Goal: Information Seeking & Learning: Find specific fact

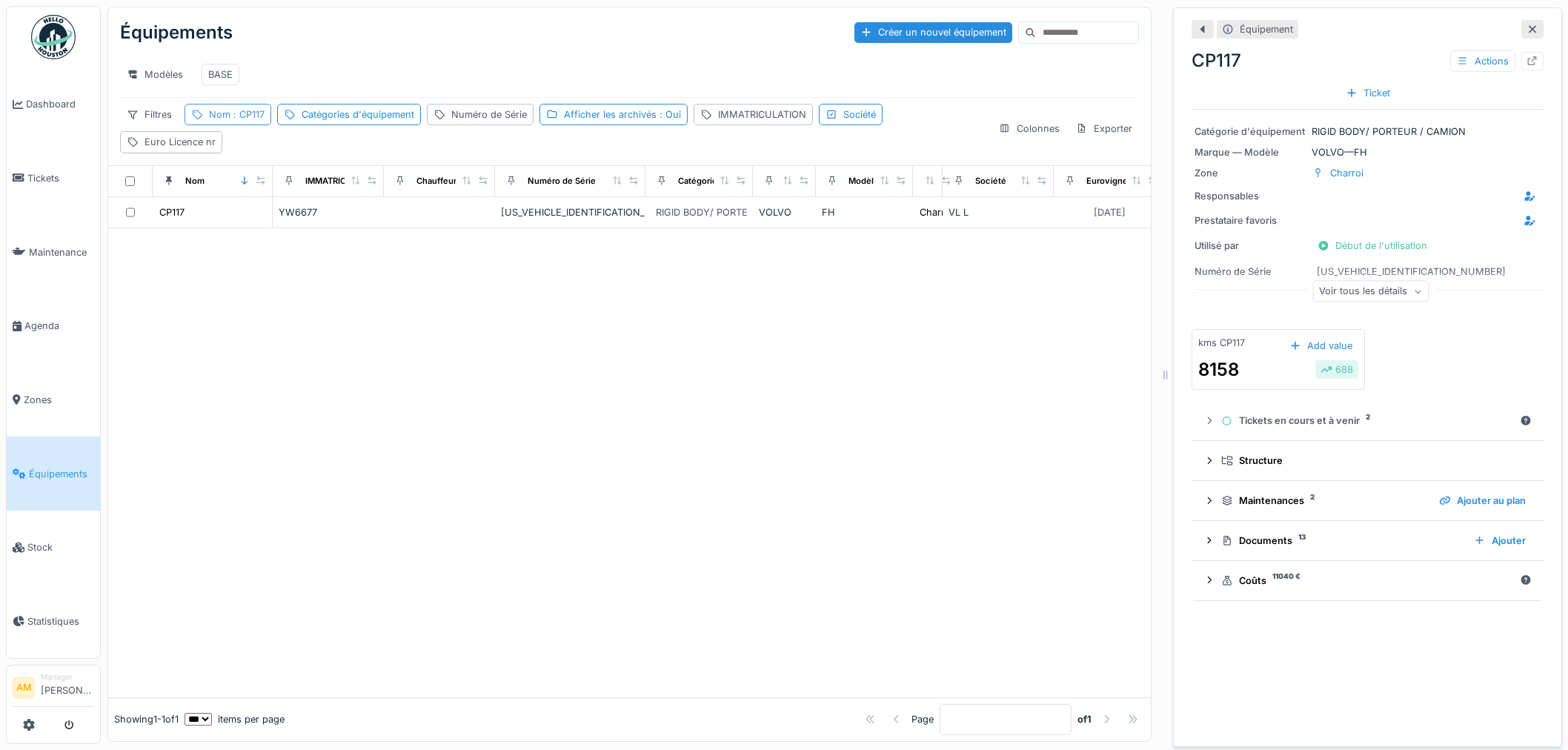
scroll to position [12, 0]
click at [240, 116] on span ": CP117" at bounding box center [248, 114] width 35 height 11
click at [173, 186] on body "Dashboard Tickets Maintenance [GEOGRAPHIC_DATA] Zones Équipements Stock Statist…" at bounding box center [784, 375] width 1568 height 750
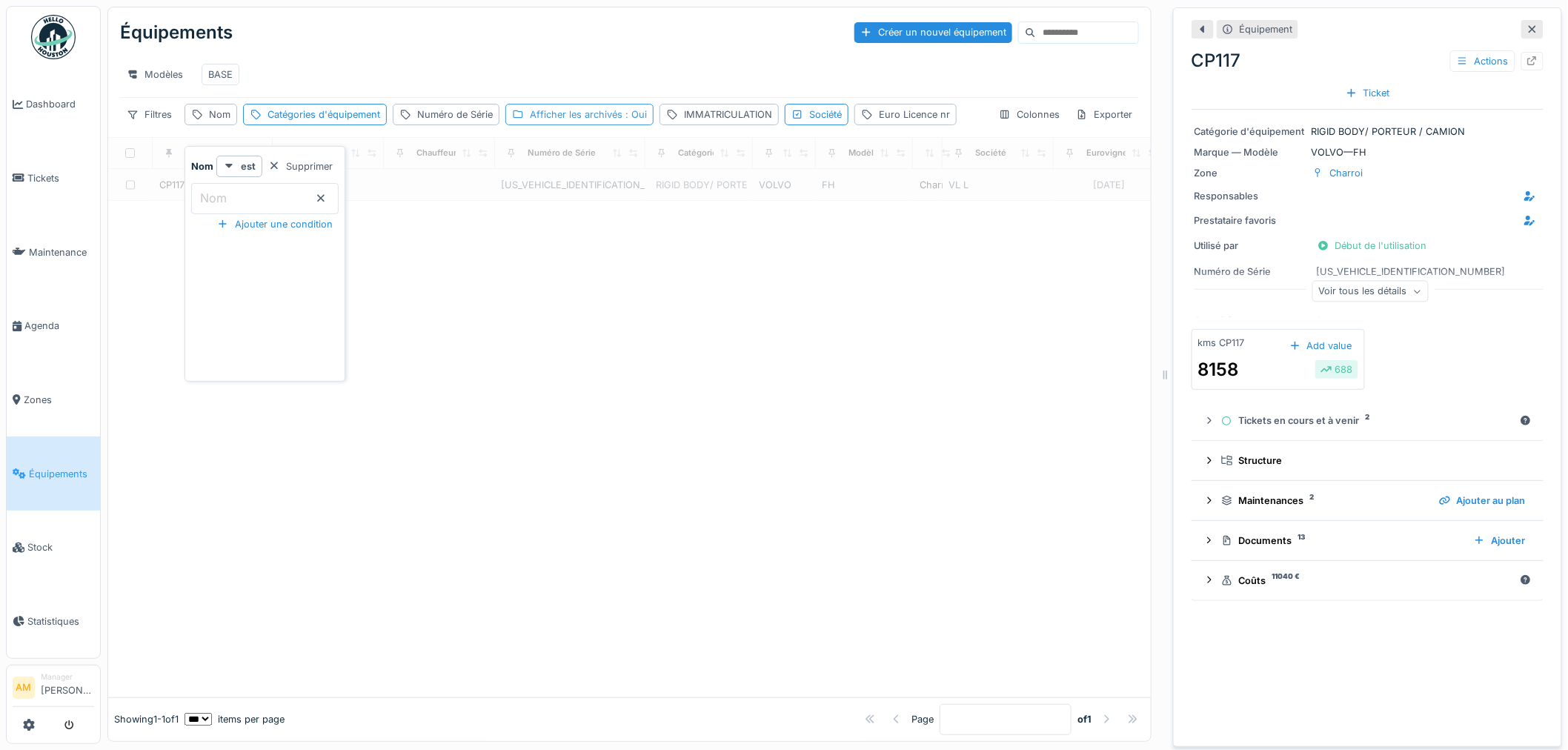
click at [552, 122] on div "Afficher les archivés : Oui" at bounding box center [589, 115] width 117 height 14
click at [734, 122] on div "IMMATRICULATION" at bounding box center [728, 115] width 88 height 14
click at [692, 204] on label "IMMATRICULATION" at bounding box center [727, 198] width 115 height 18
click at [692, 204] on input "IMMATRICULATION" at bounding box center [773, 199] width 217 height 31
click at [692, 203] on label "IMMATRICULATION" at bounding box center [727, 198] width 115 height 18
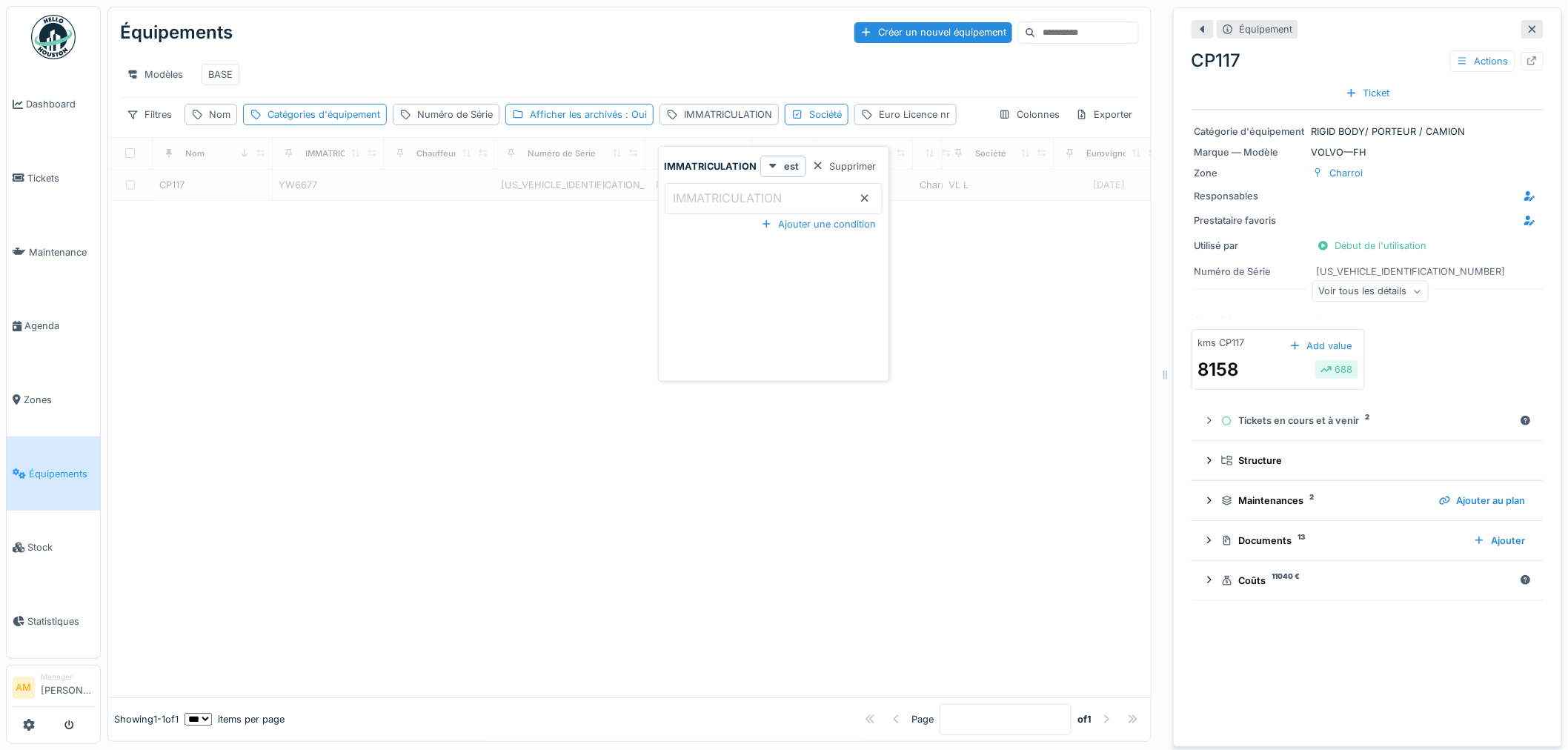
click at [692, 203] on input "IMMATRICULATION" at bounding box center [773, 199] width 217 height 31
click at [690, 200] on label "IMMATRICULATION" at bounding box center [727, 198] width 115 height 18
click at [690, 200] on input "IMMATRICULATION" at bounding box center [773, 199] width 217 height 31
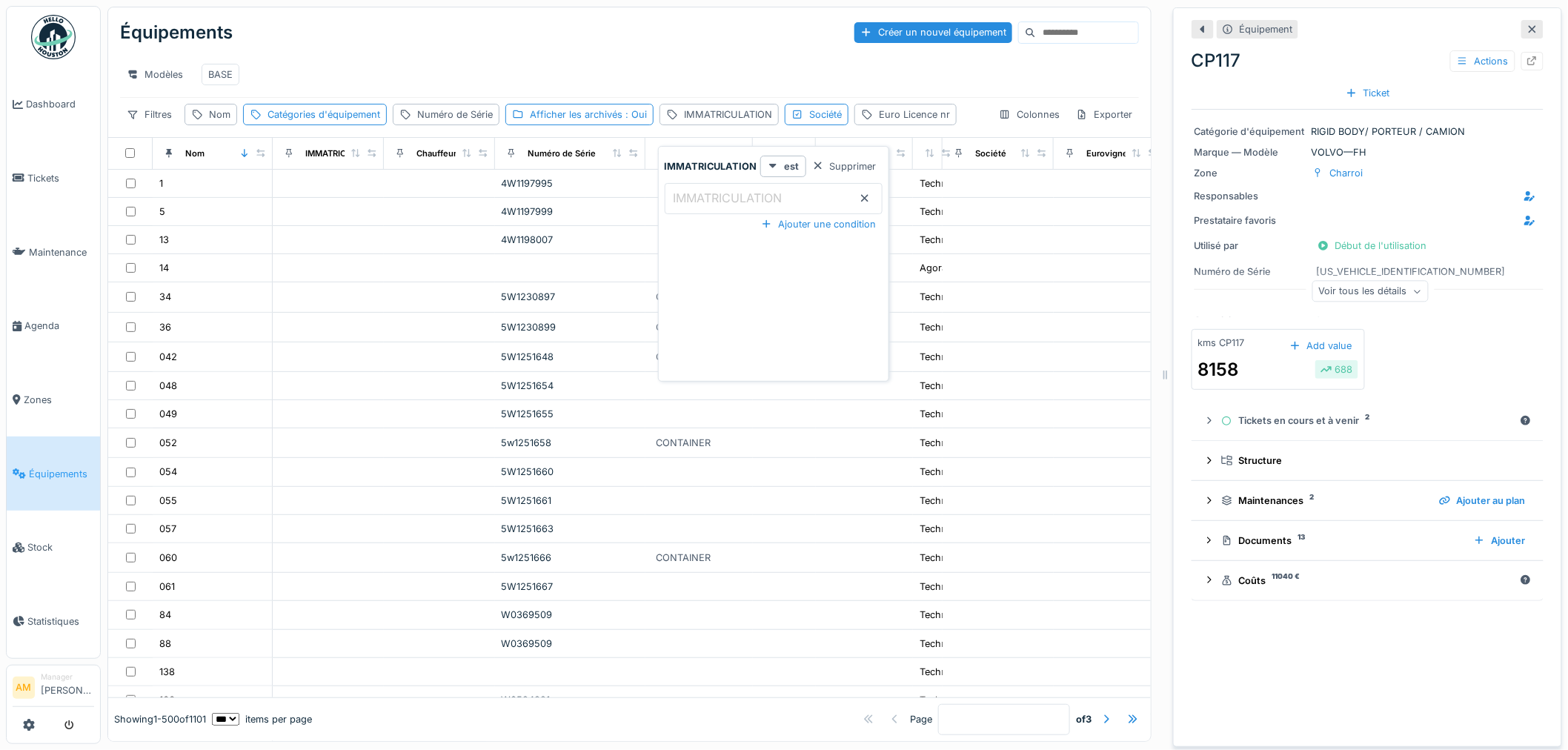
click at [690, 196] on label "IMMATRICULATION" at bounding box center [727, 198] width 115 height 18
click at [690, 196] on input "IMMATRICULATION" at bounding box center [773, 199] width 217 height 31
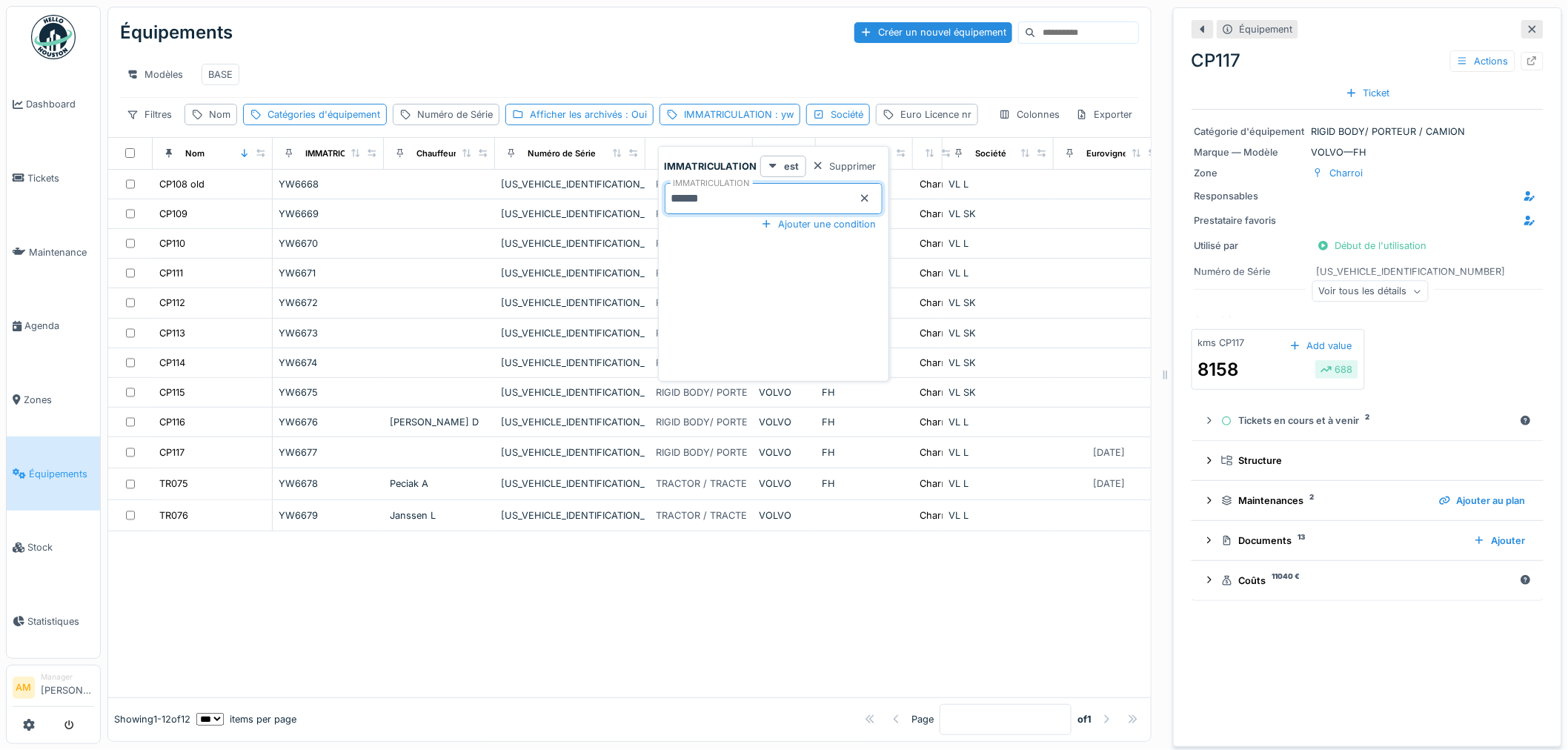
type input "******"
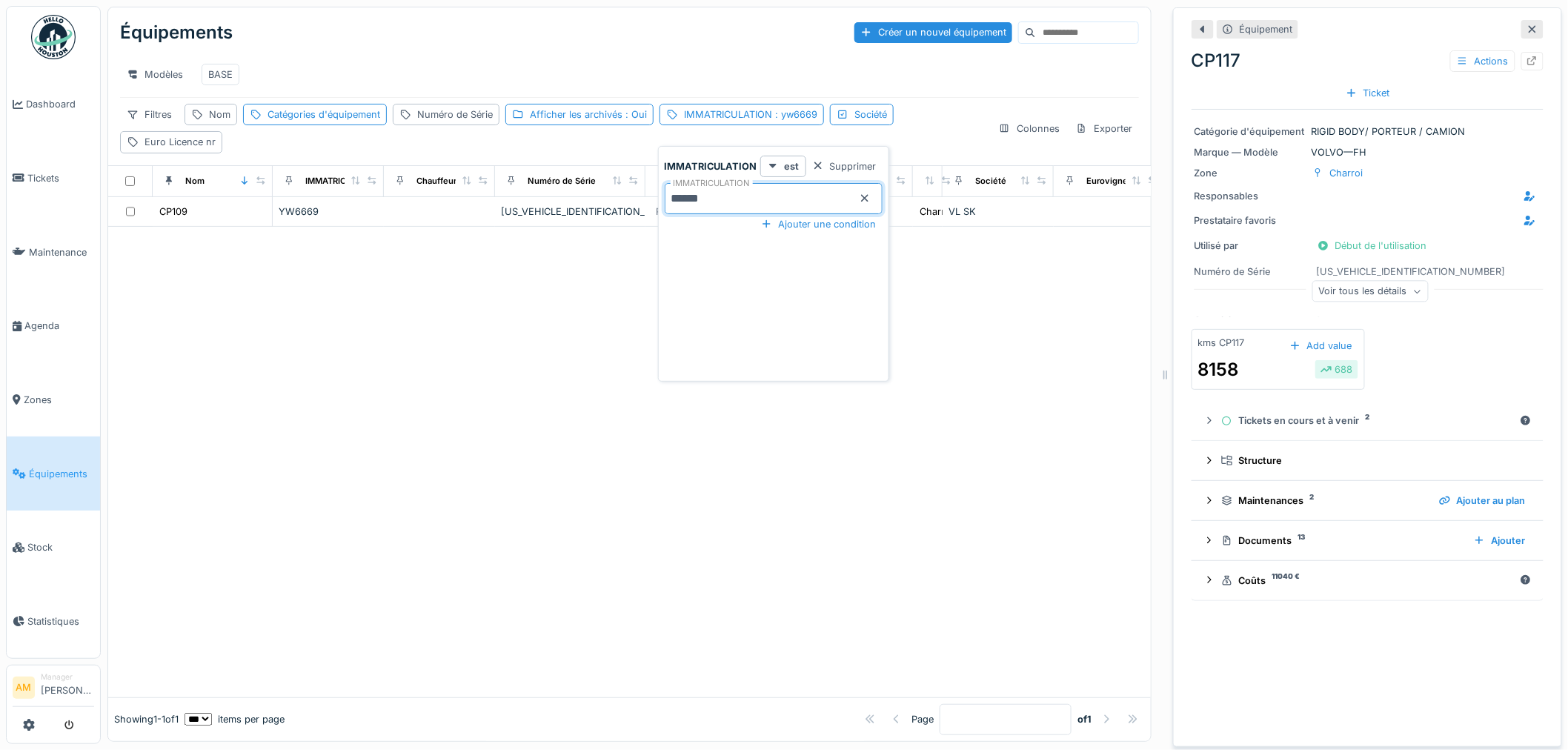
click at [368, 367] on div at bounding box center [629, 462] width 1042 height 470
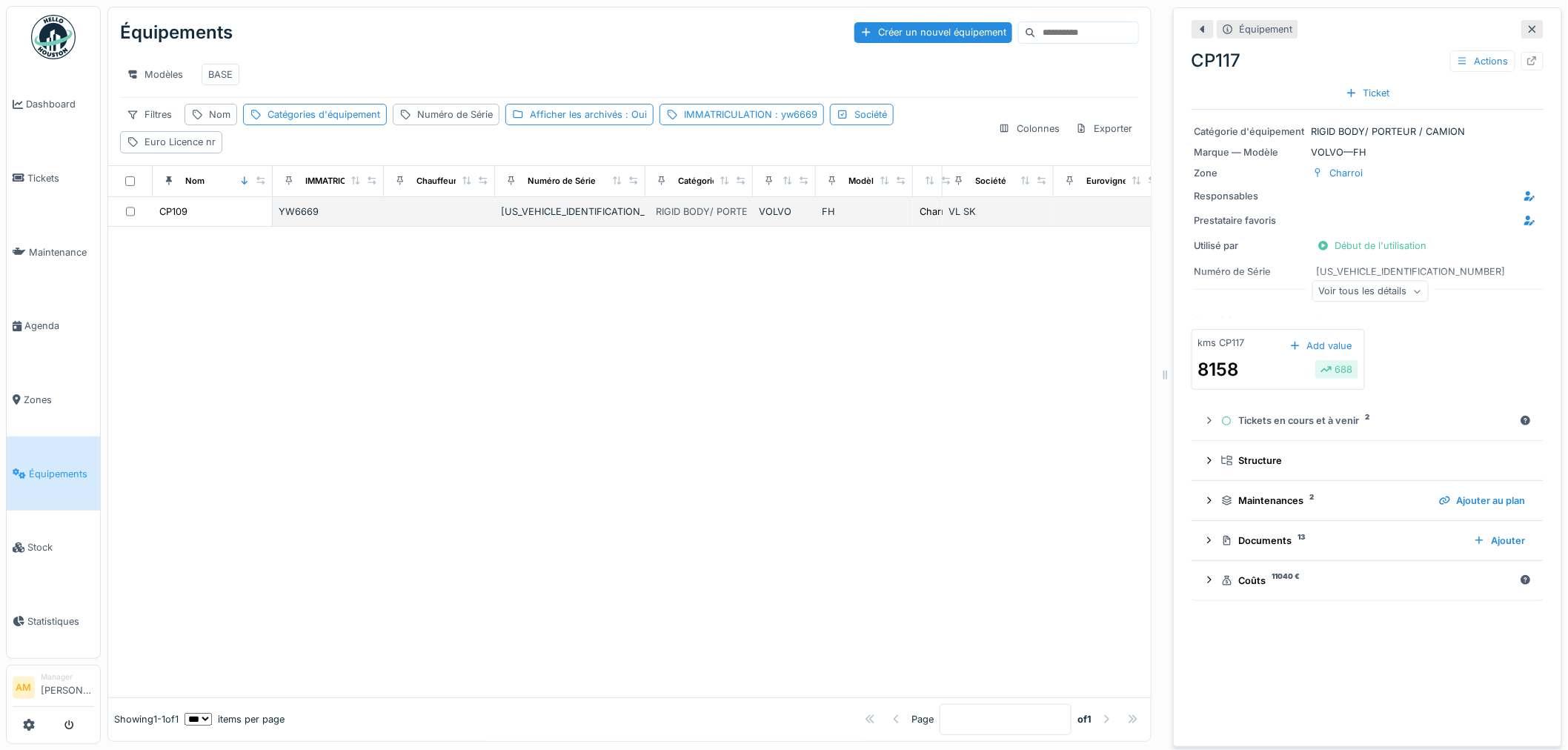
click at [192, 219] on div "CP109" at bounding box center [212, 211] width 108 height 16
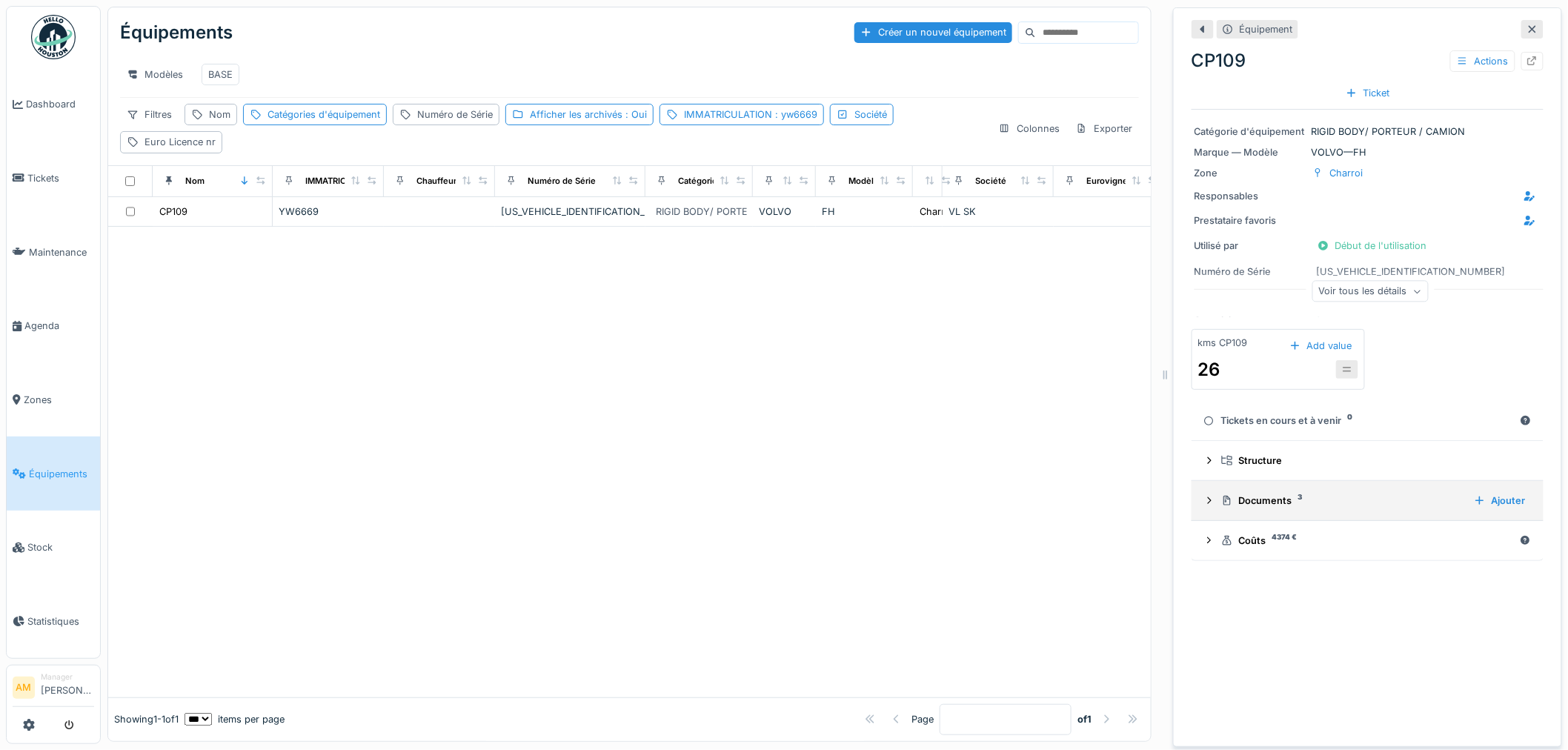
click at [1204, 506] on icon at bounding box center [1210, 501] width 12 height 9
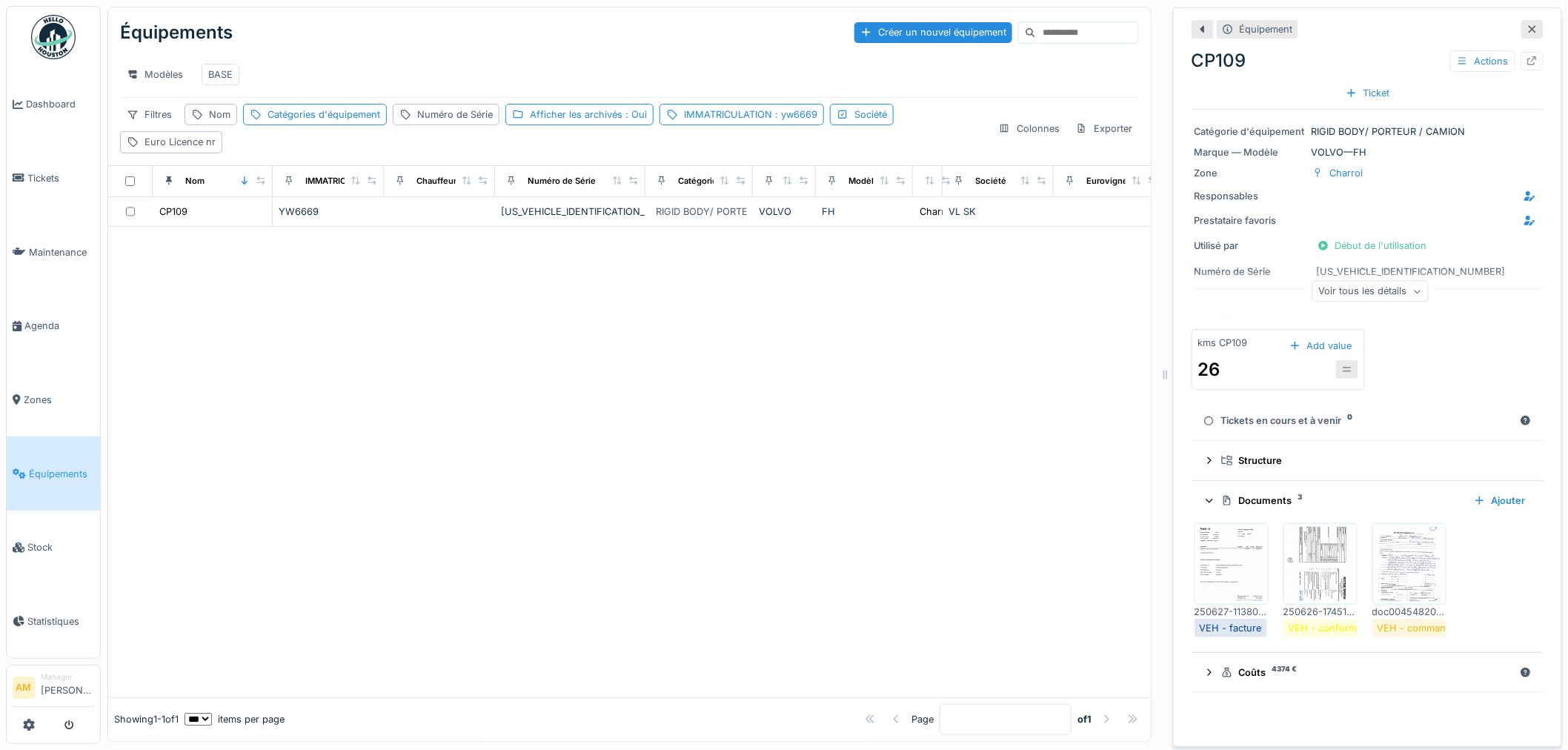
click at [1318, 590] on img at bounding box center [1320, 564] width 66 height 74
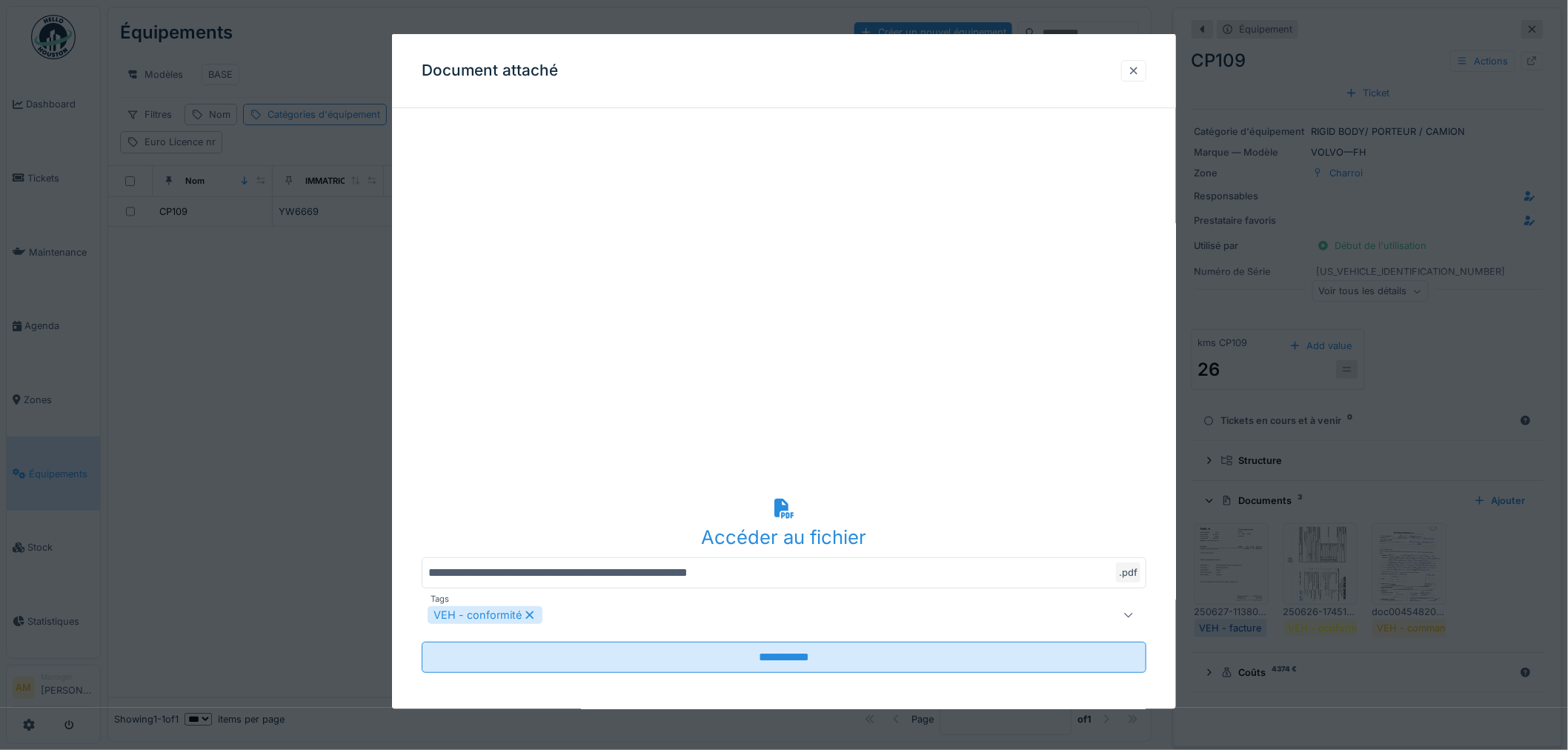
click at [1140, 67] on div at bounding box center [1134, 70] width 12 height 14
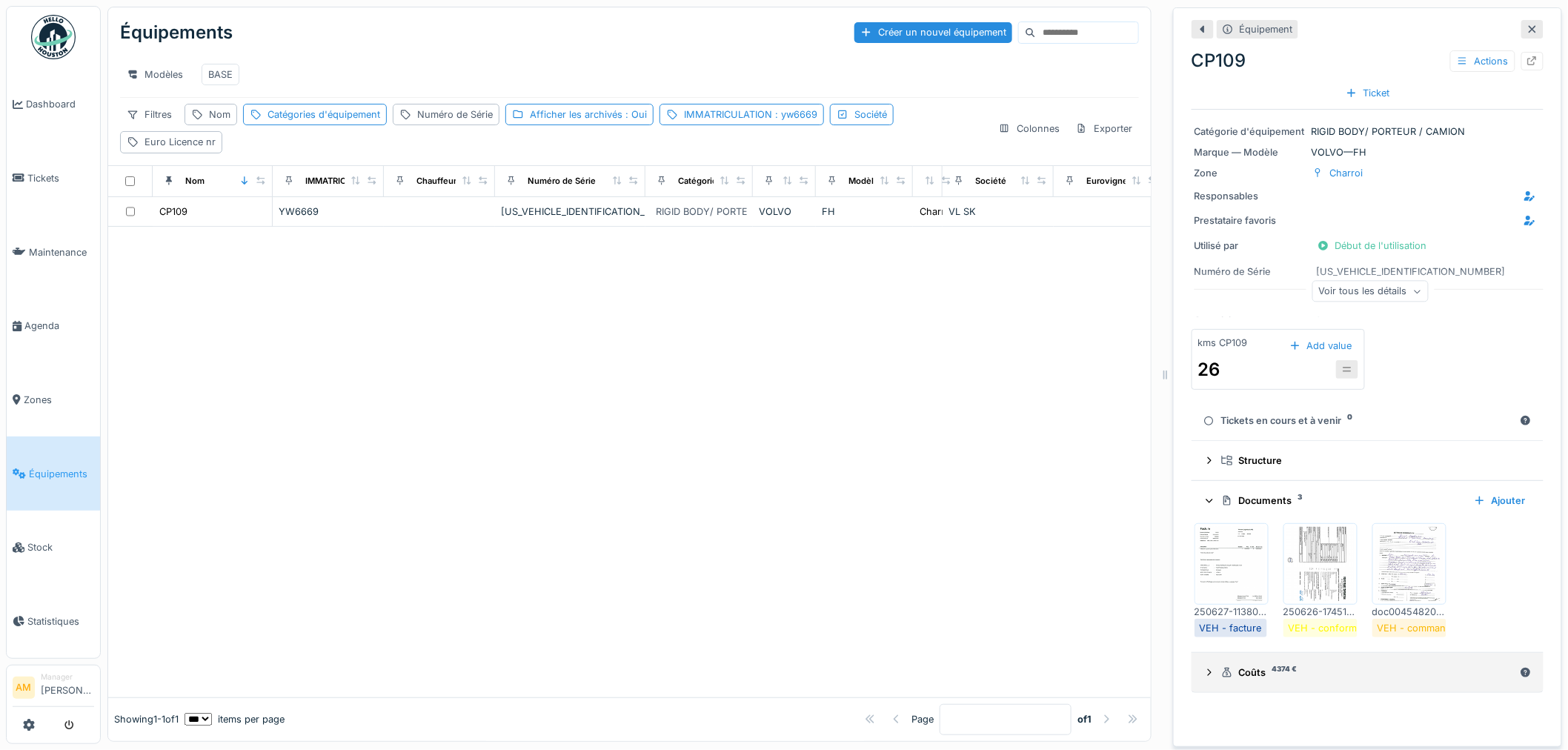
click at [1204, 675] on icon at bounding box center [1210, 672] width 12 height 9
click at [1527, 60] on icon at bounding box center [1533, 60] width 12 height 9
click at [224, 122] on div "Nom" at bounding box center [219, 115] width 22 height 14
click at [245, 202] on input "Nom" at bounding box center [265, 199] width 148 height 31
drag, startPoint x: 727, startPoint y: 451, endPoint x: 587, endPoint y: 186, distance: 299.7
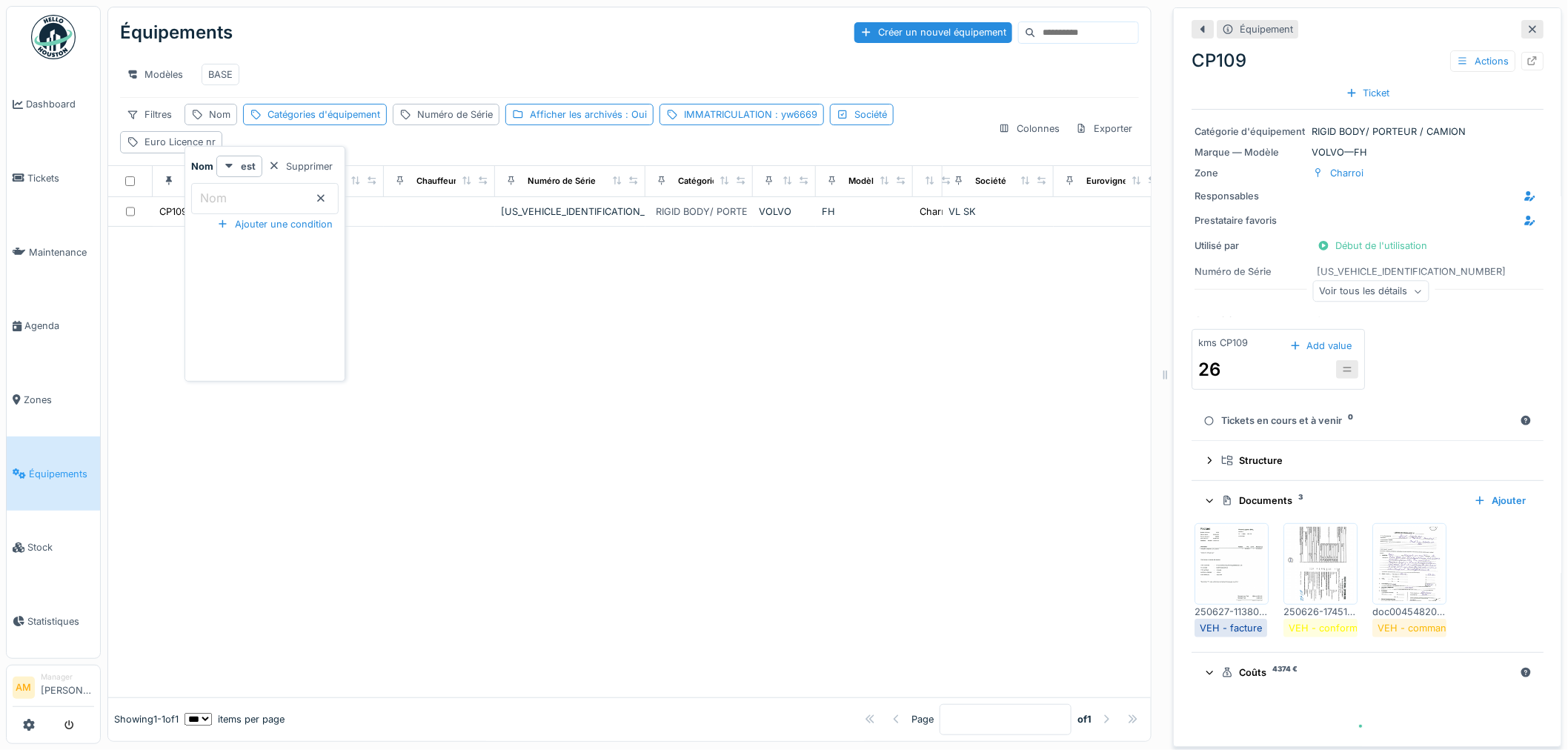
click at [685, 401] on div at bounding box center [629, 462] width 1042 height 470
click at [788, 118] on div "IMMATRICULATION : yw6669" at bounding box center [741, 114] width 165 height 22
click at [783, 195] on input "******" at bounding box center [773, 199] width 217 height 31
drag, startPoint x: 738, startPoint y: 201, endPoint x: 215, endPoint y: 180, distance: 523.4
click at [369, 191] on body "Dashboard Tickets Maintenance Agenda Zones Équipements Stock Statistiques AM Ma…" at bounding box center [784, 375] width 1568 height 750
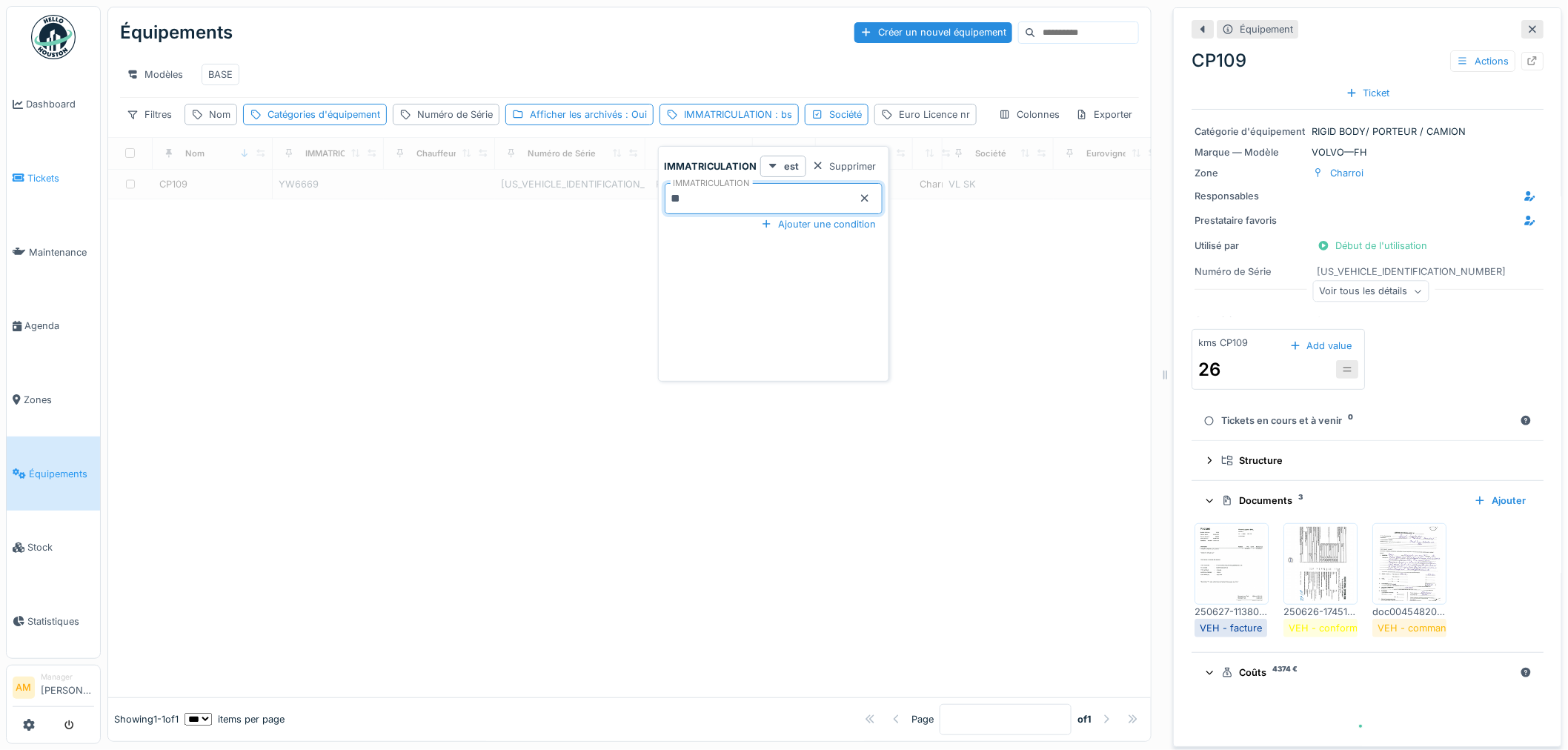
type input "******"
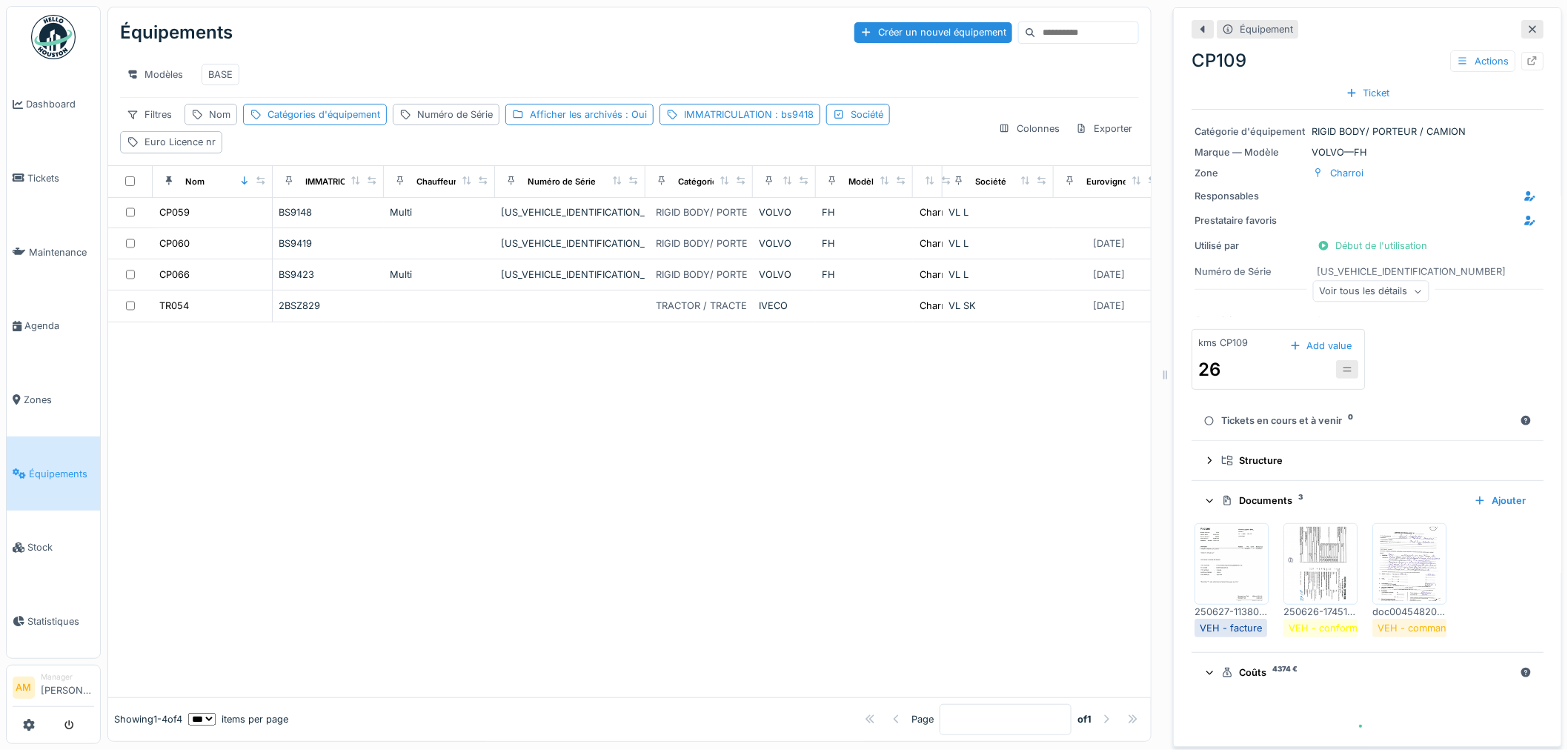
drag, startPoint x: 326, startPoint y: 485, endPoint x: 236, endPoint y: 345, distance: 166.4
click at [322, 477] on div at bounding box center [629, 510] width 1042 height 375
drag, startPoint x: 492, startPoint y: 470, endPoint x: 507, endPoint y: 449, distance: 25.8
click at [499, 459] on div at bounding box center [629, 510] width 1042 height 375
click at [588, 125] on div "Afficher les archivés : Oui" at bounding box center [580, 114] width 148 height 22
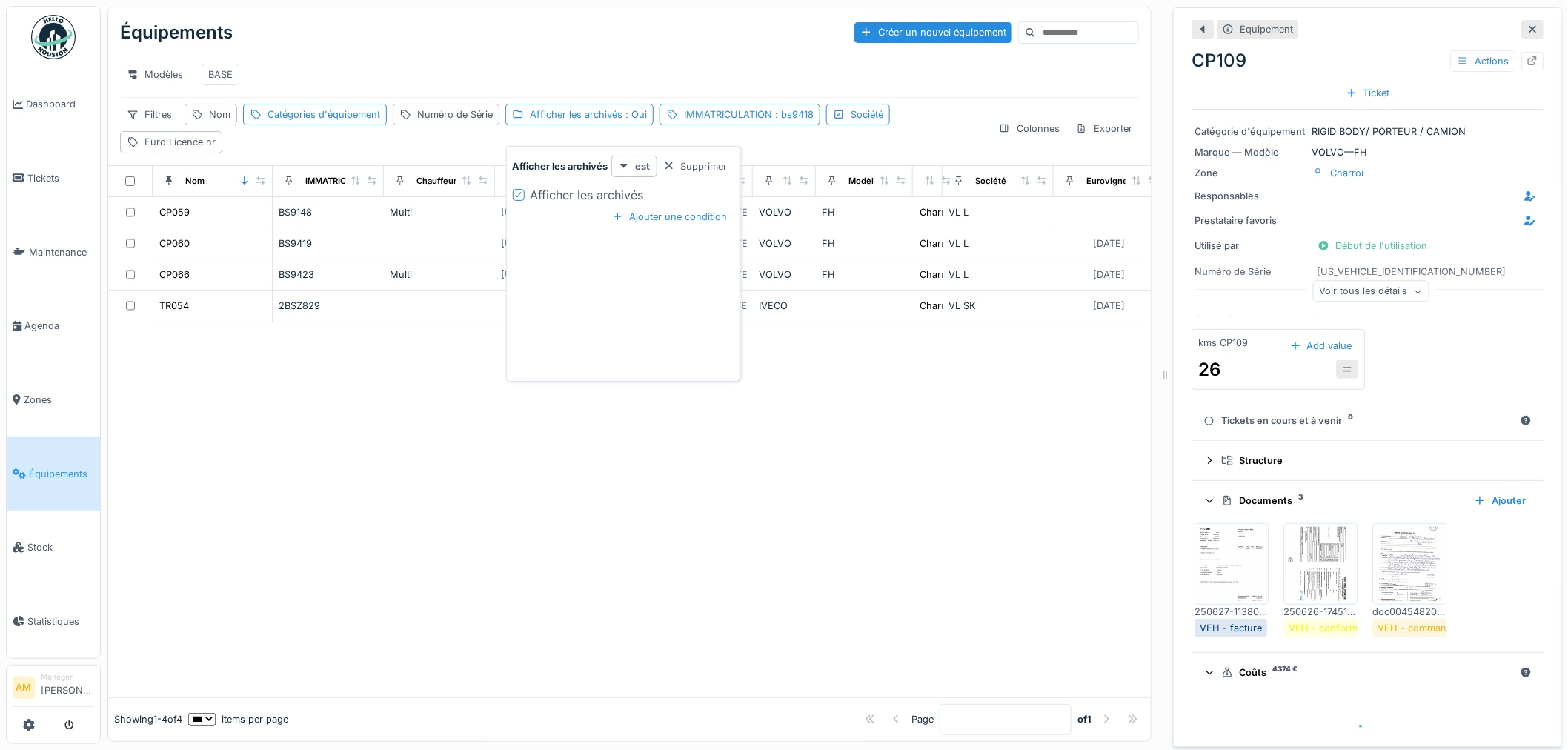
click at [523, 197] on div at bounding box center [519, 195] width 12 height 12
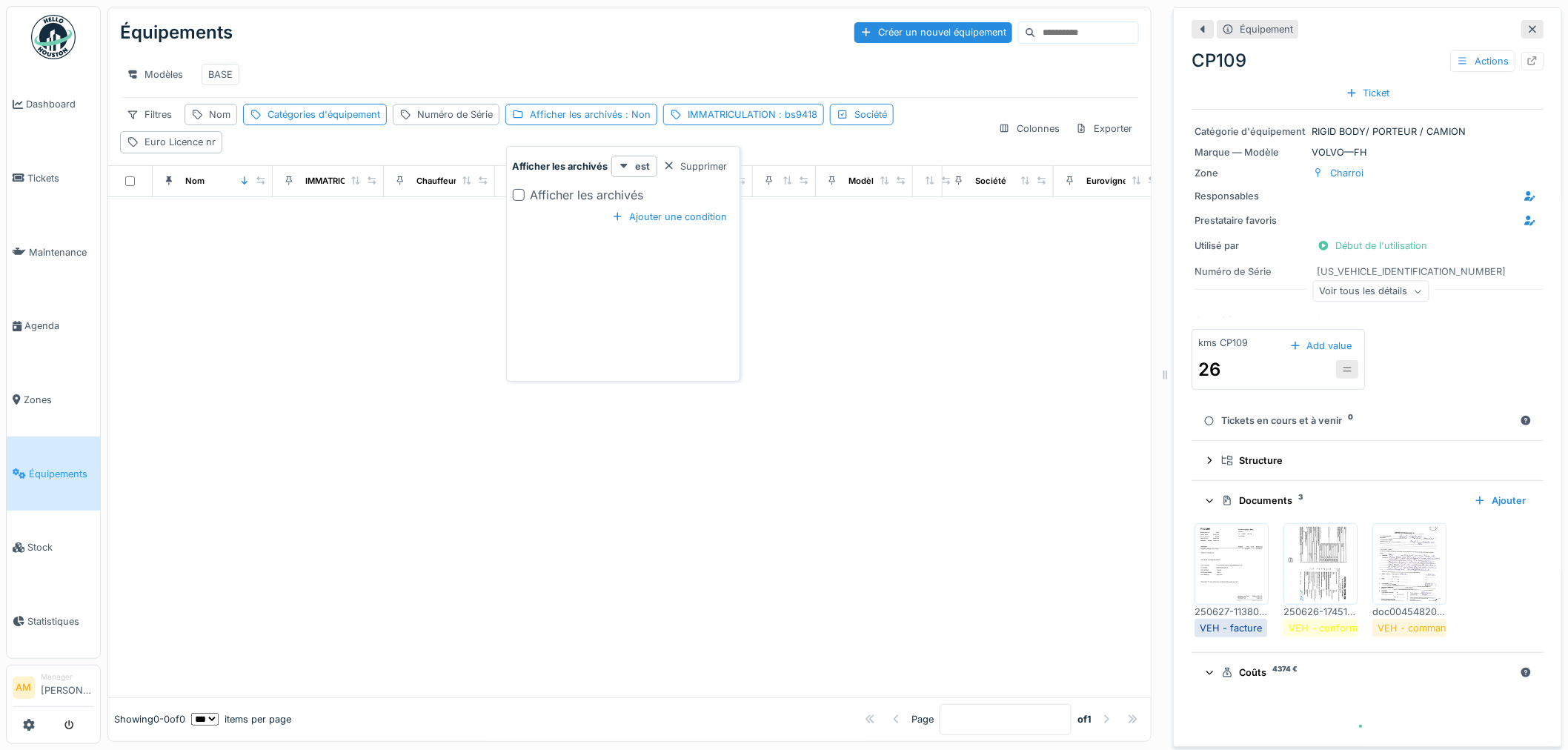
drag, startPoint x: 412, startPoint y: 413, endPoint x: 413, endPoint y: 381, distance: 32.0
click at [412, 413] on div at bounding box center [629, 447] width 1042 height 501
click at [757, 122] on div "IMMATRICULATION : bs9418" at bounding box center [753, 115] width 129 height 14
click at [753, 200] on input "******" at bounding box center [777, 199] width 217 height 31
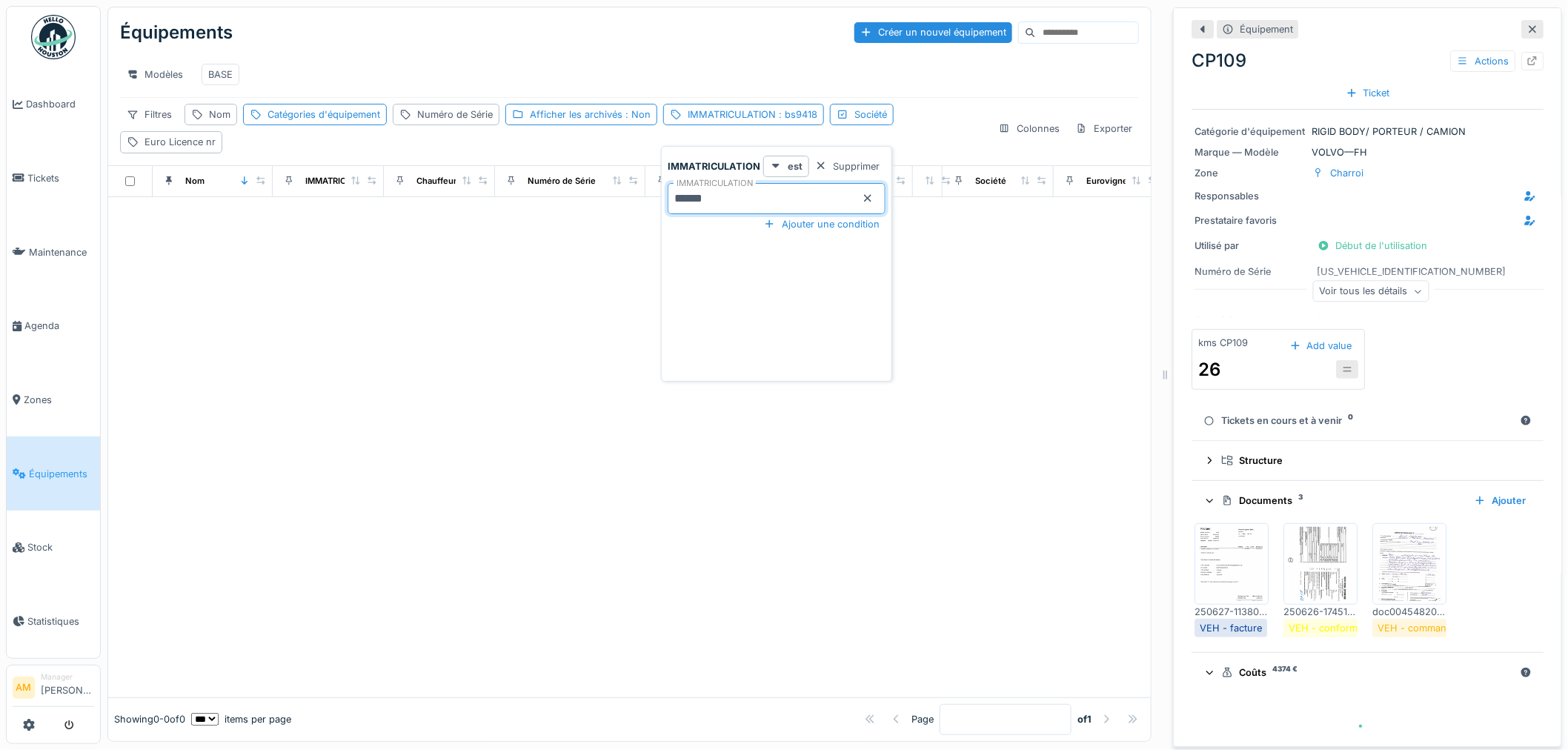
drag, startPoint x: 565, startPoint y: 273, endPoint x: 566, endPoint y: 265, distance: 8.1
click at [565, 269] on div at bounding box center [629, 447] width 1042 height 501
click at [590, 122] on div "Afficher les archivés : Non" at bounding box center [590, 115] width 121 height 14
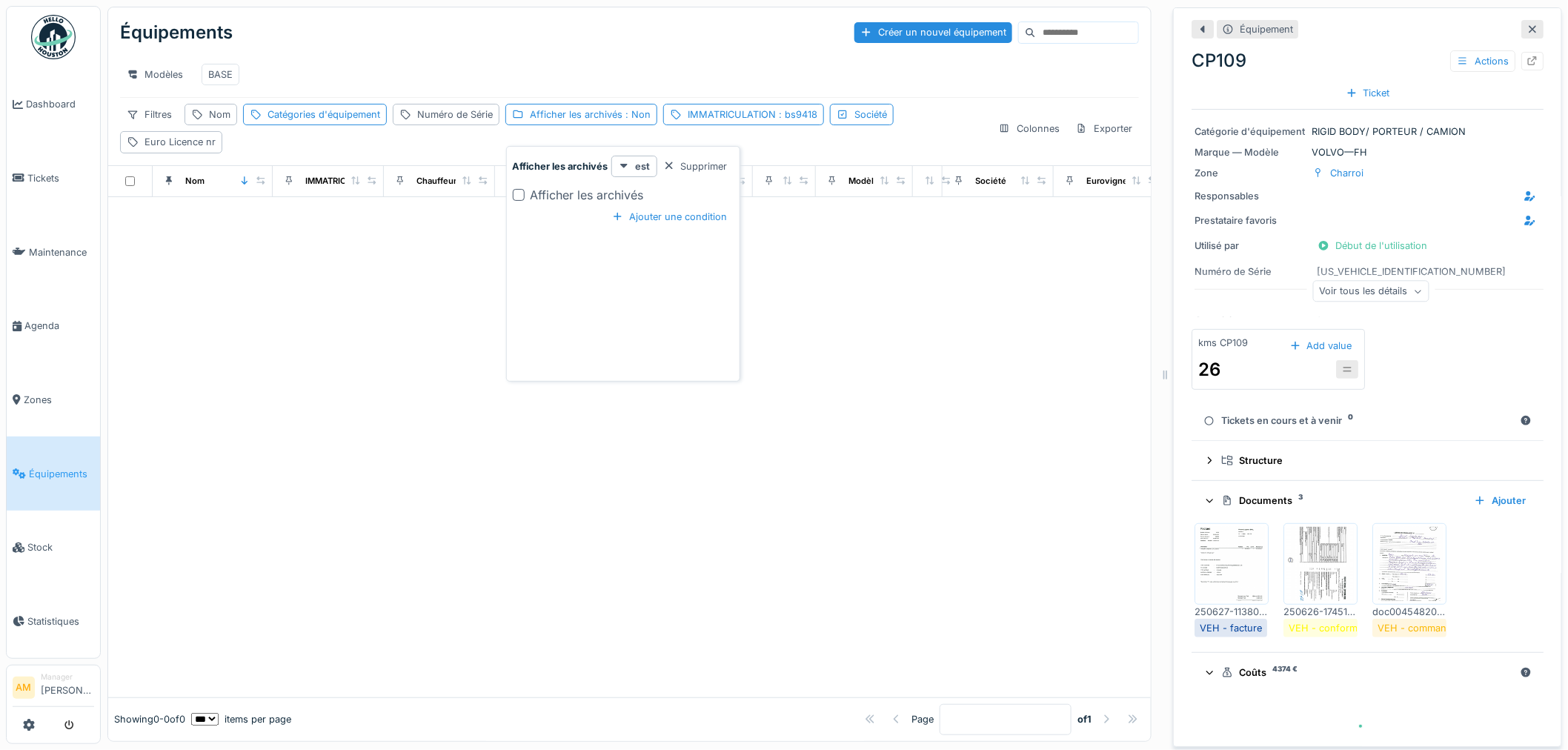
click at [513, 195] on div at bounding box center [519, 195] width 12 height 12
click at [408, 371] on div at bounding box center [629, 447] width 1042 height 501
click at [470, 318] on div at bounding box center [629, 447] width 1042 height 501
drag, startPoint x: 426, startPoint y: 369, endPoint x: 366, endPoint y: 364, distance: 60.2
click at [426, 368] on div at bounding box center [629, 447] width 1042 height 501
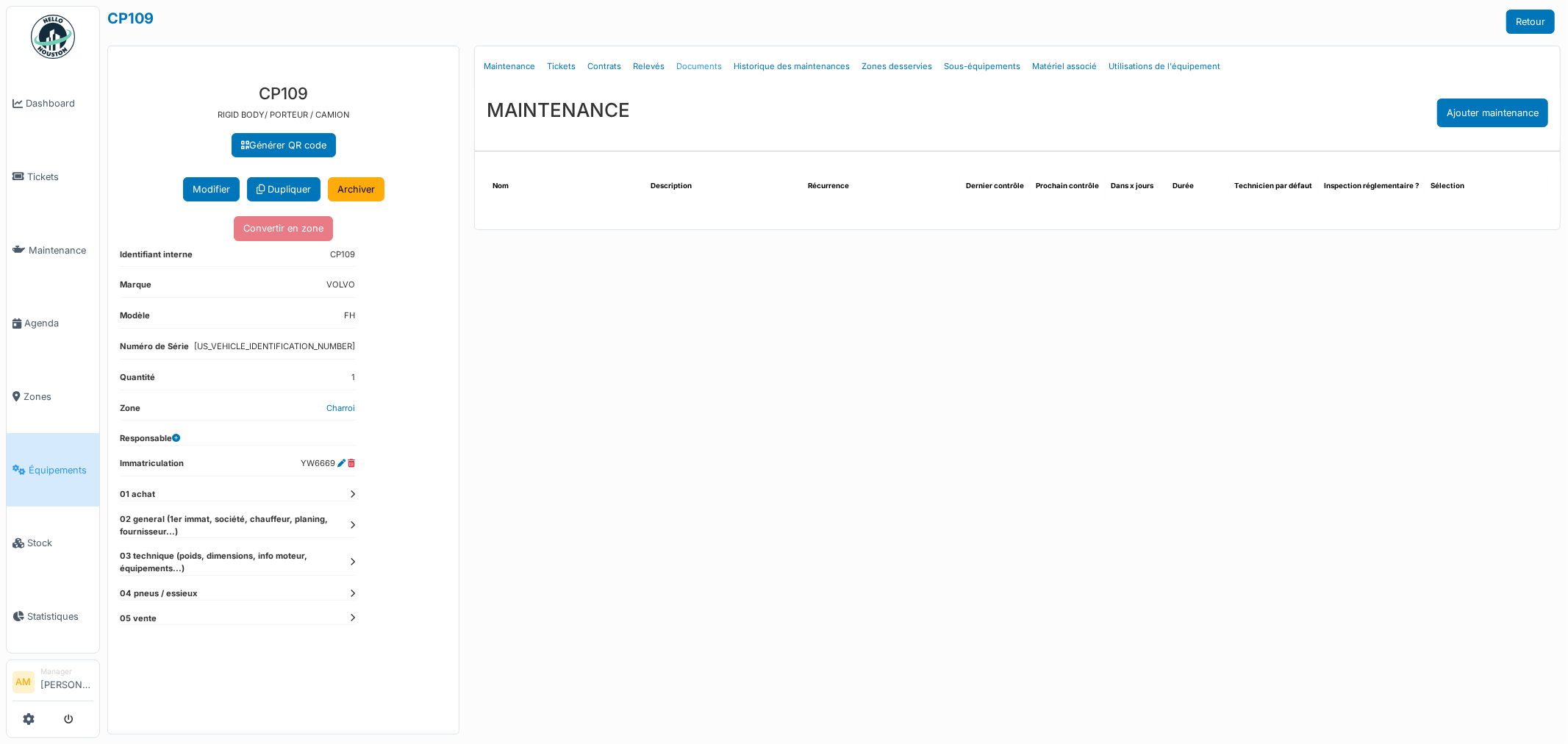
click at [680, 68] on link "Documents" at bounding box center [698, 67] width 57 height 34
select select "***"
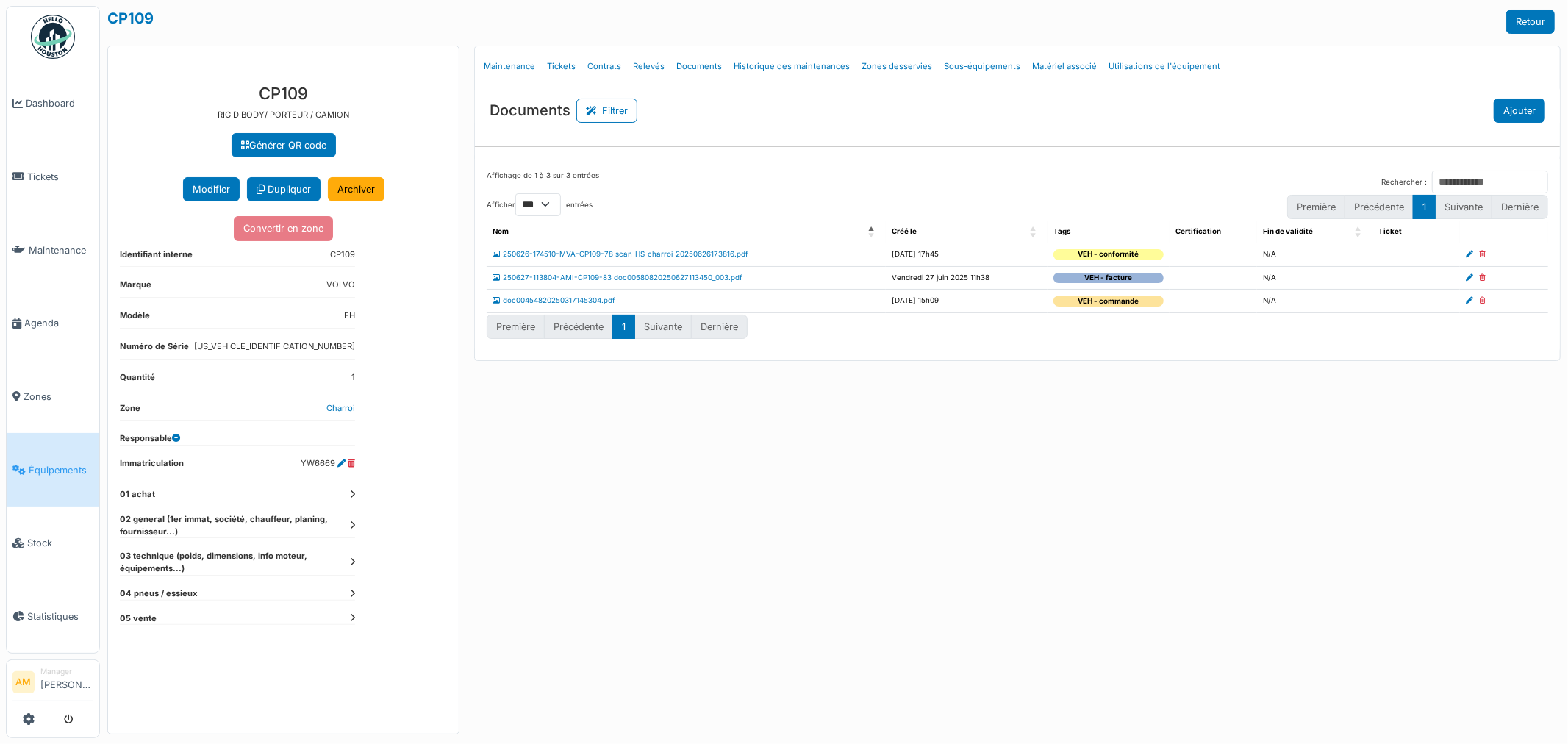
click at [1539, 108] on button "Ajouter" at bounding box center [1519, 110] width 51 height 24
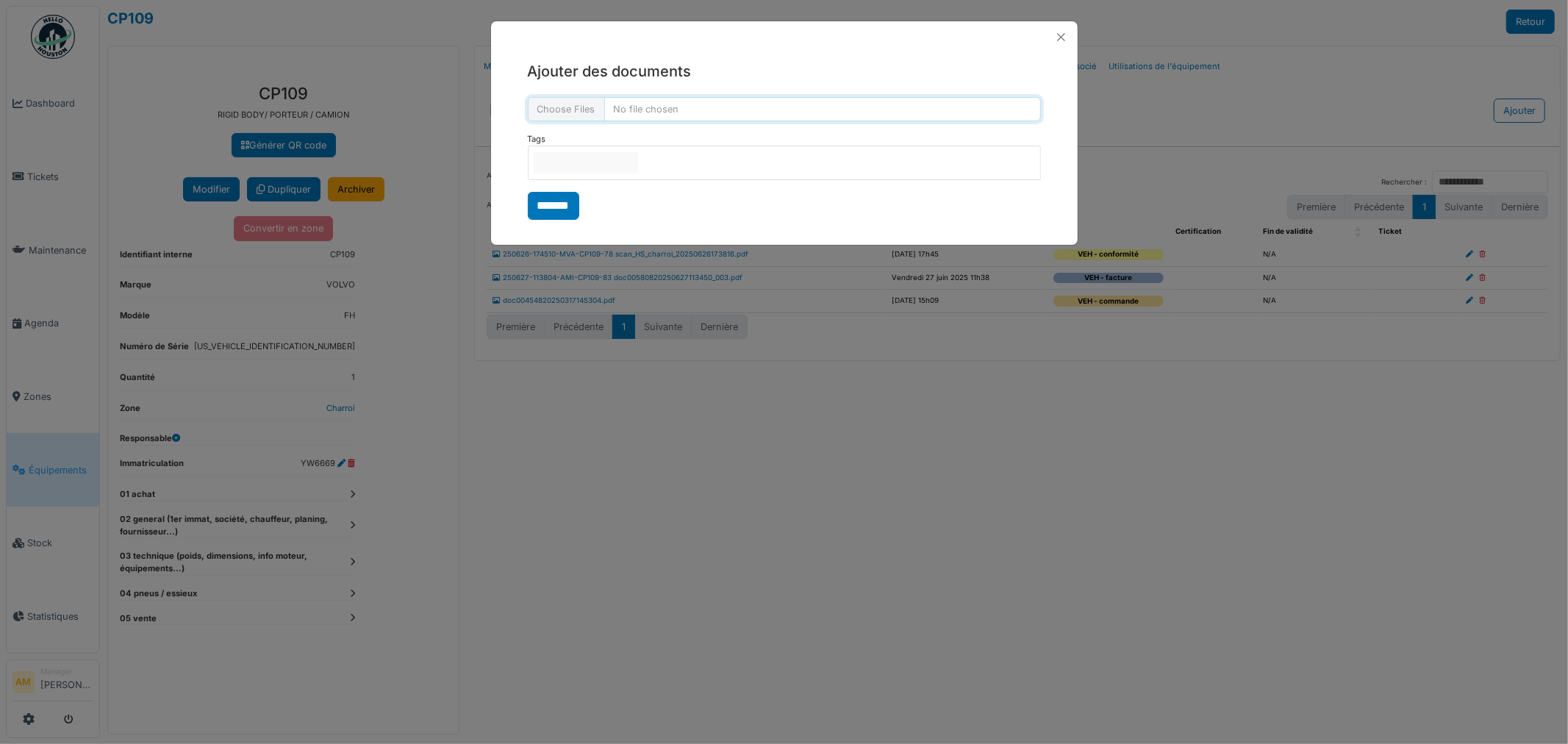
click at [670, 107] on input "file" at bounding box center [784, 109] width 513 height 24
type input "**********"
click at [544, 211] on input "*******" at bounding box center [554, 205] width 51 height 28
click at [585, 170] on input "null" at bounding box center [586, 163] width 104 height 21
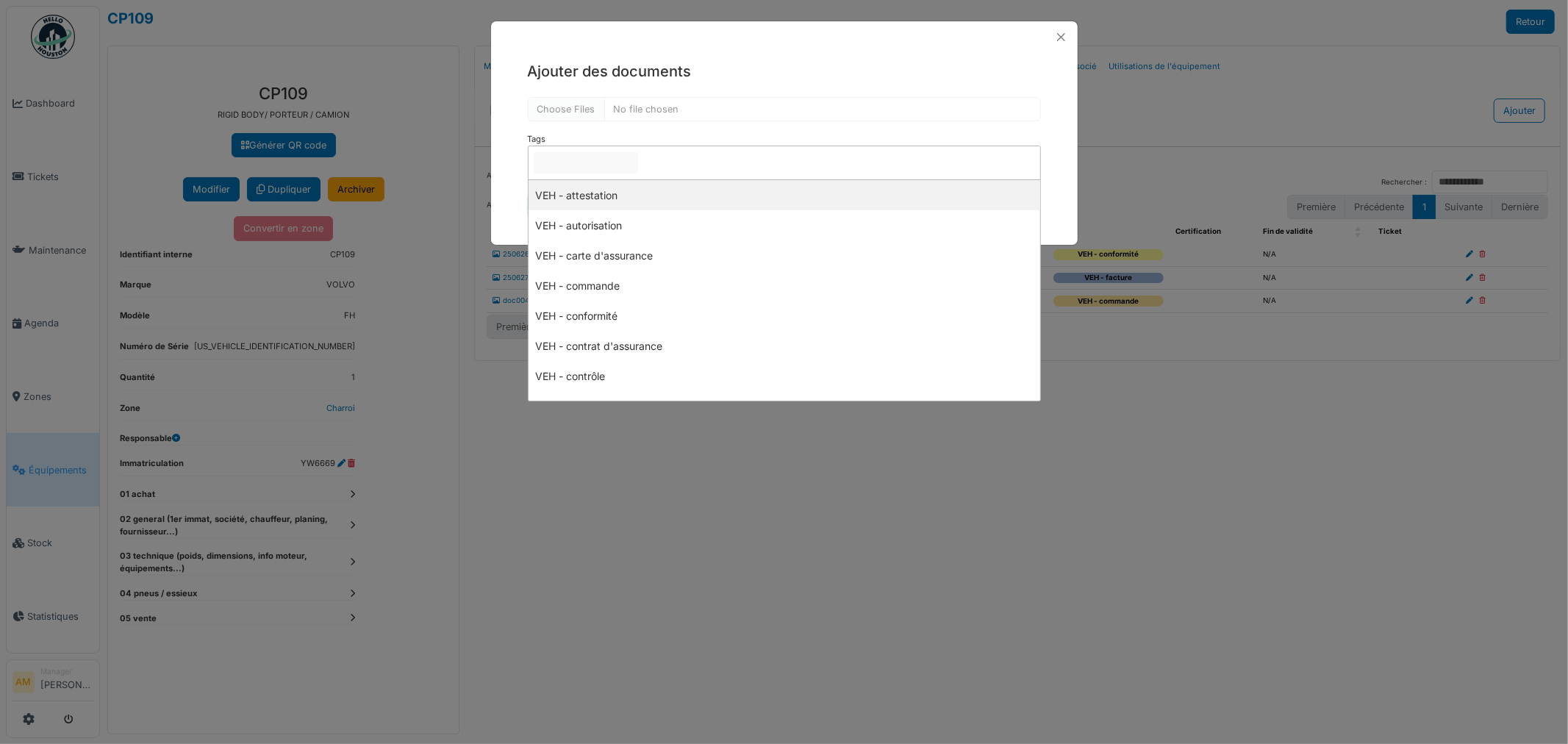
select select "***"
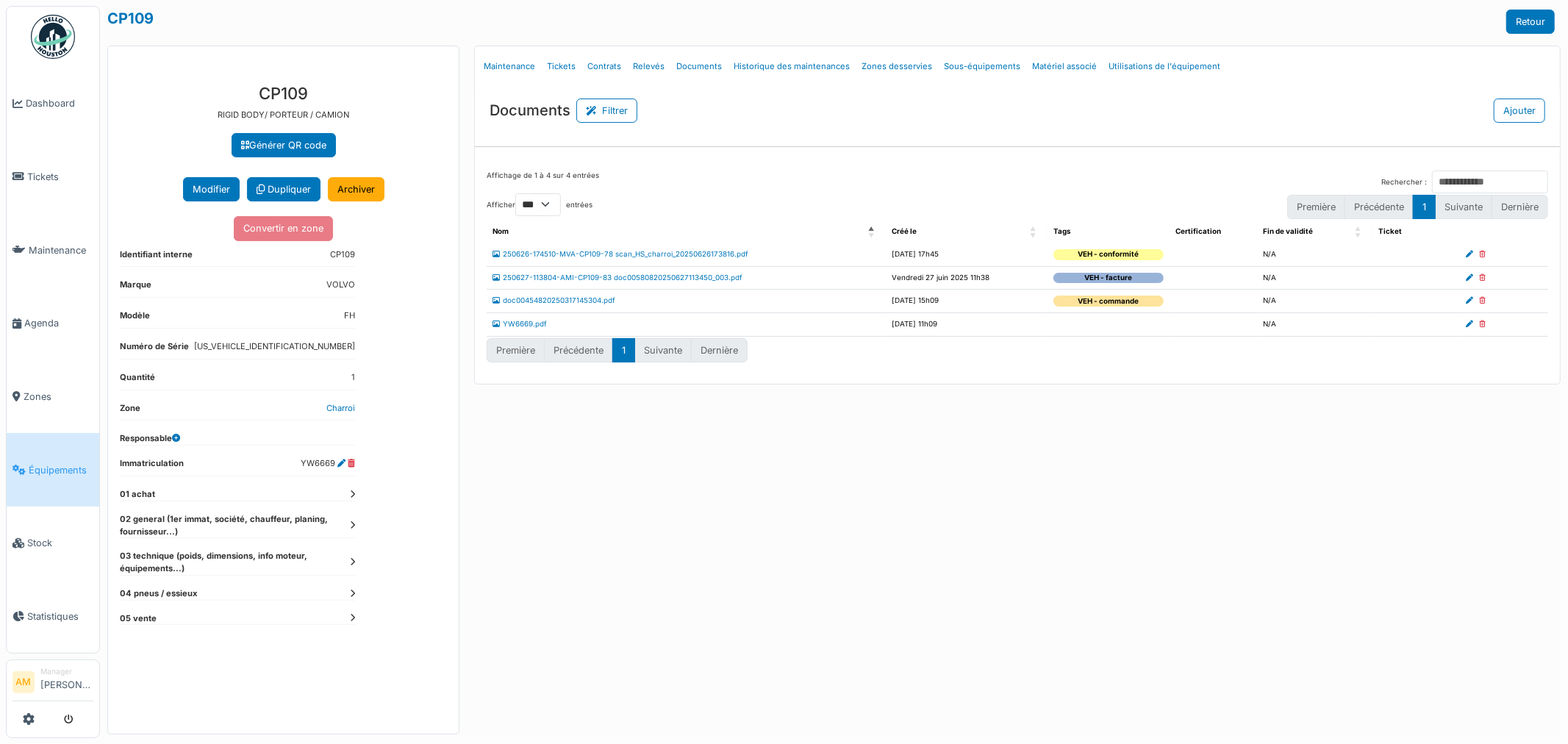
drag, startPoint x: 1053, startPoint y: 331, endPoint x: 1047, endPoint y: 324, distance: 9.2
click at [1053, 331] on td at bounding box center [1108, 324] width 122 height 23
click at [1467, 326] on icon at bounding box center [1469, 324] width 8 height 8
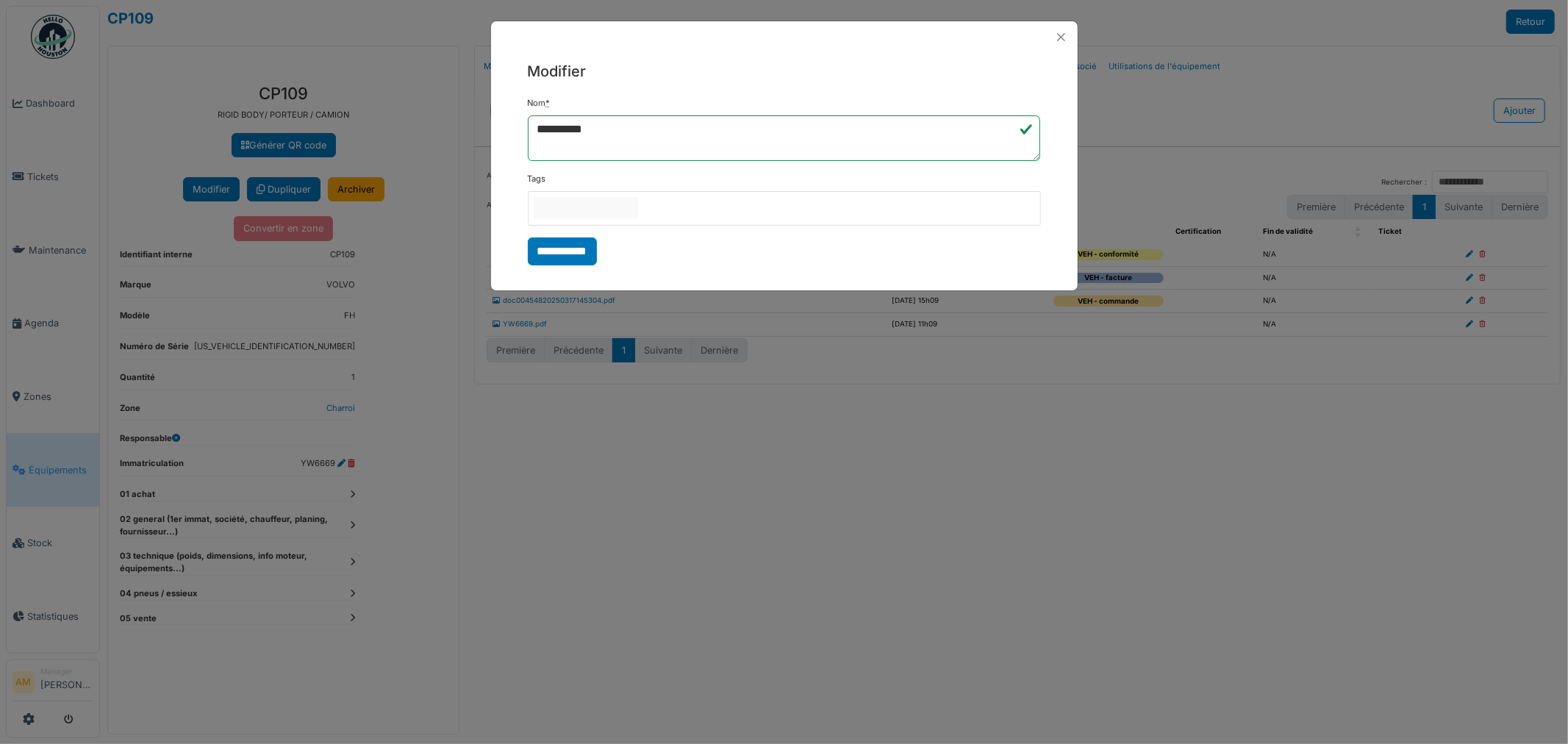
click at [633, 203] on input "null" at bounding box center [586, 207] width 104 height 21
click at [504, 250] on div "**********" at bounding box center [784, 164] width 586 height 222
click at [551, 256] on input "**********" at bounding box center [562, 253] width 69 height 28
click at [641, 464] on div "**********" at bounding box center [784, 372] width 1568 height 744
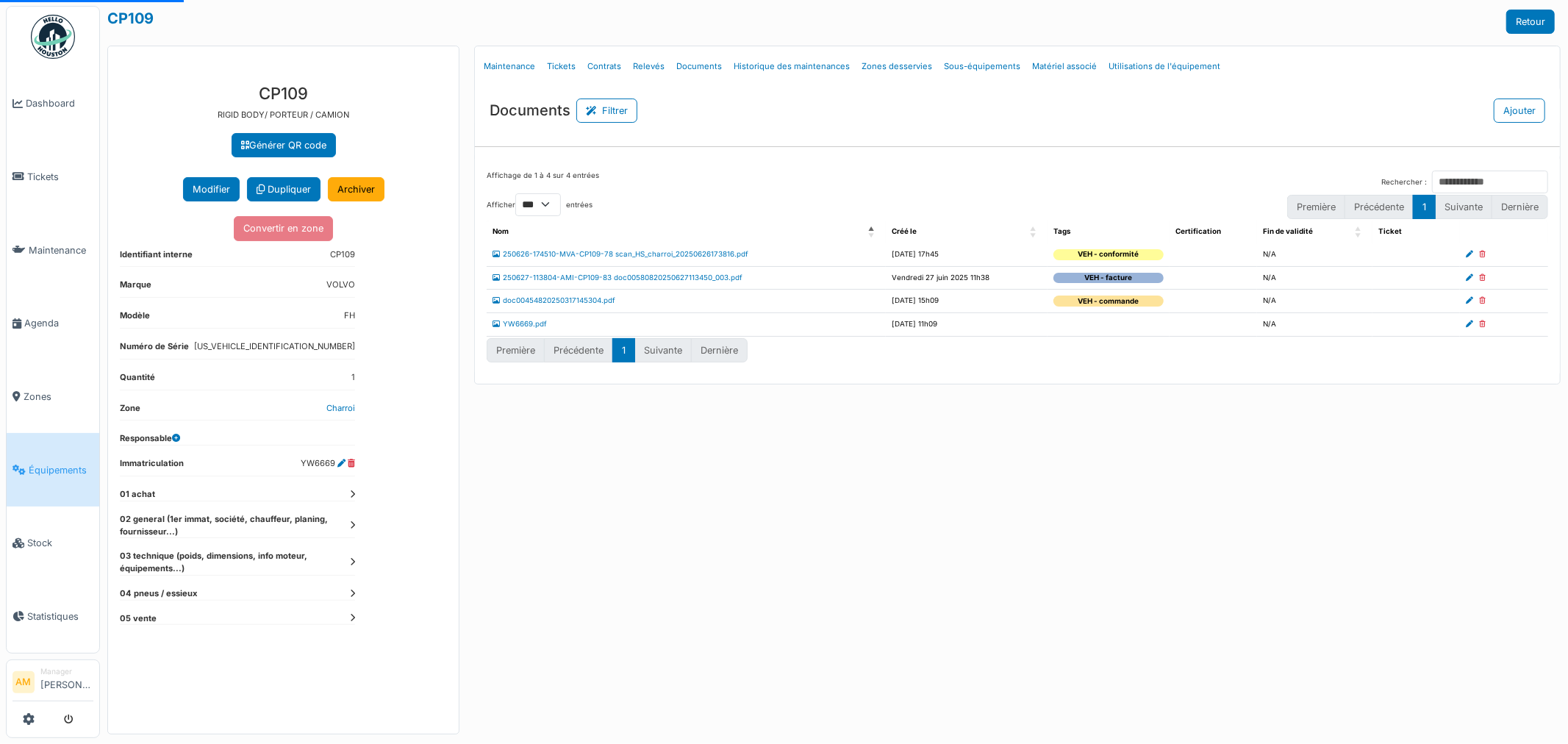
select select "***"
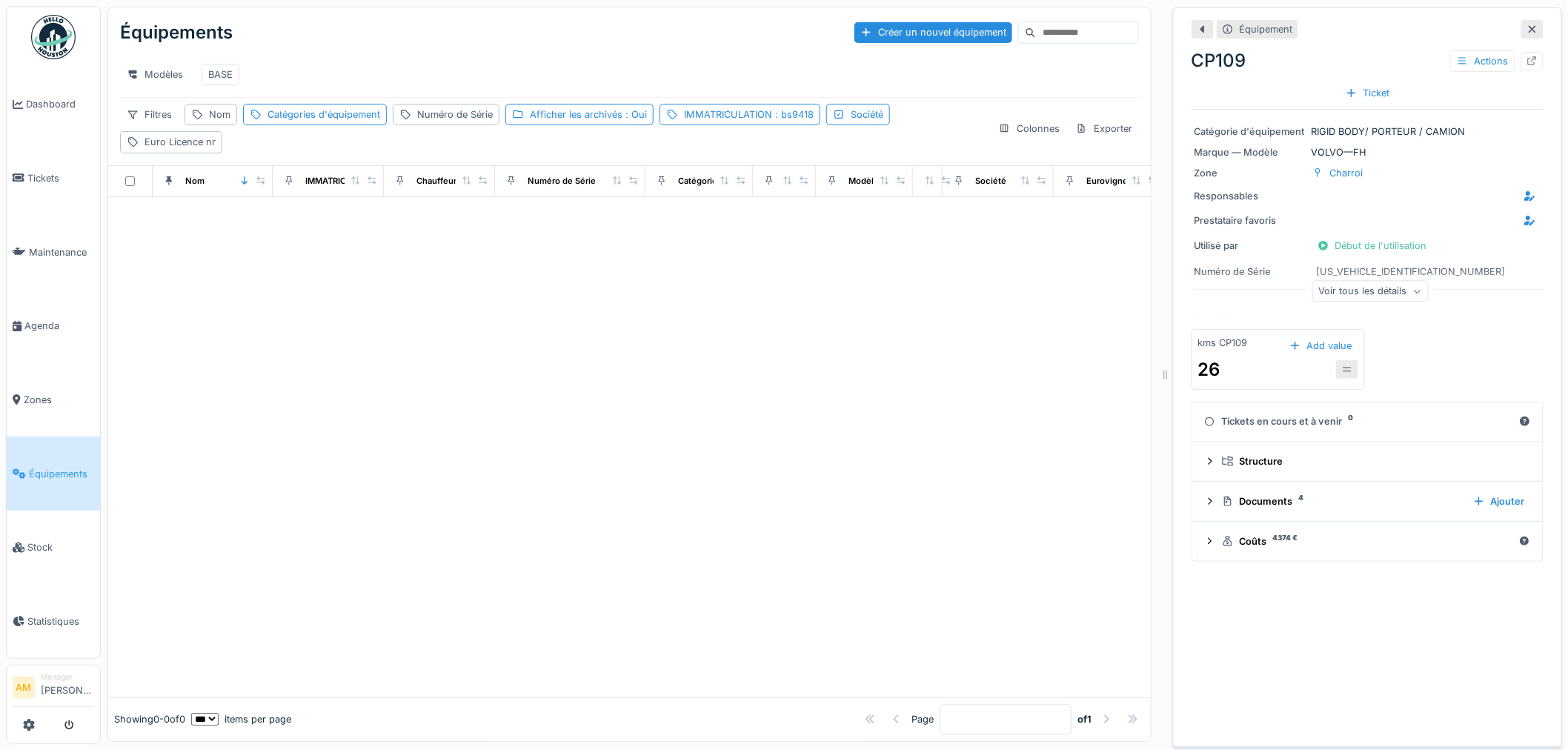
drag, startPoint x: 460, startPoint y: 403, endPoint x: 415, endPoint y: 351, distance: 68.8
click at [454, 393] on div at bounding box center [629, 447] width 1042 height 501
click at [749, 125] on div "IMMATRICULATION : bs9418" at bounding box center [740, 114] width 161 height 22
click at [759, 195] on input "******" at bounding box center [773, 199] width 217 height 31
type input "*"
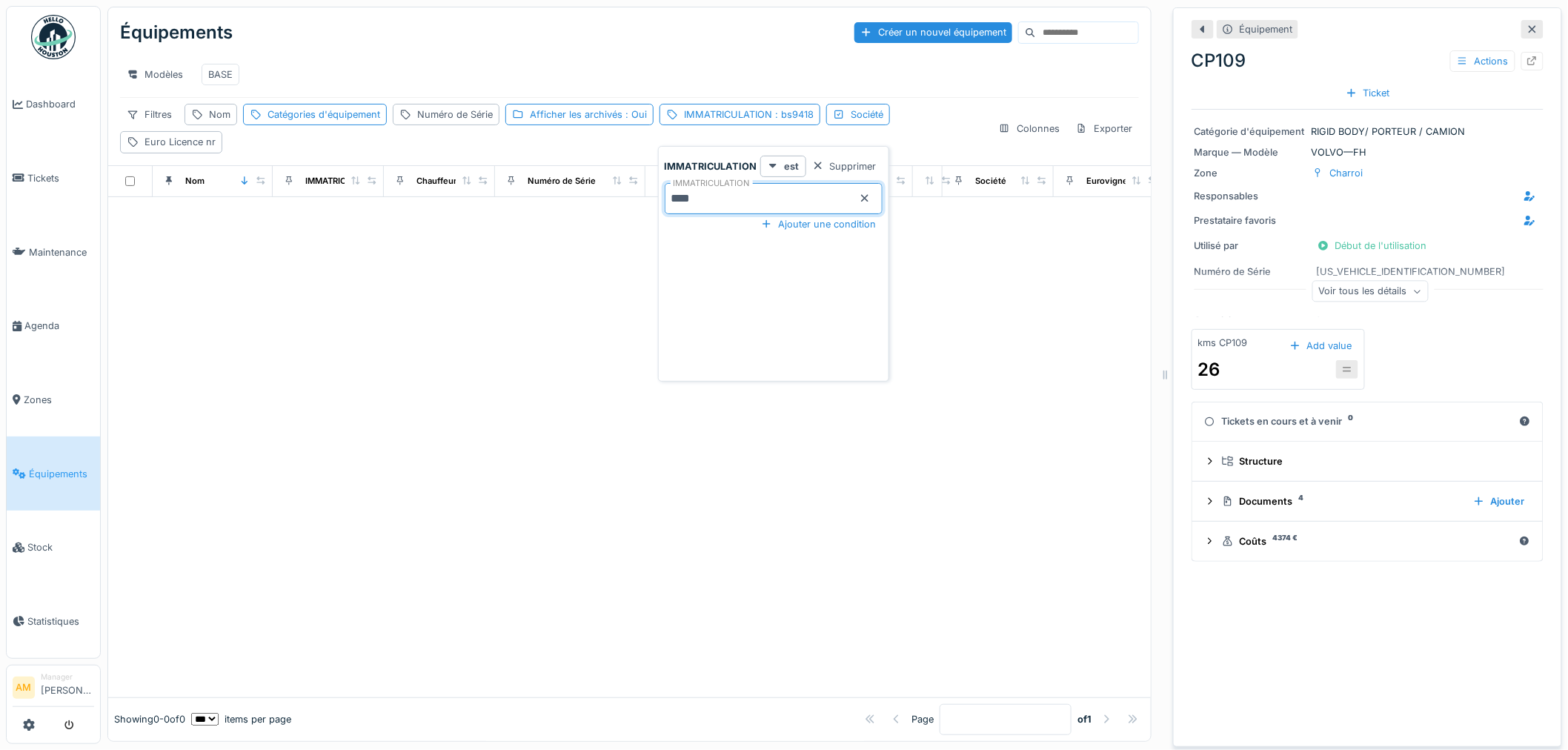
type input "****"
click at [421, 312] on div at bounding box center [629, 447] width 1042 height 501
drag, startPoint x: 590, startPoint y: 124, endPoint x: 566, endPoint y: 138, distance: 27.8
click at [591, 122] on div "Afficher les archivés : Oui" at bounding box center [589, 115] width 117 height 14
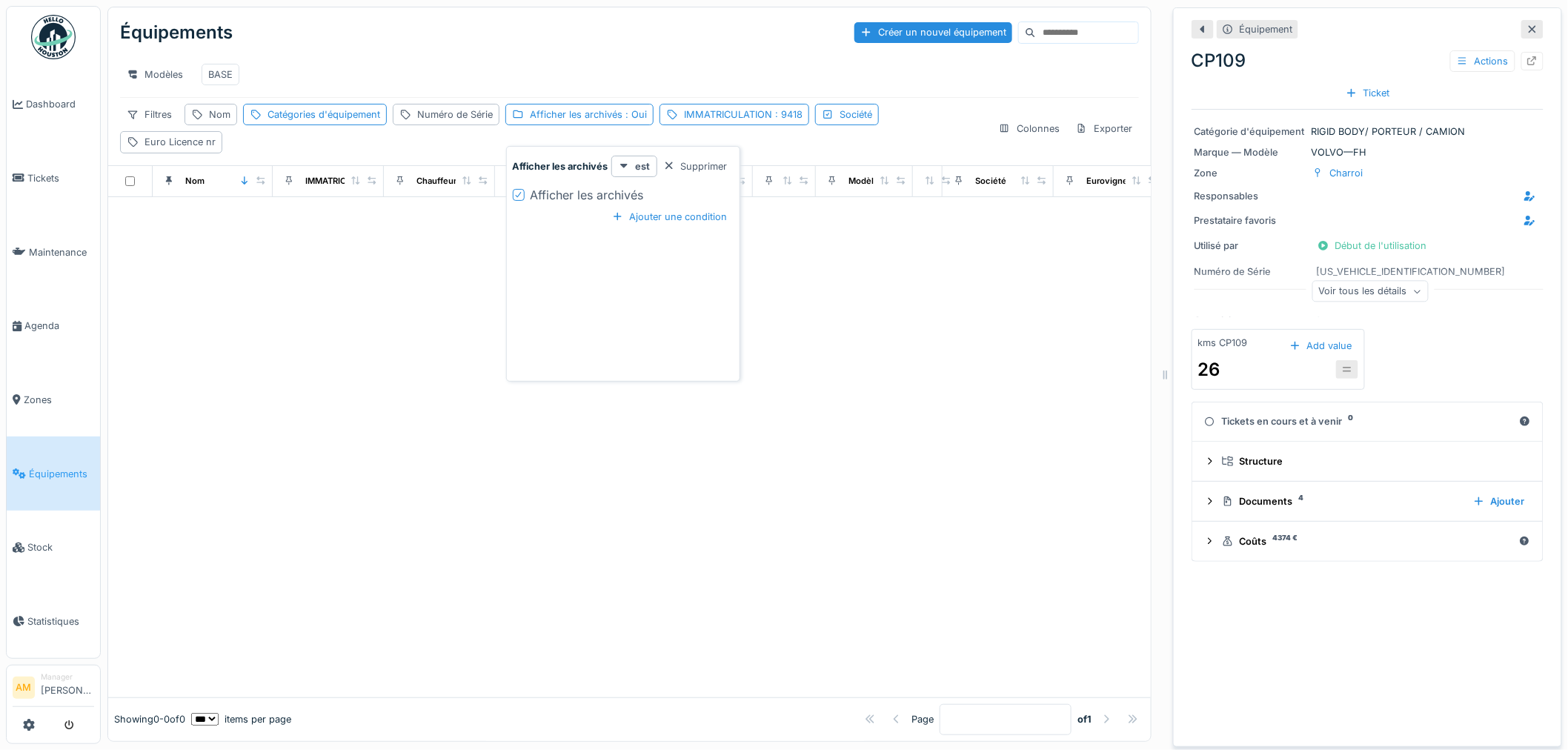
click at [525, 195] on div "Afficher les archivés" at bounding box center [623, 195] width 221 height 18
click at [515, 195] on icon at bounding box center [519, 195] width 9 height 8
click at [291, 355] on div at bounding box center [629, 447] width 1042 height 501
click at [771, 122] on div "IMMATRICULATION : 9418" at bounding box center [746, 115] width 118 height 14
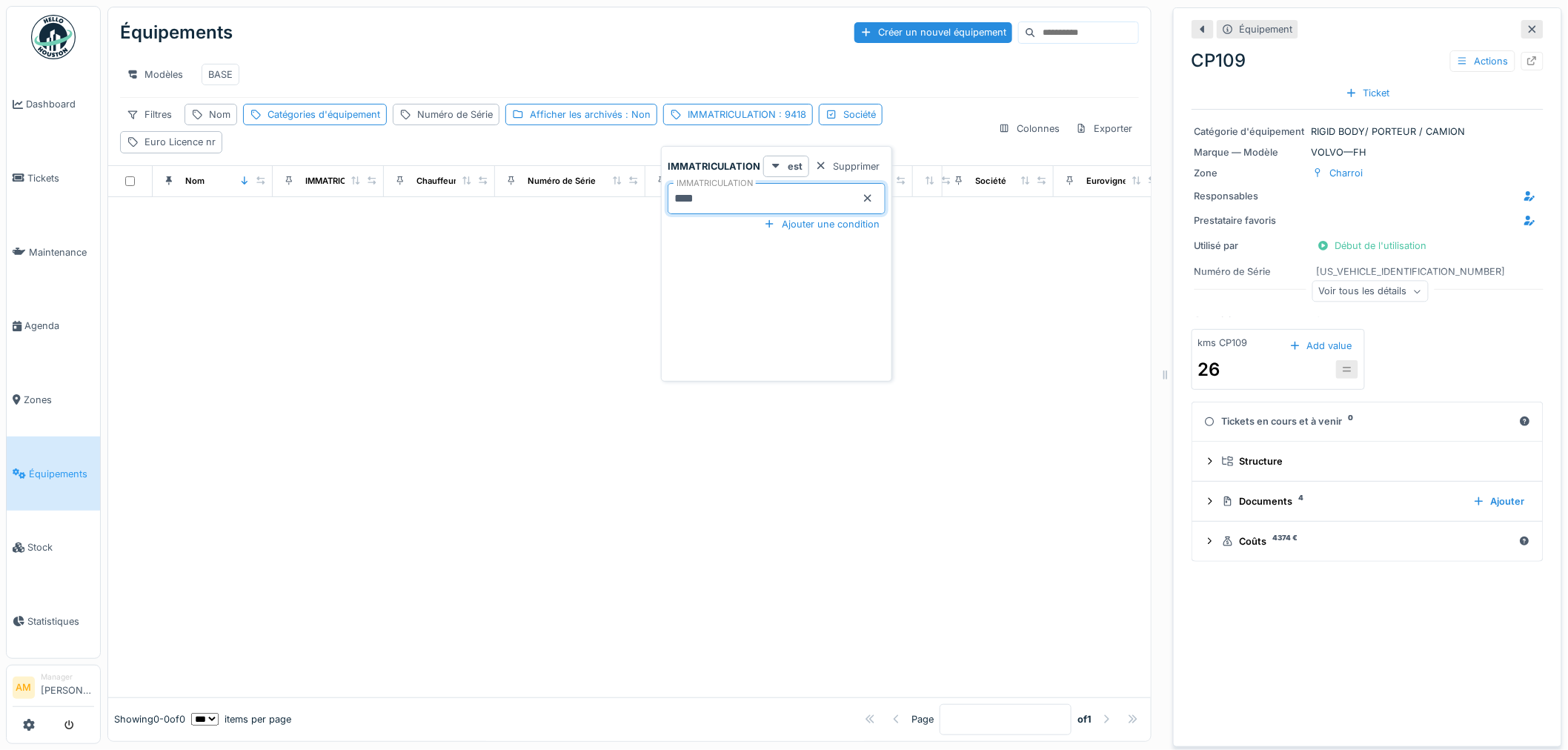
click at [677, 193] on input "****" at bounding box center [777, 199] width 217 height 31
type input "******"
click at [567, 455] on div at bounding box center [629, 447] width 1042 height 501
click at [1521, 37] on div at bounding box center [1533, 28] width 22 height 18
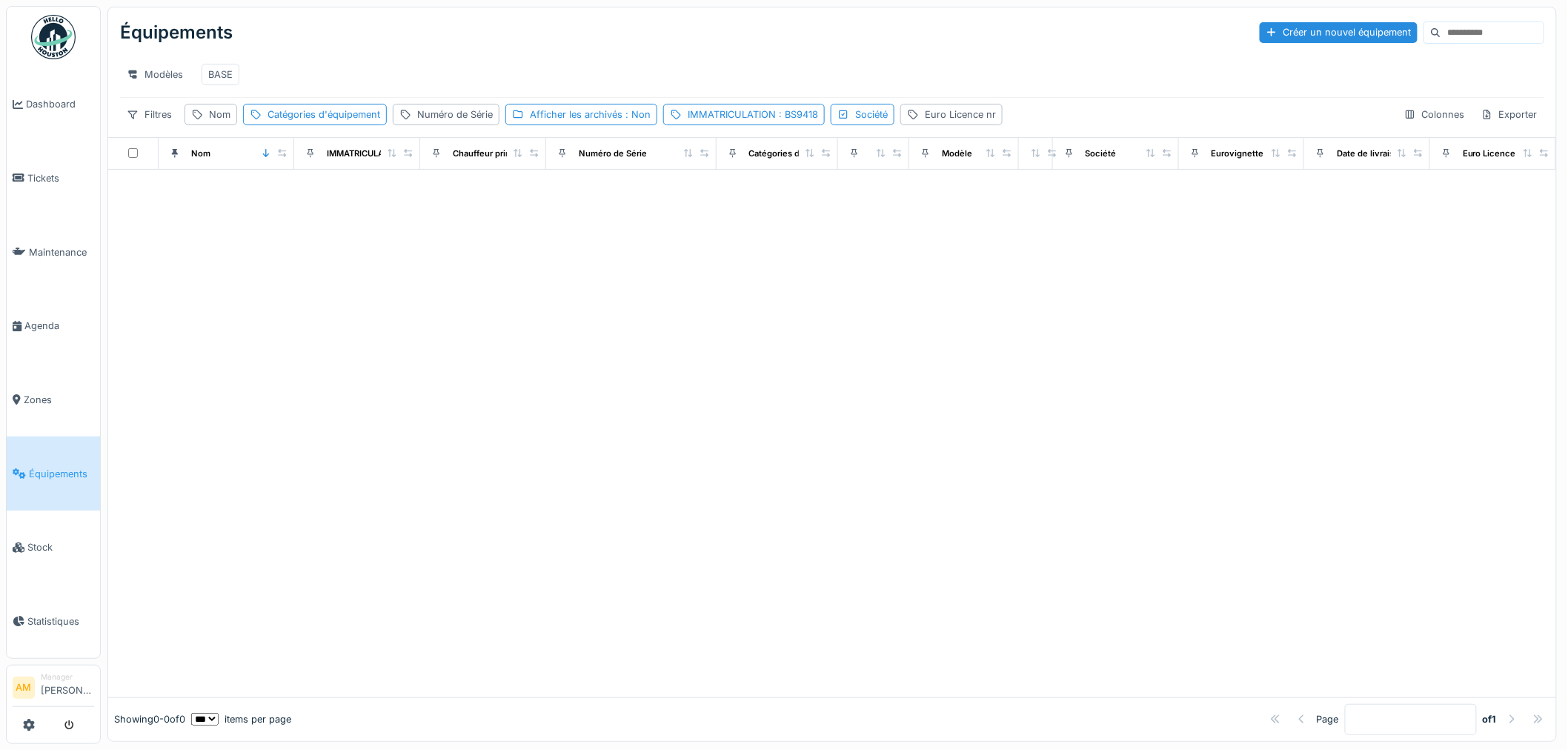
click at [882, 357] on div at bounding box center [832, 433] width 1448 height 527
click at [773, 122] on div "IMMATRICULATION : BS9418" at bounding box center [753, 115] width 130 height 14
drag, startPoint x: 749, startPoint y: 202, endPoint x: 614, endPoint y: 207, distance: 135.1
click at [625, 207] on body "Dashboard Tickets Maintenance [GEOGRAPHIC_DATA] Zones Équipements Stock Statist…" at bounding box center [784, 375] width 1568 height 750
click at [570, 279] on div at bounding box center [832, 433] width 1448 height 527
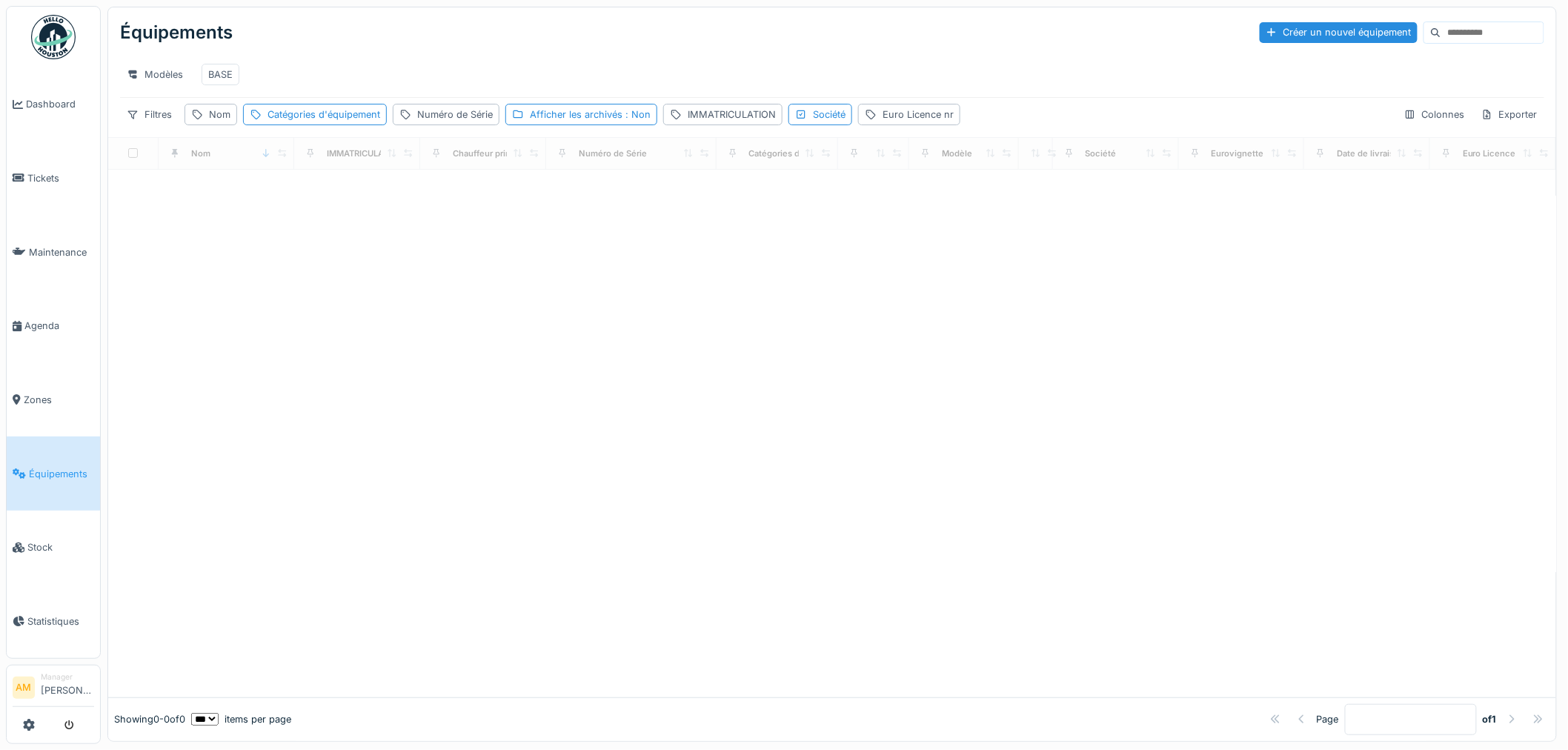
click at [450, 282] on div at bounding box center [832, 433] width 1448 height 527
drag, startPoint x: 446, startPoint y: 287, endPoint x: 196, endPoint y: 126, distance: 297.4
click at [204, 124] on div "Nom" at bounding box center [211, 114] width 53 height 22
drag, startPoint x: 239, startPoint y: 213, endPoint x: 238, endPoint y: 197, distance: 16.0
click at [242, 211] on div "Nom est Supprimer Nom Ajouter une condition" at bounding box center [265, 267] width 154 height 223
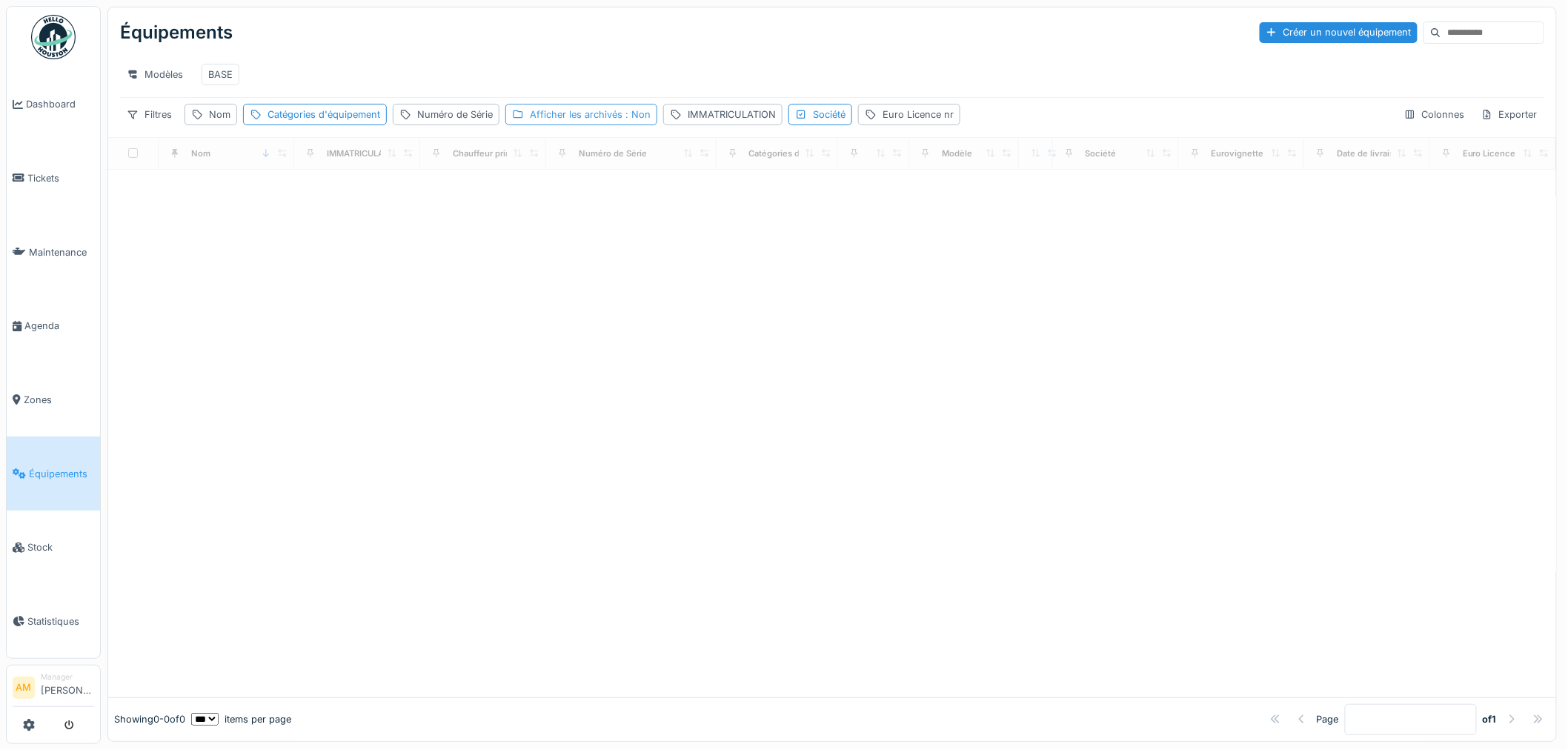
click at [570, 122] on div "Afficher les archivés : Non" at bounding box center [590, 115] width 121 height 14
click at [513, 197] on div "Afficher les archivés est Supprimer Afficher les archivés Ajouter une condition" at bounding box center [623, 267] width 227 height 223
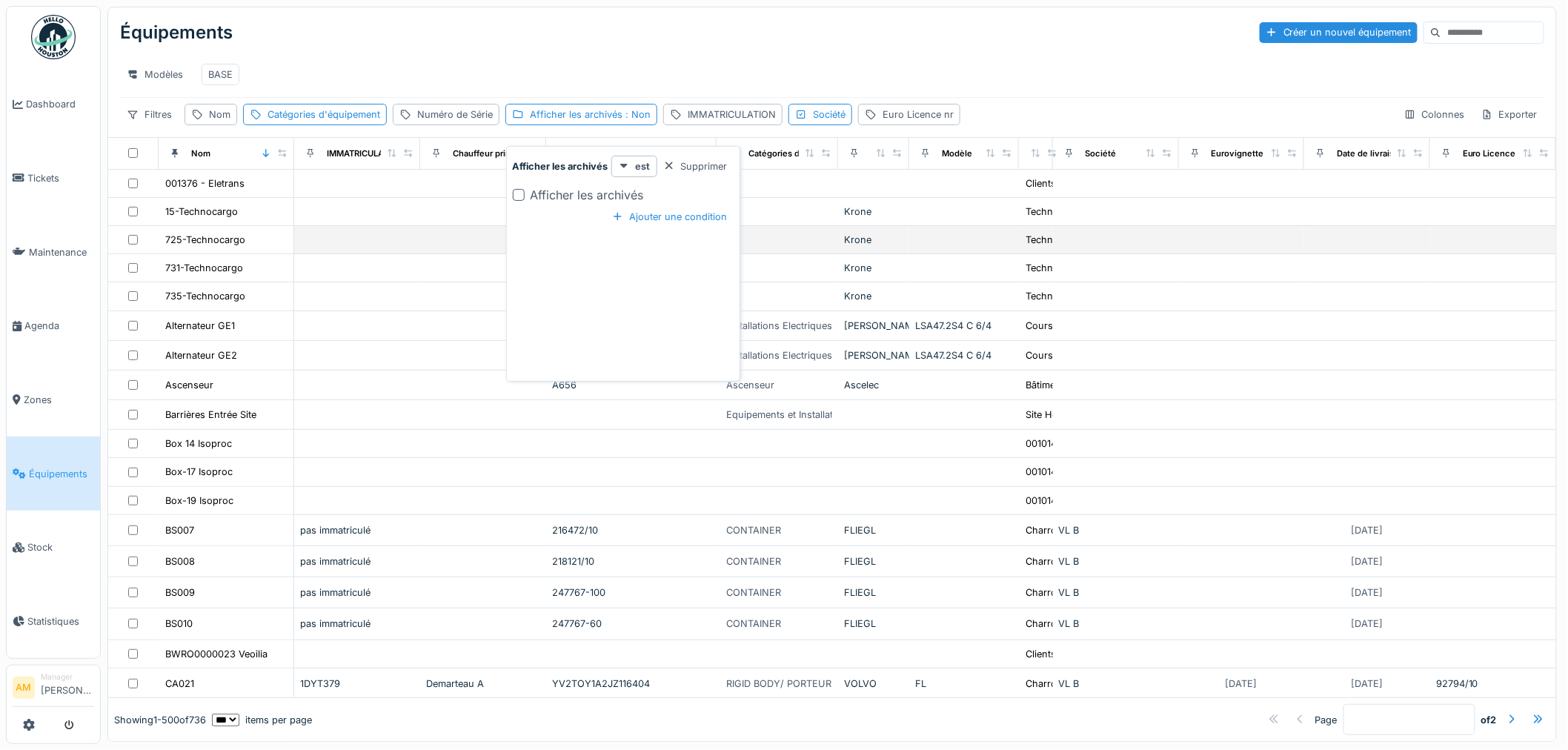
drag, startPoint x: 520, startPoint y: 192, endPoint x: 386, endPoint y: 241, distance: 142.7
click at [521, 192] on div at bounding box center [519, 195] width 12 height 12
click at [431, 255] on td at bounding box center [483, 240] width 126 height 28
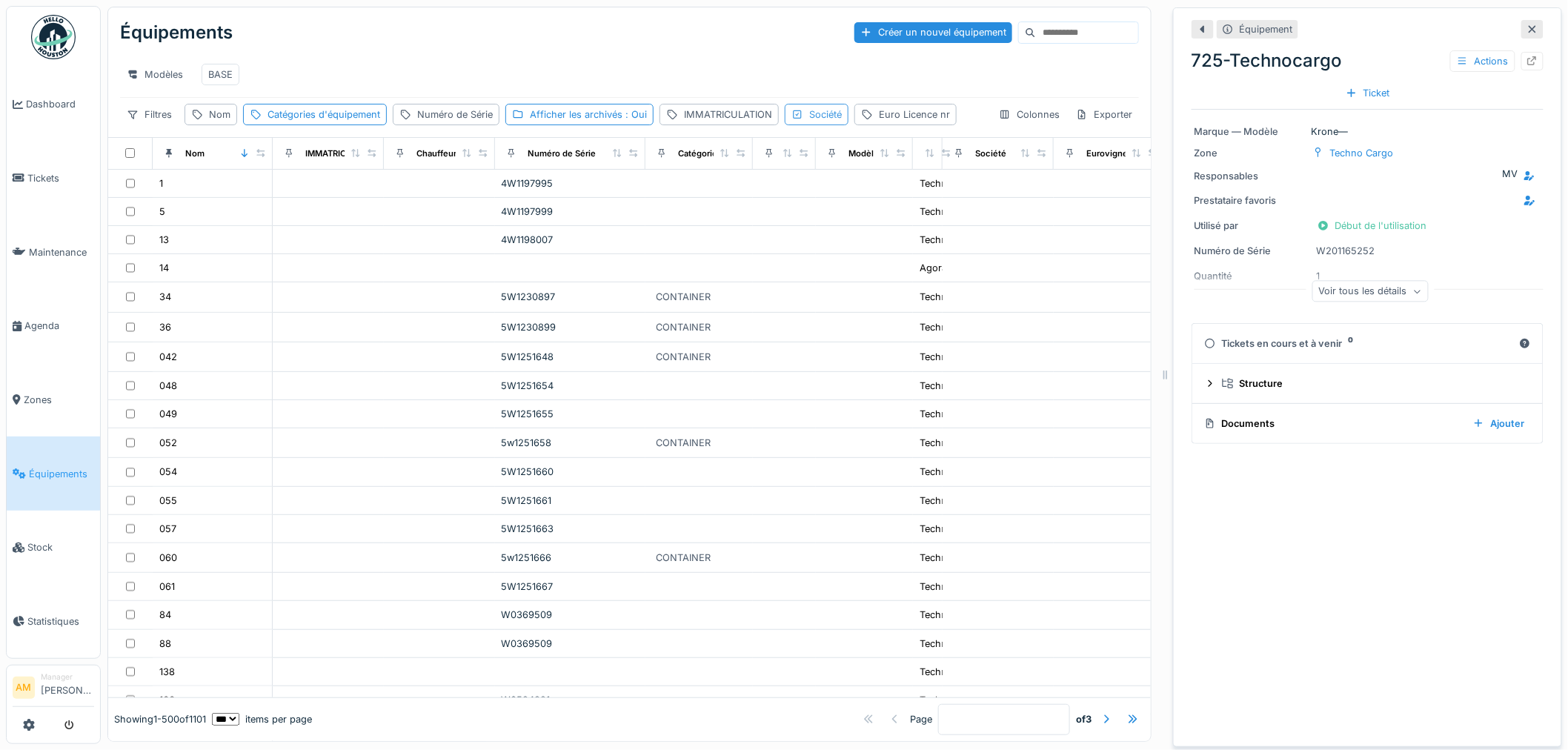
click at [820, 122] on div "Société" at bounding box center [826, 115] width 33 height 14
click at [822, 197] on div "Société" at bounding box center [871, 204] width 161 height 14
click at [695, 122] on div "IMMATRICULATION" at bounding box center [728, 115] width 88 height 14
click at [704, 189] on label "IMMATRICULATION" at bounding box center [727, 198] width 115 height 18
click at [704, 188] on input "IMMATRICULATION" at bounding box center [773, 199] width 217 height 31
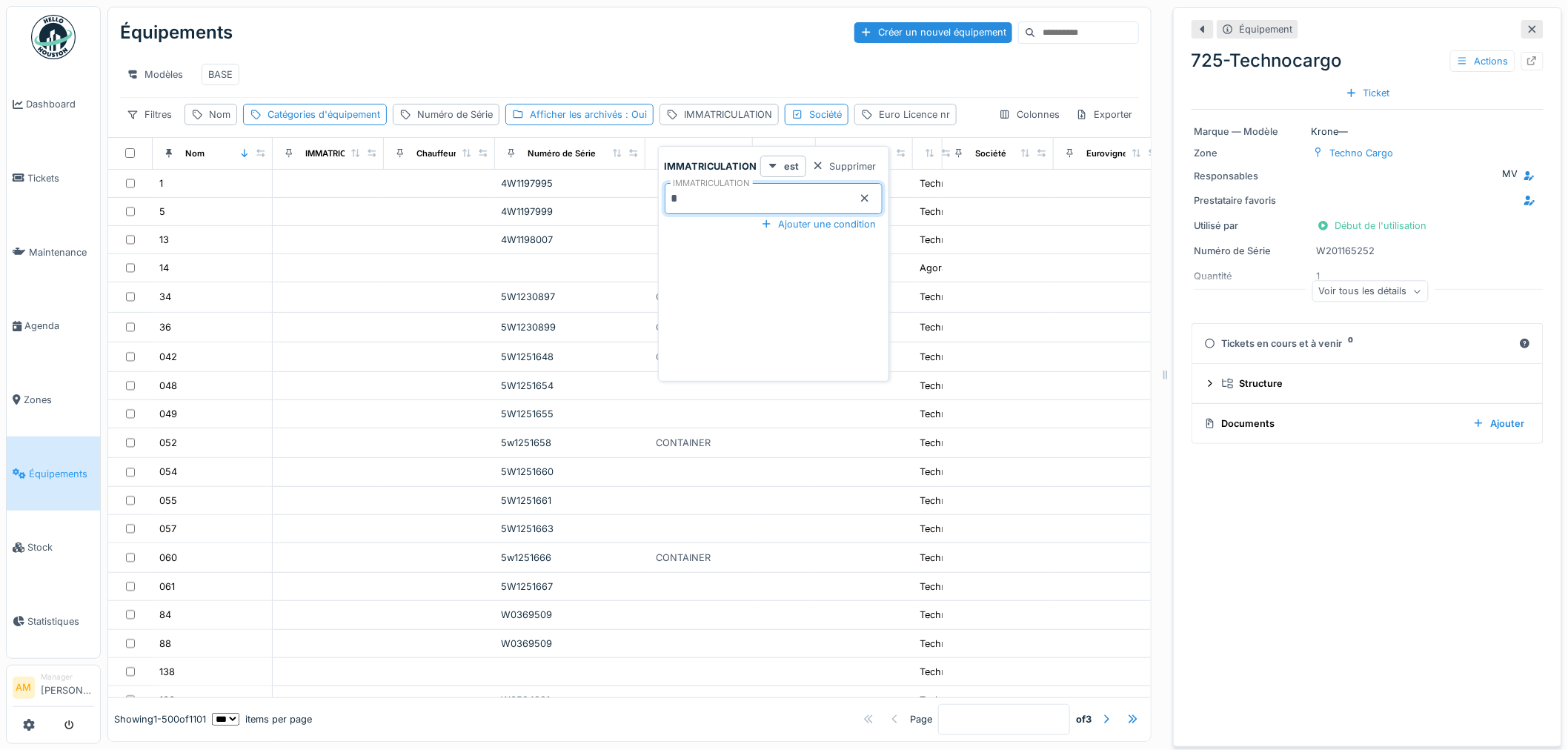
type input "**"
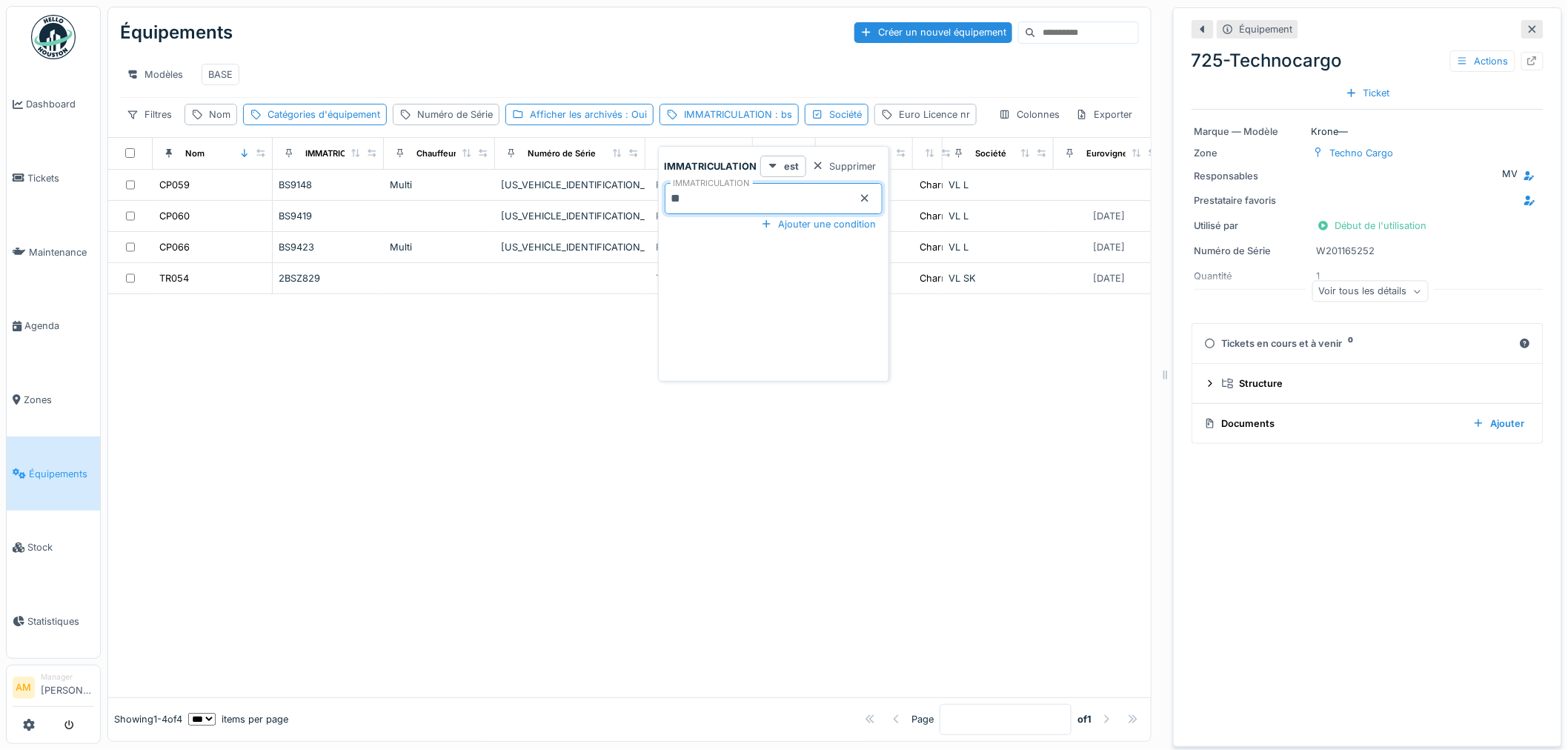
click at [564, 438] on div at bounding box center [629, 495] width 1042 height 402
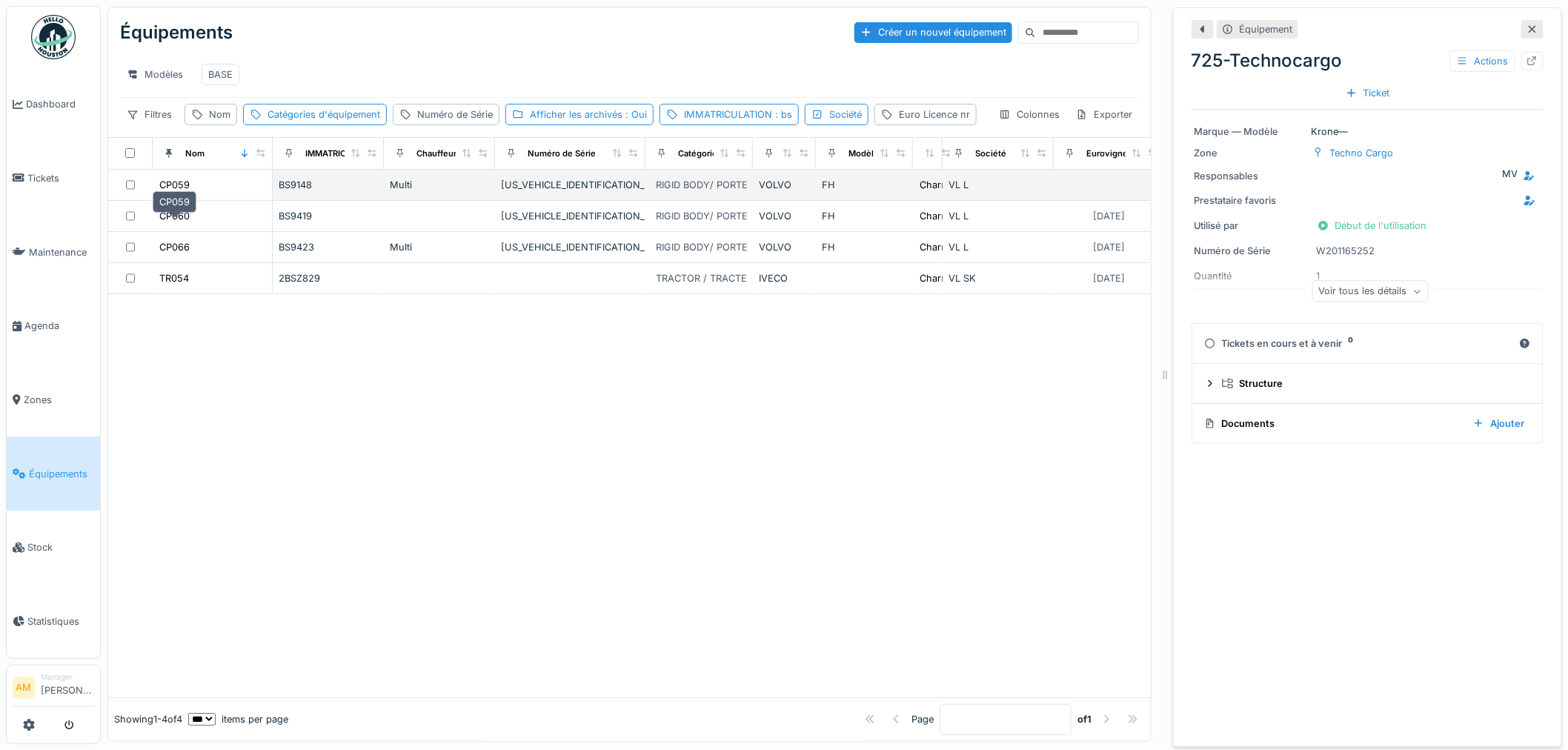
click at [182, 192] on div "CP059" at bounding box center [174, 185] width 30 height 14
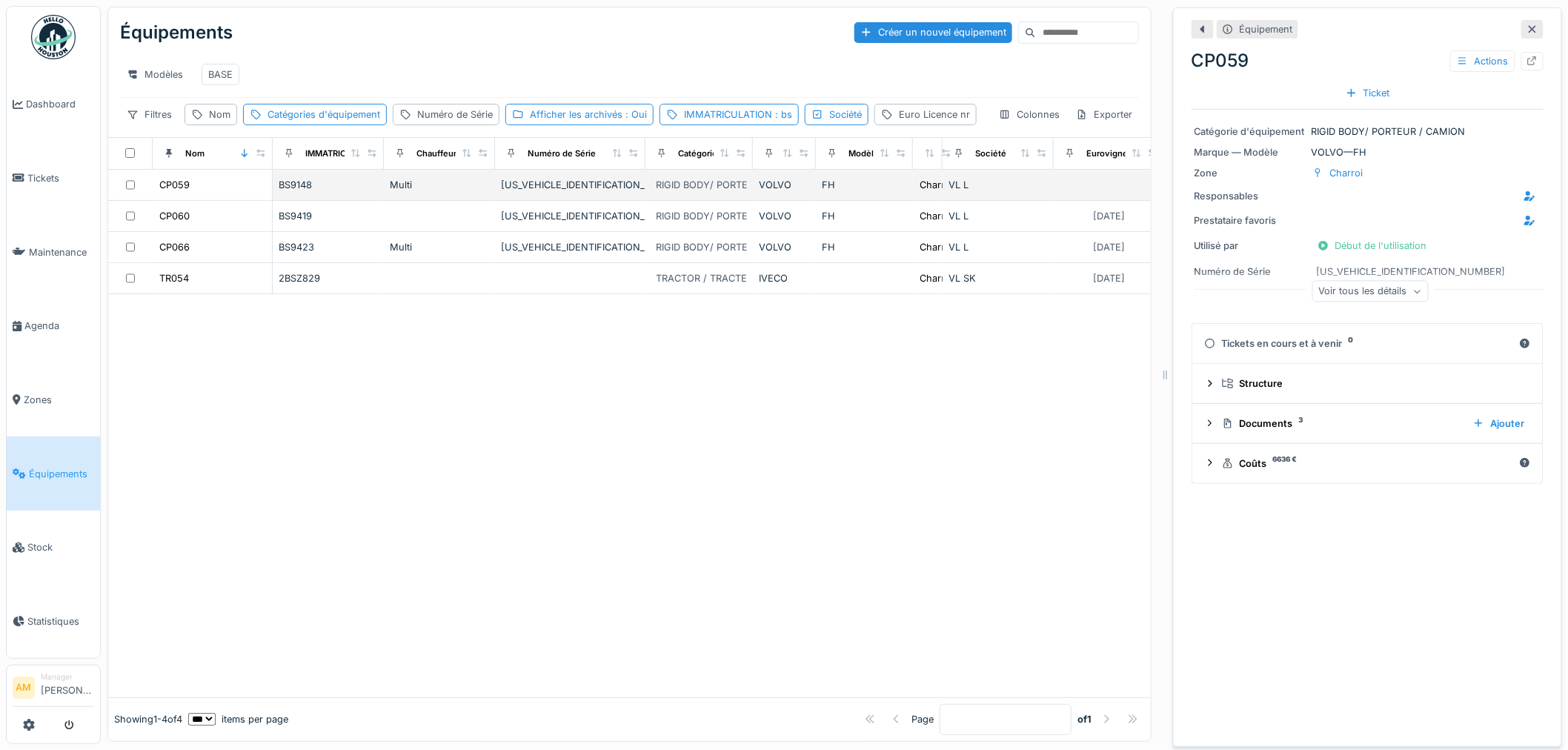
click at [574, 192] on div "YV2RTY0C8JB852924" at bounding box center [570, 185] width 139 height 14
click at [460, 122] on div "Numéro de Série" at bounding box center [456, 115] width 76 height 14
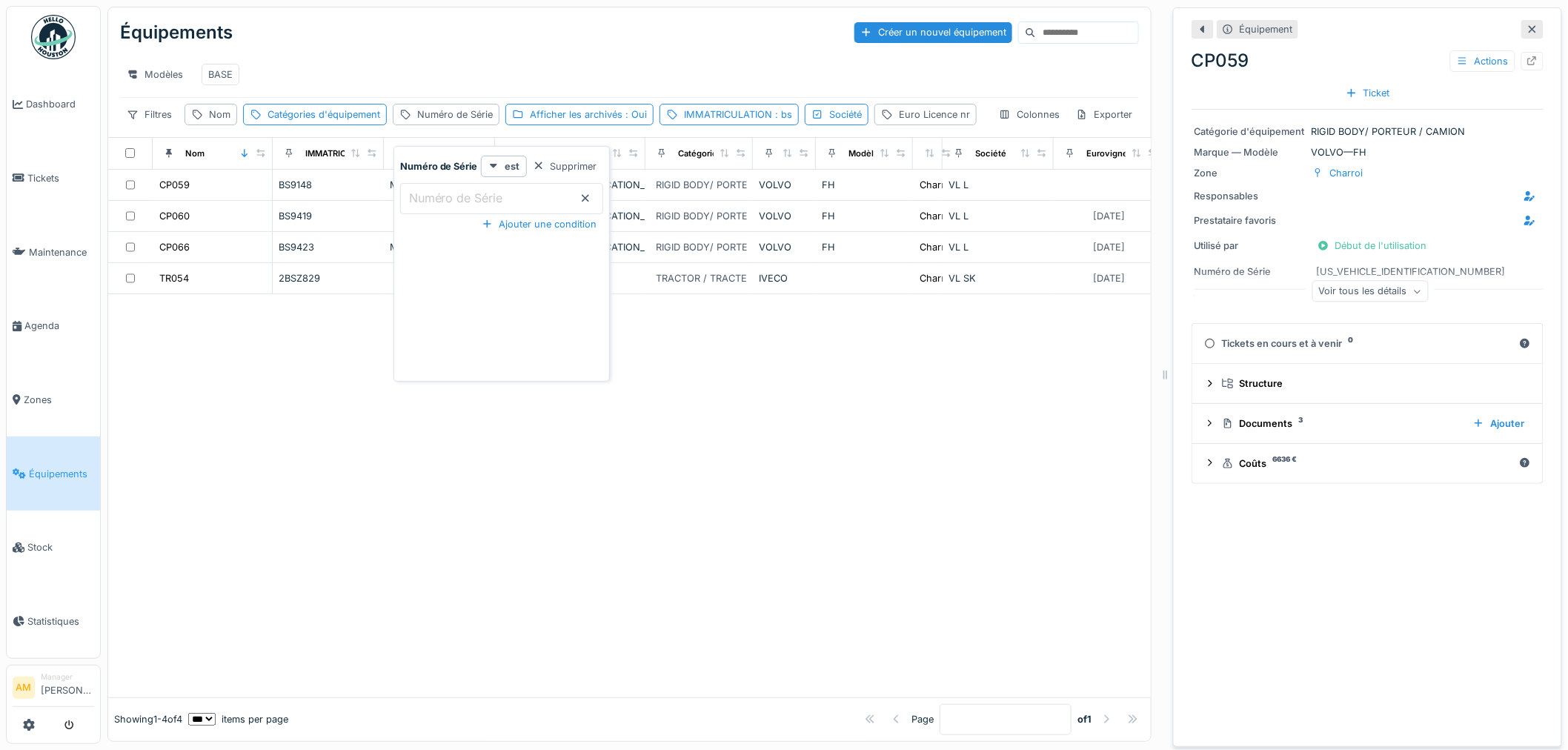
click at [461, 197] on label "Numéro de Série" at bounding box center [457, 198] width 100 height 18
click at [461, 197] on Série_U0ODA "Numéro de Série" at bounding box center [501, 199] width 203 height 31
type Série_U0ODA "*****"
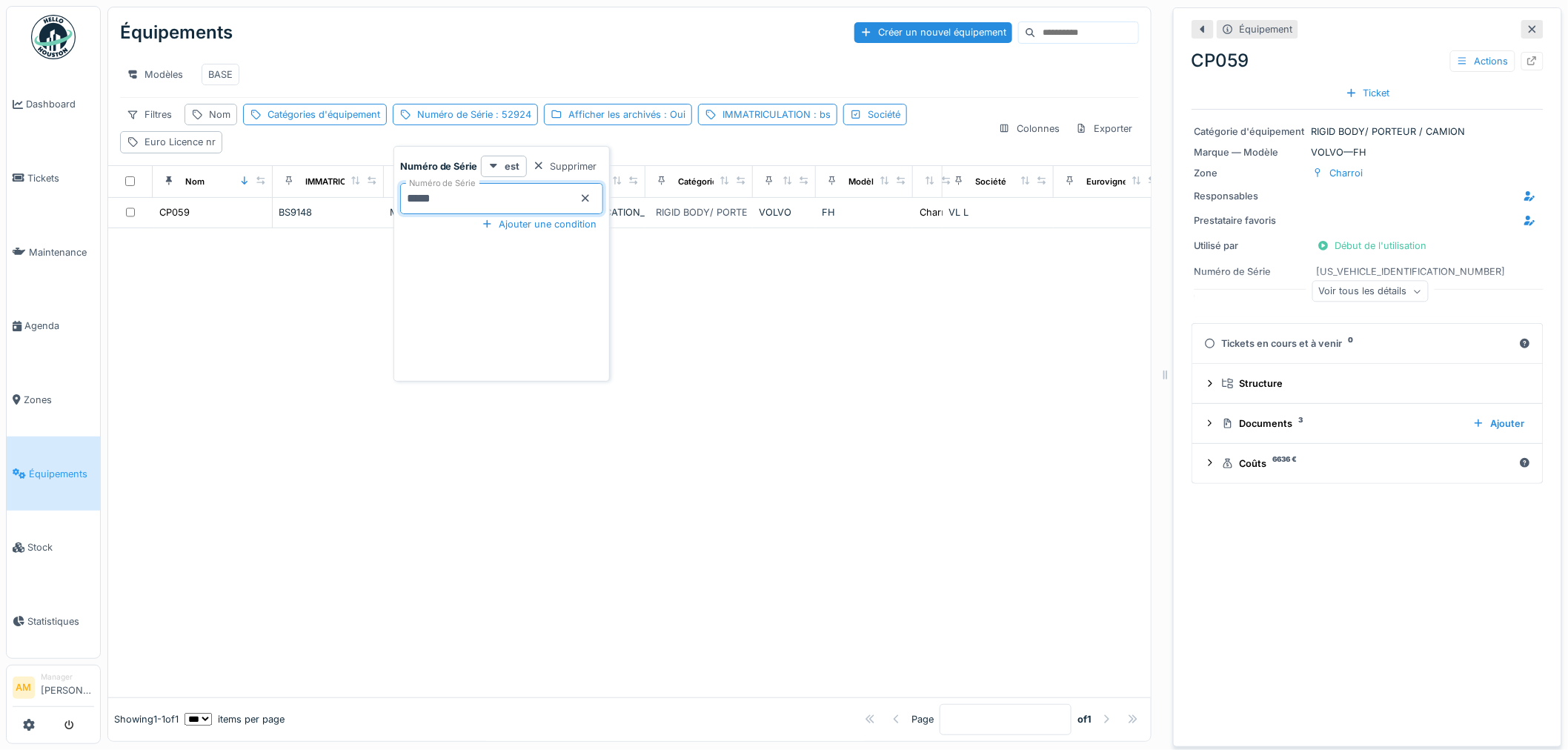
click at [749, 452] on div at bounding box center [629, 463] width 1042 height 470
drag, startPoint x: 645, startPoint y: 123, endPoint x: 613, endPoint y: 144, distance: 38.3
click at [646, 122] on div "Afficher les archivés : Oui" at bounding box center [627, 115] width 117 height 14
click at [560, 192] on div at bounding box center [556, 195] width 12 height 12
click at [512, 335] on div at bounding box center [629, 463] width 1042 height 470
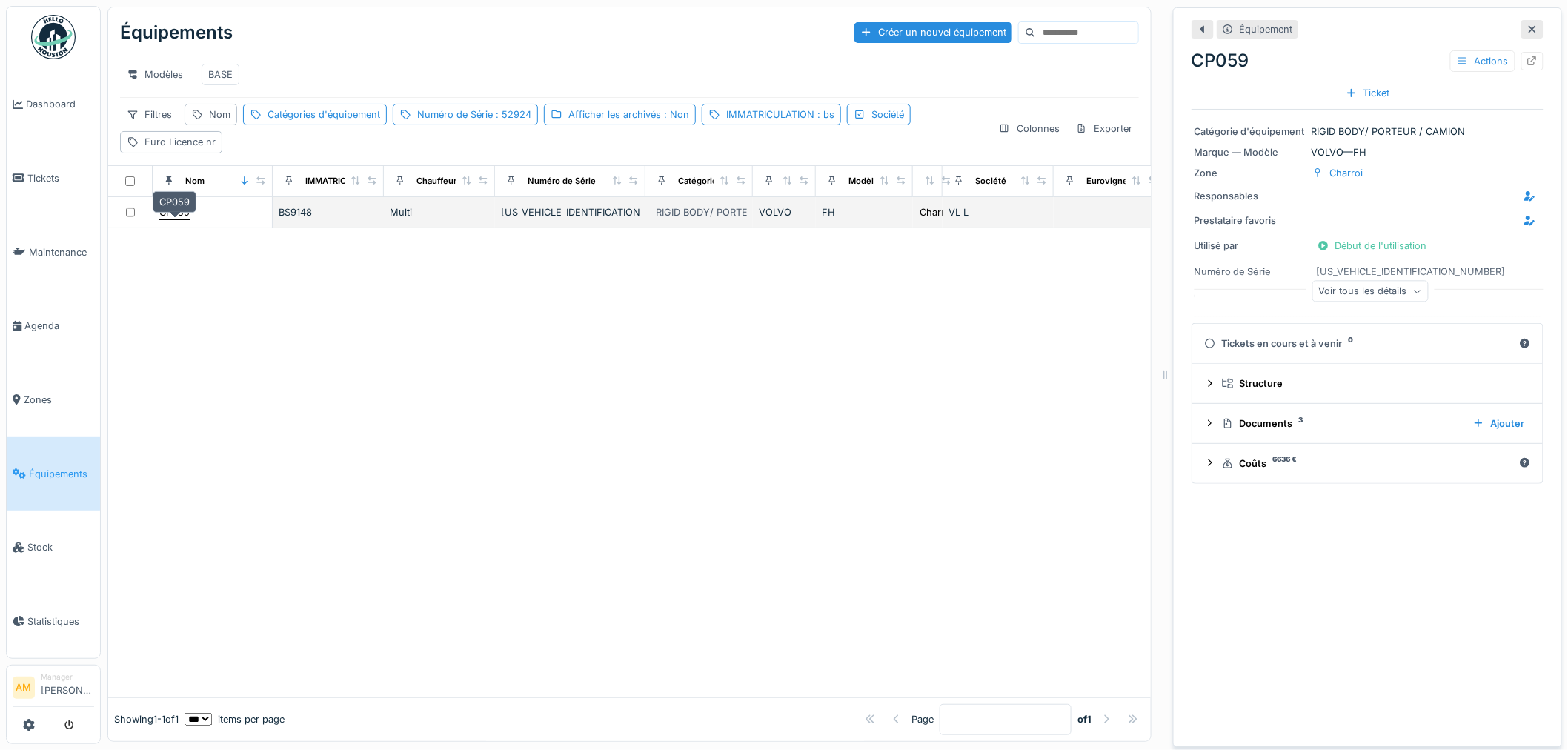
click at [186, 219] on div "CP059" at bounding box center [174, 212] width 30 height 14
click at [186, 219] on div "CP059" at bounding box center [174, 212] width 30 height 14
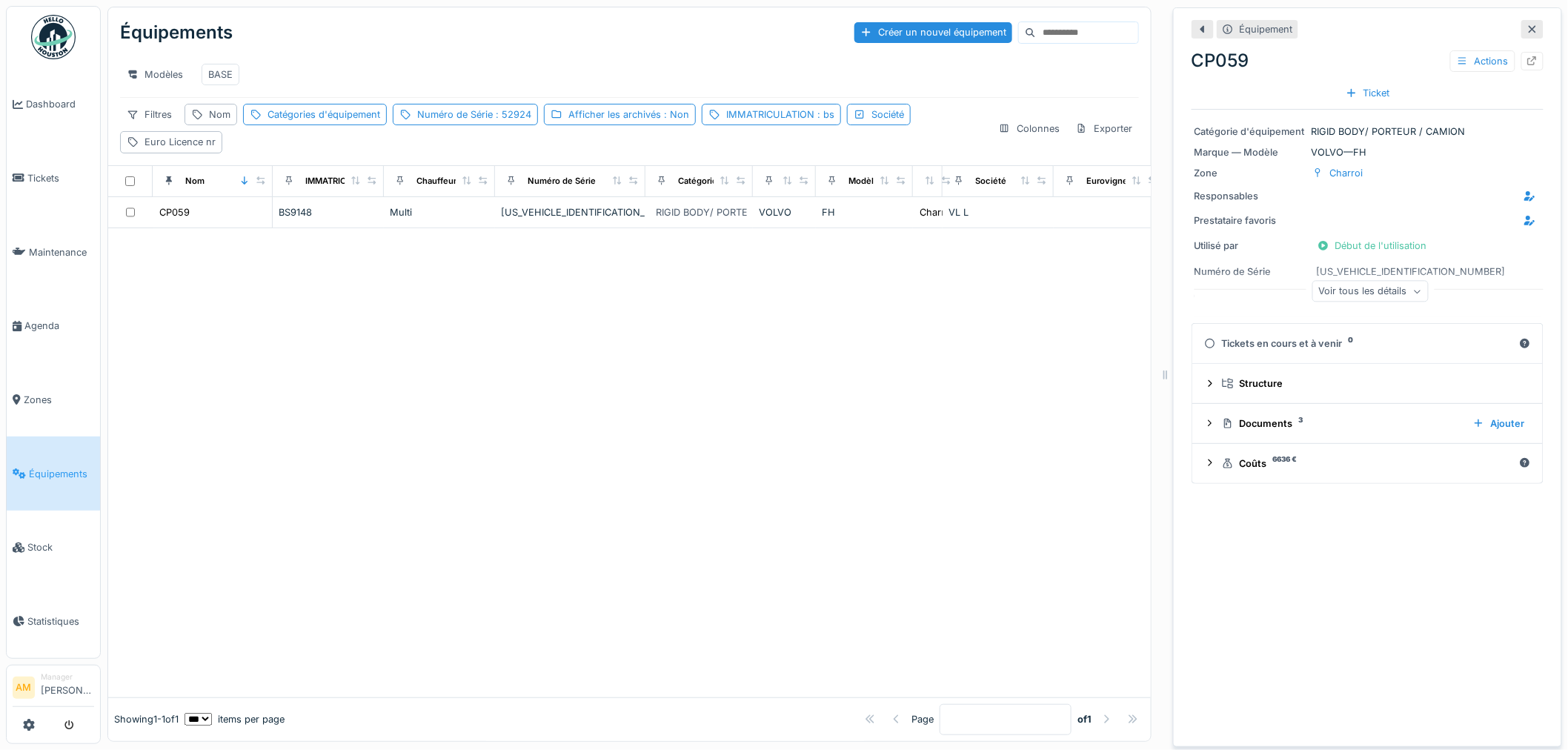
click at [1367, 289] on div "Voir tous les détails" at bounding box center [1370, 291] width 116 height 22
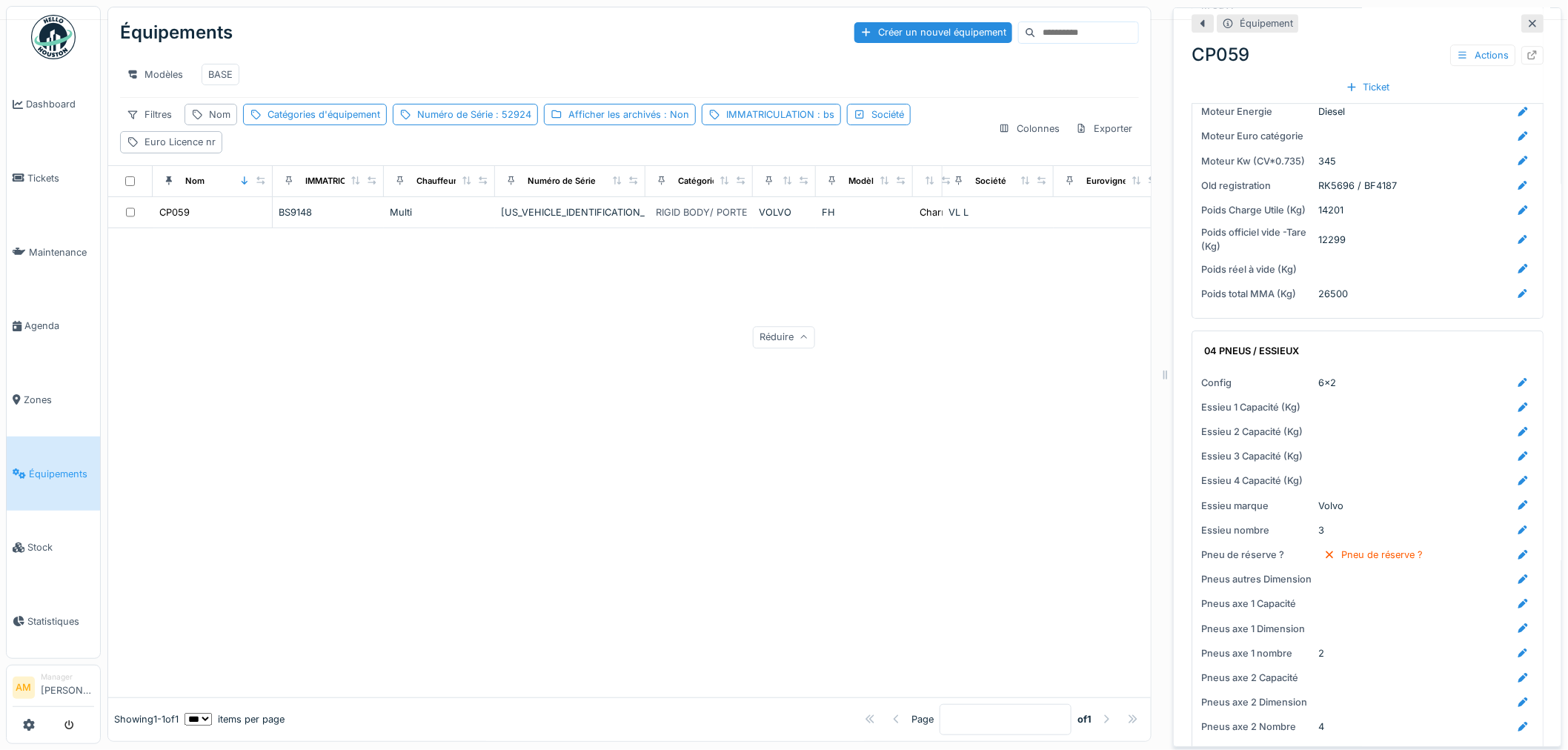
scroll to position [2058, 0]
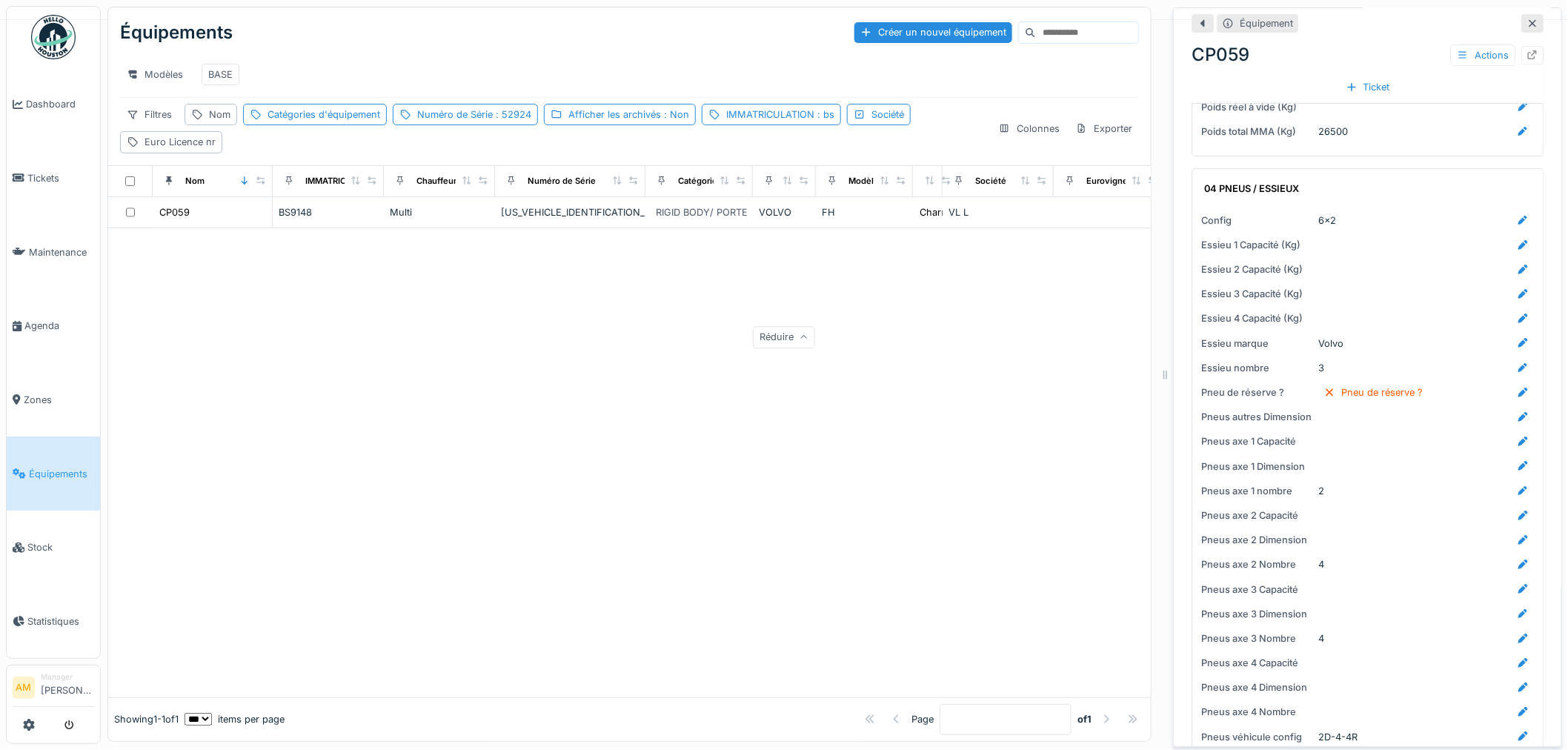
click at [822, 374] on div at bounding box center [629, 463] width 1042 height 470
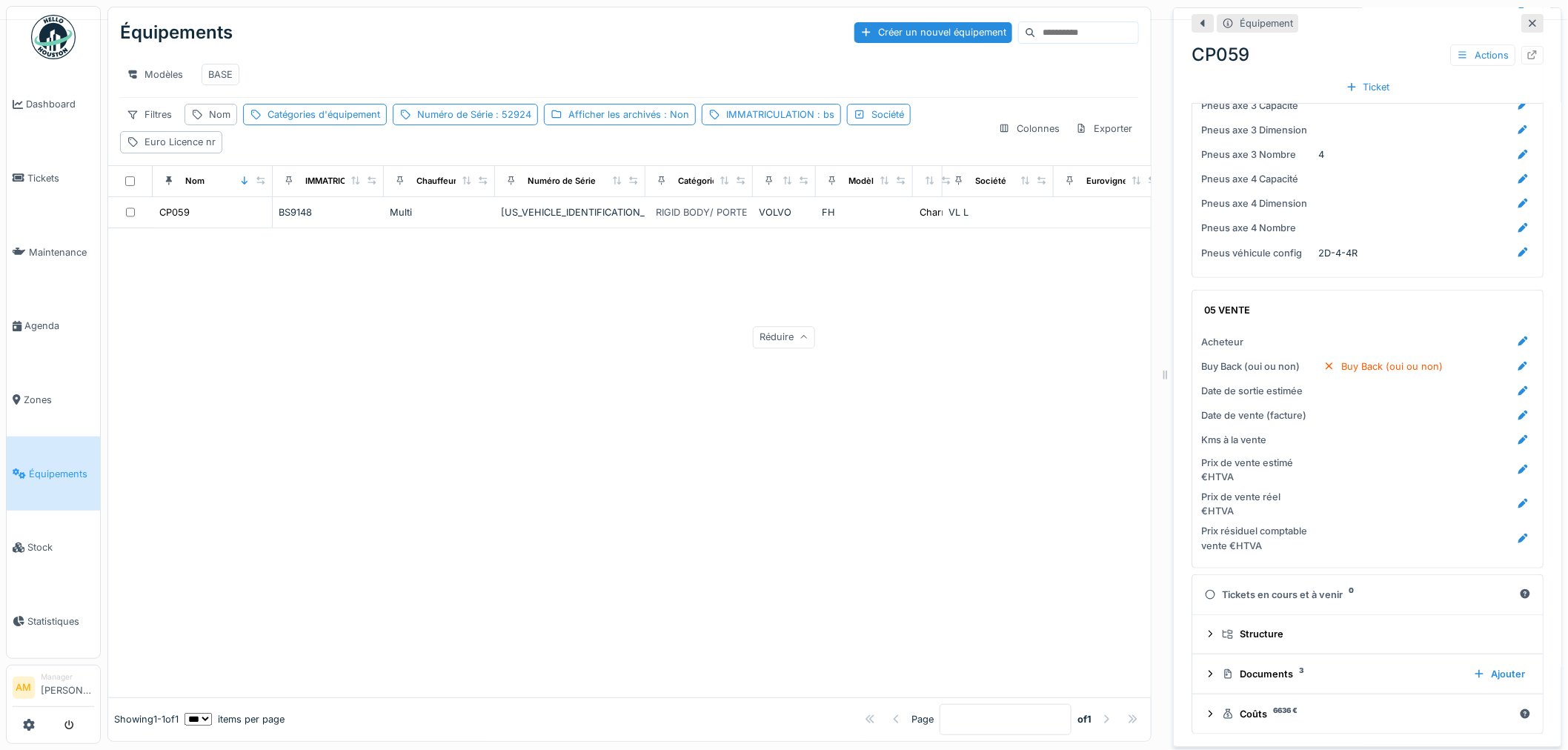
scroll to position [2573, 0]
click at [1205, 678] on icon at bounding box center [1211, 674] width 12 height 9
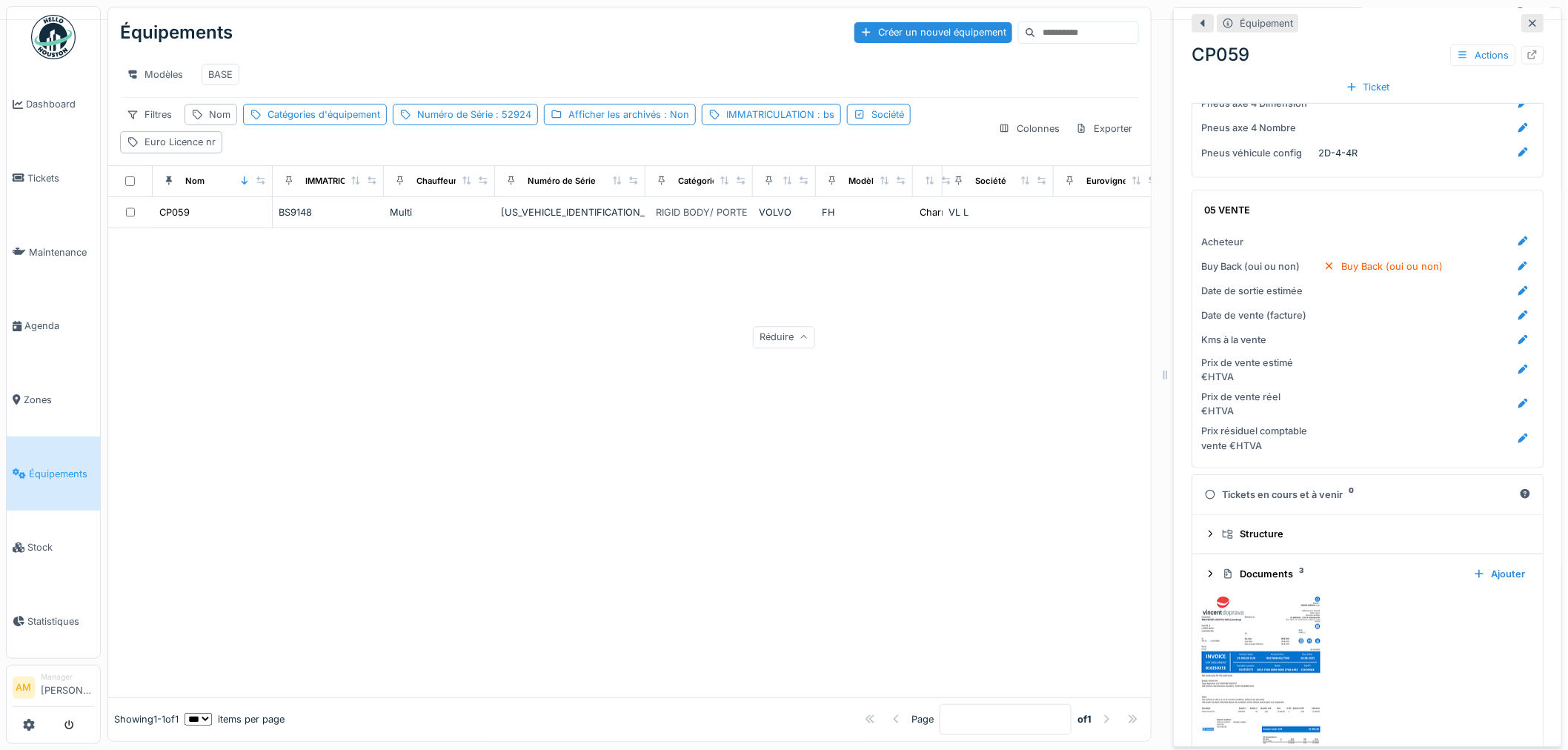
scroll to position [2706, 0]
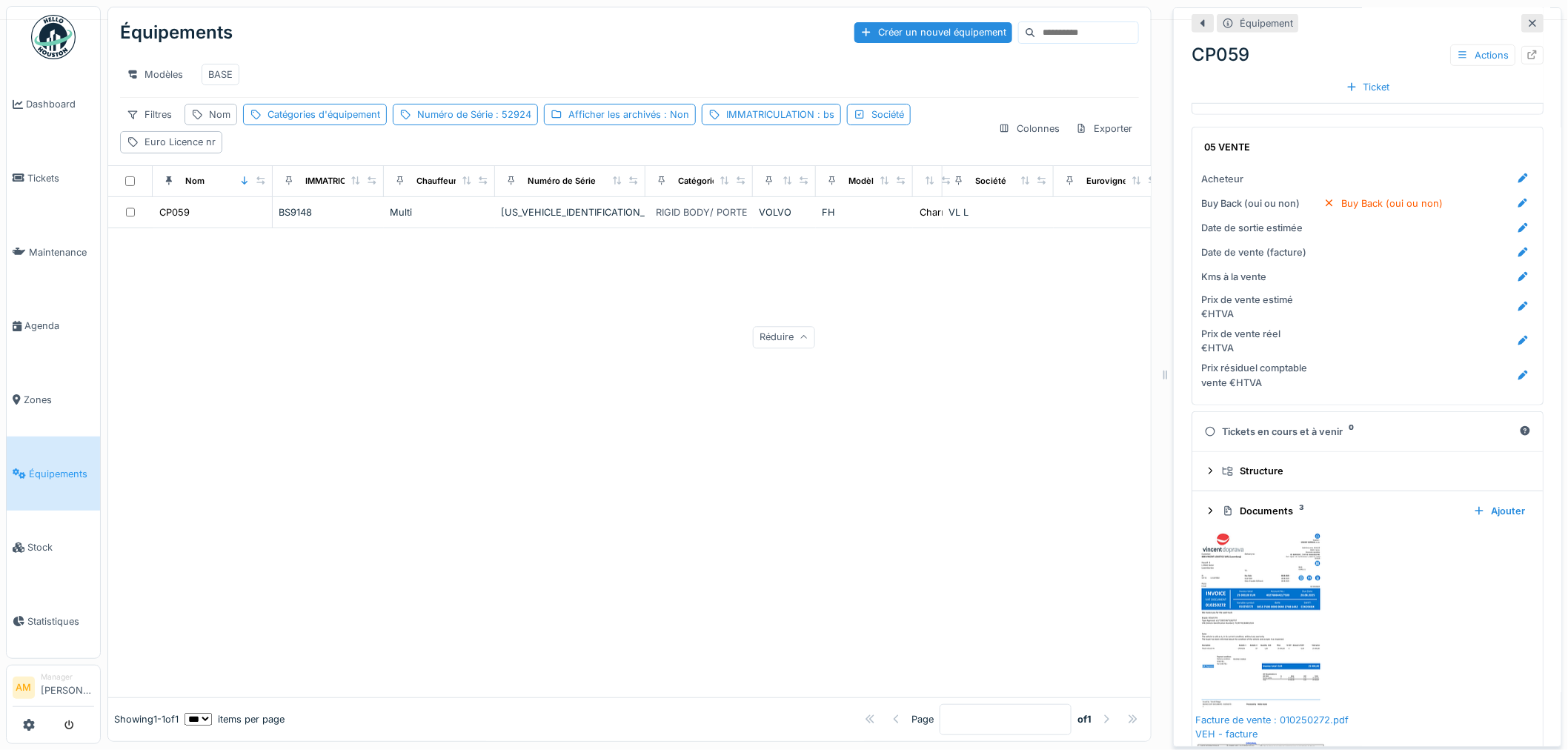
click at [1231, 603] on img at bounding box center [1261, 620] width 131 height 186
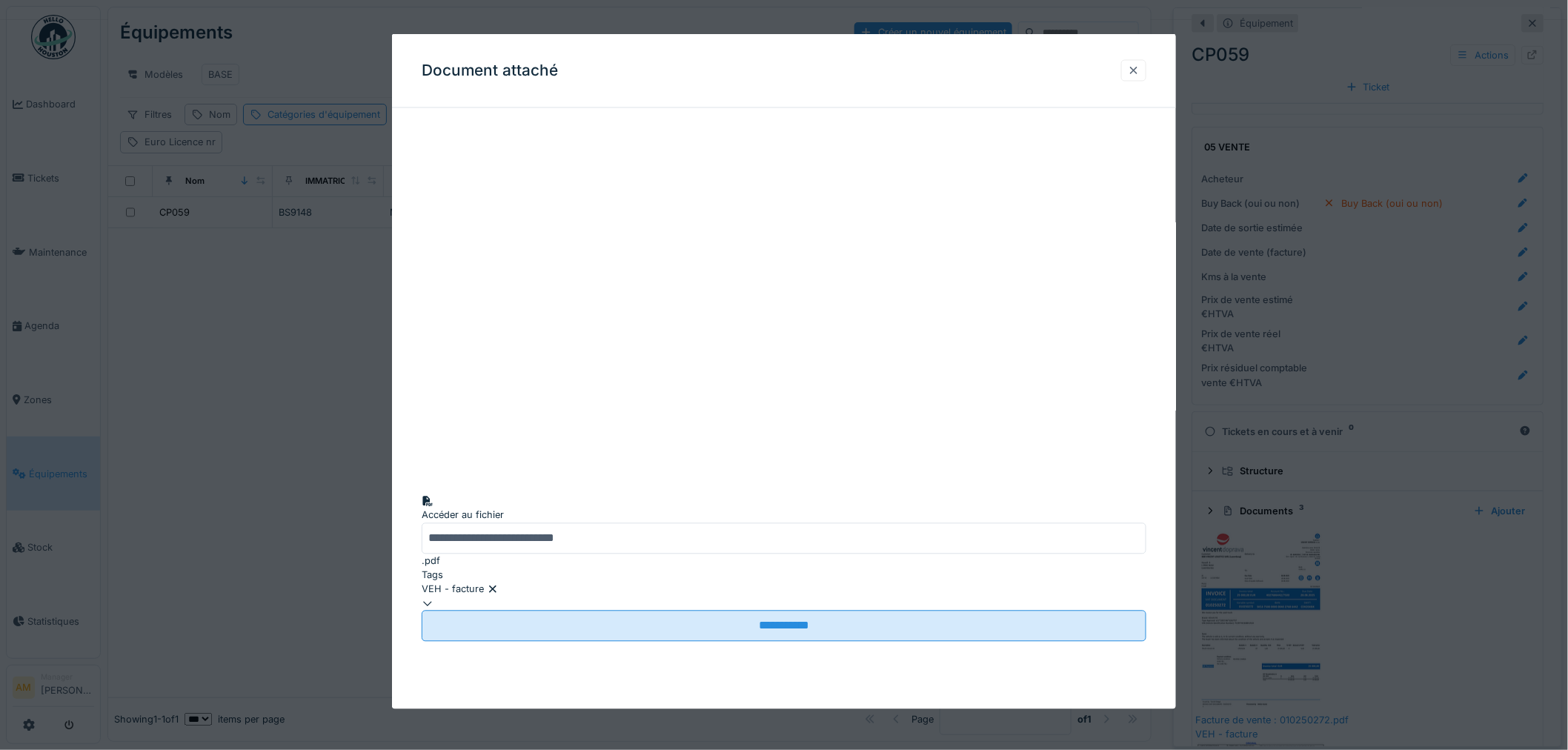
click at [1146, 61] on div at bounding box center [1133, 70] width 25 height 22
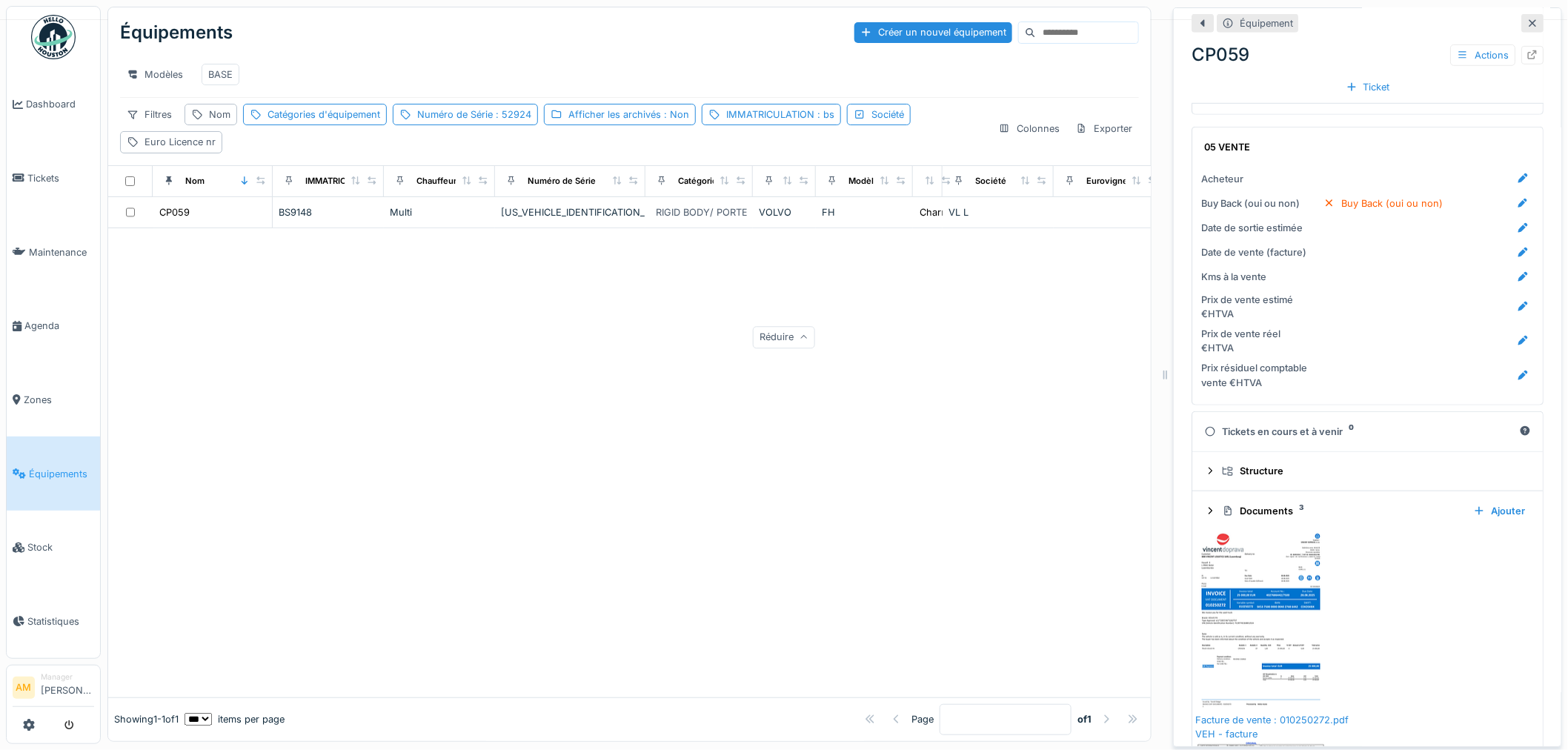
scroll to position [12, 0]
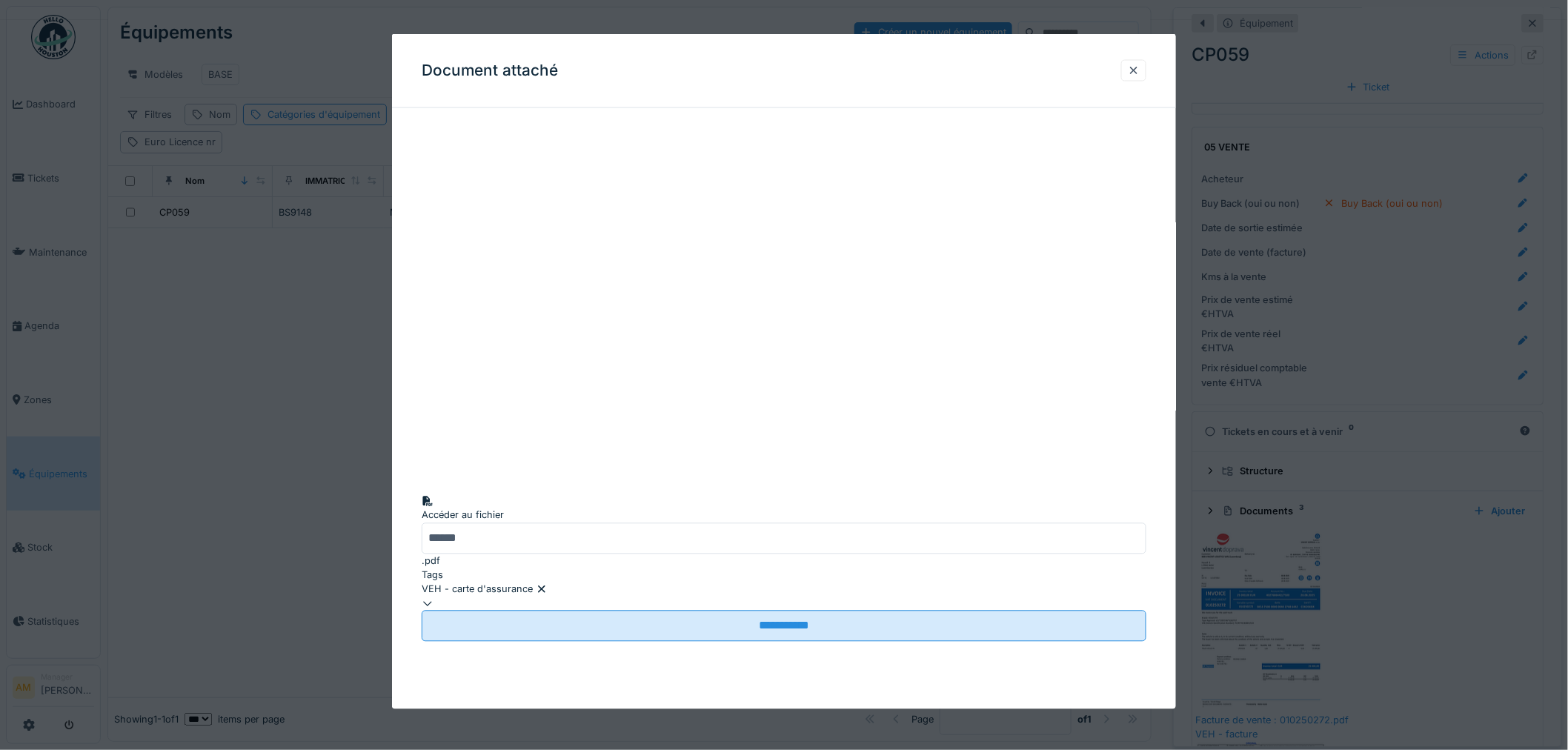
drag, startPoint x: 1314, startPoint y: 580, endPoint x: 1321, endPoint y: 586, distance: 9.2
click at [1315, 581] on div at bounding box center [784, 375] width 1568 height 750
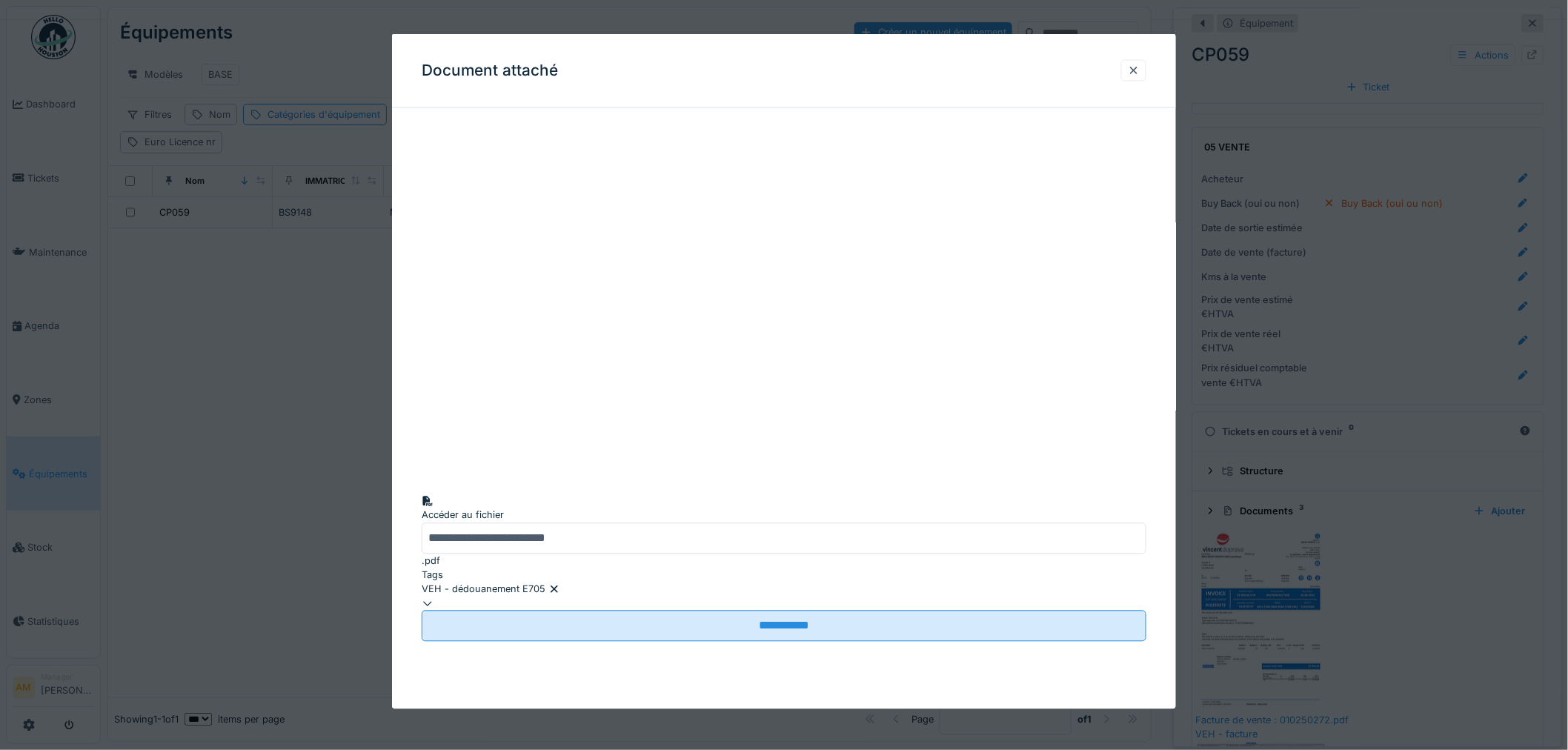
click at [1403, 604] on div at bounding box center [784, 375] width 1568 height 750
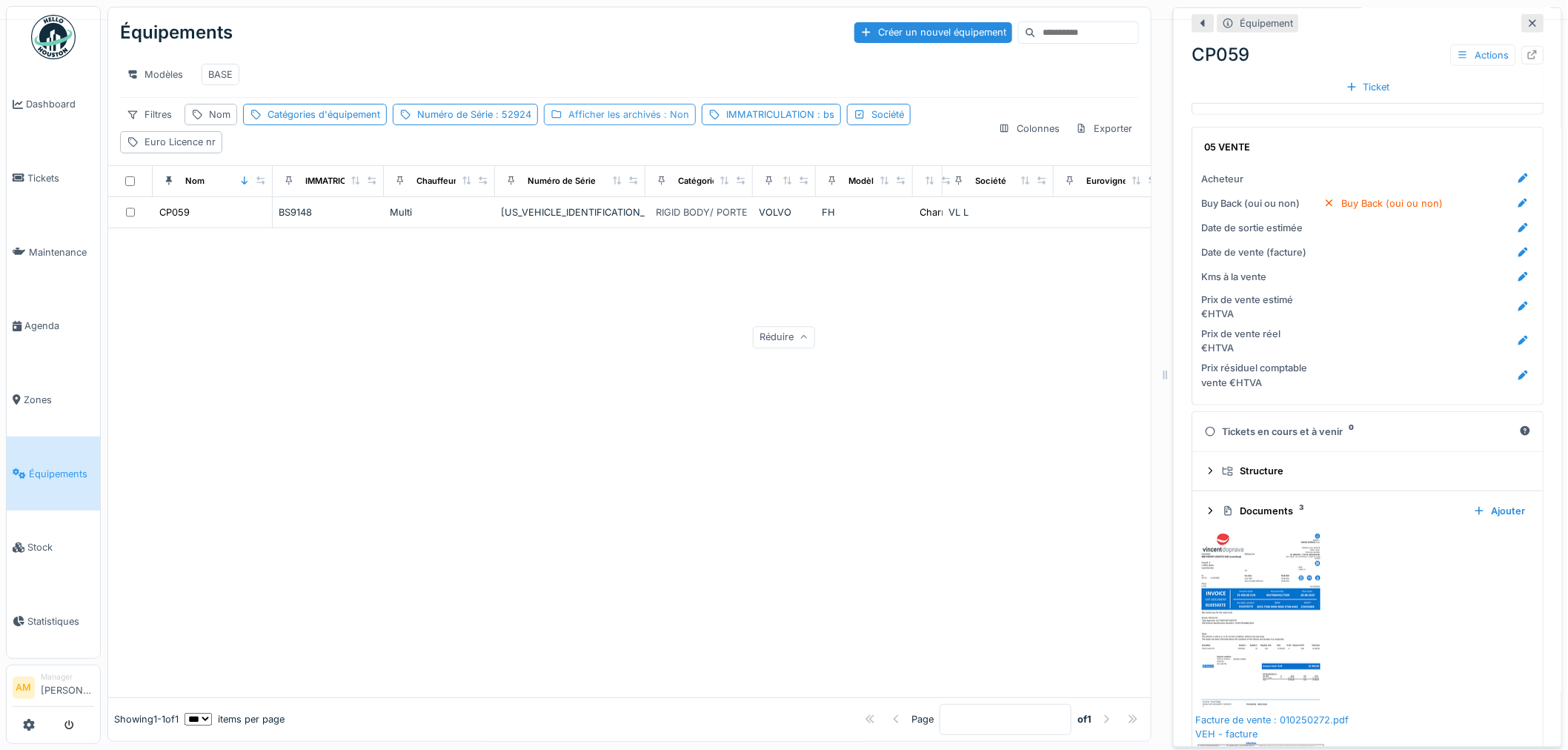
click at [656, 119] on div "Afficher les archivés : Non" at bounding box center [629, 115] width 121 height 14
click at [551, 189] on div at bounding box center [556, 195] width 12 height 12
drag, startPoint x: 436, startPoint y: 407, endPoint x: 435, endPoint y: 394, distance: 13.0
click at [435, 403] on div at bounding box center [629, 463] width 1042 height 470
click at [811, 113] on span ": bs" at bounding box center [821, 114] width 20 height 11
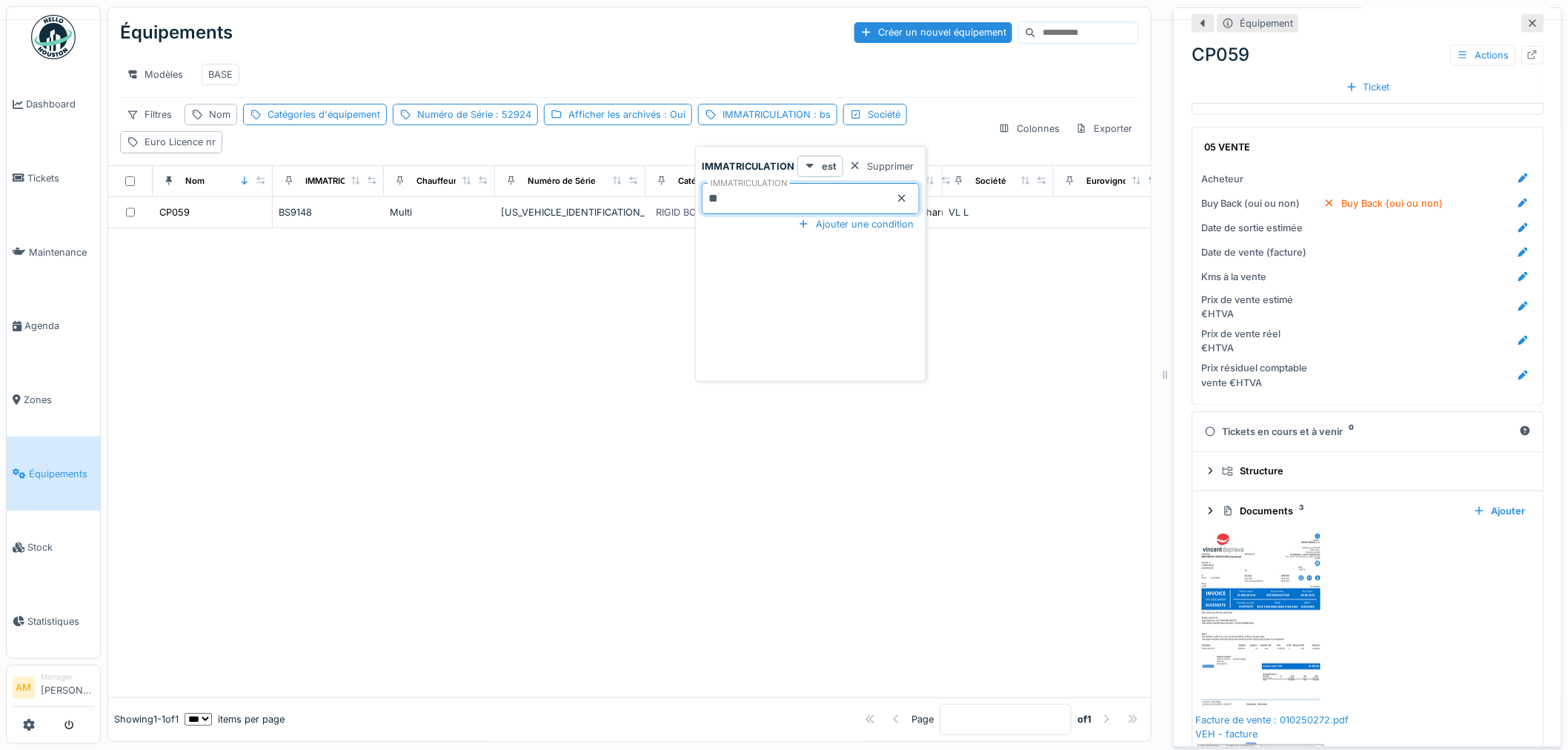
click at [696, 187] on div "IMMATRICULATION est Supprimer IMMATRICULATION ** Ajouter une condition" at bounding box center [811, 263] width 231 height 236
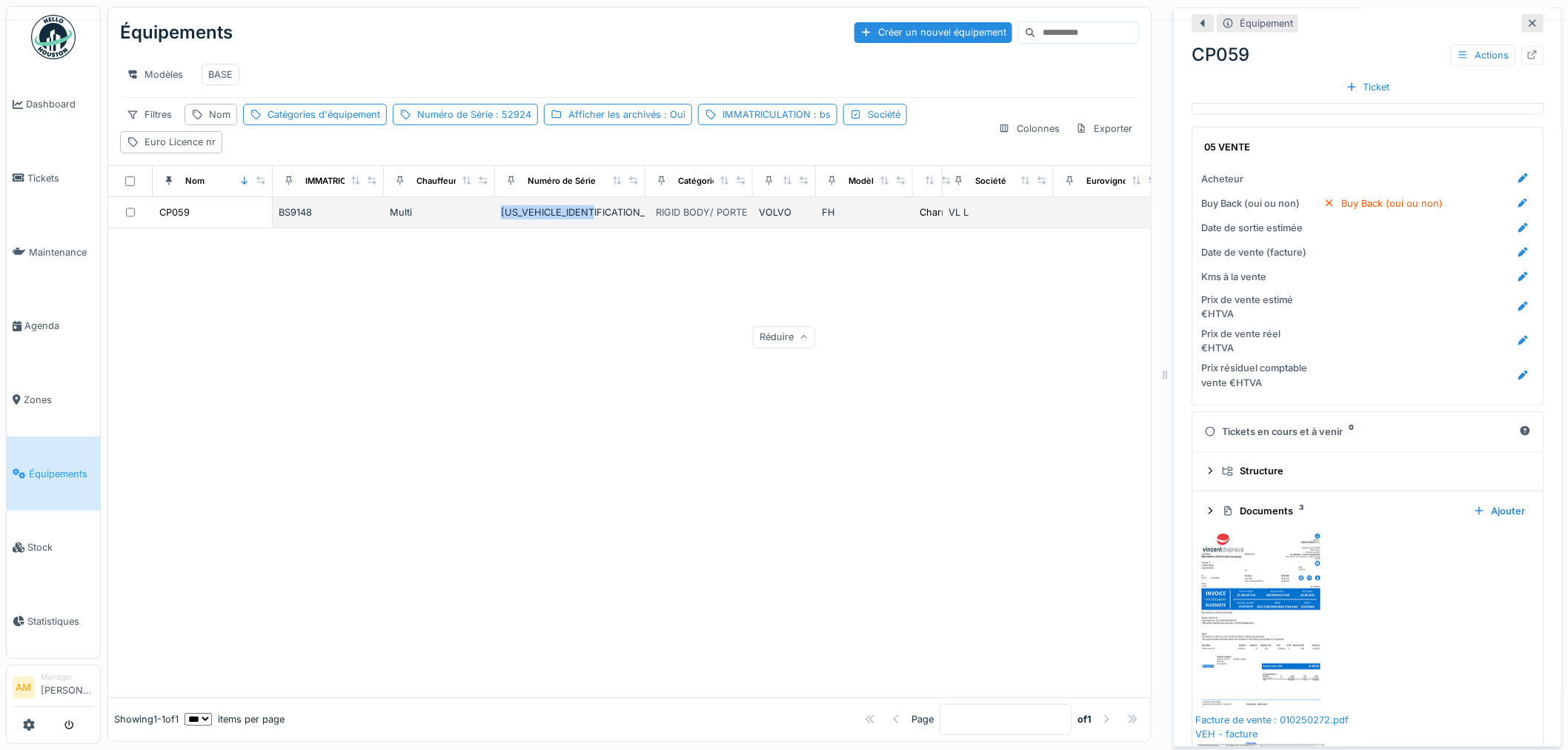
drag, startPoint x: 610, startPoint y: 215, endPoint x: 512, endPoint y: 219, distance: 98.1
click at [497, 217] on td "YV2RTY0C8JB852924" at bounding box center [570, 212] width 150 height 31
copy div "YV2RTY0C8JB852924"
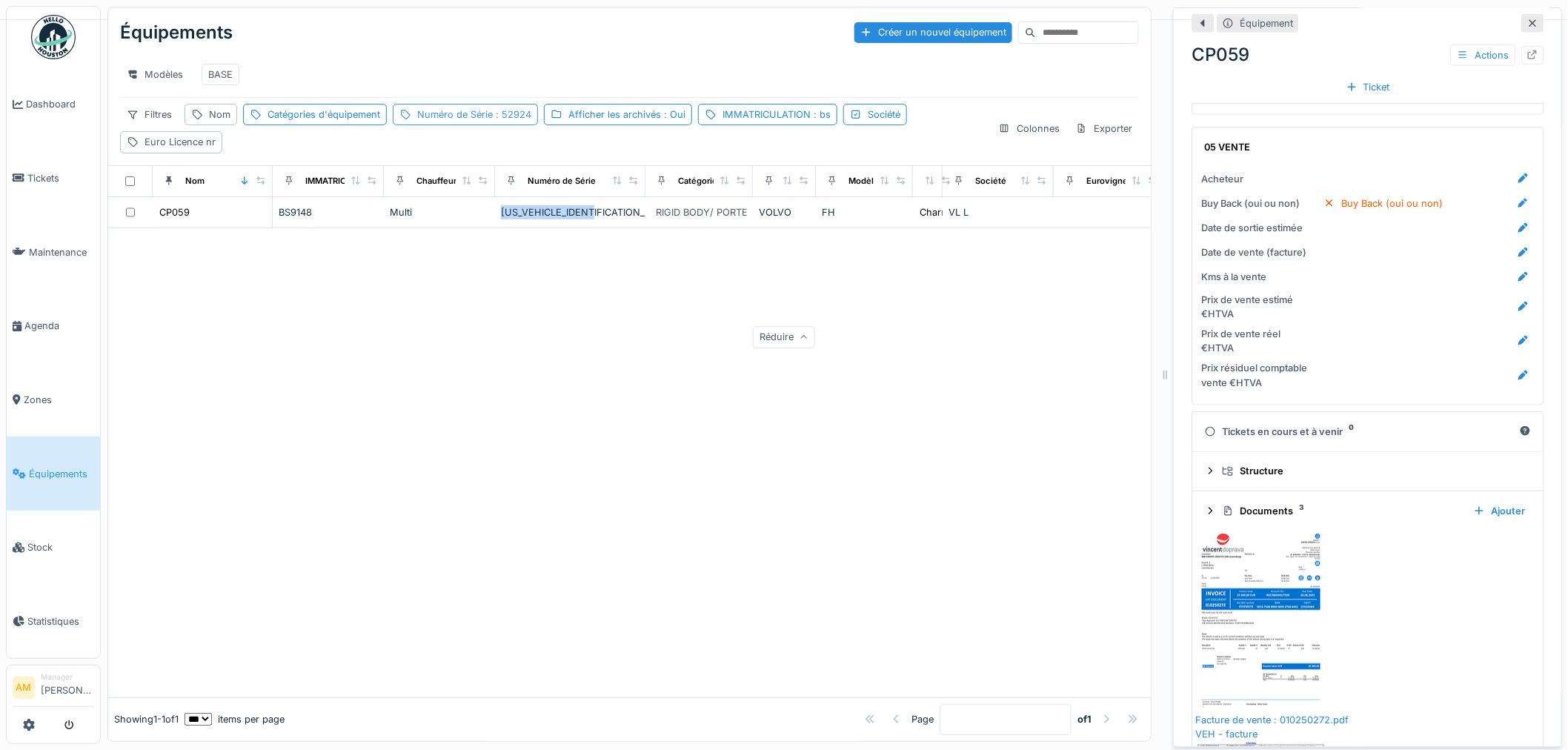
click at [477, 115] on div "Numéro de Série : 52924" at bounding box center [475, 115] width 114 height 14
click at [794, 114] on div "IMMATRICULATION : bs" at bounding box center [776, 115] width 108 height 14
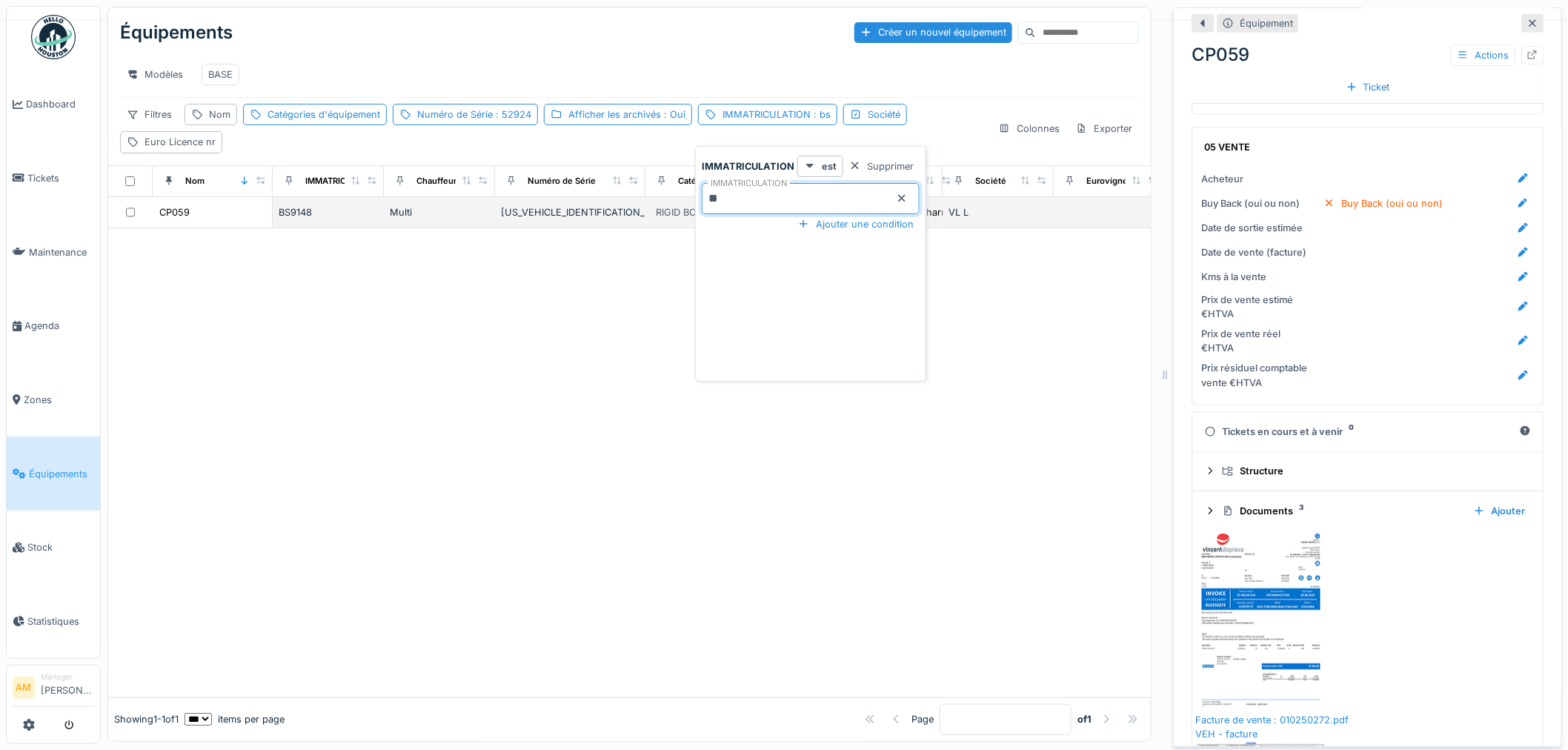
drag, startPoint x: 741, startPoint y: 184, endPoint x: 663, endPoint y: 202, distance: 80.0
click at [669, 198] on body "Dashboard Tickets Maintenance Agenda Zones Équipements Stock Statistiques AM Ma…" at bounding box center [784, 375] width 1568 height 750
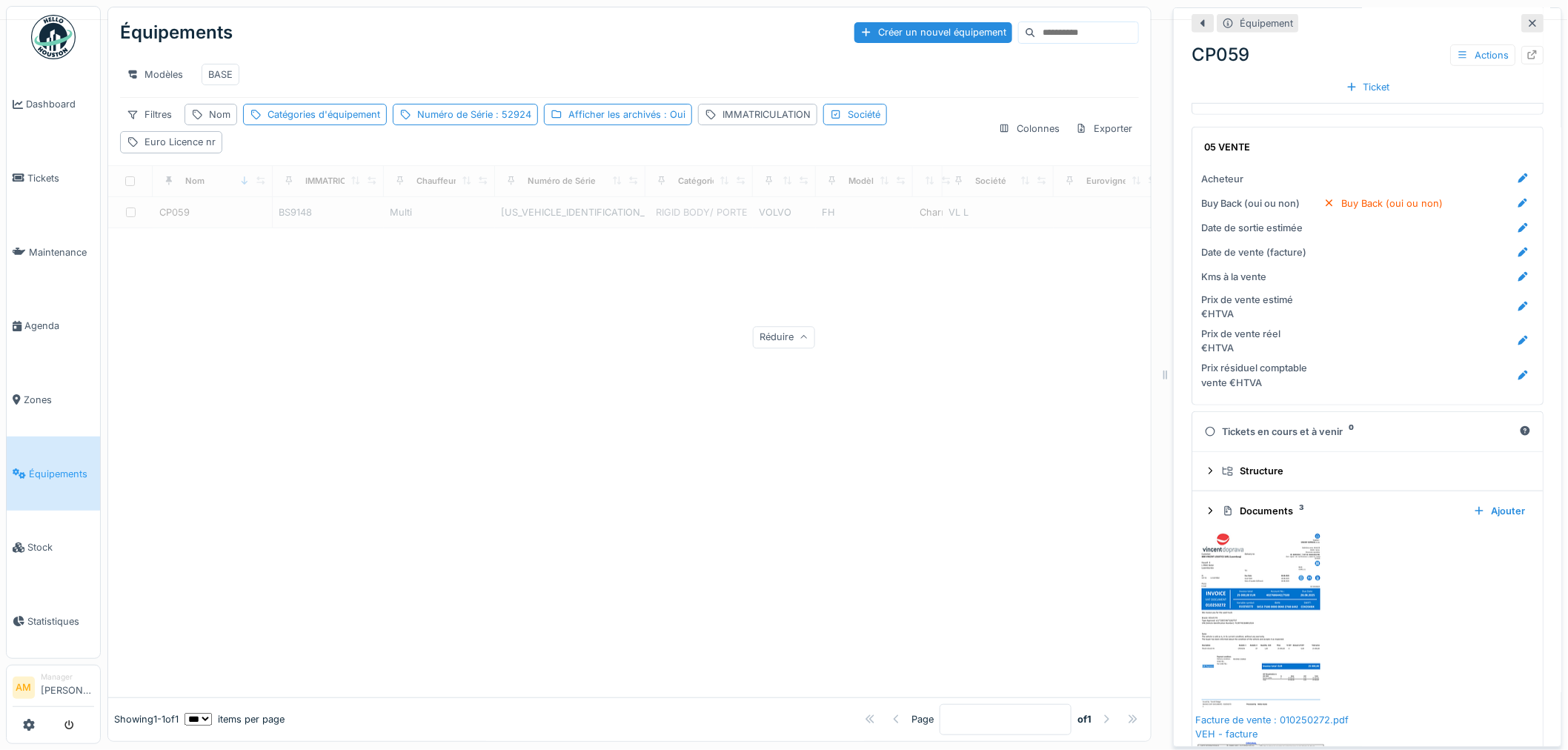
click at [373, 327] on div at bounding box center [629, 463] width 1042 height 470
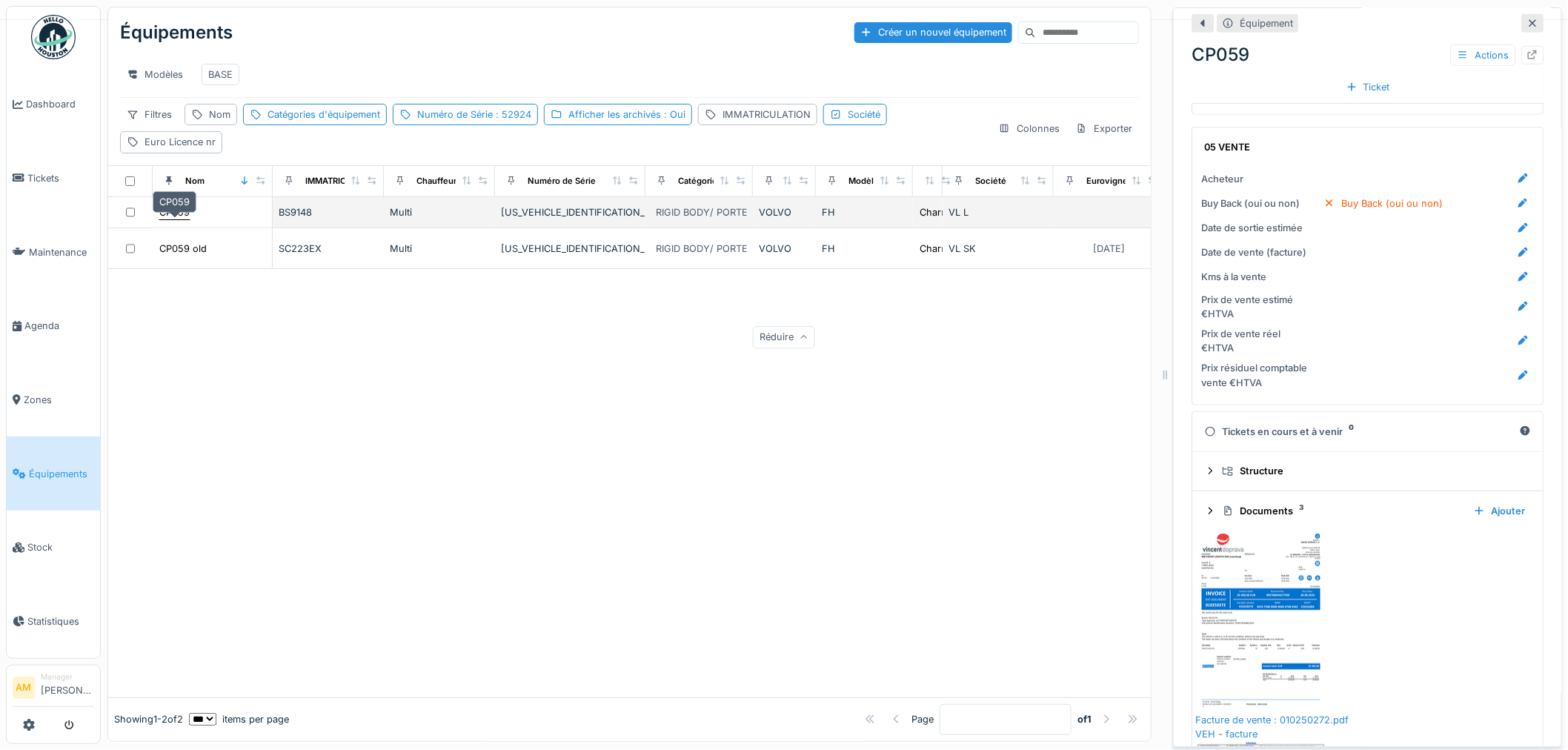
click at [174, 213] on div "CP059" at bounding box center [174, 212] width 30 height 14
click at [176, 212] on div "CP059" at bounding box center [174, 212] width 30 height 14
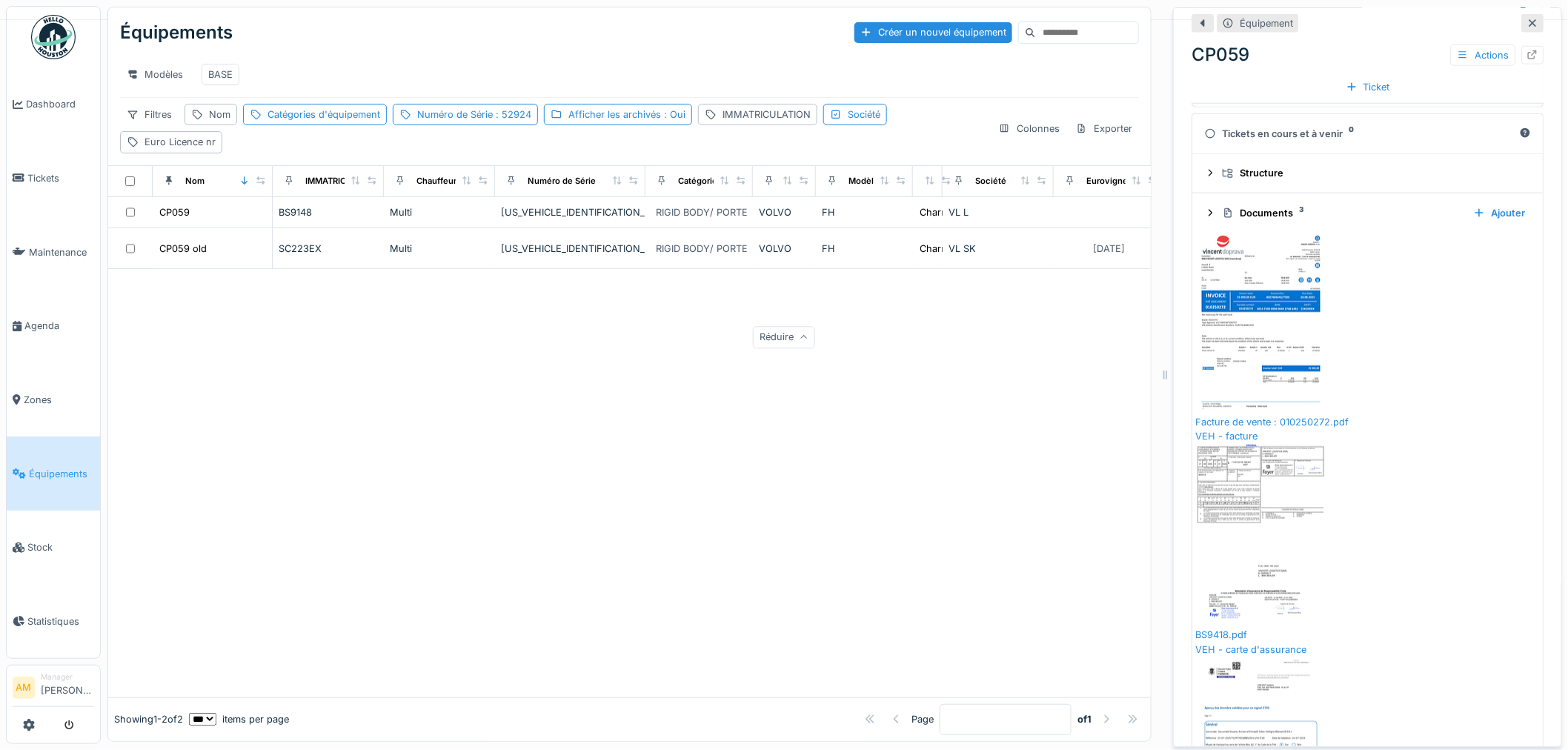
scroll to position [3035, 0]
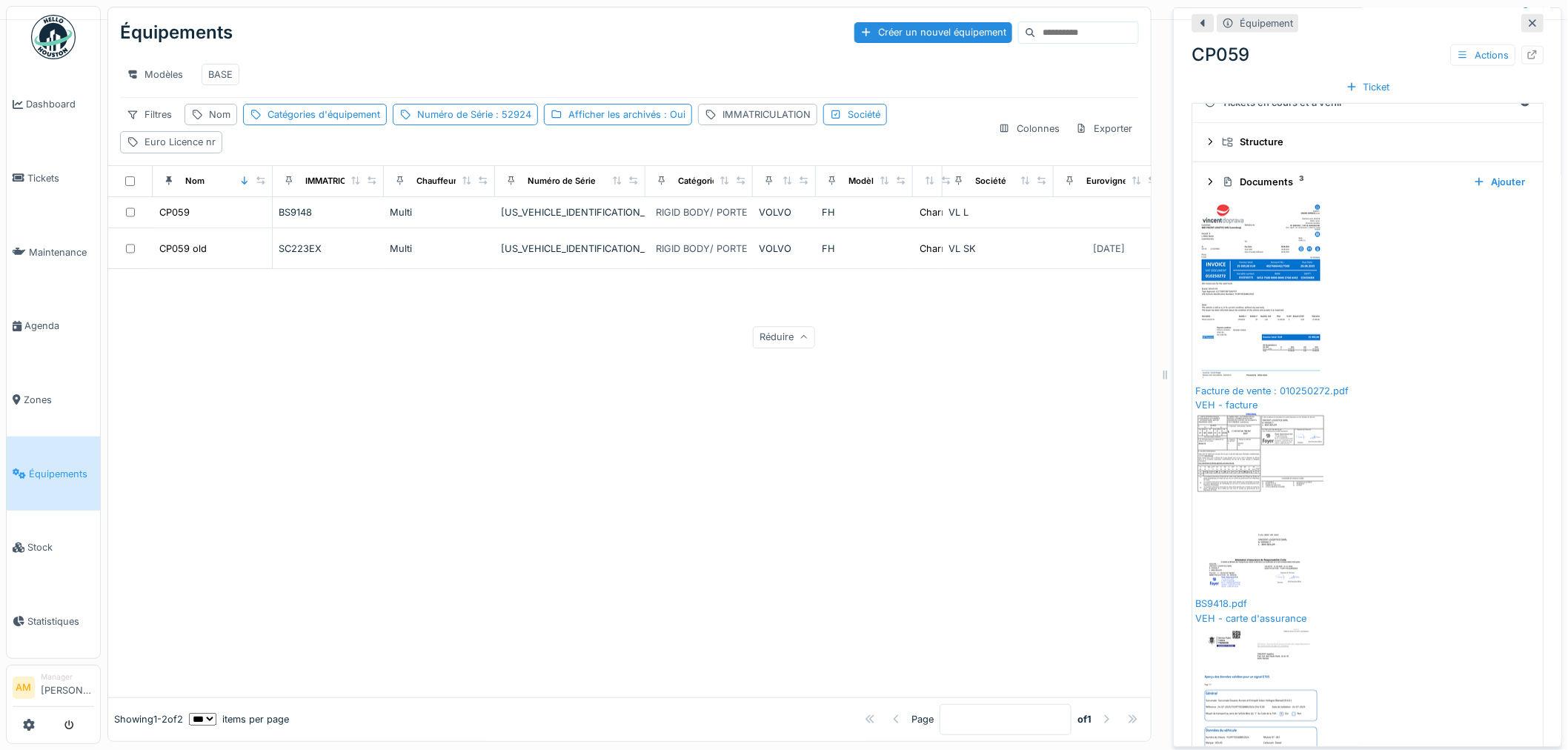
click at [1205, 189] on div at bounding box center [1211, 182] width 12 height 14
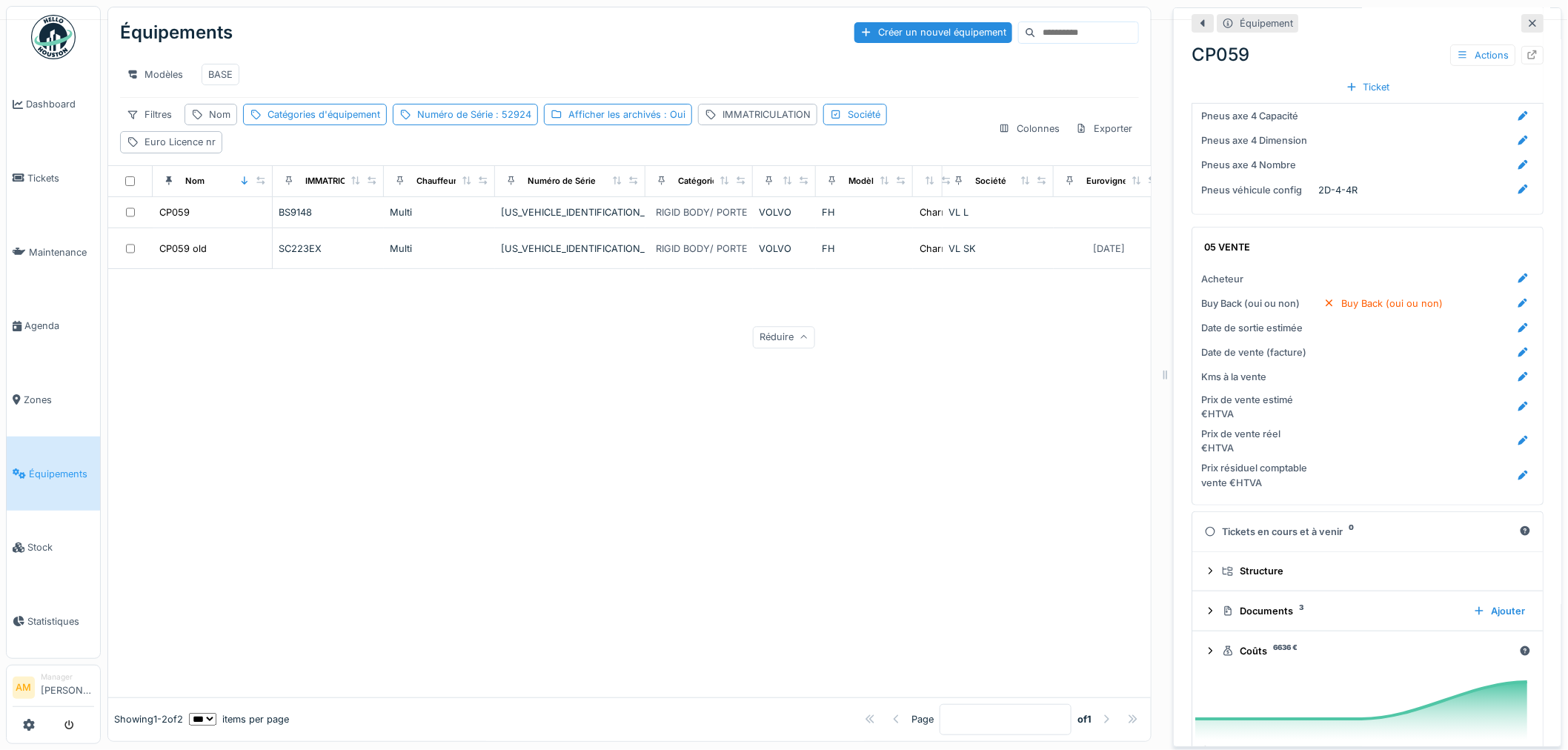
scroll to position [2529, 0]
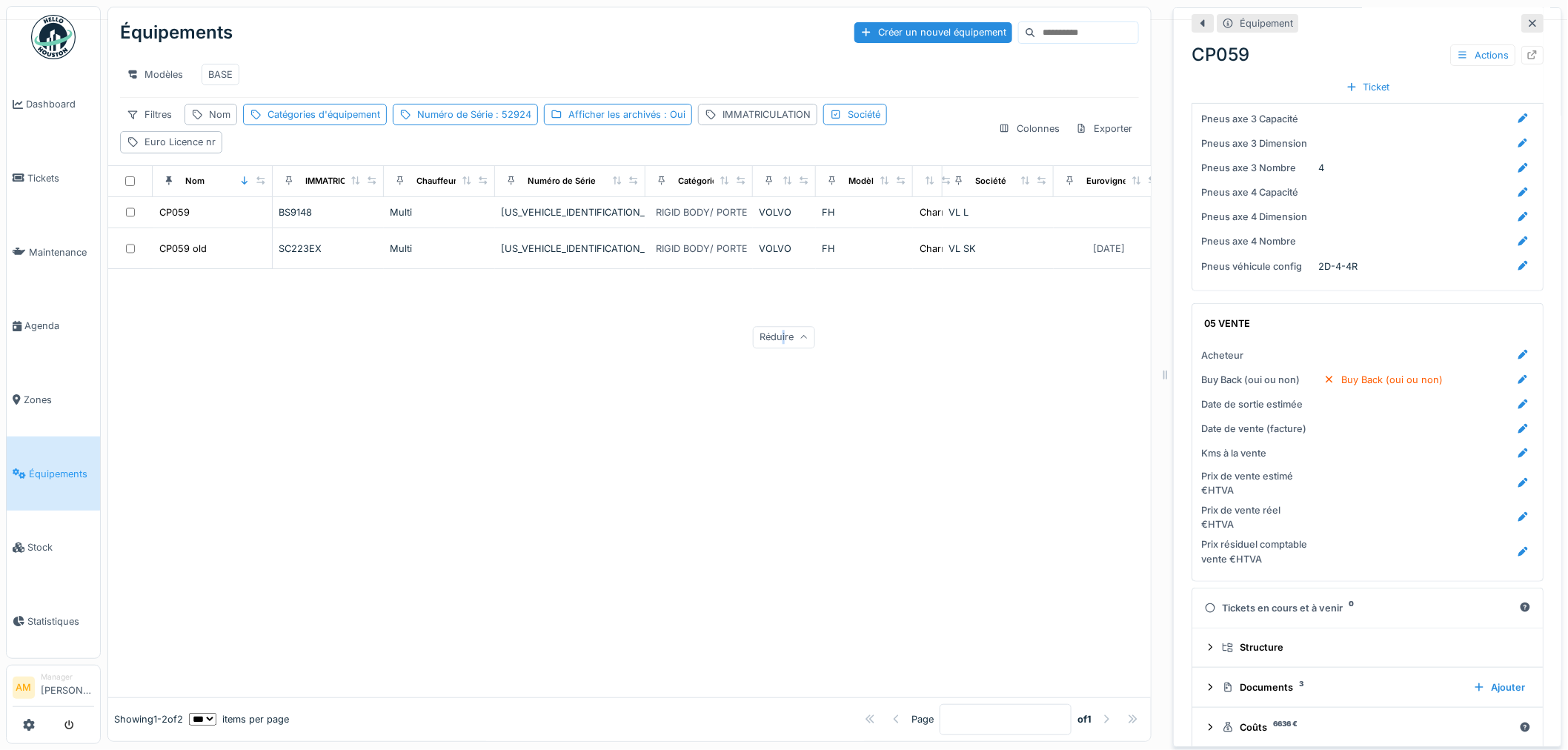
click at [815, 349] on div "Réduire" at bounding box center [784, 337] width 62 height 22
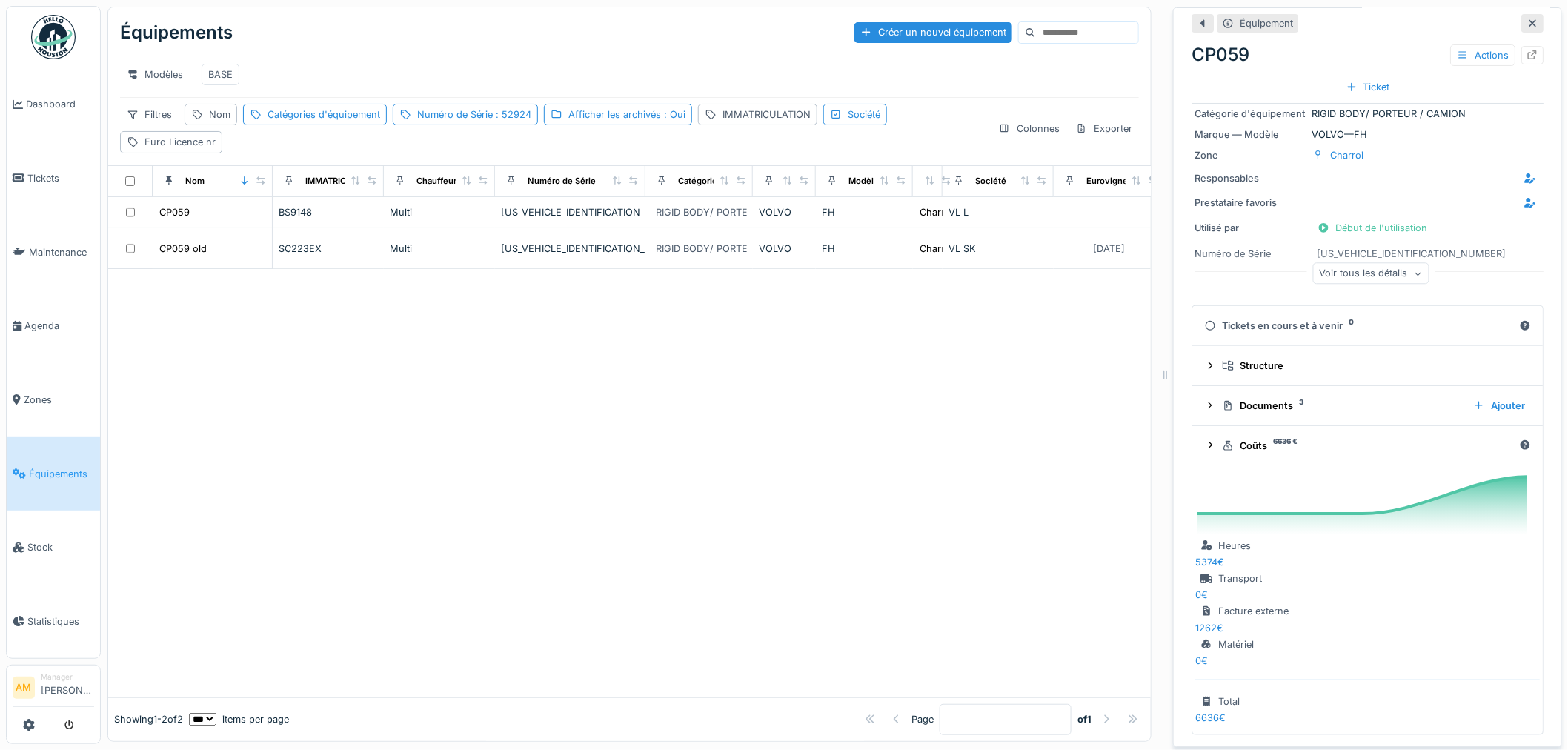
scroll to position [202, 0]
click at [1527, 48] on div at bounding box center [1533, 55] width 12 height 14
click at [705, 421] on div at bounding box center [629, 483] width 1042 height 428
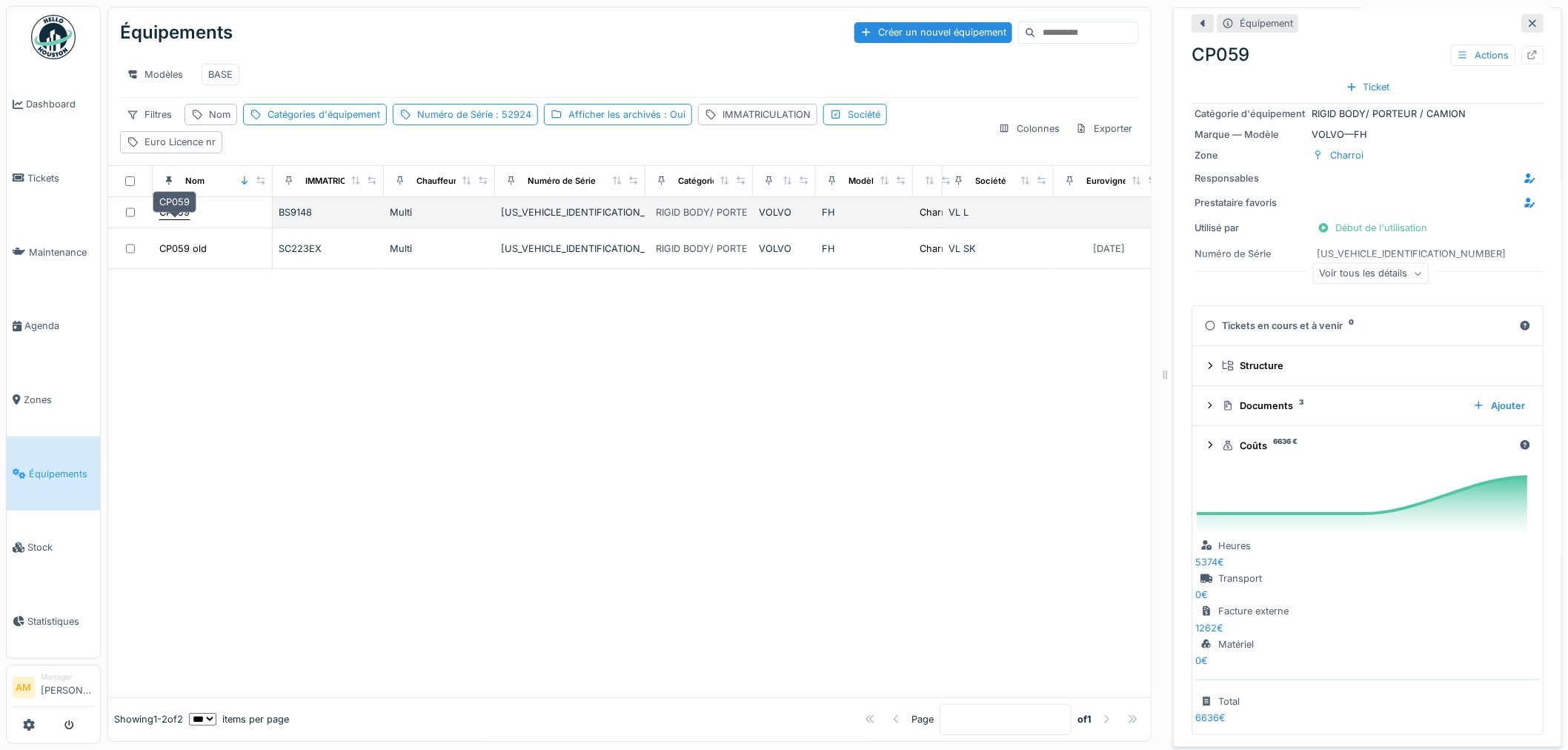
click at [184, 211] on div "CP059" at bounding box center [174, 212] width 30 height 14
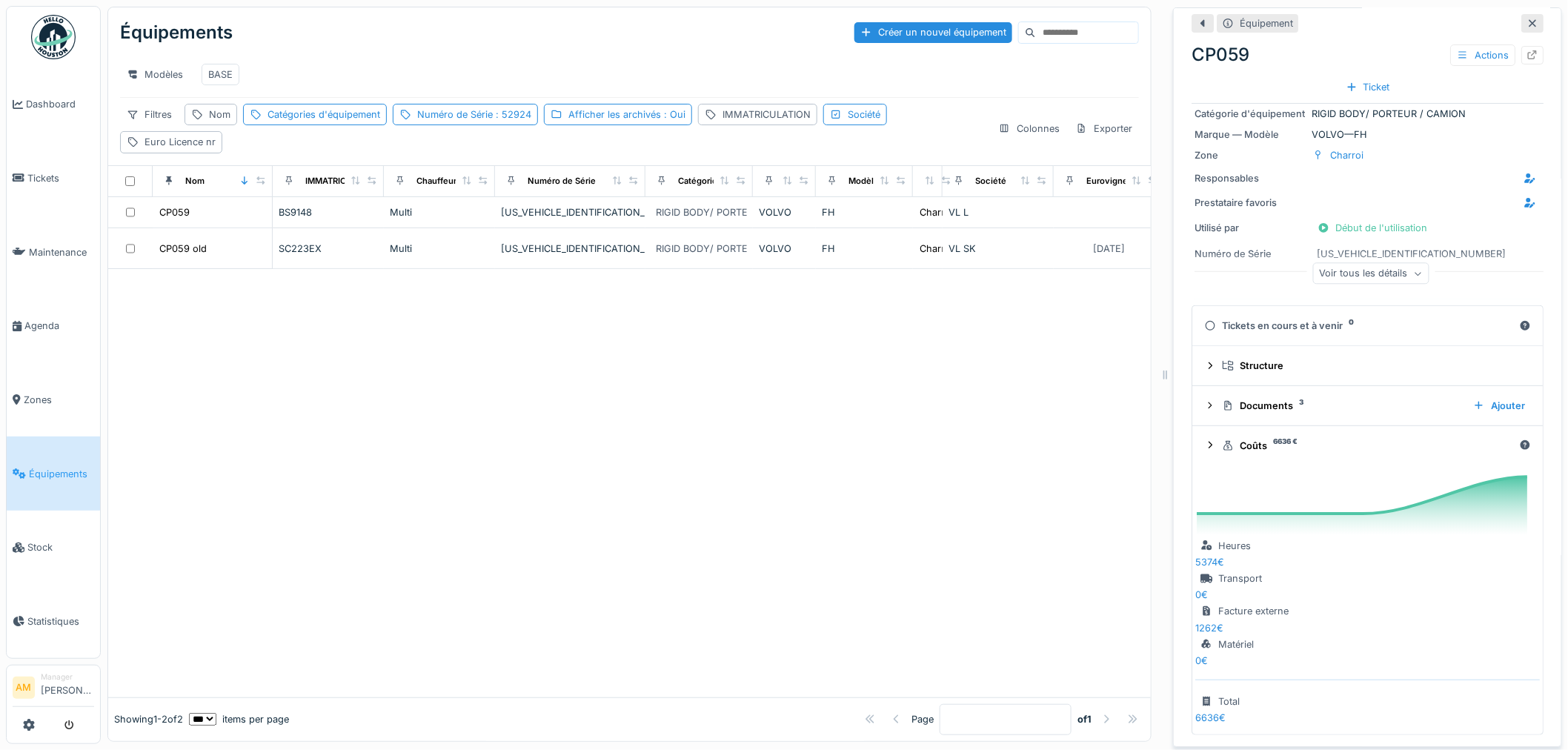
scroll to position [0, 0]
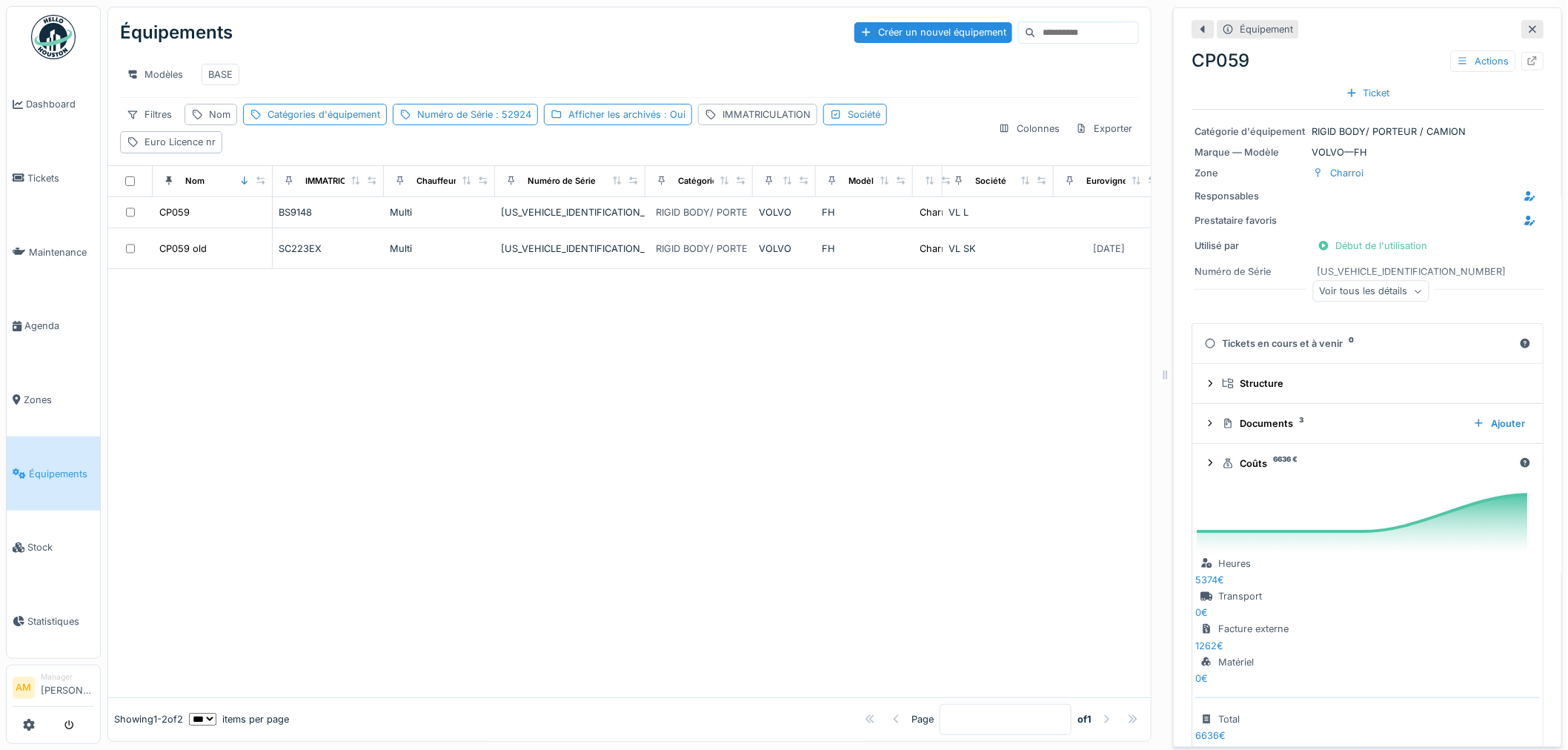
click at [1373, 289] on div "Voir tous les détails" at bounding box center [1370, 291] width 116 height 22
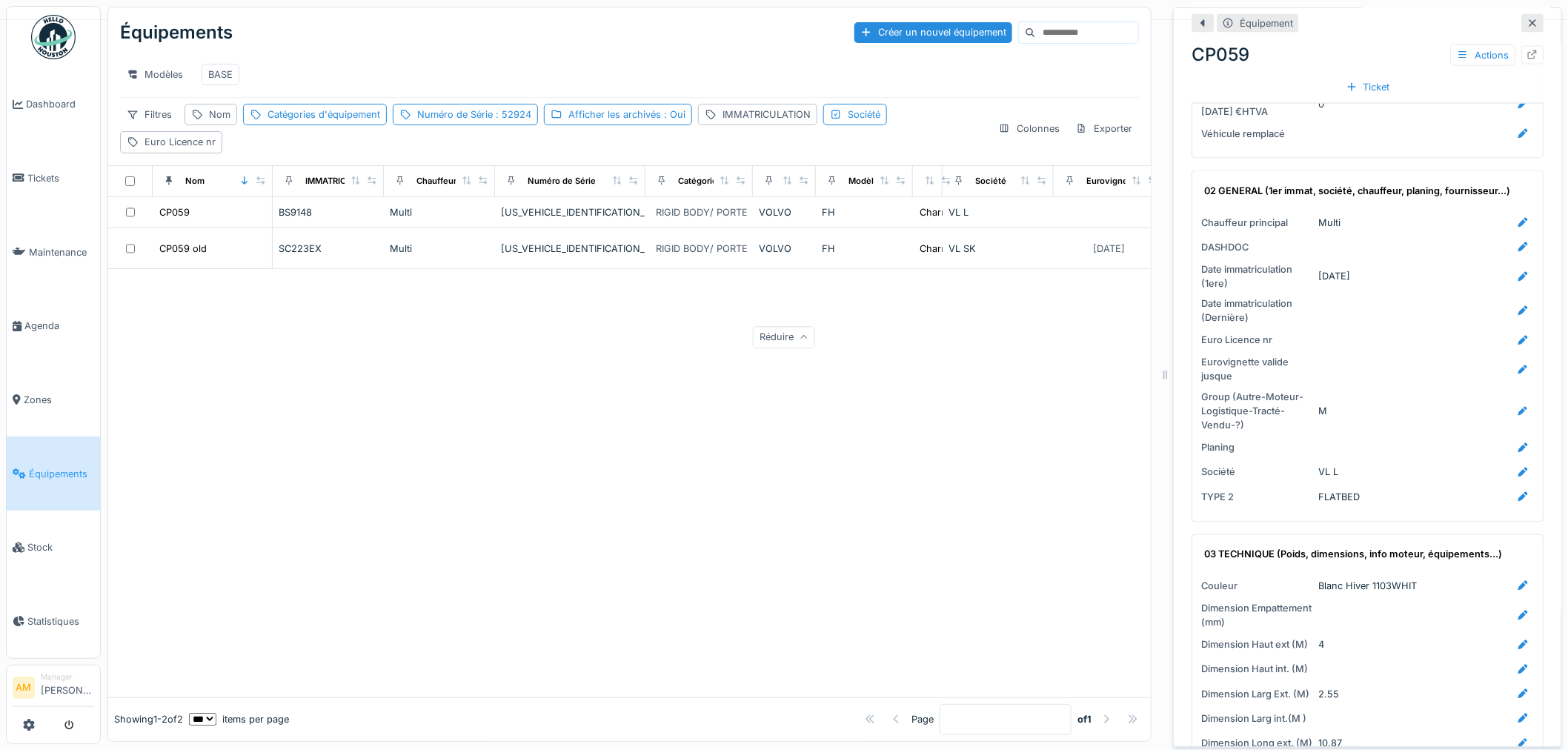
scroll to position [988, 0]
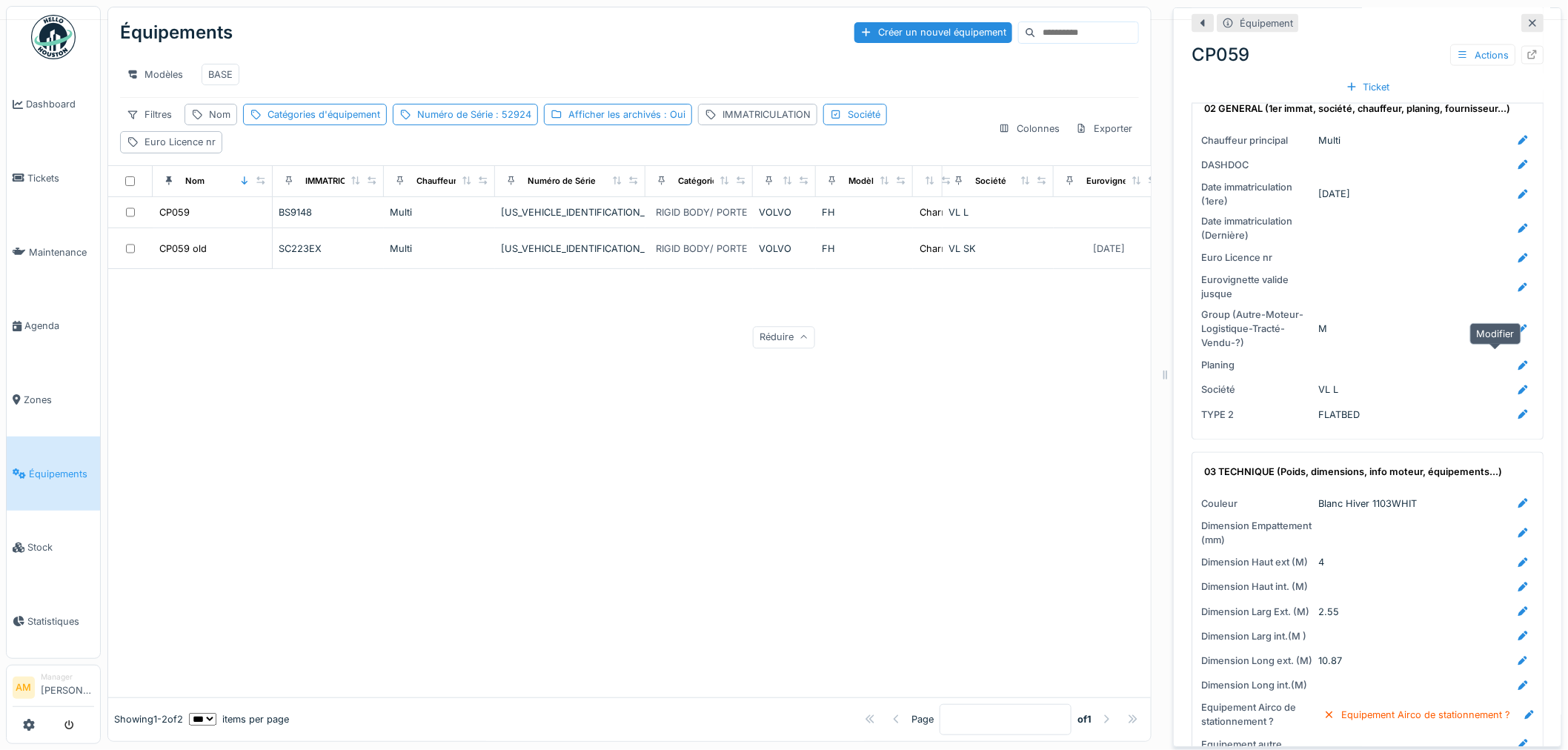
click at [1519, 361] on icon at bounding box center [1523, 365] width 9 height 9
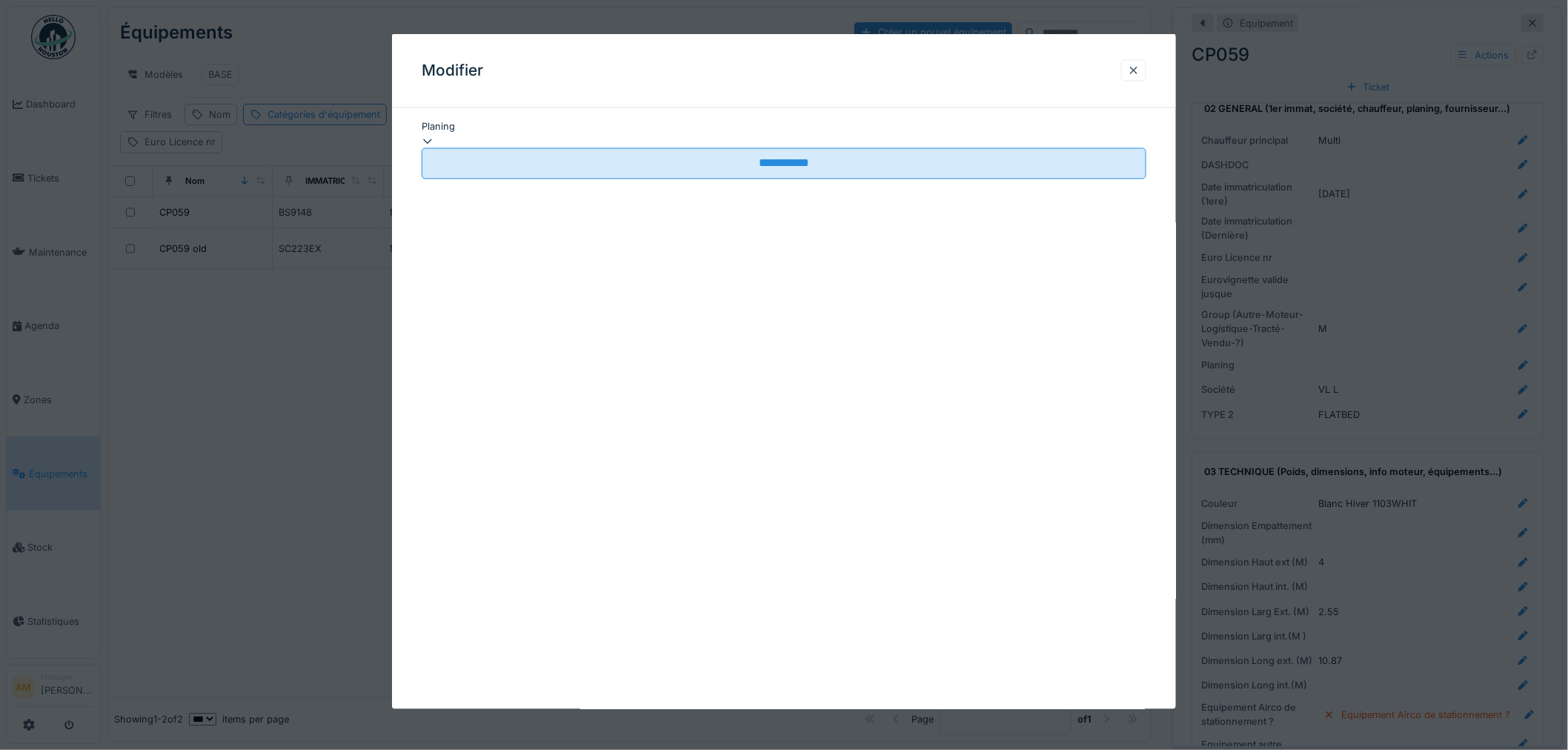
click at [643, 142] on div at bounding box center [784, 141] width 725 height 14
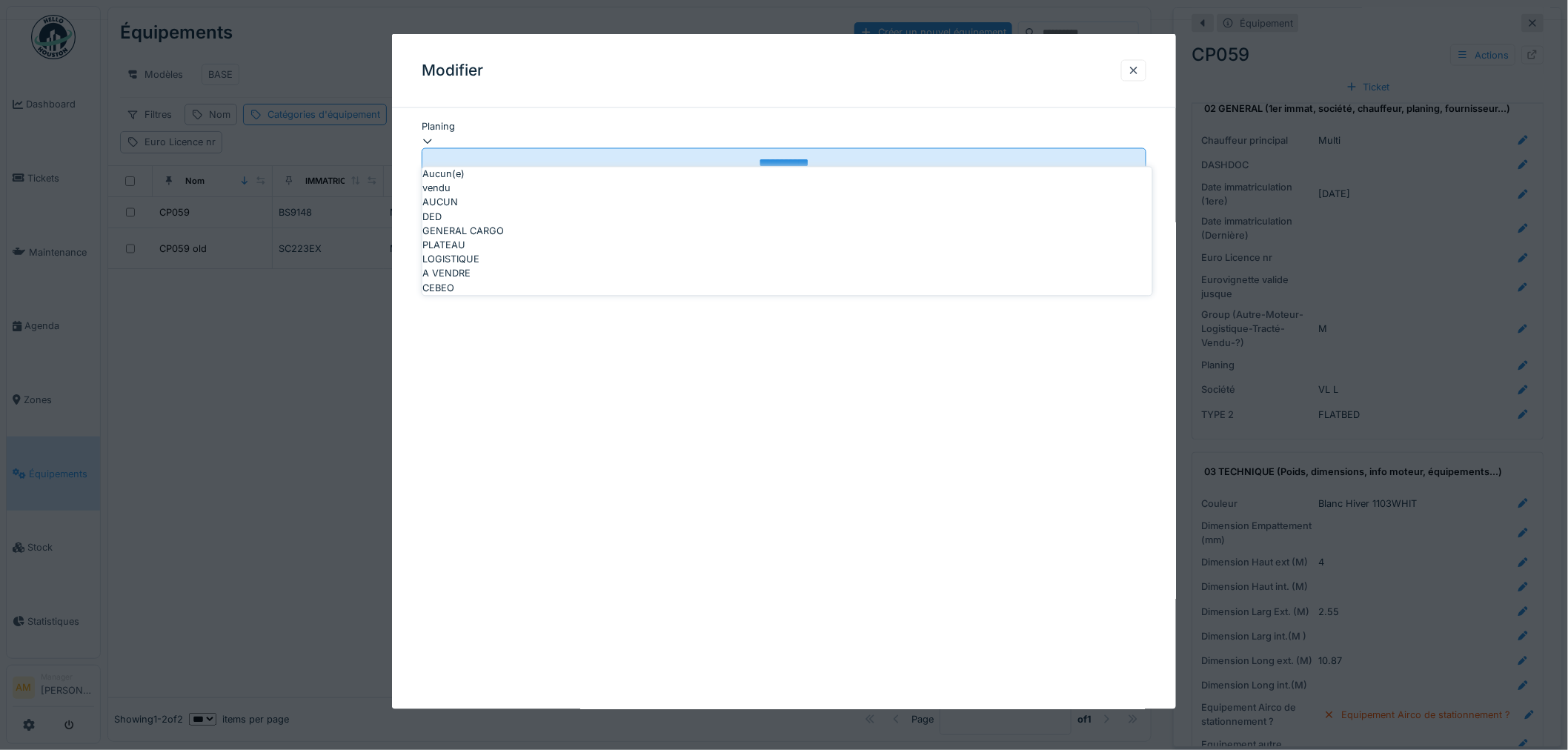
click at [495, 280] on div "A VENDRE" at bounding box center [788, 274] width 730 height 14
type input "********"
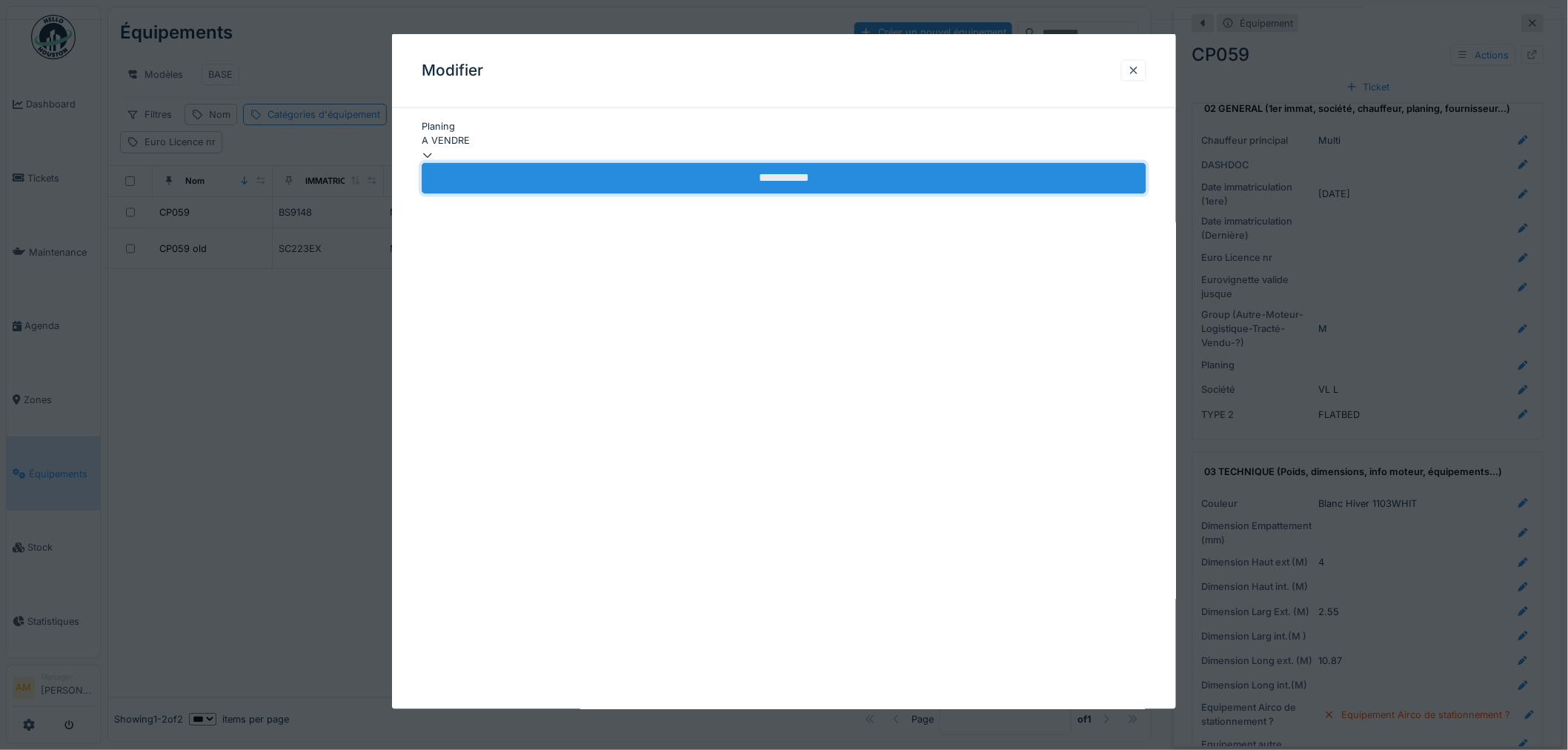
click at [668, 167] on input "**********" at bounding box center [784, 178] width 725 height 31
click at [667, 176] on input "**********" at bounding box center [784, 178] width 725 height 31
click at [797, 178] on input "**********" at bounding box center [784, 178] width 725 height 31
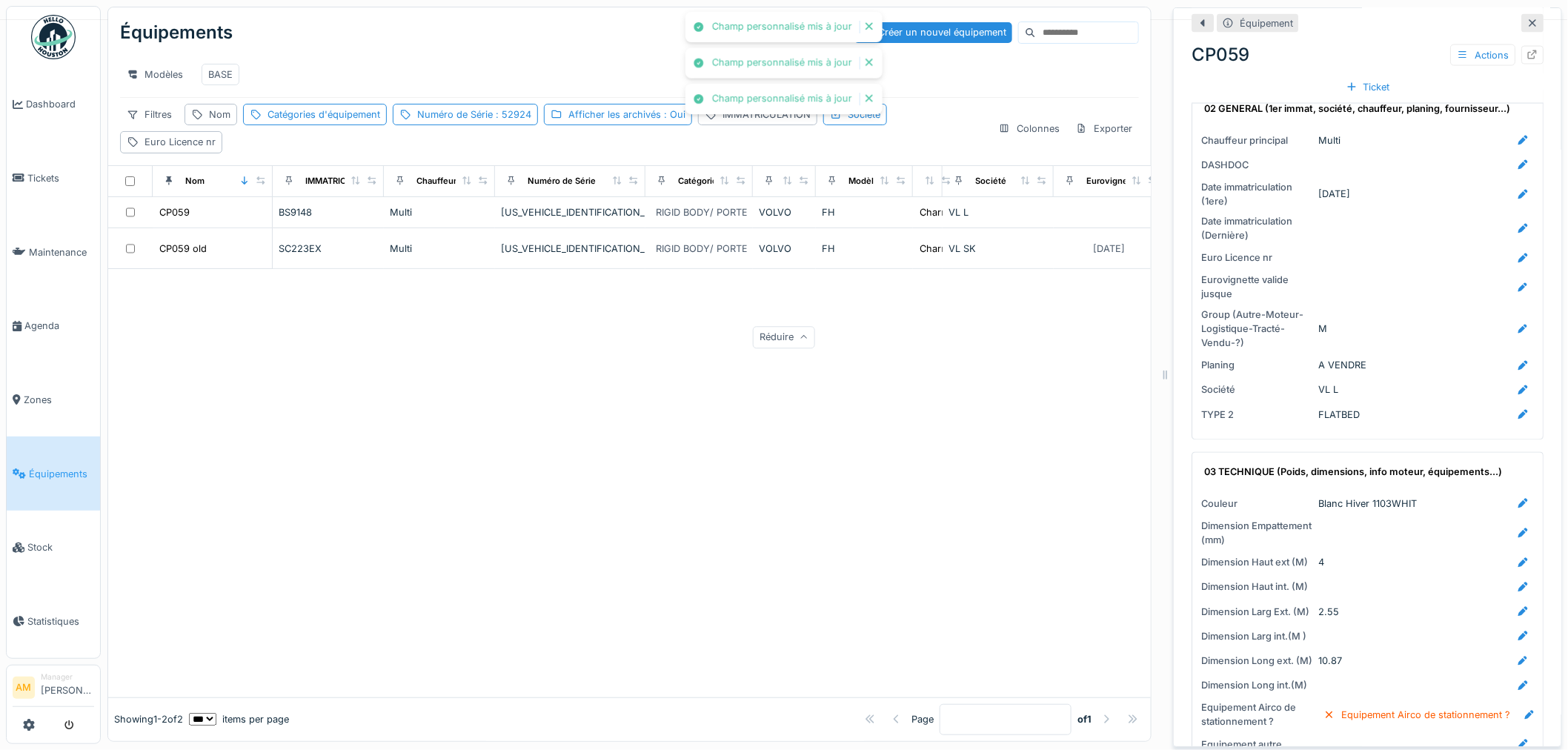
click at [602, 453] on div at bounding box center [629, 483] width 1042 height 428
click at [565, 524] on div at bounding box center [629, 483] width 1042 height 428
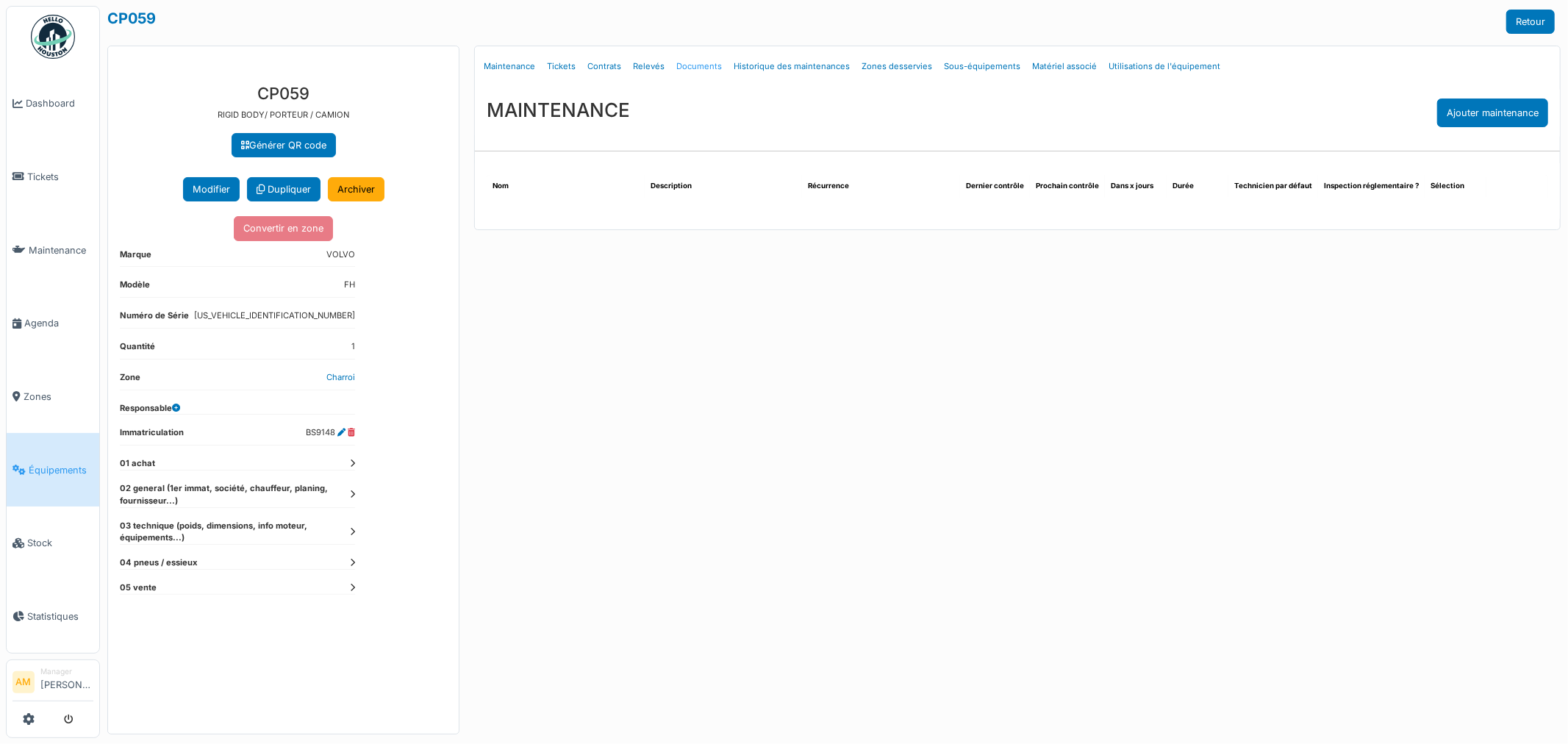
click at [698, 68] on link "Documents" at bounding box center [698, 67] width 57 height 34
select select "***"
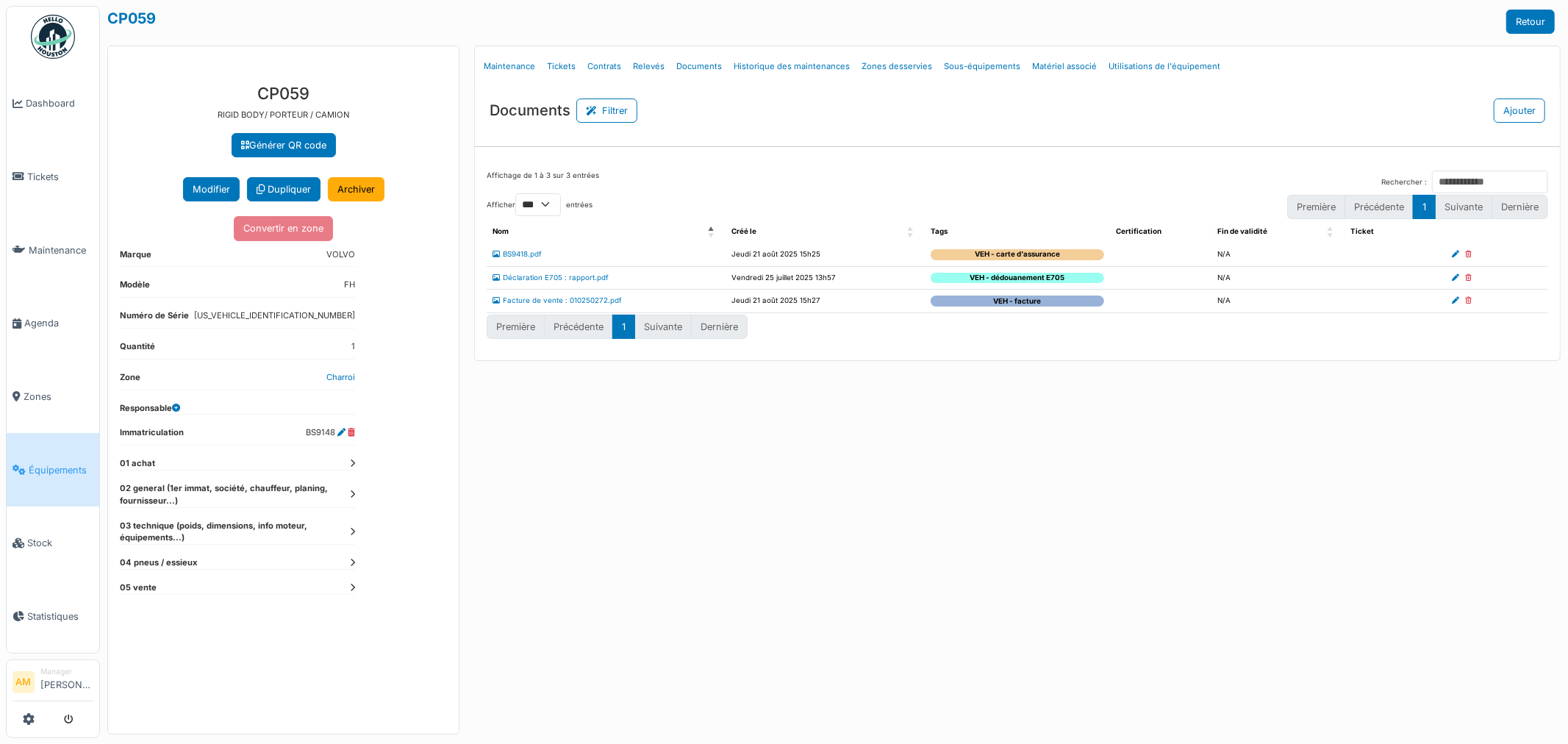
drag, startPoint x: 950, startPoint y: 450, endPoint x: 940, endPoint y: 395, distance: 55.9
click at [952, 449] on div "Menu Détails Maintenance Tickets Contrats Relevés Documents Historique des main…" at bounding box center [1017, 390] width 1102 height 689
click at [769, 498] on div "Menu Détails Maintenance Tickets Contrats Relevés Documents Historique des main…" at bounding box center [1017, 390] width 1102 height 689
click at [353, 461] on icon at bounding box center [353, 463] width 5 height 8
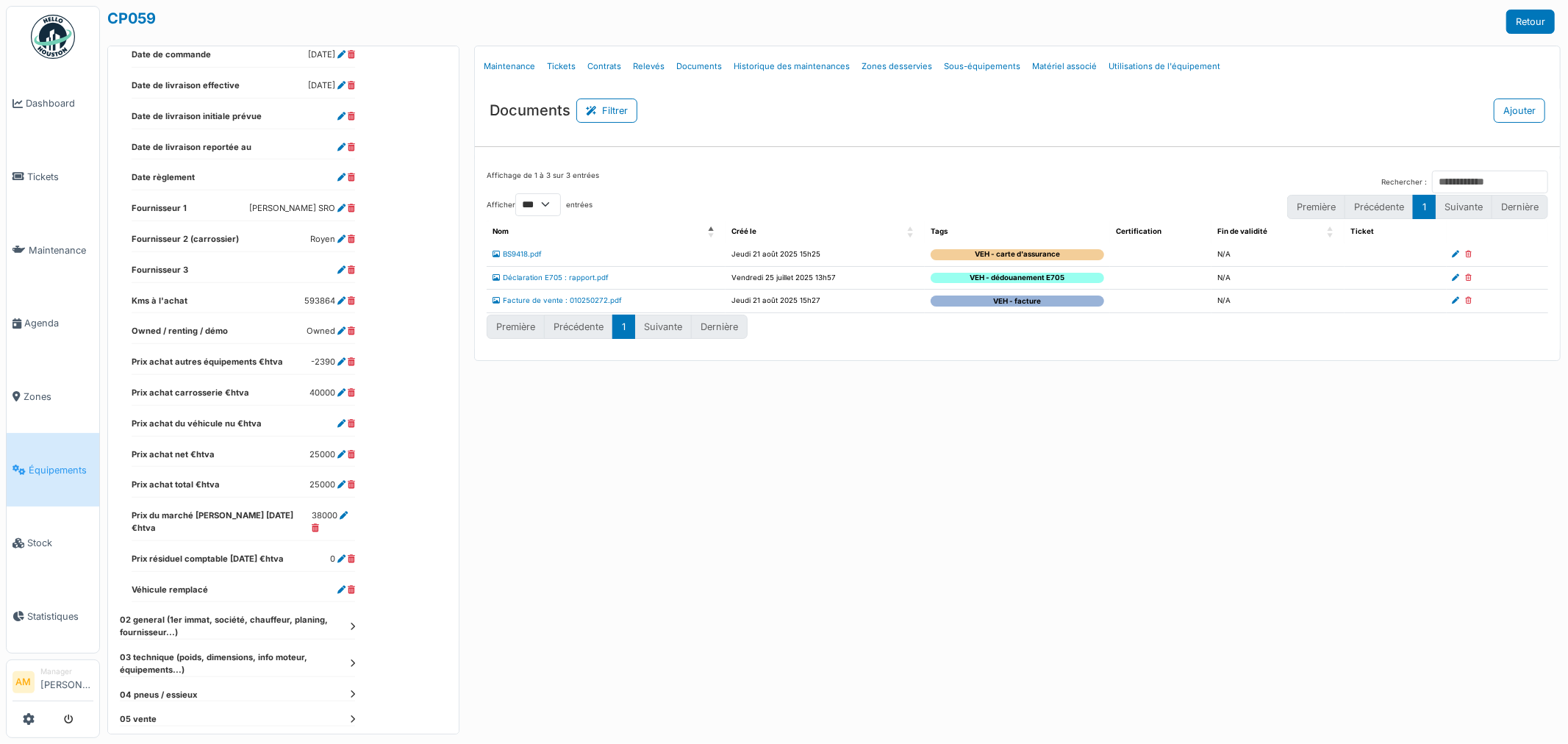
scroll to position [532, 0]
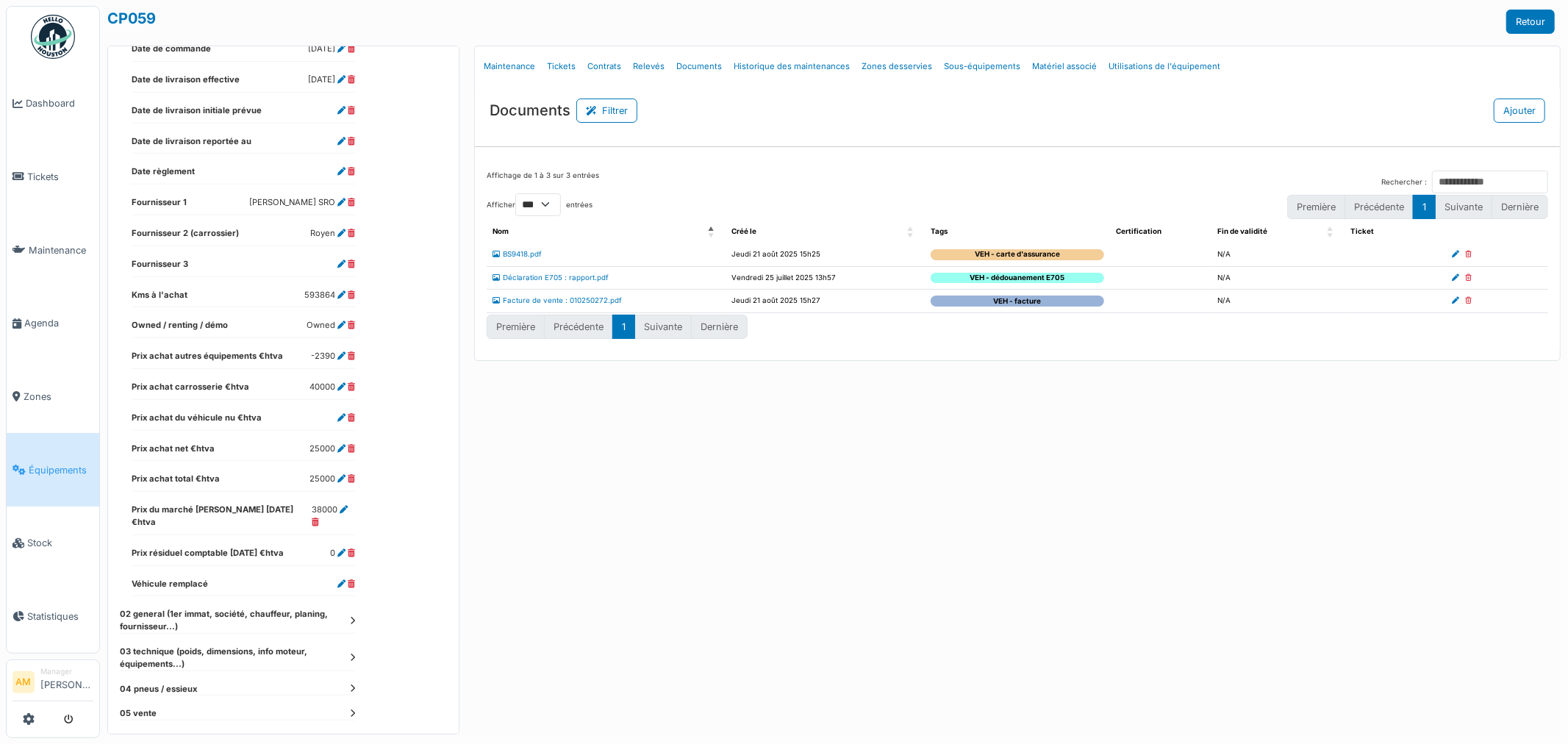
click at [352, 617] on icon at bounding box center [353, 621] width 5 height 8
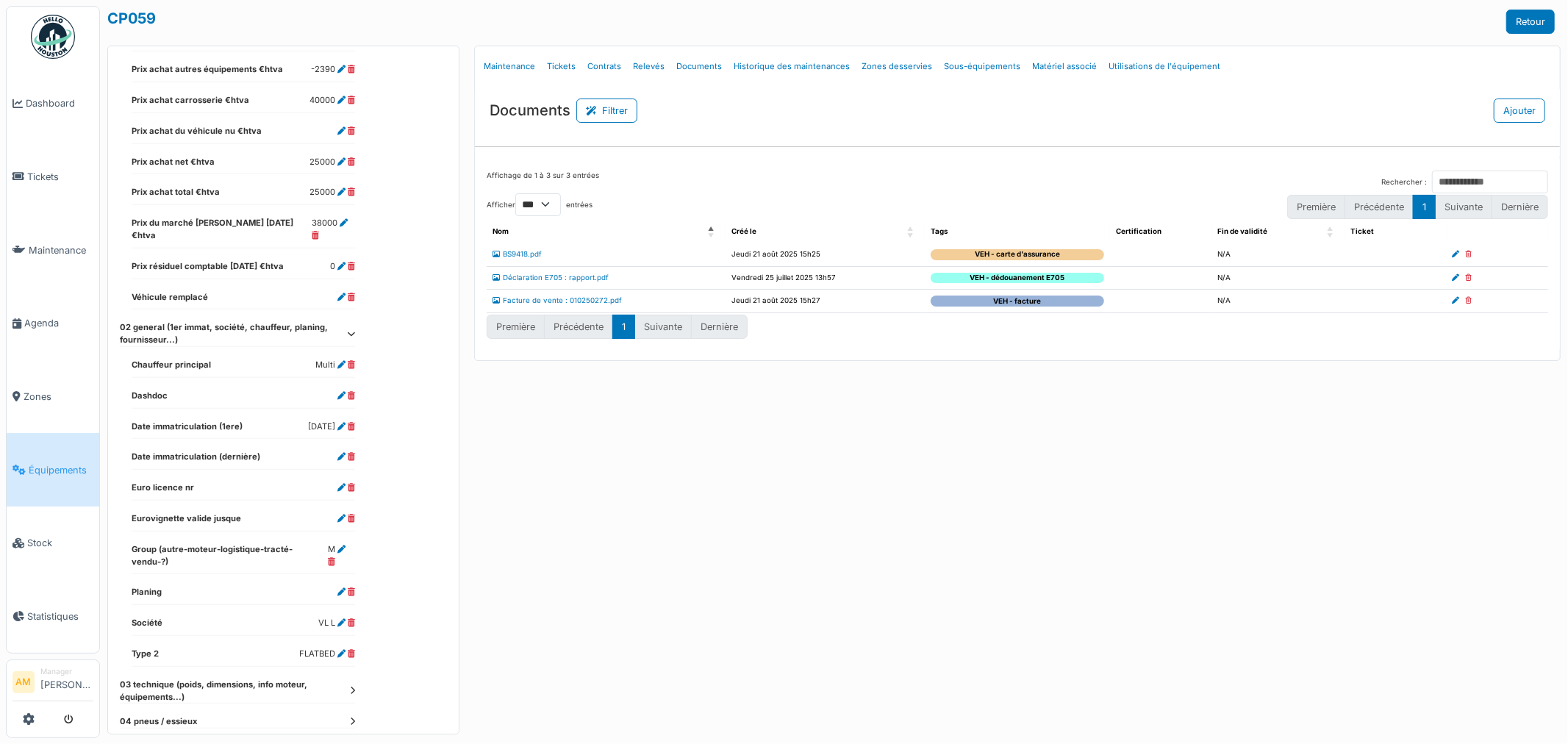
scroll to position [840, 0]
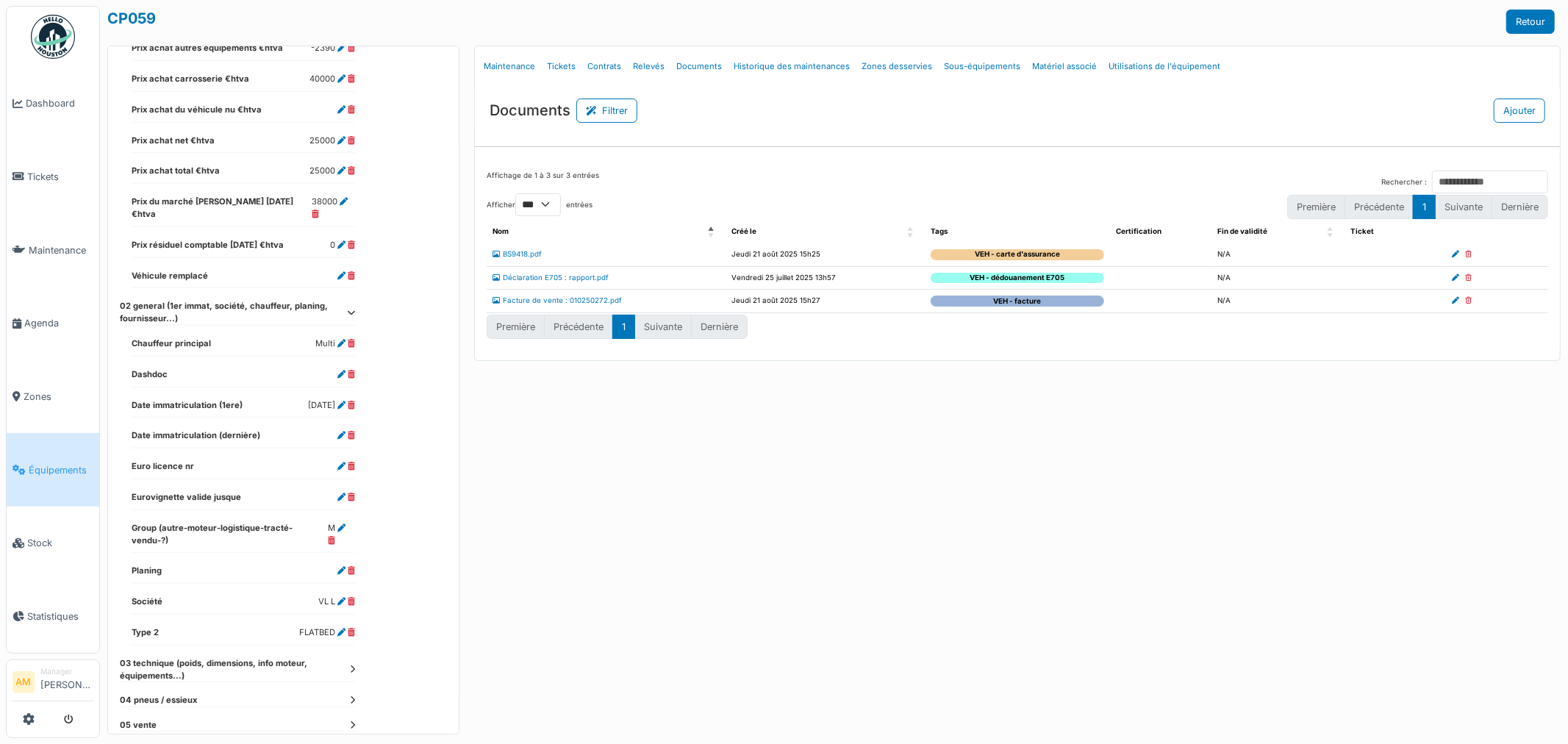
click at [350, 665] on icon at bounding box center [353, 669] width 5 height 8
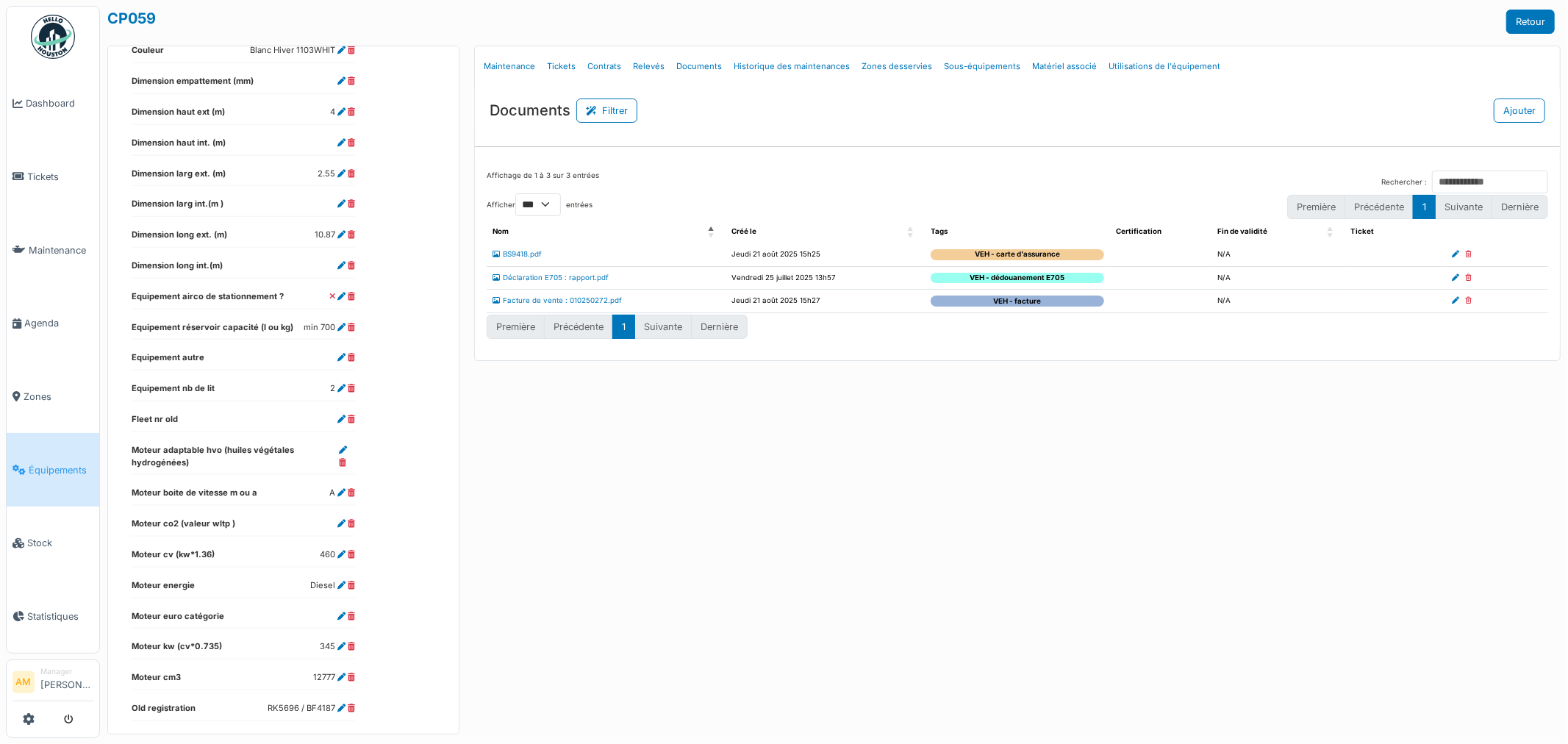
scroll to position [1652, 0]
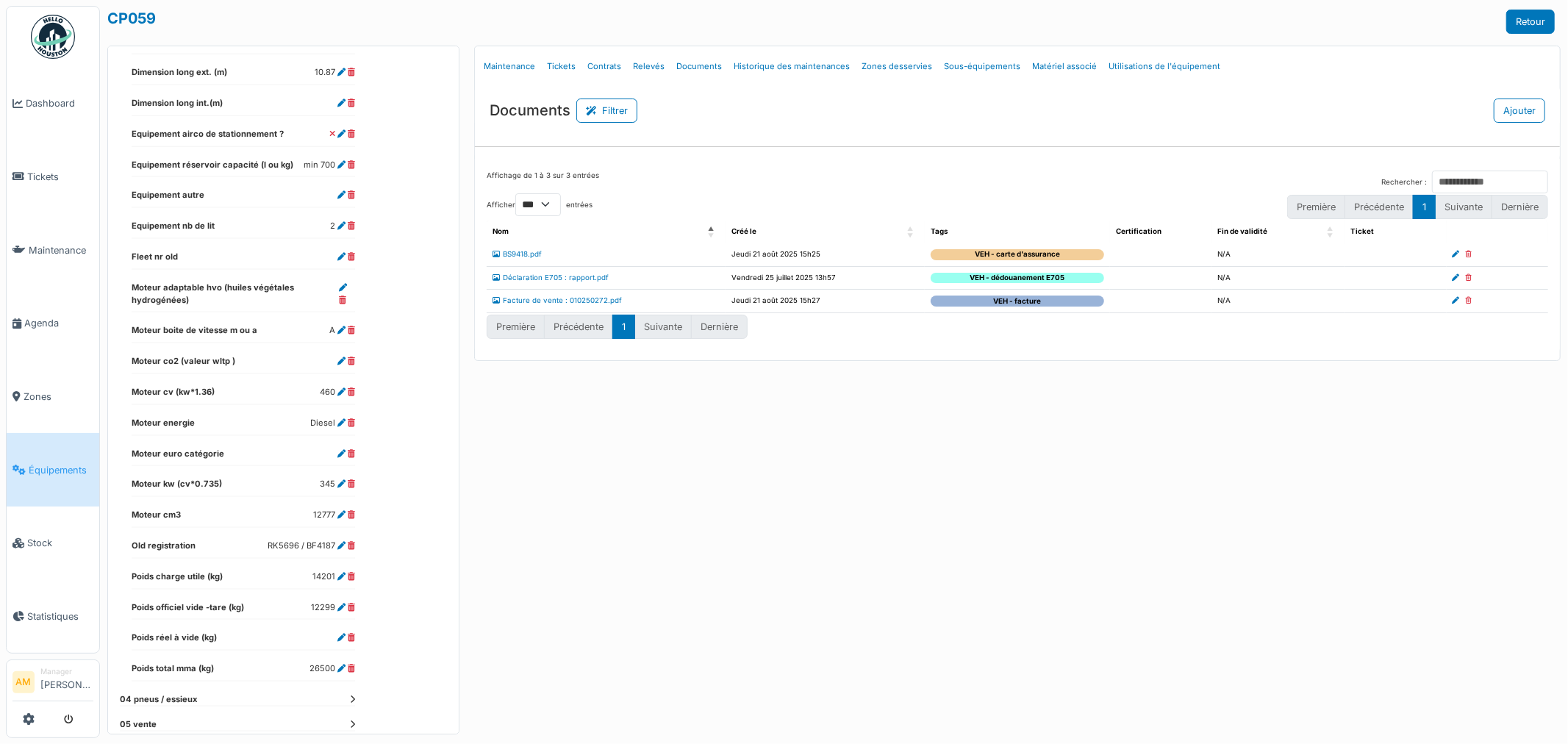
click at [352, 695] on icon at bounding box center [353, 699] width 5 height 8
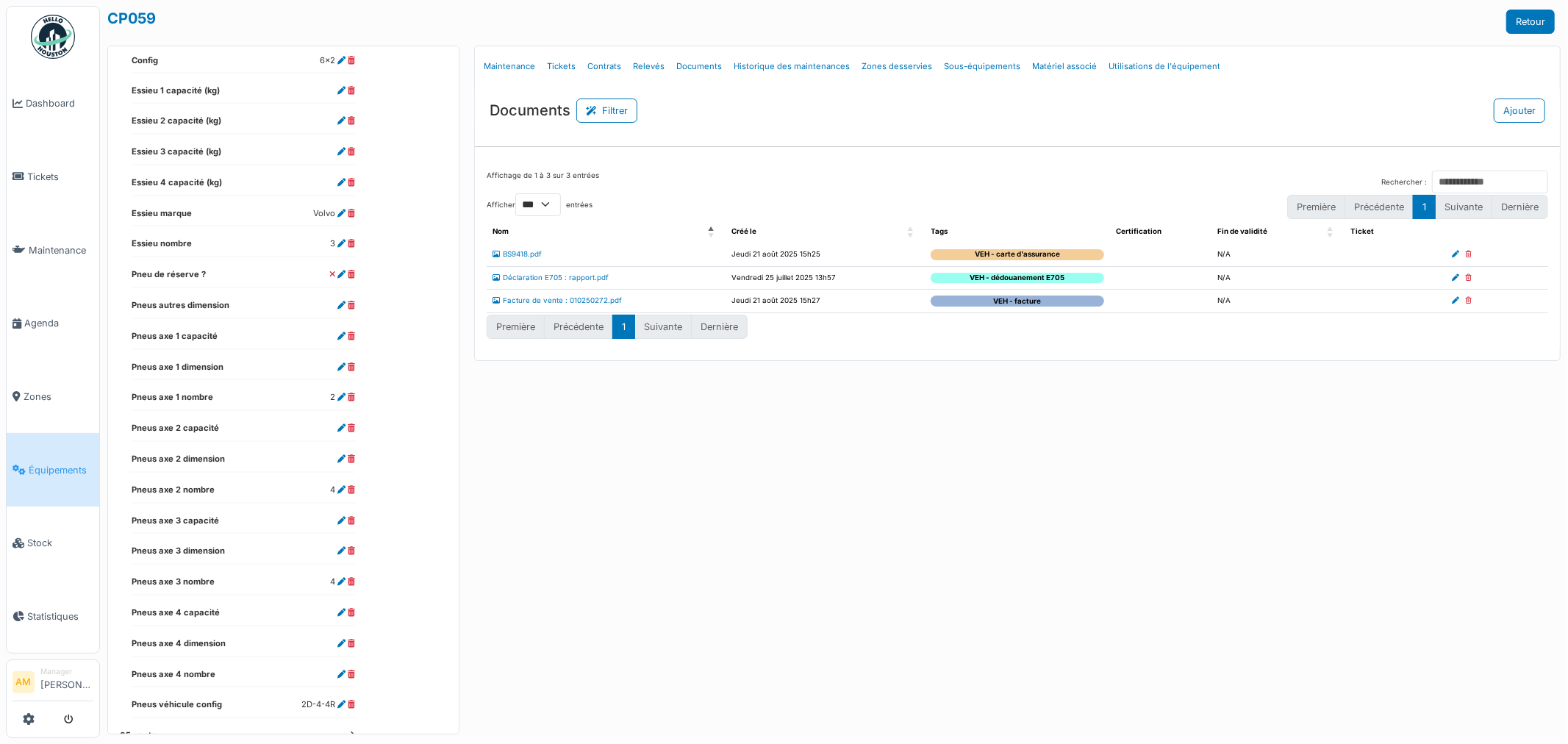
scroll to position [2330, 0]
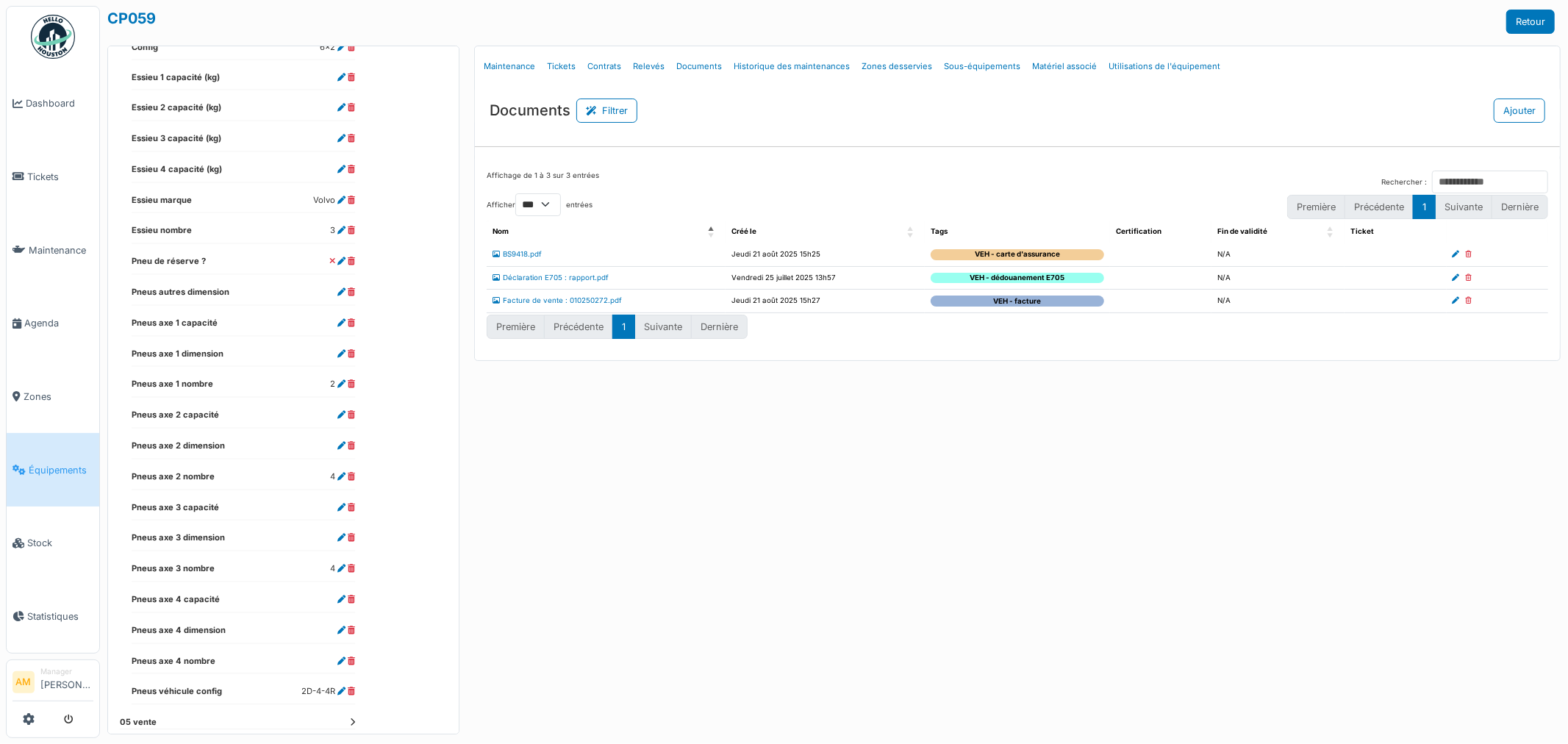
click at [353, 717] on dt "05 vente" at bounding box center [237, 723] width 235 height 13
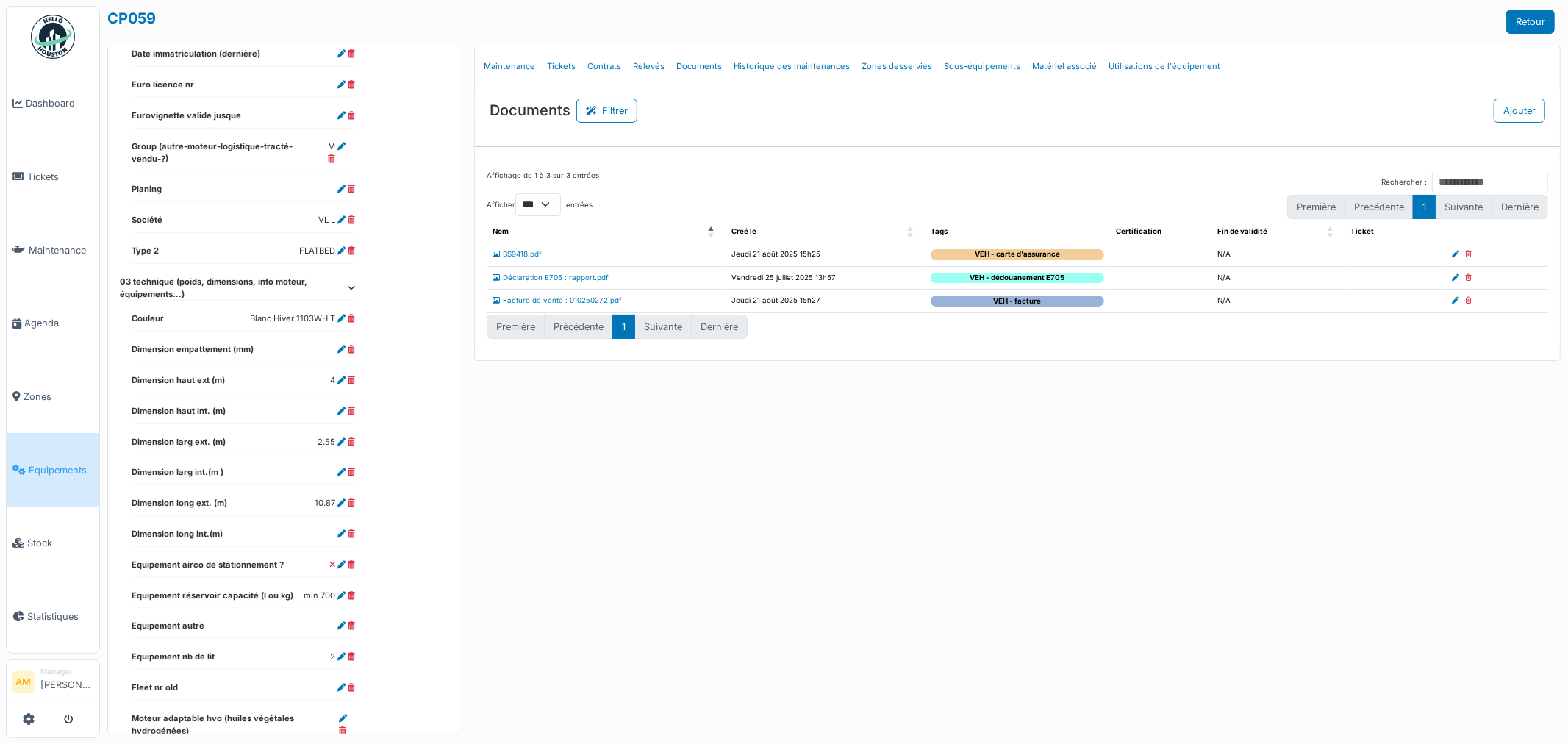
scroll to position [0, 0]
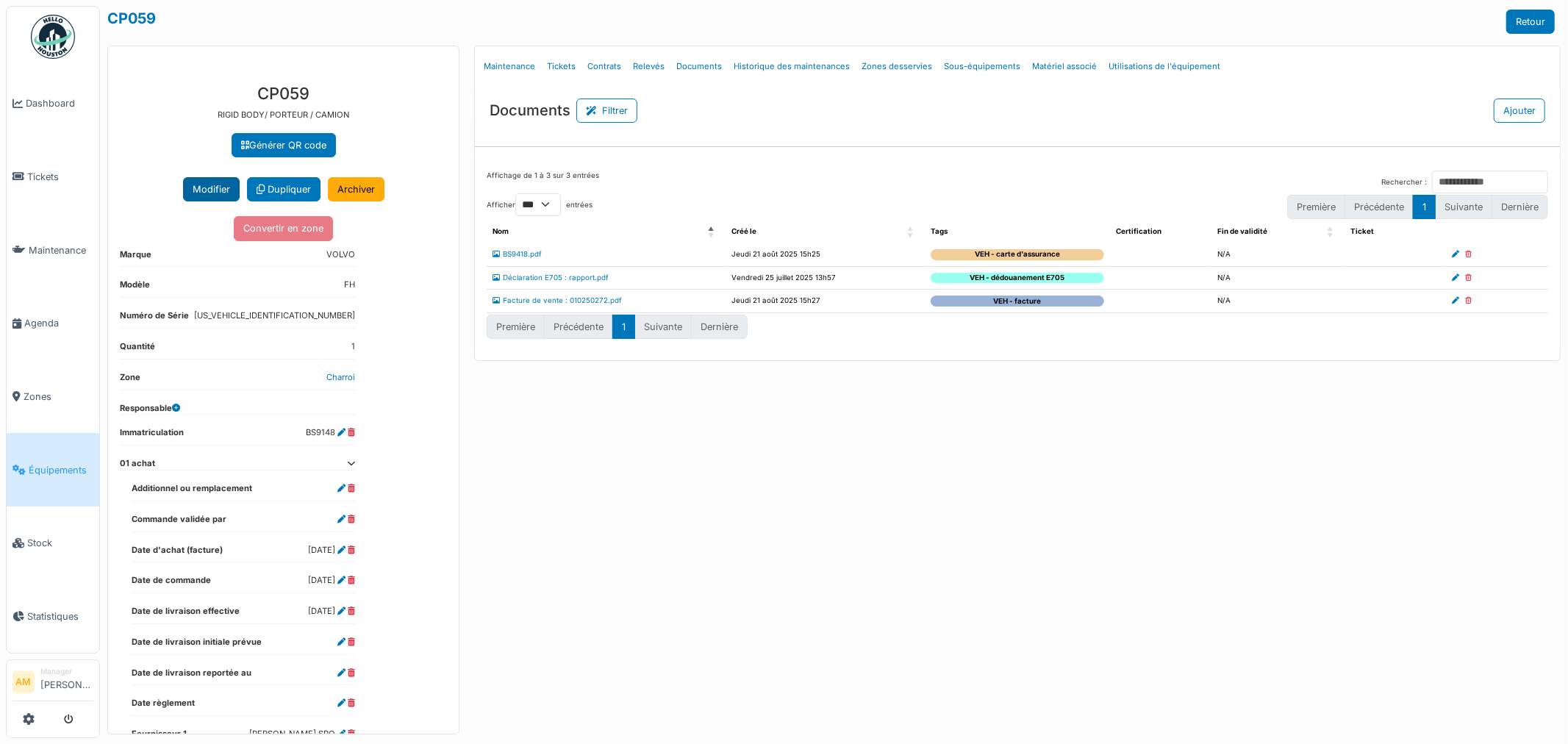
click at [189, 187] on button "Modifier" at bounding box center [211, 189] width 56 height 24
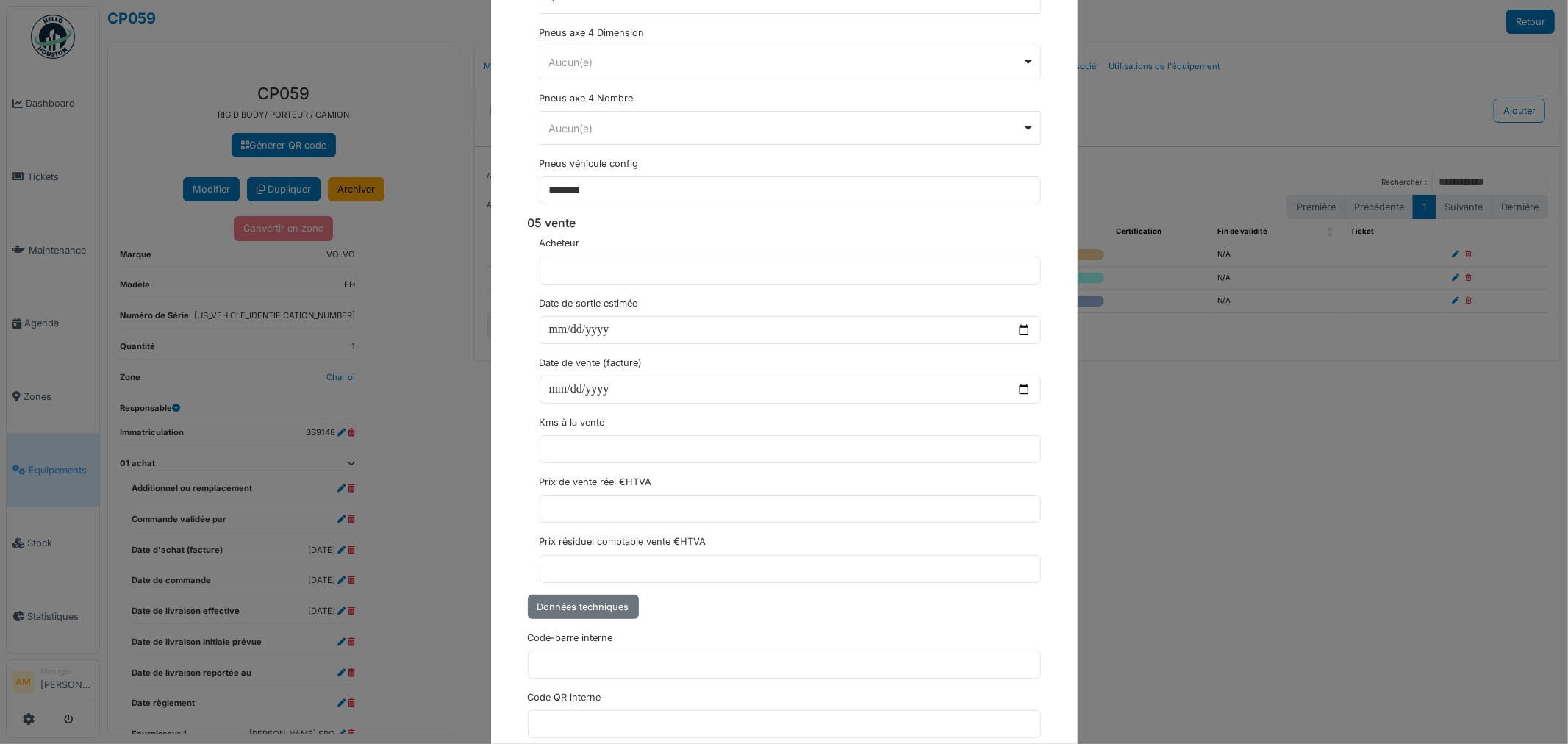
scroll to position [5229, 0]
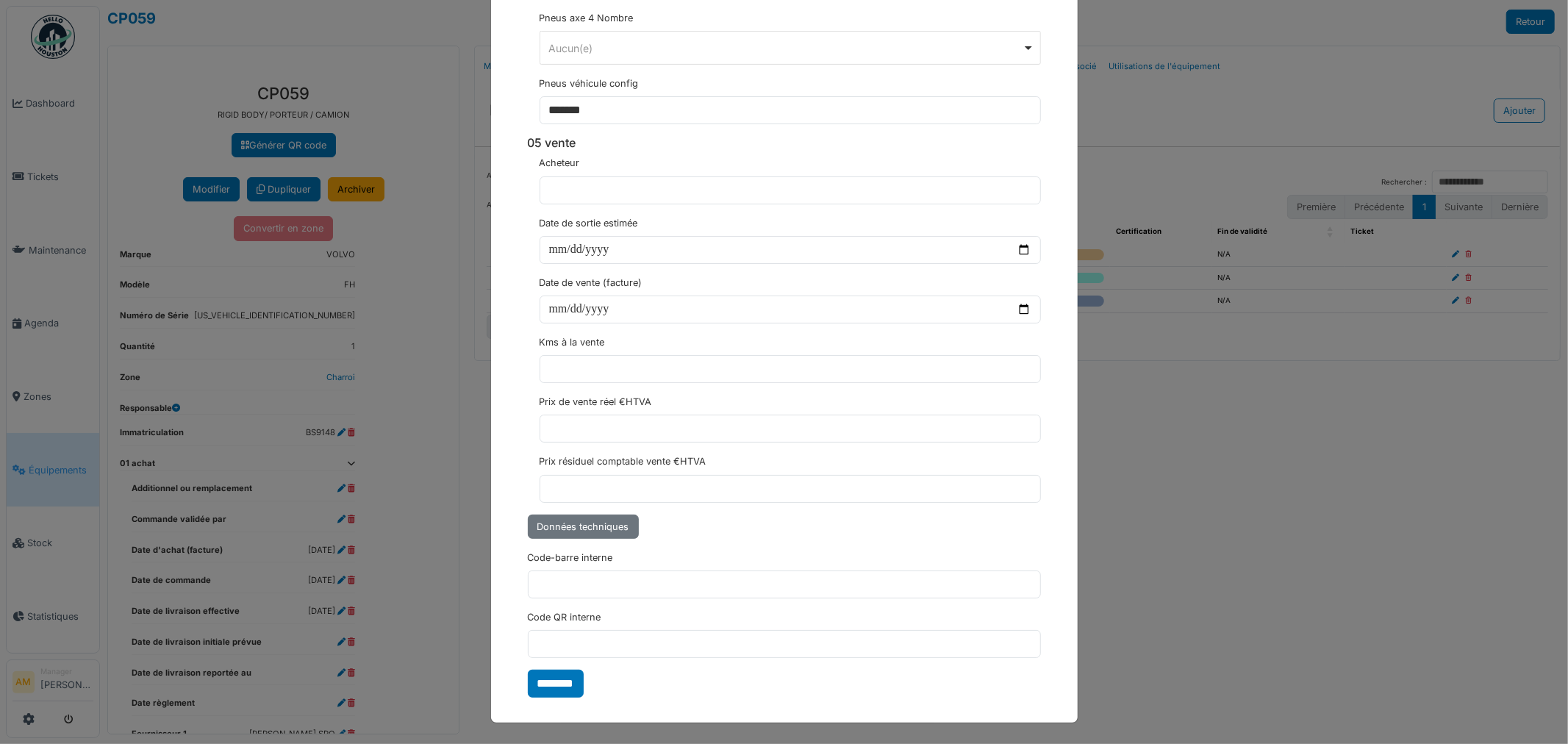
drag, startPoint x: 1315, startPoint y: 554, endPoint x: 1272, endPoint y: 531, distance: 48.8
click at [1312, 552] on div "**********" at bounding box center [784, 372] width 1568 height 744
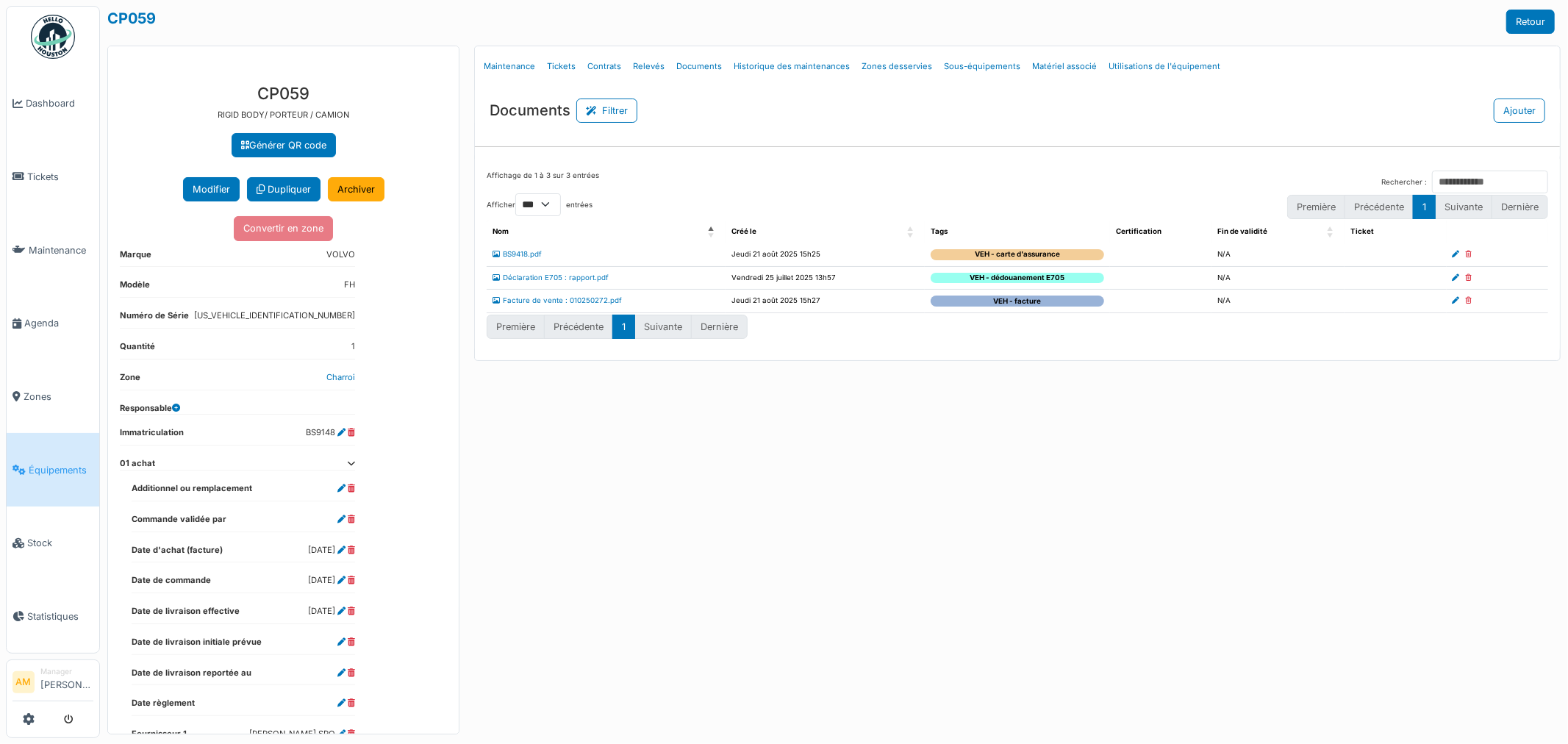
click at [354, 466] on icon at bounding box center [350, 463] width 8 height 8
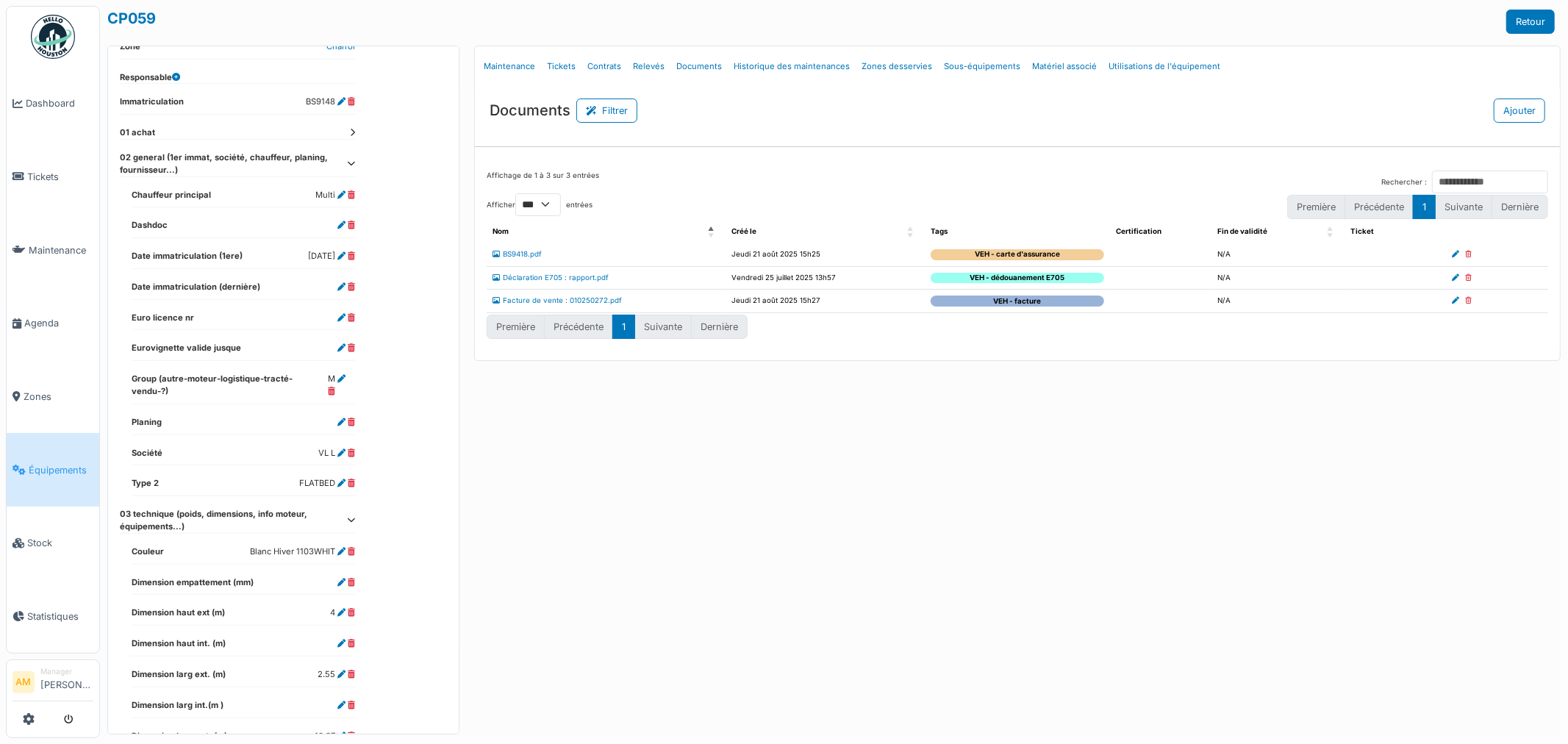
scroll to position [326, 0]
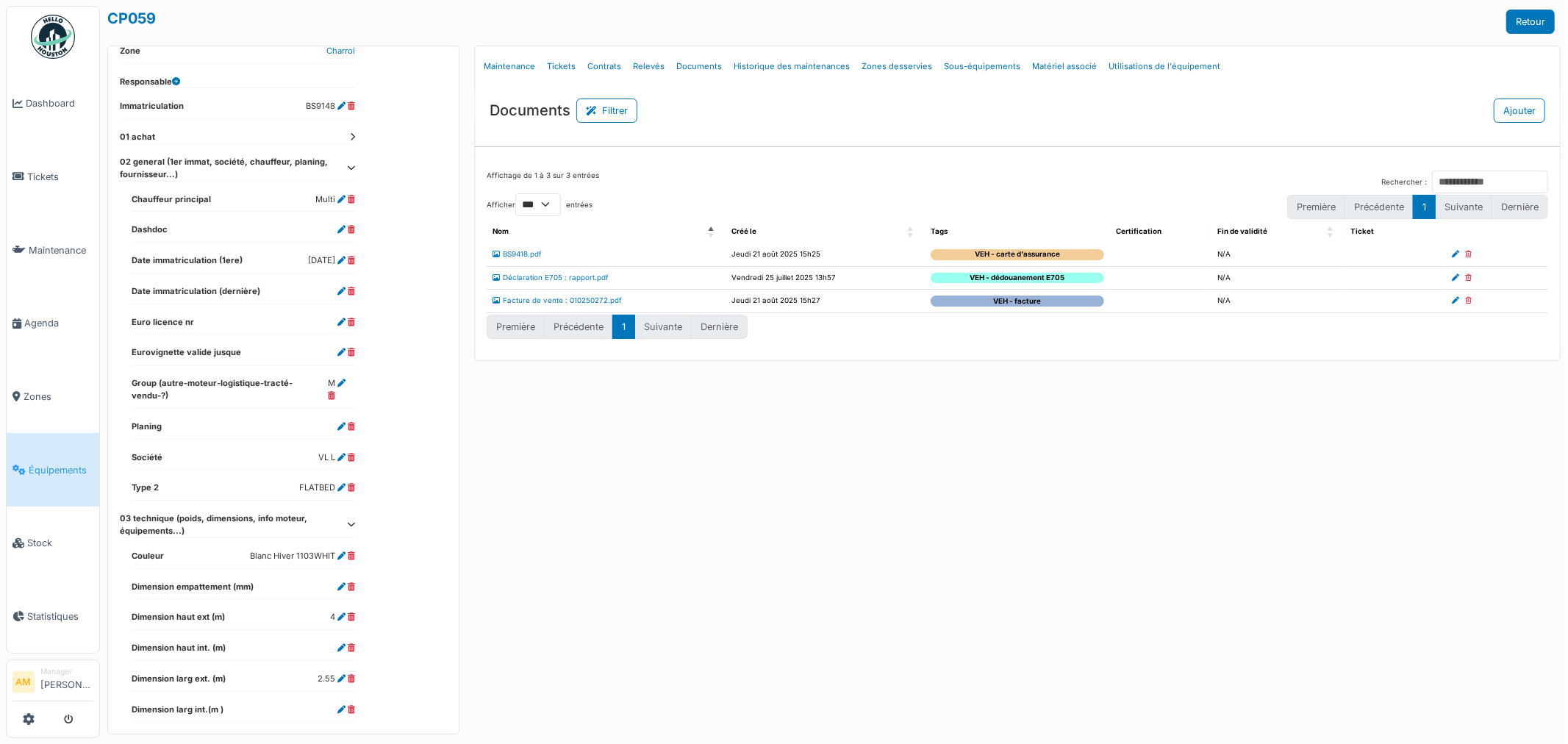
click at [336, 451] on dd "VL L" at bounding box center [336, 457] width 37 height 13
click at [342, 454] on icon at bounding box center [341, 457] width 8 height 8
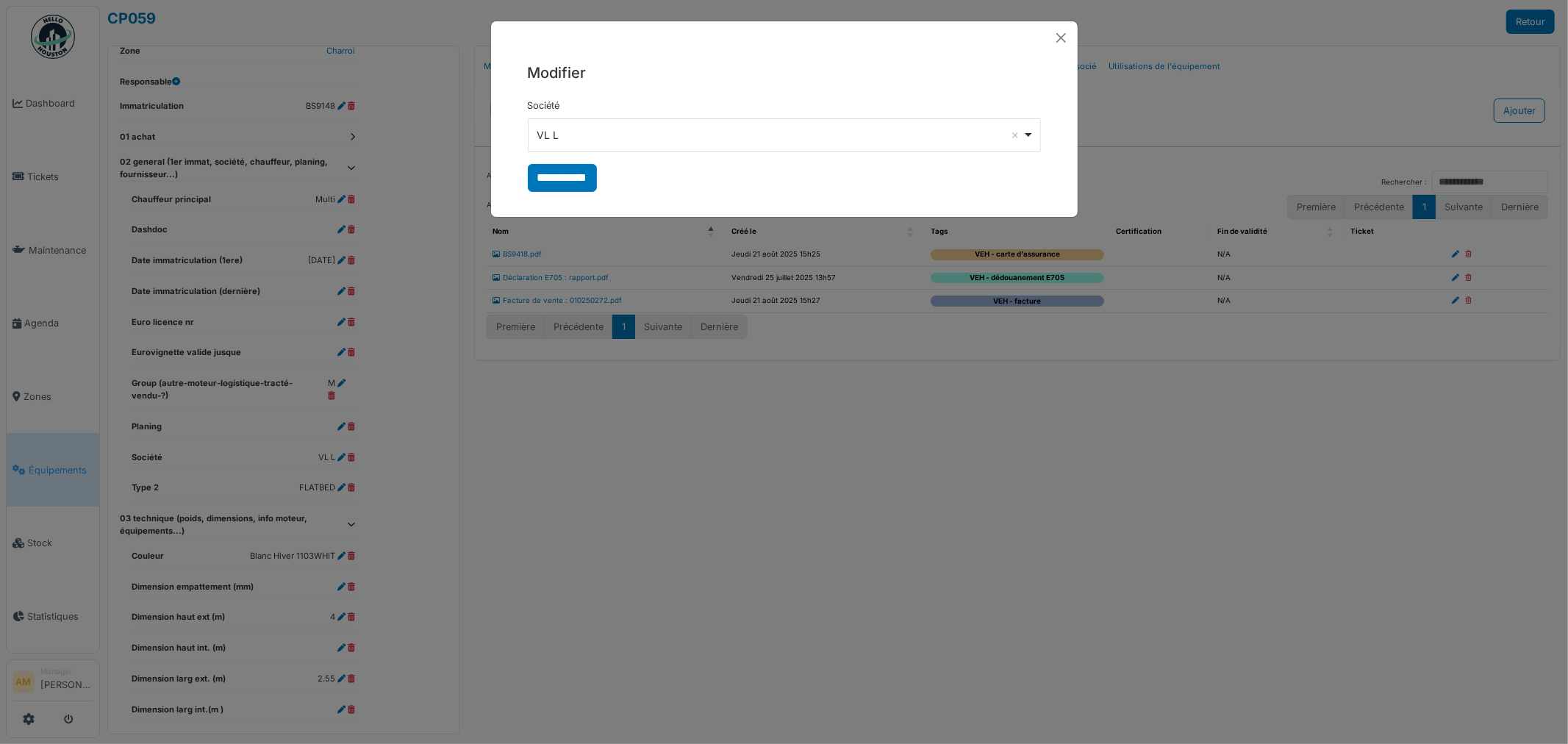
click at [565, 142] on div "VL L Remove item" at bounding box center [780, 135] width 486 height 15
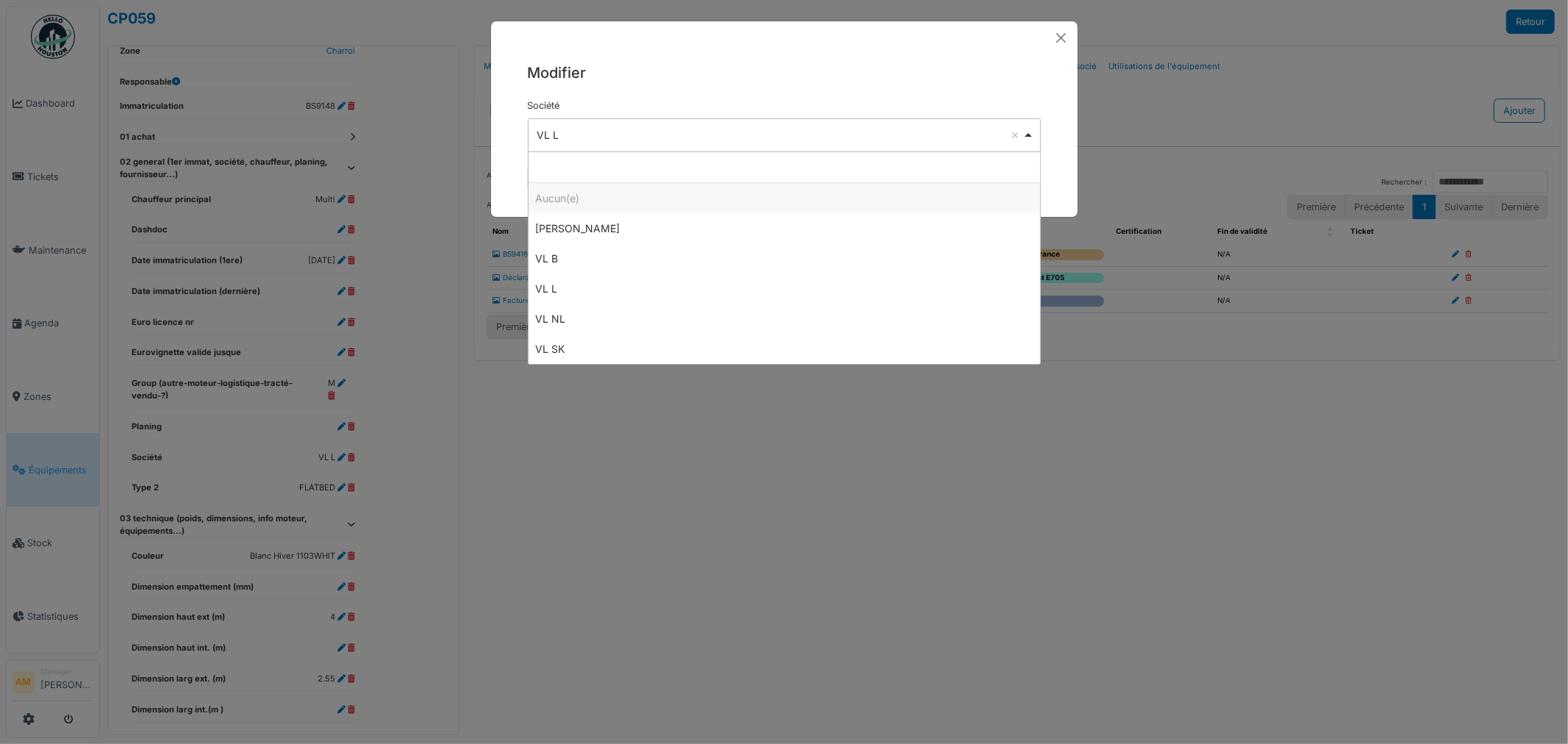
click at [585, 138] on div "VL L Remove item" at bounding box center [780, 135] width 486 height 15
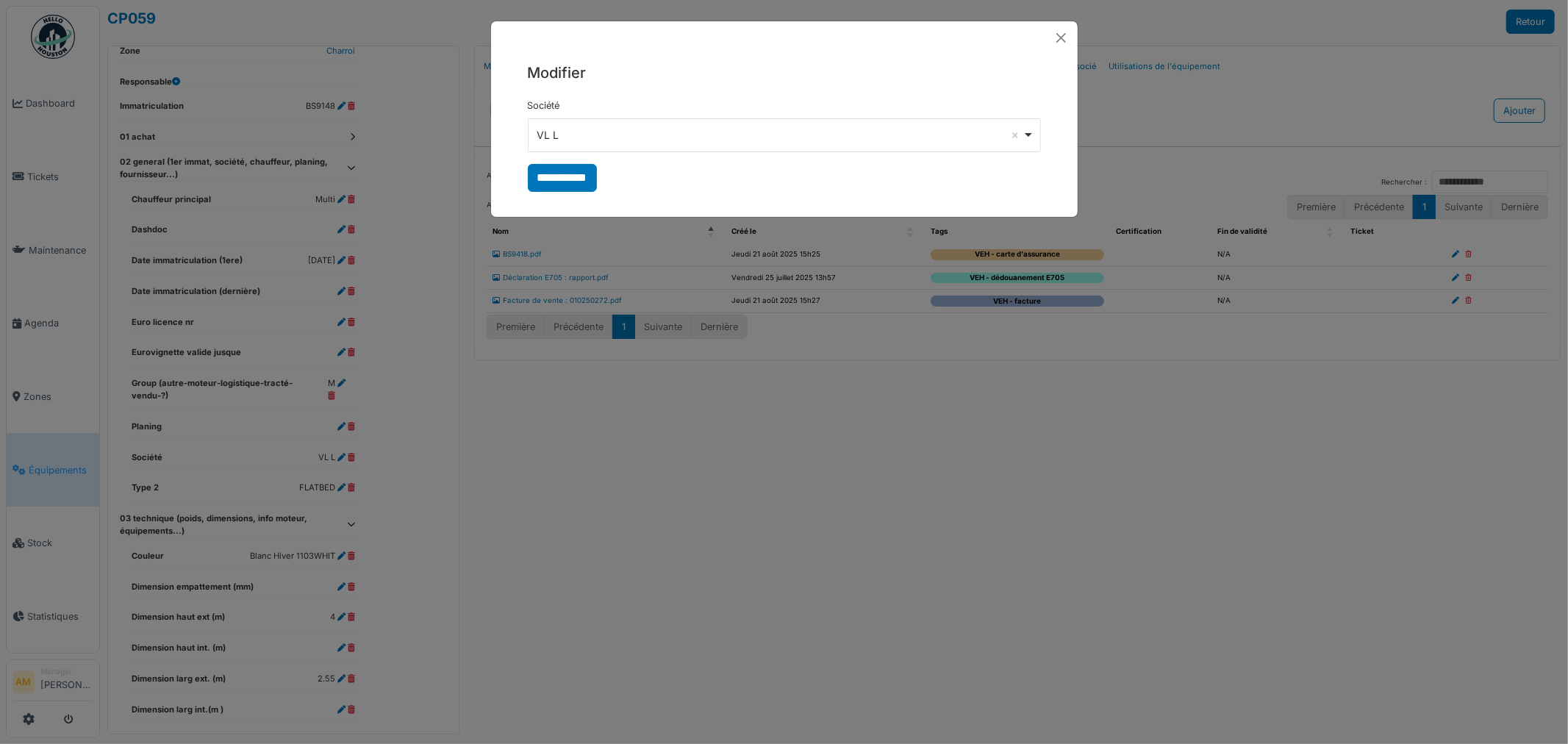
drag, startPoint x: 585, startPoint y: 127, endPoint x: 441, endPoint y: 147, distance: 145.4
click at [446, 146] on div "**********" at bounding box center [784, 372] width 1568 height 744
click at [573, 126] on div "VL L Remove item" at bounding box center [784, 134] width 501 height 21
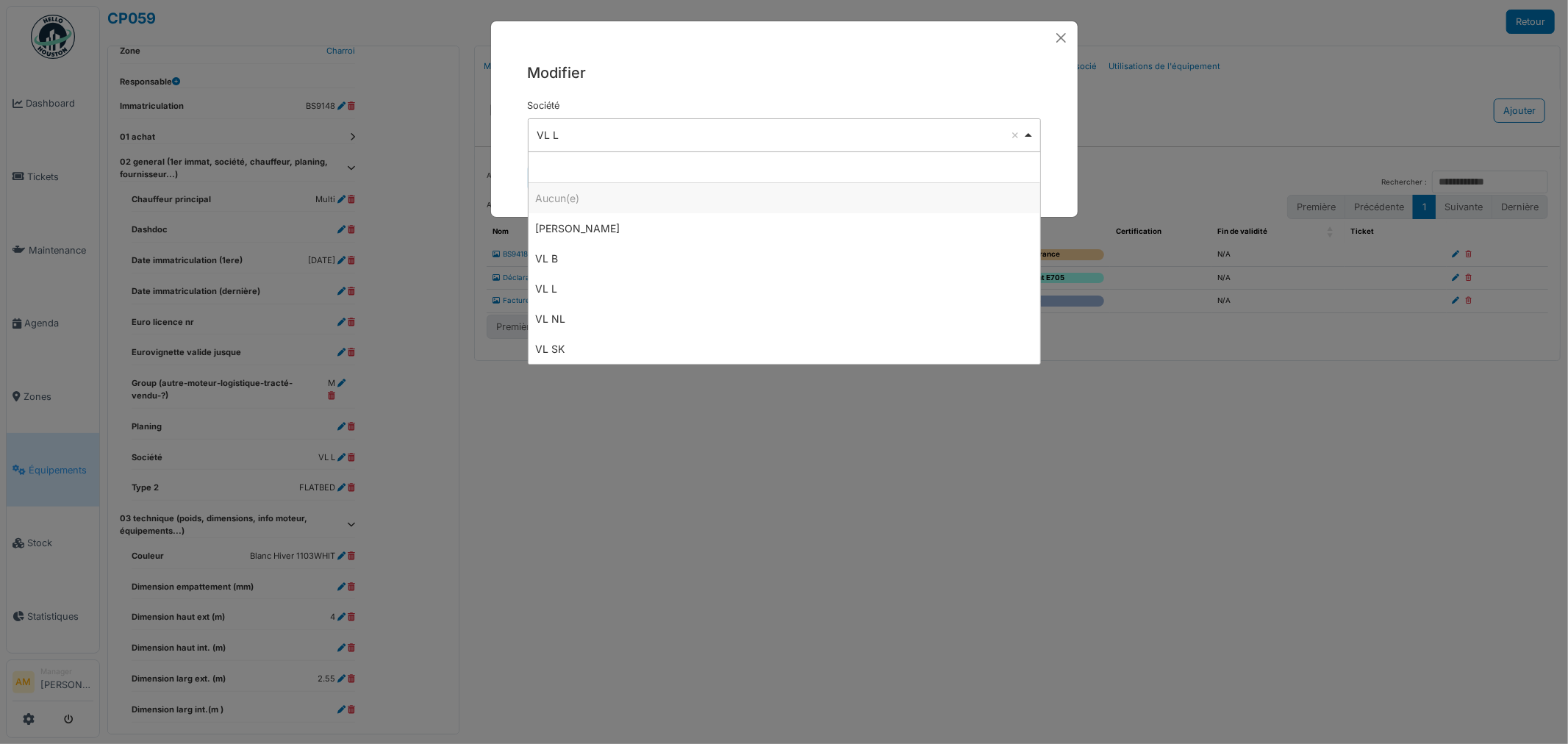
click at [571, 129] on div "VL L Remove item" at bounding box center [780, 135] width 486 height 15
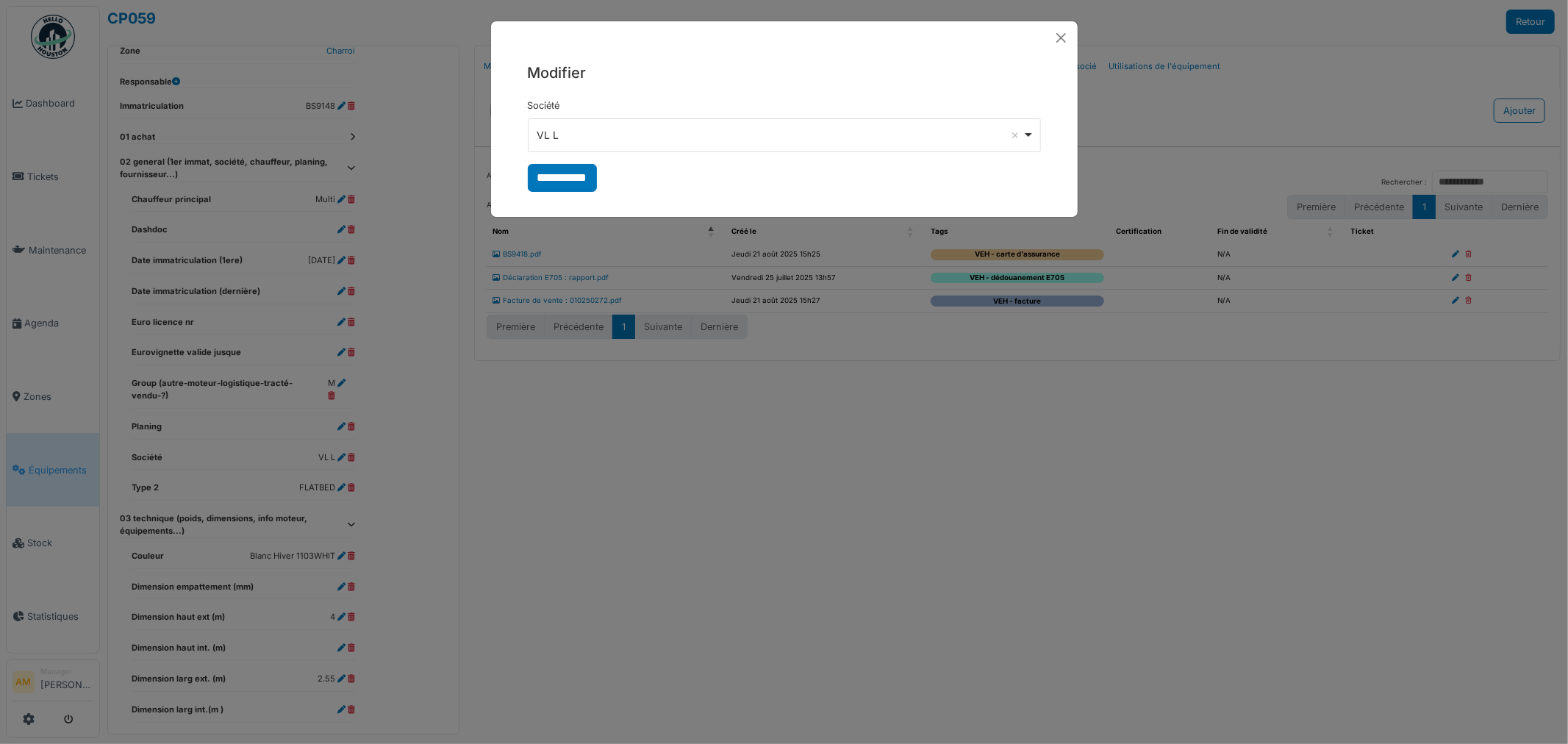
click at [341, 420] on div "**********" at bounding box center [784, 372] width 1568 height 744
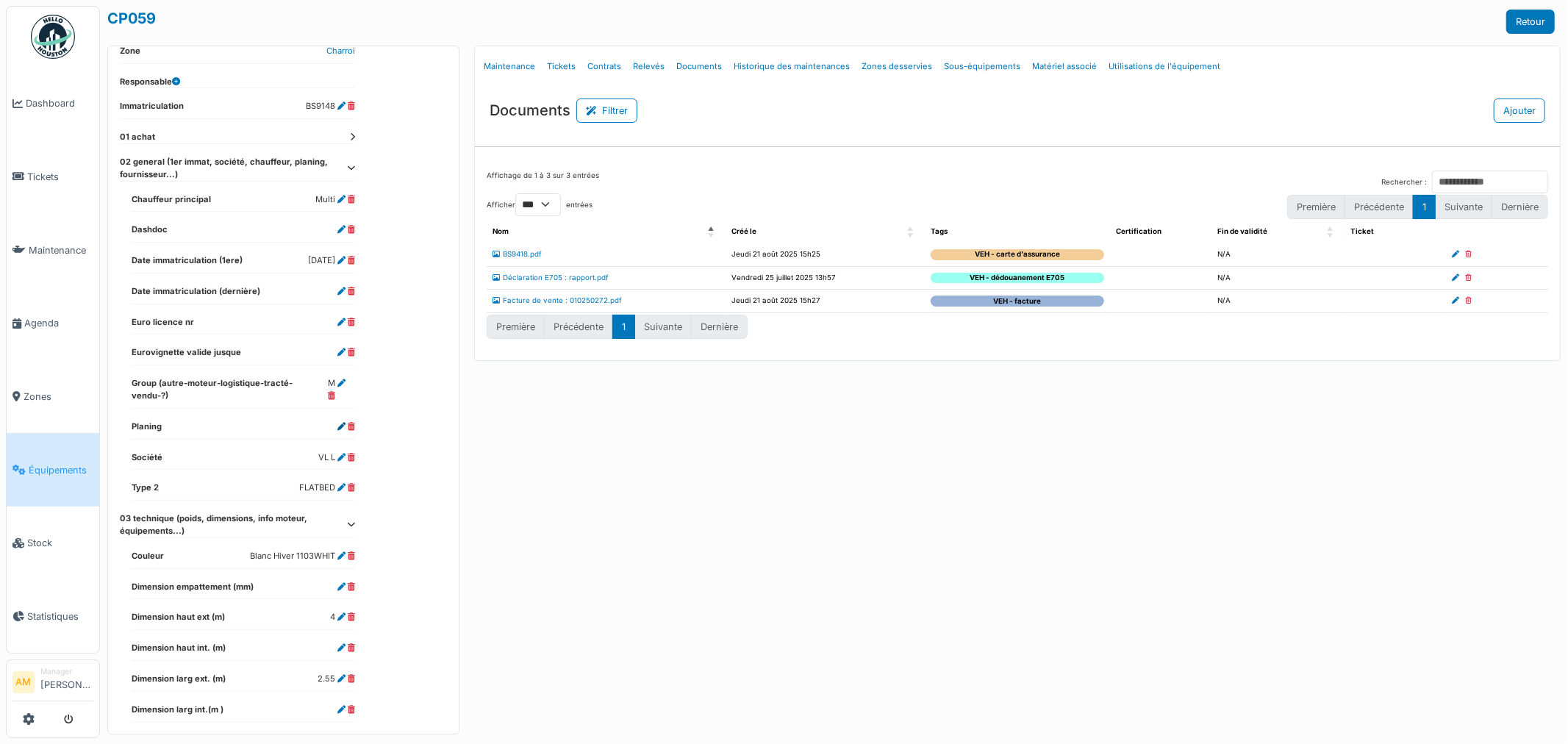
click at [341, 423] on icon at bounding box center [341, 426] width 8 height 8
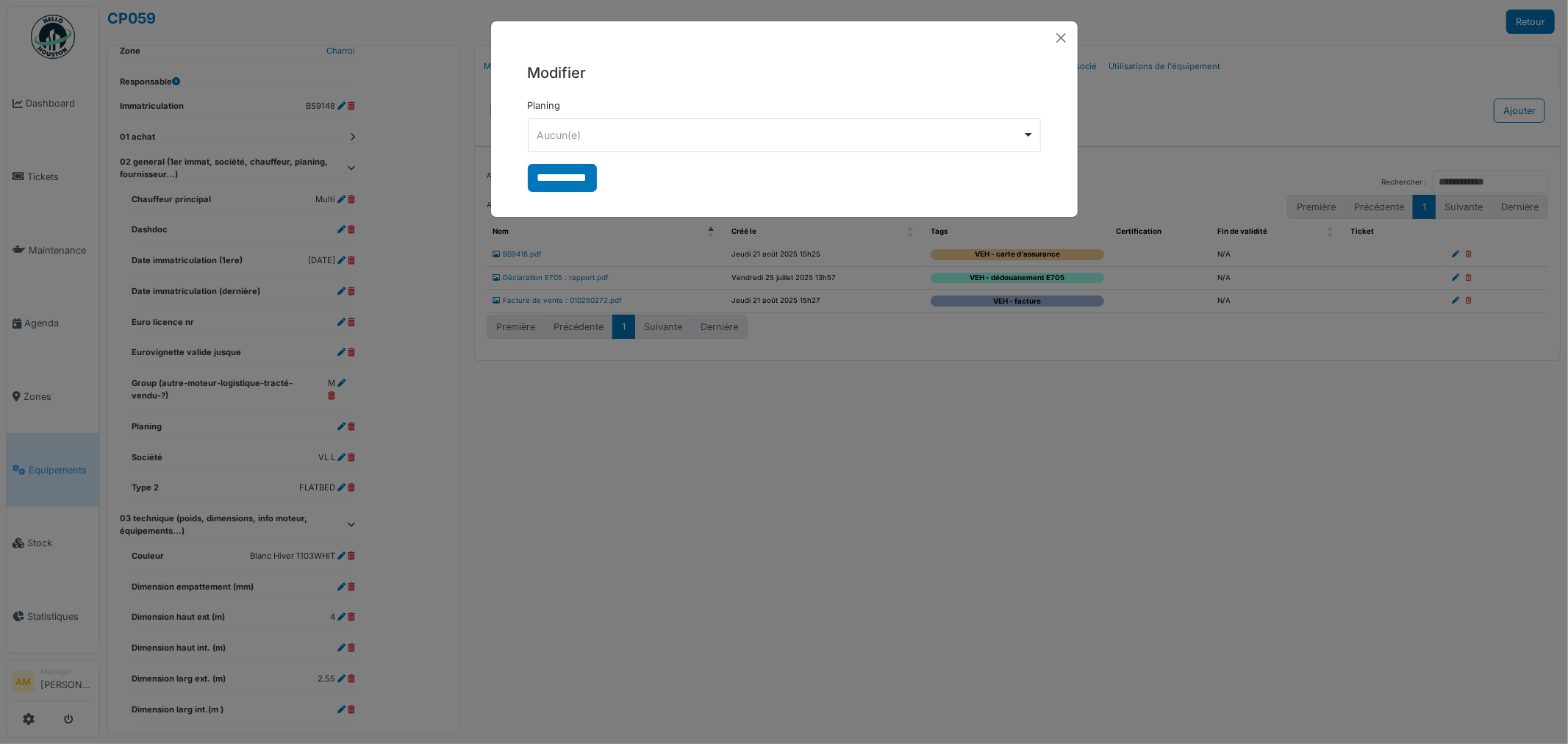
click at [656, 138] on div "Aucun(e) Remove item" at bounding box center [780, 135] width 486 height 15
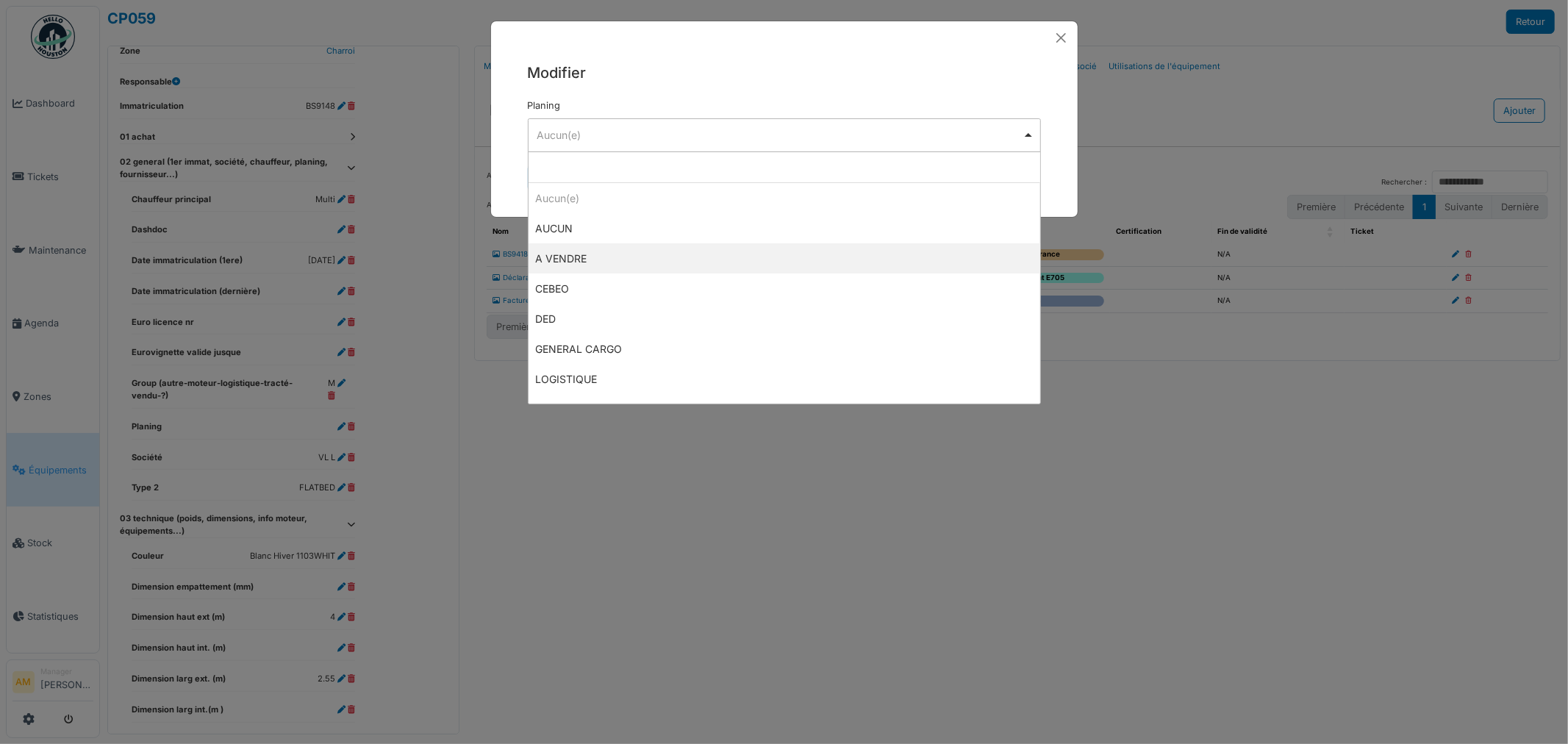
select select "********"
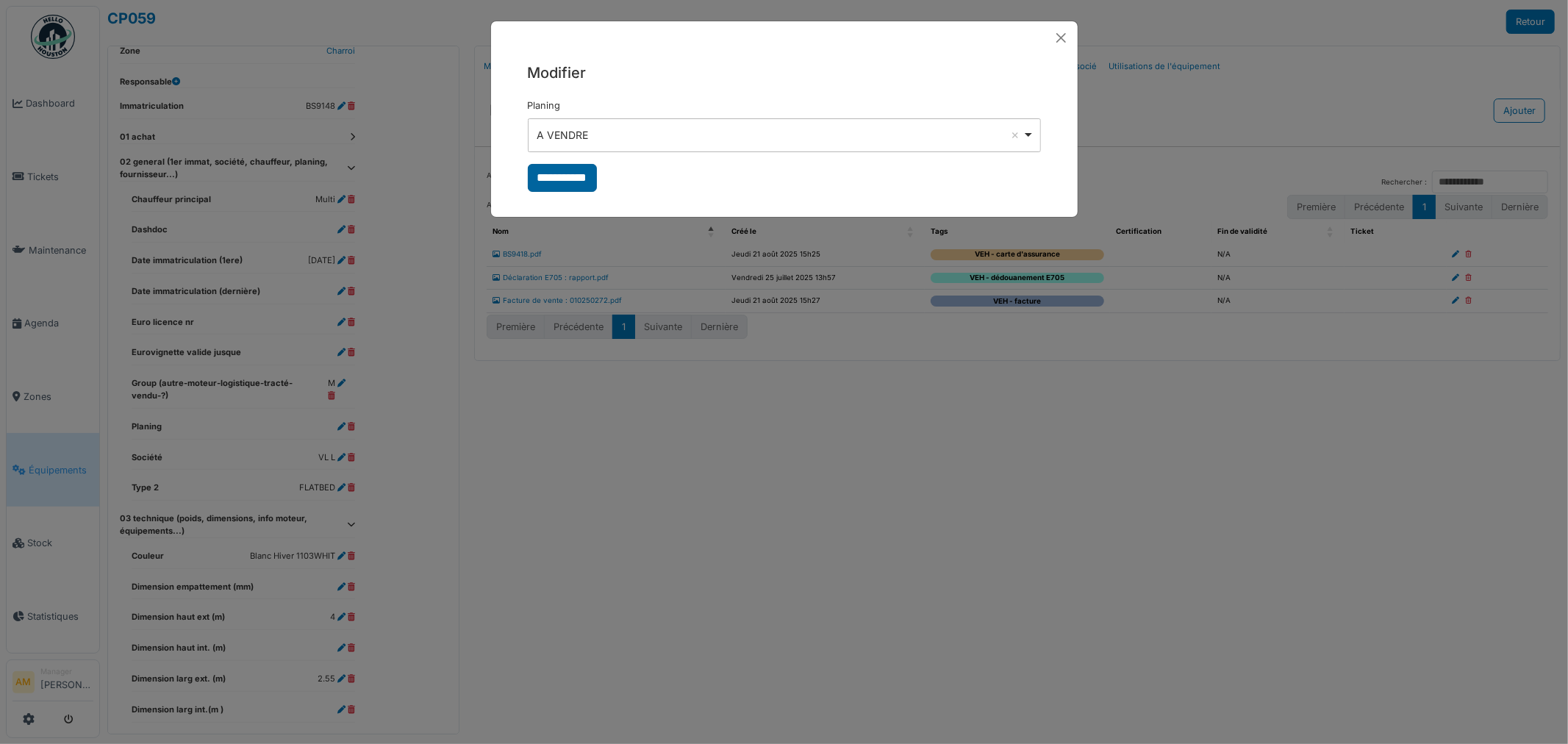
click at [566, 177] on input "**********" at bounding box center [562, 178] width 69 height 28
click at [627, 467] on div "**********" at bounding box center [784, 372] width 1568 height 744
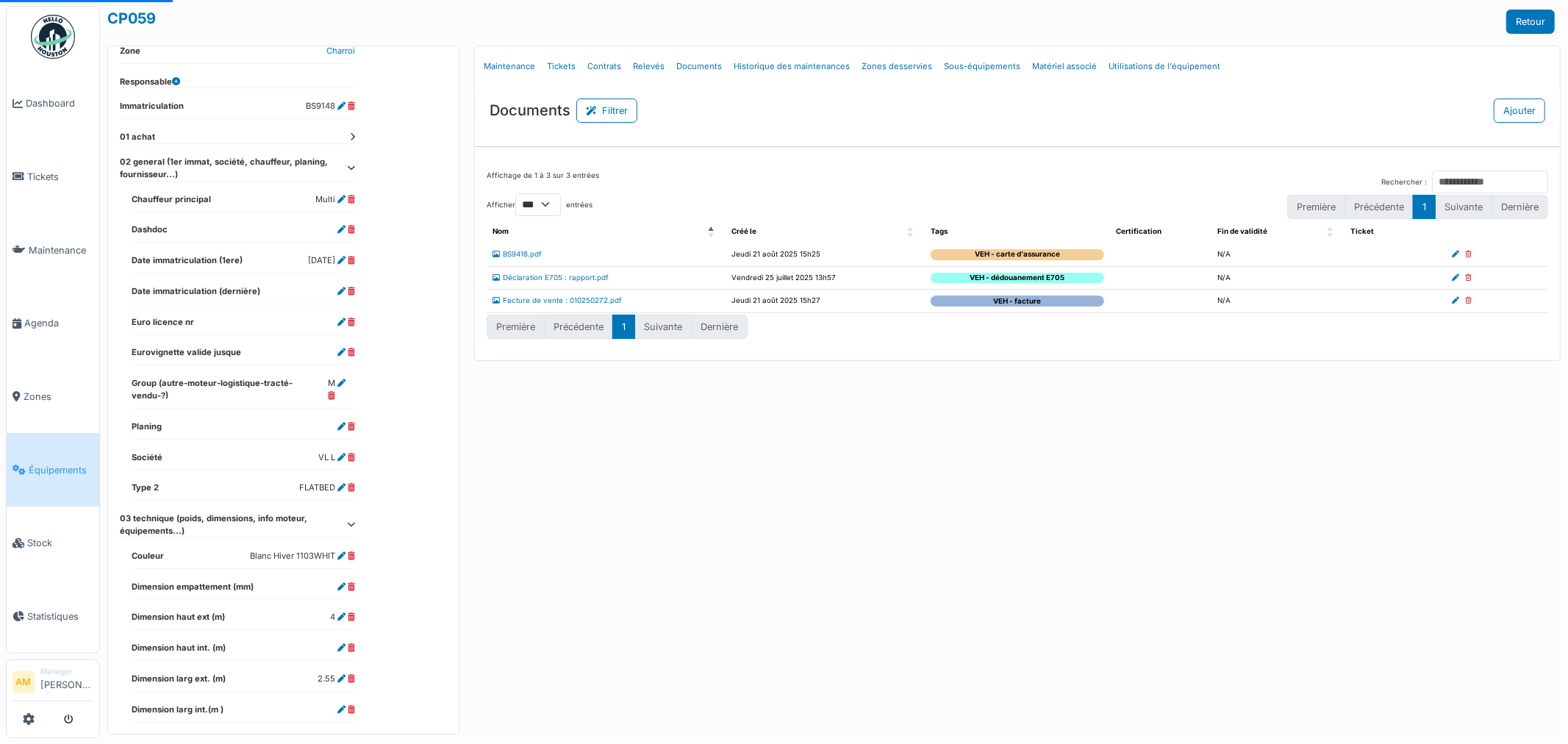
select select "***"
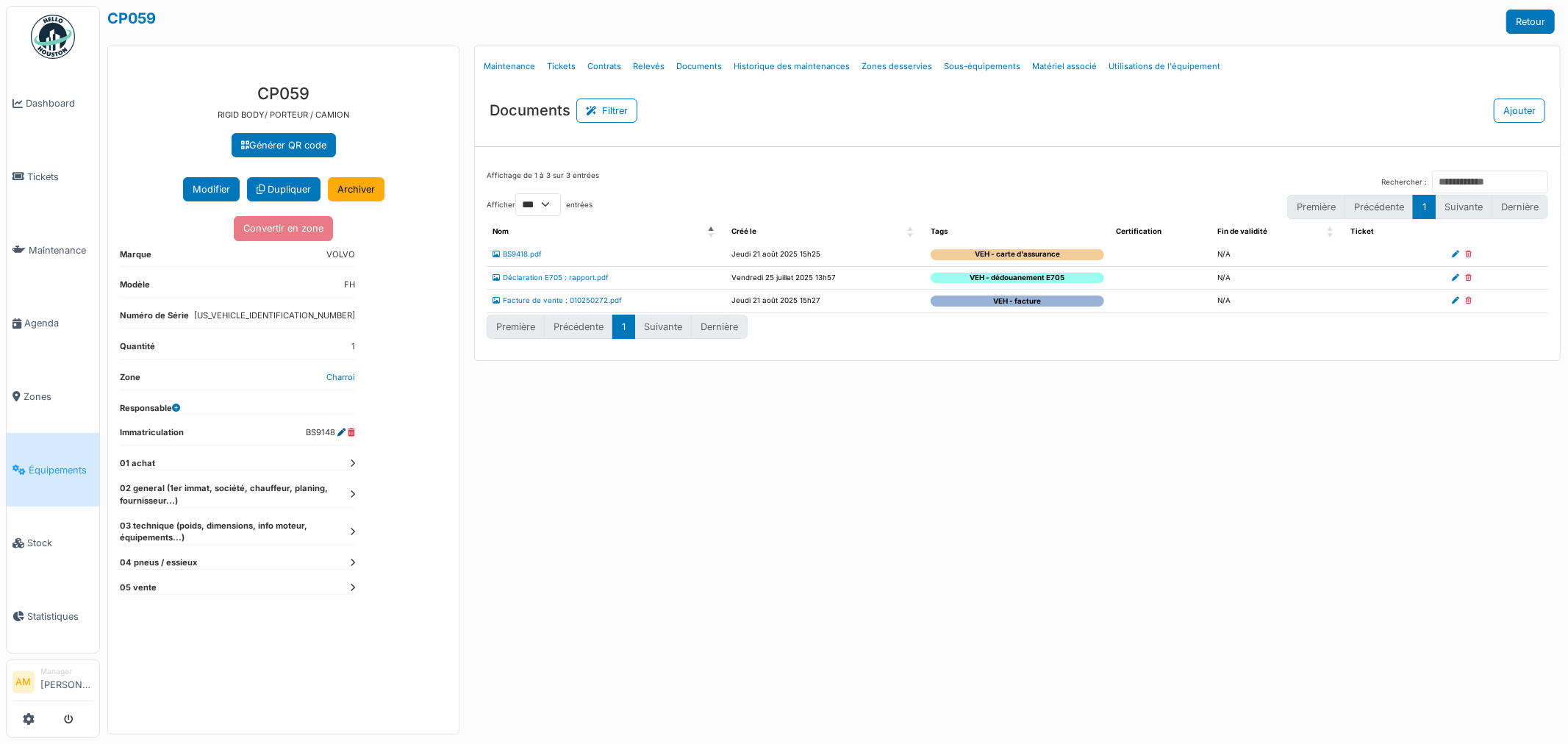
click at [341, 434] on icon at bounding box center [341, 432] width 8 height 8
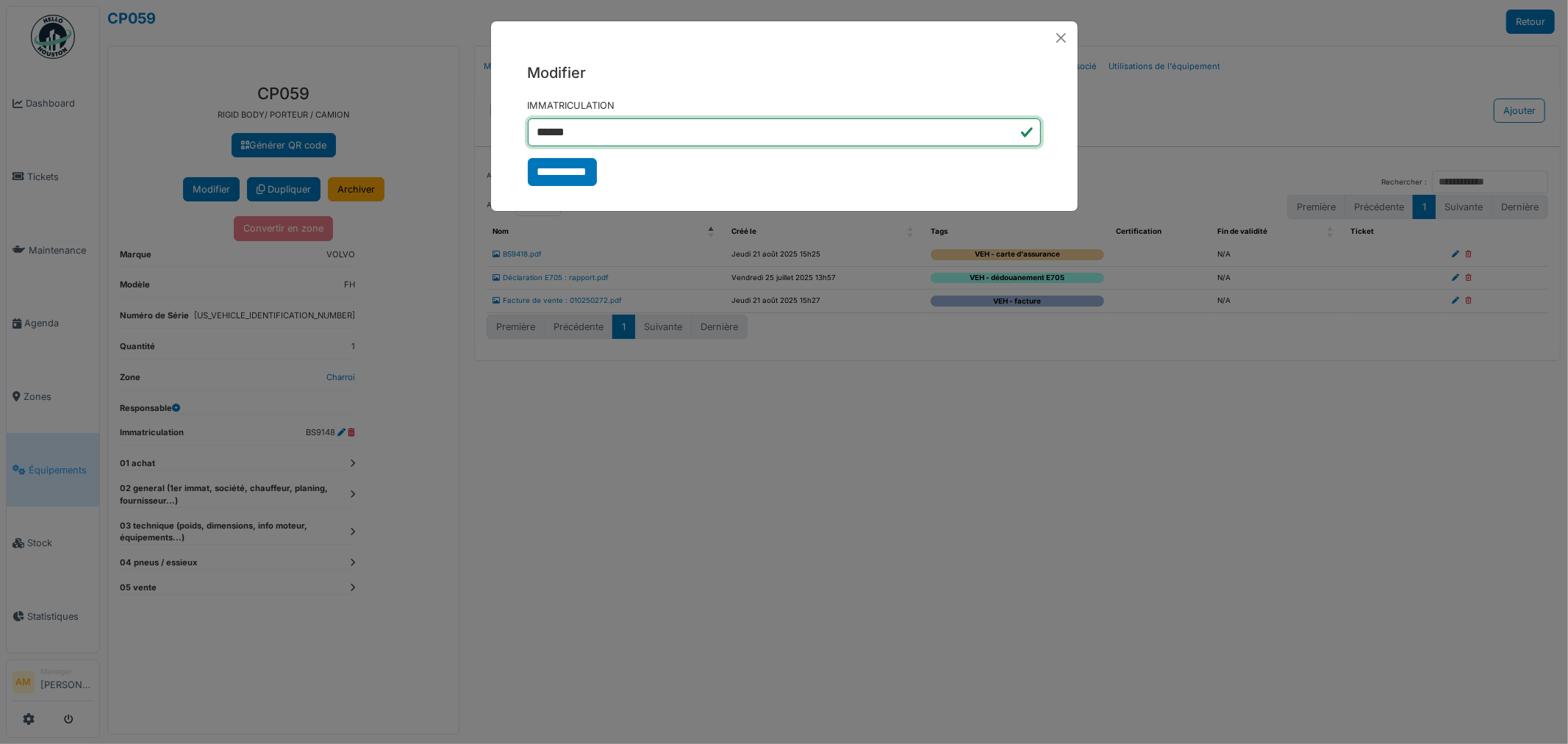
drag, startPoint x: 588, startPoint y: 137, endPoint x: 562, endPoint y: 131, distance: 26.7
click at [562, 131] on input "******" at bounding box center [784, 132] width 513 height 28
type input "******"
click at [553, 180] on input "**********" at bounding box center [562, 172] width 69 height 28
select select "***"
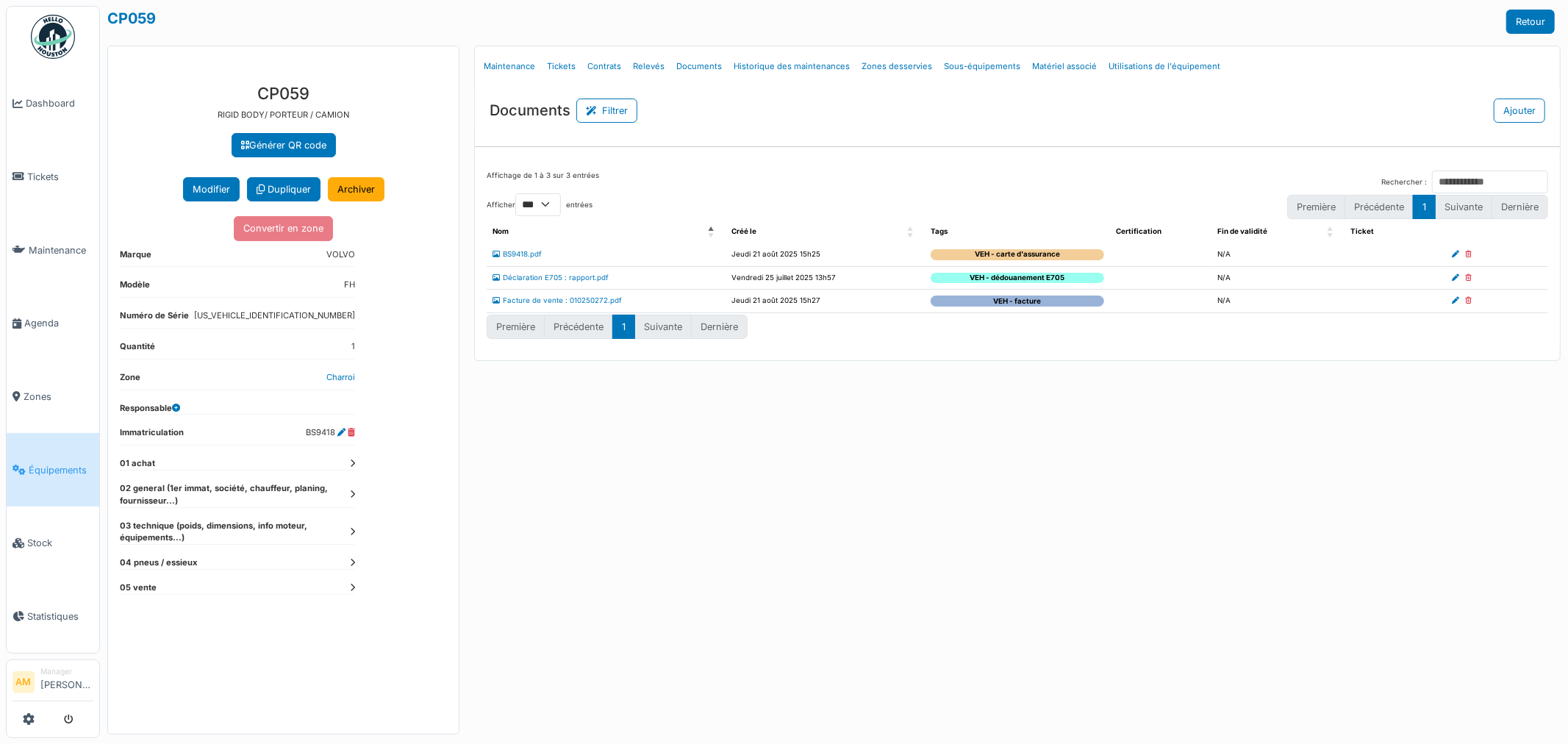
click at [876, 461] on div "Menu Détails Maintenance Tickets Contrats Relevés Documents Historique des main…" at bounding box center [1017, 390] width 1102 height 689
drag, startPoint x: 1052, startPoint y: 481, endPoint x: 1215, endPoint y: 138, distance: 379.8
click at [1061, 456] on div "Menu Détails Maintenance Tickets Contrats Relevés Documents Historique des main…" at bounding box center [1017, 390] width 1102 height 689
drag, startPoint x: 882, startPoint y: 554, endPoint x: 898, endPoint y: 519, distance: 38.5
click at [882, 550] on div "Menu Détails Maintenance Tickets Contrats Relevés Documents Historique des main…" at bounding box center [1017, 390] width 1102 height 689
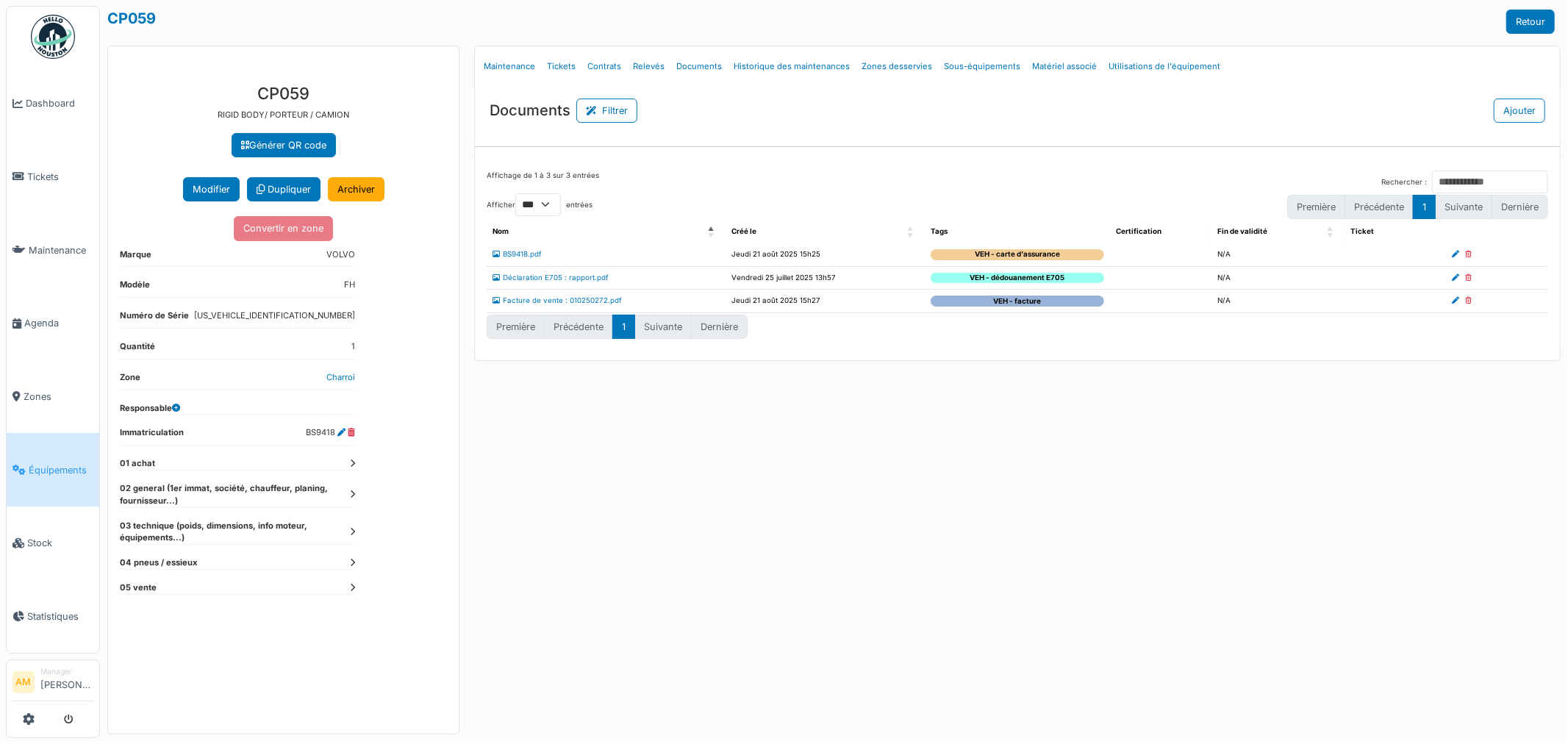
drag, startPoint x: 915, startPoint y: 534, endPoint x: 922, endPoint y: 527, distance: 9.9
click at [917, 534] on div "Menu Détails Maintenance Tickets Contrats Relevés Documents Historique des main…" at bounding box center [1017, 390] width 1102 height 689
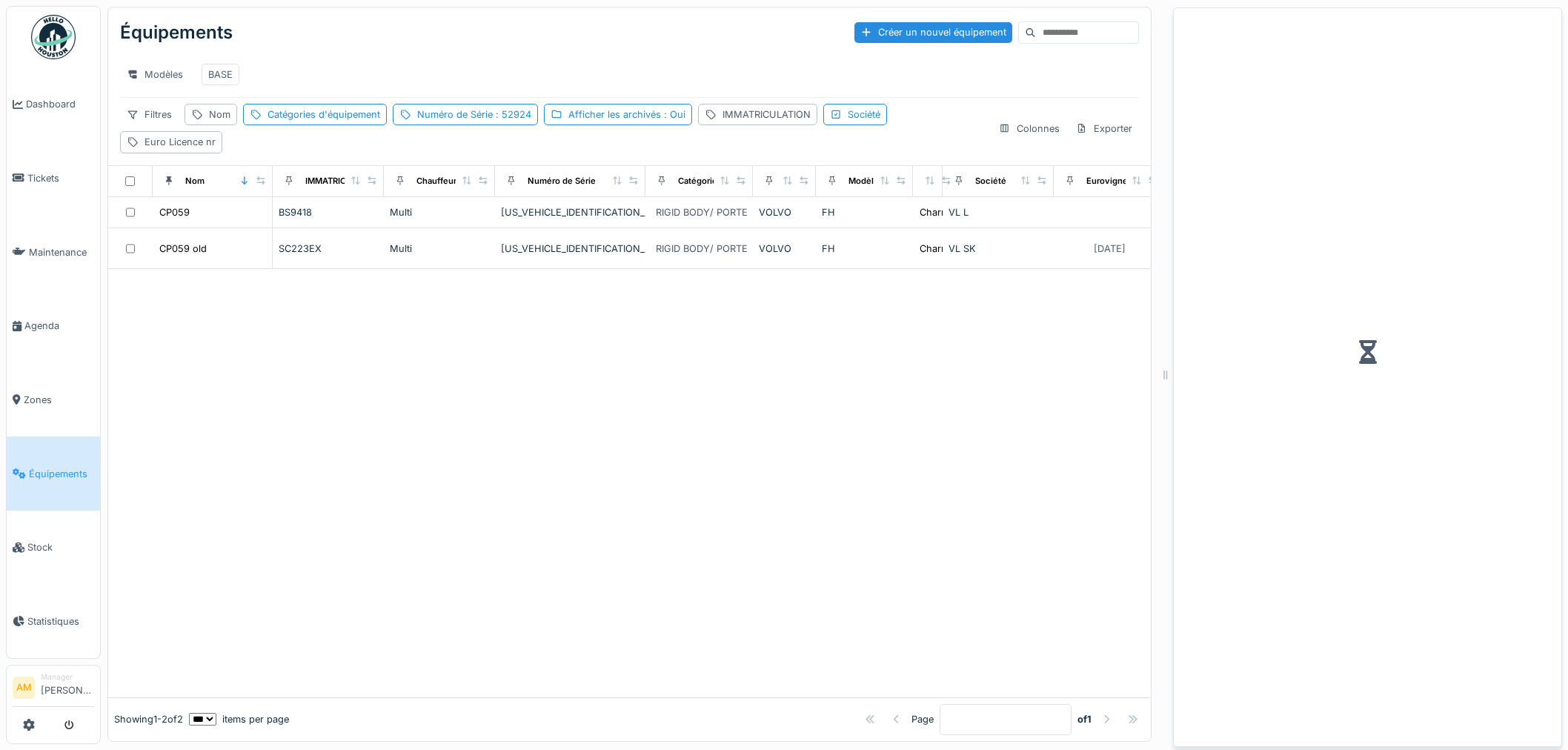
scroll to position [12, 0]
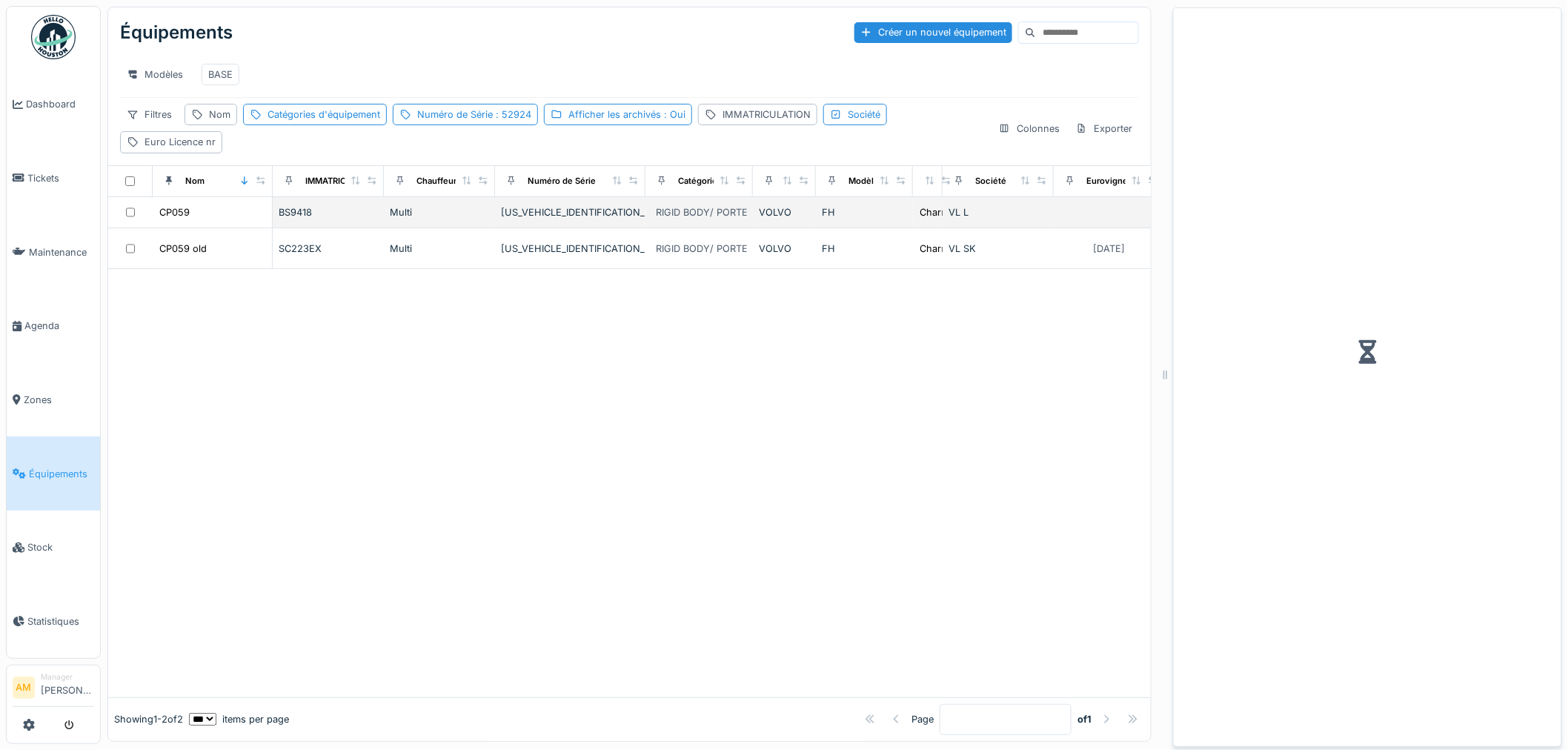
click at [173, 202] on td "CP059" at bounding box center [212, 212] width 120 height 31
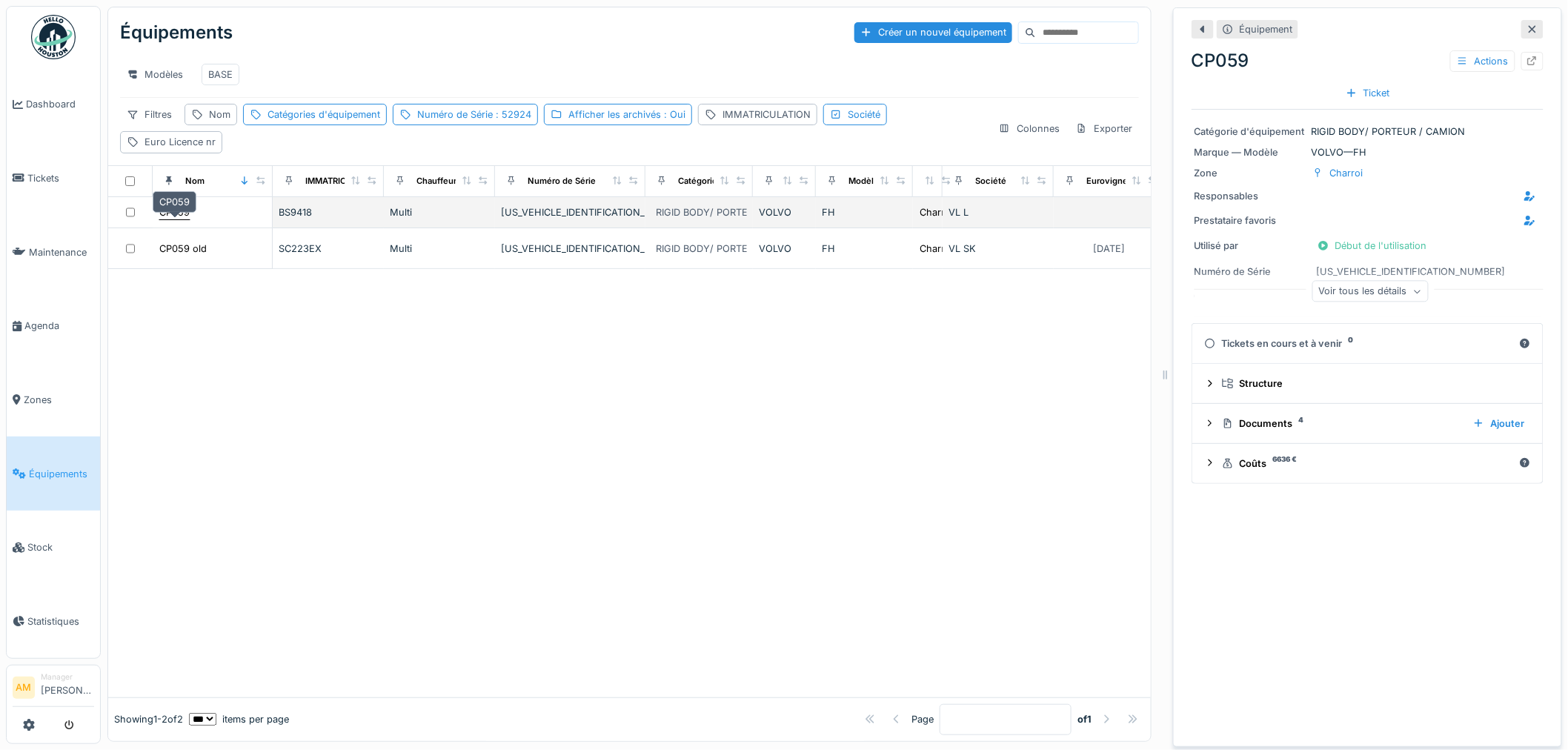
click at [179, 205] on div "CP059" at bounding box center [174, 212] width 30 height 14
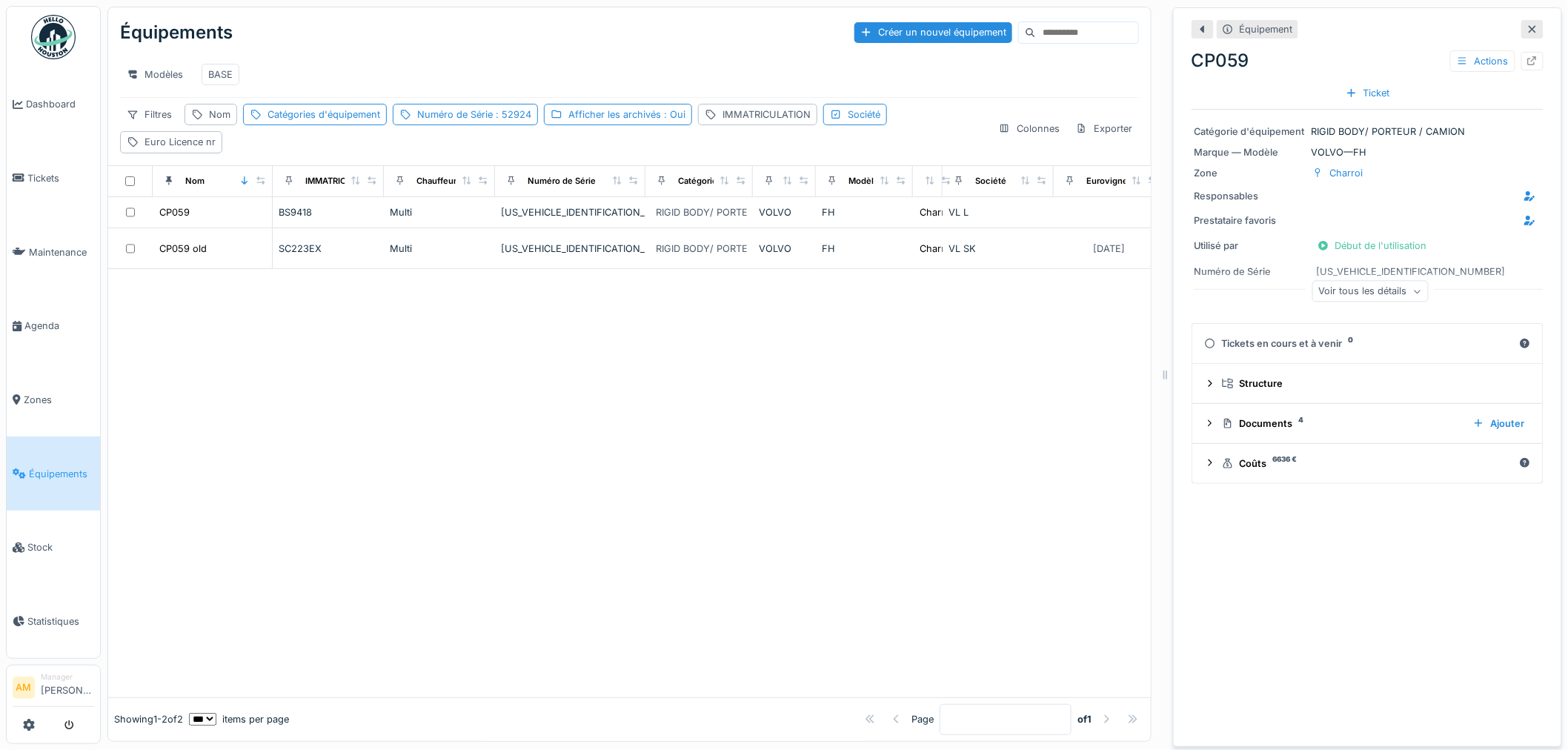
click at [1324, 280] on div "Voir tous les détails" at bounding box center [1370, 291] width 116 height 22
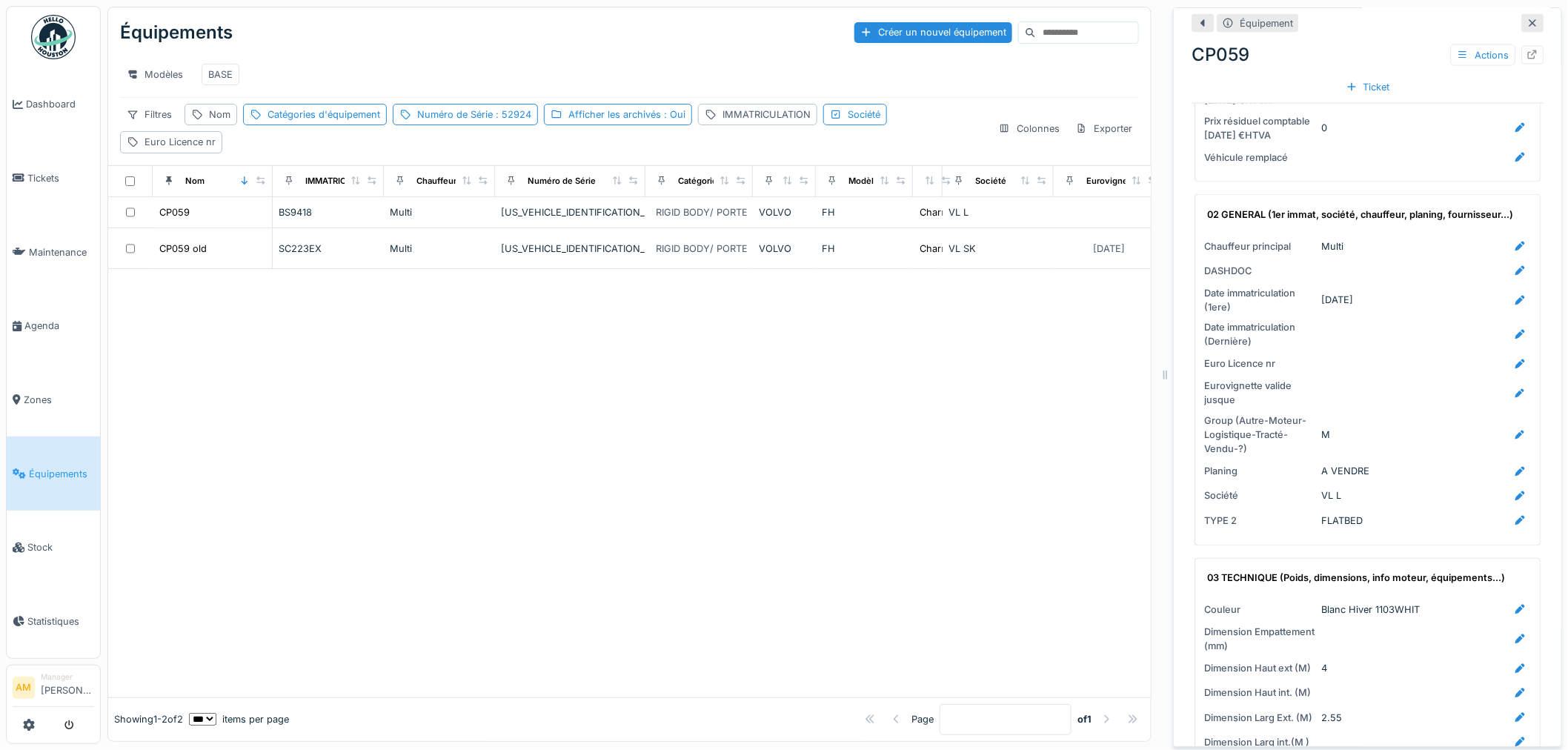
scroll to position [988, 0]
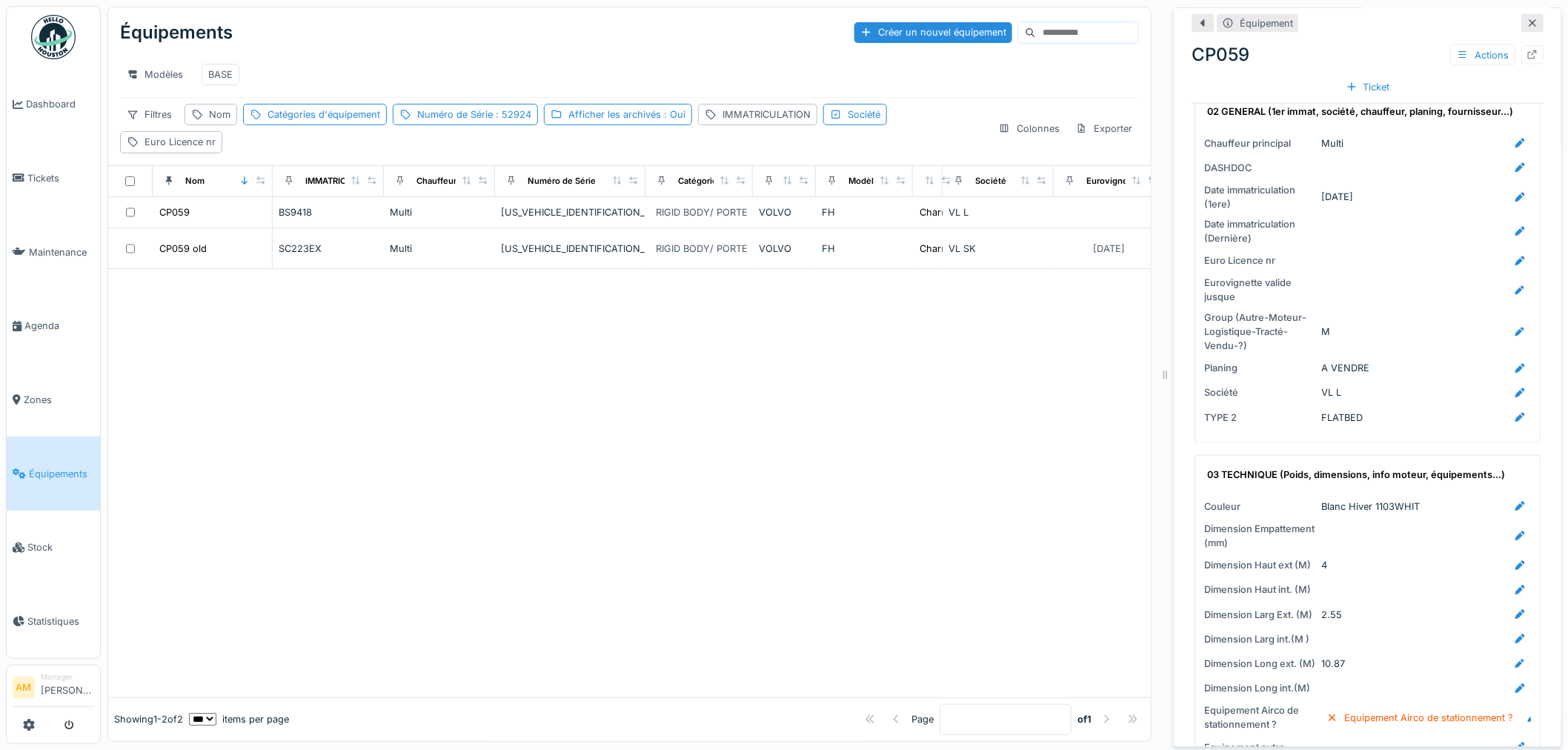
click at [761, 434] on div at bounding box center [629, 483] width 1042 height 428
click at [1521, 46] on div at bounding box center [1533, 54] width 22 height 18
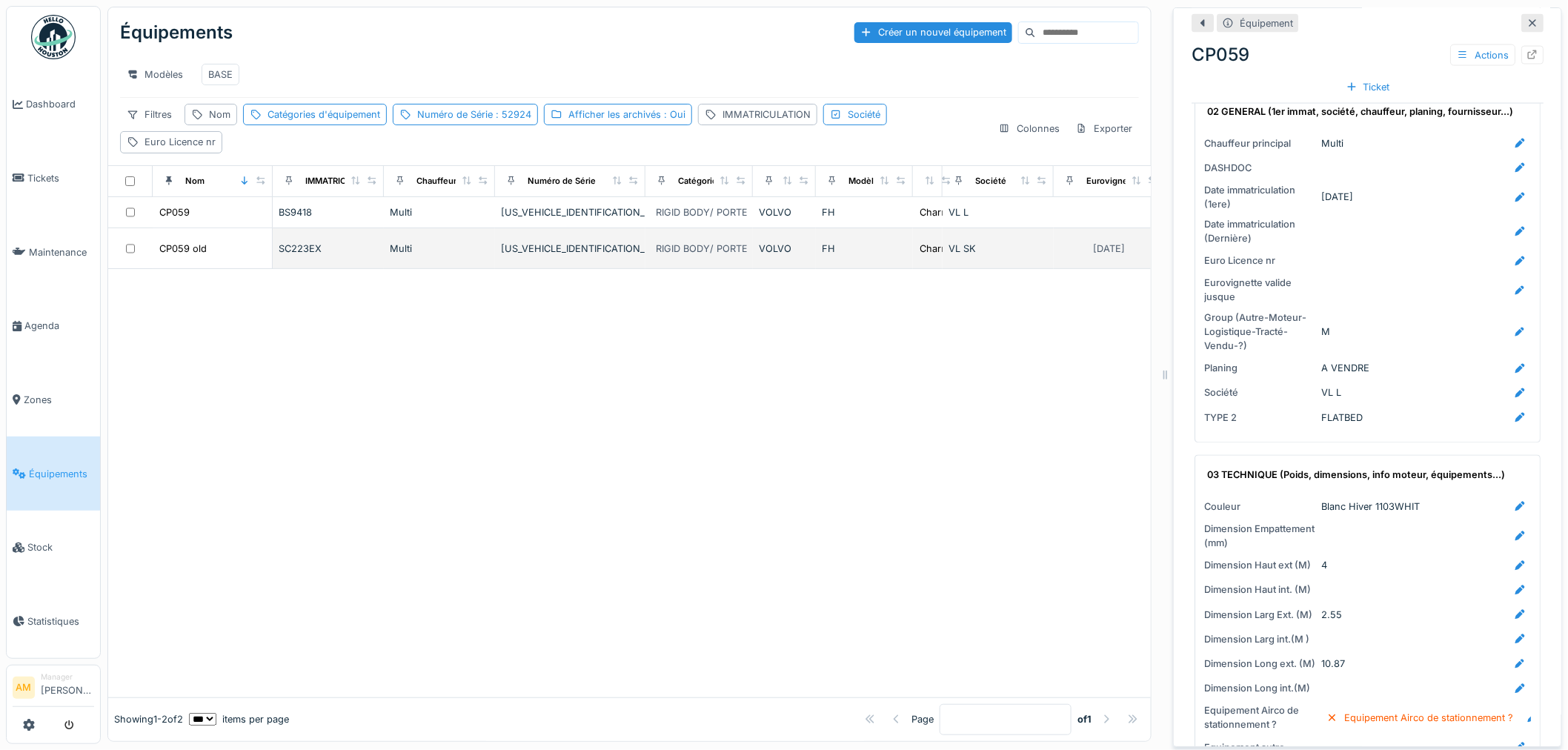
drag, startPoint x: 445, startPoint y: 323, endPoint x: 464, endPoint y: 262, distance: 63.9
click at [444, 321] on div at bounding box center [629, 483] width 1042 height 428
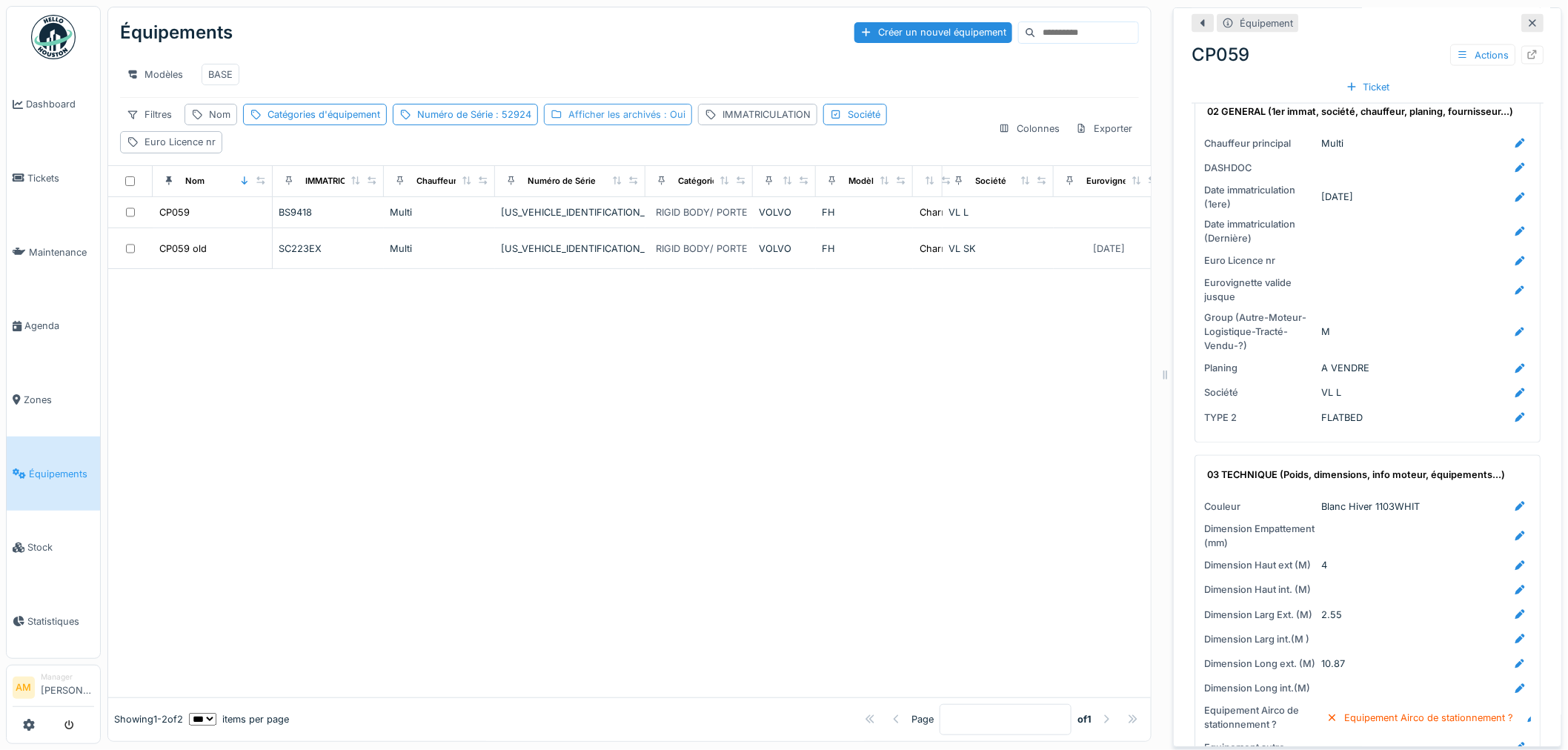
click at [650, 111] on div "Afficher les archivés : Oui" at bounding box center [627, 115] width 117 height 14
click at [444, 116] on div "Numéro de Série : 52924" at bounding box center [475, 115] width 114 height 14
drag, startPoint x: 448, startPoint y: 197, endPoint x: 358, endPoint y: 181, distance: 91.4
click at [375, 187] on body "Dashboard Tickets Maintenance [GEOGRAPHIC_DATA] Zones Équipements Stock Statist…" at bounding box center [784, 375] width 1568 height 750
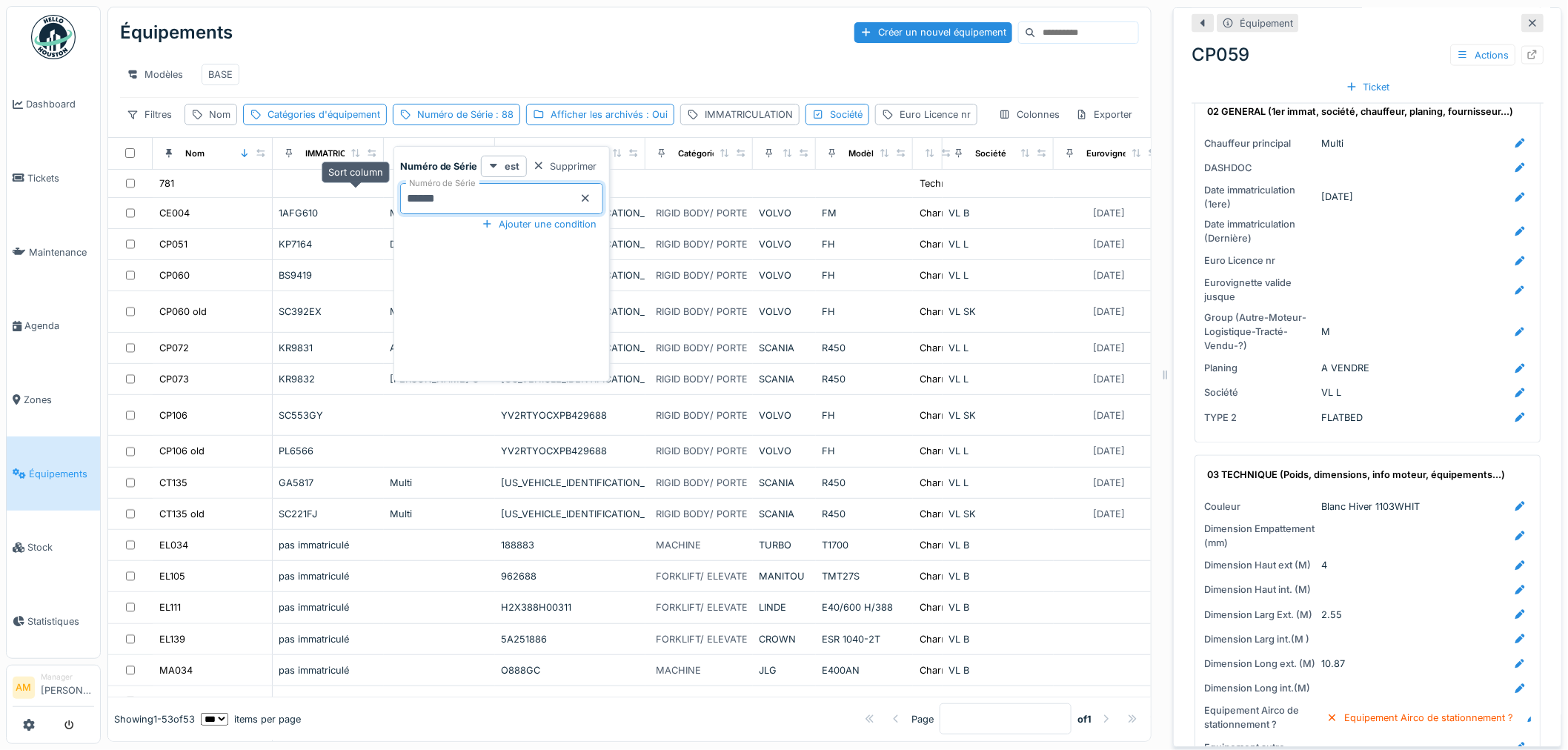
type Série_M1Mjc "******"
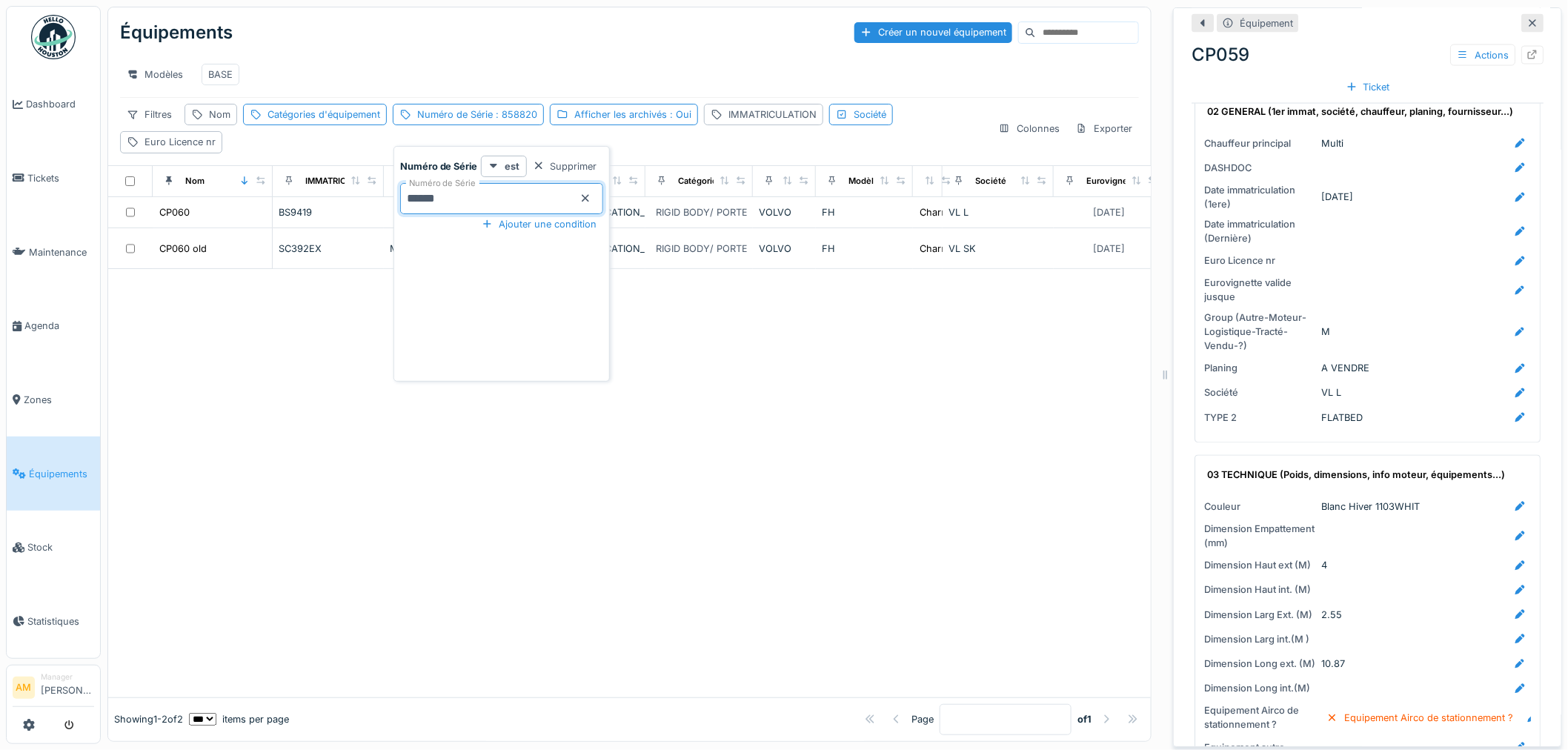
drag, startPoint x: 363, startPoint y: 68, endPoint x: 349, endPoint y: 85, distance: 22.0
click at [364, 68] on div "Modèles BASE" at bounding box center [629, 74] width 1019 height 34
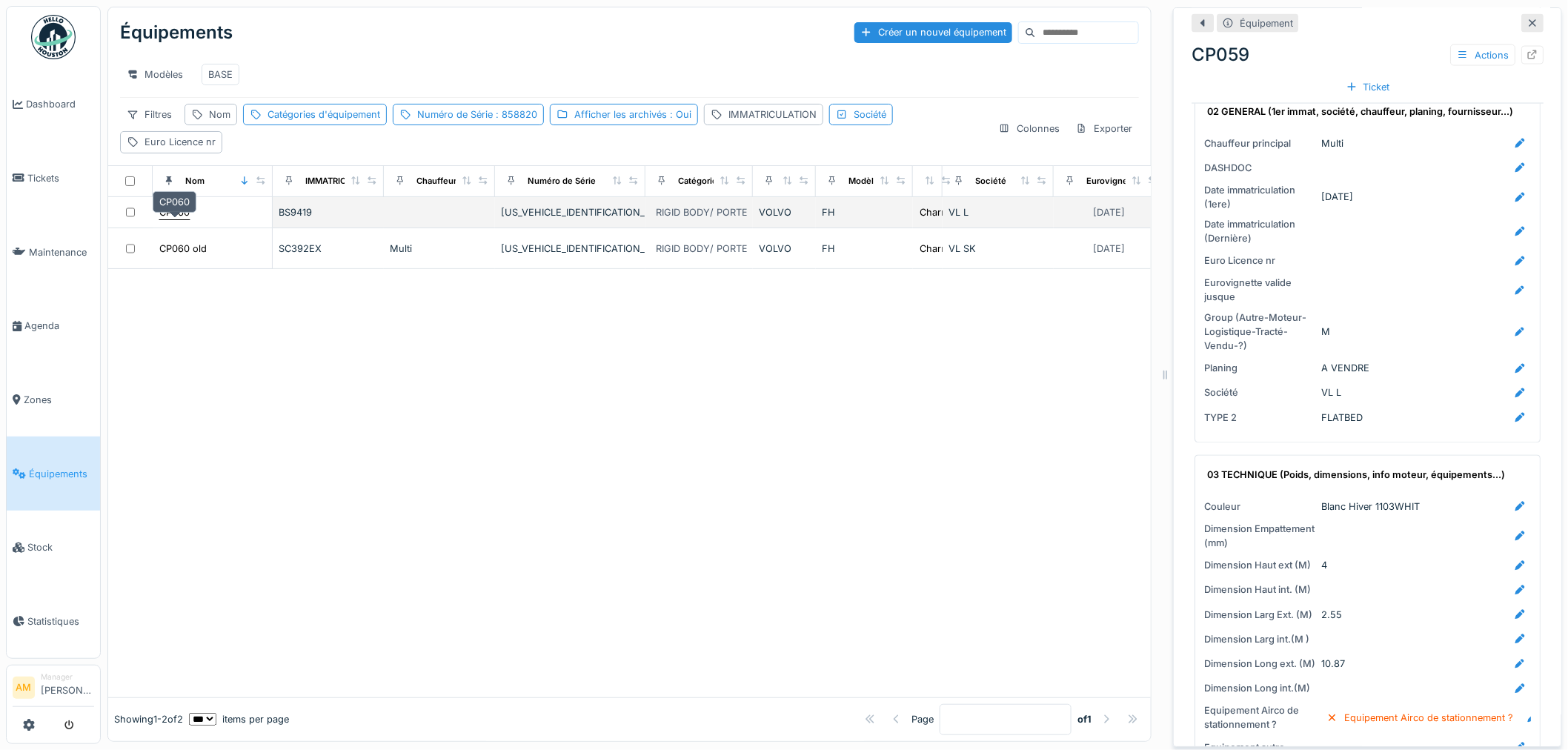
click at [171, 211] on div "CP060" at bounding box center [174, 212] width 30 height 14
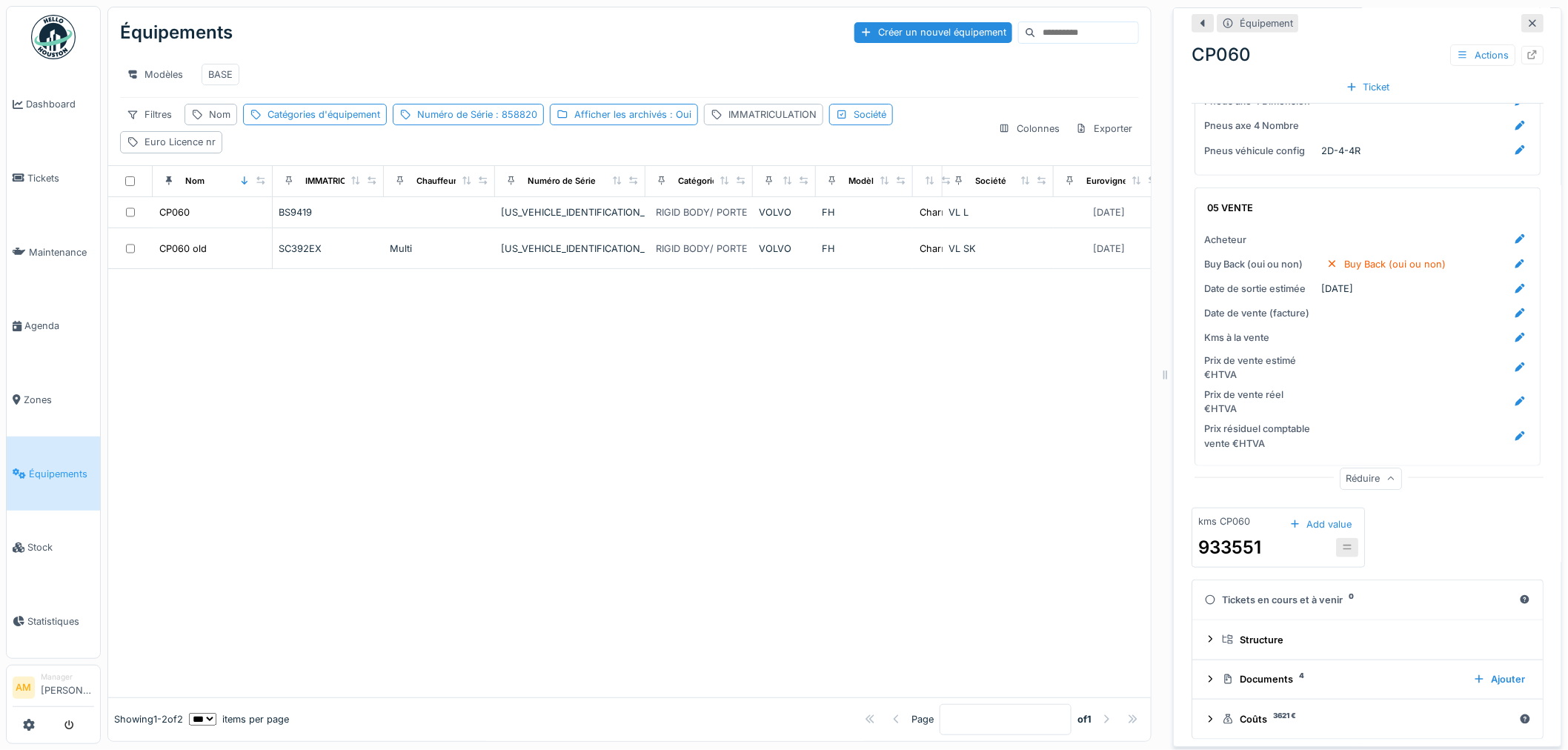
scroll to position [2650, 0]
click at [1206, 666] on div "Documents 4 Ajouter" at bounding box center [1368, 676] width 327 height 20
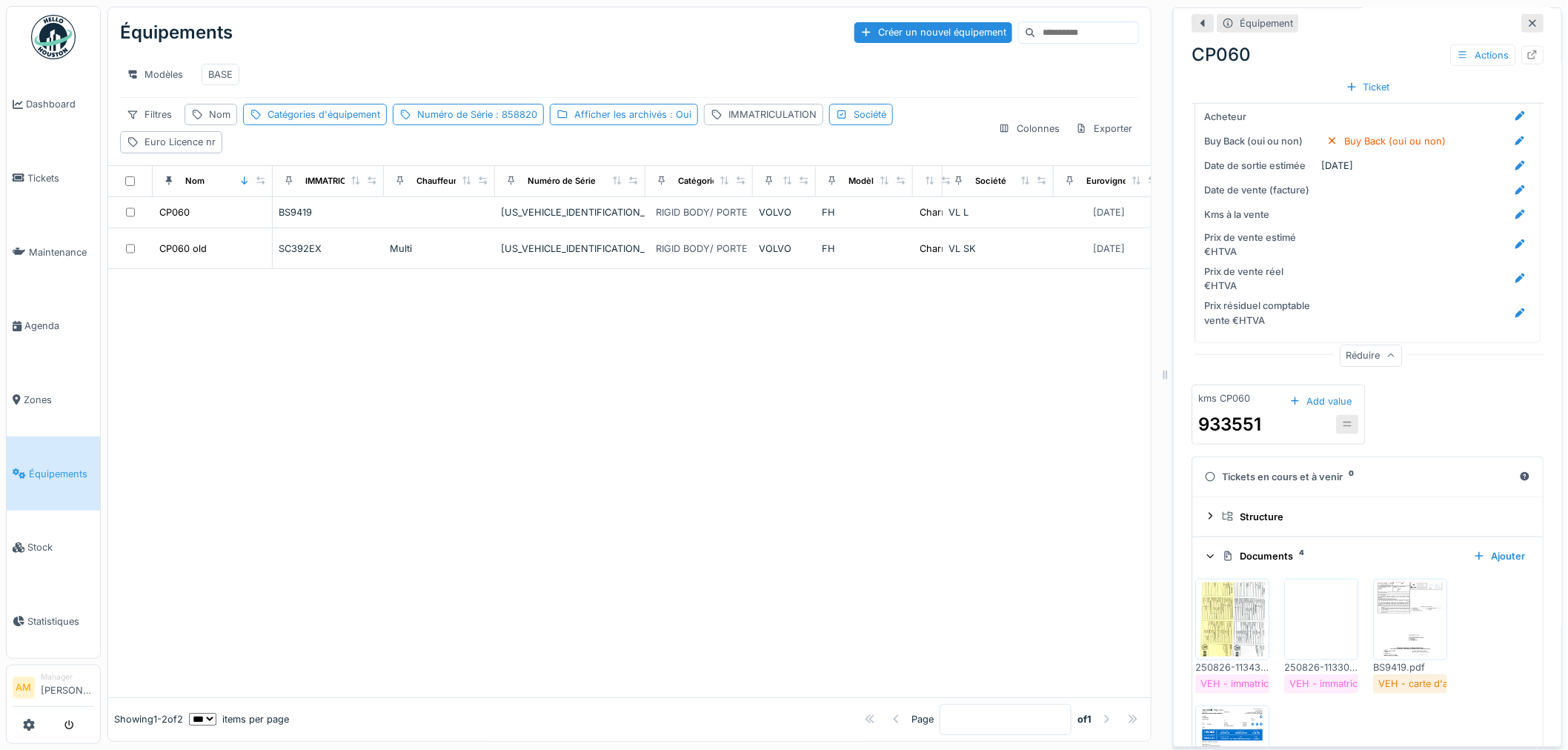
scroll to position [2898, 0]
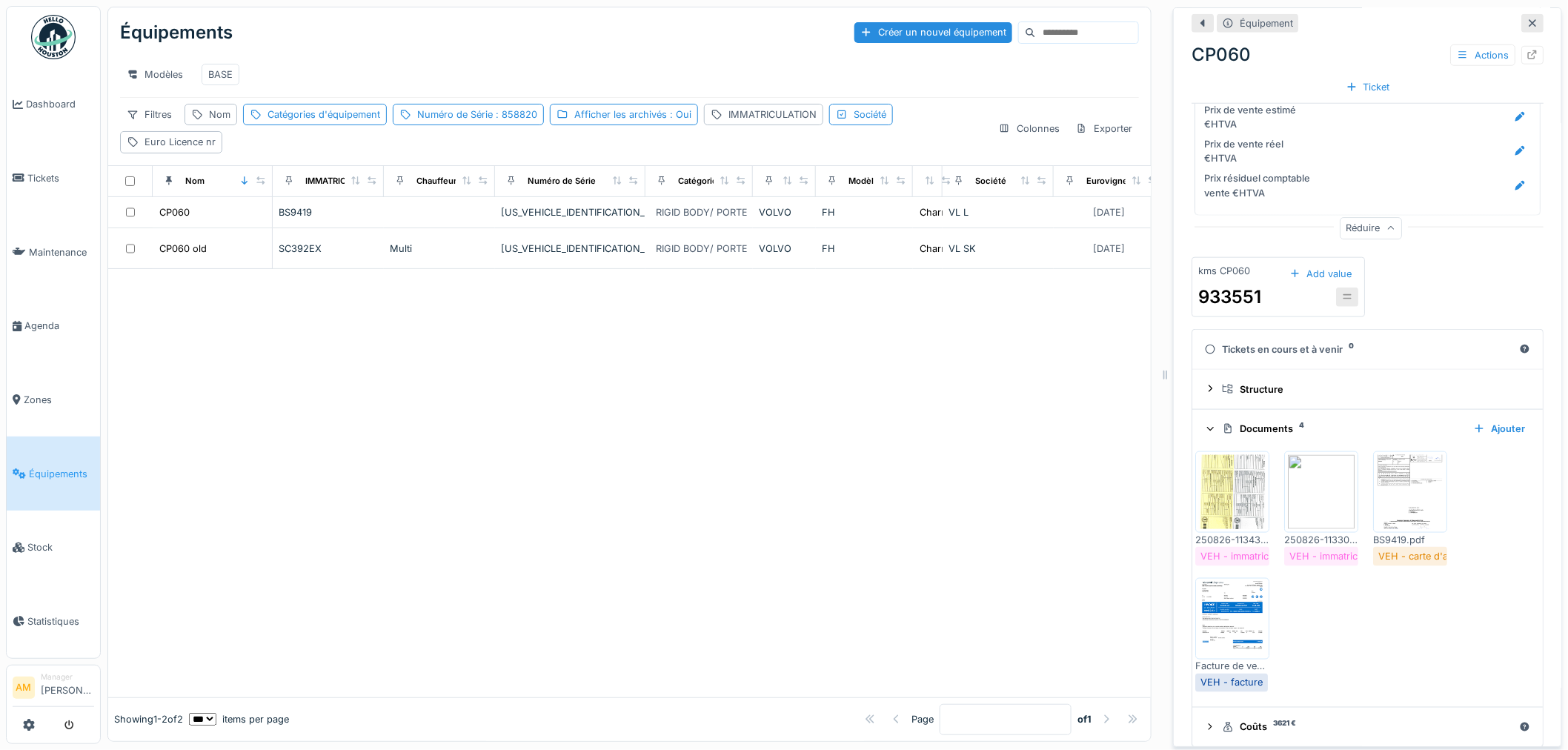
click at [1265, 422] on div "Documents 4" at bounding box center [1341, 429] width 239 height 14
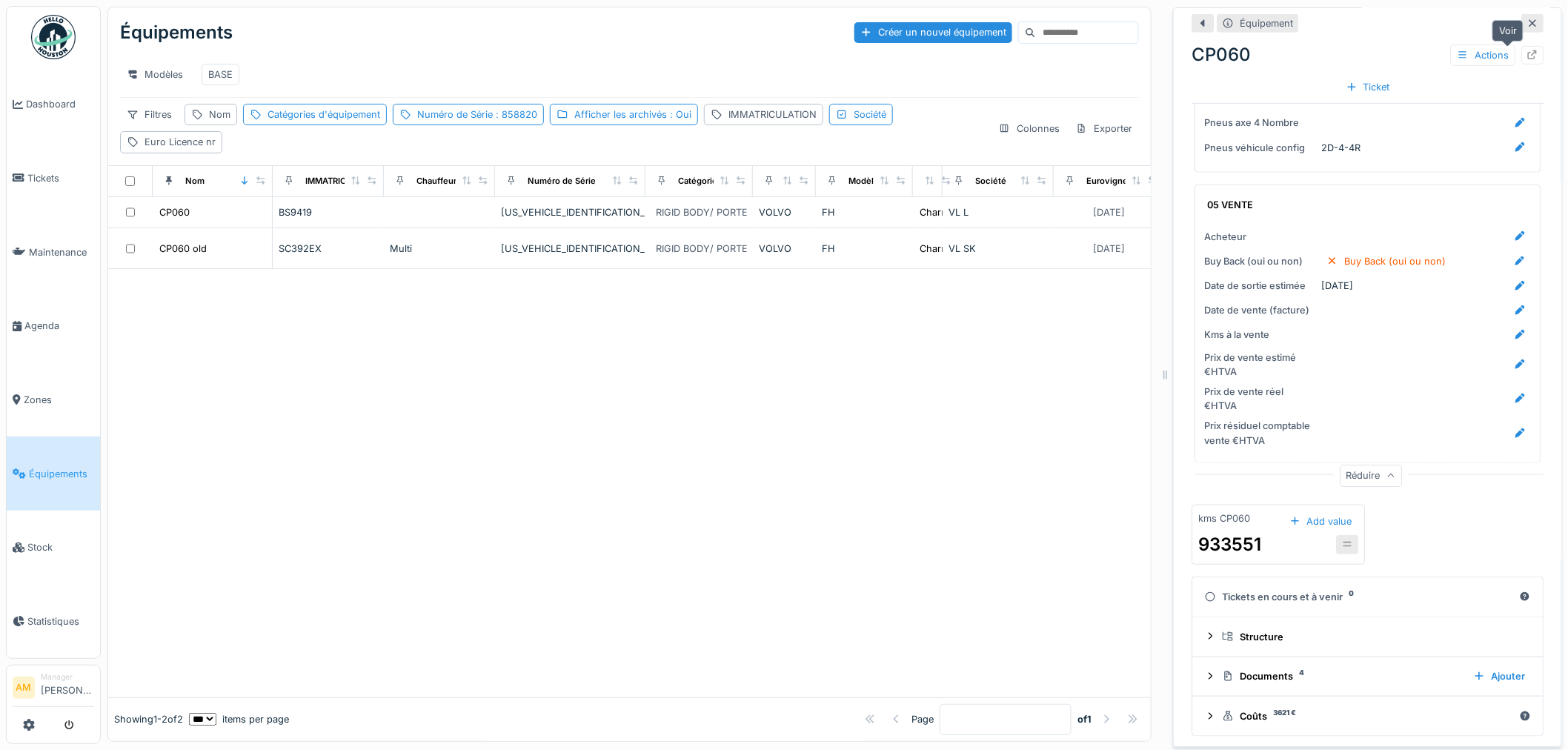
click at [1527, 50] on icon at bounding box center [1533, 54] width 12 height 9
click at [481, 108] on div "Numéro de Série : 858820" at bounding box center [477, 115] width 120 height 14
drag, startPoint x: 476, startPoint y: 186, endPoint x: 242, endPoint y: 161, distance: 235.3
click at [326, 186] on body "Dashboard Tickets Maintenance [GEOGRAPHIC_DATA] Zones Équipements Stock Statist…" at bounding box center [784, 375] width 1568 height 750
type Série_k2MTI "*****"
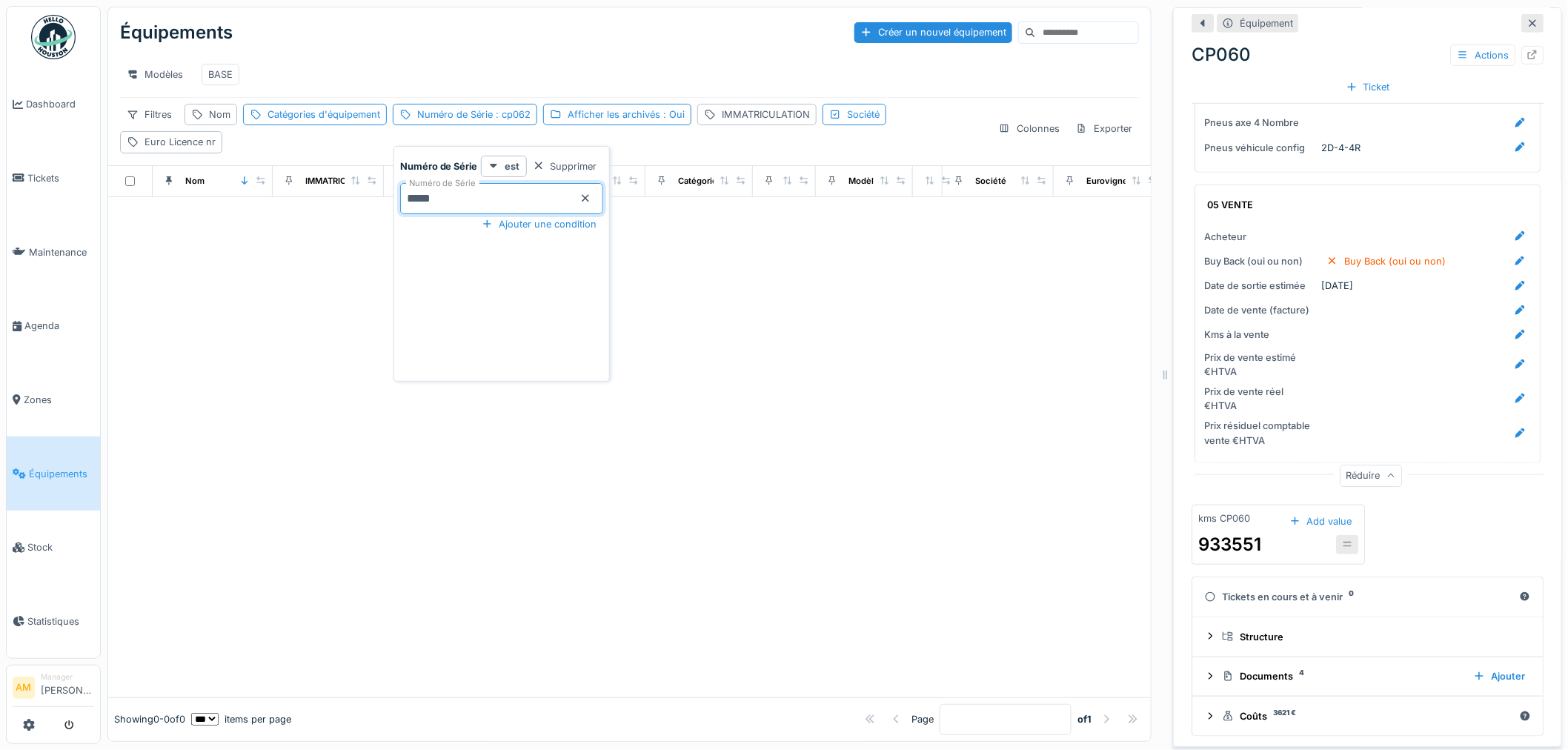
drag, startPoint x: 475, startPoint y: 176, endPoint x: 249, endPoint y: 176, distance: 226.0
click at [312, 175] on body "Dashboard Tickets Maintenance [GEOGRAPHIC_DATA] Zones Équipements Stock Statist…" at bounding box center [784, 375] width 1568 height 750
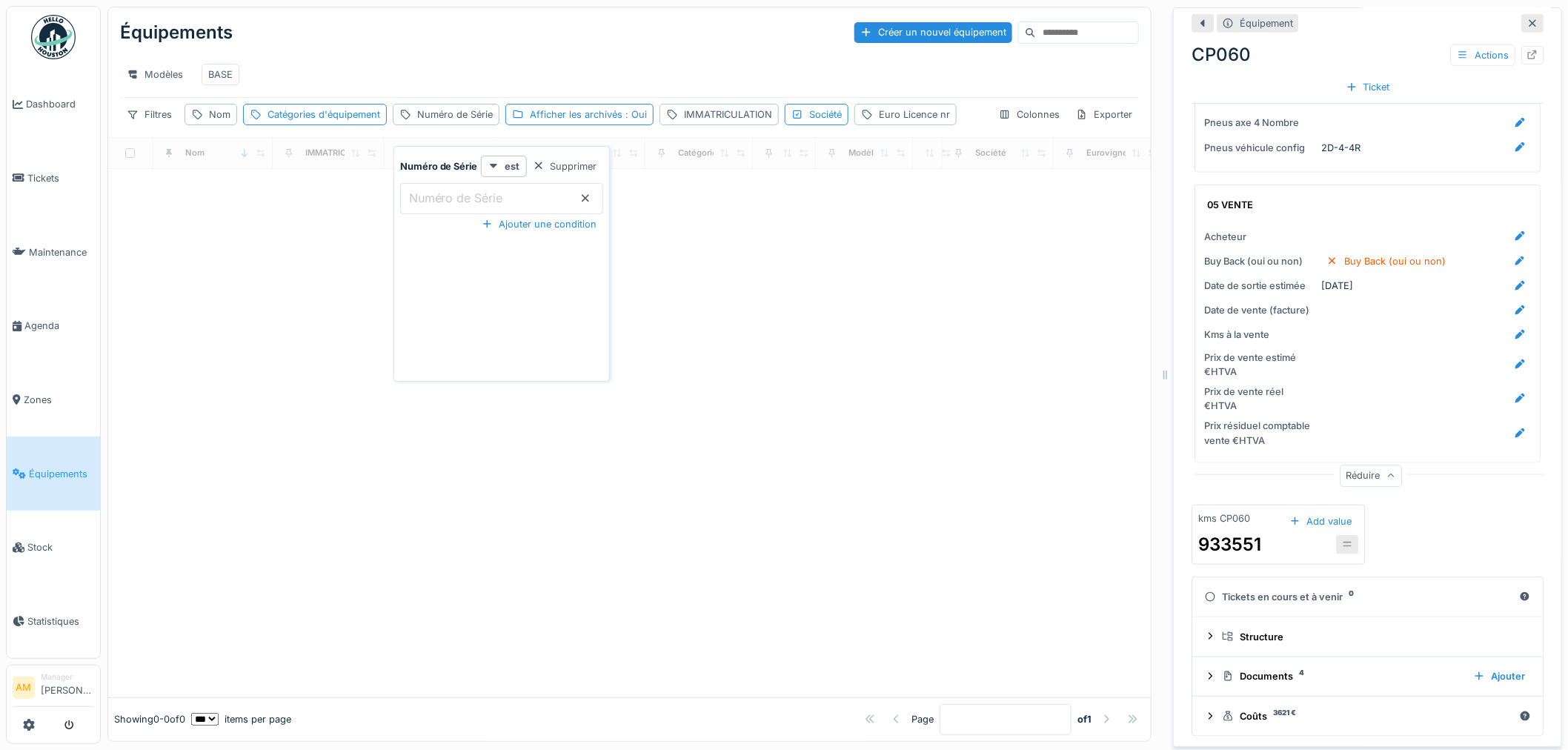
scroll to position [0, 0]
click at [289, 117] on div "Catégories d'équipement" at bounding box center [315, 114] width 144 height 22
click at [270, 196] on div "Catégories d'équipement" at bounding box center [331, 198] width 148 height 16
click at [212, 120] on div "Nom" at bounding box center [219, 115] width 22 height 14
click at [225, 196] on label "Nom" at bounding box center [213, 198] width 33 height 18
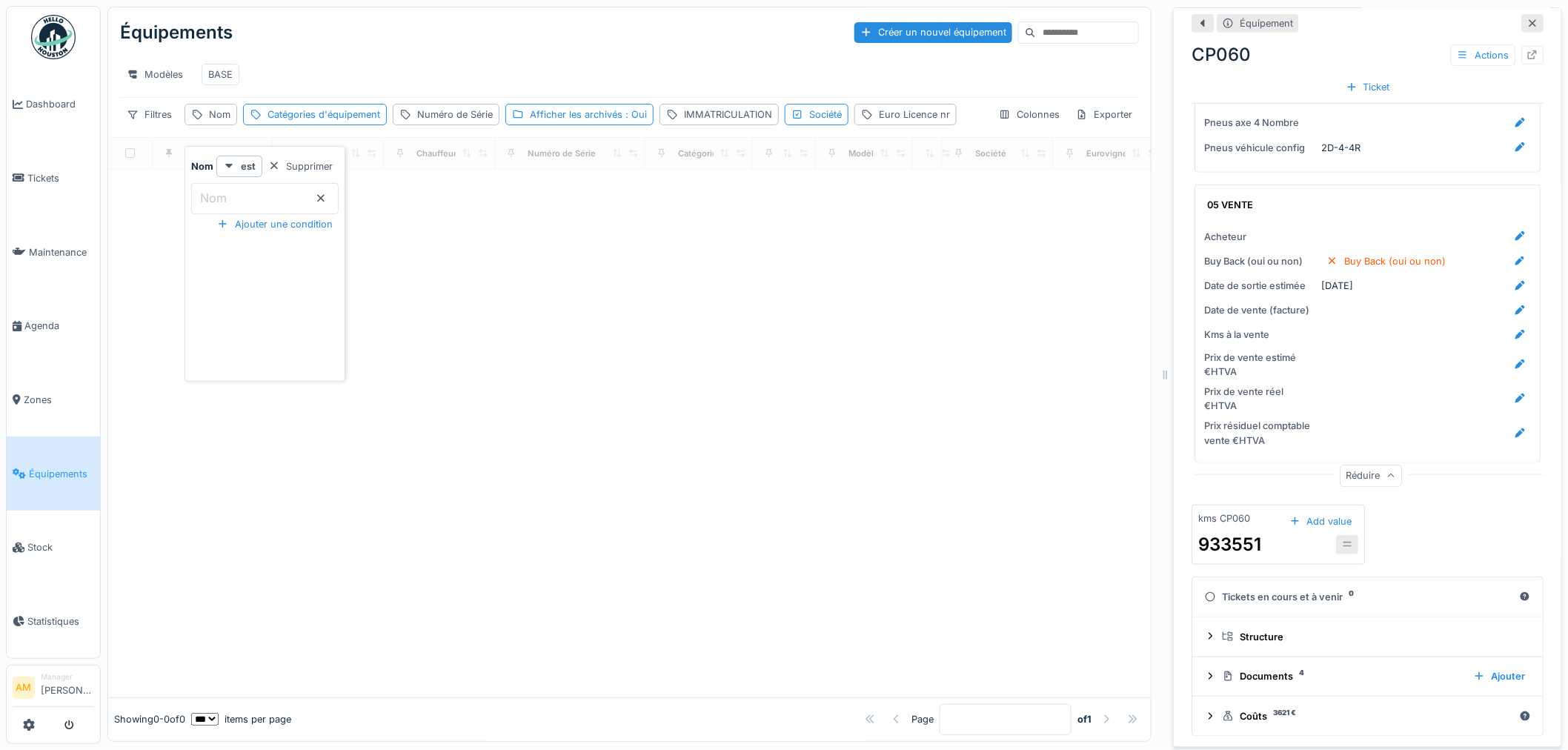
click at [225, 196] on input "Nom" at bounding box center [265, 199] width 148 height 31
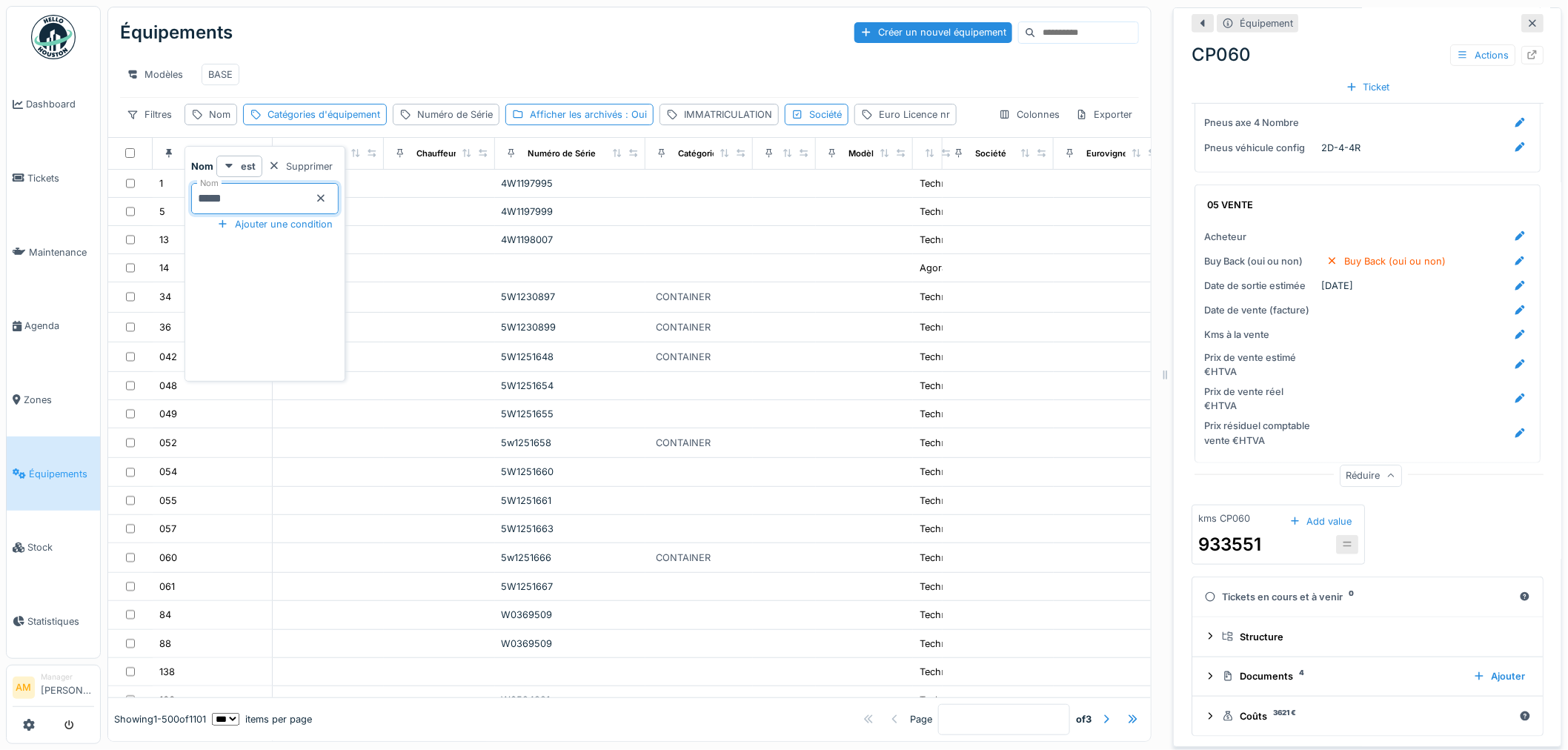
type input "*****"
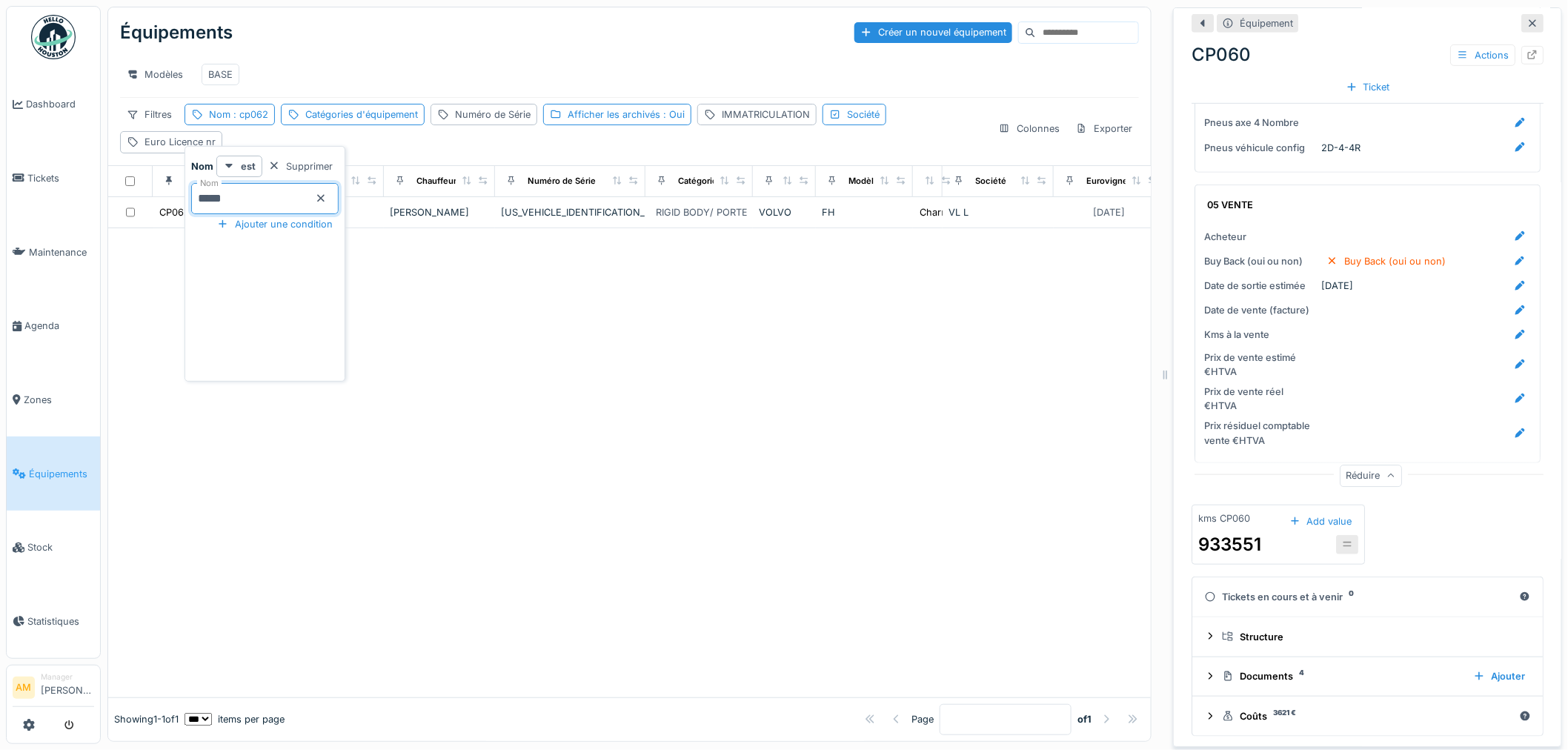
click at [308, 69] on div "Modèles BASE" at bounding box center [629, 74] width 1019 height 34
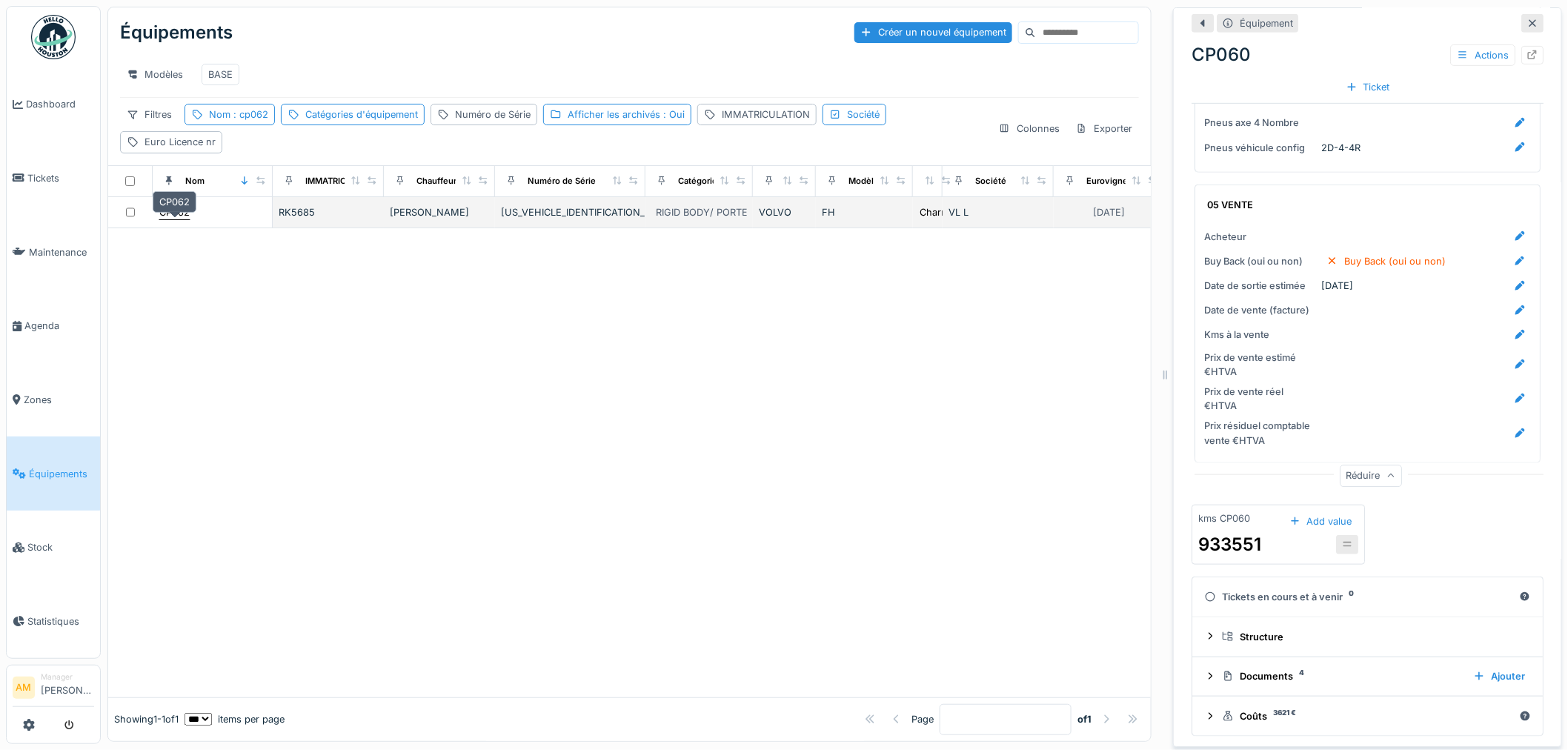
click at [179, 219] on div "CP062" at bounding box center [174, 212] width 30 height 14
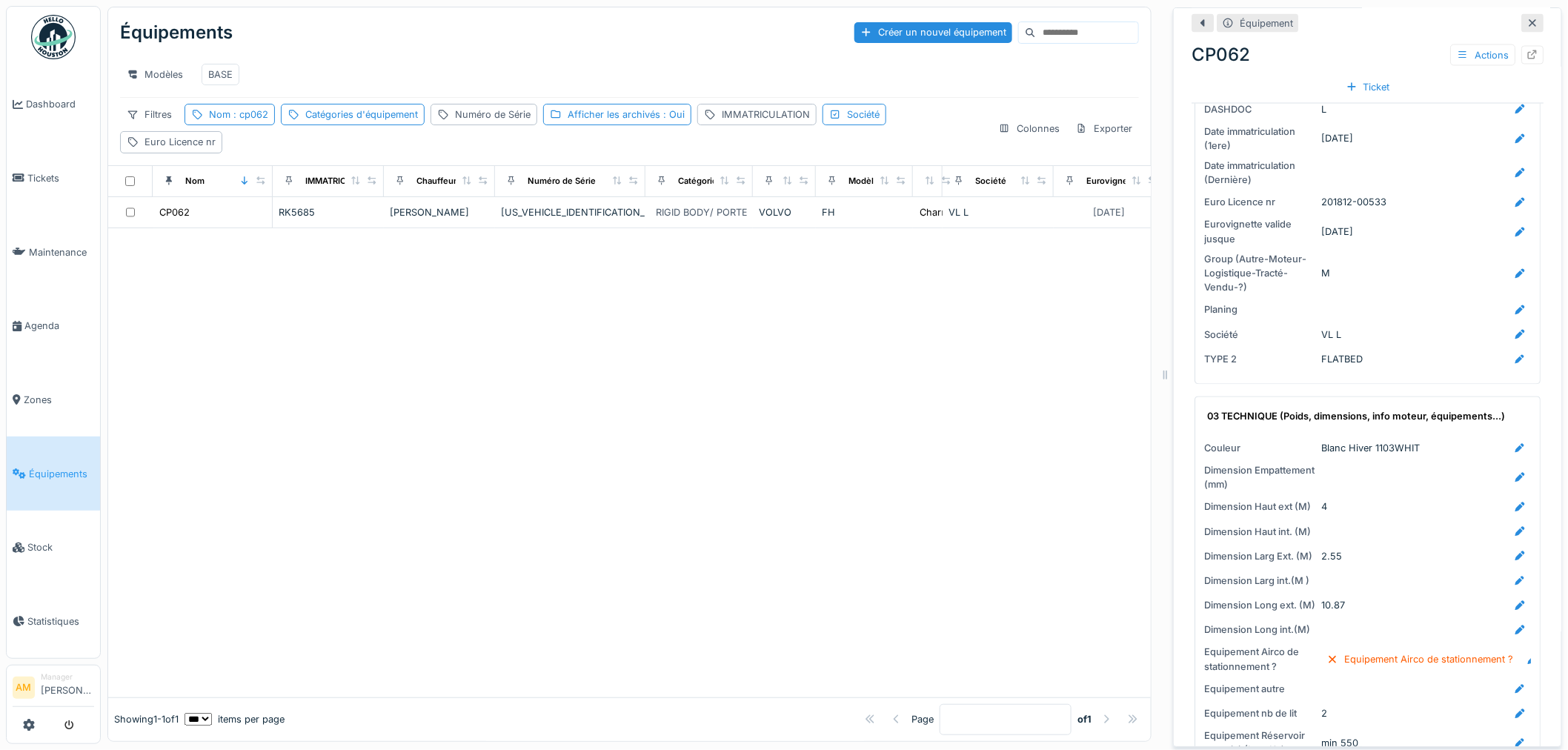
scroll to position [1070, 0]
click at [1514, 306] on icon at bounding box center [1521, 311] width 12 height 9
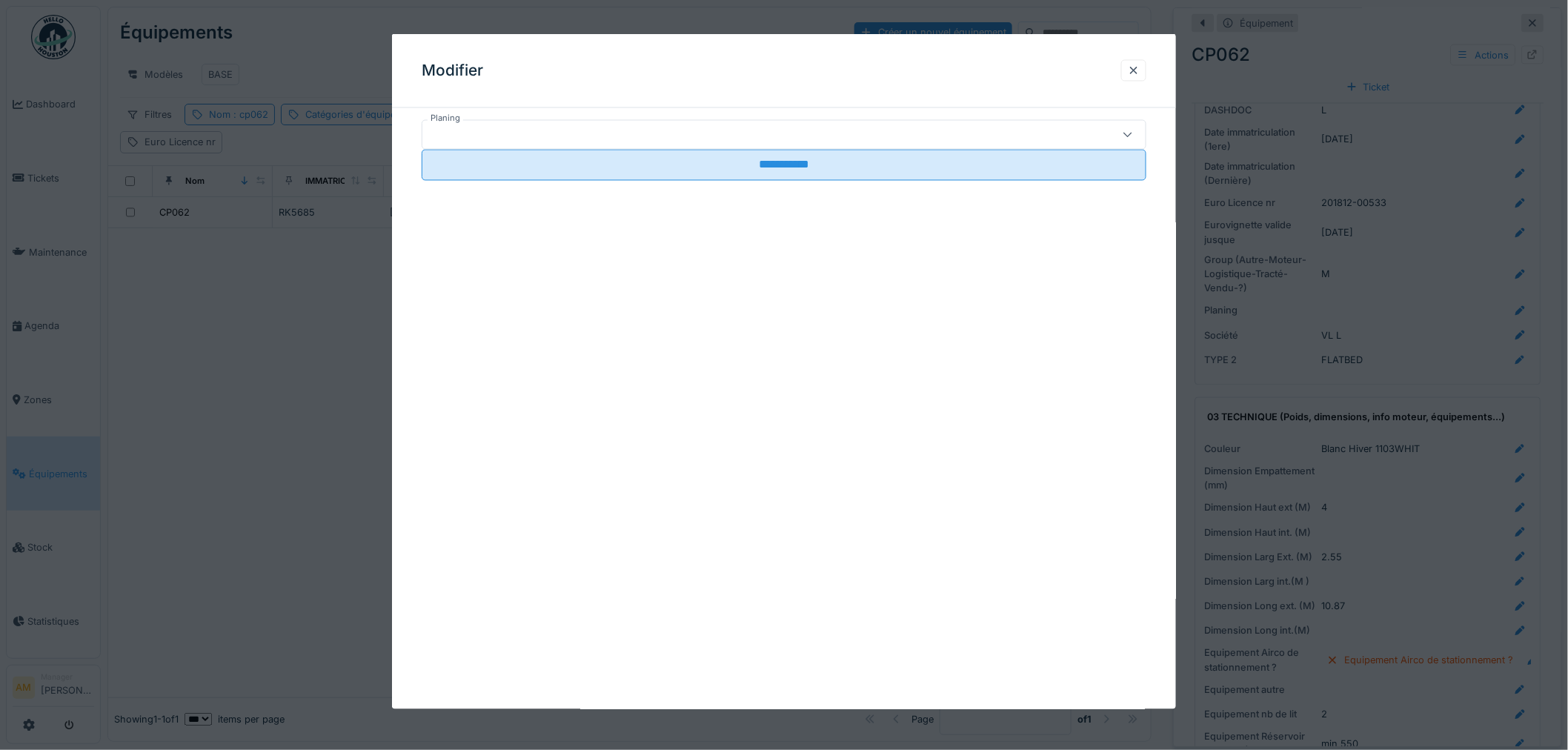
click at [594, 135] on div at bounding box center [742, 135] width 628 height 16
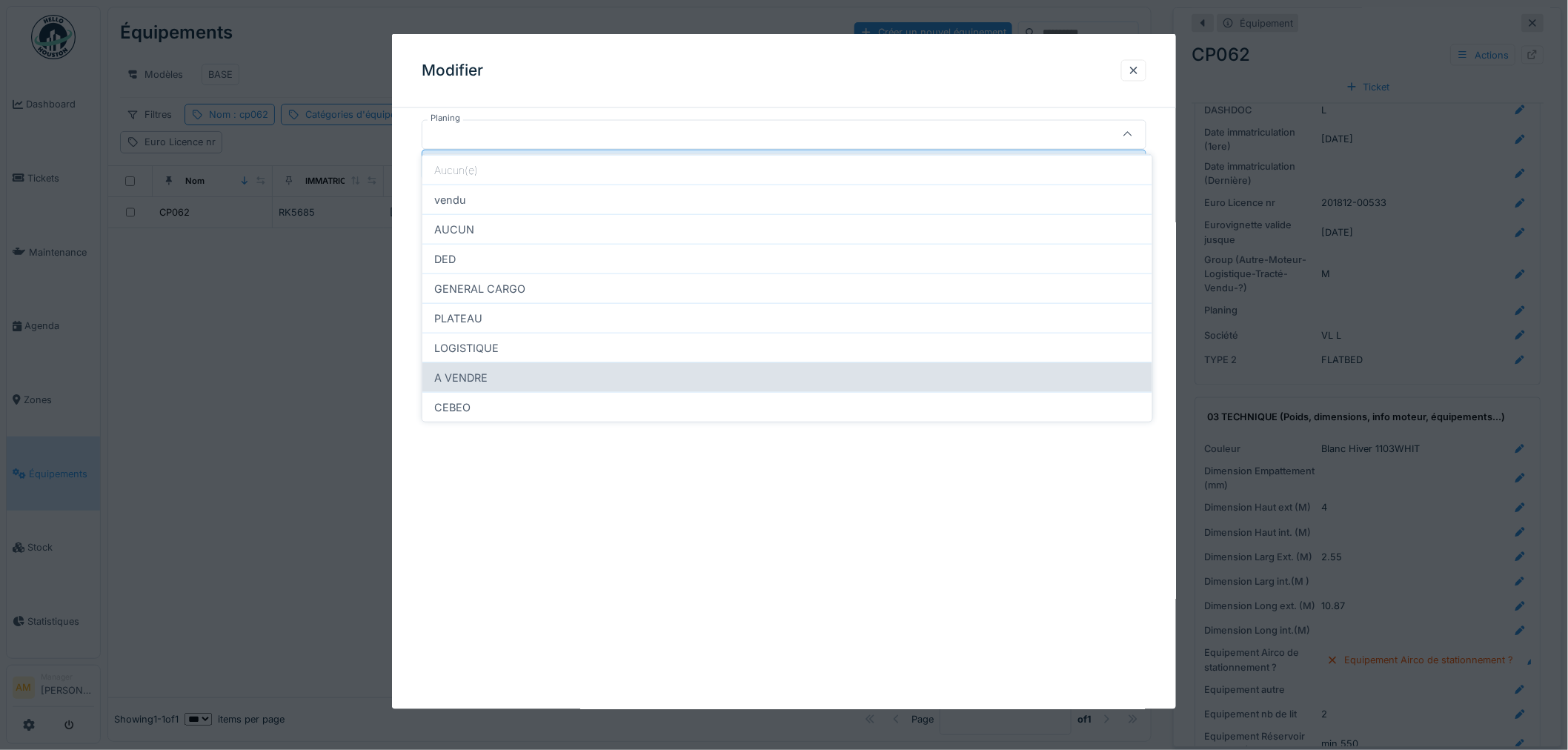
click at [556, 382] on div "A VENDRE" at bounding box center [788, 377] width 730 height 29
type input "********"
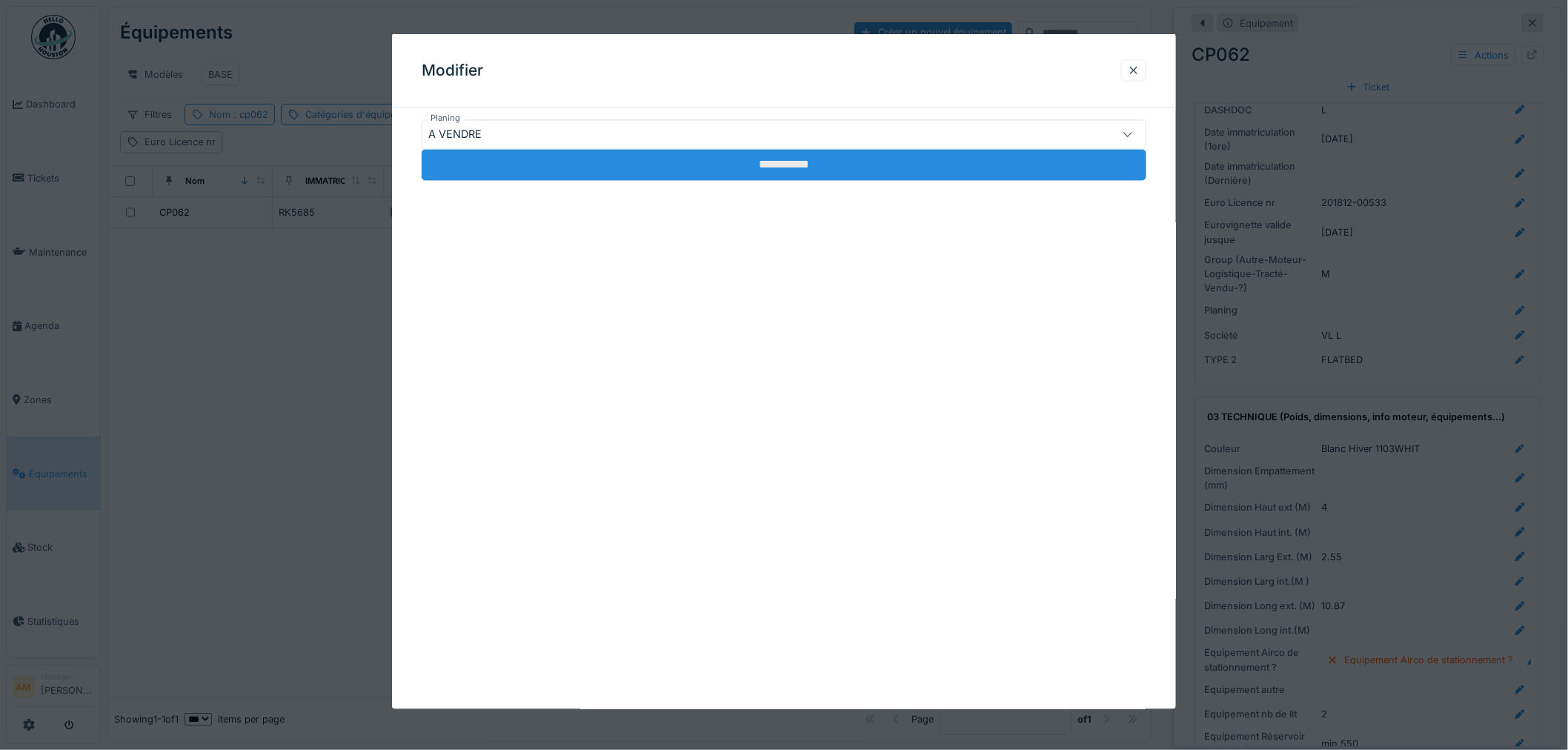
click at [574, 181] on input "**********" at bounding box center [784, 165] width 725 height 31
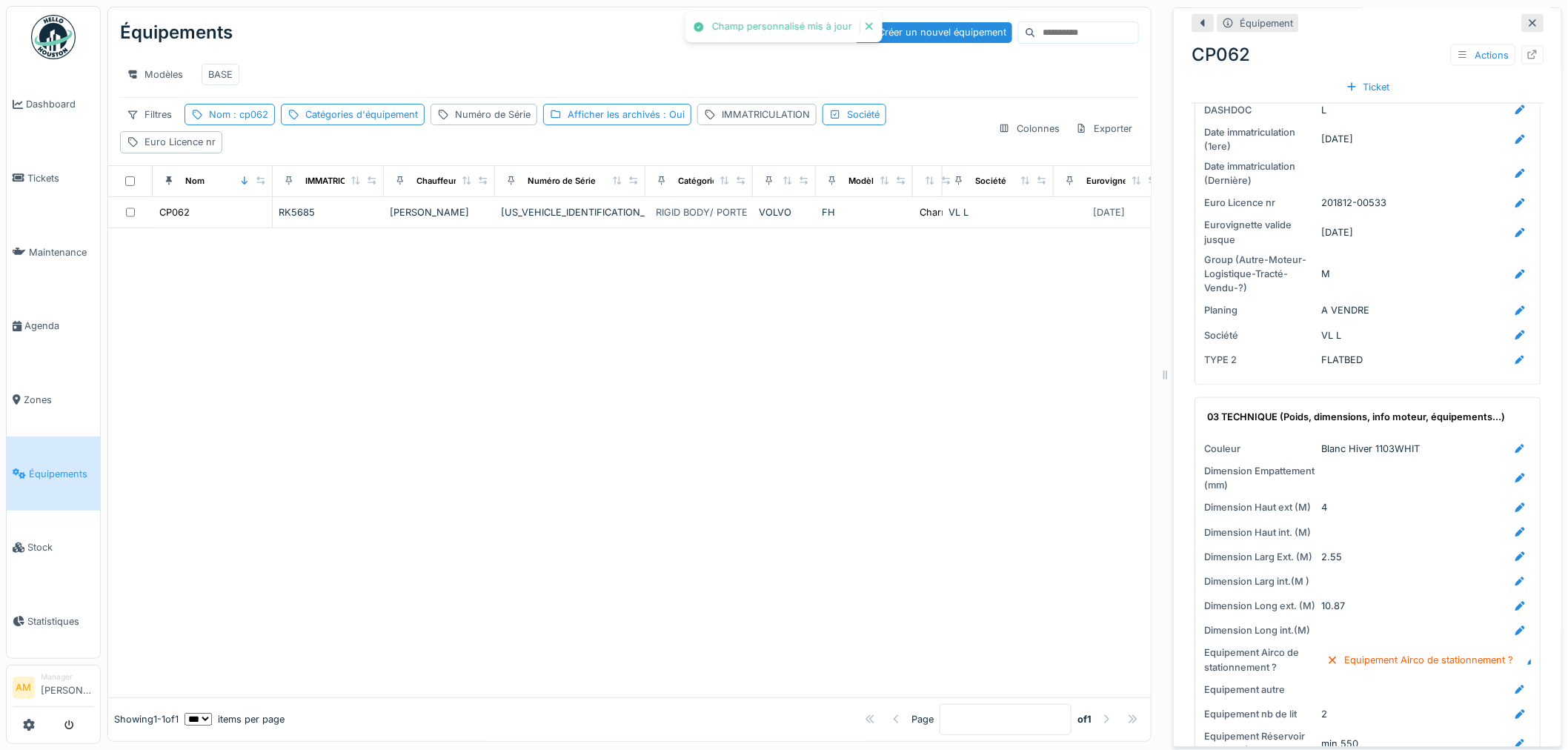
click at [860, 426] on div at bounding box center [629, 463] width 1042 height 470
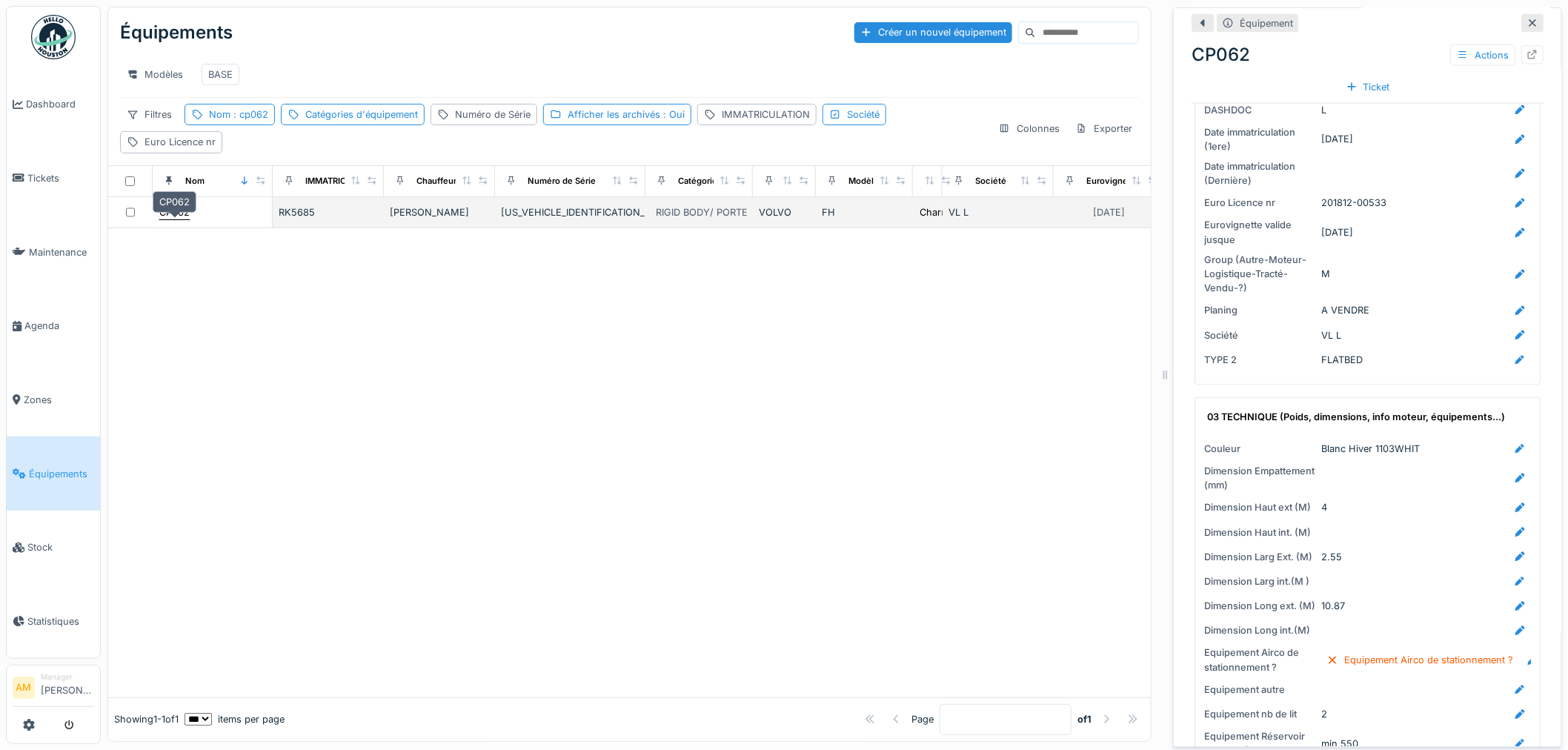
click at [180, 219] on div "CP062" at bounding box center [174, 212] width 30 height 14
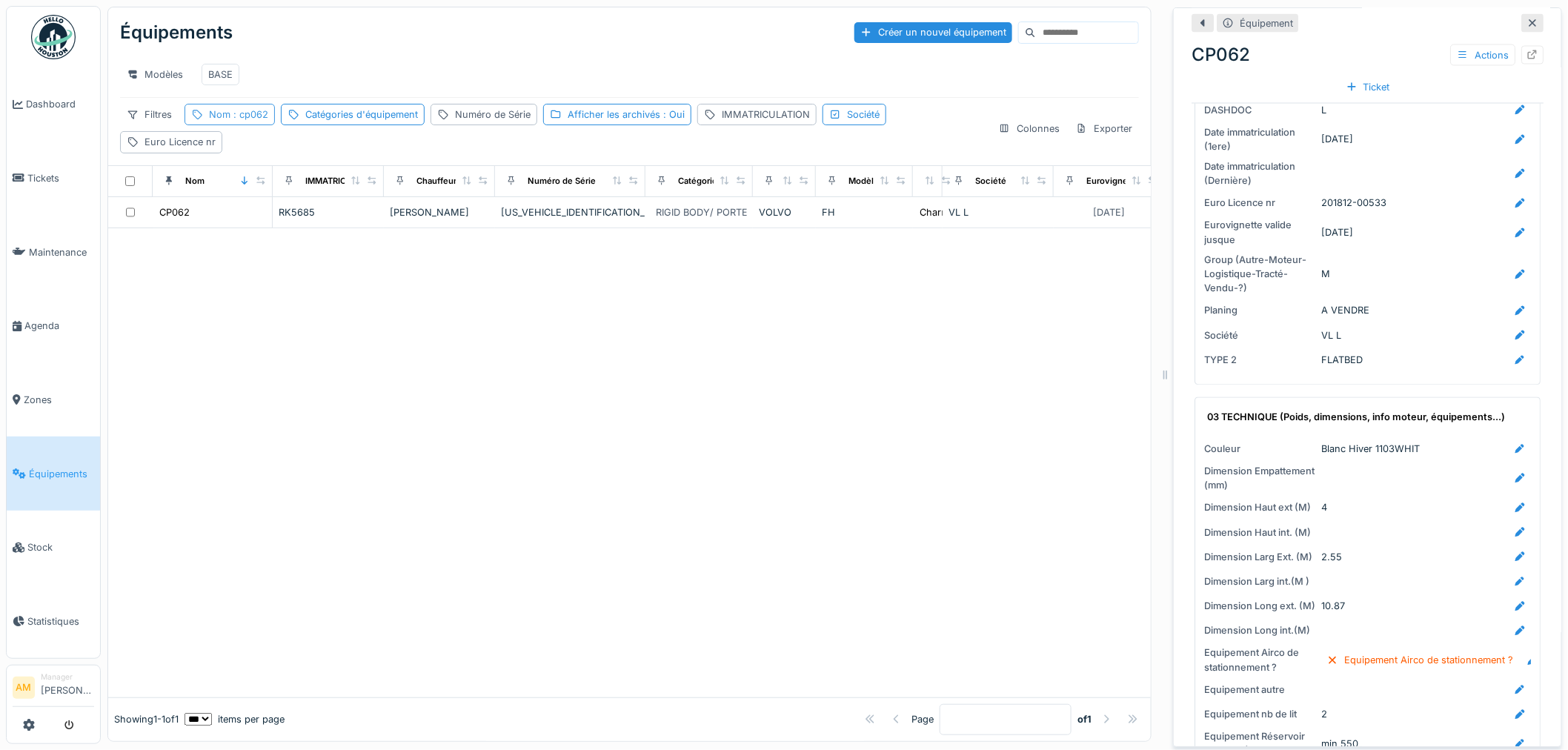
click at [233, 120] on span ": cp062" at bounding box center [249, 114] width 38 height 11
drag, startPoint x: 234, startPoint y: 197, endPoint x: 0, endPoint y: 197, distance: 234.0
click at [50, 219] on body "Dashboard Tickets Maintenance Agenda Zones Équipements Stock Statistiques AM Ma…" at bounding box center [784, 375] width 1568 height 750
type input "*****"
click at [650, 335] on div at bounding box center [629, 463] width 1042 height 470
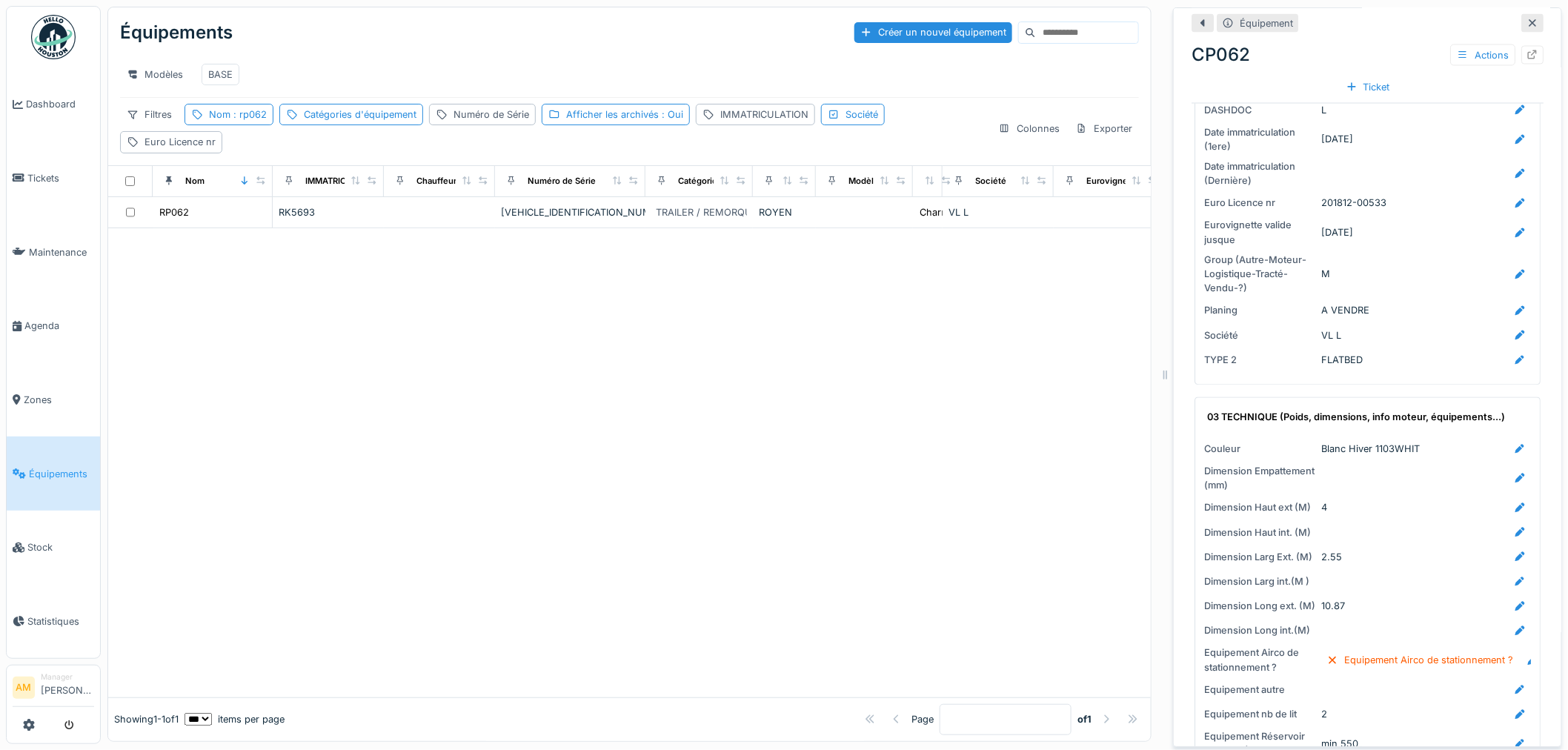
click at [412, 358] on div at bounding box center [629, 463] width 1042 height 470
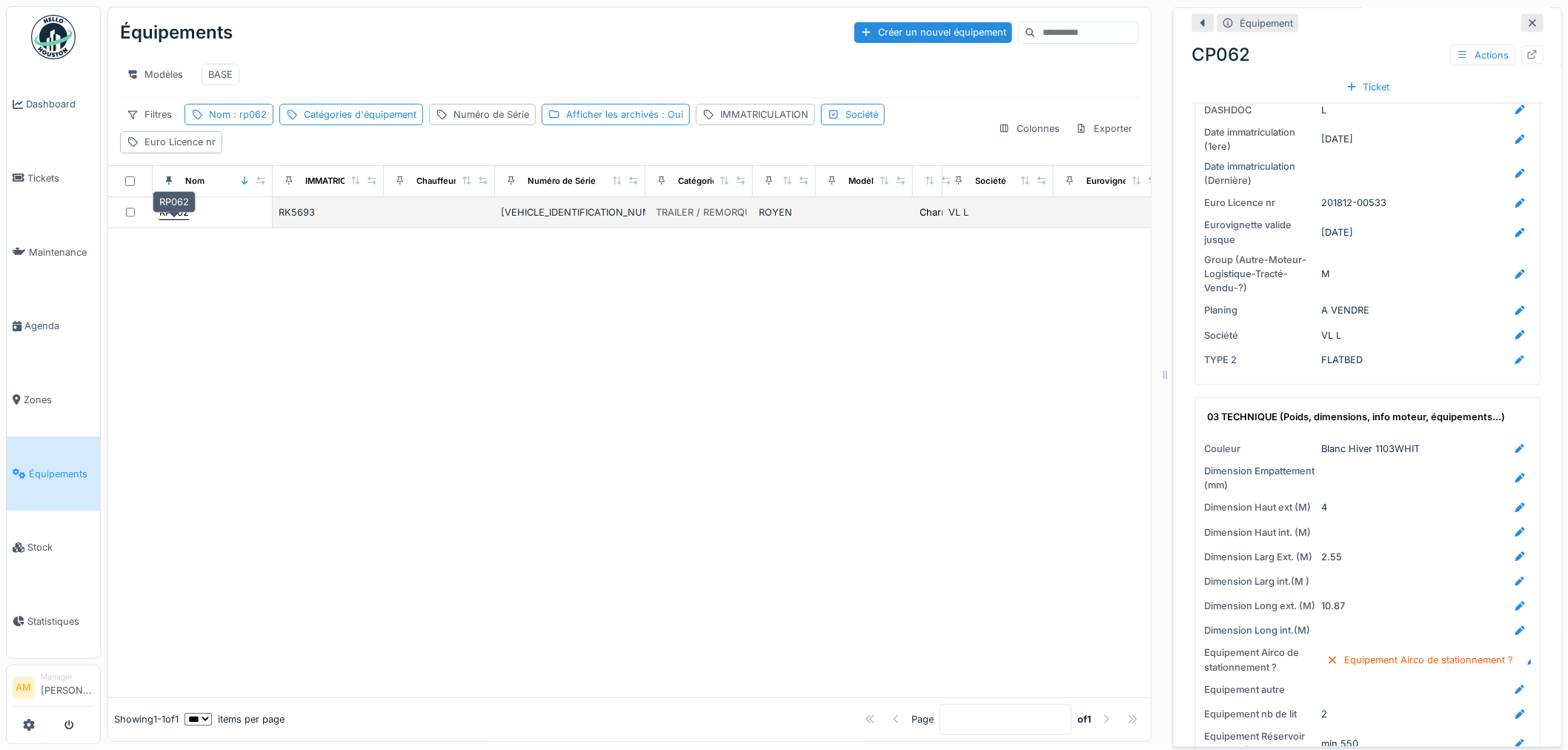
click at [173, 219] on div "RP062" at bounding box center [174, 212] width 29 height 14
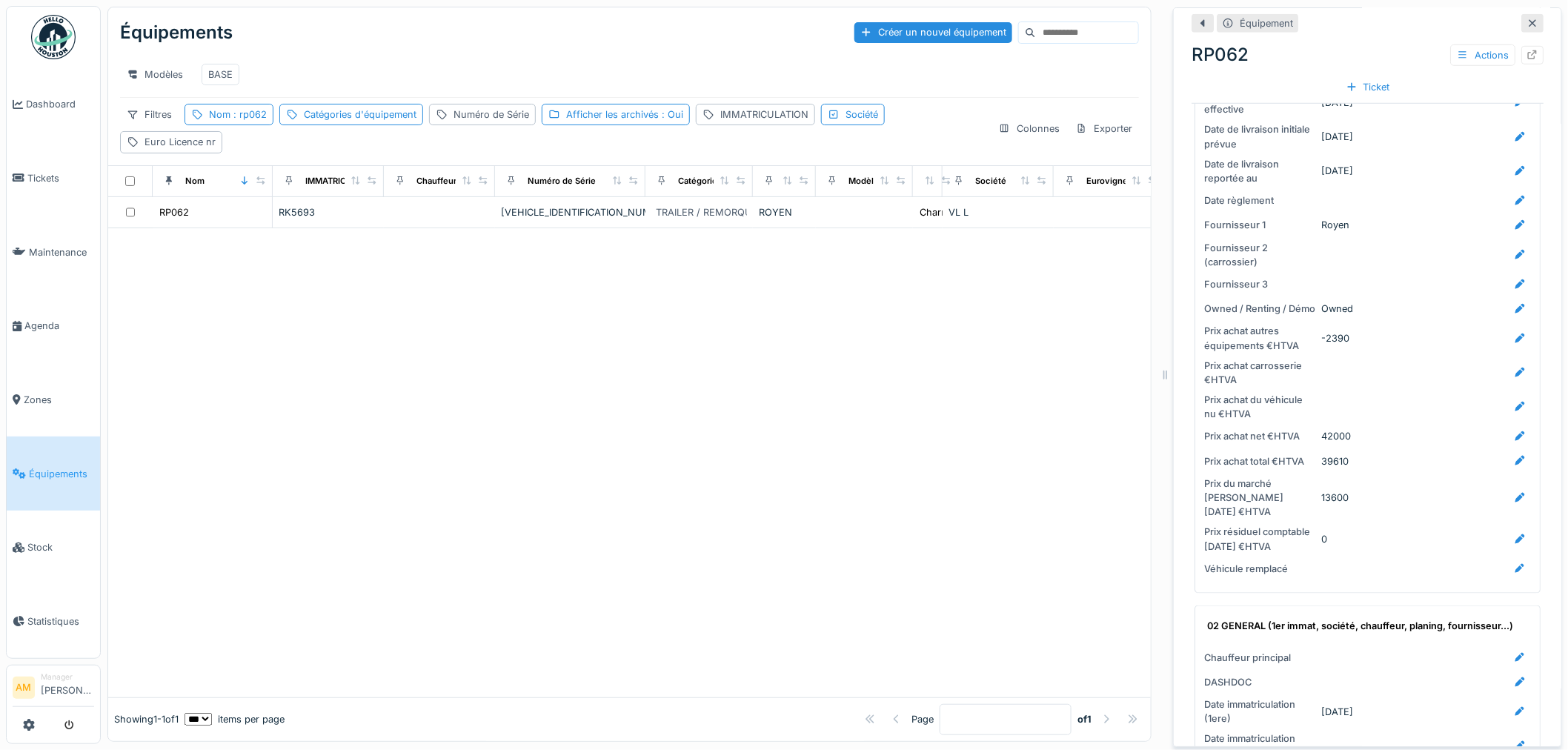
scroll to position [494, 0]
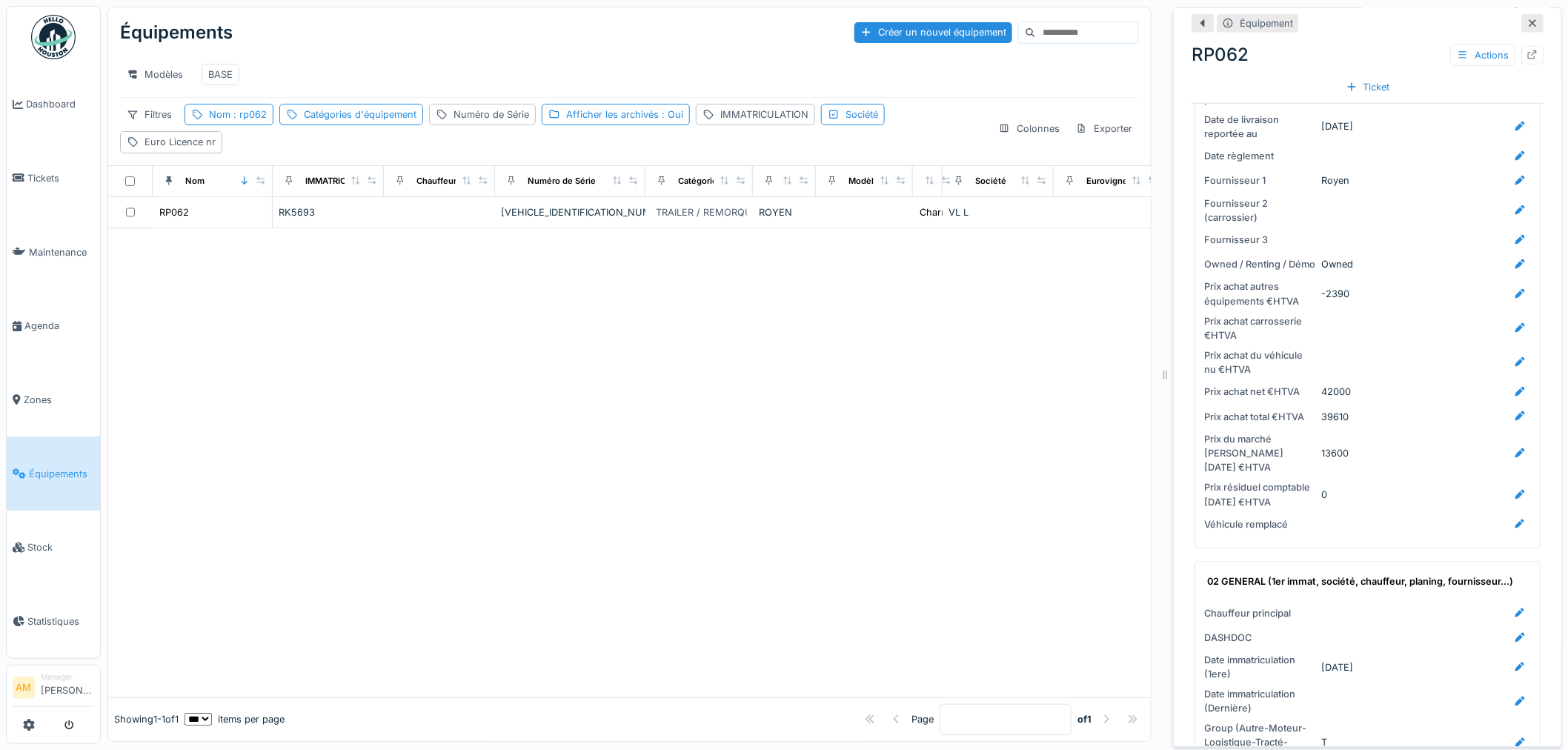
click at [668, 410] on div at bounding box center [629, 463] width 1042 height 470
click at [463, 122] on div "Numéro de Série" at bounding box center [492, 115] width 76 height 14
click at [517, 202] on label "Numéro de Série" at bounding box center [491, 198] width 100 height 18
click at [517, 202] on Série_U0MDk "Numéro de Série" at bounding box center [536, 199] width 203 height 31
type Série_U0MDk "*****"
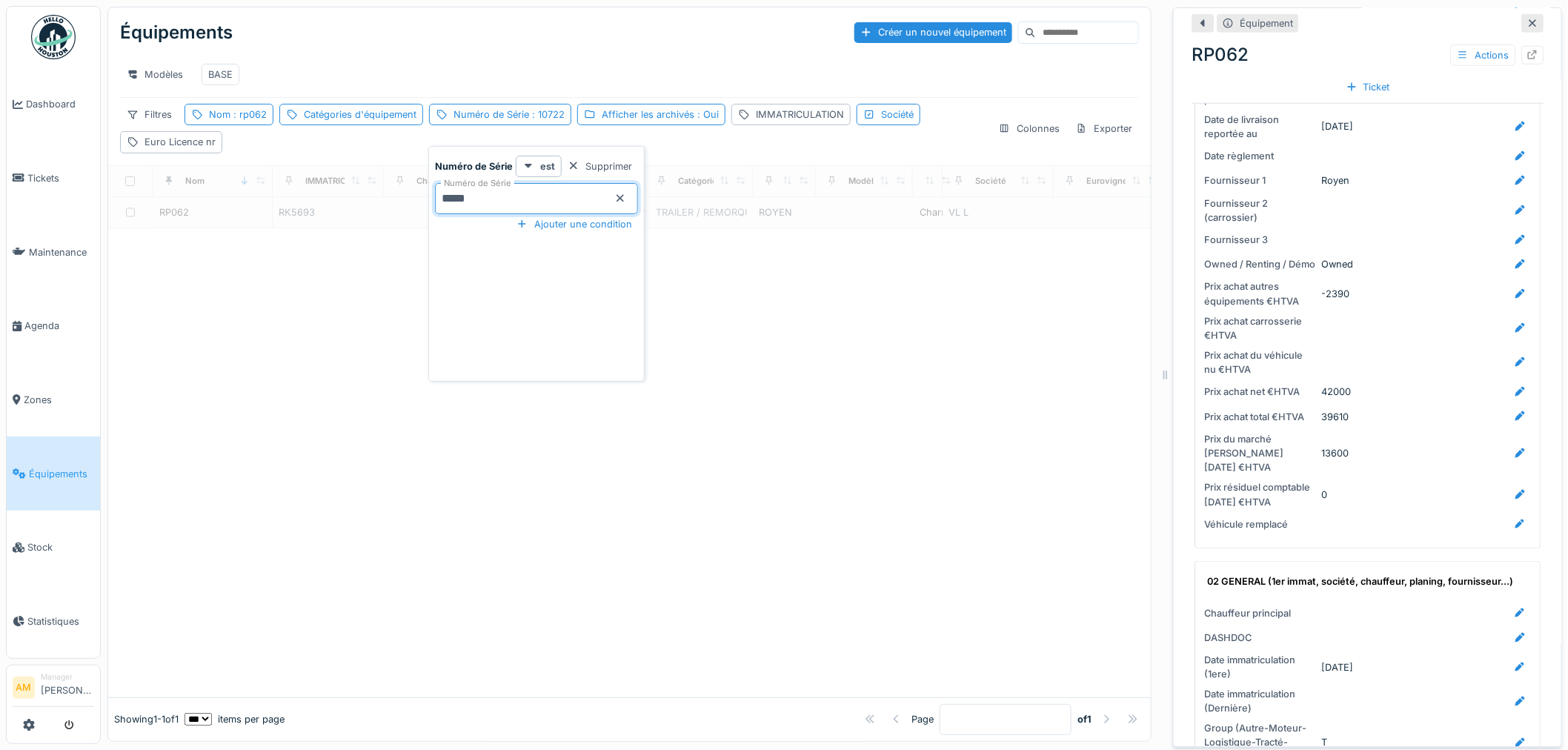
drag, startPoint x: 1010, startPoint y: 402, endPoint x: 900, endPoint y: 370, distance: 114.6
click at [993, 396] on div at bounding box center [629, 463] width 1042 height 470
click at [482, 122] on div "Numéro de Série : 10722" at bounding box center [509, 115] width 111 height 14
drag, startPoint x: 482, startPoint y: 197, endPoint x: 413, endPoint y: 173, distance: 73.1
click at [389, 197] on body "Dashboard Tickets Maintenance Agenda Zones Équipements Stock Statistiques AM Ma…" at bounding box center [784, 375] width 1568 height 750
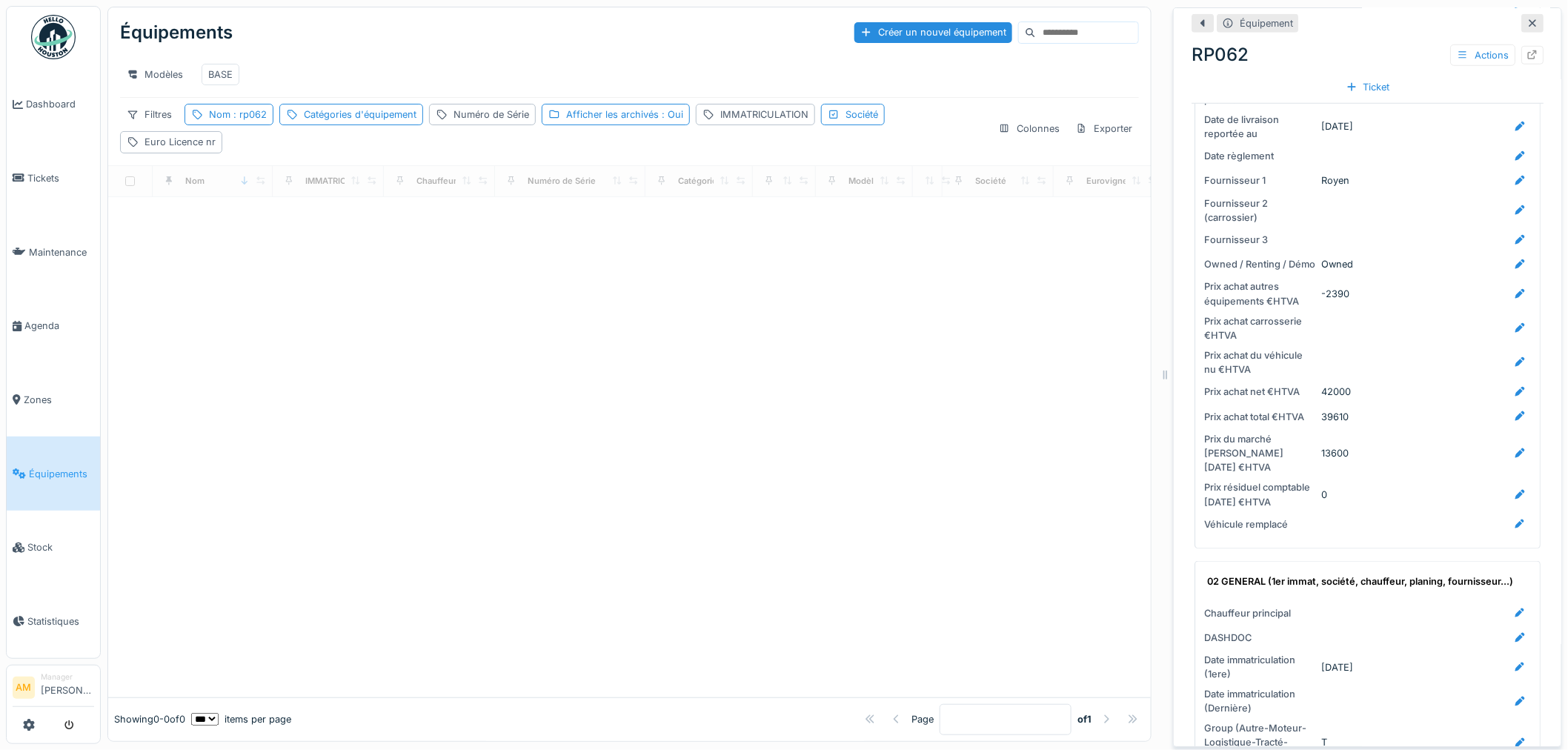
click at [389, 318] on div at bounding box center [629, 447] width 1042 height 501
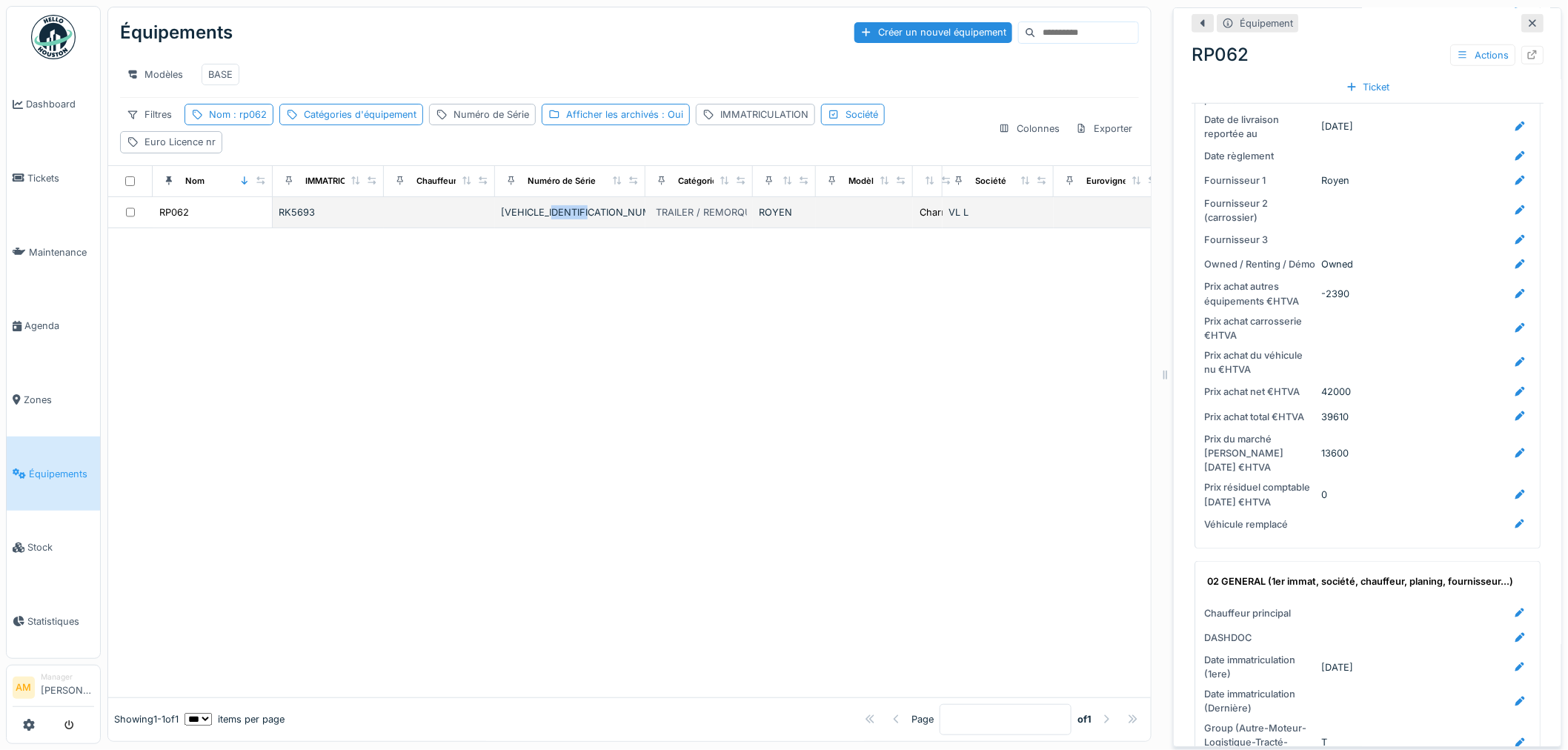
drag, startPoint x: 601, startPoint y: 221, endPoint x: 564, endPoint y: 225, distance: 37.2
click at [564, 219] on div "YA9RE3C4CEJ140722" at bounding box center [570, 212] width 139 height 14
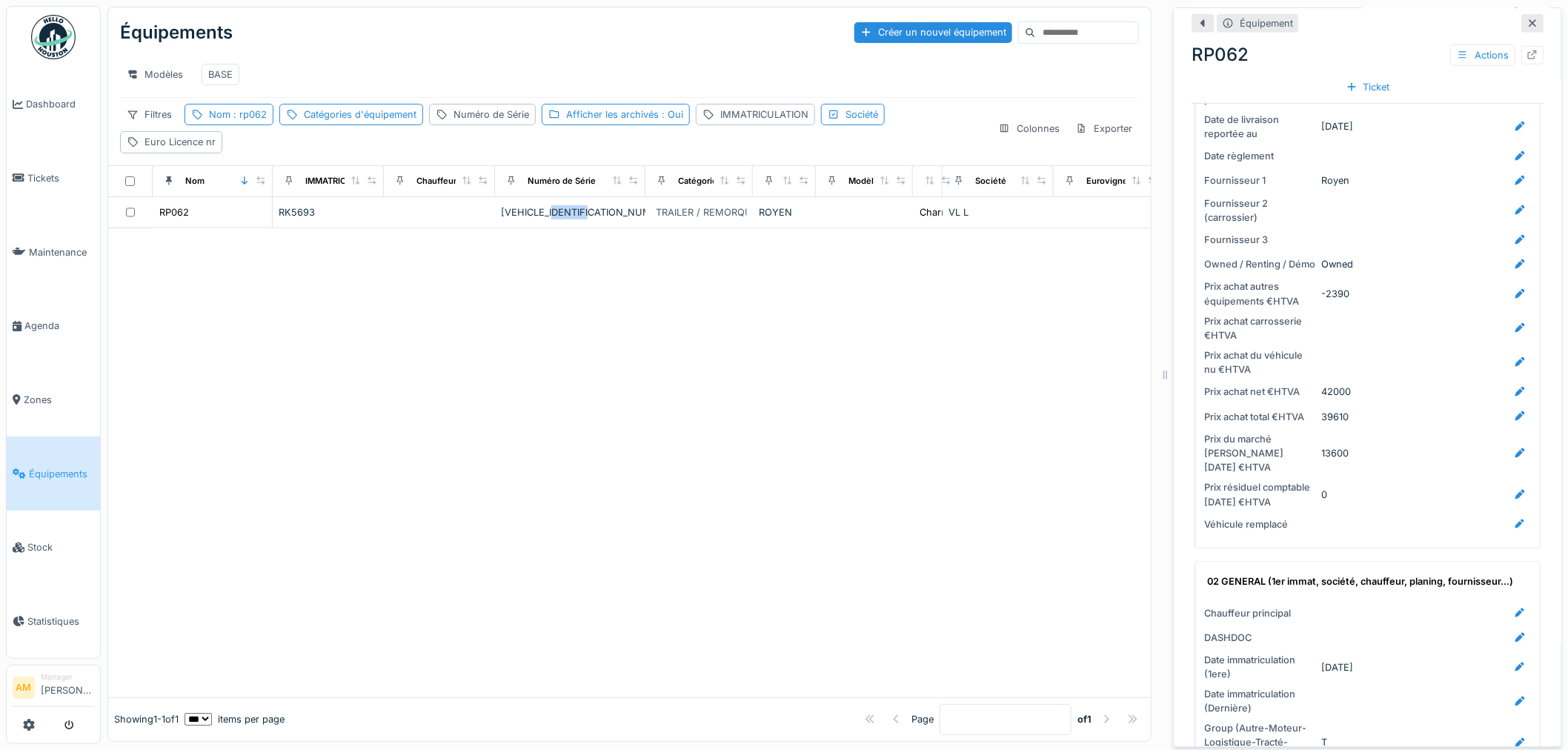
copy div "J140722"
click at [386, 122] on div "Catégories d'équipement" at bounding box center [360, 115] width 113 height 14
click at [372, 202] on div "Catégories d'équipement" at bounding box center [407, 198] width 243 height 29
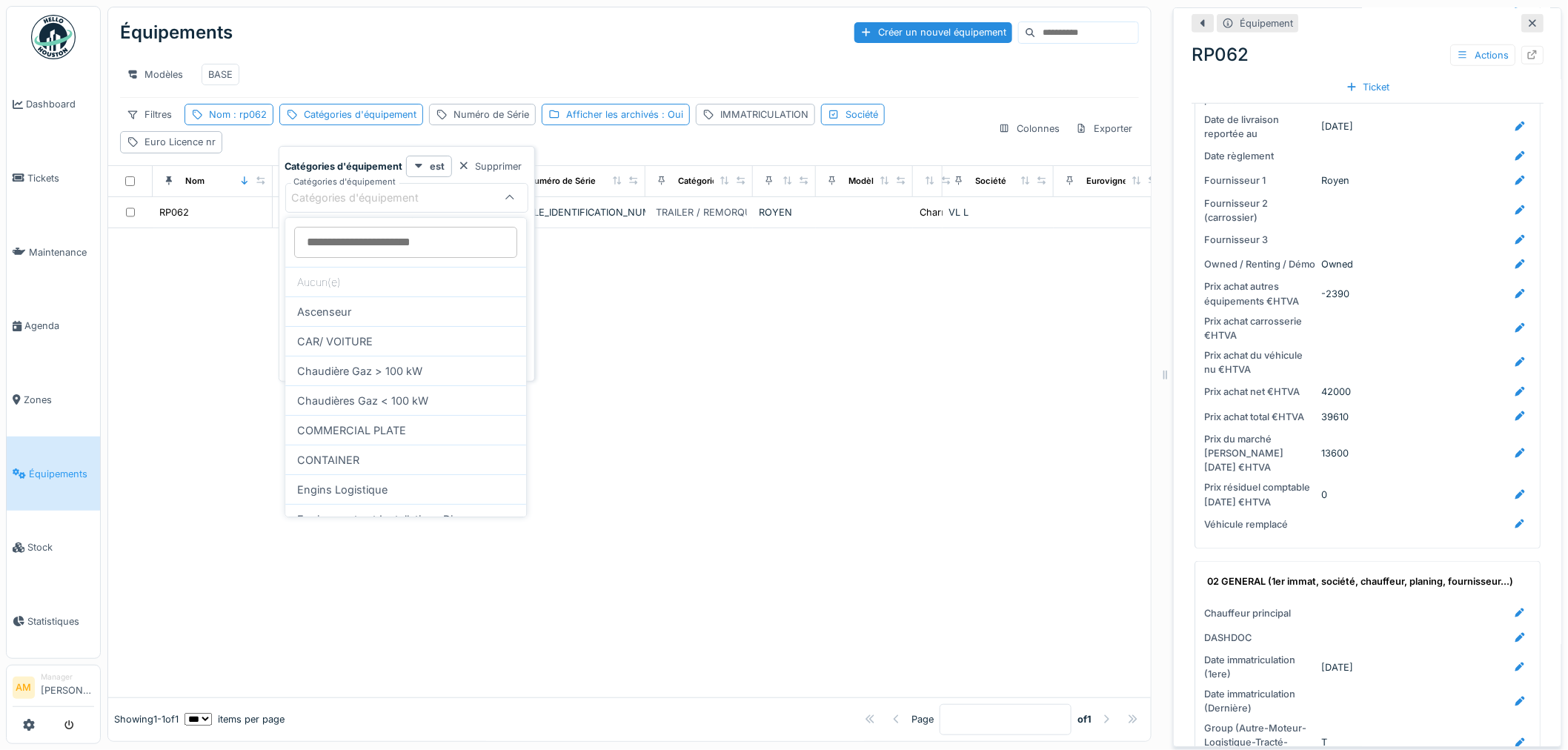
type d\'équipement_k2Njg "*******"
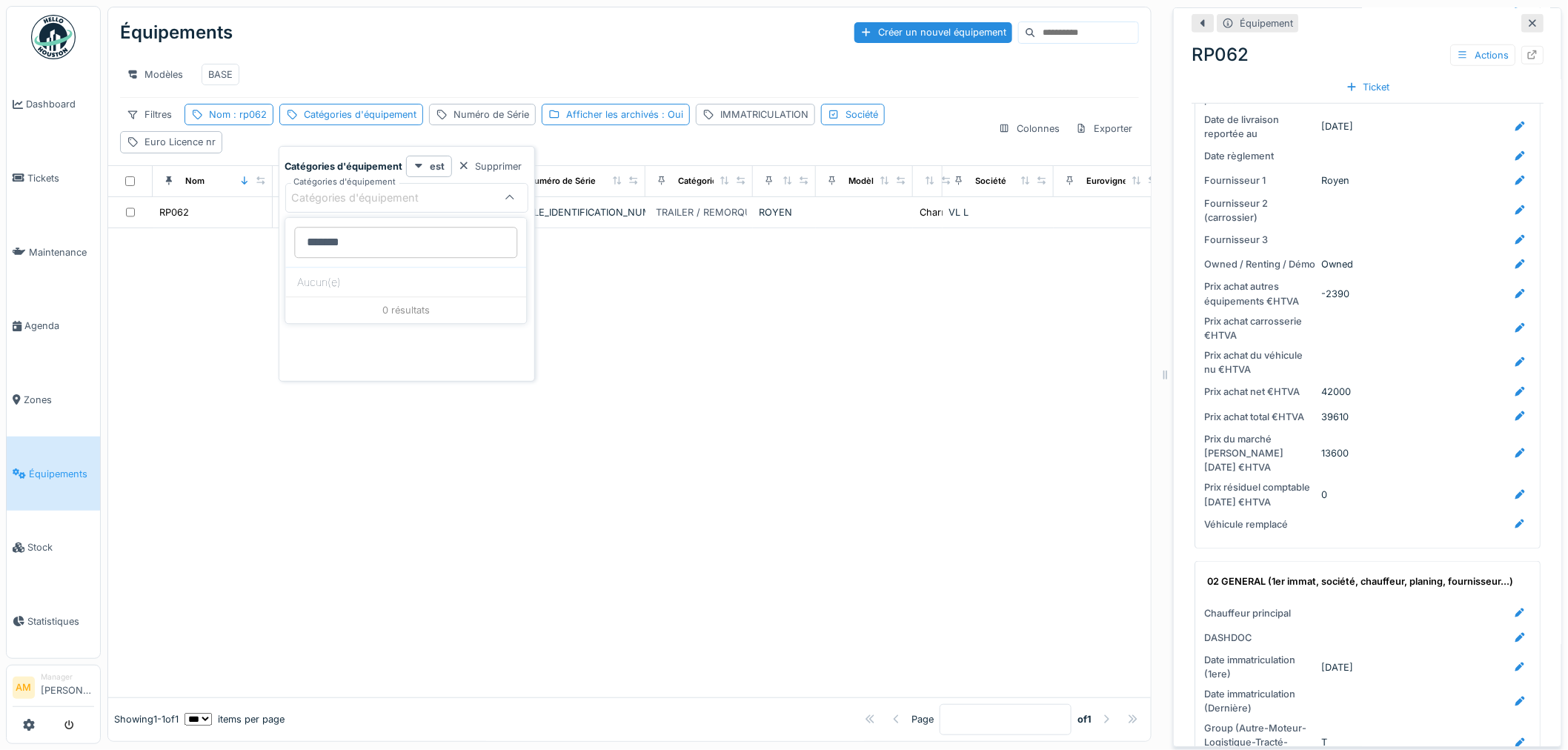
drag, startPoint x: 212, startPoint y: 302, endPoint x: 209, endPoint y: 273, distance: 29.2
click at [212, 300] on div at bounding box center [629, 463] width 1042 height 470
click at [229, 122] on div "Nom : rp062" at bounding box center [237, 115] width 58 height 14
click at [327, 201] on icon at bounding box center [321, 198] width 12 height 9
click at [178, 384] on div at bounding box center [629, 463] width 1042 height 470
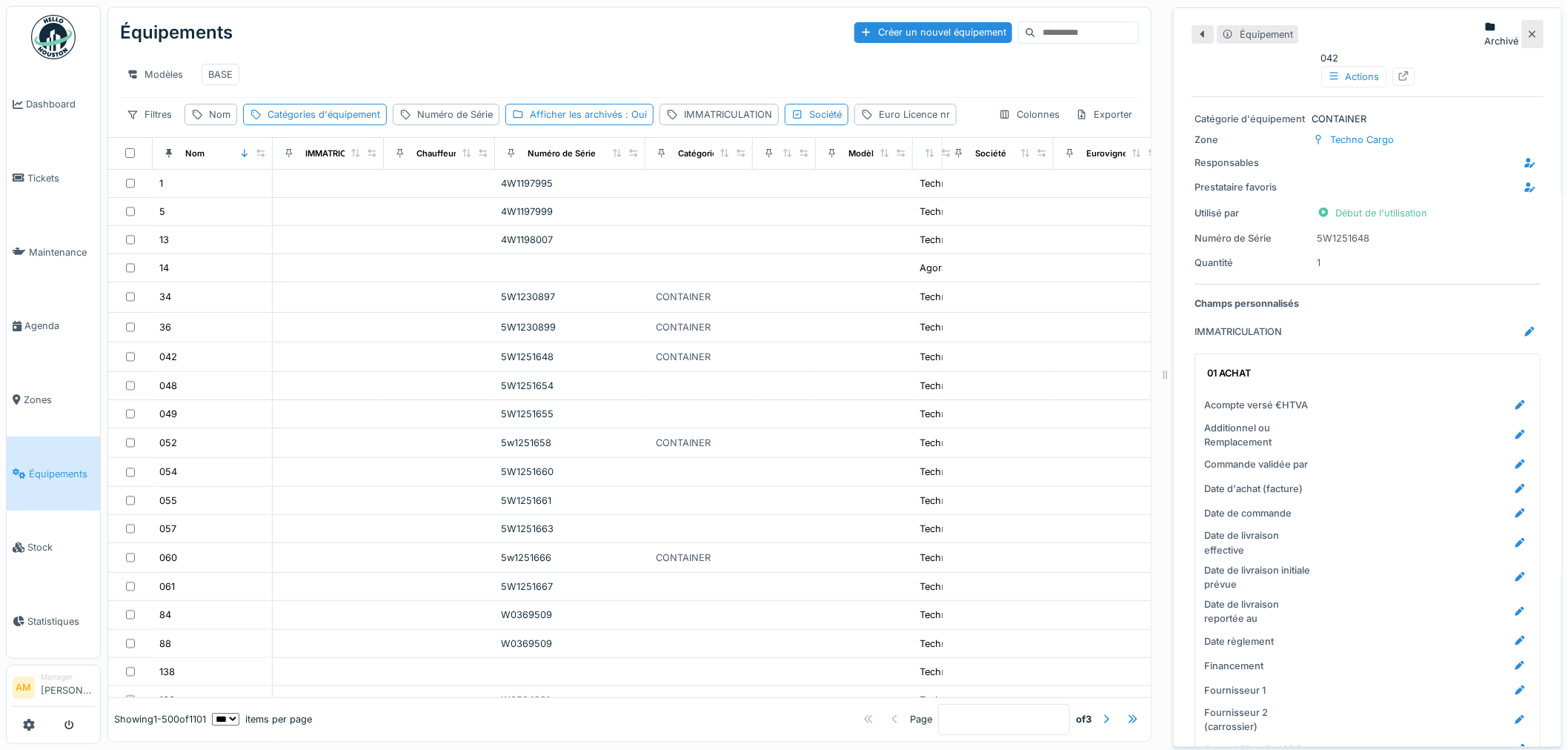
click at [542, 63] on div "Modèles BASE" at bounding box center [629, 74] width 1019 height 34
click at [445, 122] on div "Numéro de Série" at bounding box center [456, 115] width 76 height 14
click at [442, 197] on label "Numéro de Série" at bounding box center [457, 198] width 100 height 18
click at [442, 197] on Série_EyMzg "Numéro de Série" at bounding box center [501, 199] width 203 height 31
paste Série_EyMzg "*******"
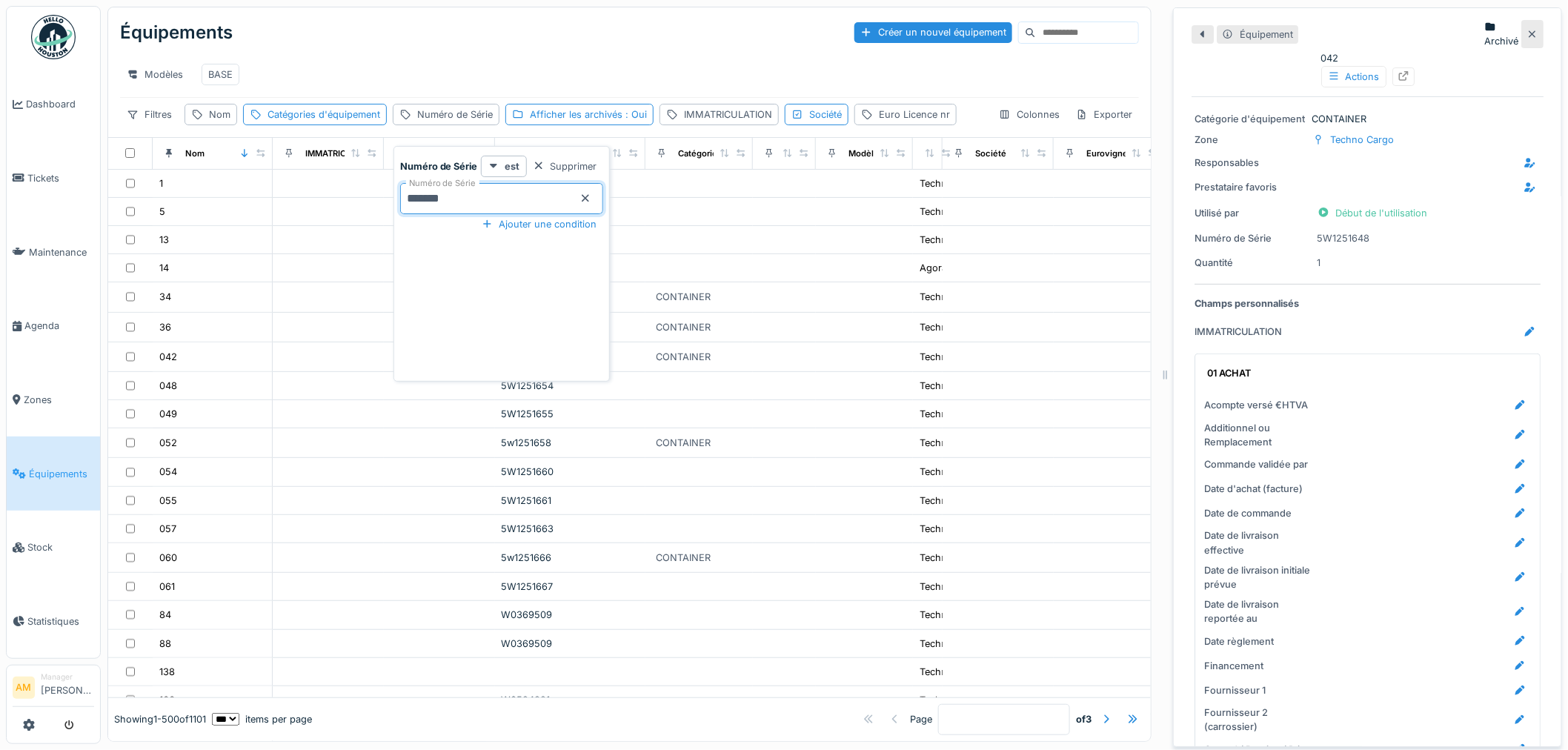
type Série_EyMzg "*******"
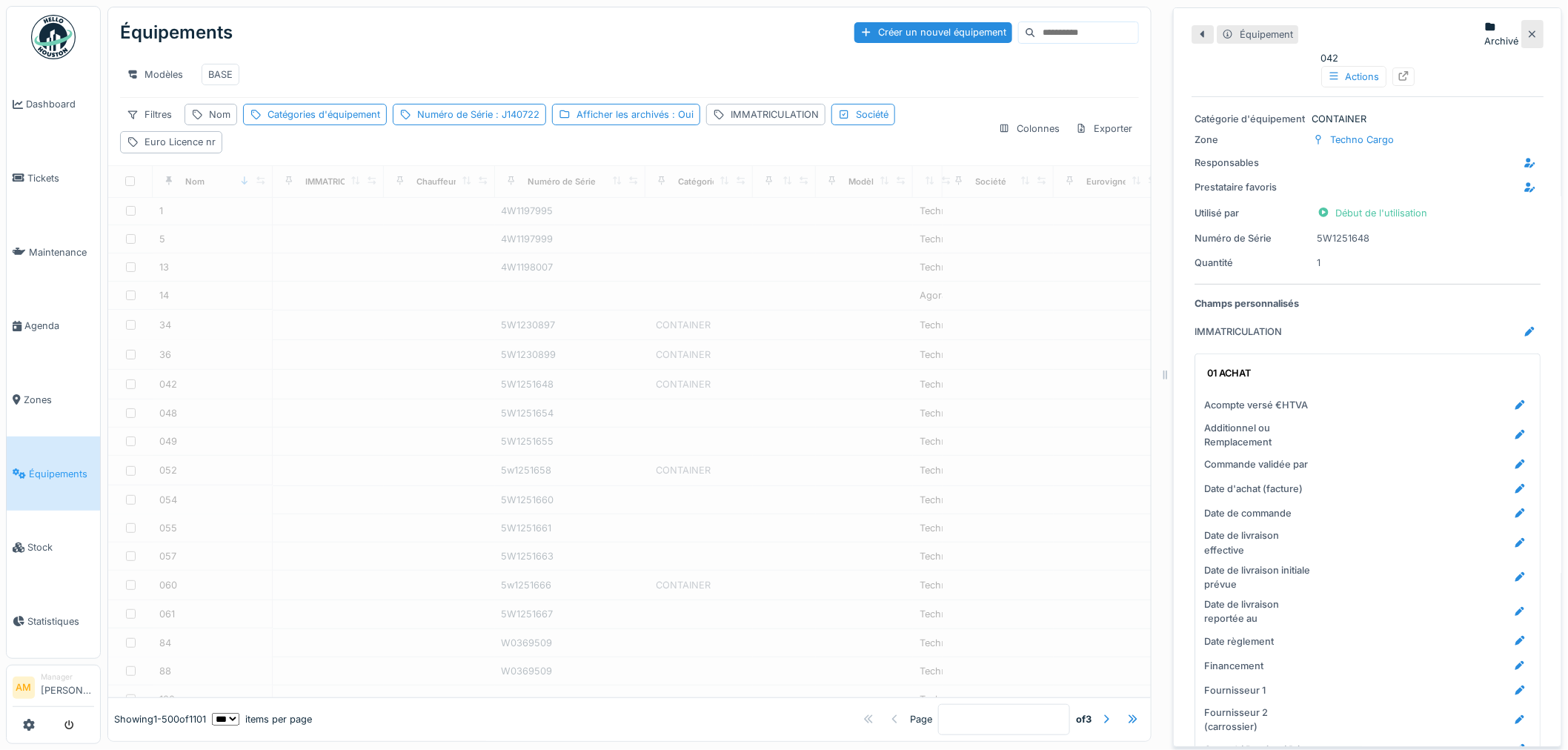
click at [386, 45] on div "Équipements Créer un nouvel équipement" at bounding box center [629, 32] width 1019 height 39
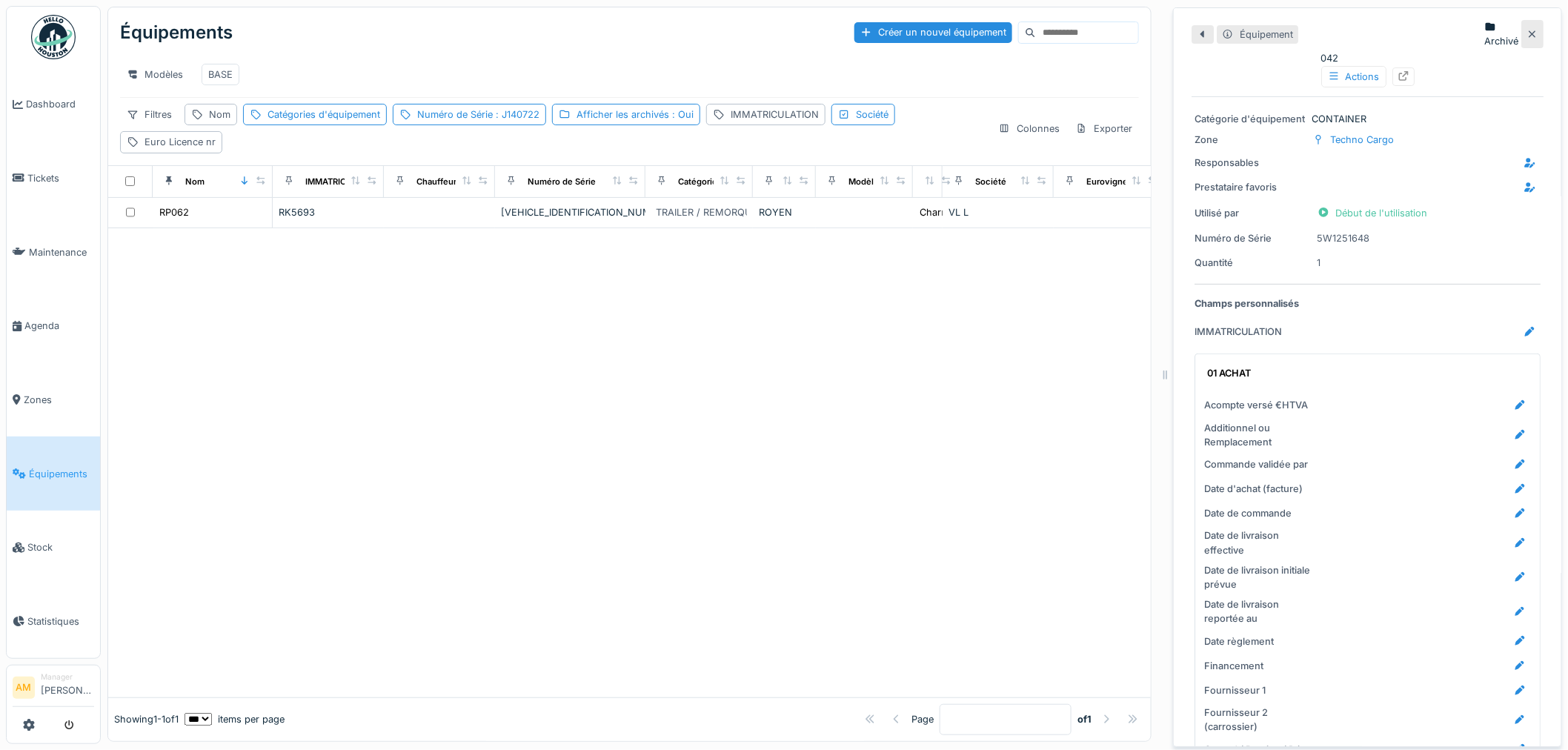
click at [423, 255] on div at bounding box center [629, 463] width 1042 height 470
drag, startPoint x: 224, startPoint y: 123, endPoint x: 229, endPoint y: 130, distance: 8.6
click at [224, 122] on div "Nom" at bounding box center [219, 115] width 22 height 14
click at [231, 203] on input "Nom" at bounding box center [265, 199] width 148 height 31
type input "**"
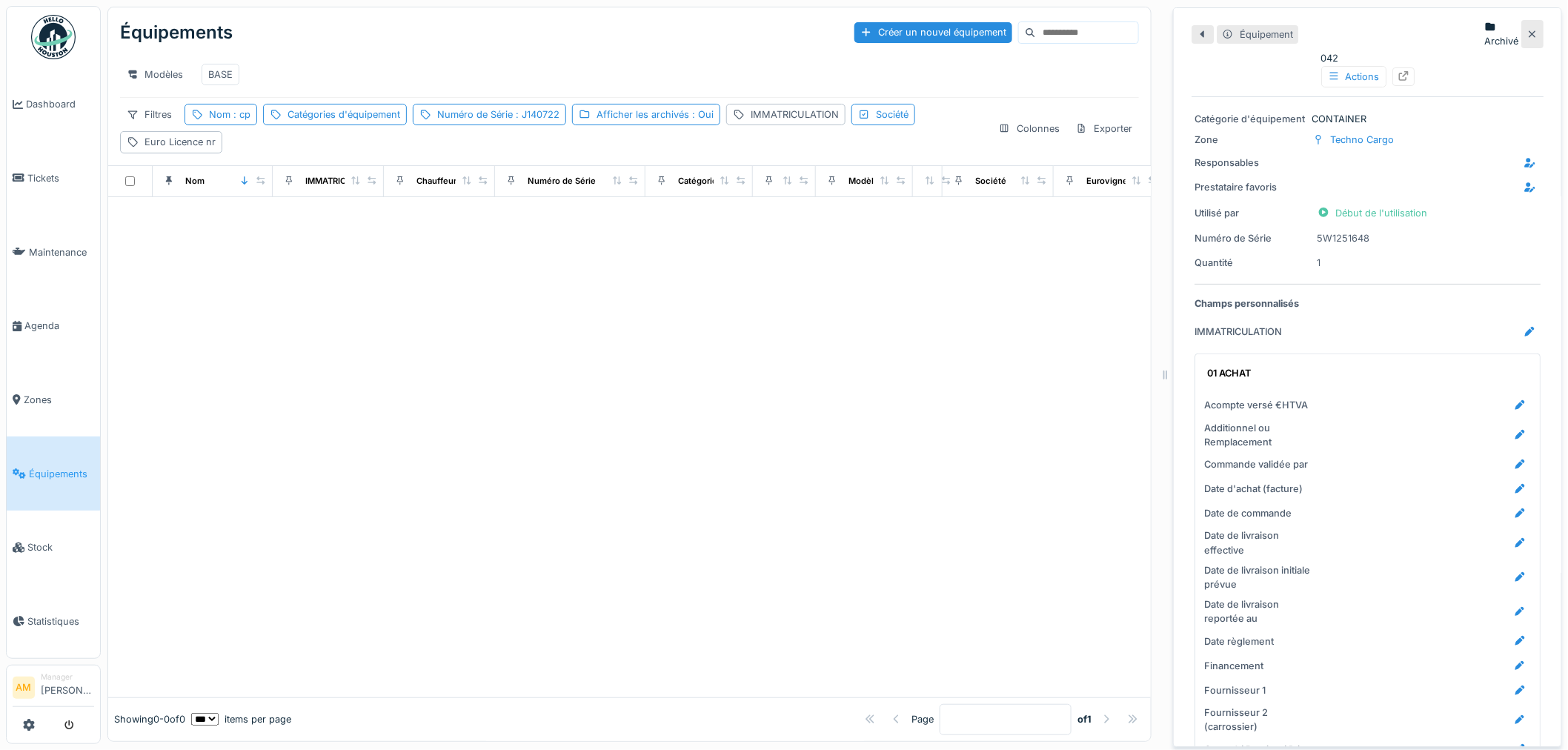
drag, startPoint x: 538, startPoint y: 121, endPoint x: 538, endPoint y: 138, distance: 17.0
click at [538, 120] on span ": J140722" at bounding box center [536, 114] width 47 height 11
drag, startPoint x: 501, startPoint y: 200, endPoint x: 295, endPoint y: 212, distance: 206.3
click at [317, 215] on body "Dashboard Tickets Maintenance Agenda Zones Équipements Stock Statistiques AM Ma…" at bounding box center [784, 375] width 1568 height 750
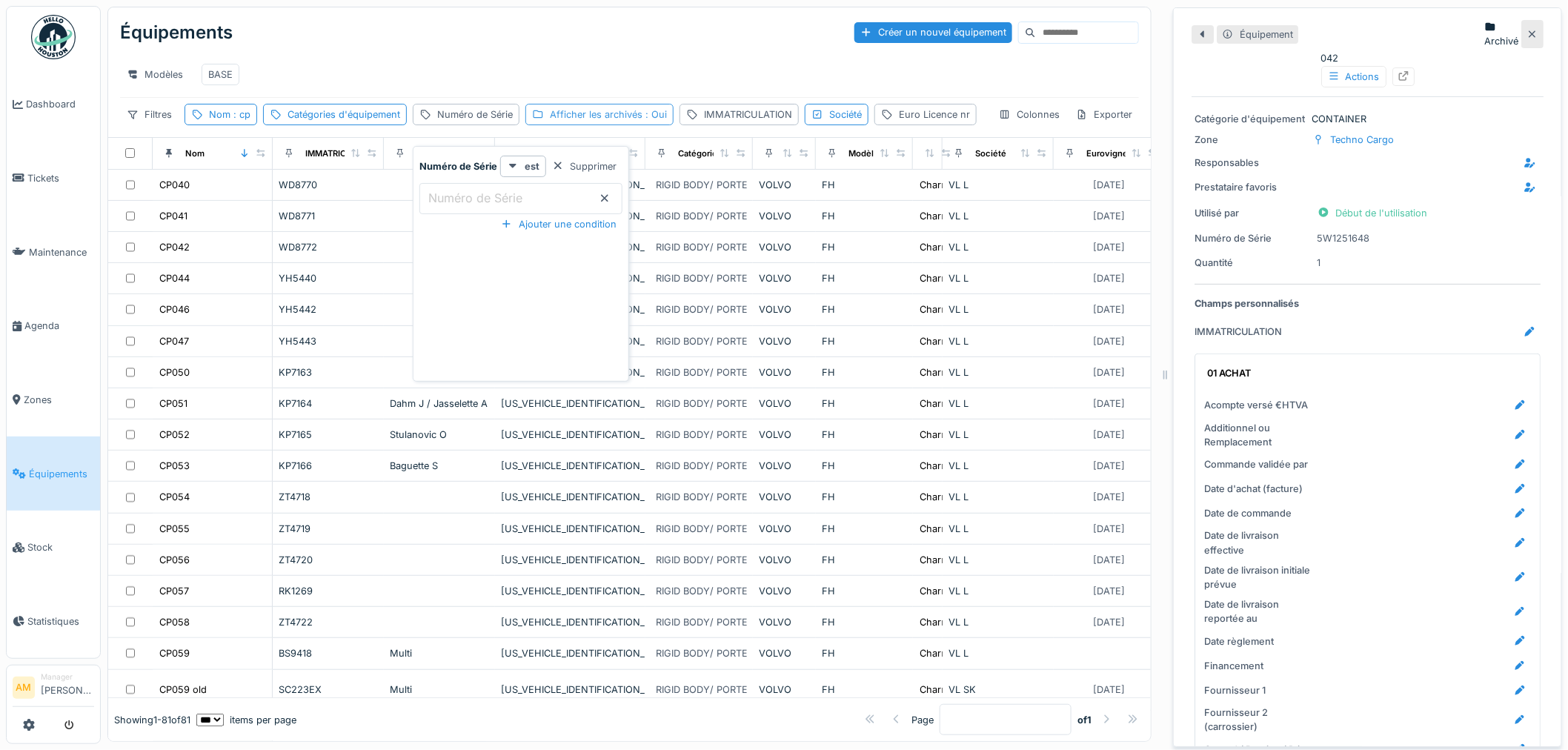
click at [653, 120] on span ": Oui" at bounding box center [655, 114] width 24 height 11
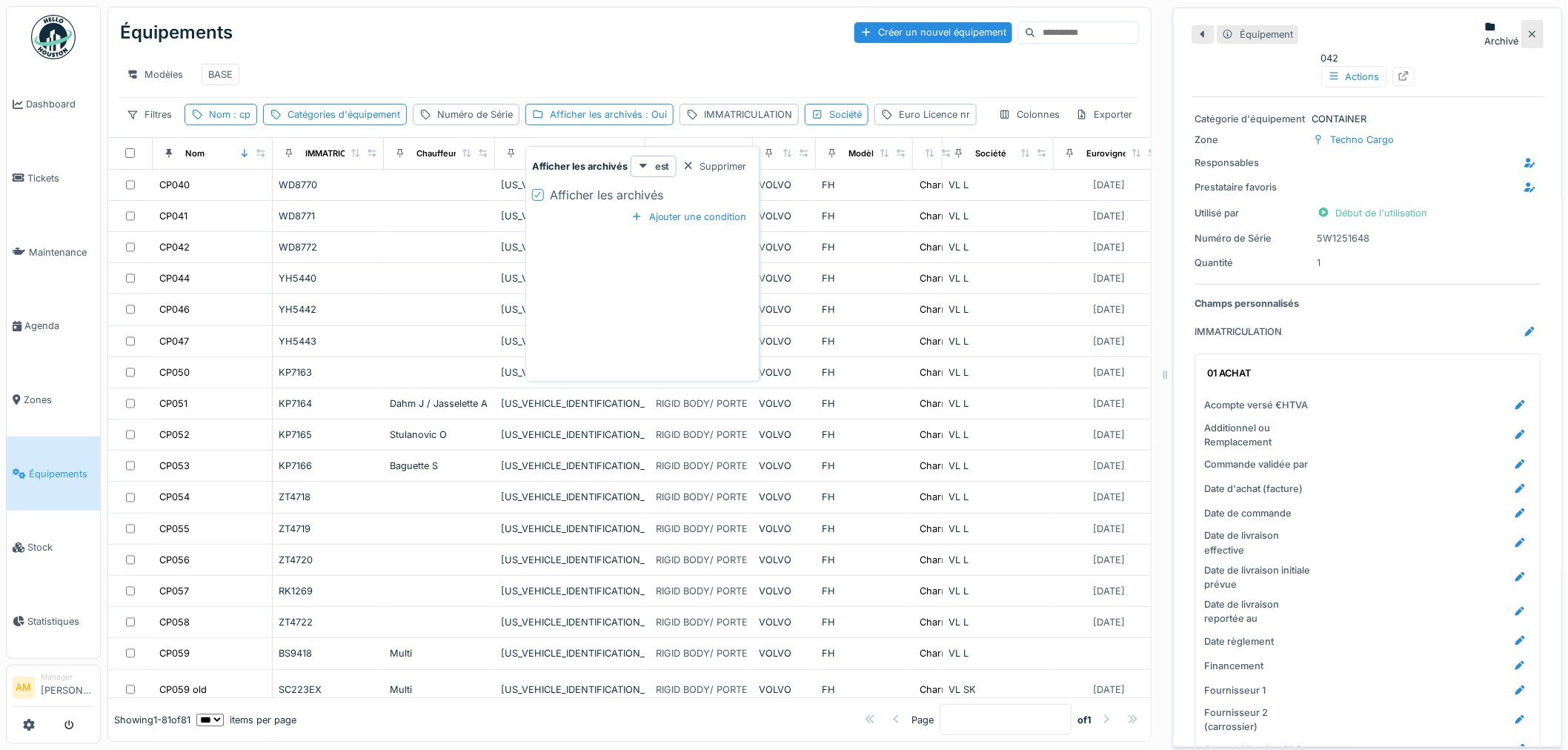
drag, startPoint x: 538, startPoint y: 195, endPoint x: 527, endPoint y: 145, distance: 51.2
click at [539, 195] on icon at bounding box center [538, 195] width 9 height 8
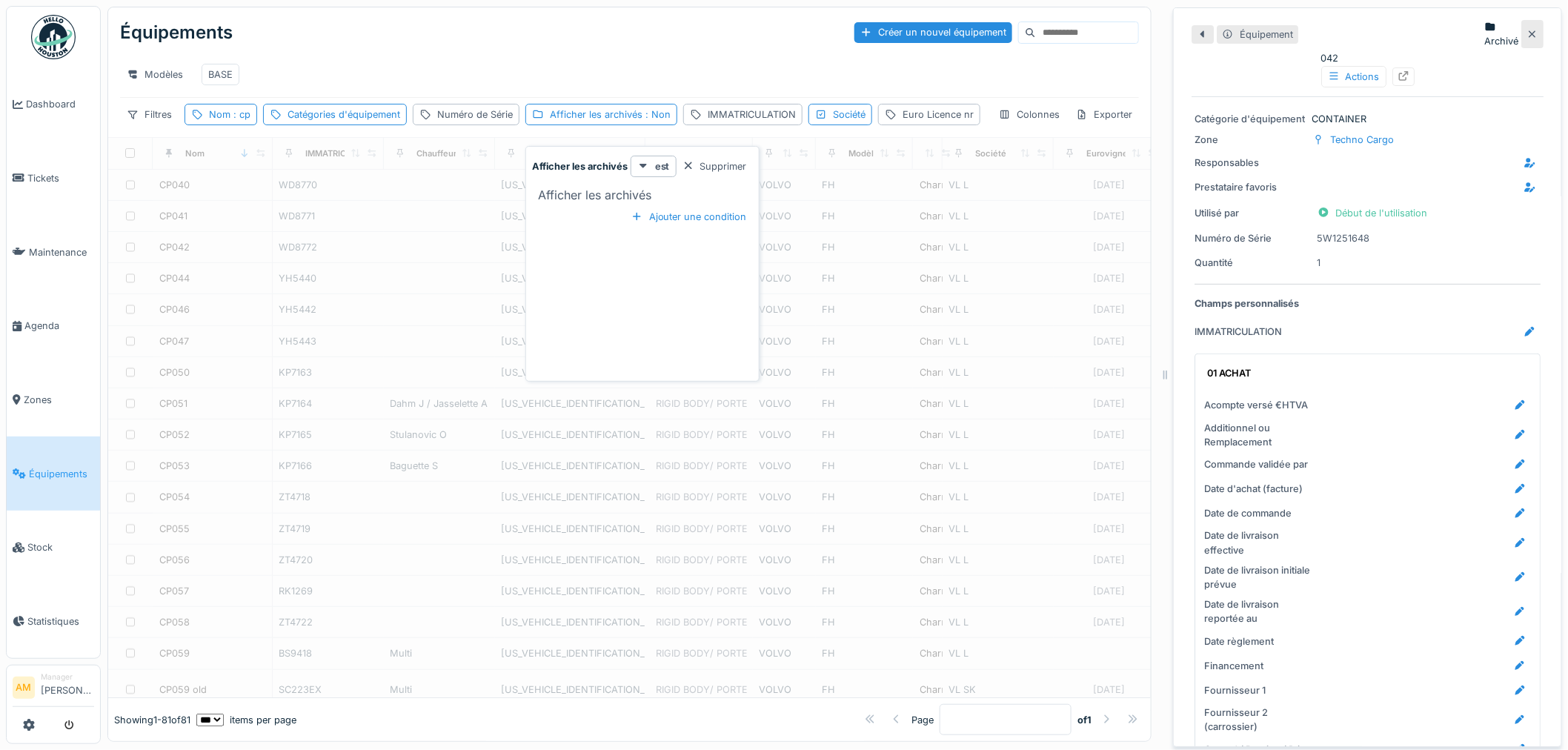
click at [507, 50] on div "Équipements Créer un nouvel équipement" at bounding box center [629, 32] width 1019 height 39
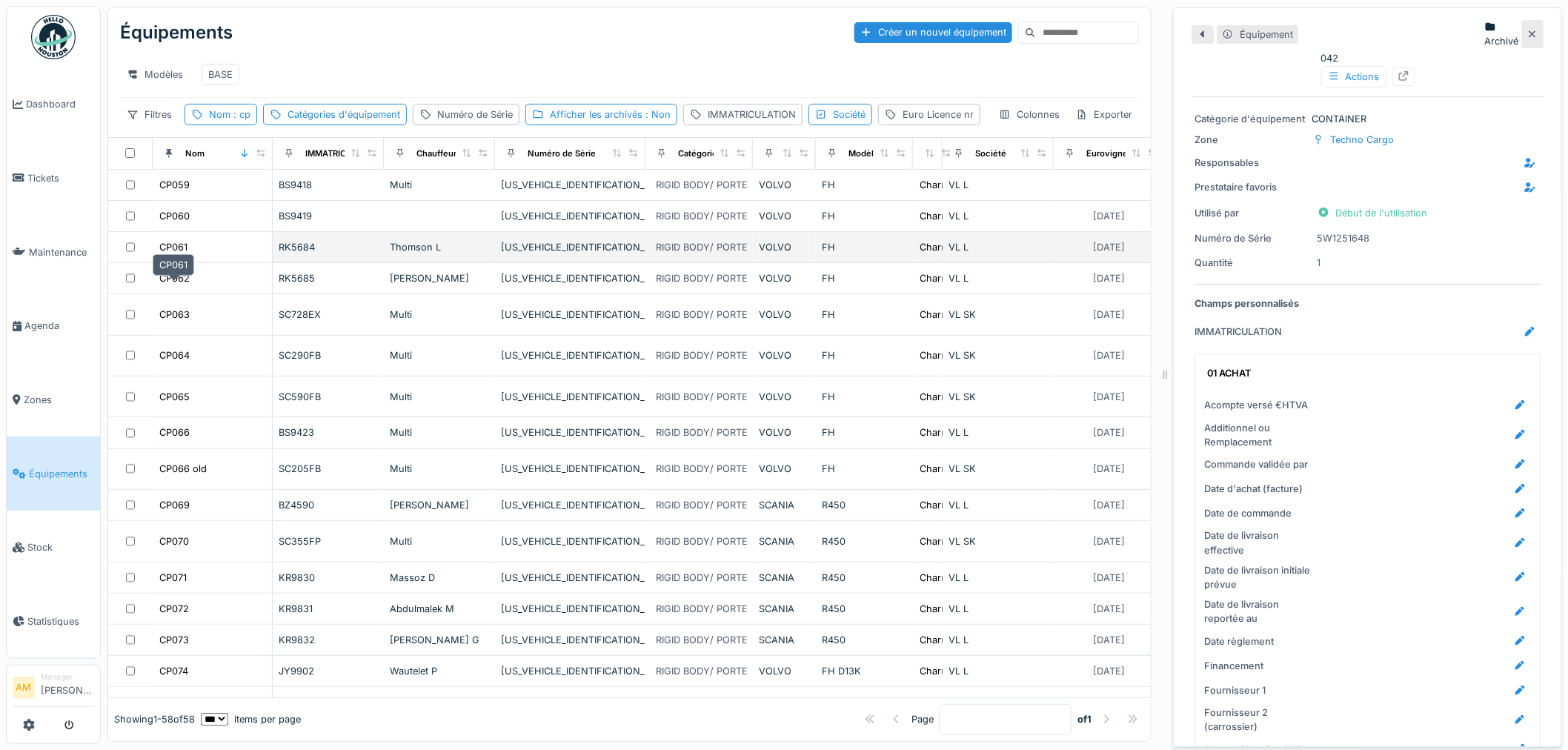
click at [164, 255] on div "CP061" at bounding box center [173, 247] width 28 height 14
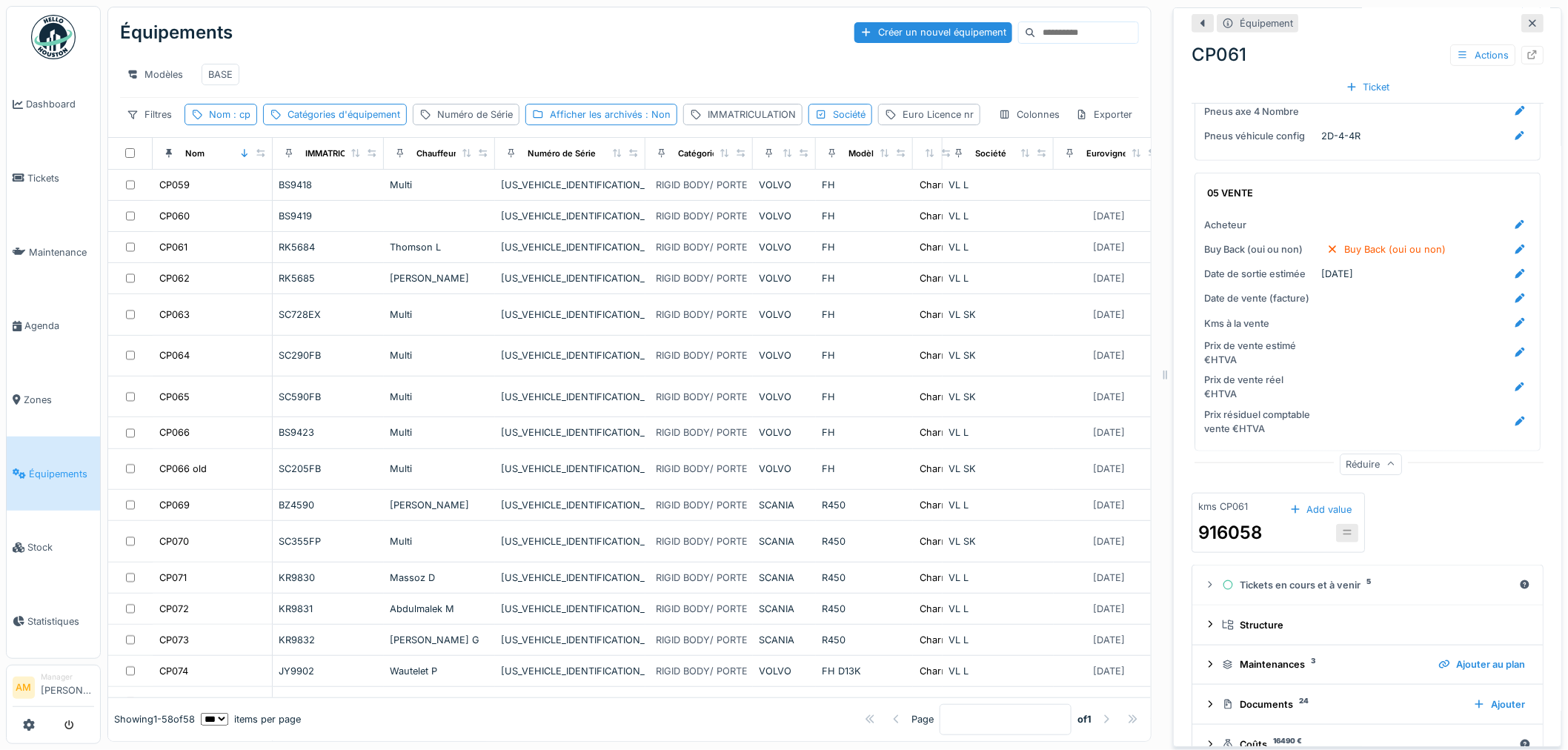
scroll to position [2715, 0]
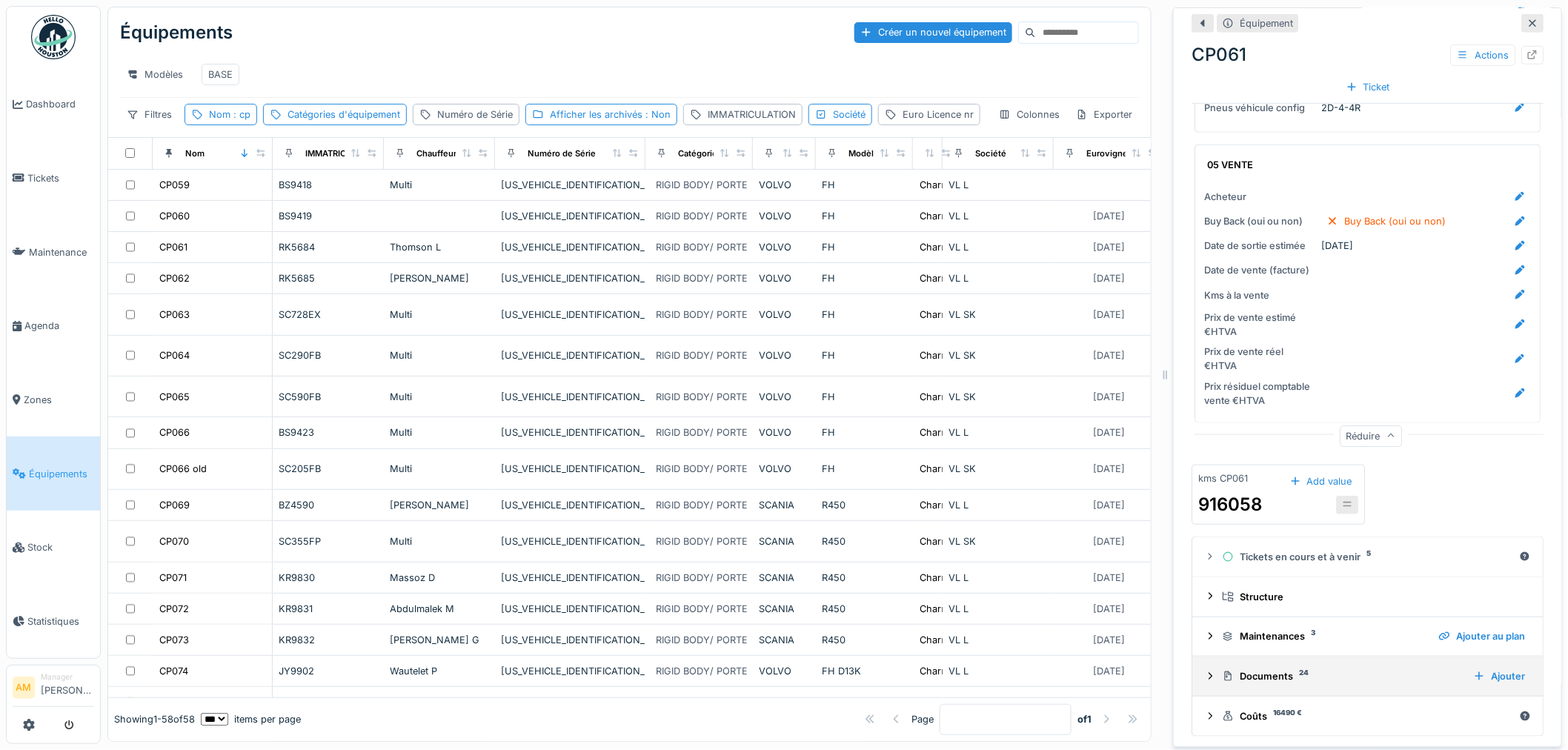
click at [1205, 673] on icon at bounding box center [1211, 676] width 12 height 9
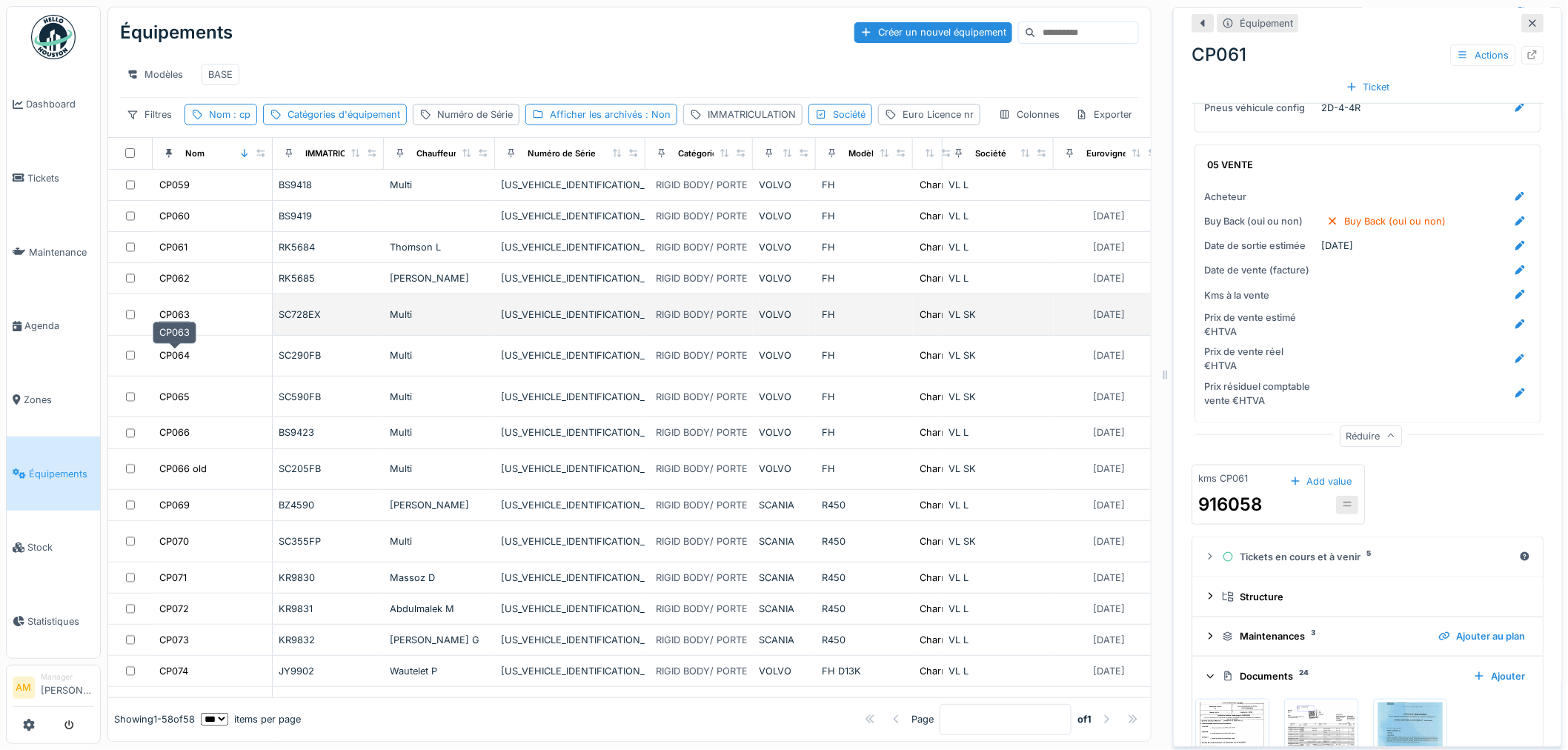
click at [181, 322] on div "CP063" at bounding box center [174, 314] width 30 height 14
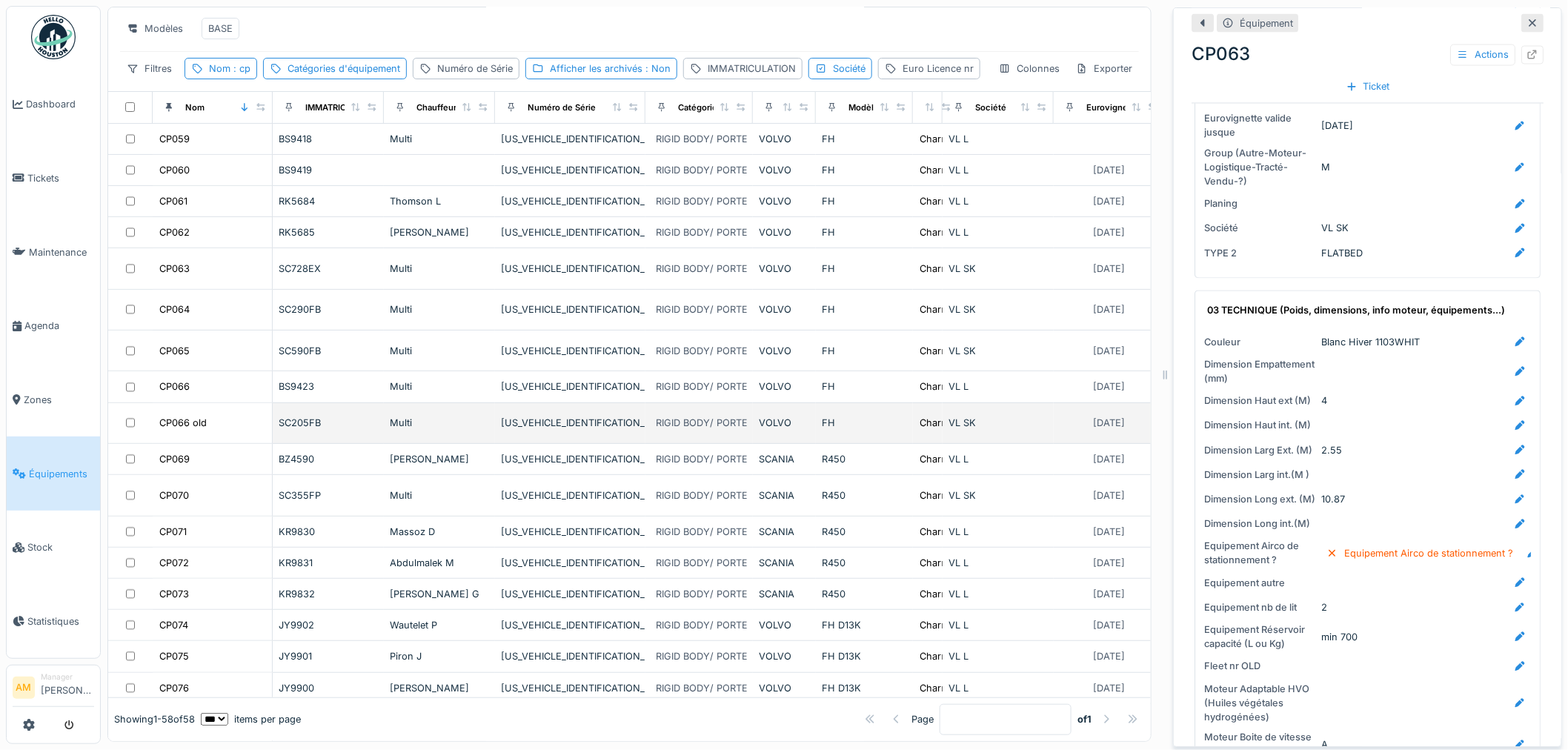
scroll to position [82, 0]
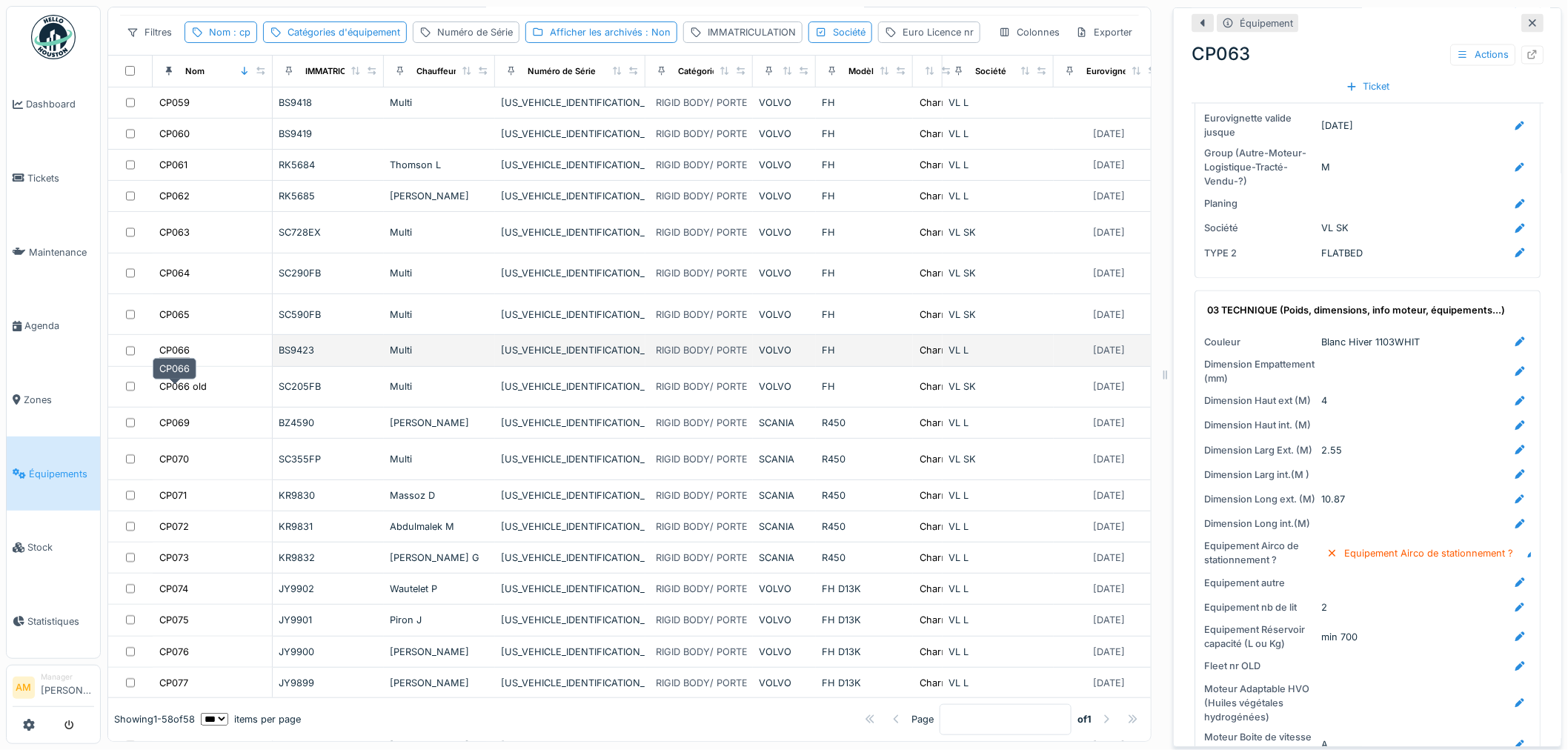
click at [179, 357] on div "CP066" at bounding box center [174, 350] width 30 height 14
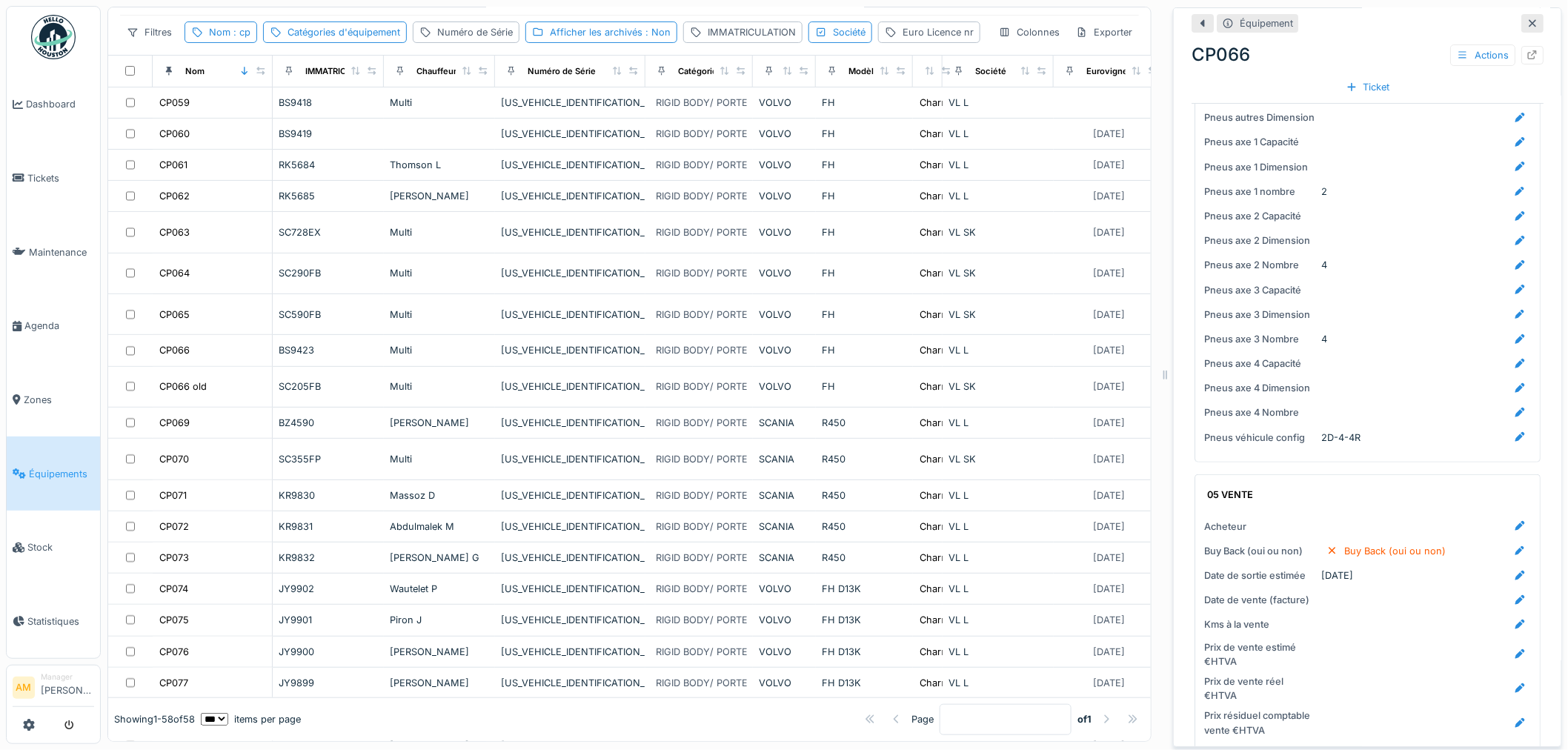
scroll to position [2691, 0]
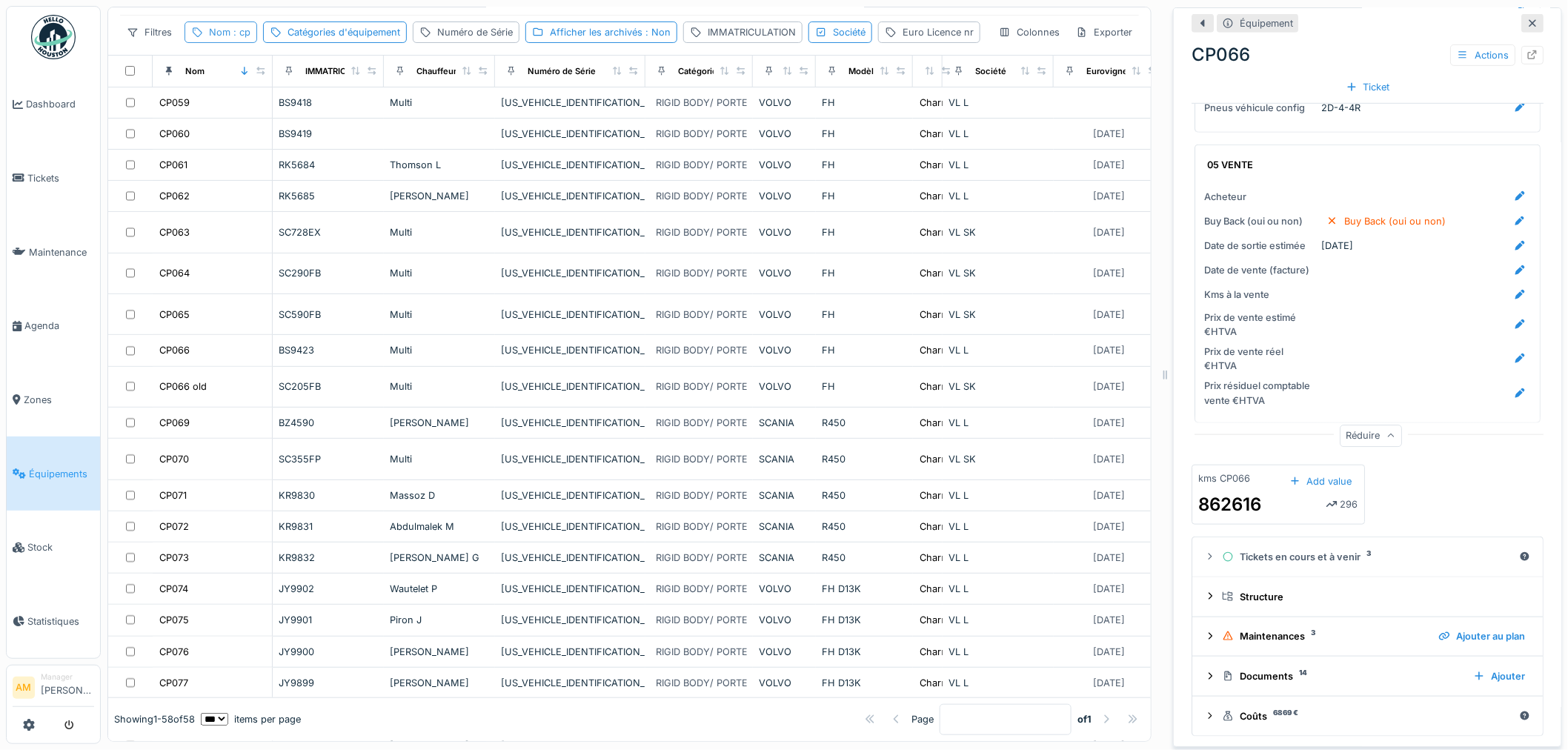
click at [237, 38] on span ": cp" at bounding box center [240, 32] width 20 height 11
click at [28, 144] on body "Dashboard Tickets Maintenance Agenda Zones Équipements Stock Statistiques AM Ma…" at bounding box center [784, 375] width 1568 height 750
type input "*****"
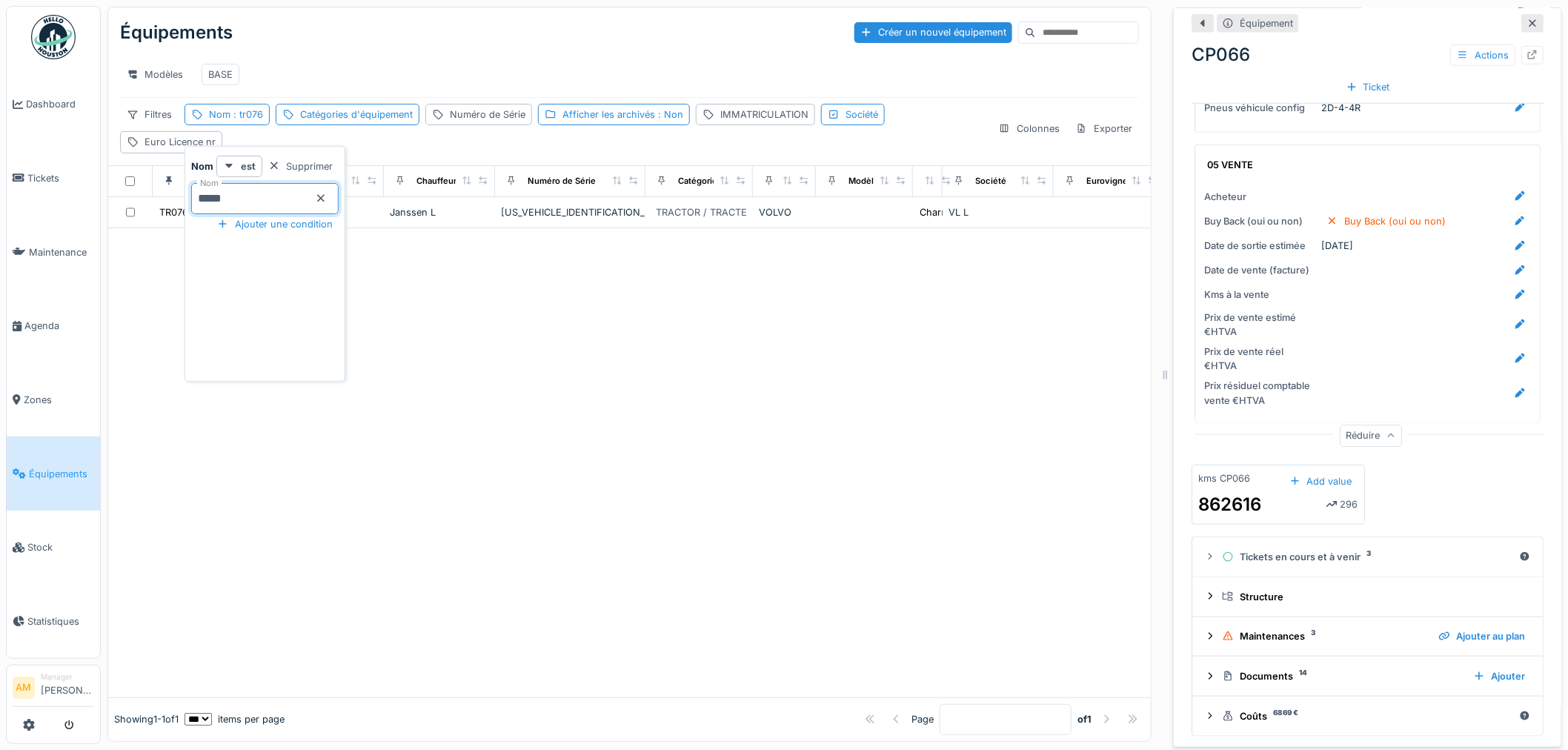
scroll to position [0, 0]
click at [1362, 433] on div "Réduire" at bounding box center [1371, 436] width 62 height 22
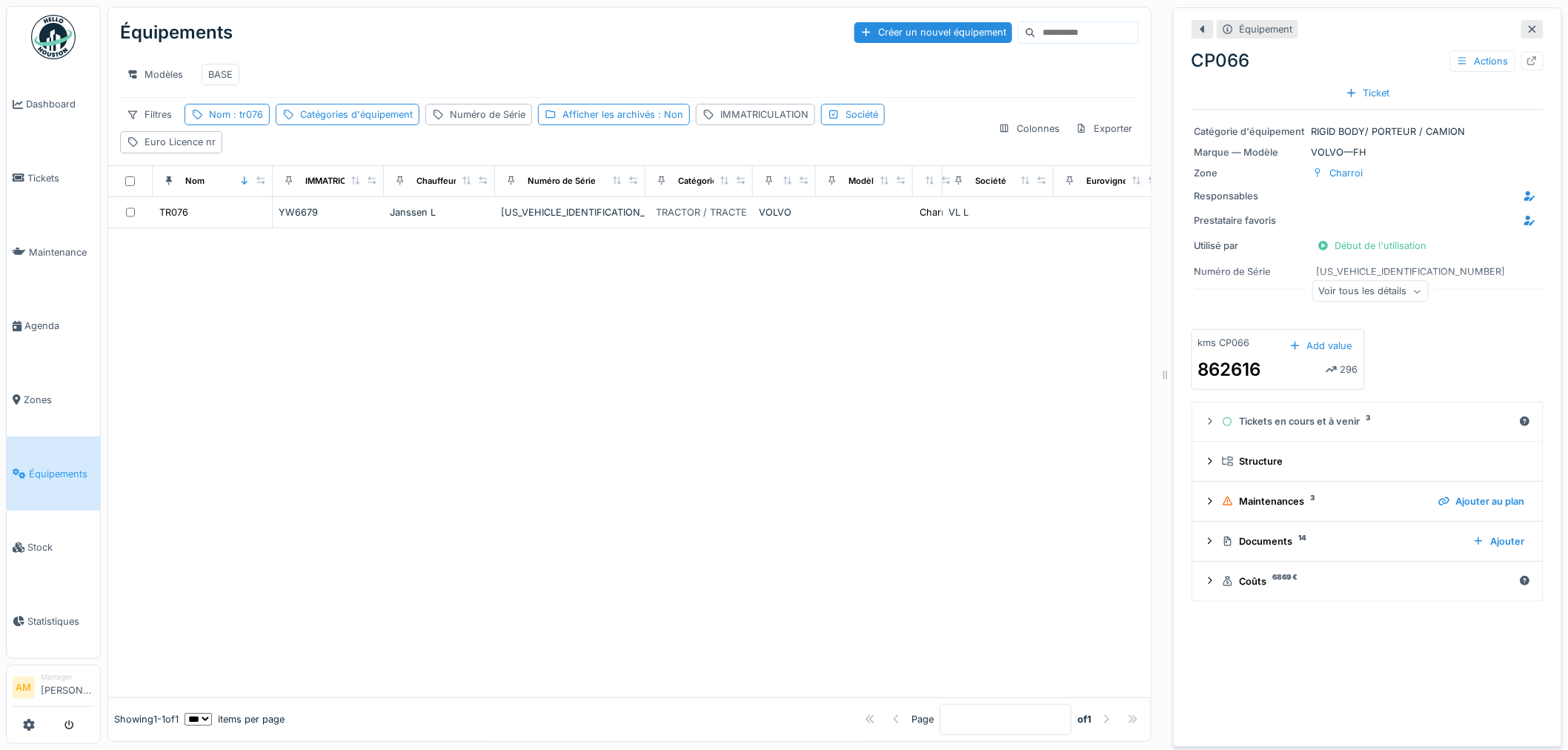
click at [1362, 297] on div "Voir tous les détails" at bounding box center [1370, 291] width 116 height 22
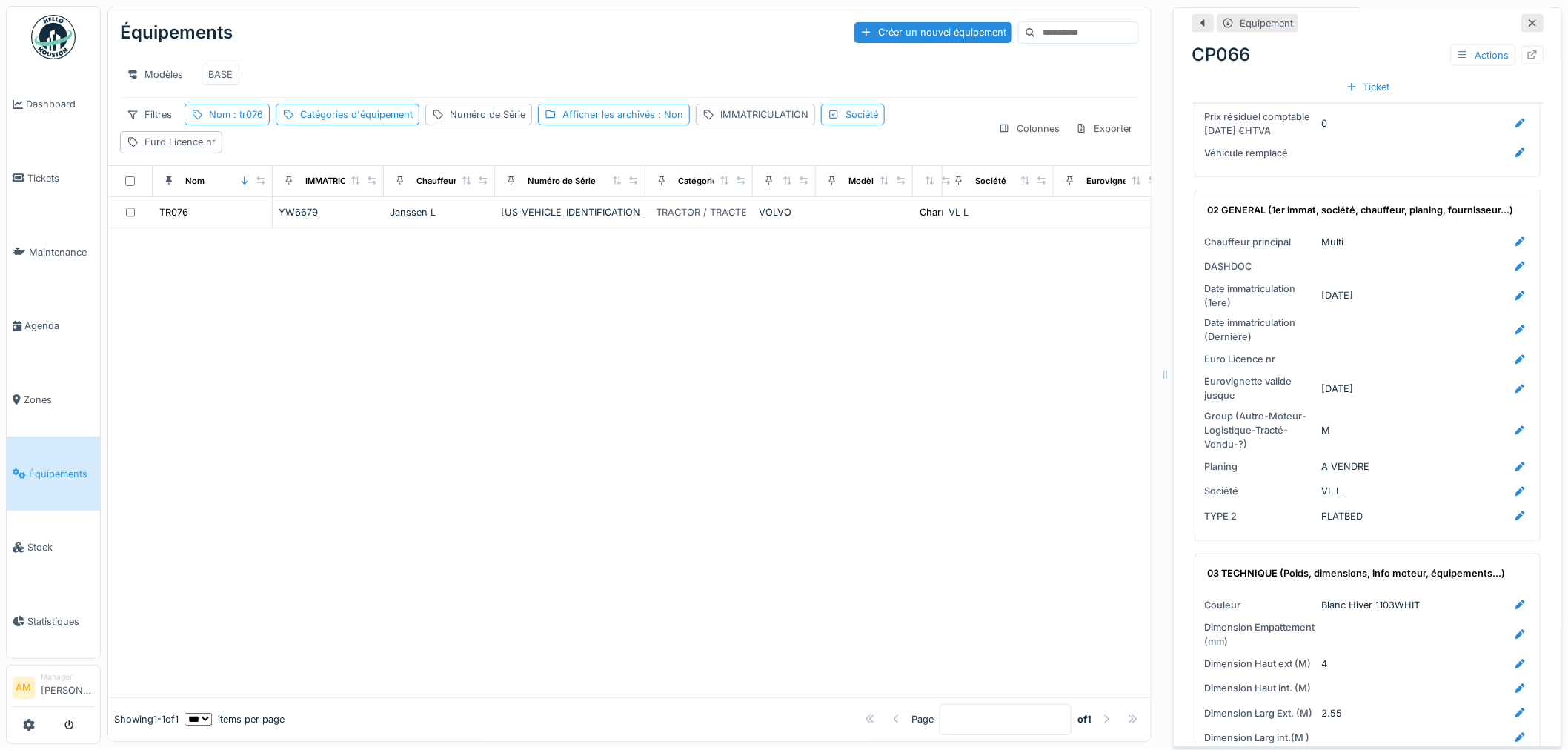
scroll to position [988, 0]
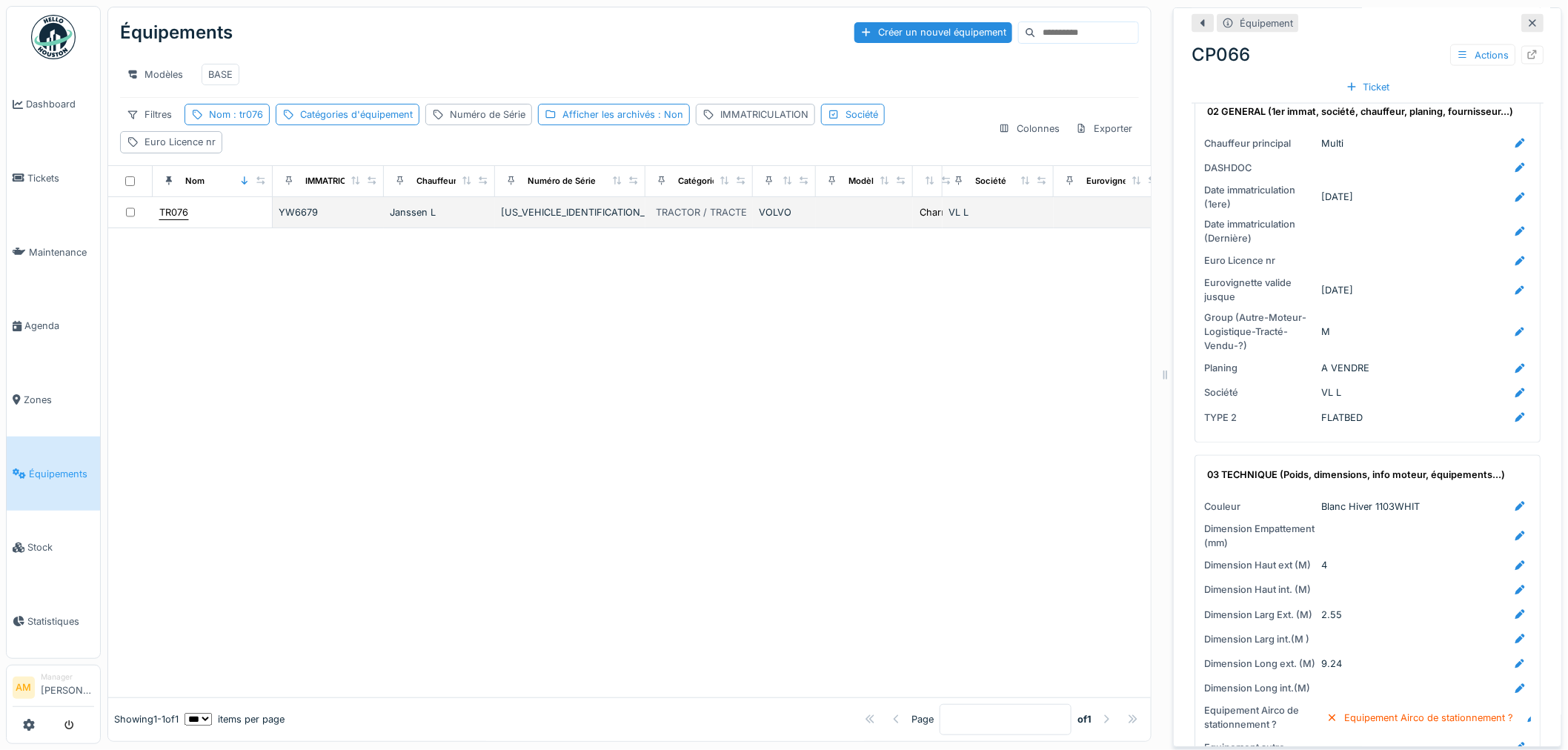
click at [176, 219] on div "TR076" at bounding box center [173, 212] width 28 height 14
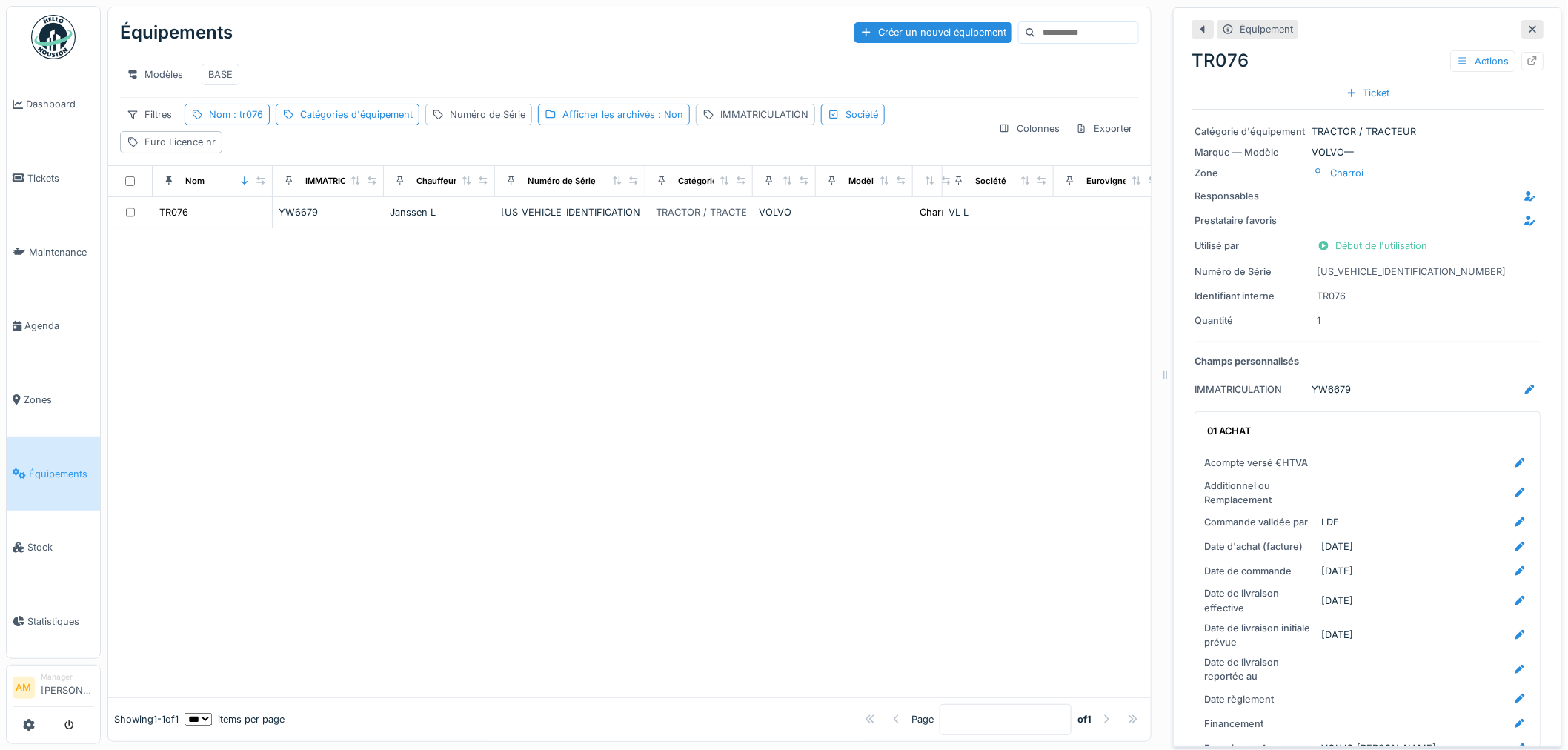
drag, startPoint x: 711, startPoint y: 445, endPoint x: 717, endPoint y: 453, distance: 10.0
click at [716, 449] on div at bounding box center [629, 463] width 1042 height 470
click at [232, 120] on span ": tr076" at bounding box center [247, 114] width 33 height 11
drag, startPoint x: 245, startPoint y: 195, endPoint x: 138, endPoint y: 195, distance: 107.0
click at [175, 195] on body "Dashboard Tickets Maintenance Agenda Zones Équipements Stock Statistiques AM Ma…" at bounding box center [784, 375] width 1568 height 750
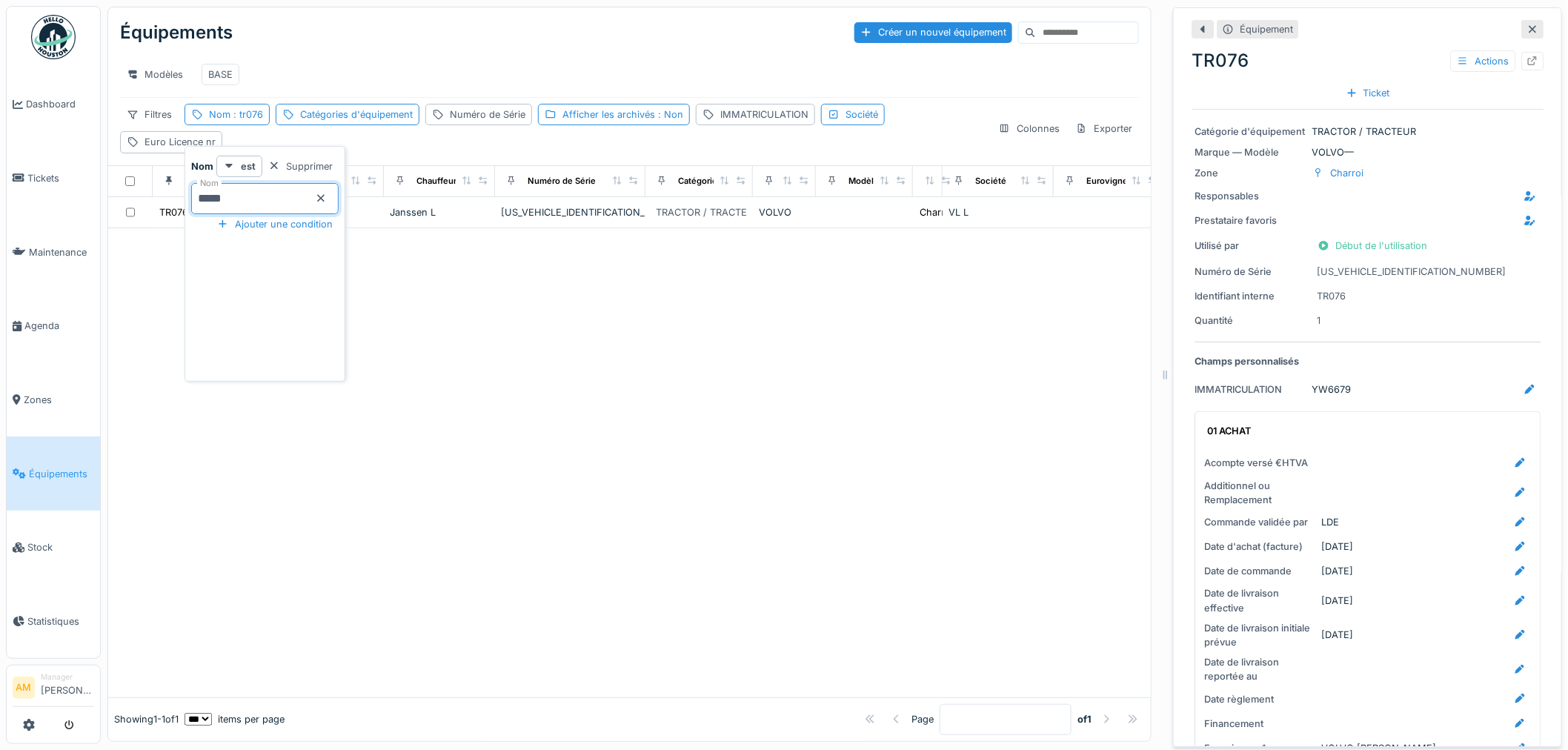
type input "*****"
drag, startPoint x: 613, startPoint y: 510, endPoint x: 608, endPoint y: 491, distance: 19.6
click at [612, 507] on div at bounding box center [629, 463] width 1042 height 470
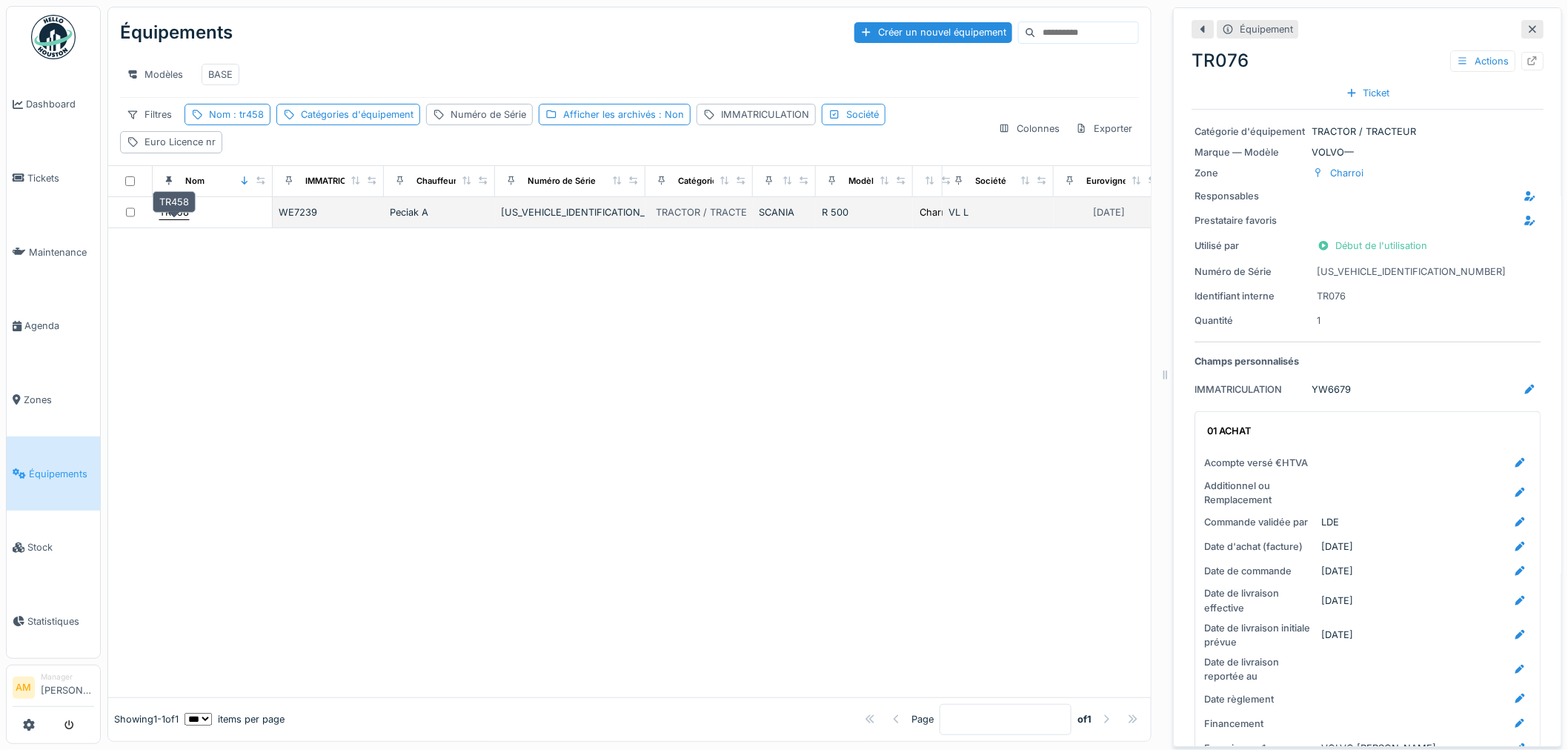
click at [186, 219] on div "TR458" at bounding box center [174, 212] width 29 height 14
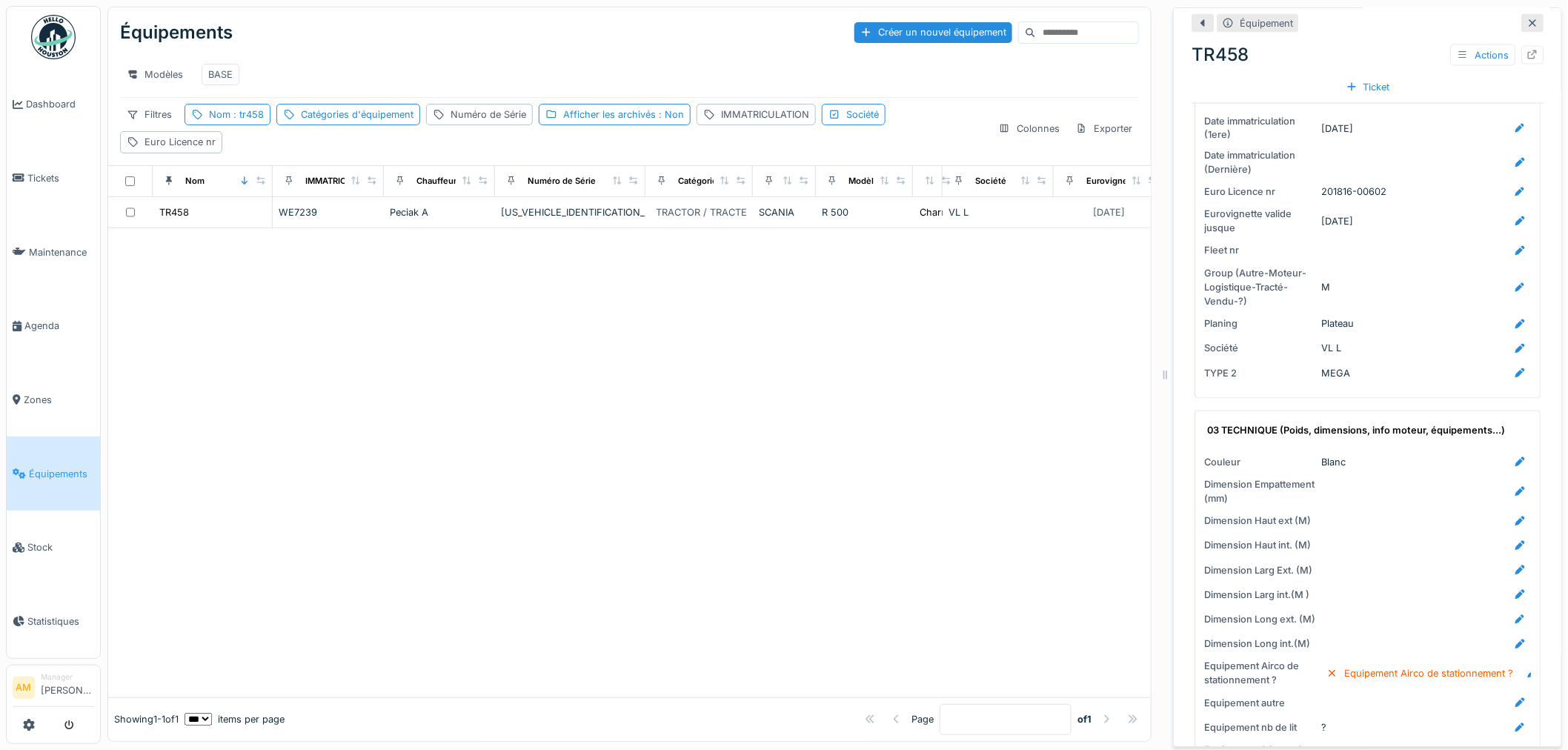
scroll to position [1152, 0]
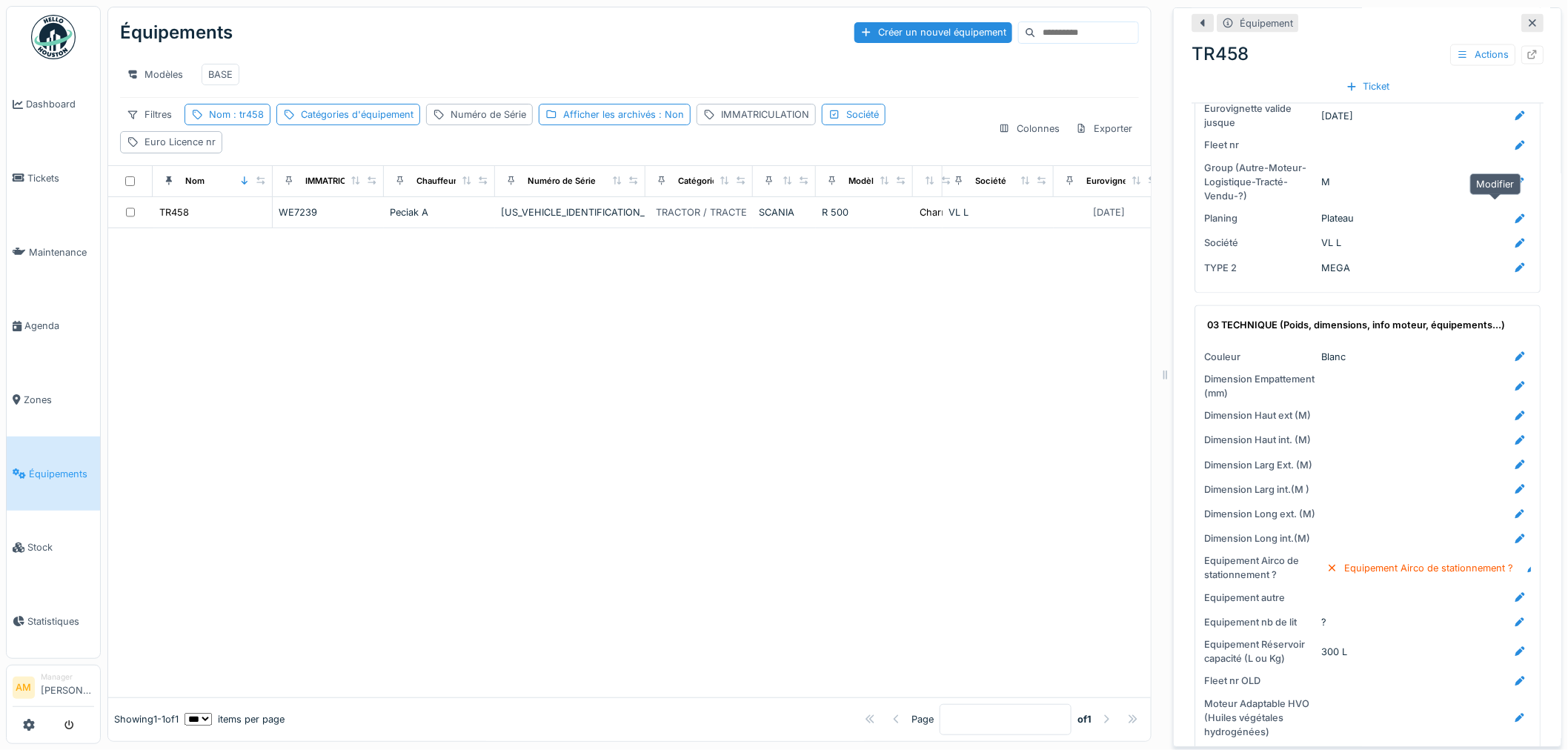
click at [1514, 214] on icon at bounding box center [1521, 218] width 12 height 9
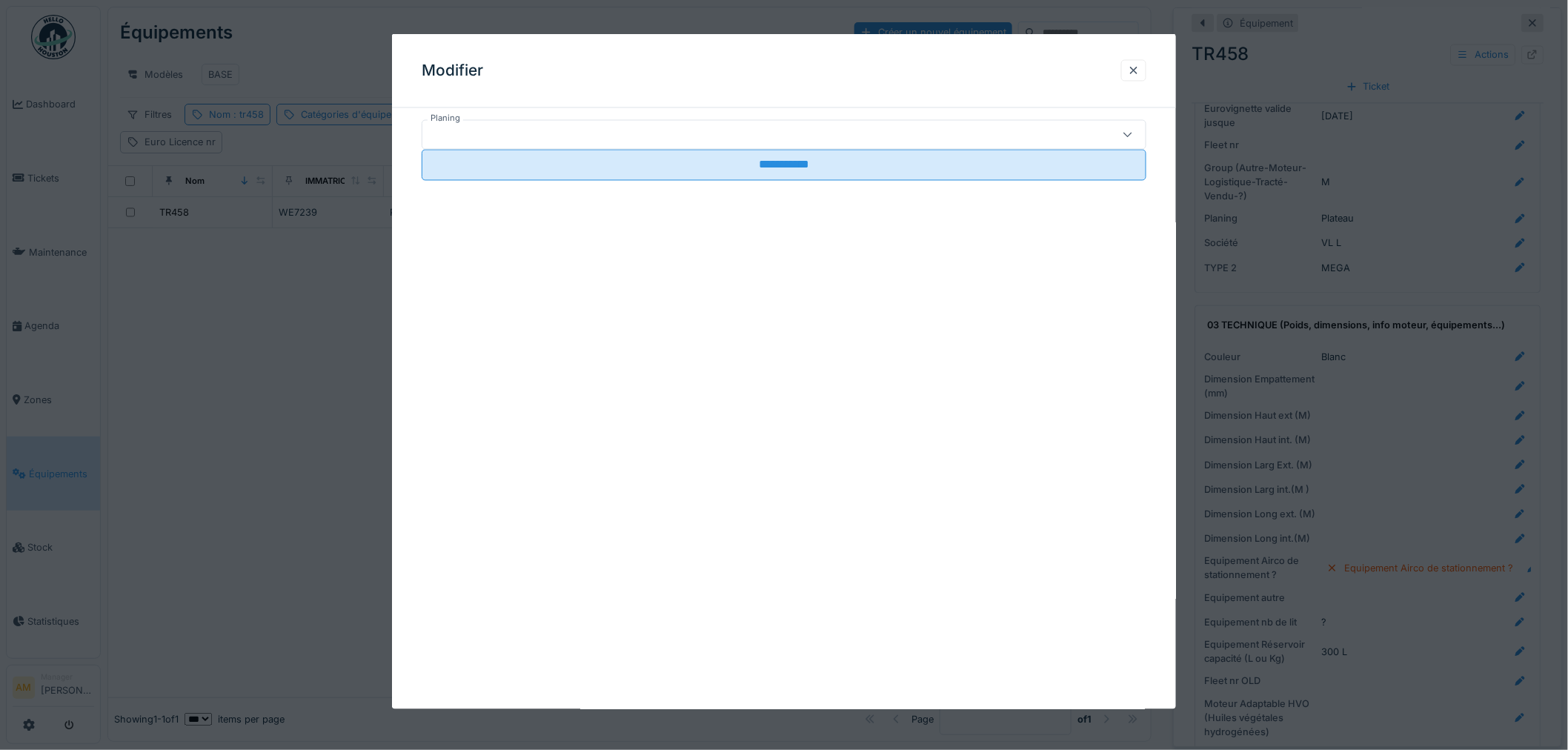
click at [469, 132] on div at bounding box center [742, 135] width 628 height 16
click at [1137, 72] on div at bounding box center [1134, 70] width 12 height 14
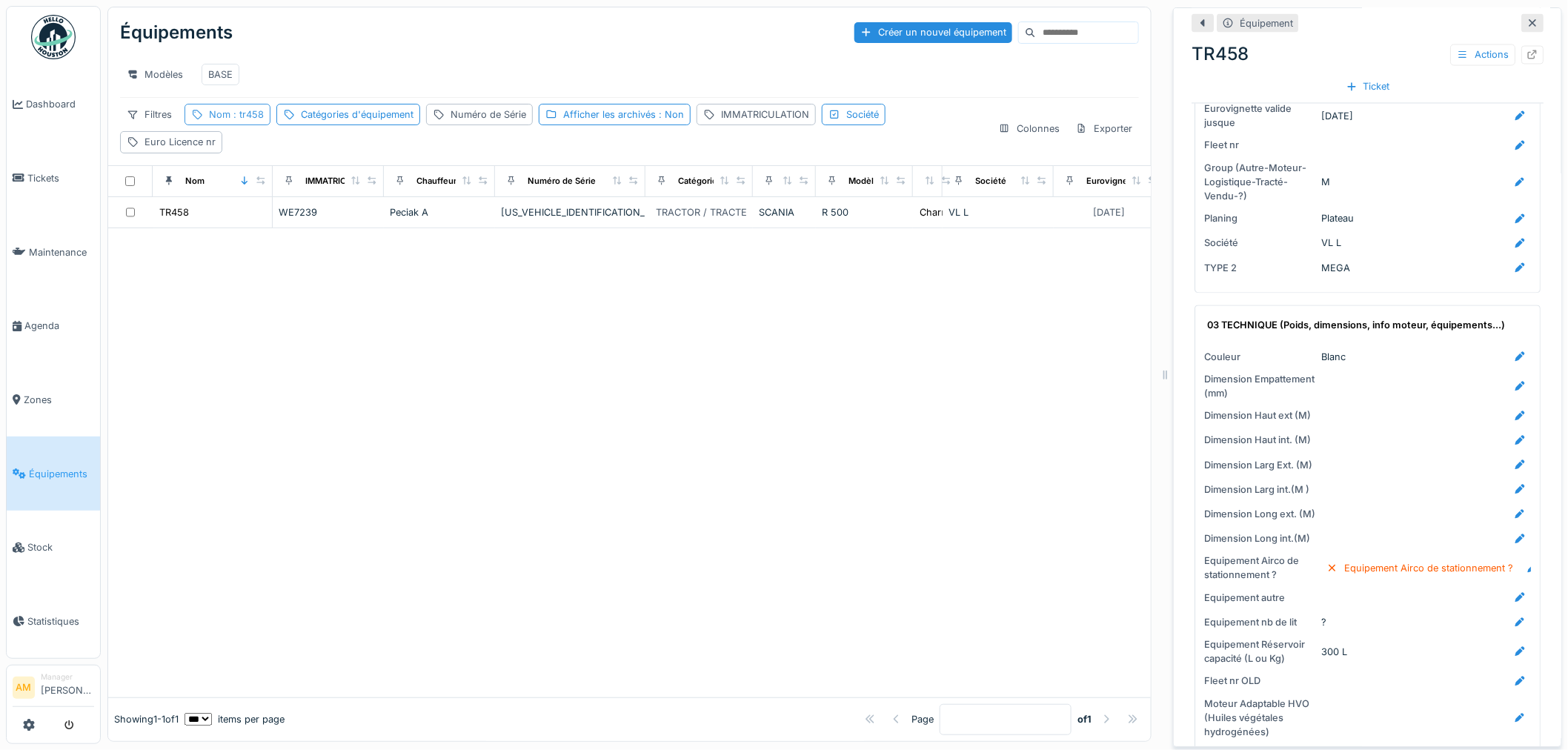
click at [252, 120] on span ": tr458" at bounding box center [247, 114] width 34 height 11
drag, startPoint x: 250, startPoint y: 192, endPoint x: 74, endPoint y: 218, distance: 177.9
click at [85, 217] on body "Dashboard Tickets Maintenance Agenda Zones Équipements Stock Statistiques AM Ma…" at bounding box center [784, 375] width 1568 height 750
type input "*****"
click at [616, 360] on div at bounding box center [629, 463] width 1042 height 470
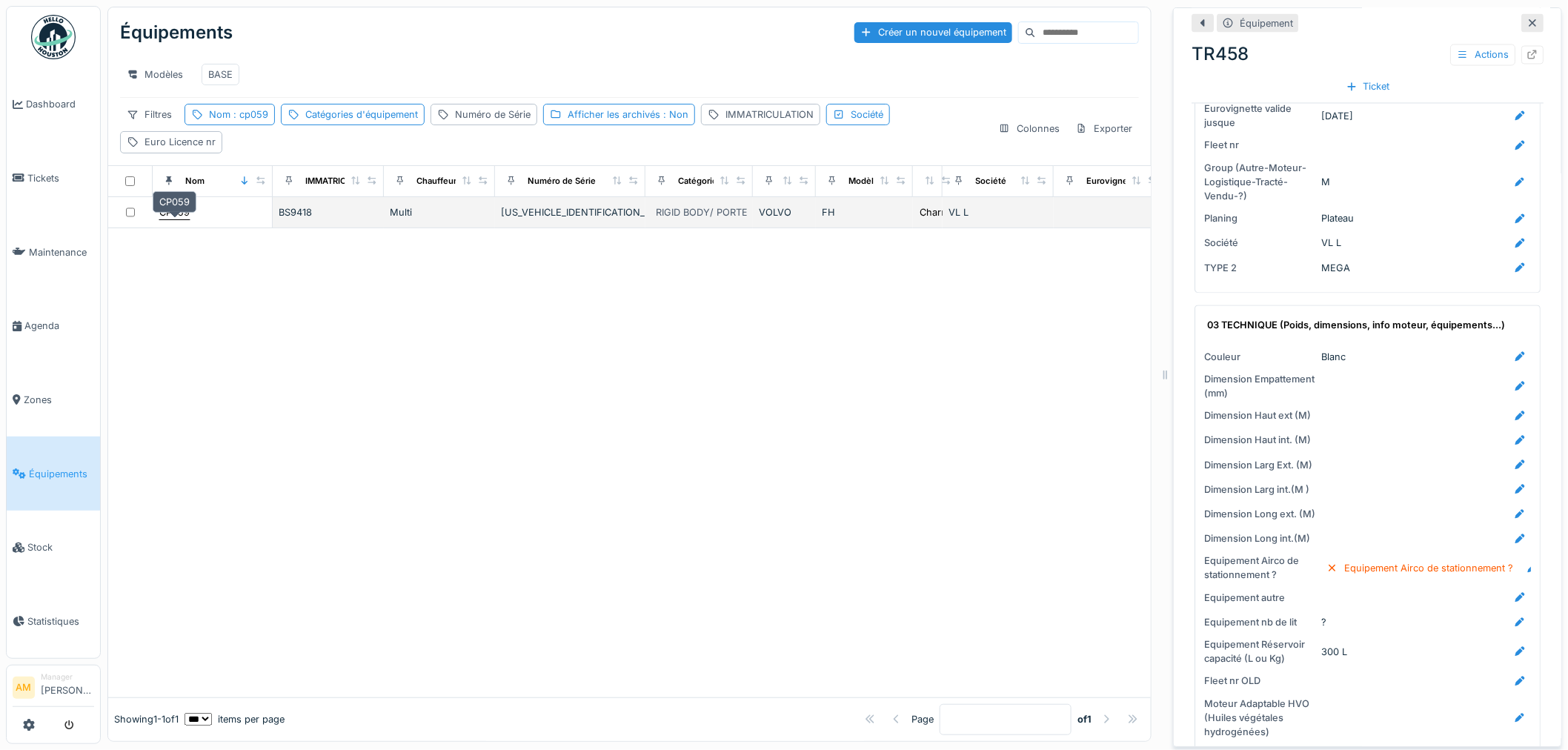
click at [184, 219] on div "CP059" at bounding box center [174, 212] width 30 height 14
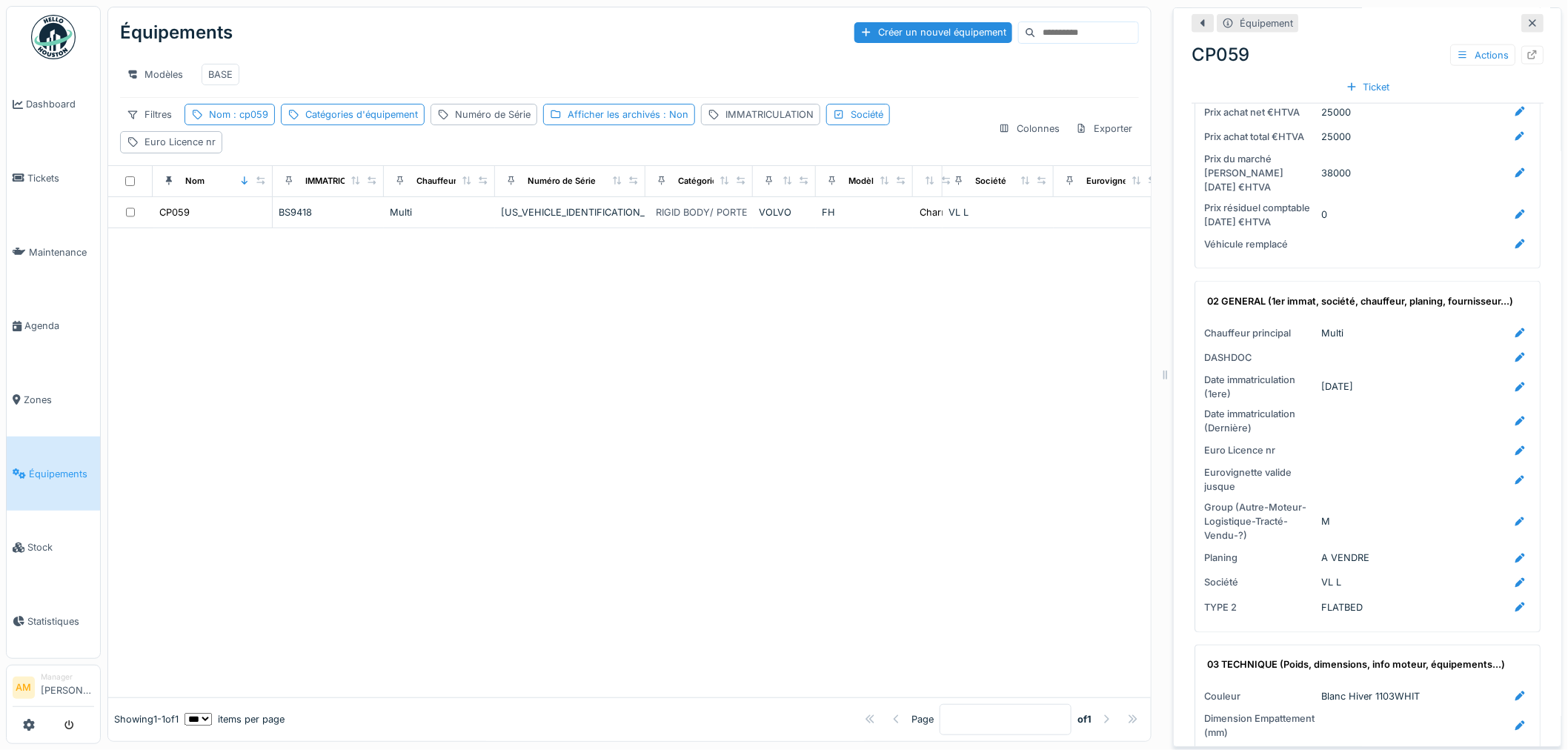
scroll to position [988, 0]
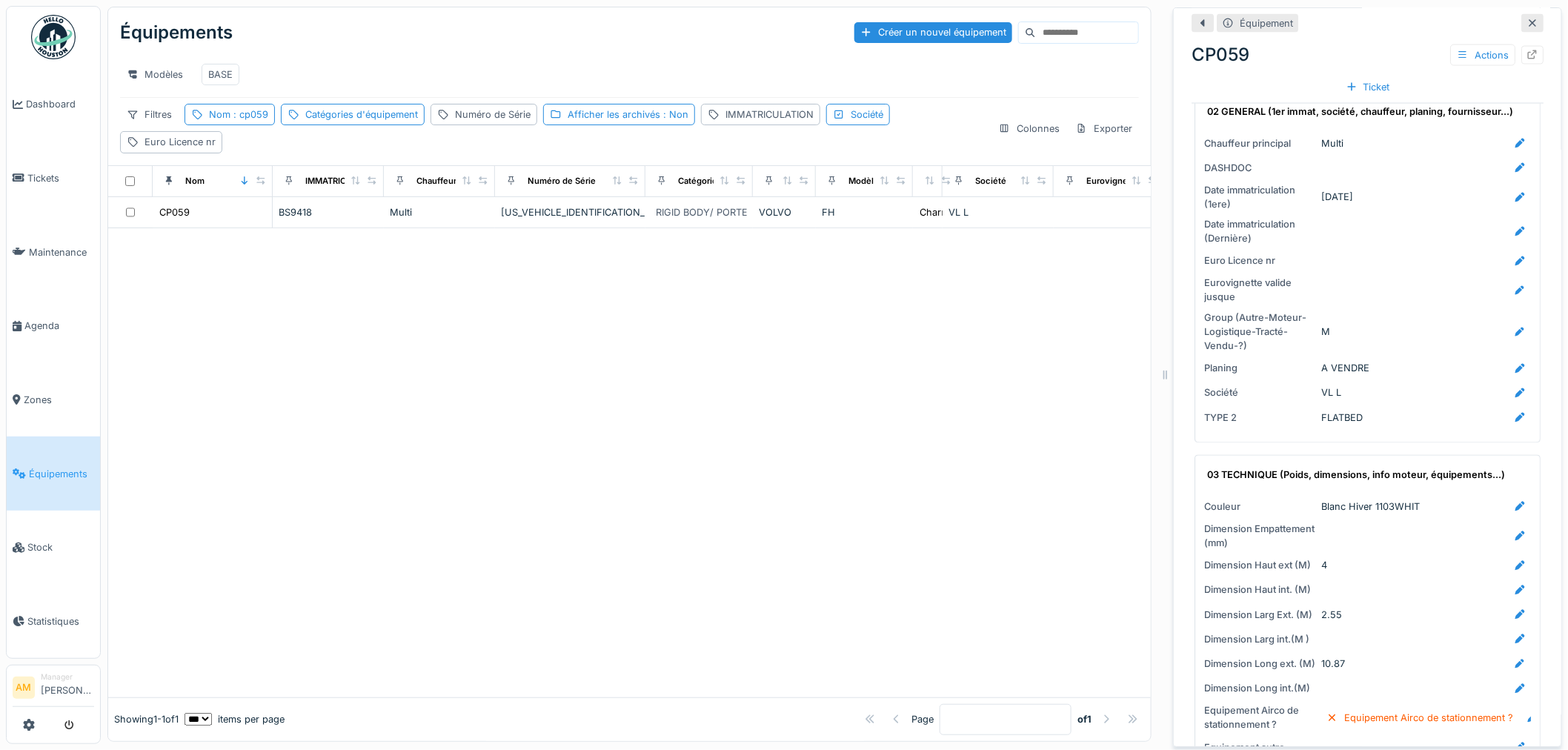
click at [450, 436] on div at bounding box center [629, 463] width 1042 height 470
click at [253, 120] on span ": cp059" at bounding box center [249, 114] width 38 height 11
drag, startPoint x: 244, startPoint y: 201, endPoint x: 224, endPoint y: 202, distance: 20.0
click at [224, 202] on input "*****" at bounding box center [265, 199] width 148 height 31
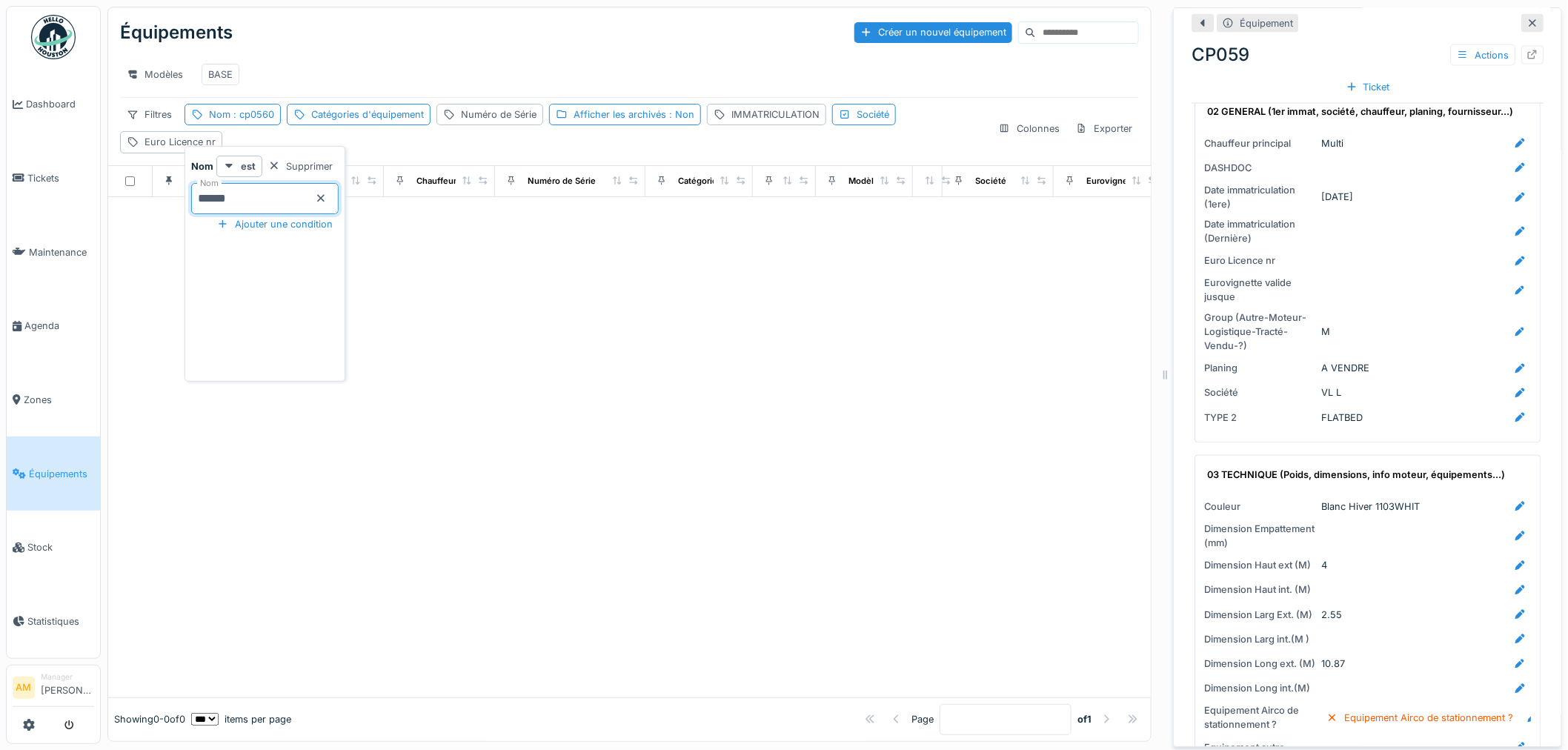
drag, startPoint x: 253, startPoint y: 202, endPoint x: 220, endPoint y: 202, distance: 33.0
click at [220, 202] on input "******" at bounding box center [265, 199] width 148 height 31
type input "*****"
click at [477, 313] on div at bounding box center [629, 447] width 1042 height 501
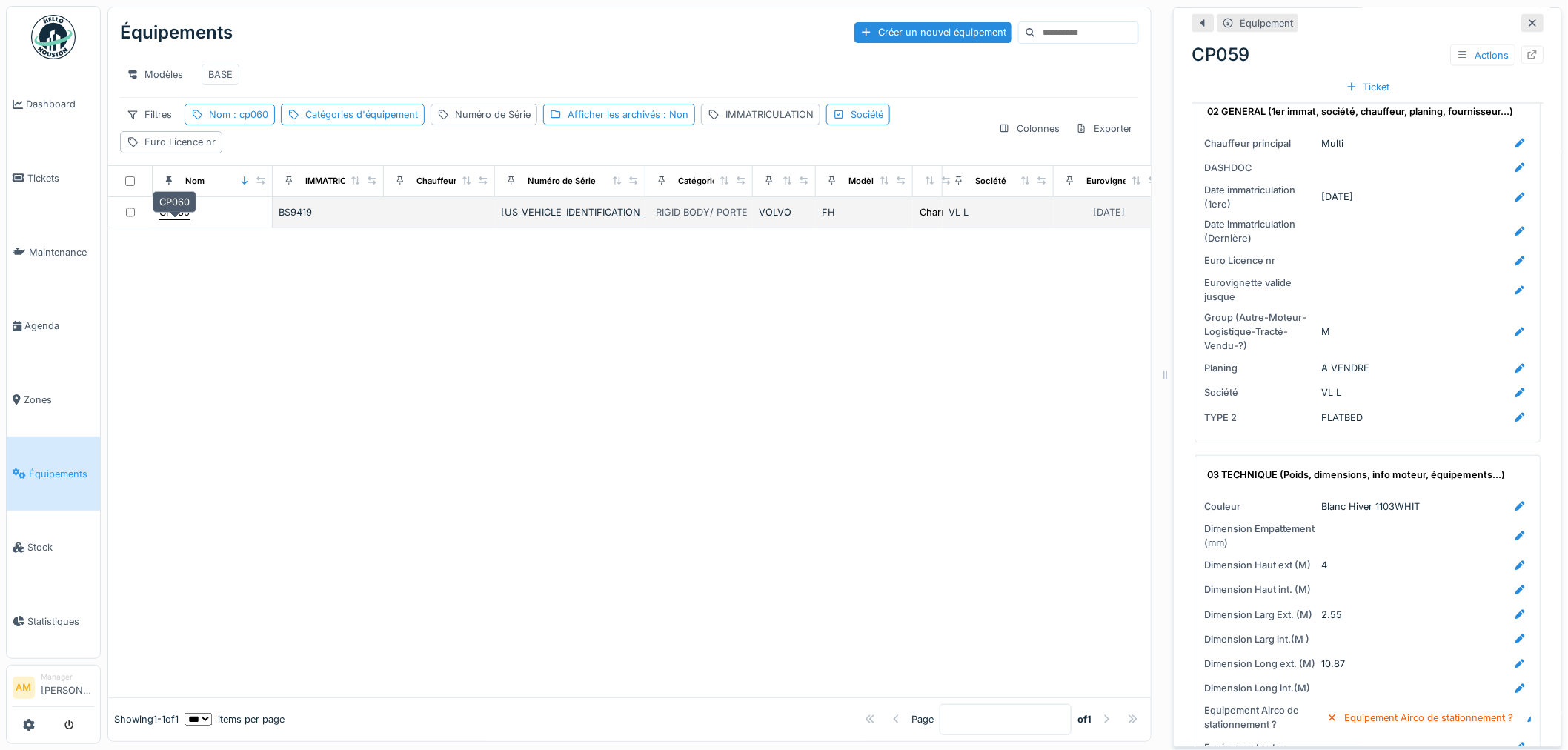
click at [179, 219] on div "CP060" at bounding box center [174, 212] width 30 height 14
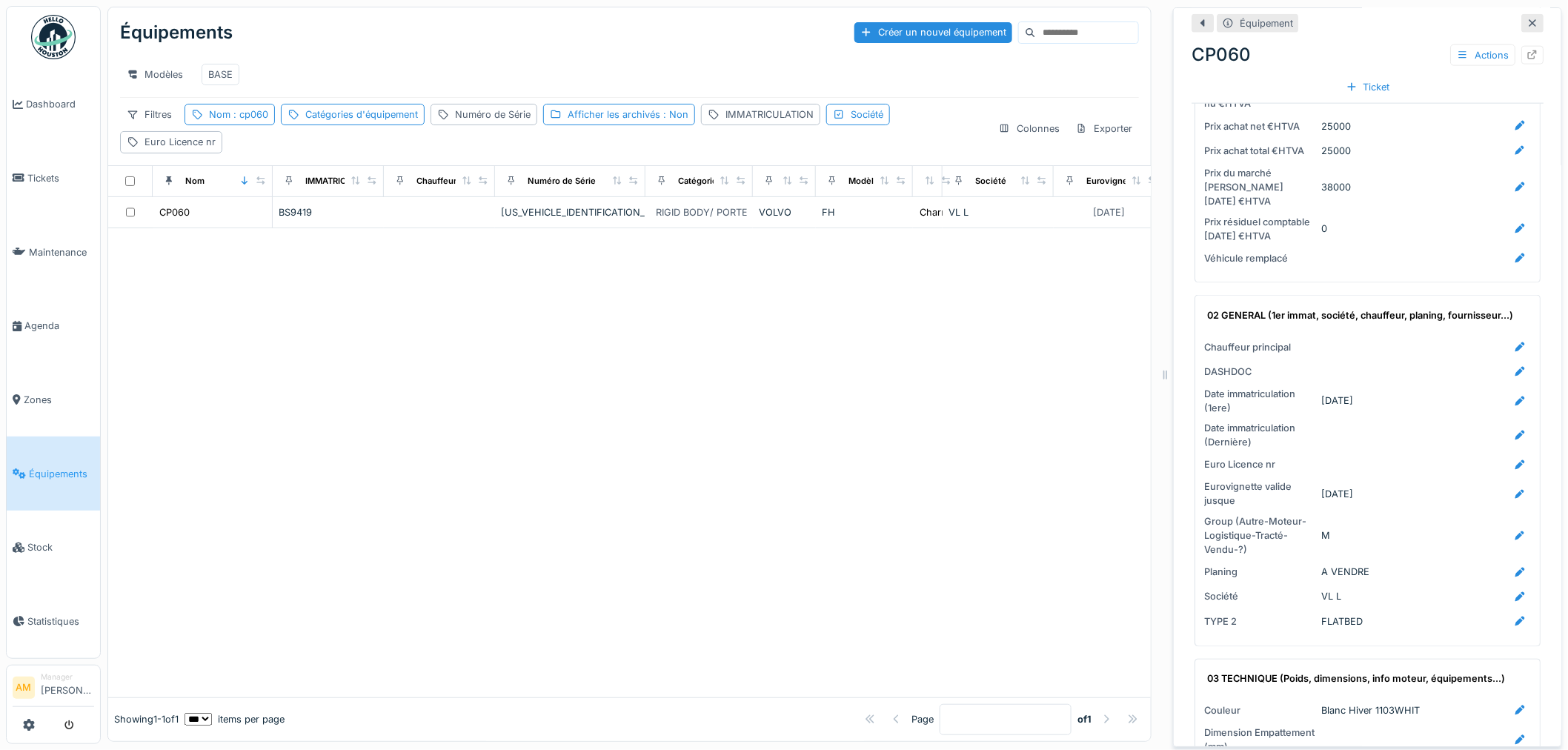
scroll to position [823, 0]
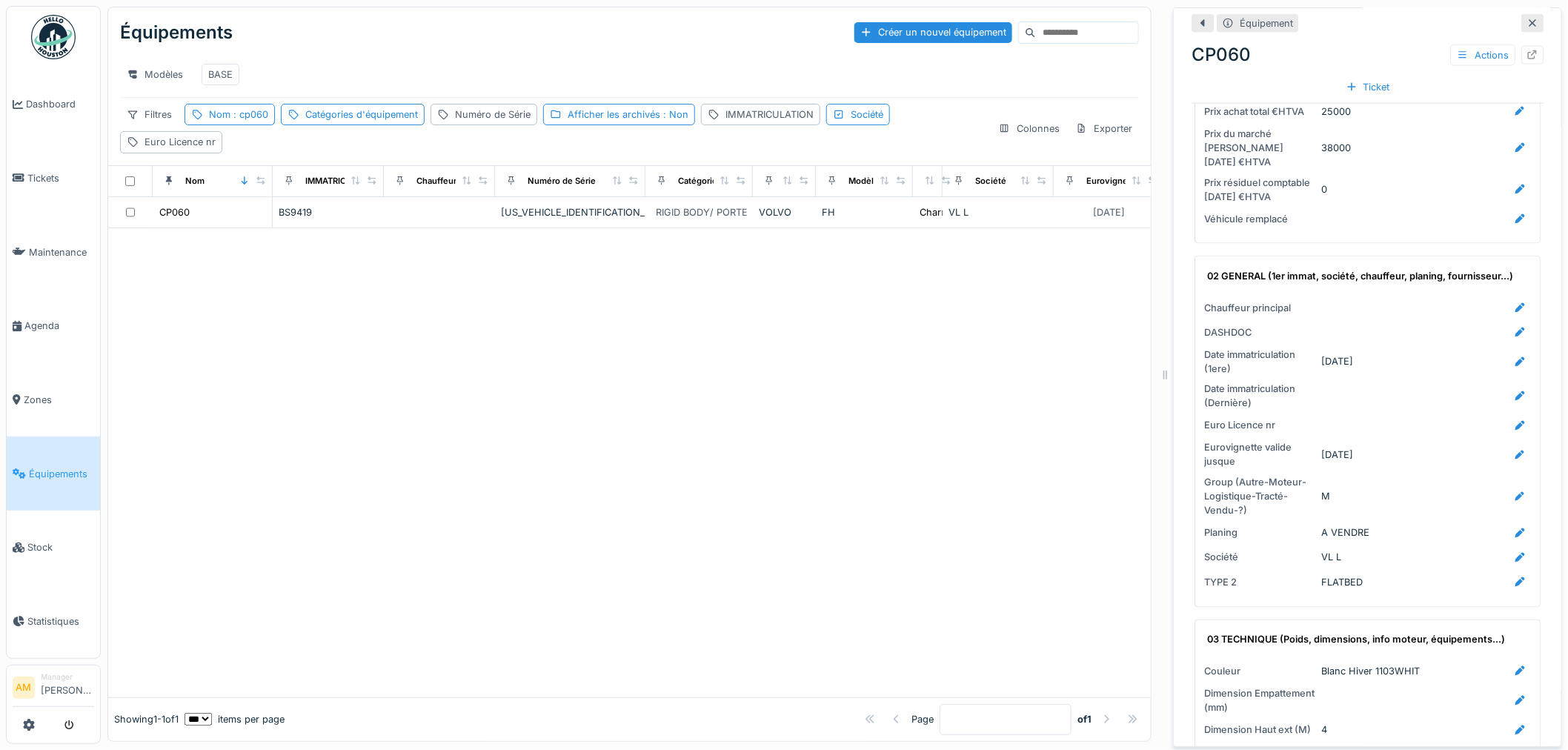
drag, startPoint x: 685, startPoint y: 531, endPoint x: 617, endPoint y: 496, distance: 76.5
click at [659, 514] on div at bounding box center [629, 463] width 1042 height 470
click at [271, 125] on div "Nom : cp060" at bounding box center [230, 114] width 91 height 22
click at [229, 199] on input "*****" at bounding box center [265, 199] width 148 height 31
type input "*****"
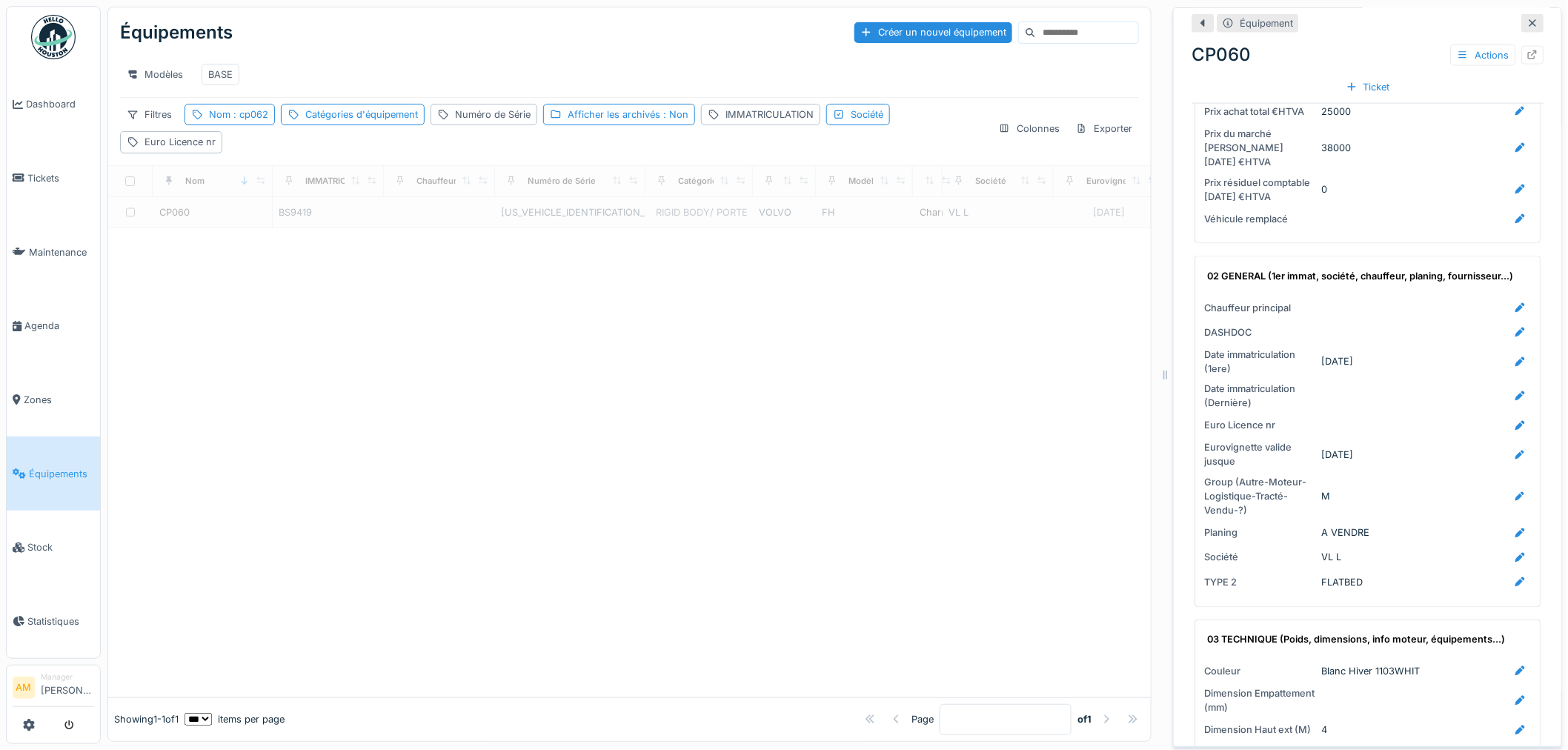
click at [704, 455] on div at bounding box center [629, 463] width 1042 height 470
drag, startPoint x: 255, startPoint y: 129, endPoint x: 260, endPoint y: 139, distance: 11.2
click at [255, 120] on span ": cp062" at bounding box center [249, 114] width 38 height 11
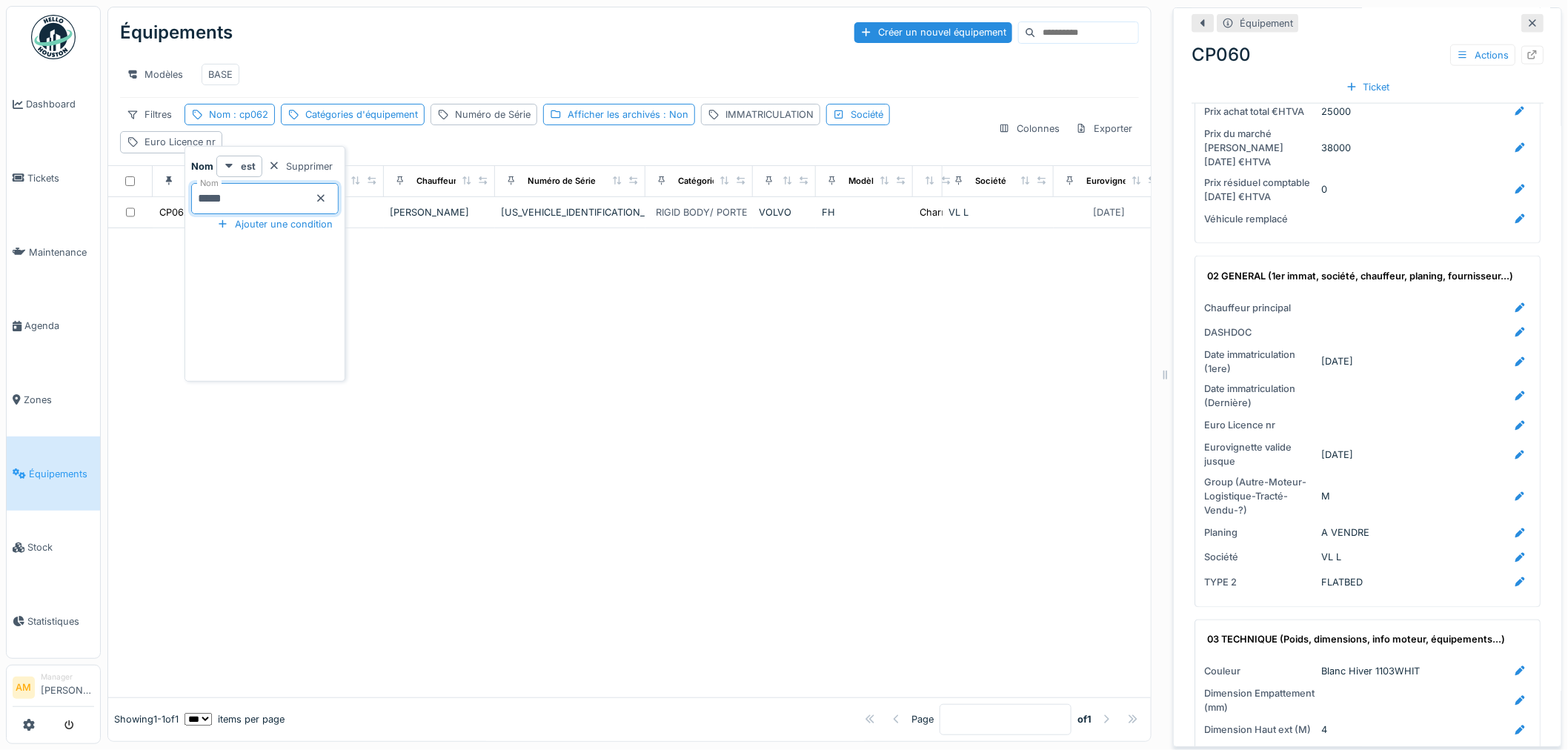
drag, startPoint x: 249, startPoint y: 203, endPoint x: 229, endPoint y: 202, distance: 20.0
click at [229, 202] on input "*****" at bounding box center [265, 199] width 148 height 31
type input "*****"
click at [463, 357] on div at bounding box center [629, 463] width 1042 height 470
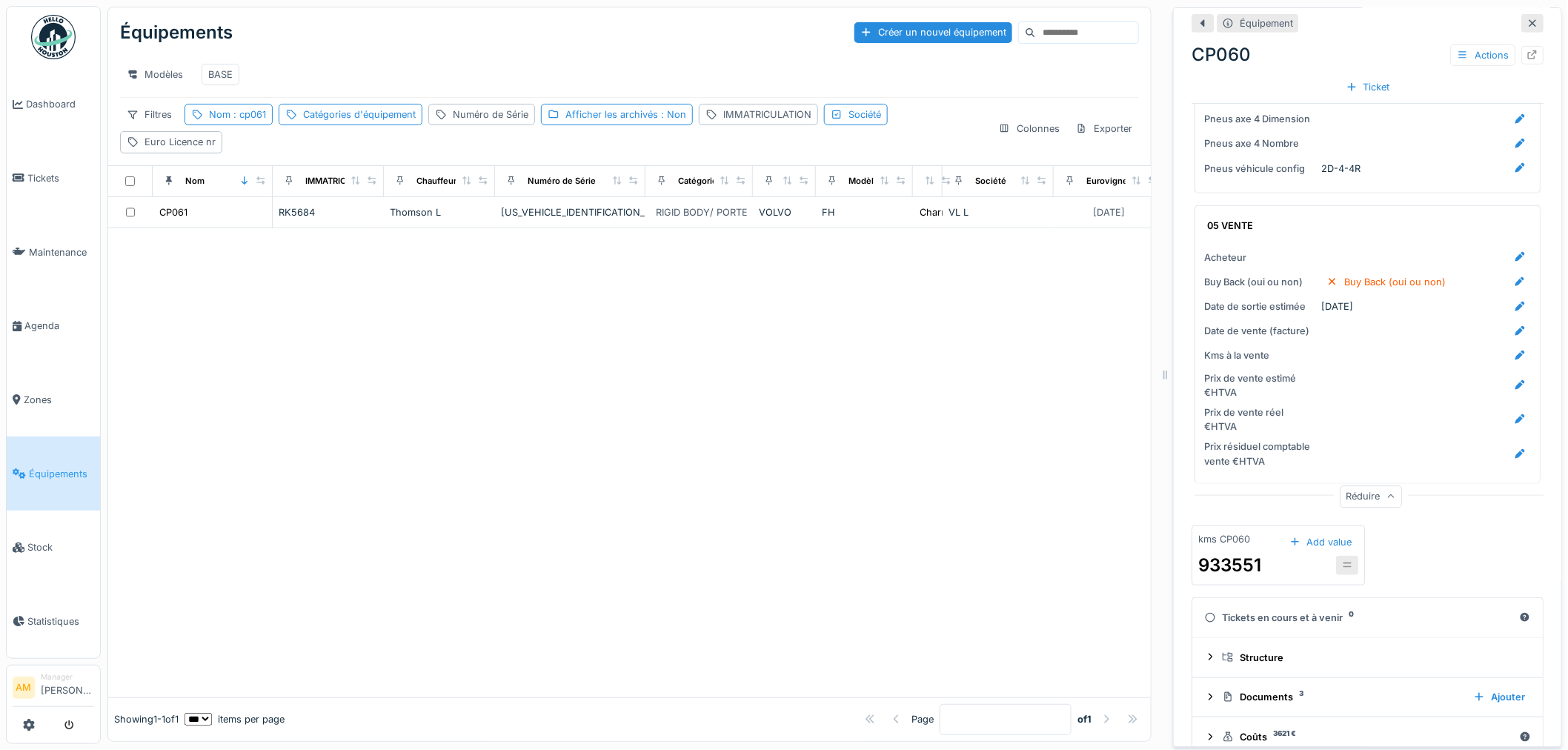
scroll to position [2650, 0]
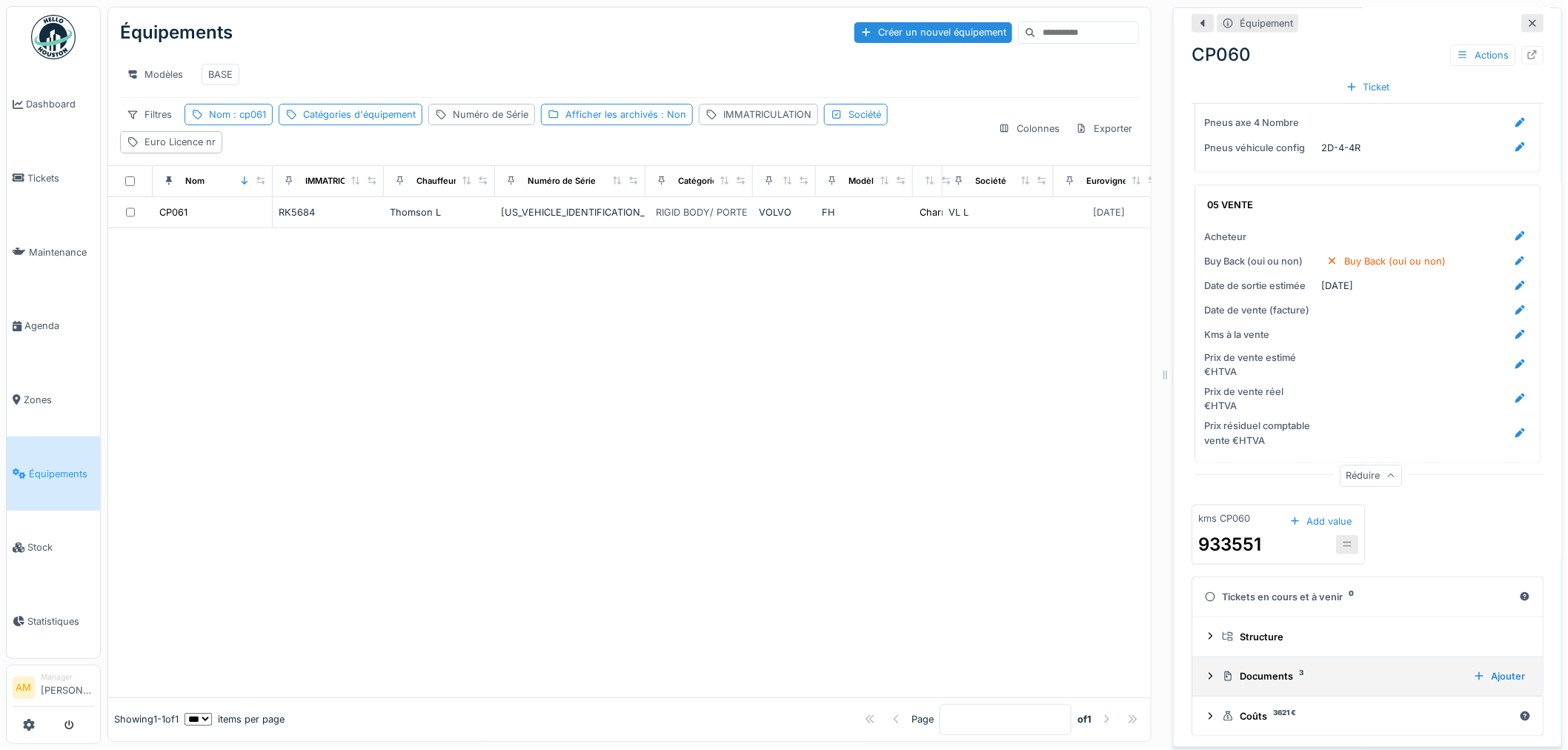
click at [1205, 670] on div at bounding box center [1211, 677] width 12 height 14
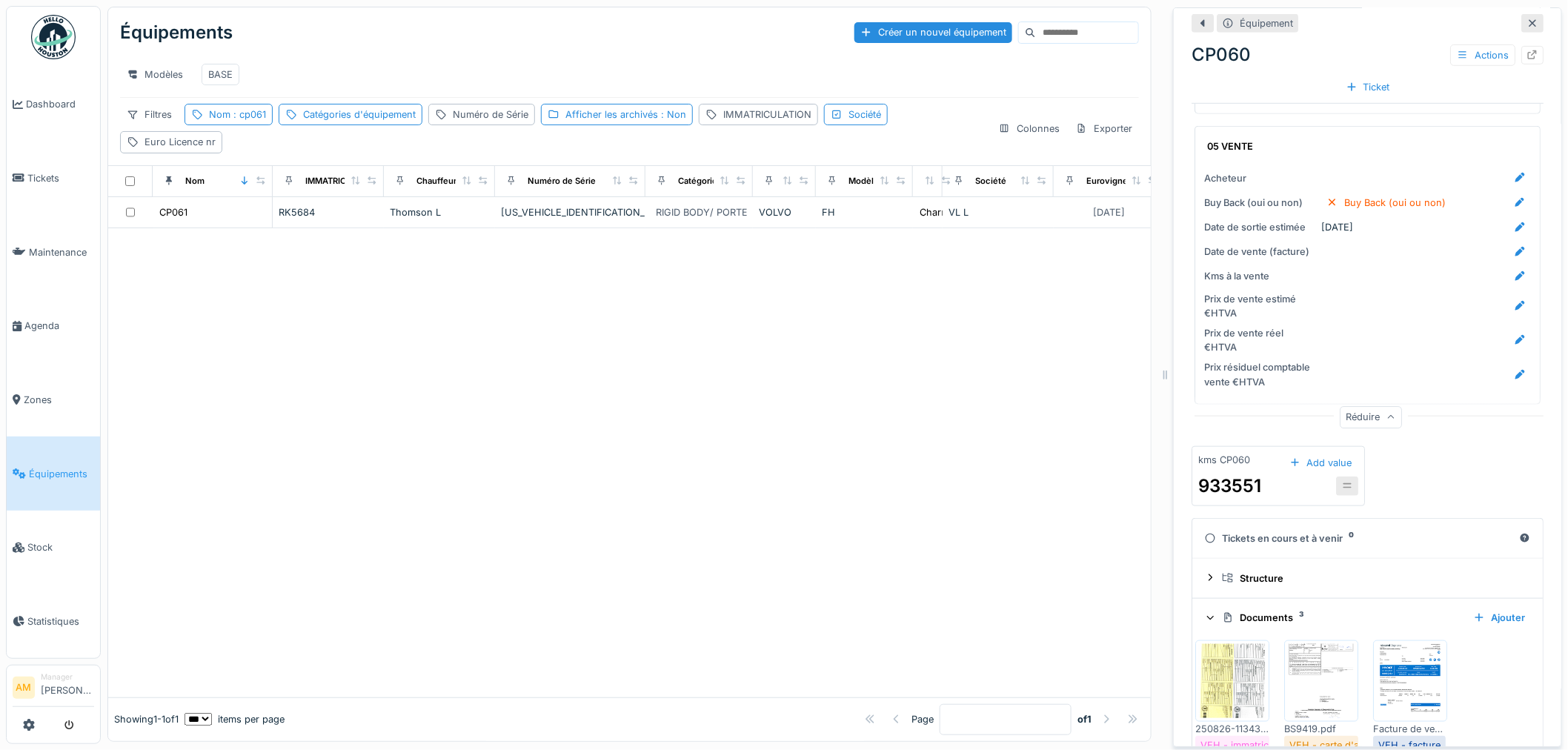
scroll to position [2783, 0]
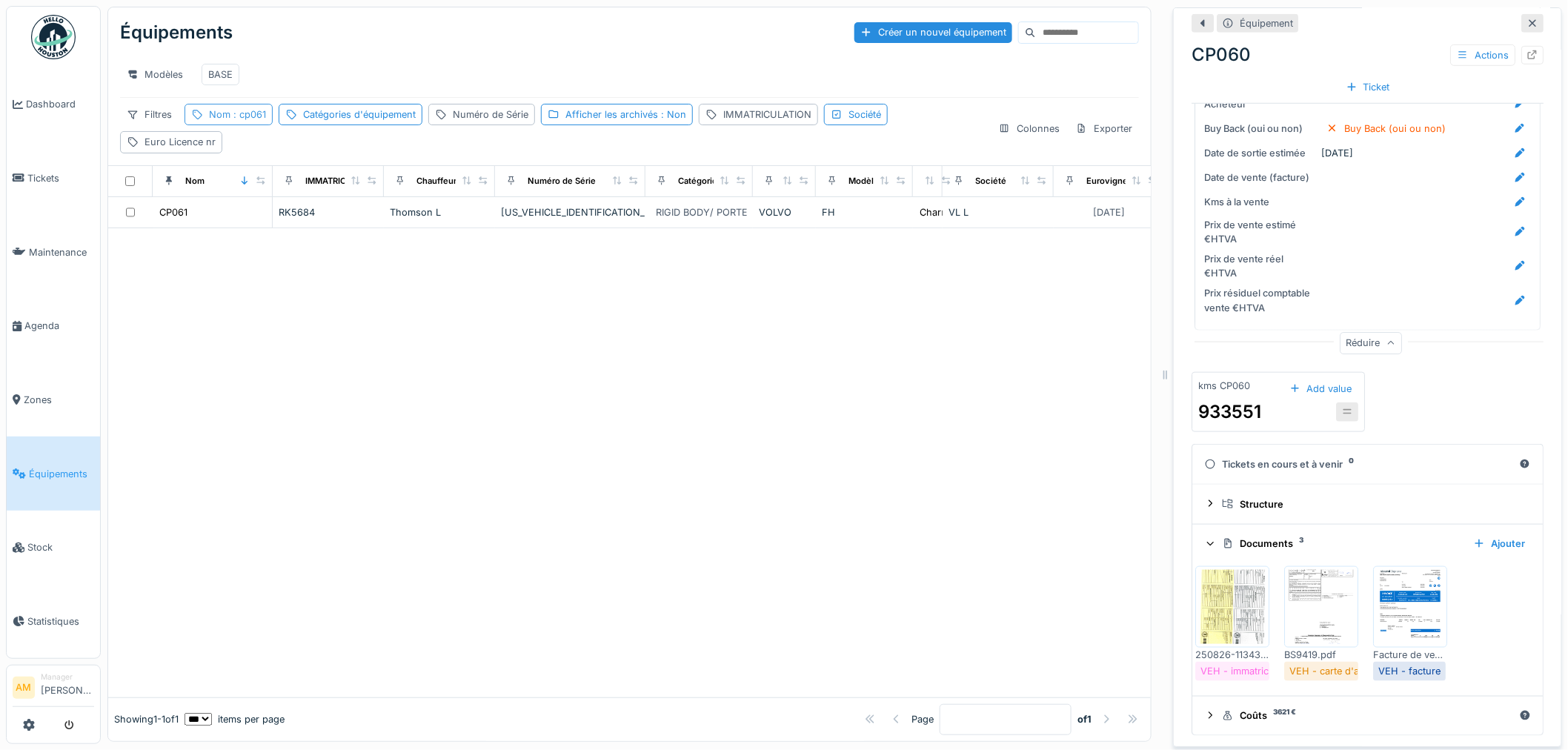
click at [255, 118] on span ": cp061" at bounding box center [248, 114] width 35 height 11
click at [234, 183] on input "*****" at bounding box center [265, 199] width 148 height 31
type input "*****"
click at [676, 472] on div at bounding box center [629, 463] width 1042 height 470
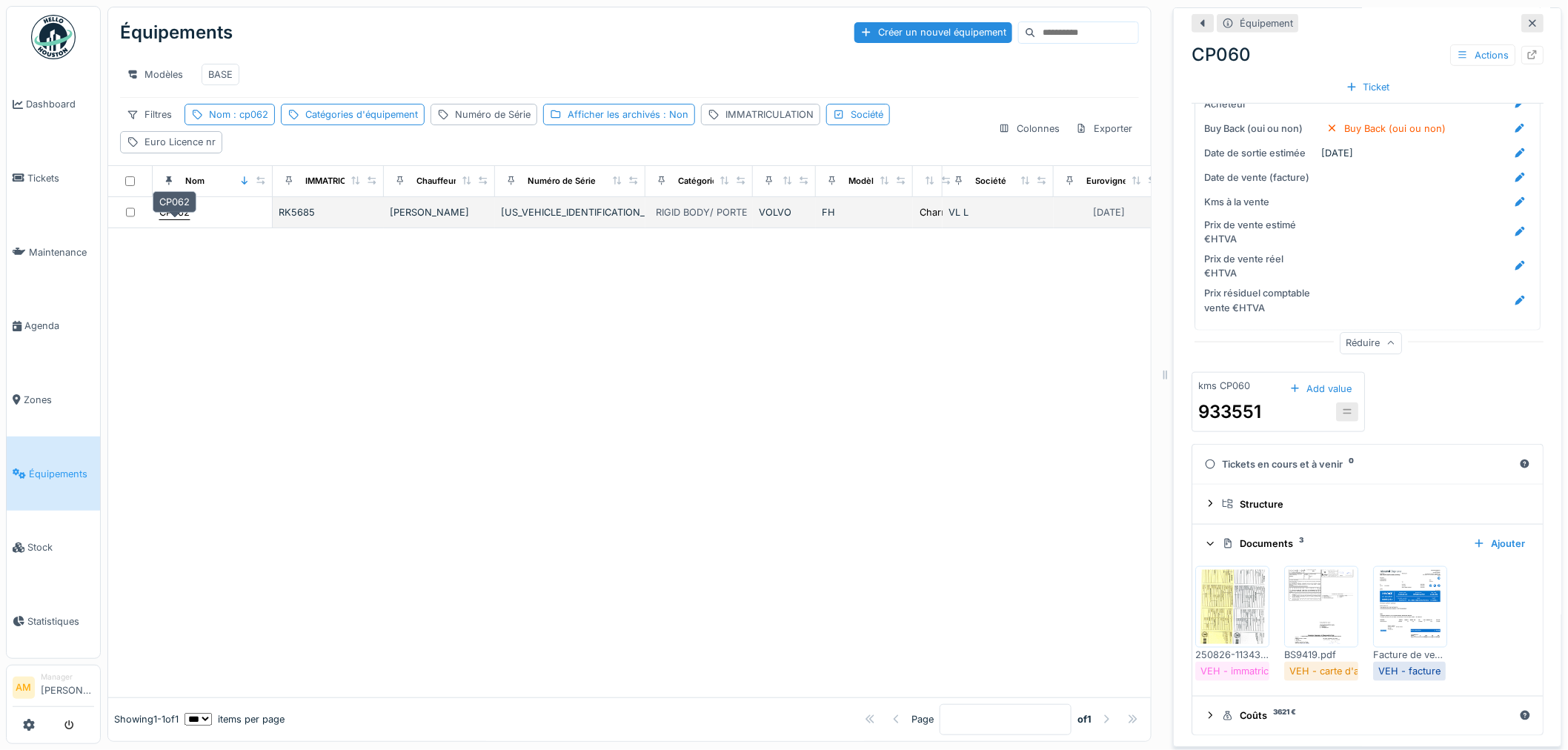
click at [186, 210] on div "CP062" at bounding box center [174, 212] width 30 height 14
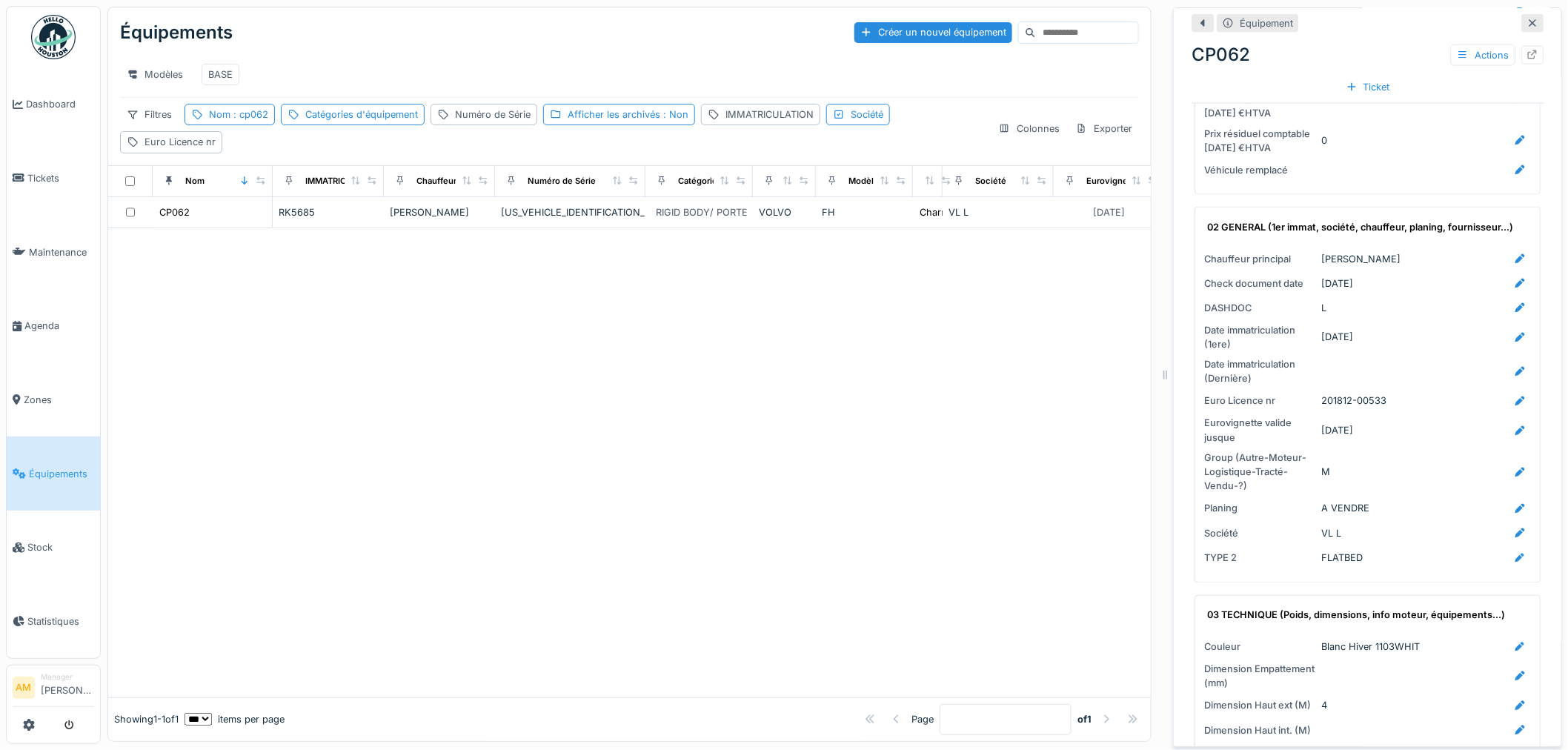
scroll to position [905, 0]
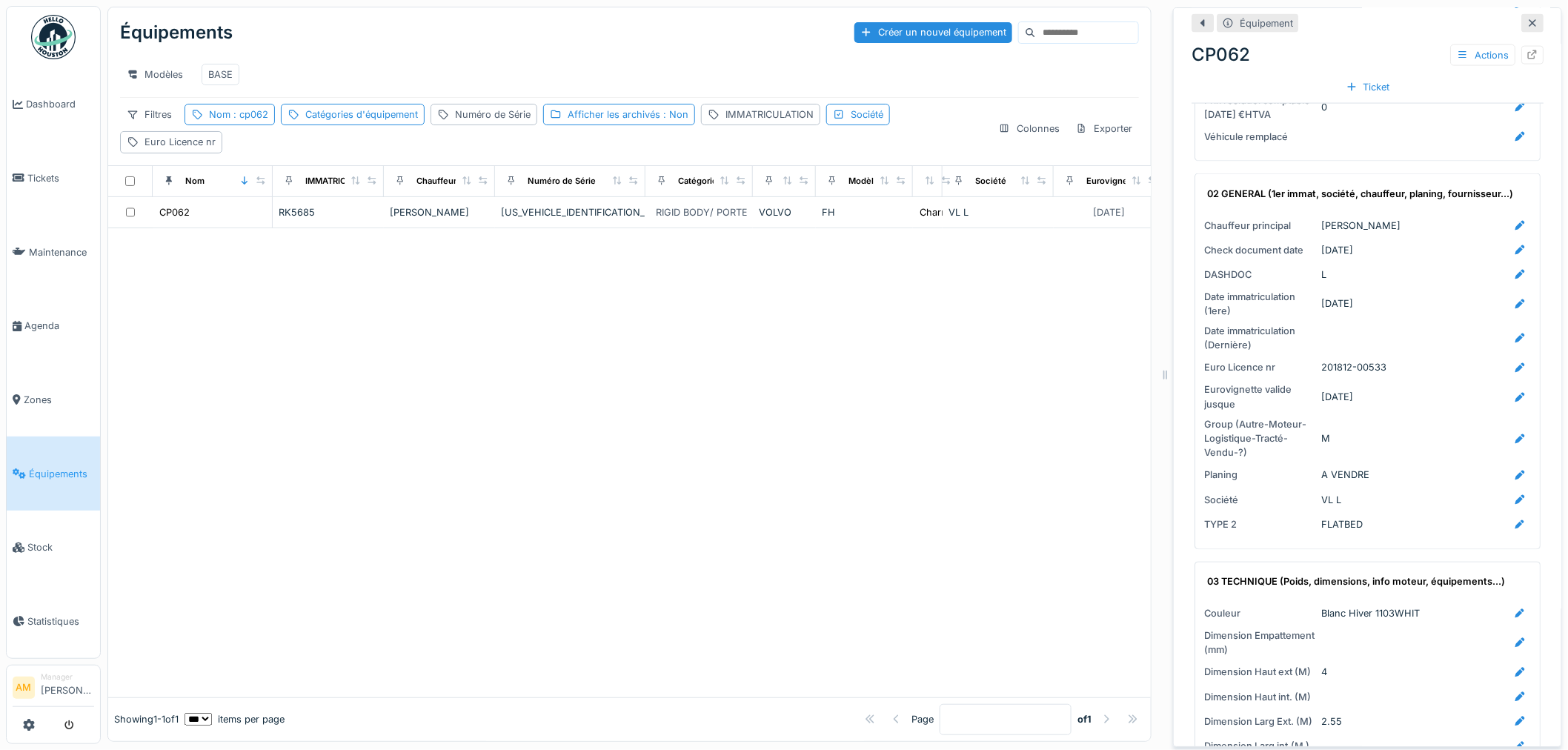
drag, startPoint x: 809, startPoint y: 476, endPoint x: 654, endPoint y: 419, distance: 165.1
click at [806, 469] on div at bounding box center [629, 463] width 1042 height 470
click at [262, 111] on span ": cp062" at bounding box center [249, 114] width 38 height 11
click at [229, 186] on input "*****" at bounding box center [265, 199] width 148 height 31
type input "*****"
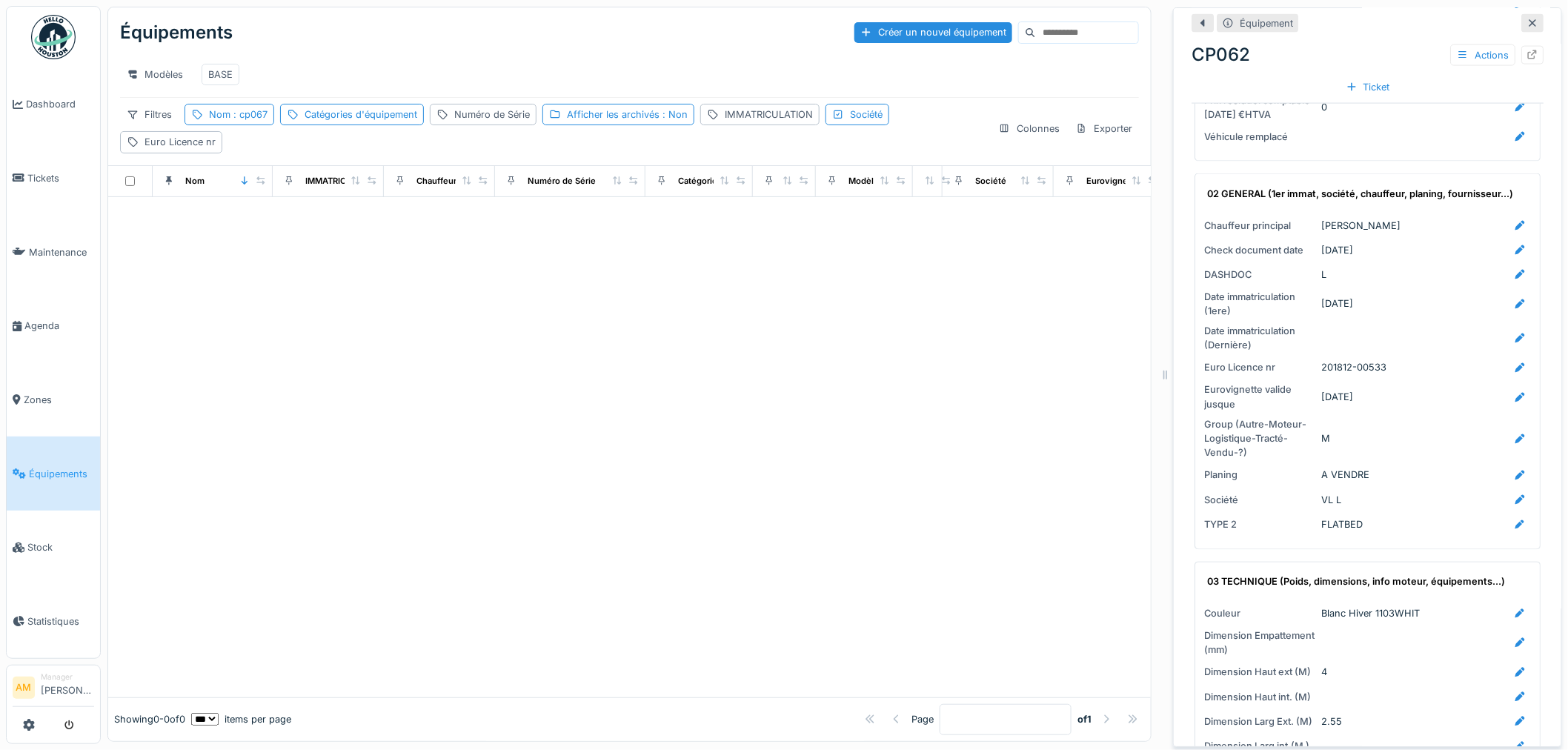
drag, startPoint x: 452, startPoint y: 261, endPoint x: 310, endPoint y: 235, distance: 144.4
click at [453, 261] on div at bounding box center [629, 447] width 1042 height 501
click at [596, 116] on div "Afficher les archivés : Non" at bounding box center [627, 115] width 121 height 14
click at [549, 195] on div at bounding box center [549, 195] width 0 height 0
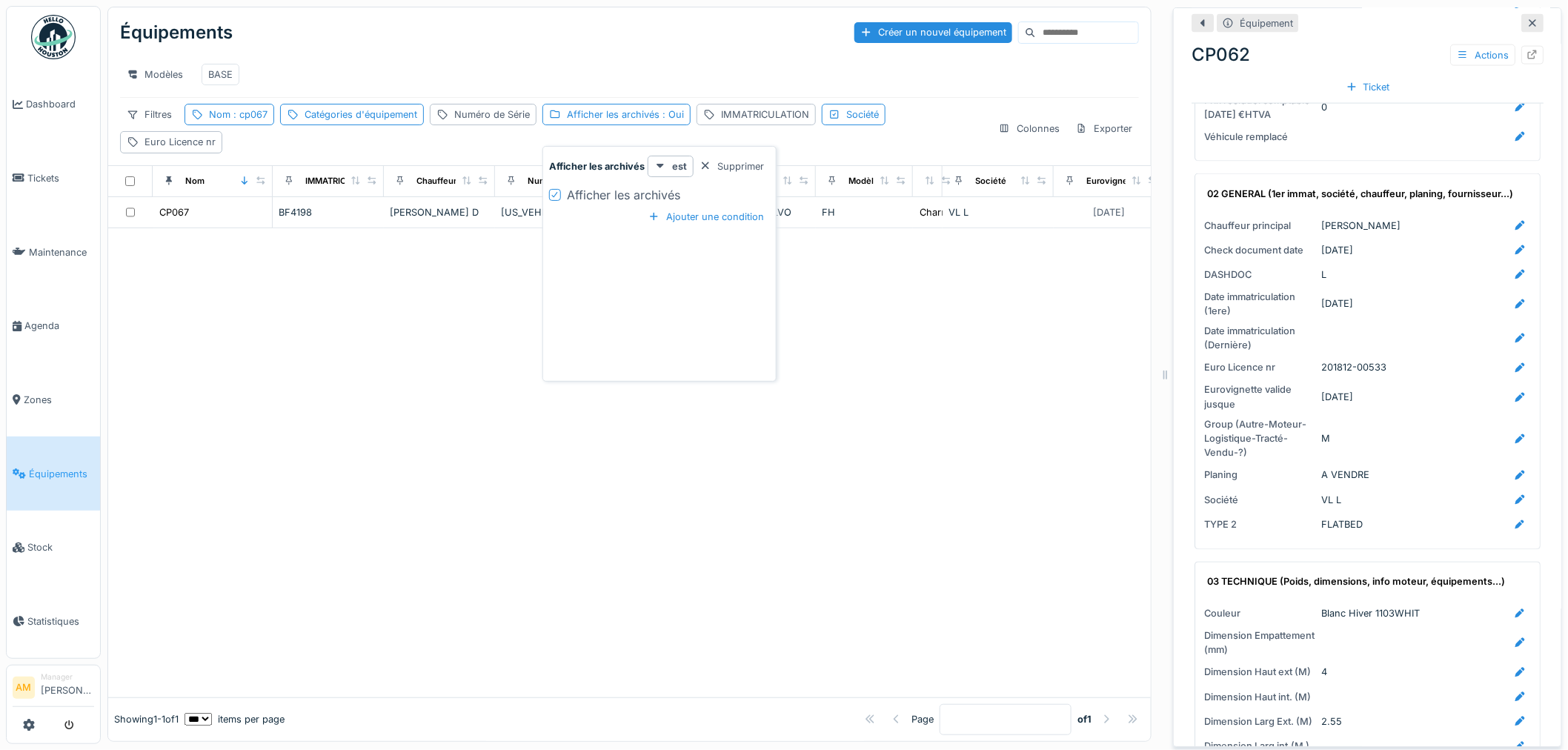
click at [368, 300] on div at bounding box center [629, 463] width 1042 height 470
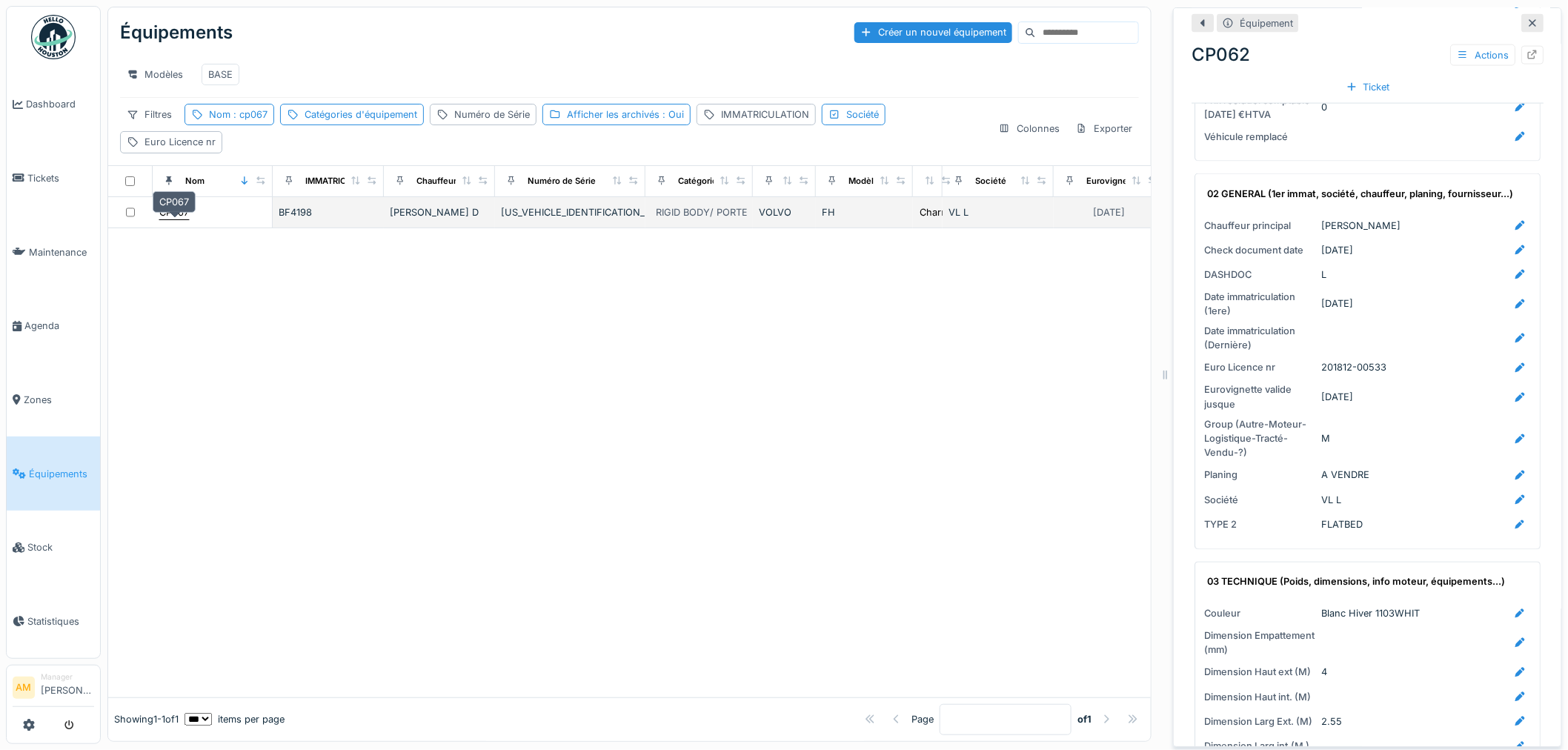
click at [186, 217] on div "CP067" at bounding box center [174, 212] width 29 height 14
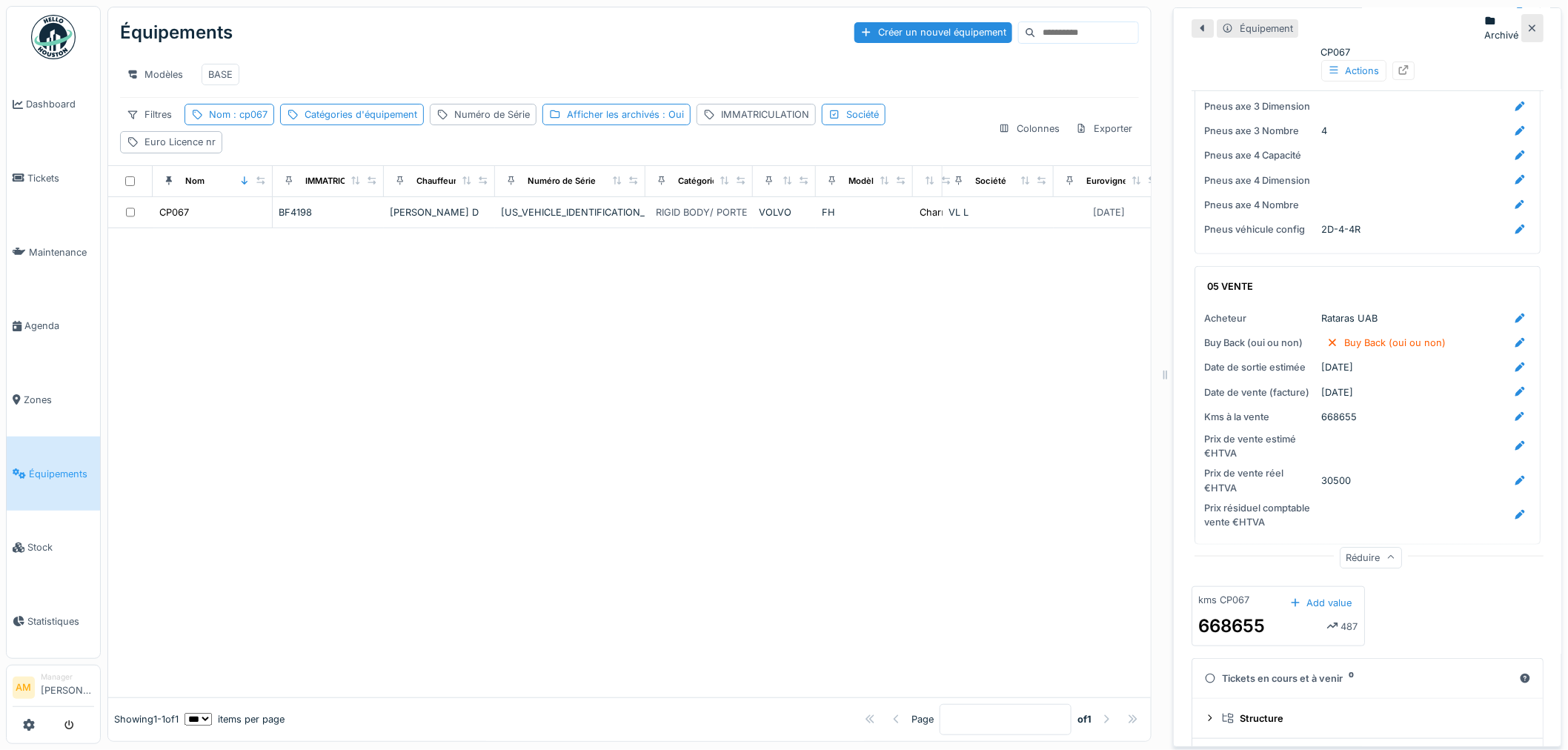
scroll to position [2682, 0]
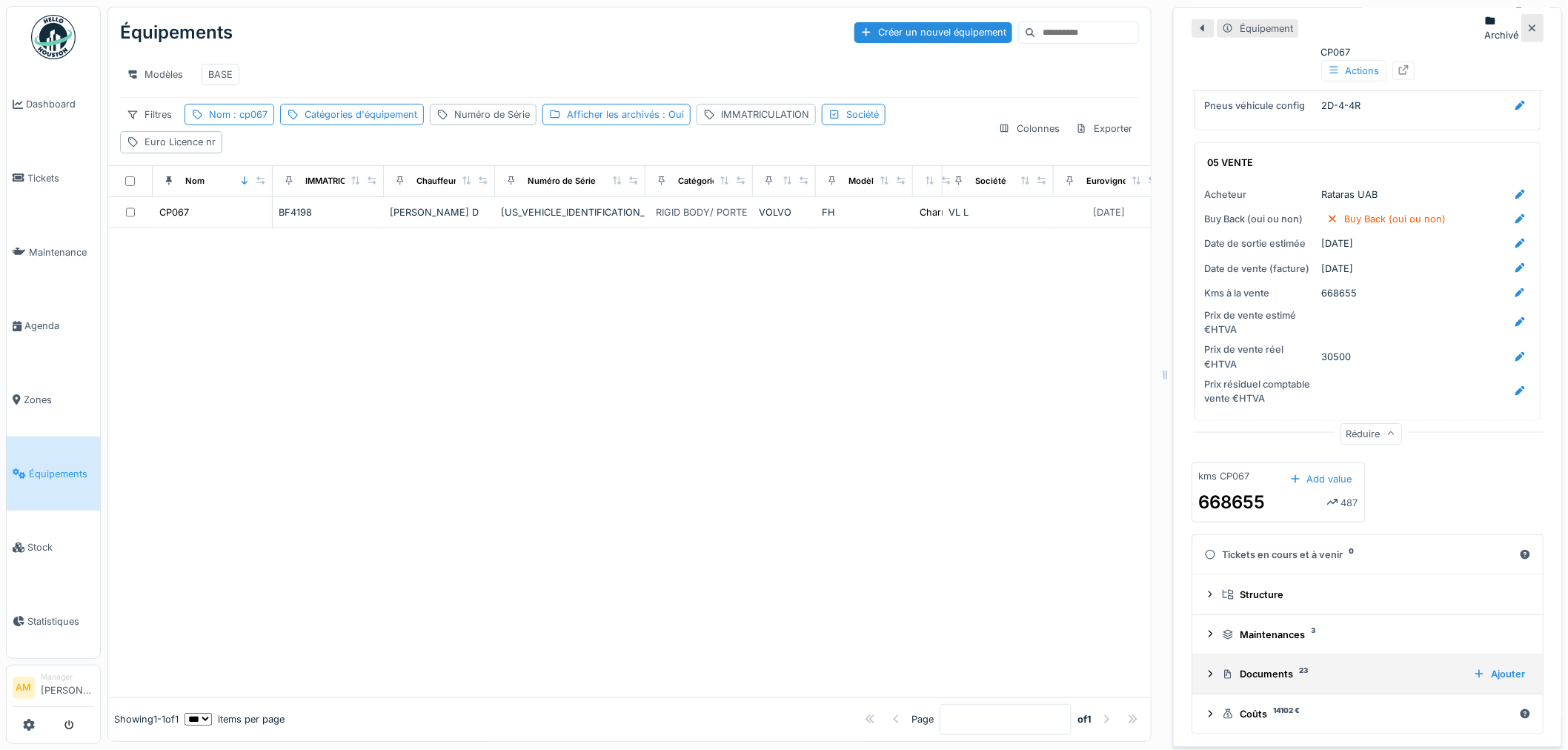
click at [1205, 670] on icon at bounding box center [1211, 674] width 12 height 9
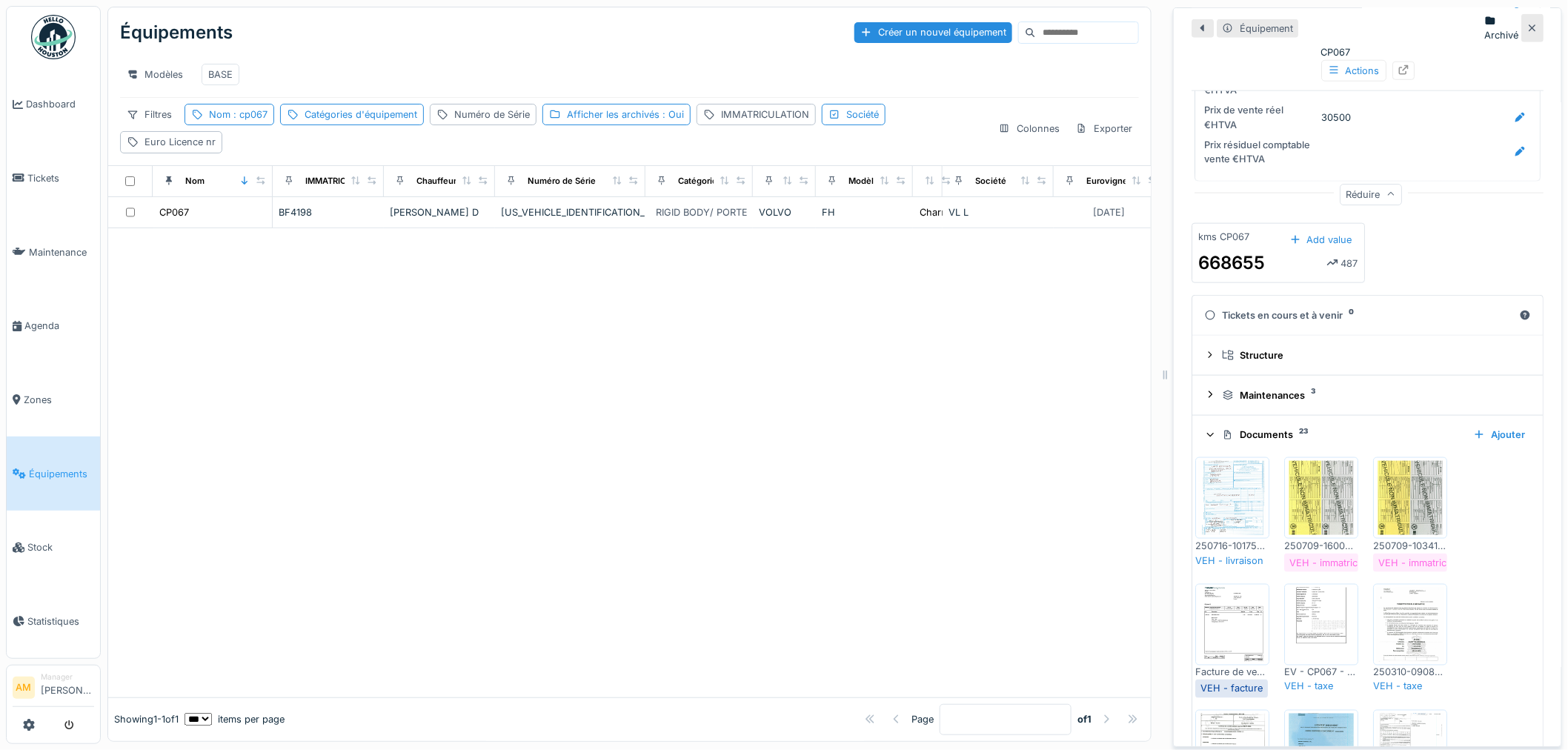
scroll to position [2929, 0]
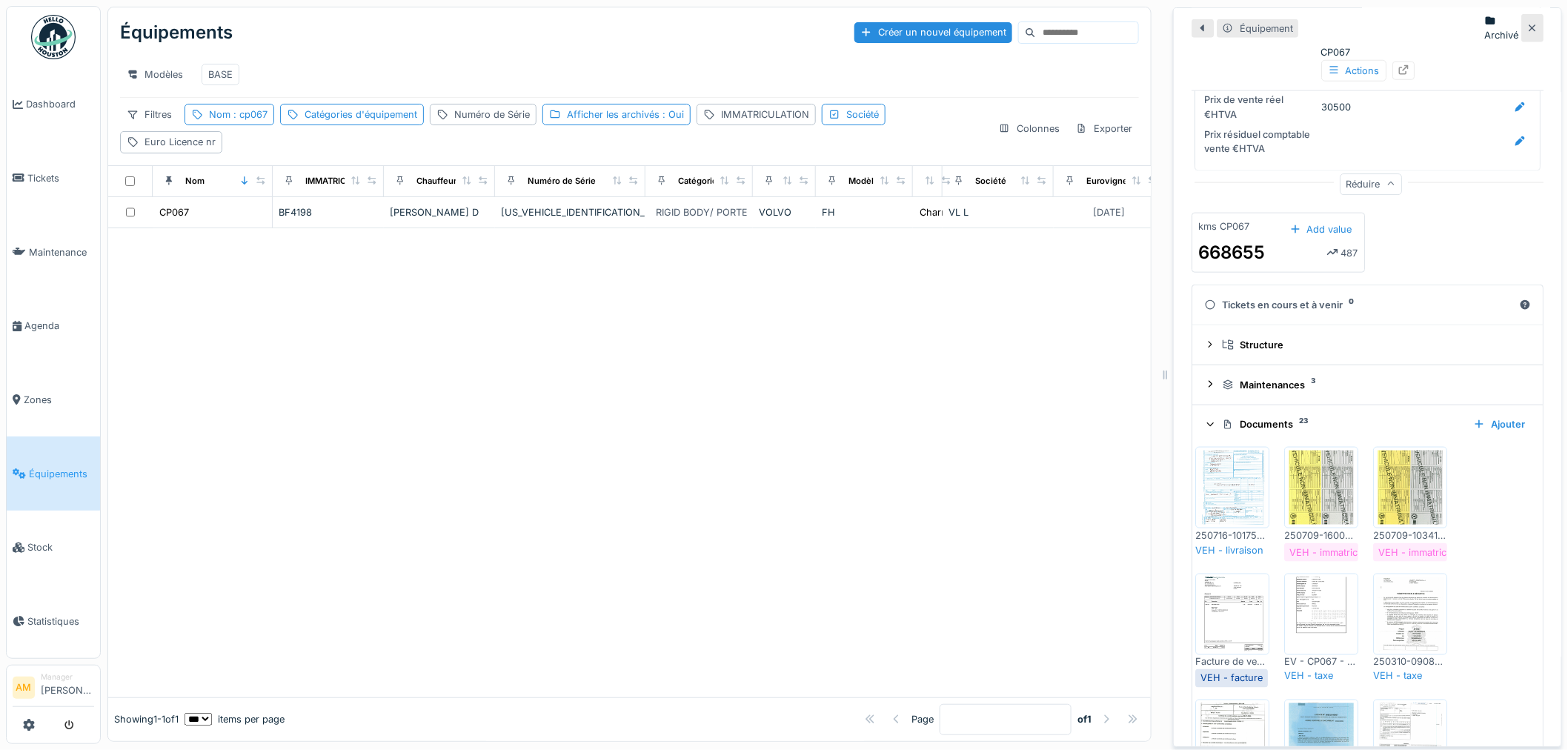
click at [1226, 467] on img at bounding box center [1232, 488] width 66 height 74
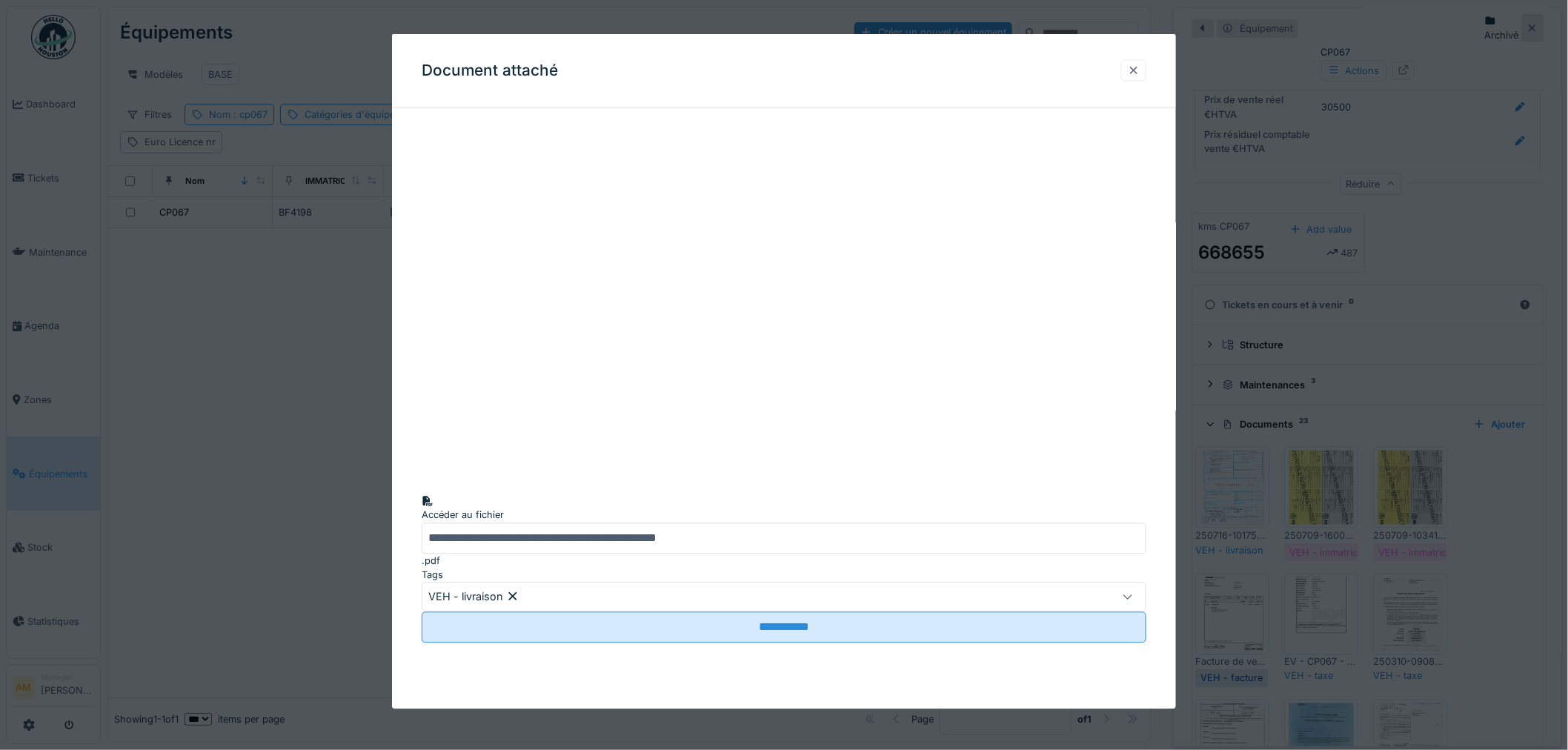
click at [1139, 69] on div at bounding box center [1134, 70] width 12 height 14
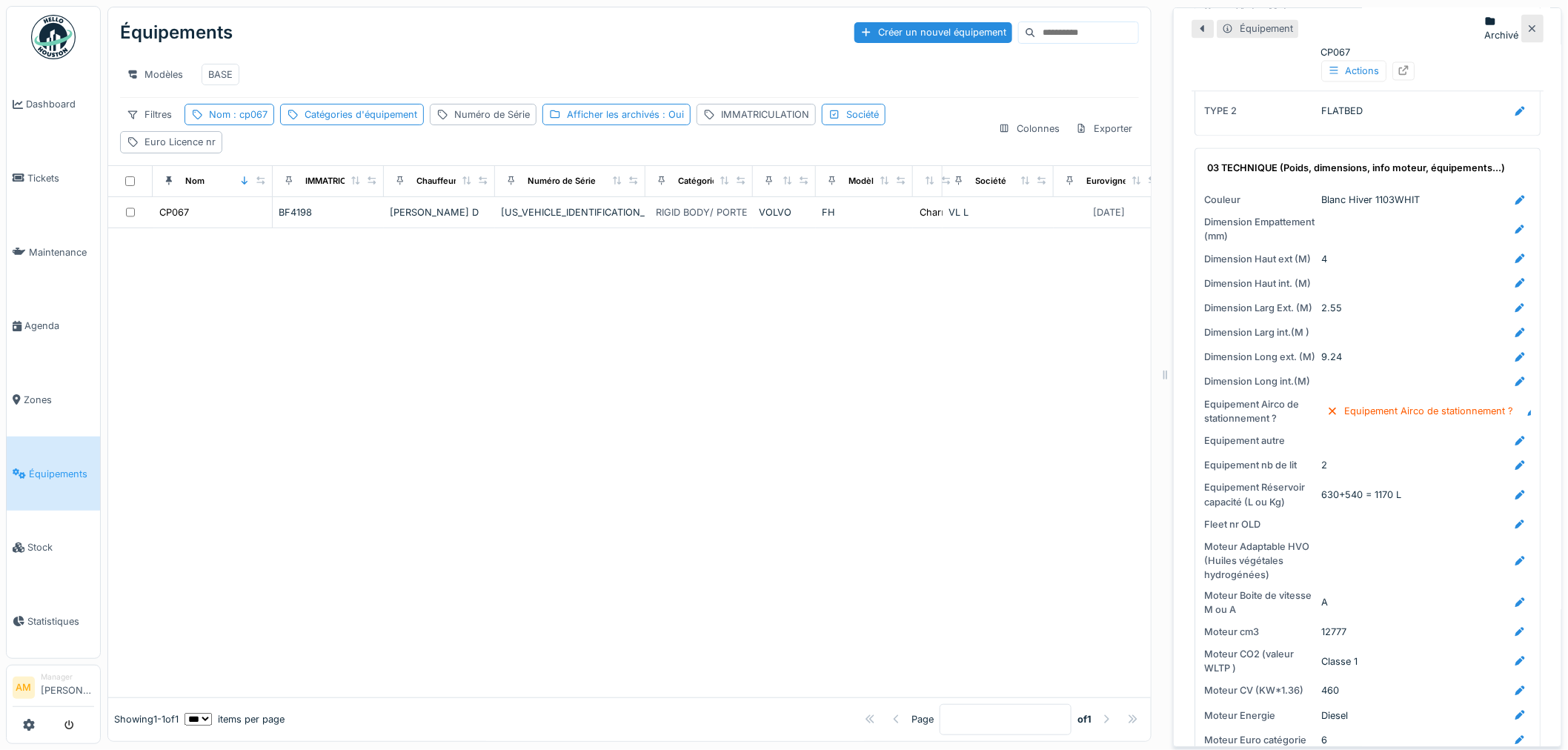
scroll to position [1117, 0]
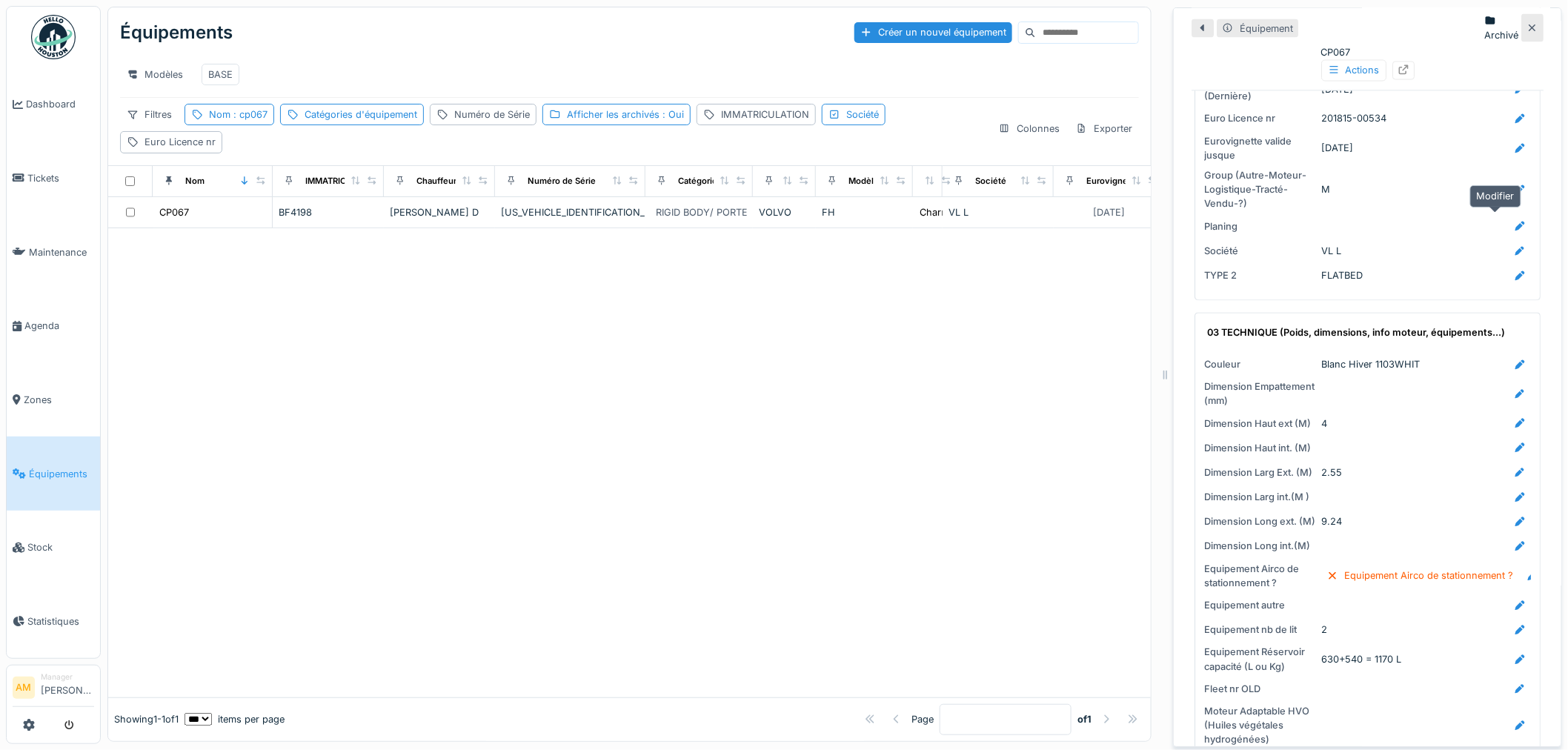
click at [1514, 222] on icon at bounding box center [1521, 226] width 12 height 9
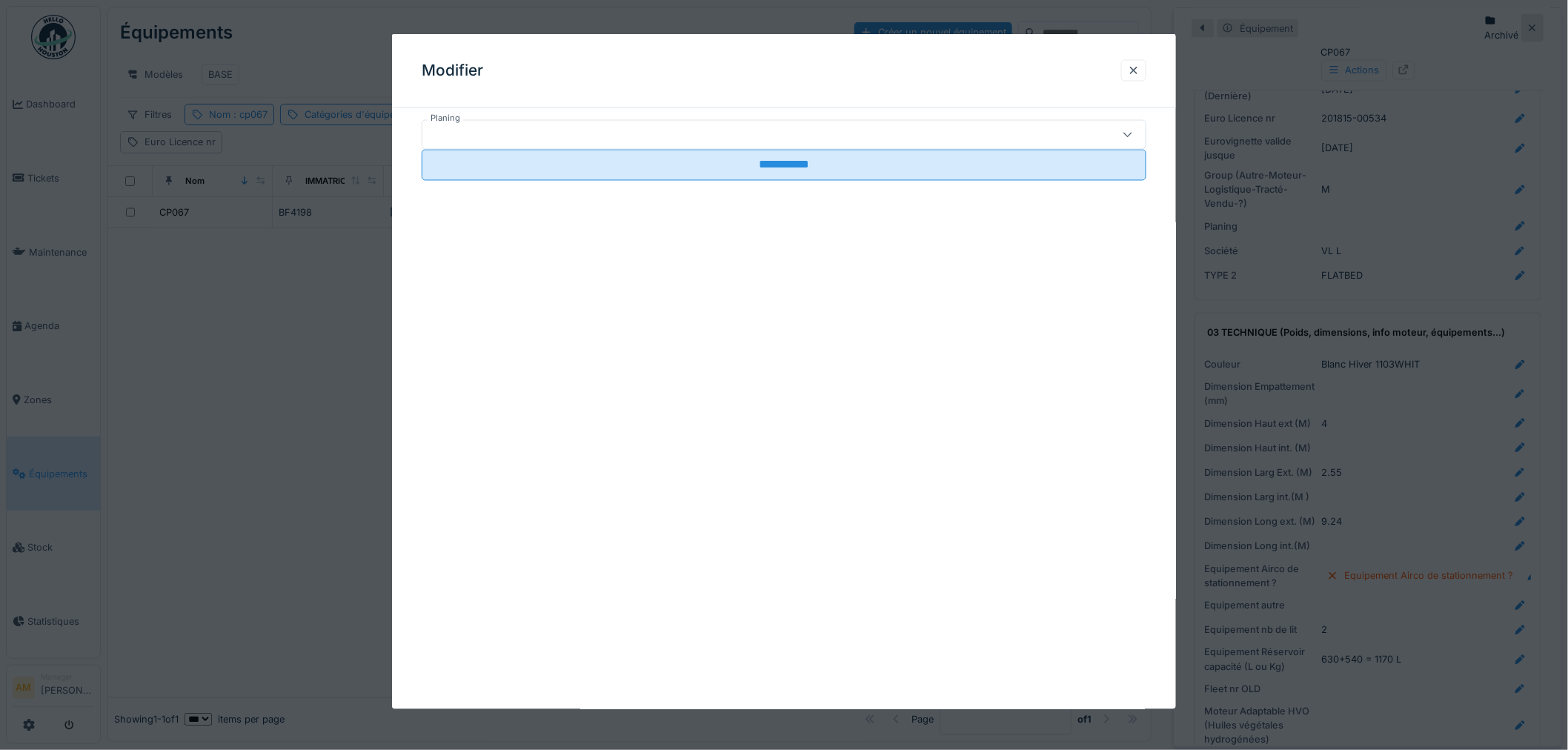
click at [713, 136] on div at bounding box center [742, 135] width 628 height 16
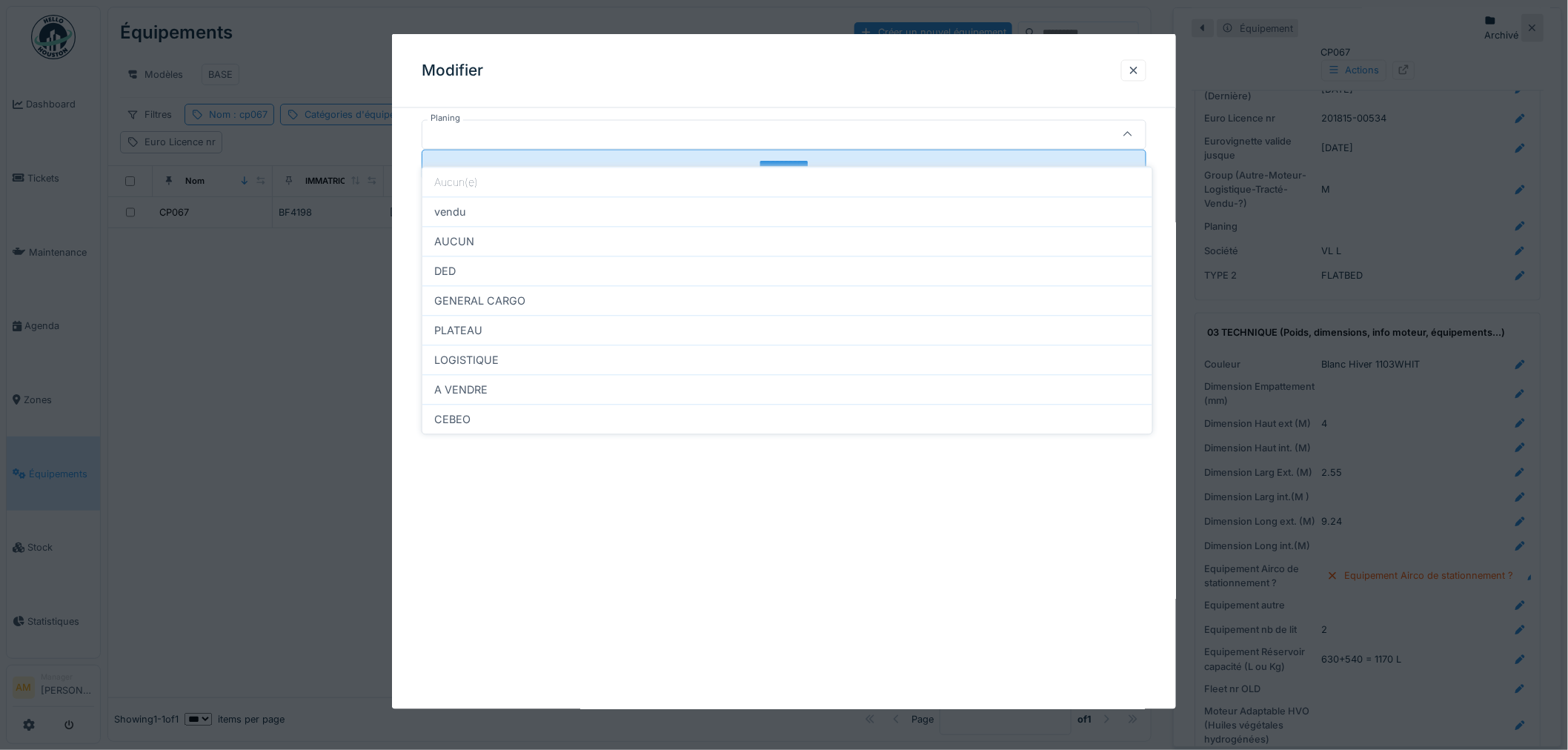
click at [671, 205] on div "vendu" at bounding box center [788, 211] width 730 height 29
type input "*****"
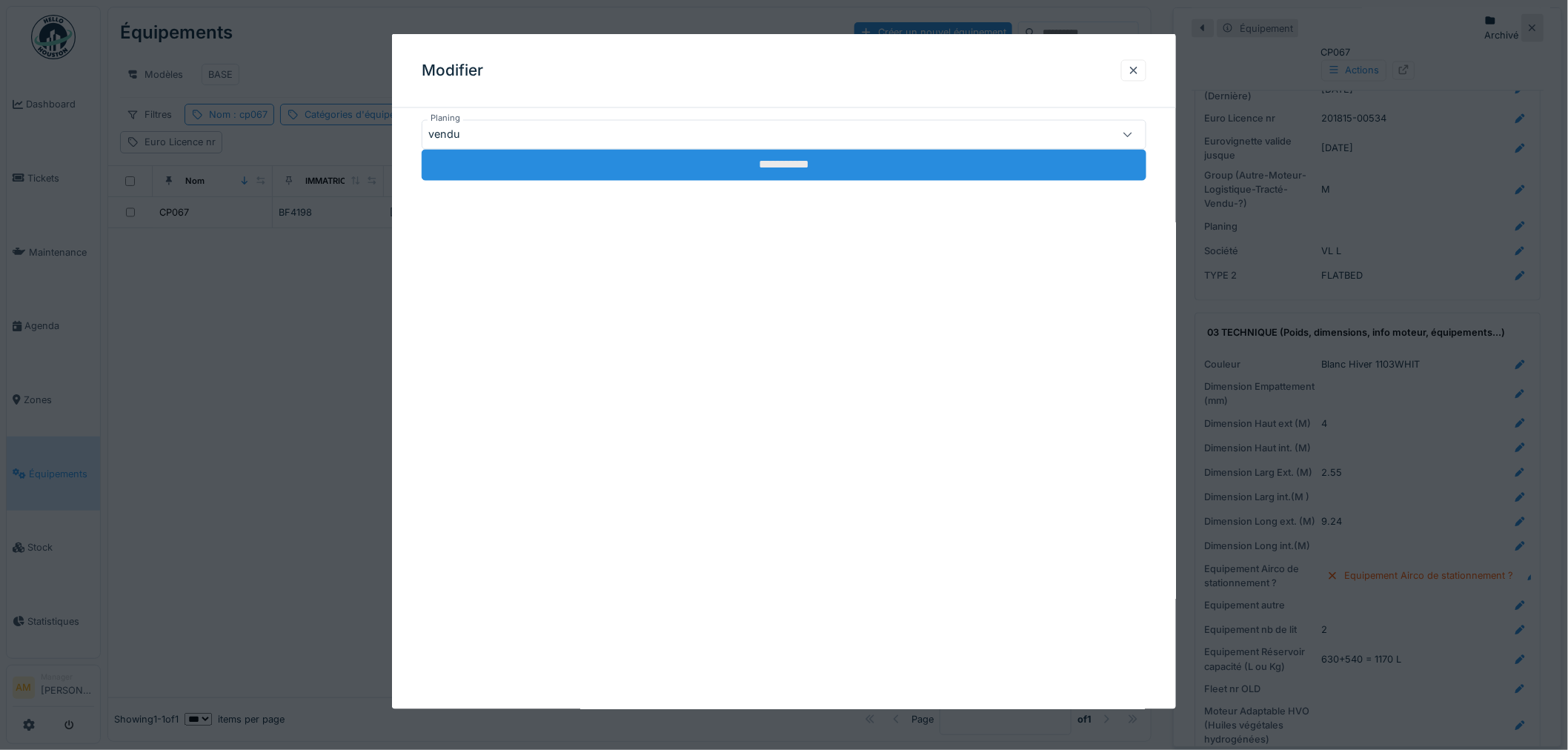
drag, startPoint x: 690, startPoint y: 178, endPoint x: 702, endPoint y: 167, distance: 16.3
click at [698, 174] on input "**********" at bounding box center [784, 165] width 725 height 31
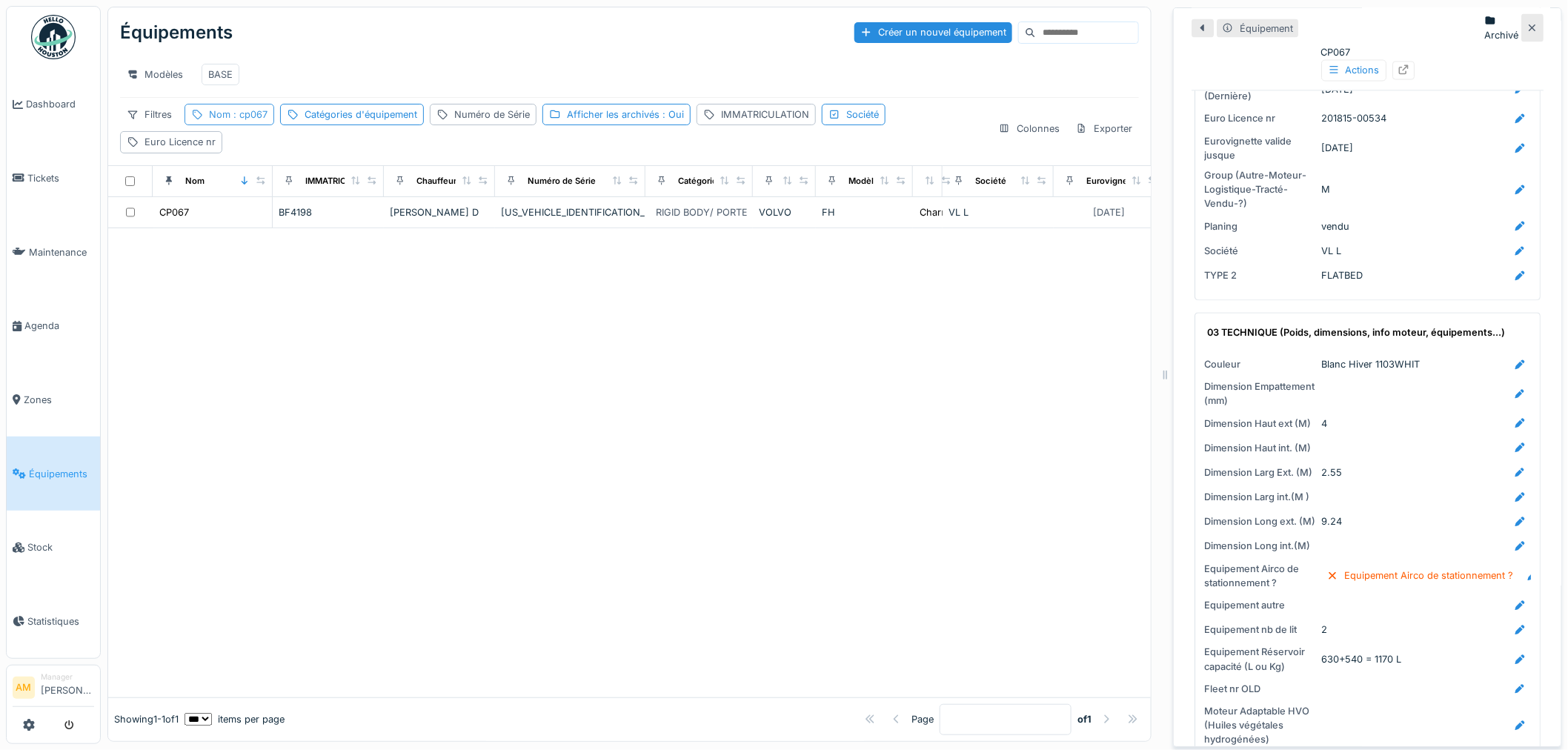
click at [238, 117] on span ": cp067" at bounding box center [249, 114] width 37 height 11
drag, startPoint x: 258, startPoint y: 186, endPoint x: 225, endPoint y: 183, distance: 33.1
click at [225, 183] on input "*****" at bounding box center [265, 199] width 148 height 31
type input "*****"
click at [759, 492] on div at bounding box center [629, 463] width 1042 height 470
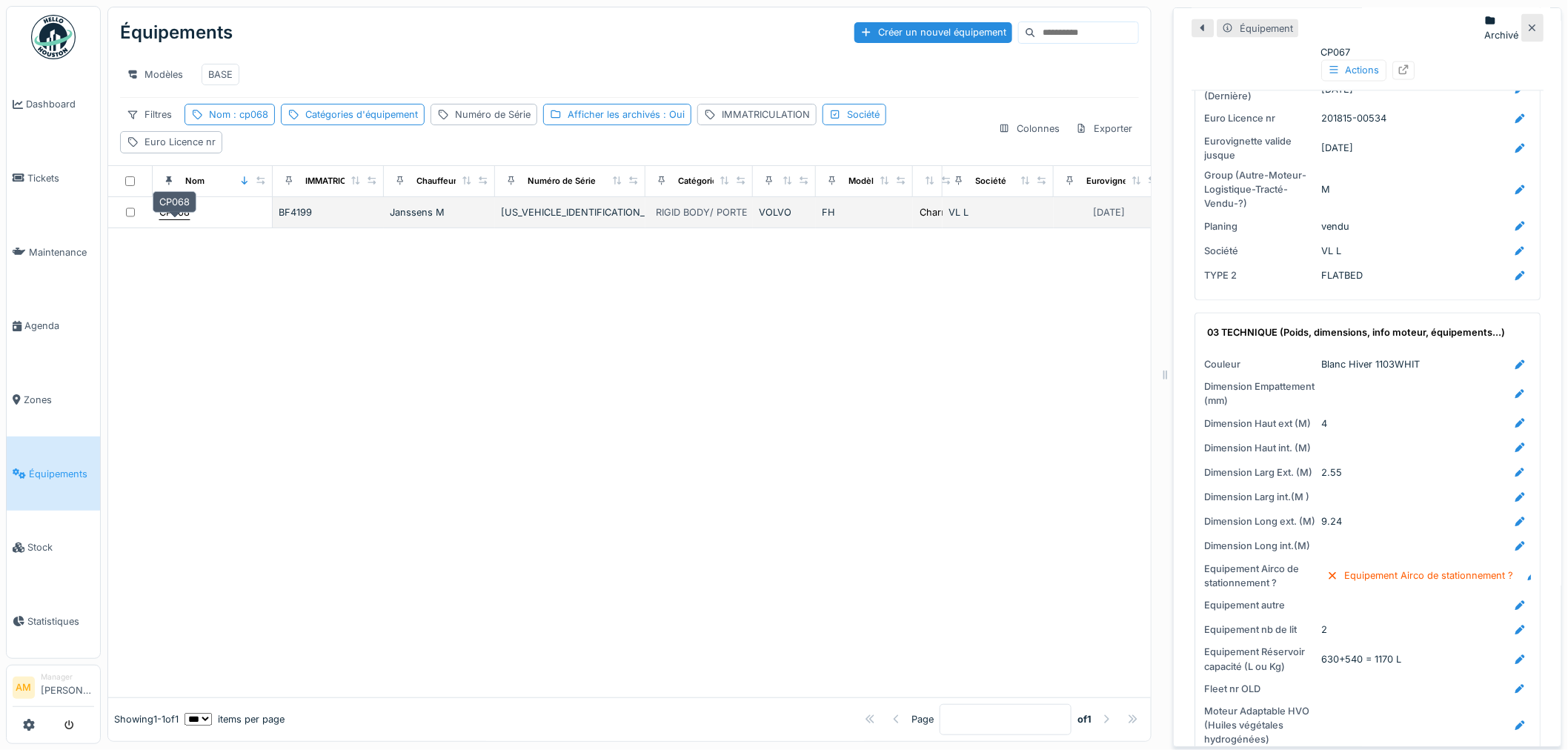
click at [172, 215] on div "CP068" at bounding box center [174, 212] width 30 height 14
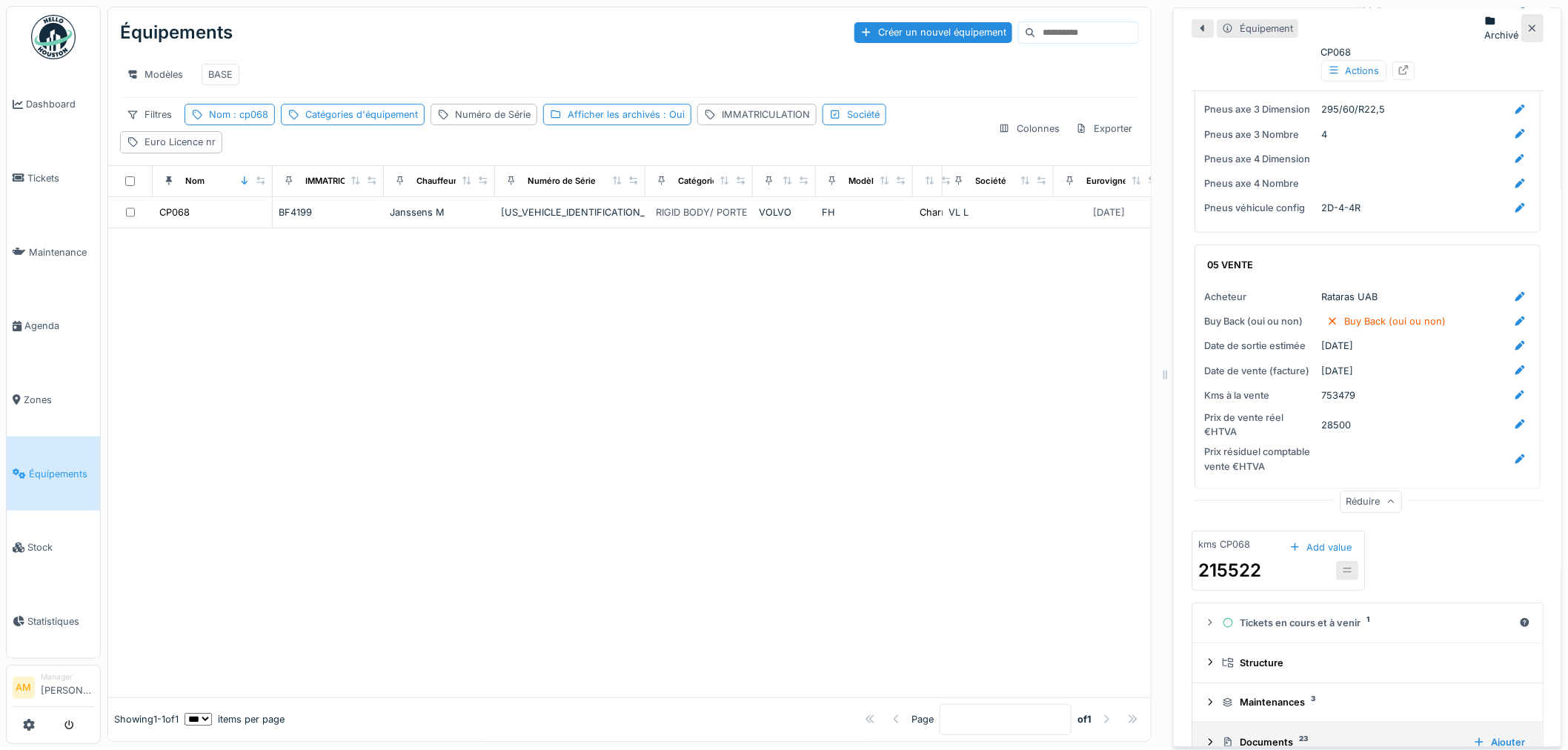
scroll to position [2524, 0]
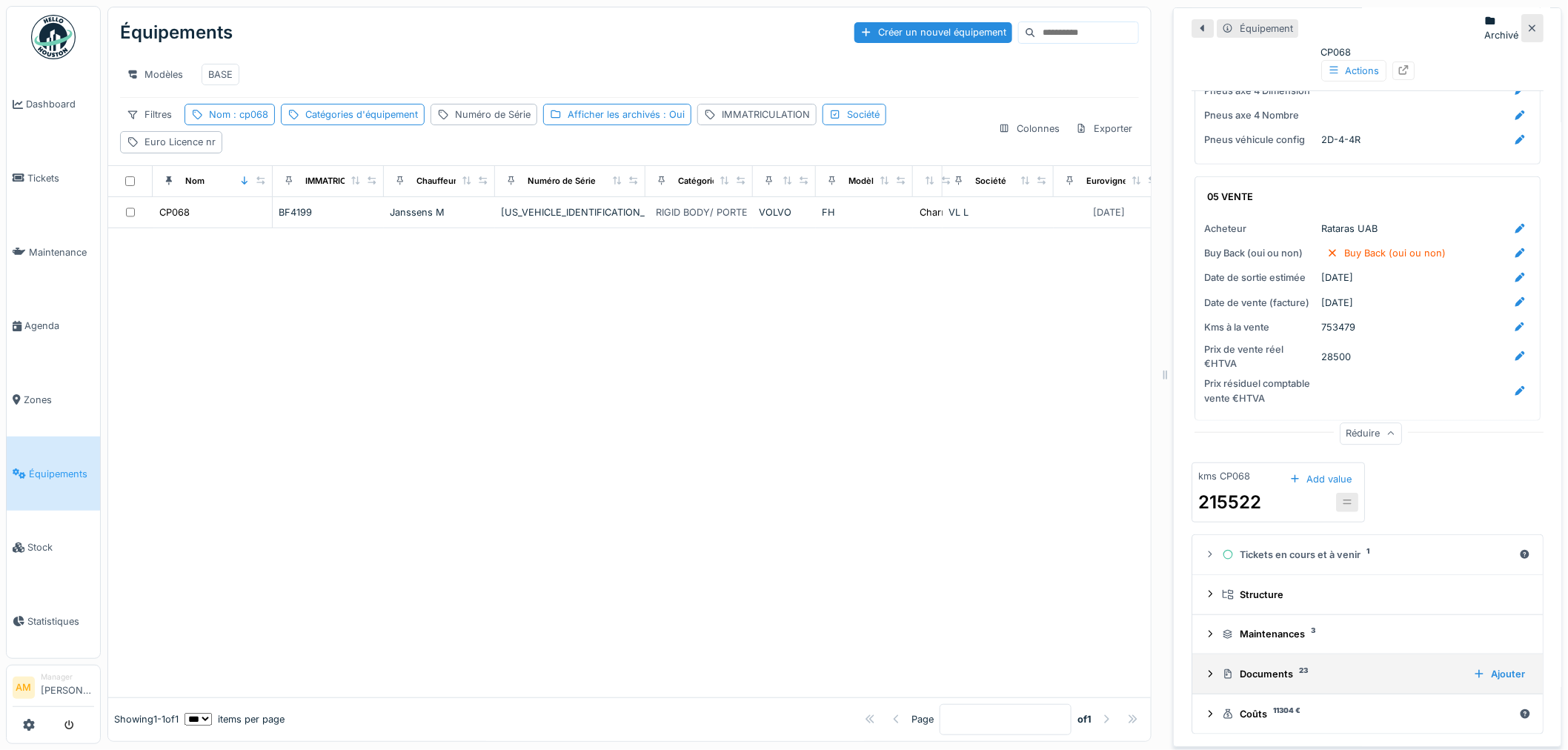
click at [1209, 671] on icon at bounding box center [1211, 674] width 3 height 7
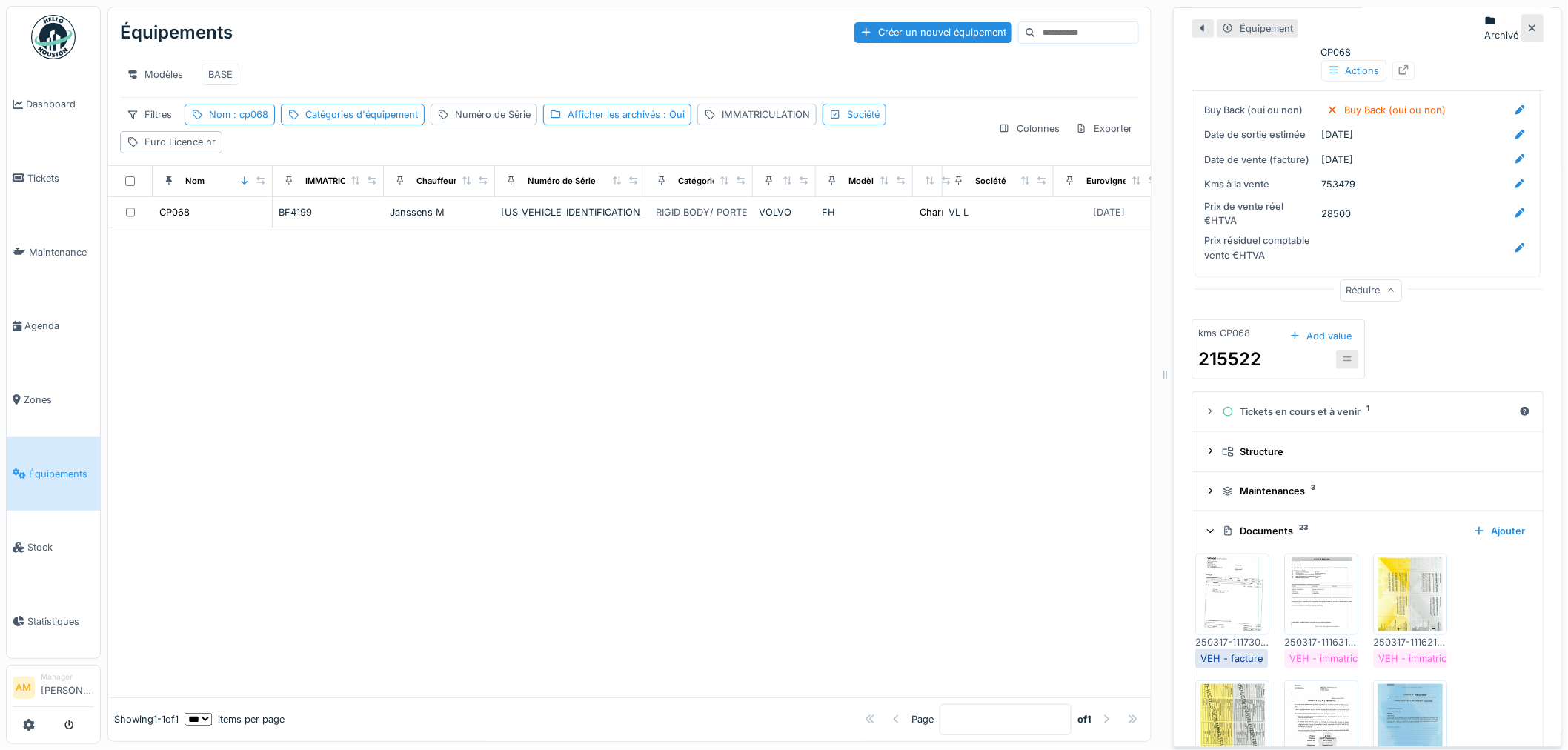
scroll to position [2688, 0]
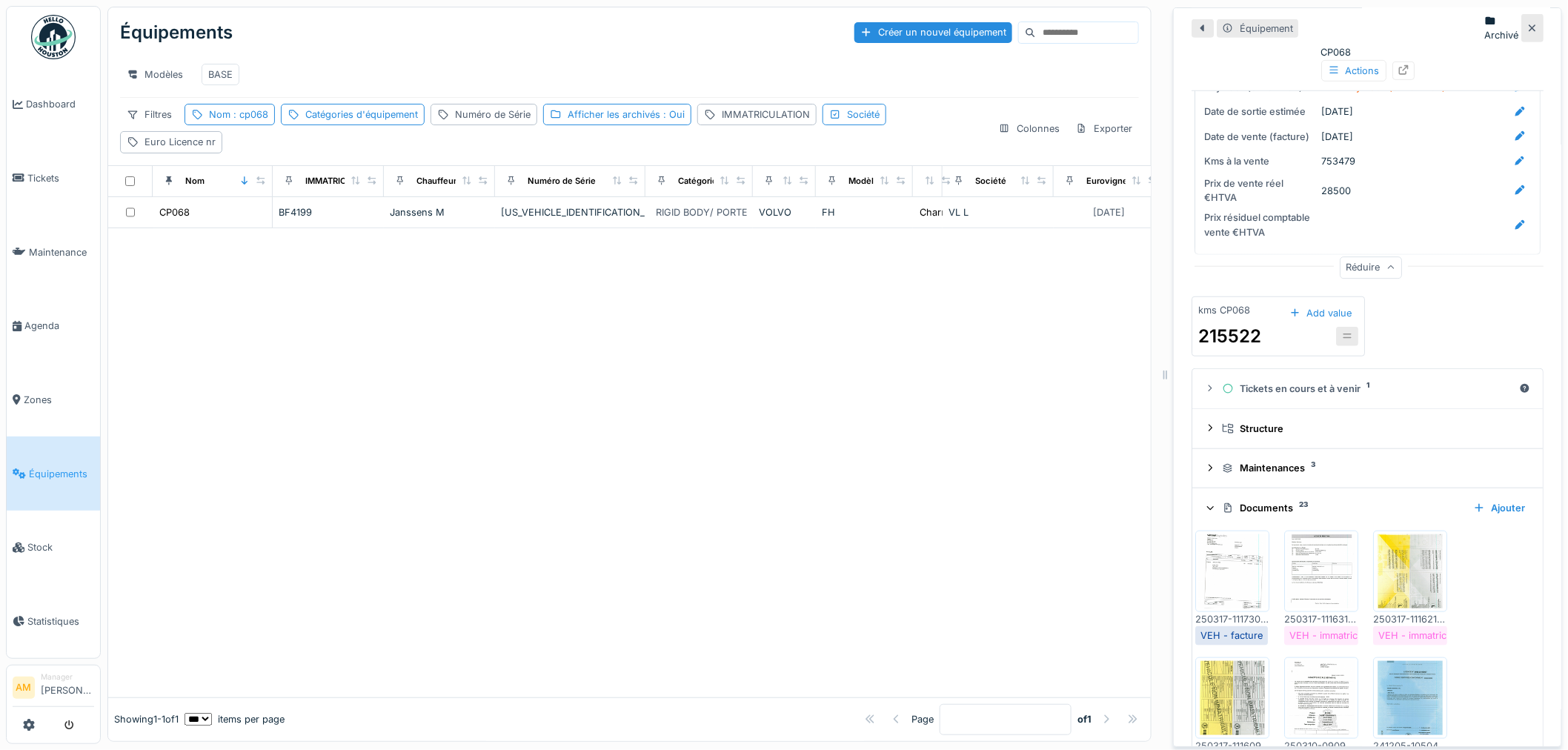
click at [1209, 568] on img at bounding box center [1232, 571] width 66 height 74
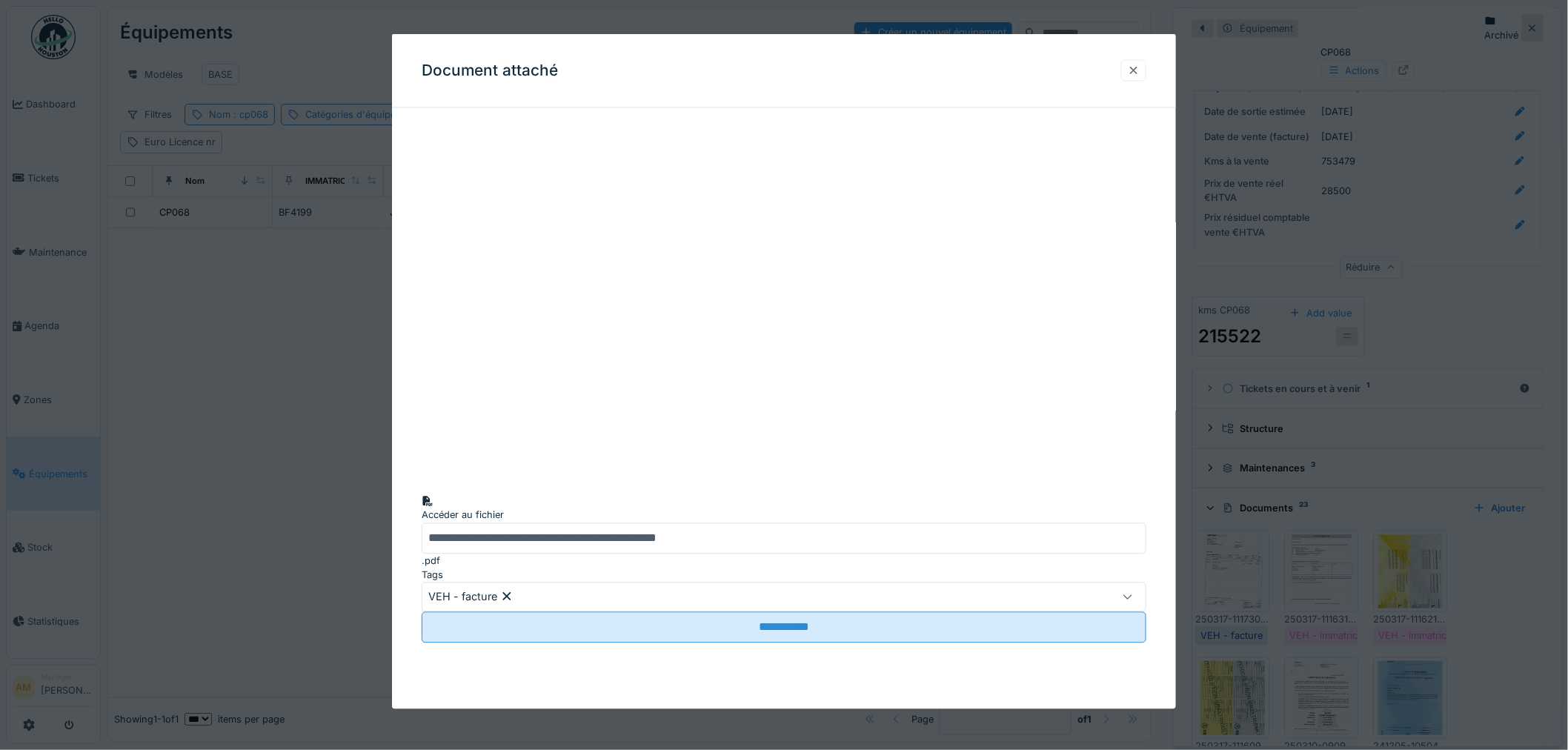
click at [1136, 77] on div at bounding box center [1134, 70] width 12 height 14
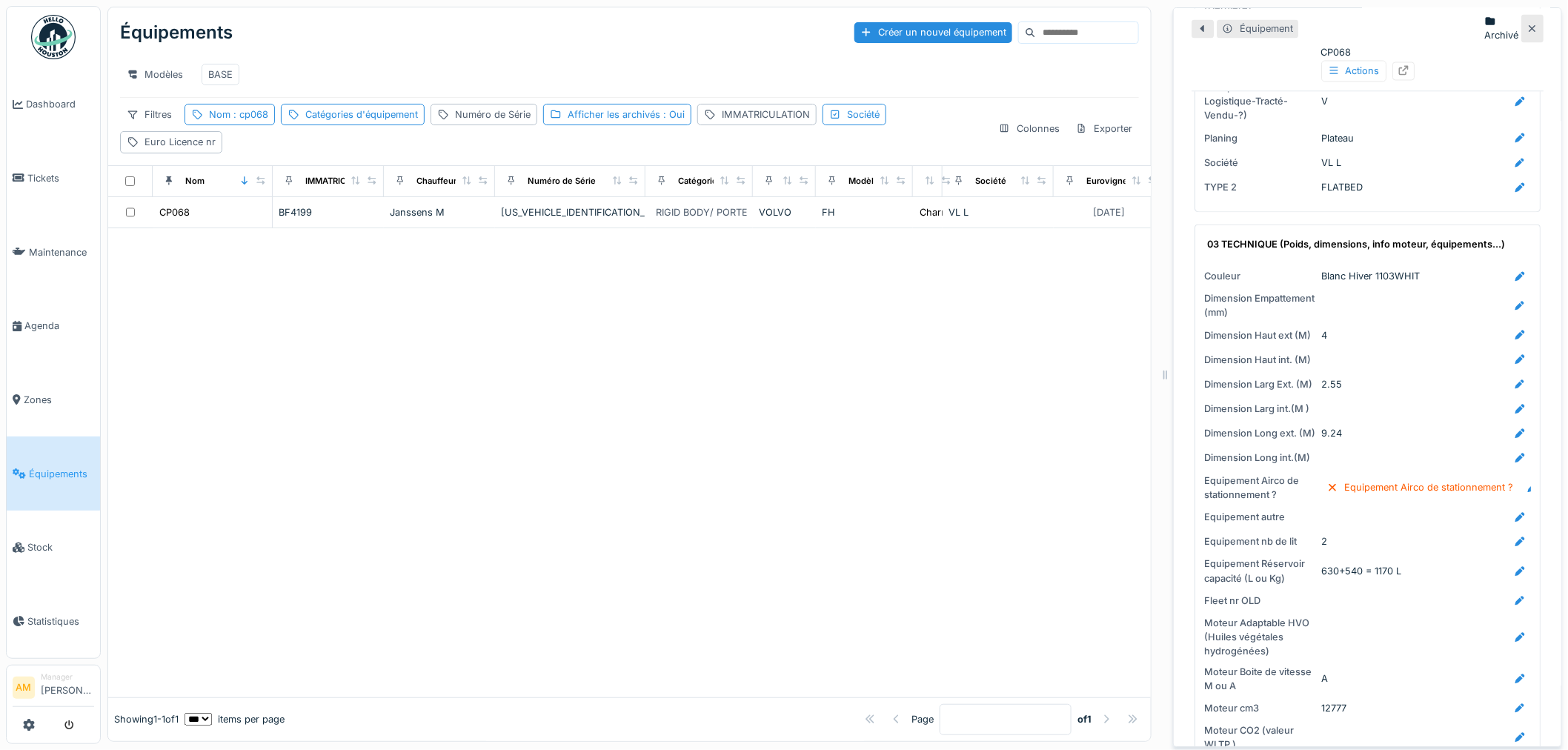
scroll to position [1042, 0]
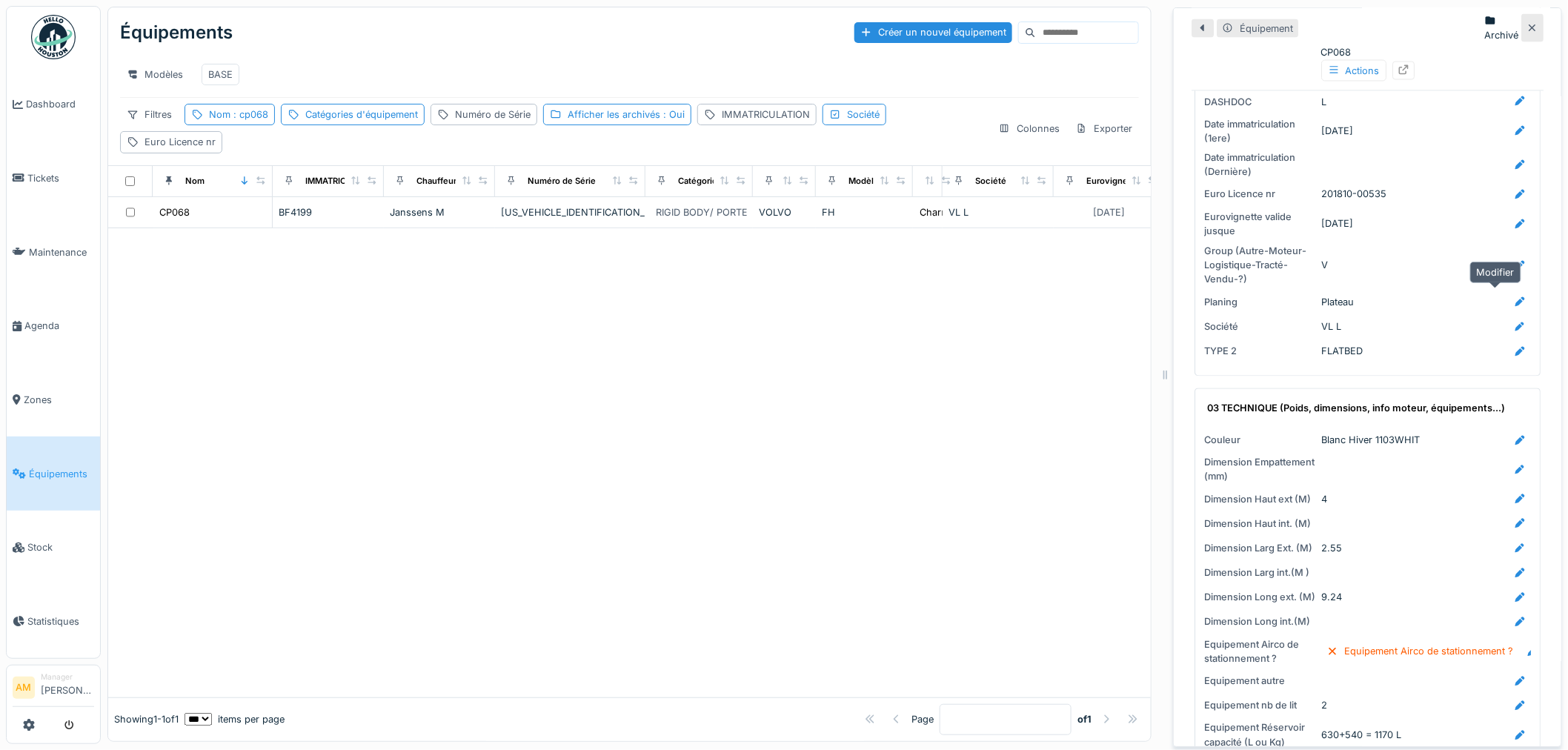
click at [1514, 297] on icon at bounding box center [1521, 301] width 12 height 9
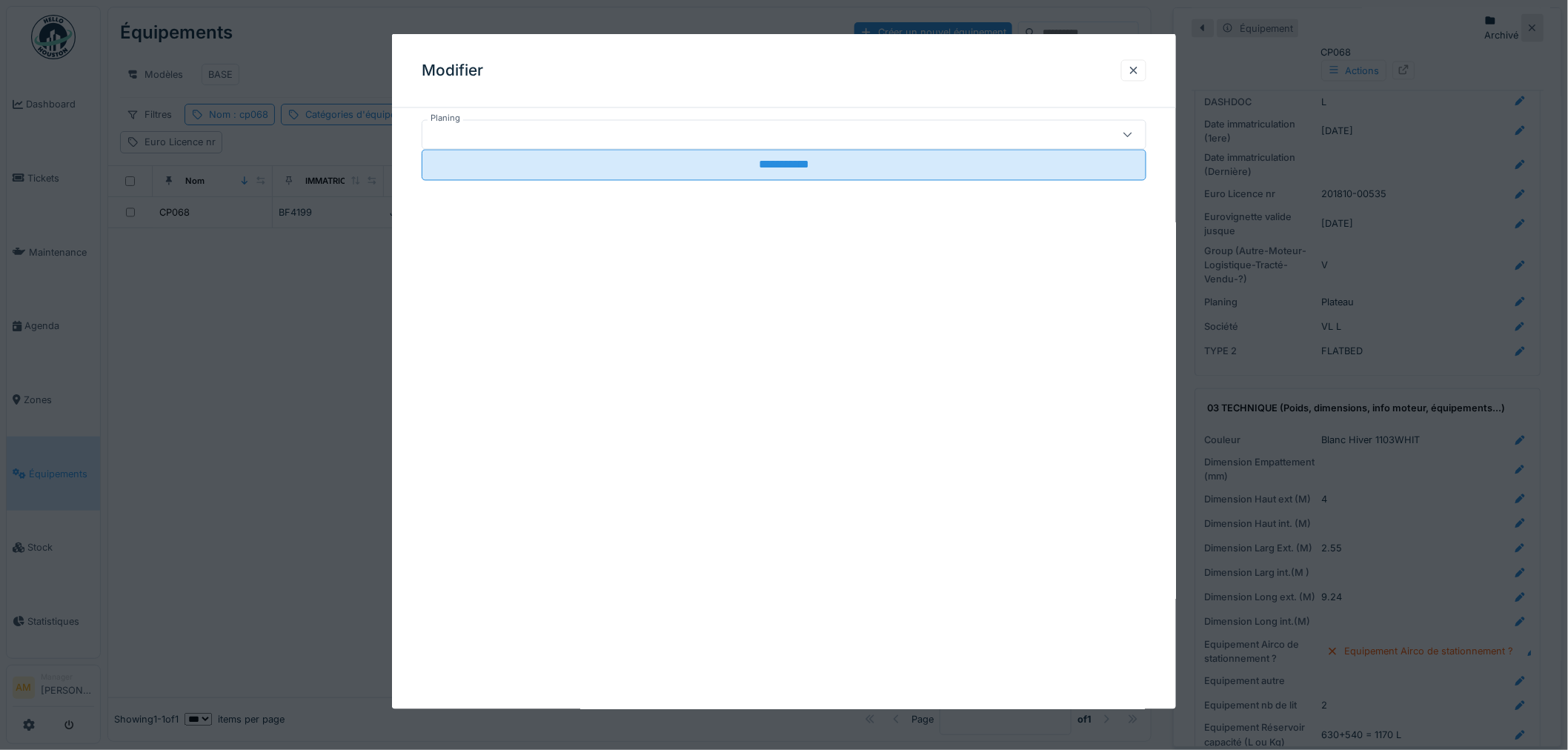
click at [558, 139] on div at bounding box center [742, 135] width 628 height 16
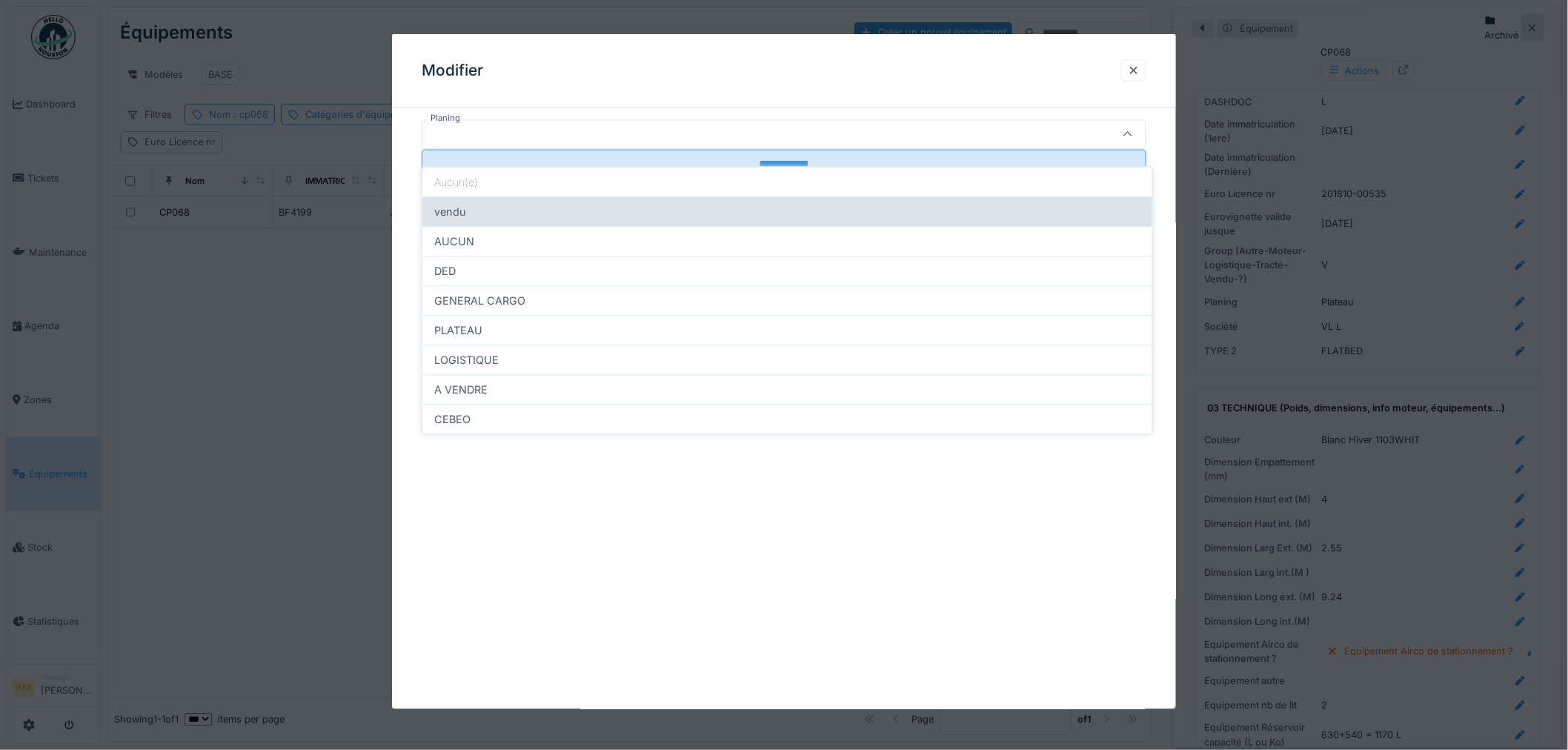
click at [507, 205] on div "vendu" at bounding box center [788, 211] width 730 height 29
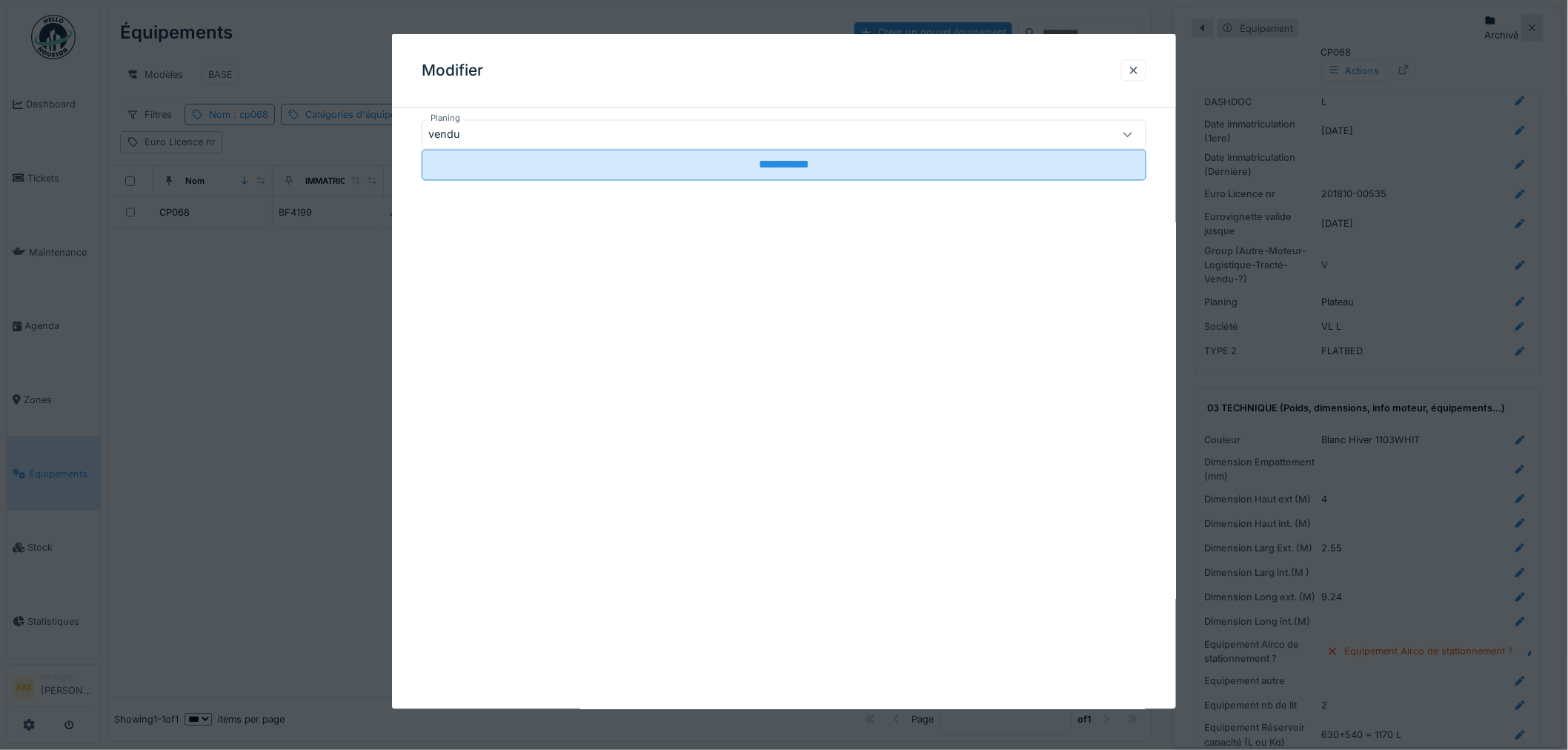
type input "*****"
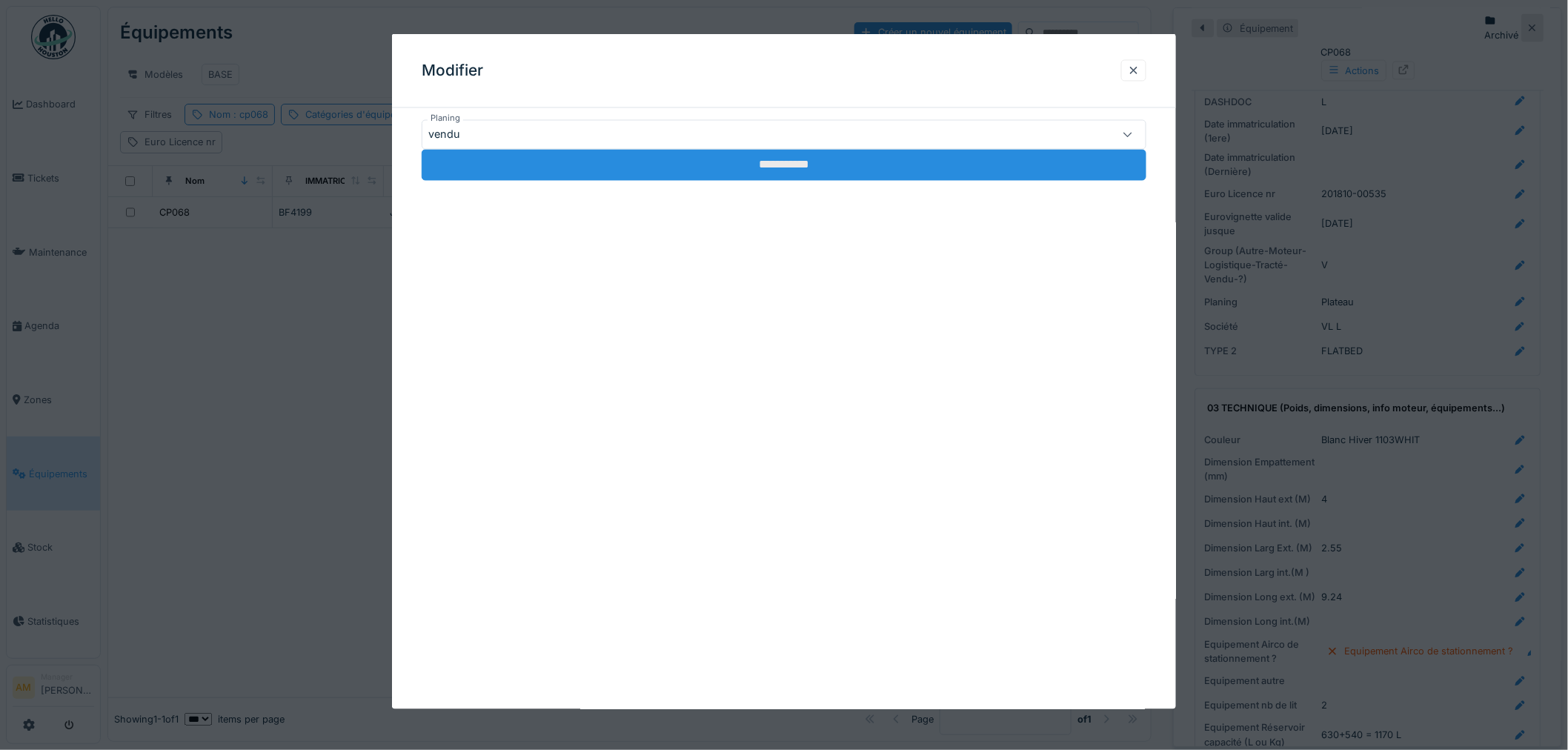
click at [561, 181] on input "**********" at bounding box center [784, 165] width 725 height 31
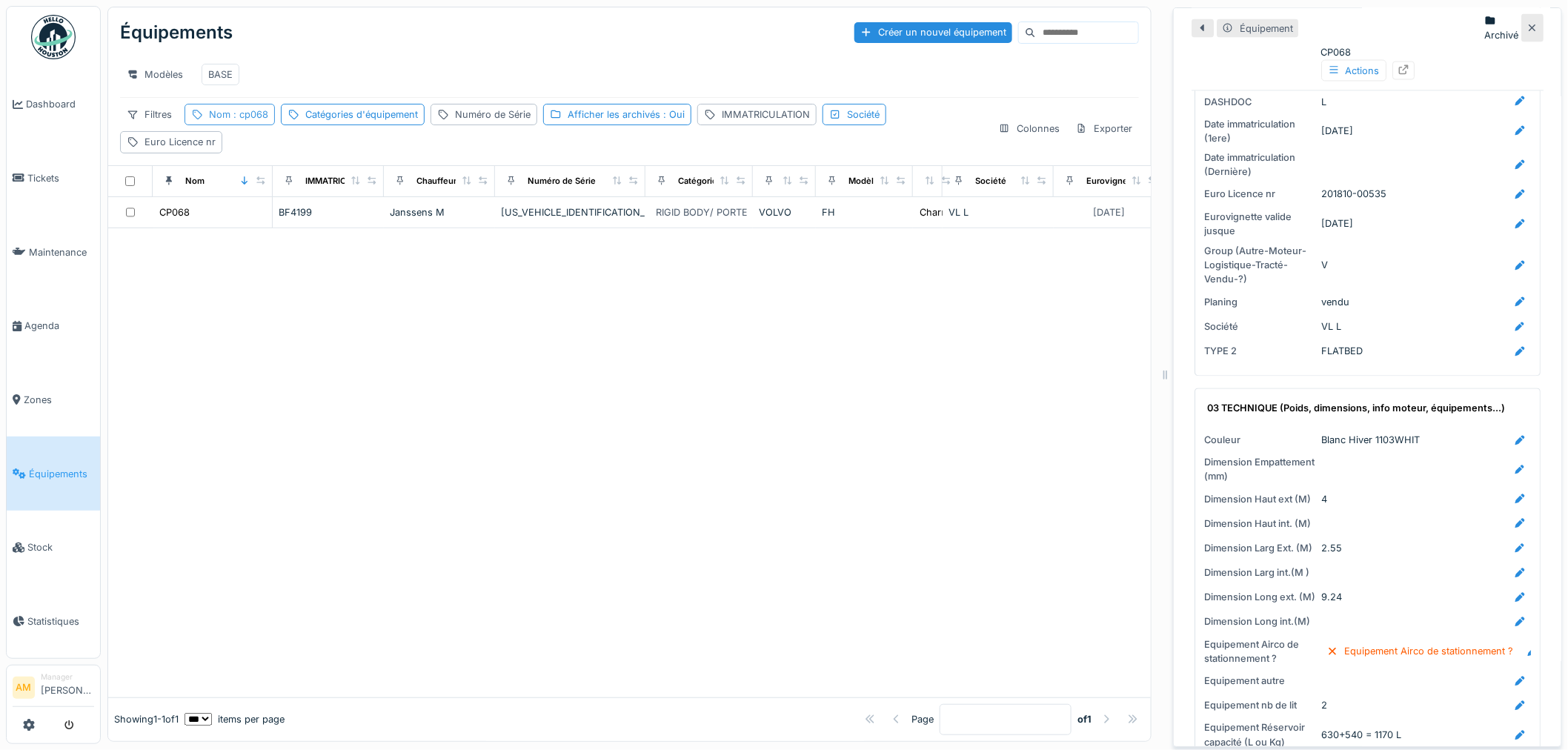
click at [249, 117] on span ": cp068" at bounding box center [249, 114] width 38 height 11
drag, startPoint x: 242, startPoint y: 186, endPoint x: 212, endPoint y: 173, distance: 32.7
click at [200, 183] on input "*****" at bounding box center [265, 199] width 148 height 31
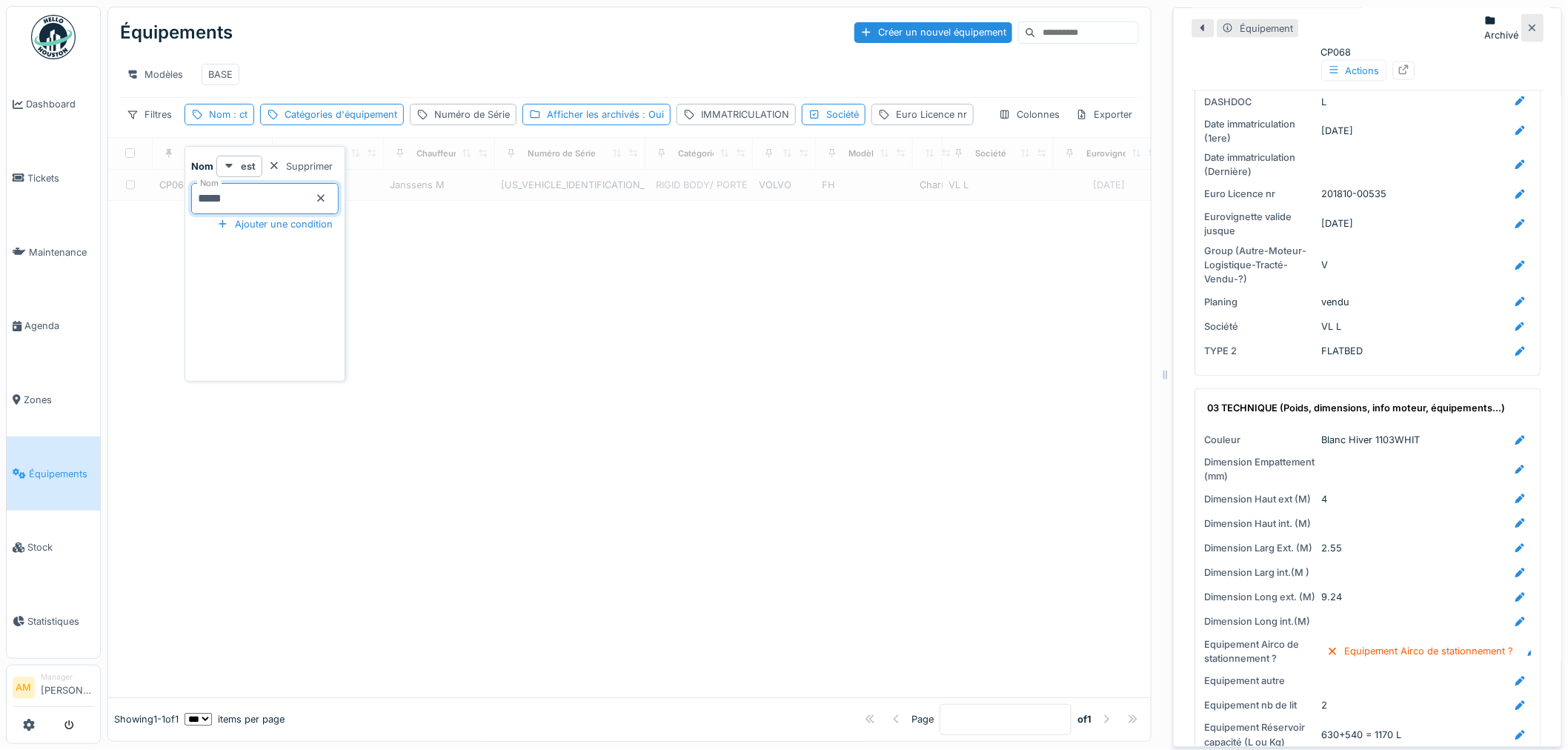
type input "*****"
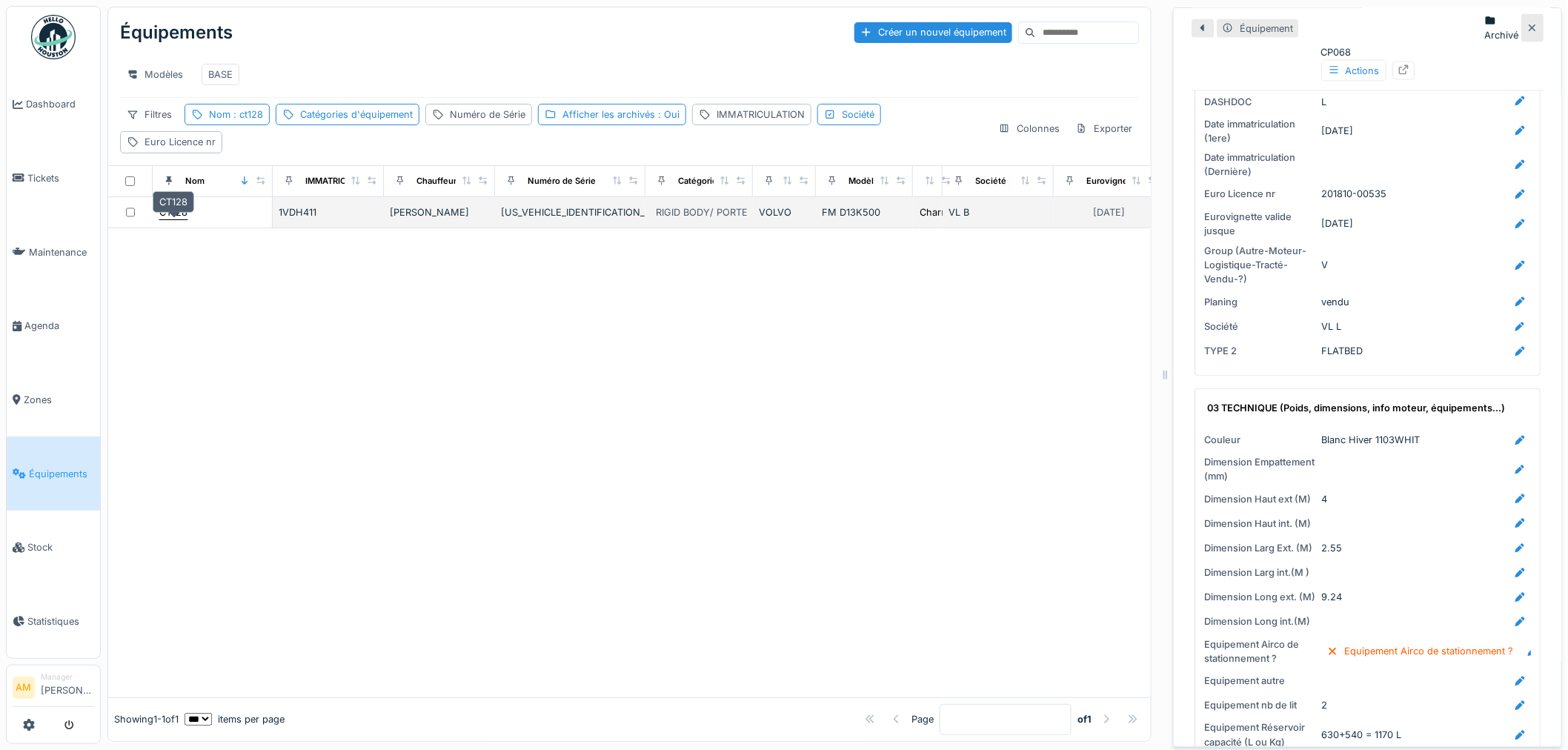
click at [176, 211] on div "CT128" at bounding box center [173, 212] width 28 height 14
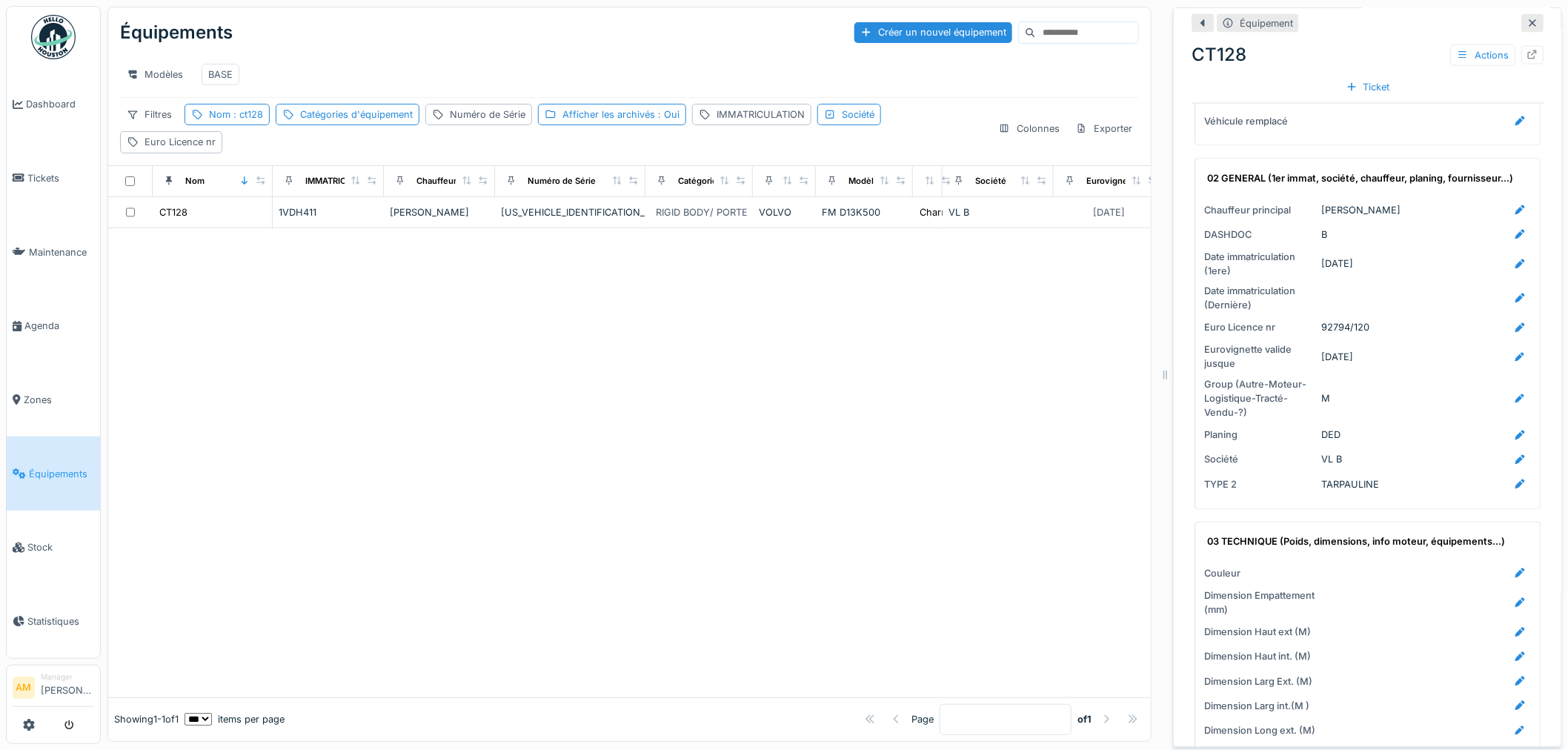
scroll to position [1070, 0]
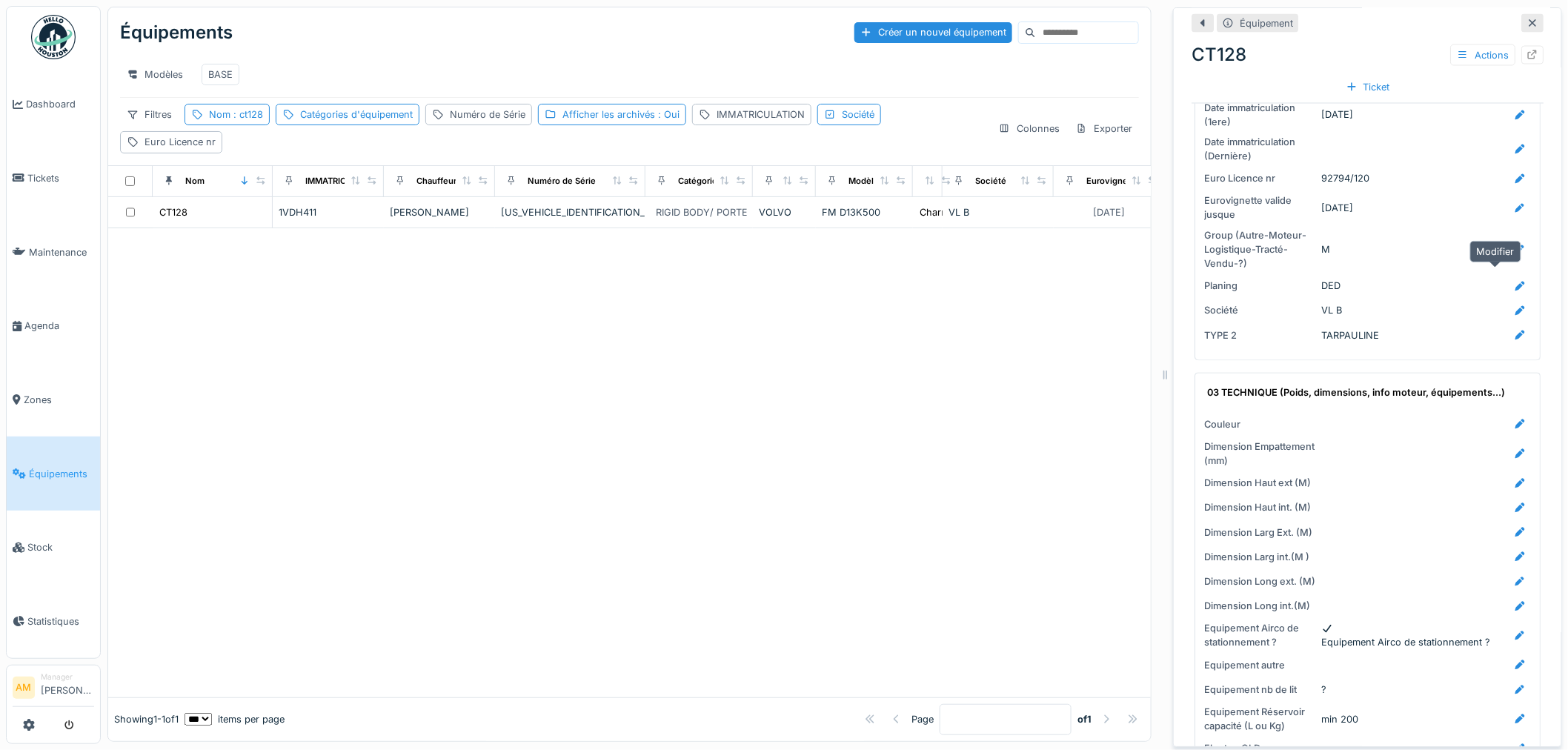
click at [1509, 277] on div at bounding box center [1521, 286] width 22 height 18
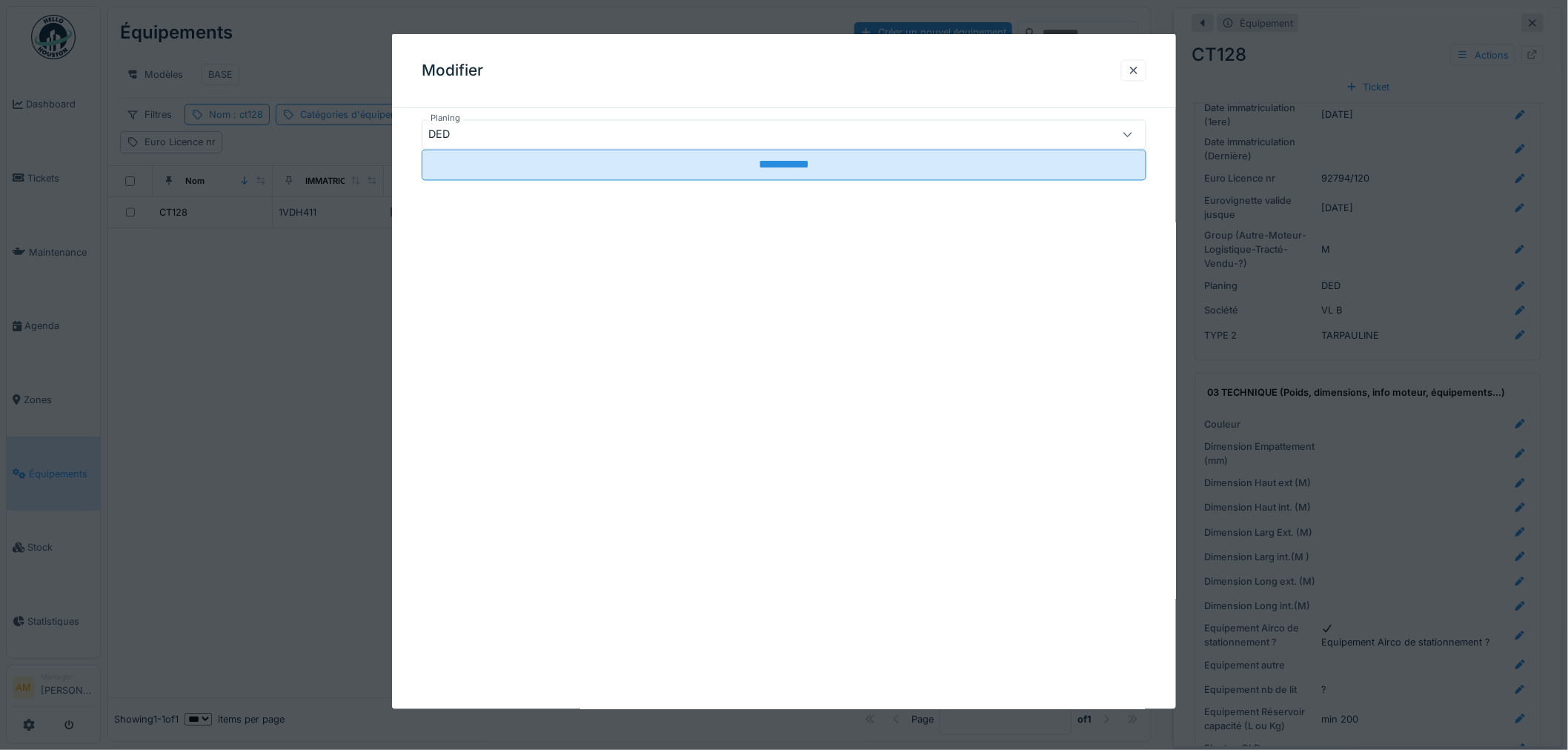
click at [590, 136] on div "DED" at bounding box center [742, 135] width 628 height 16
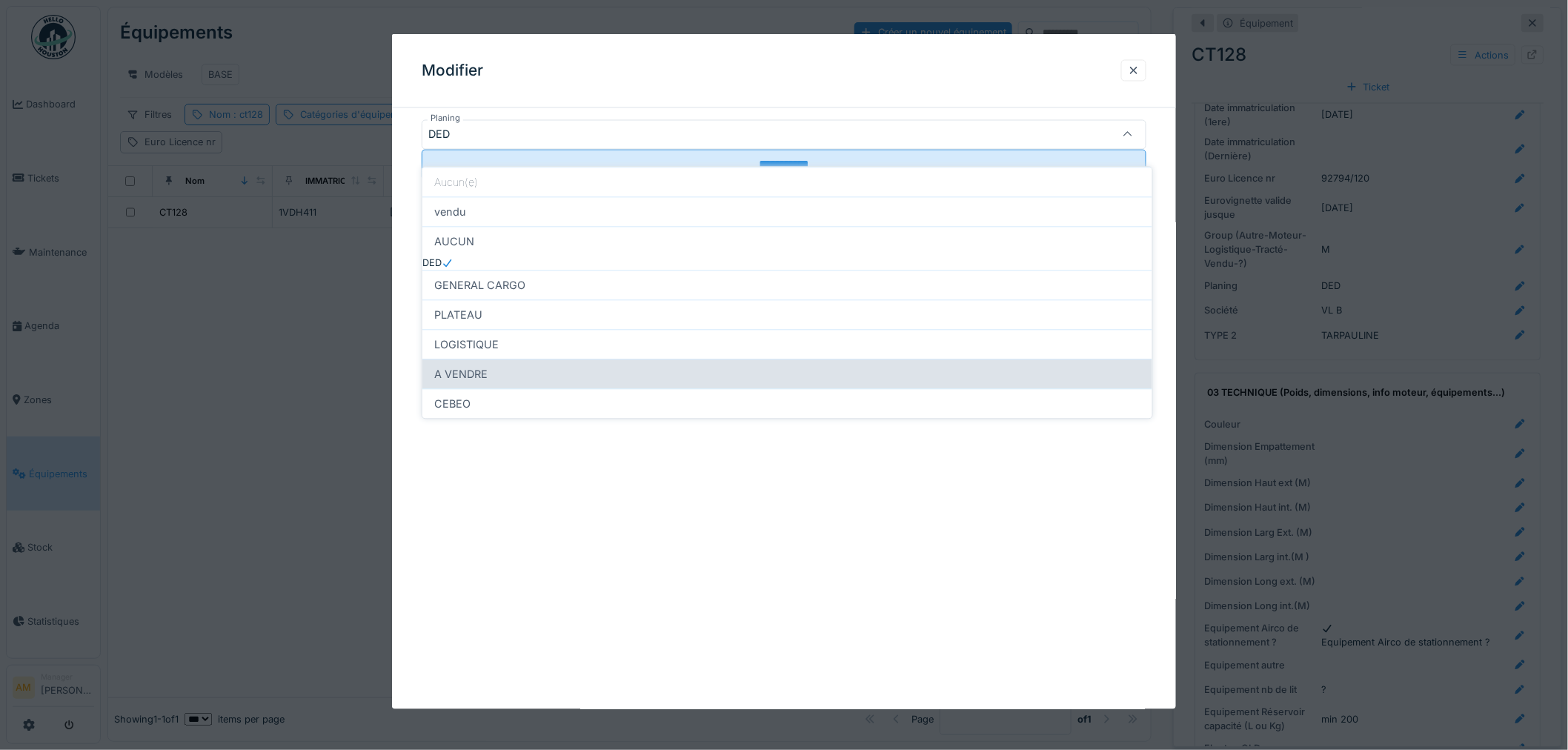
click at [494, 376] on div "A VENDRE" at bounding box center [788, 375] width 730 height 29
type input "********"
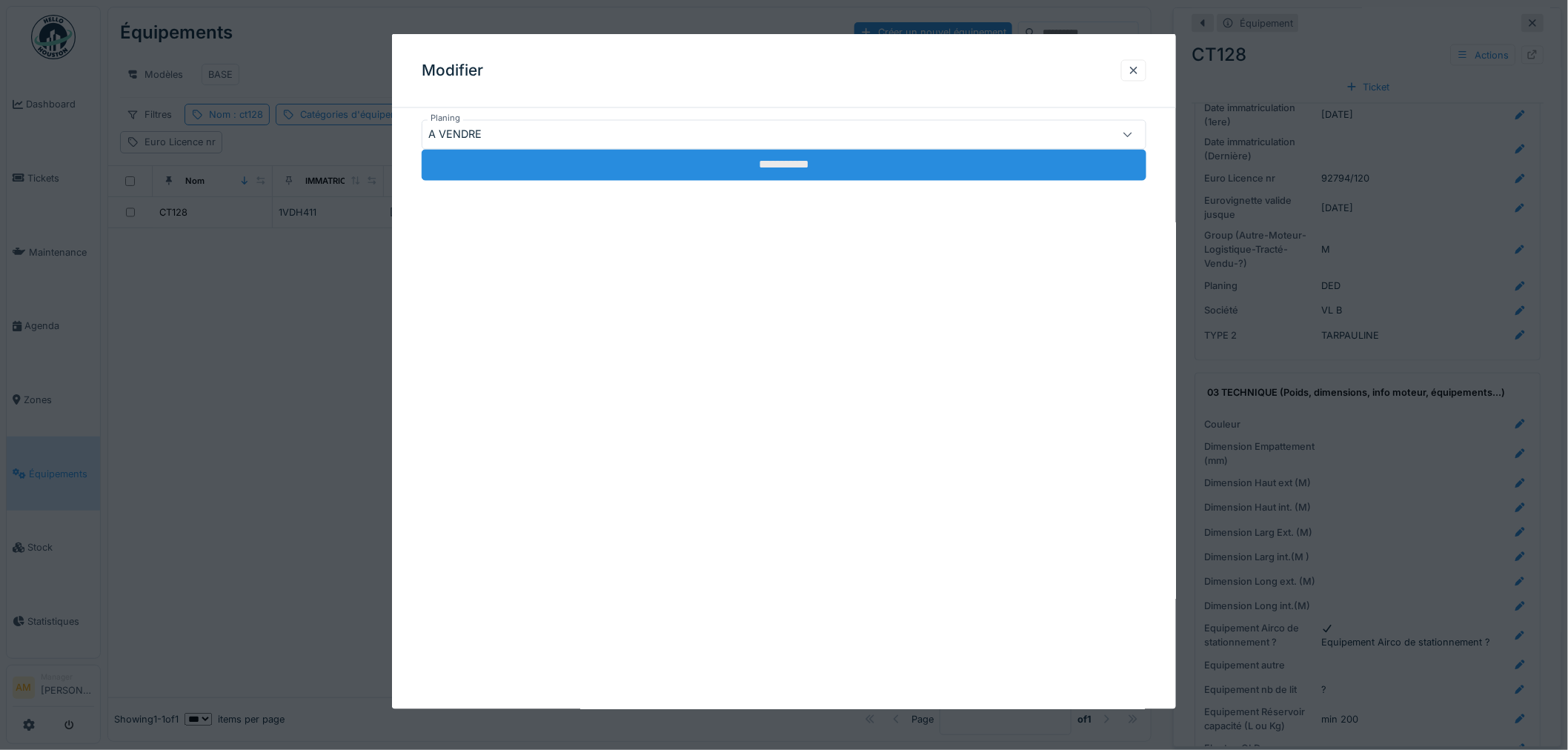
click at [507, 181] on input "**********" at bounding box center [784, 165] width 725 height 31
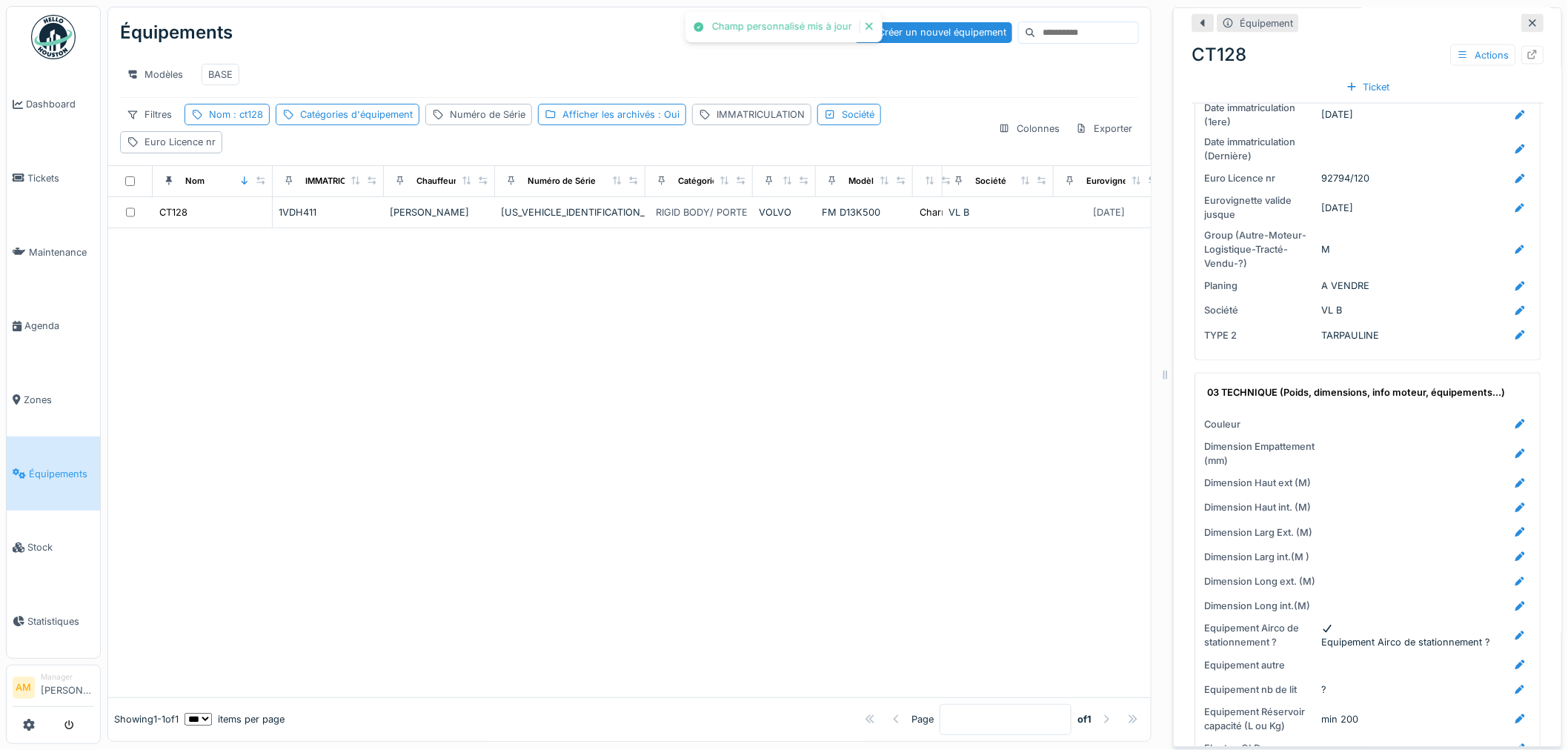
click at [324, 315] on div at bounding box center [629, 463] width 1042 height 470
click at [254, 109] on span ": ct128" at bounding box center [247, 114] width 33 height 11
drag, startPoint x: 217, startPoint y: 188, endPoint x: 134, endPoint y: 173, distance: 84.3
click at [138, 175] on body "Dashboard Tickets Maintenance Agenda Zones Équipements Stock Statistiques AM Ma…" at bounding box center [784, 375] width 1568 height 750
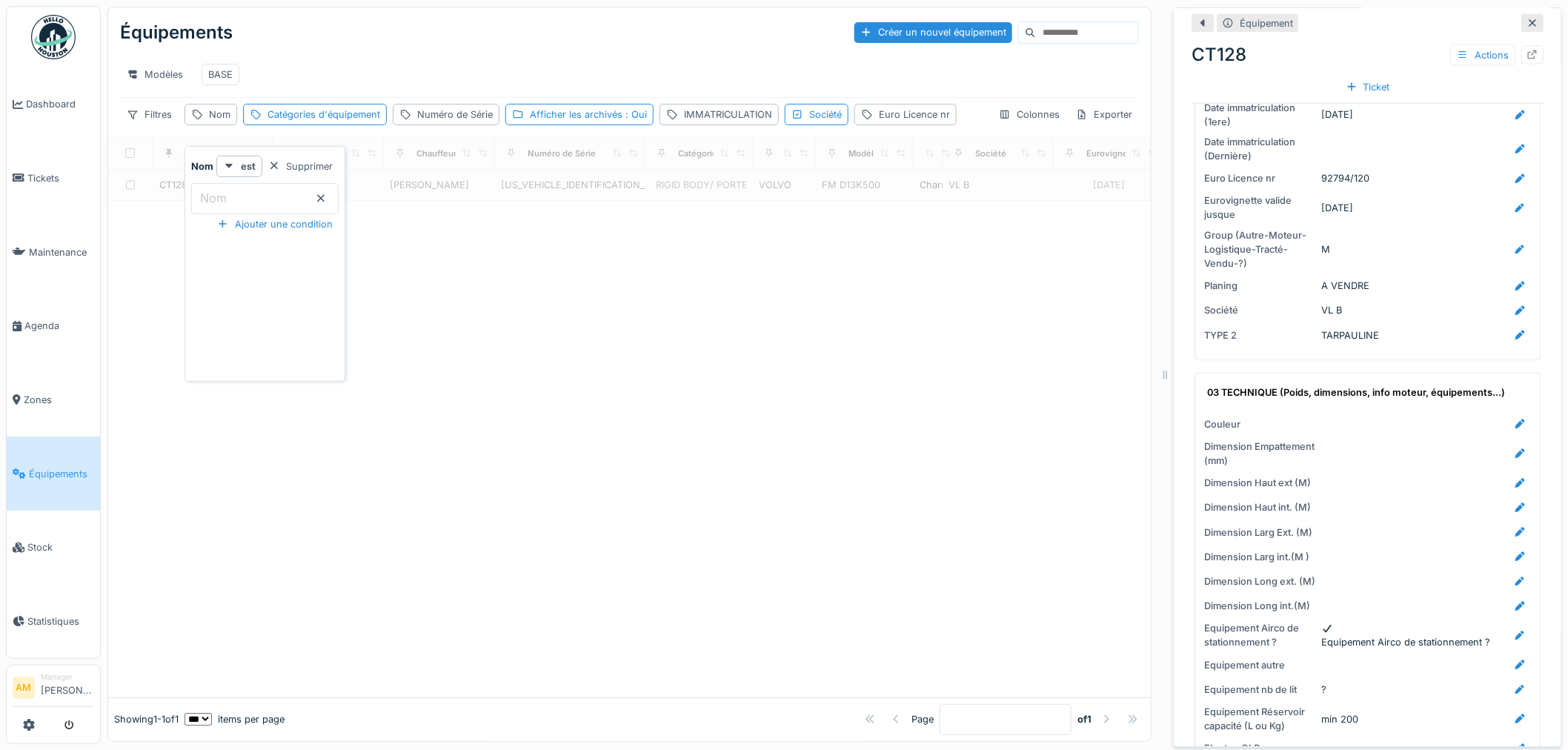
scroll to position [0, 0]
type input "*****"
click at [412, 22] on div "Équipements Créer un nouvel équipement" at bounding box center [629, 32] width 1019 height 39
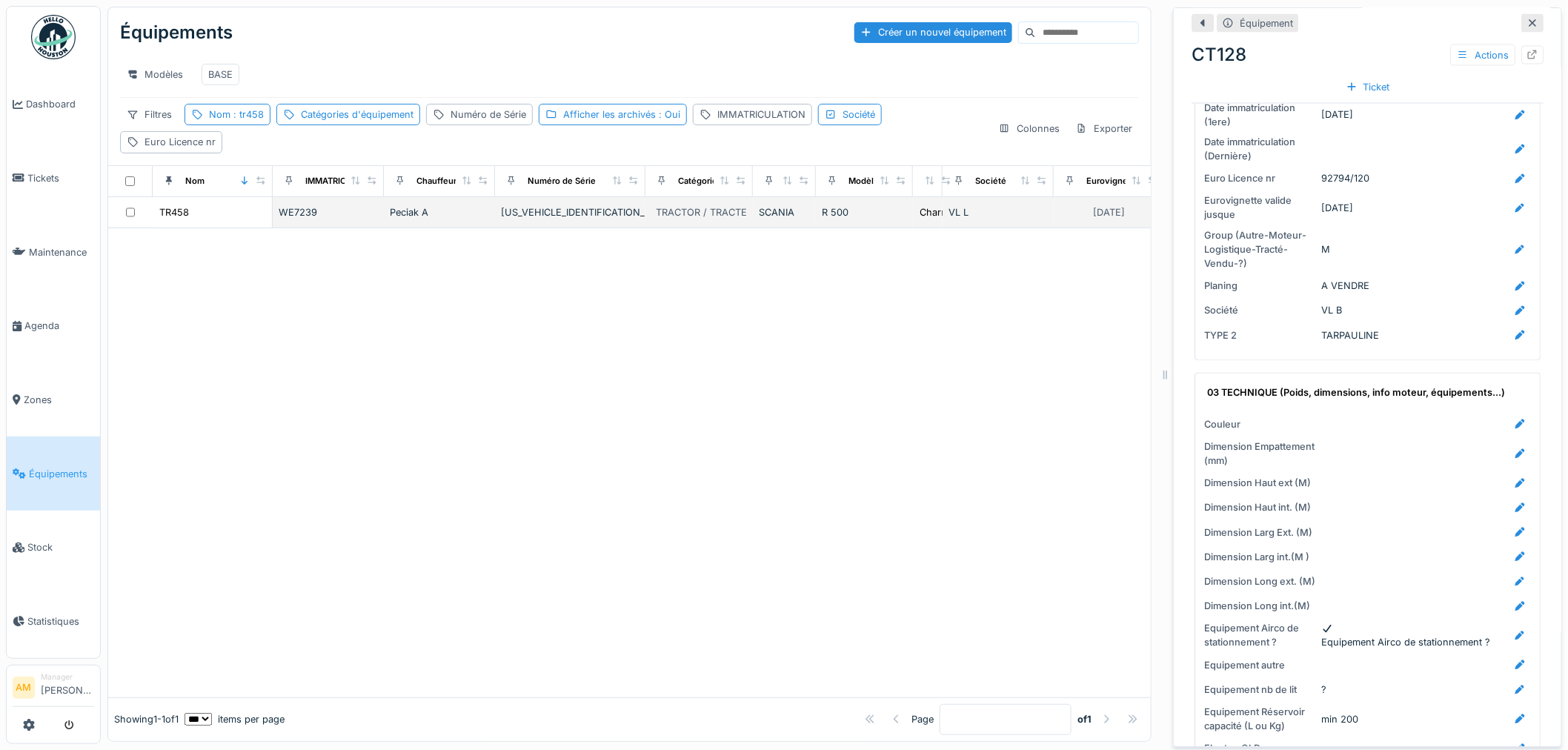
click at [191, 220] on div "TR458" at bounding box center [212, 212] width 108 height 16
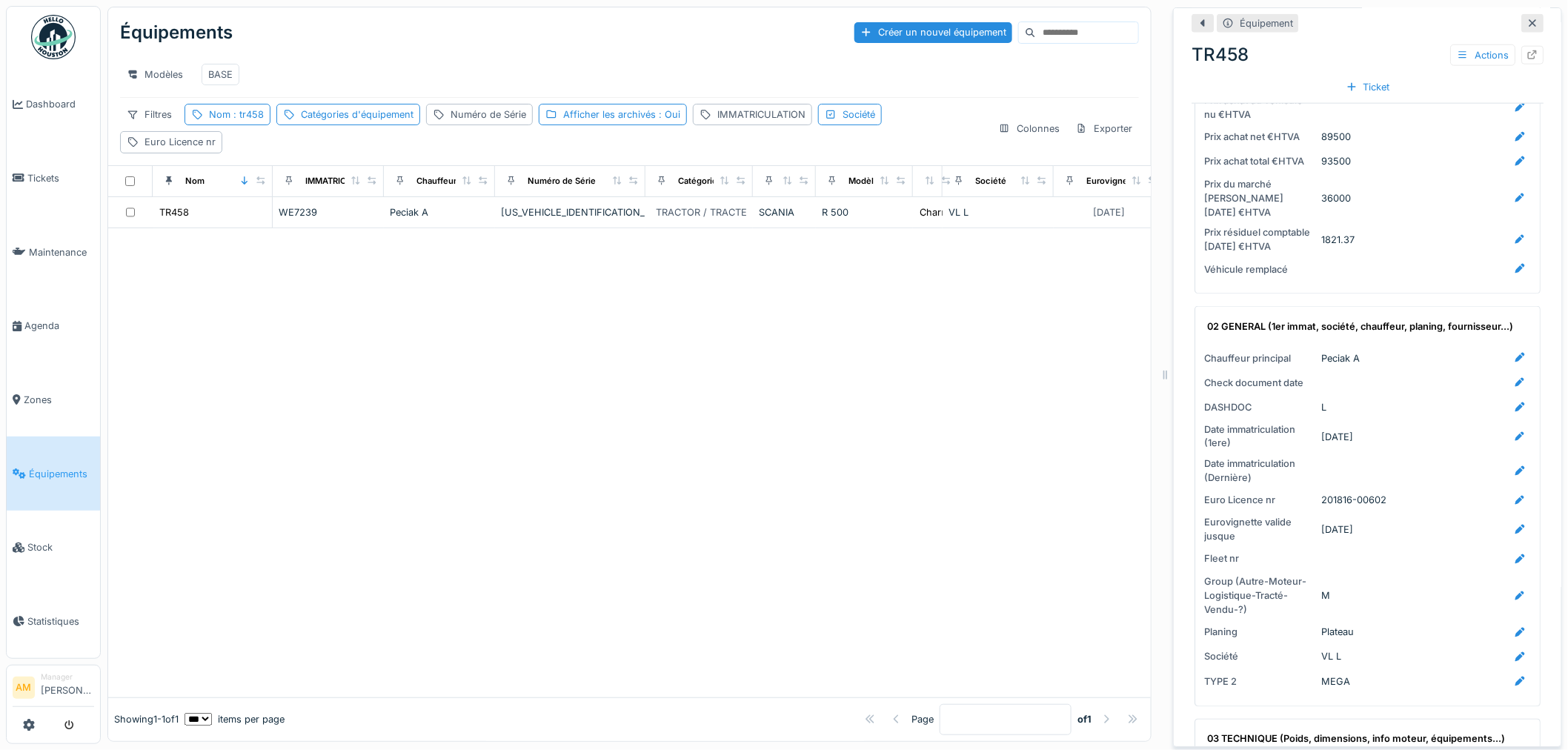
scroll to position [905, 0]
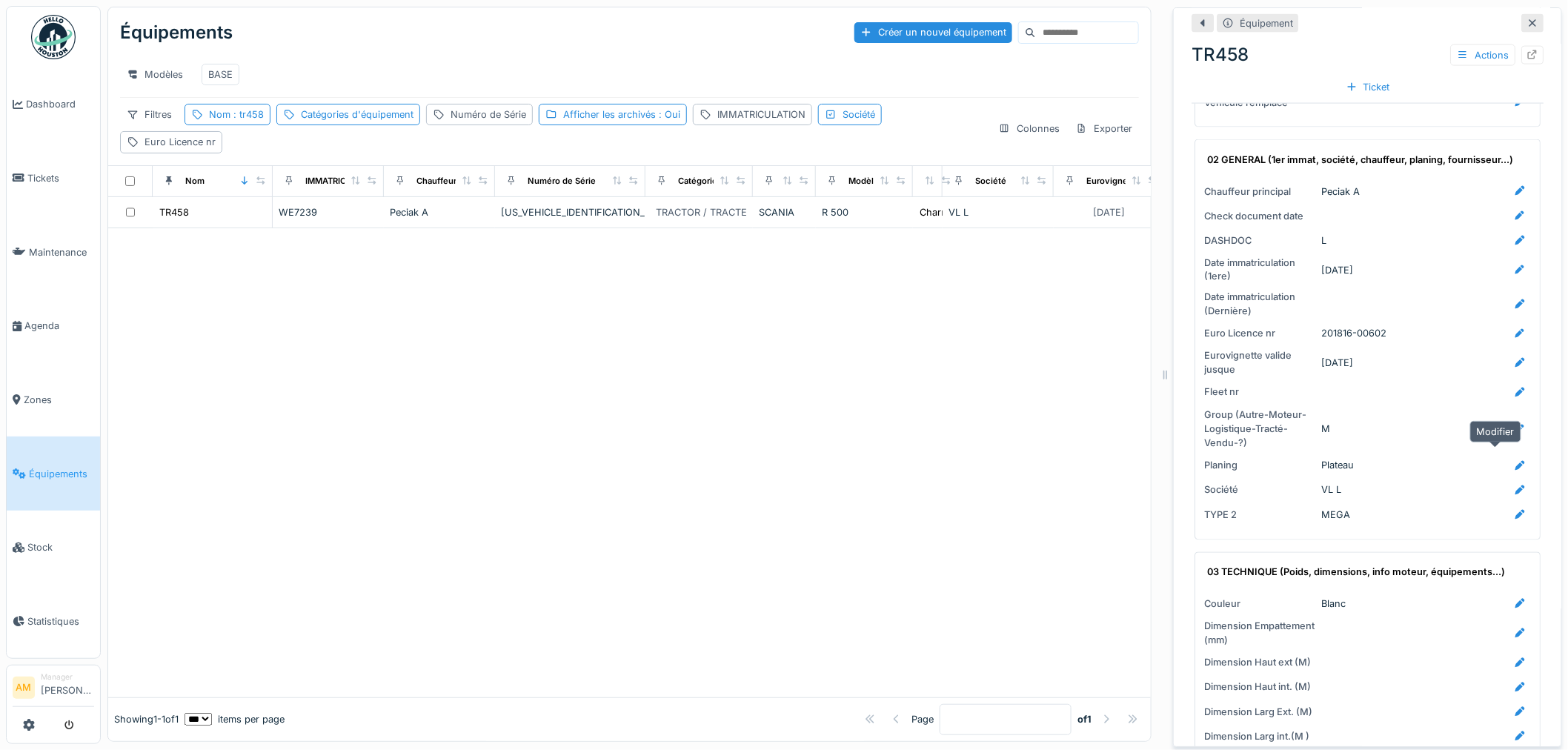
click at [1514, 461] on icon at bounding box center [1521, 465] width 12 height 9
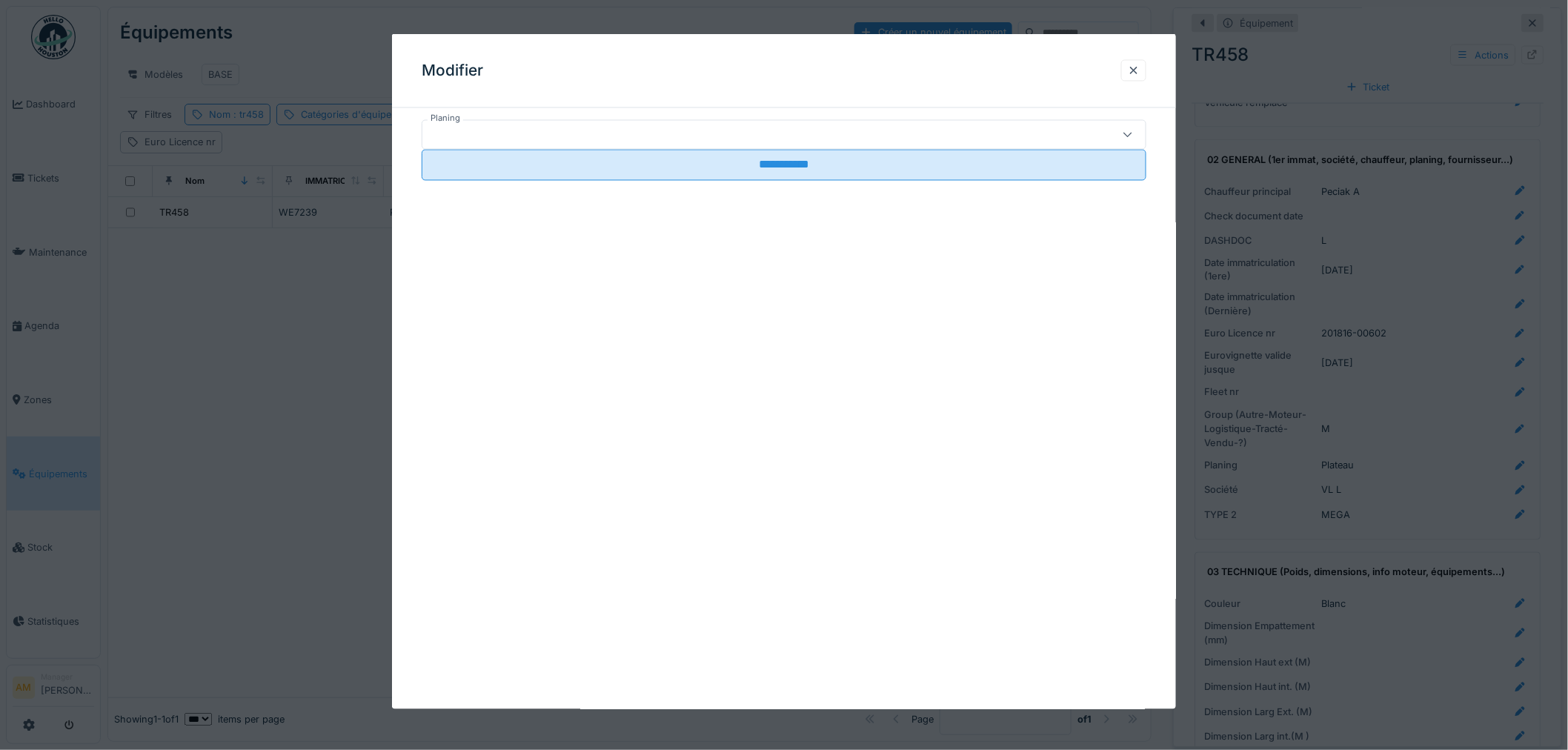
click at [765, 131] on div at bounding box center [742, 135] width 628 height 16
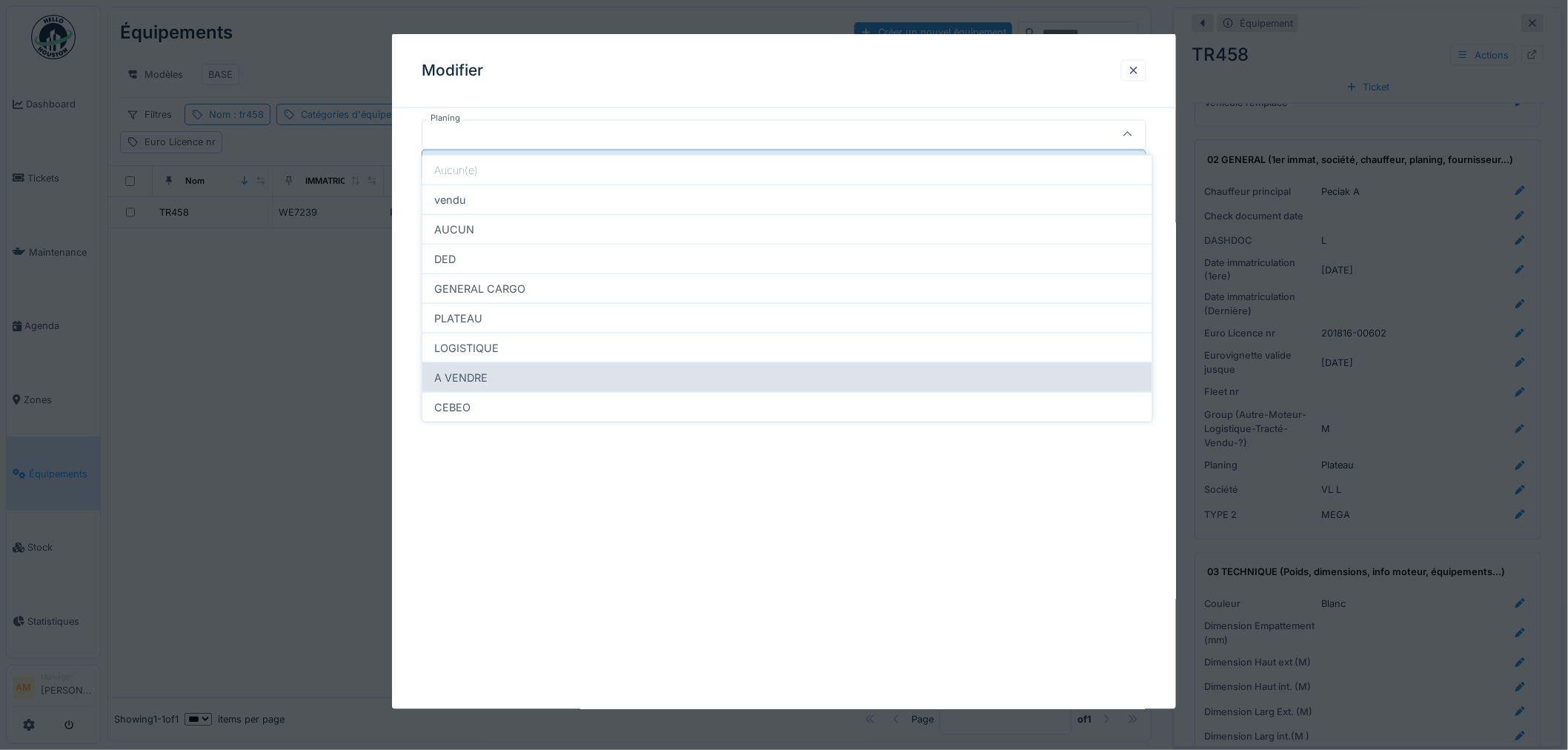
click at [543, 370] on div "A VENDRE" at bounding box center [788, 377] width 730 height 29
type input "********"
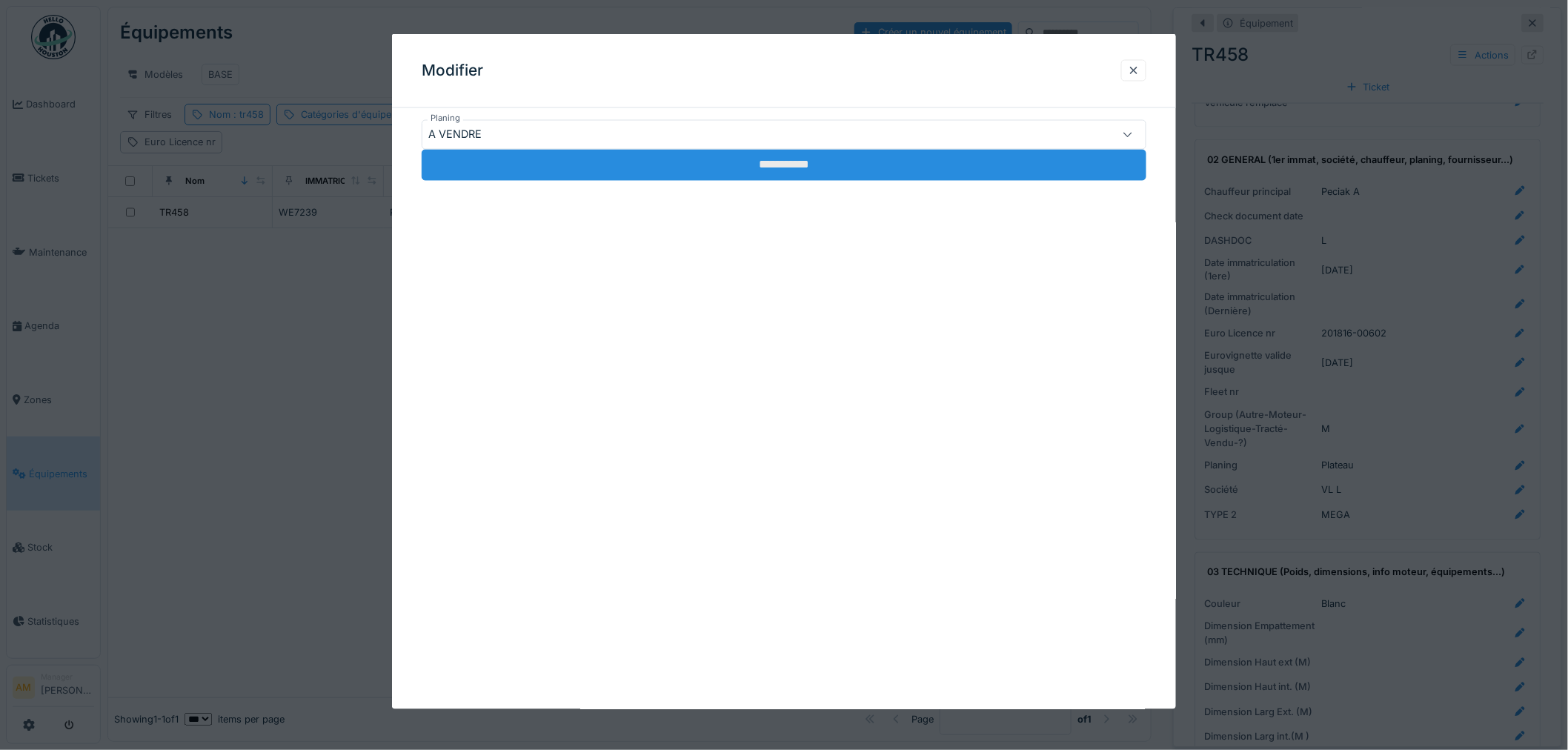
click at [608, 178] on input "**********" at bounding box center [784, 165] width 725 height 31
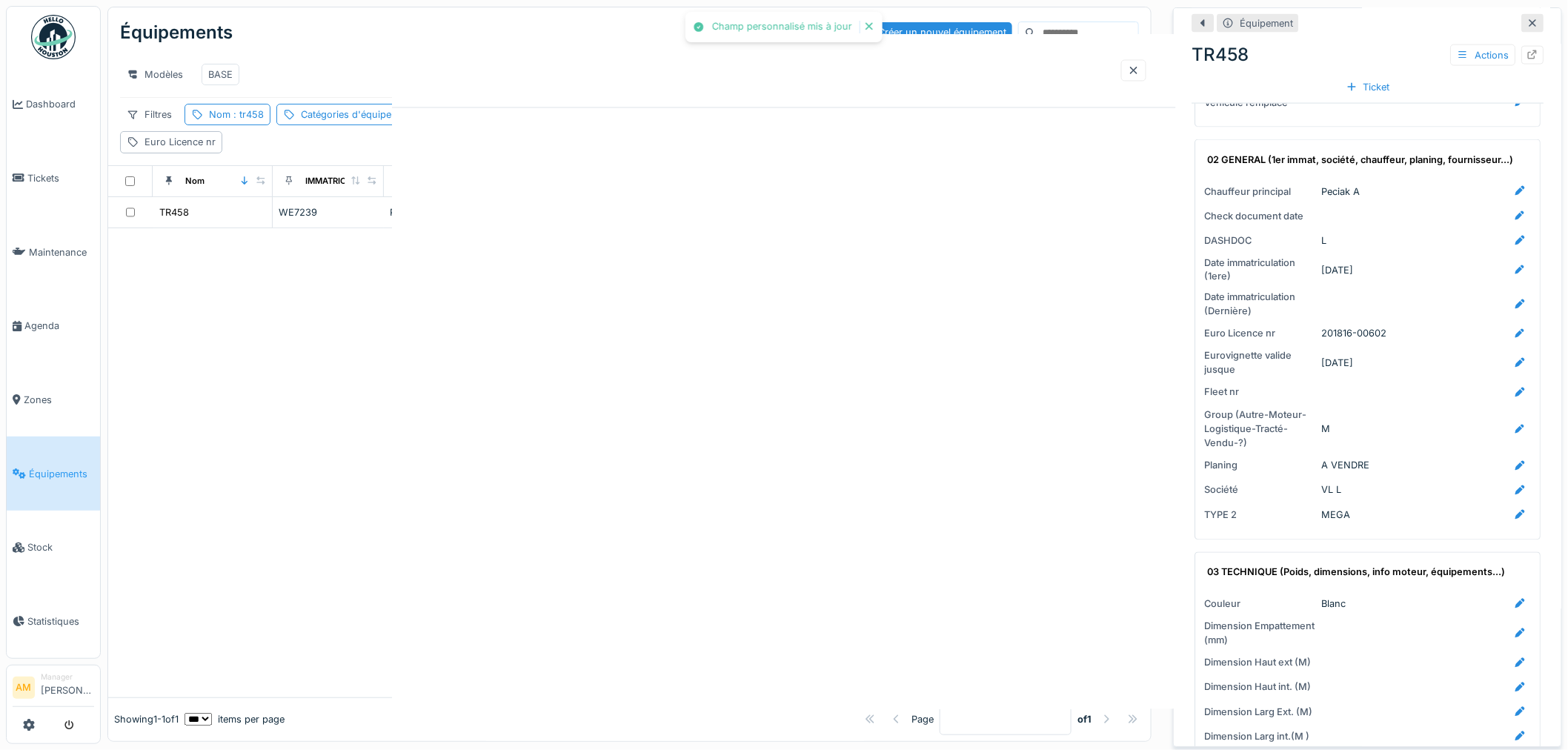
click at [332, 407] on div at bounding box center [784, 375] width 1568 height 750
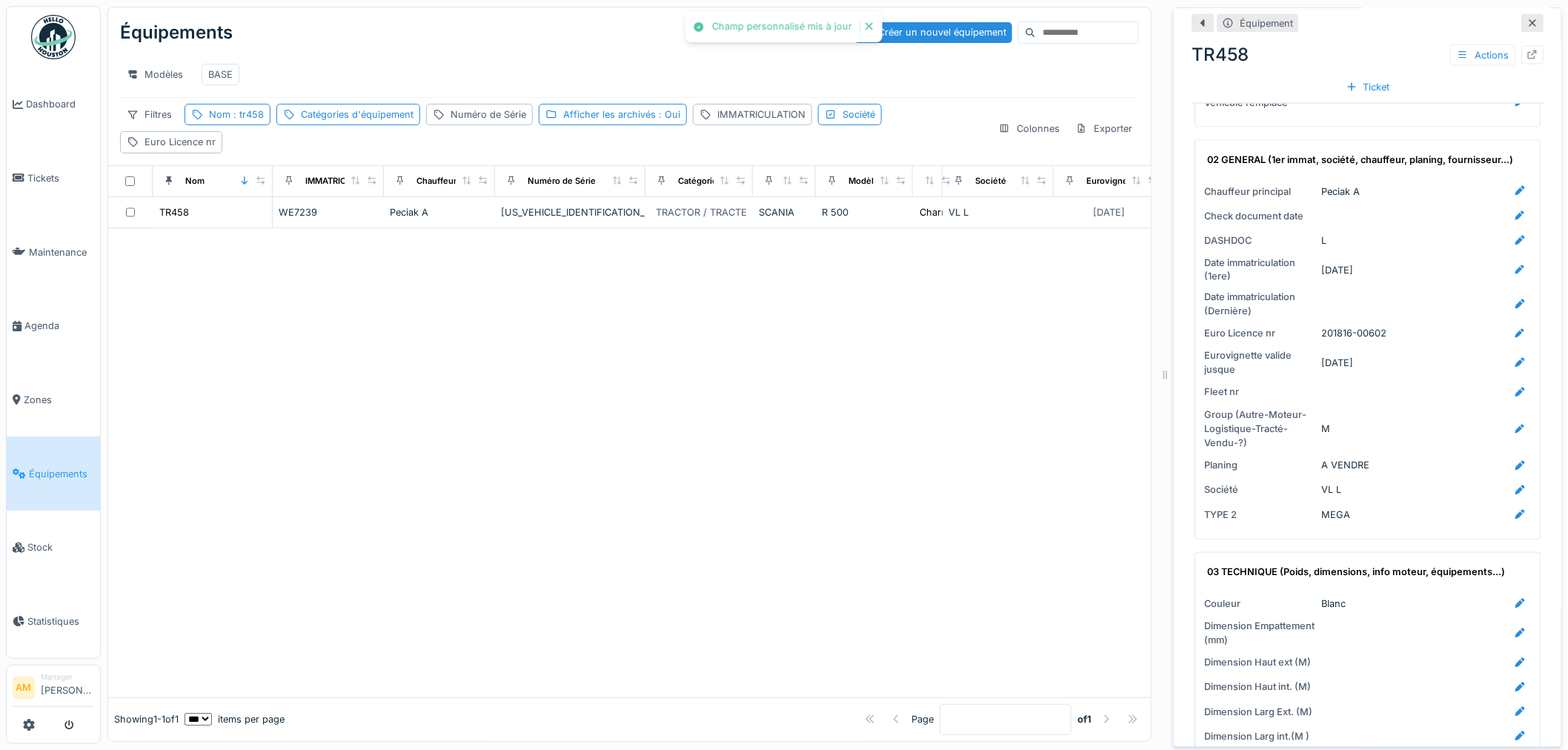
click at [550, 413] on div at bounding box center [629, 463] width 1042 height 470
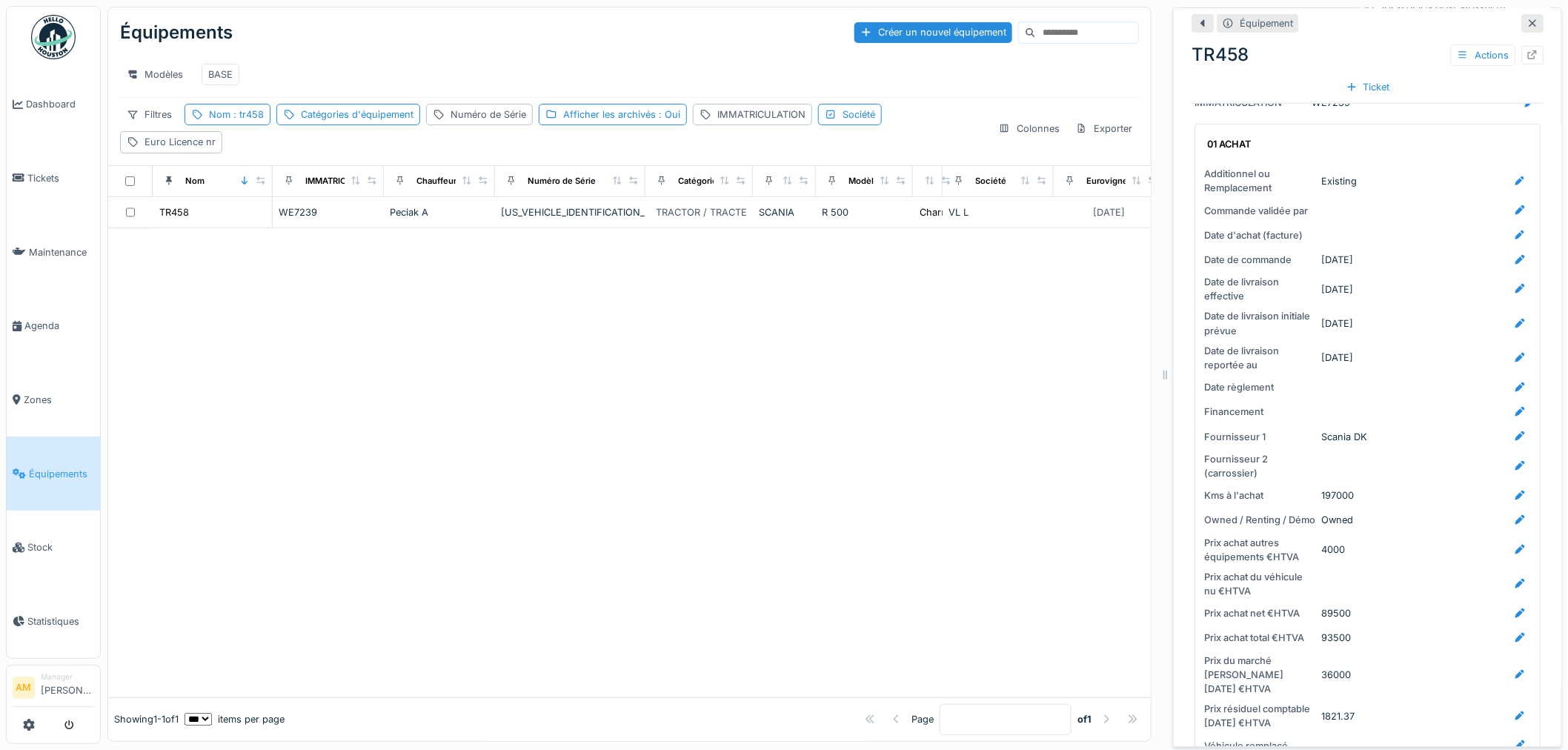
scroll to position [576, 0]
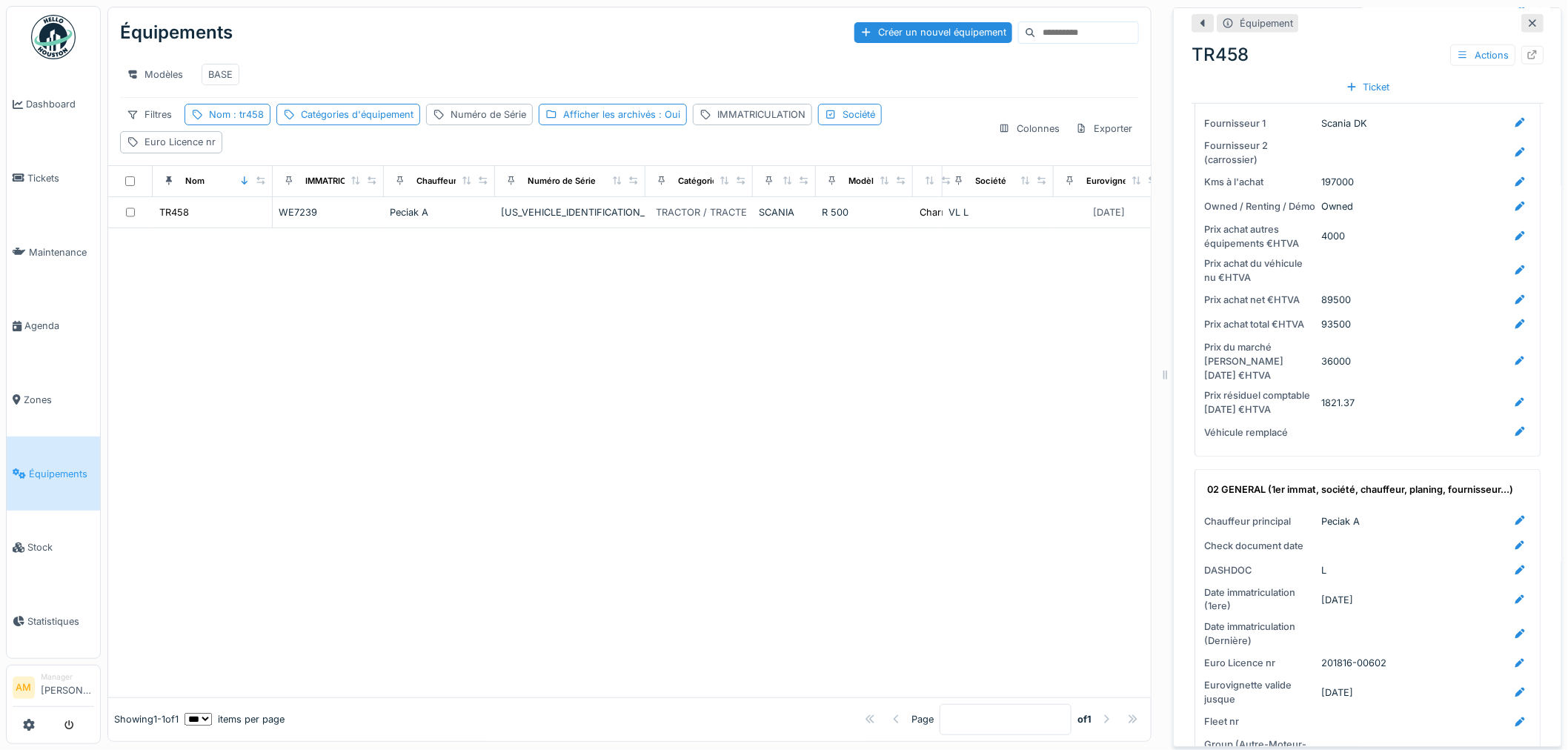
click at [351, 434] on div at bounding box center [629, 463] width 1042 height 470
click at [212, 350] on div at bounding box center [629, 463] width 1042 height 470
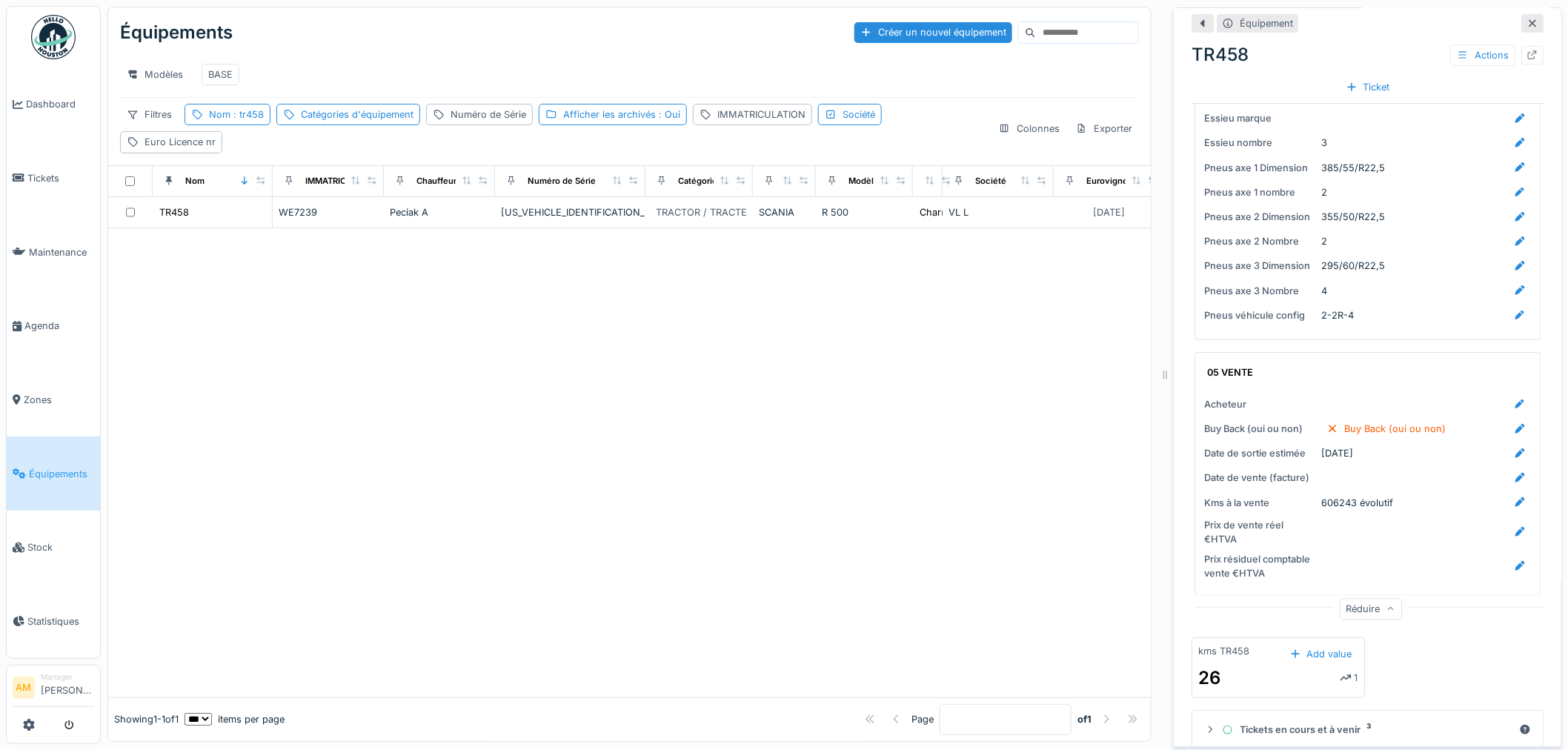
scroll to position [2423, 0]
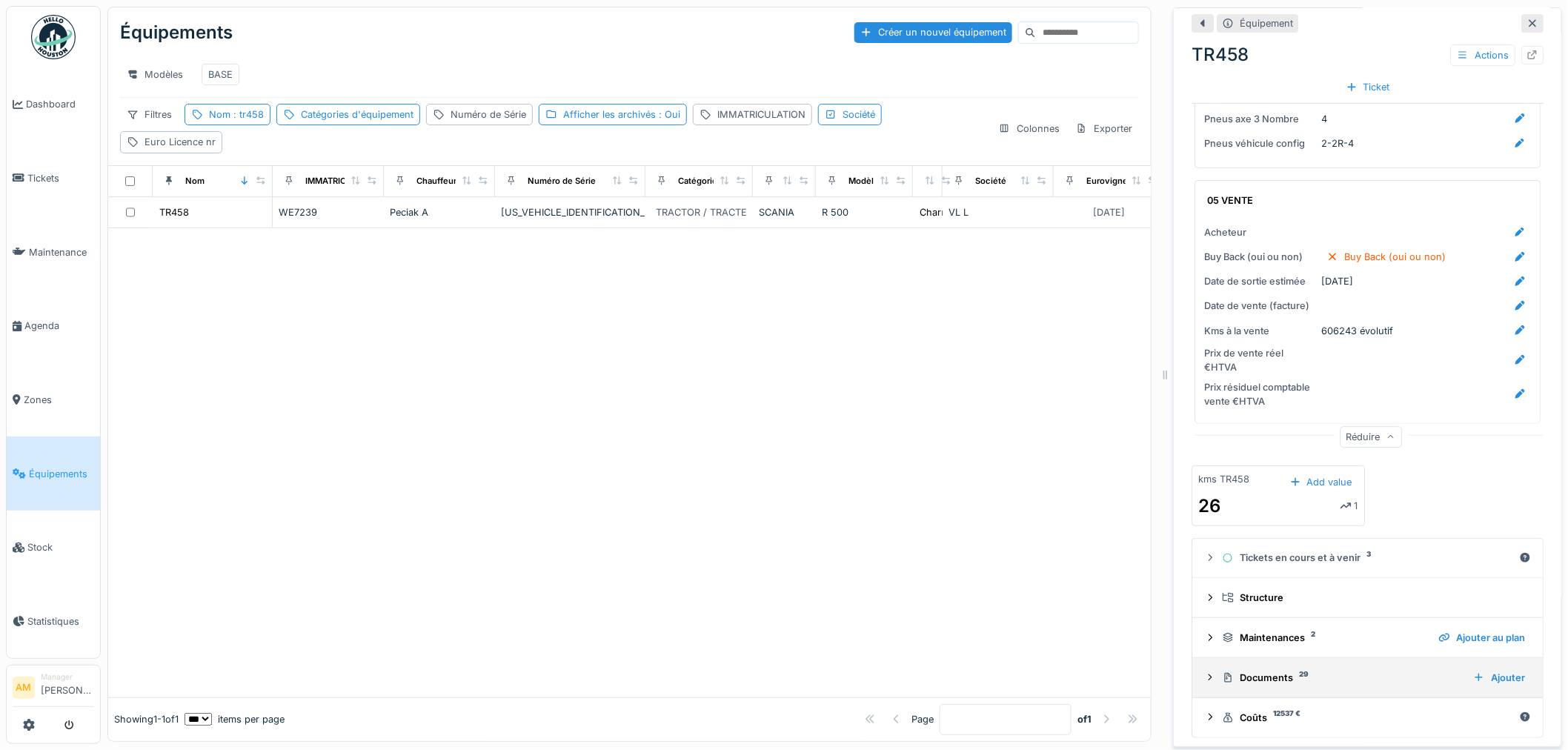
click at [1205, 673] on icon at bounding box center [1211, 678] width 12 height 9
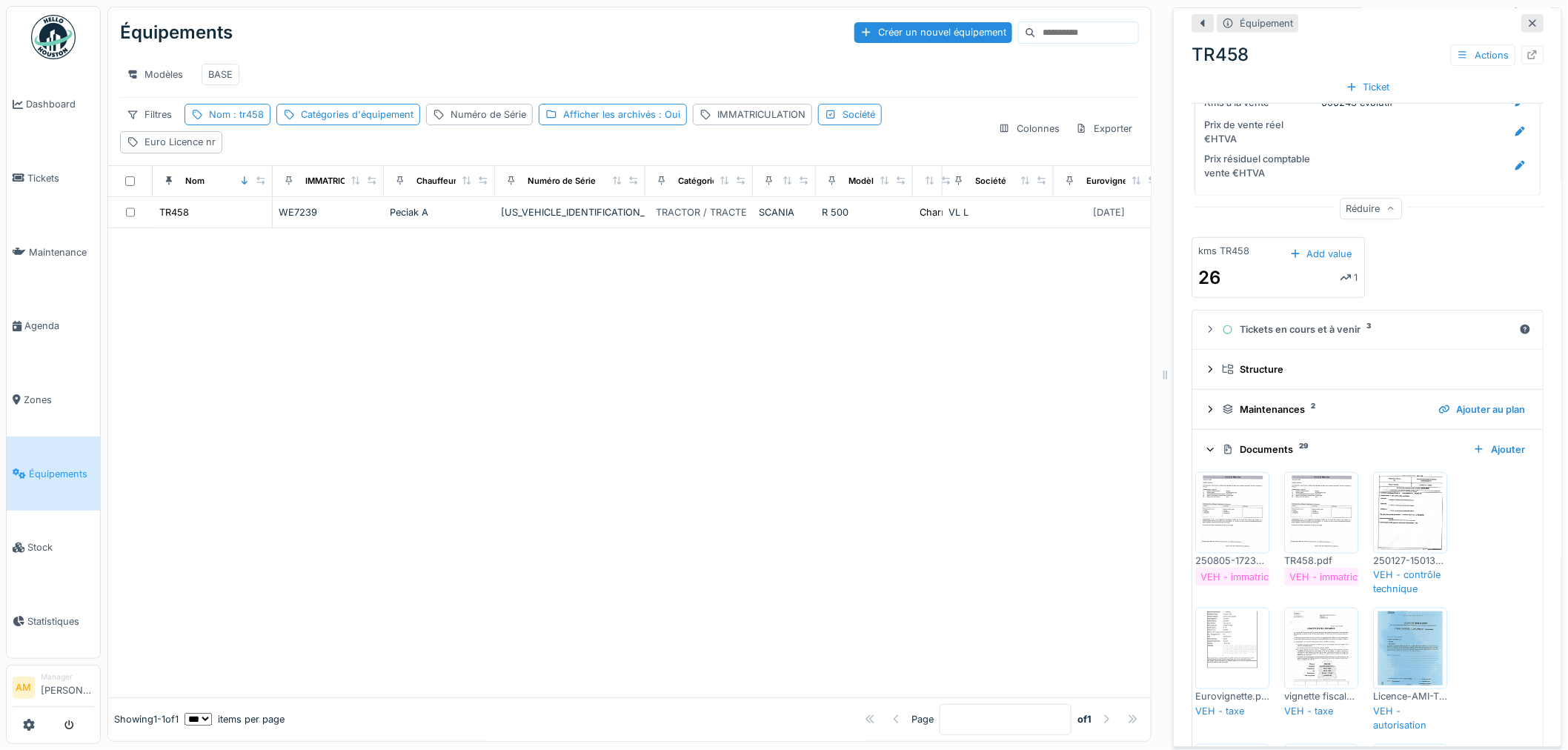
scroll to position [2670, 0]
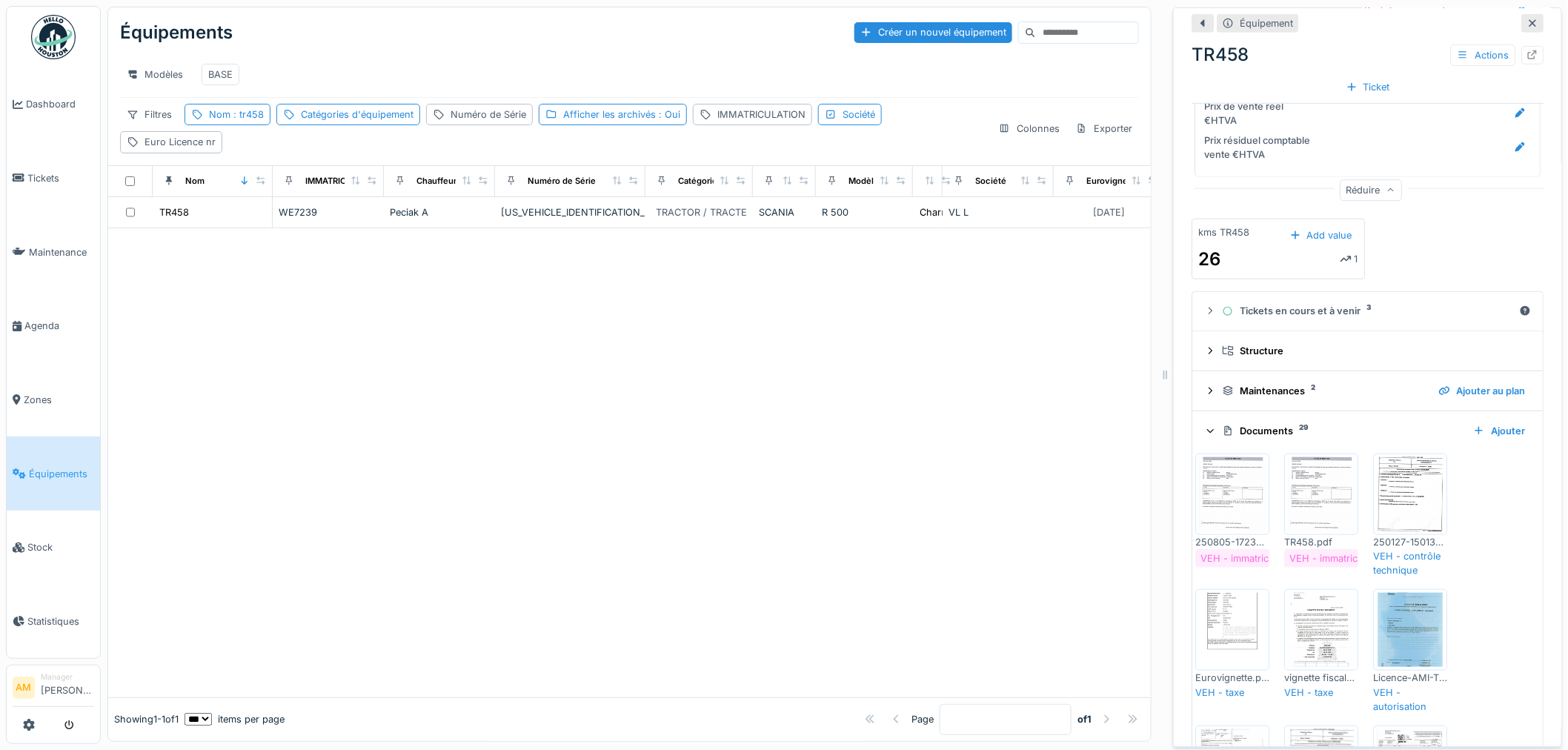
click at [1220, 508] on img at bounding box center [1232, 495] width 66 height 74
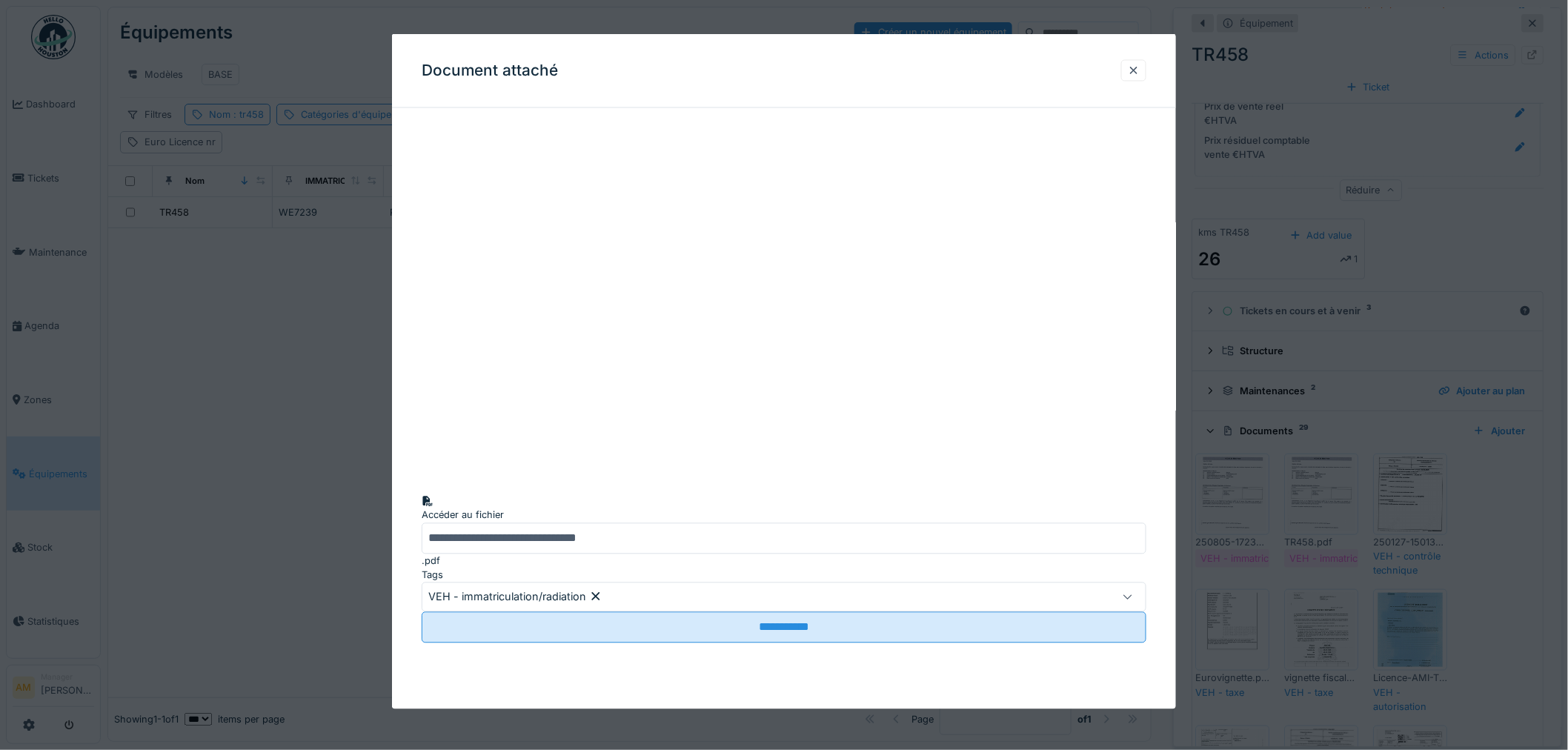
click at [1327, 459] on div at bounding box center [784, 375] width 1568 height 750
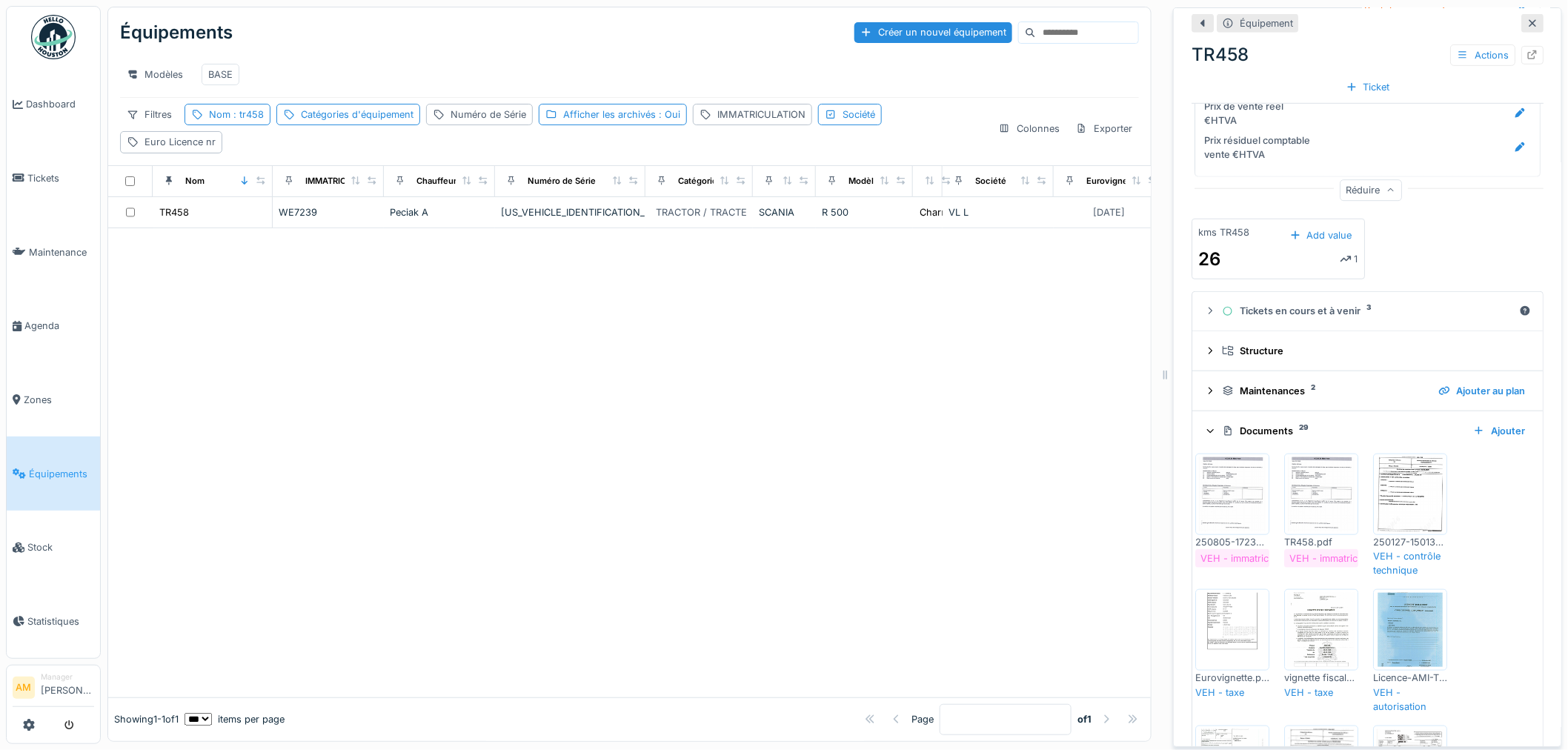
click at [1317, 464] on img at bounding box center [1321, 495] width 66 height 74
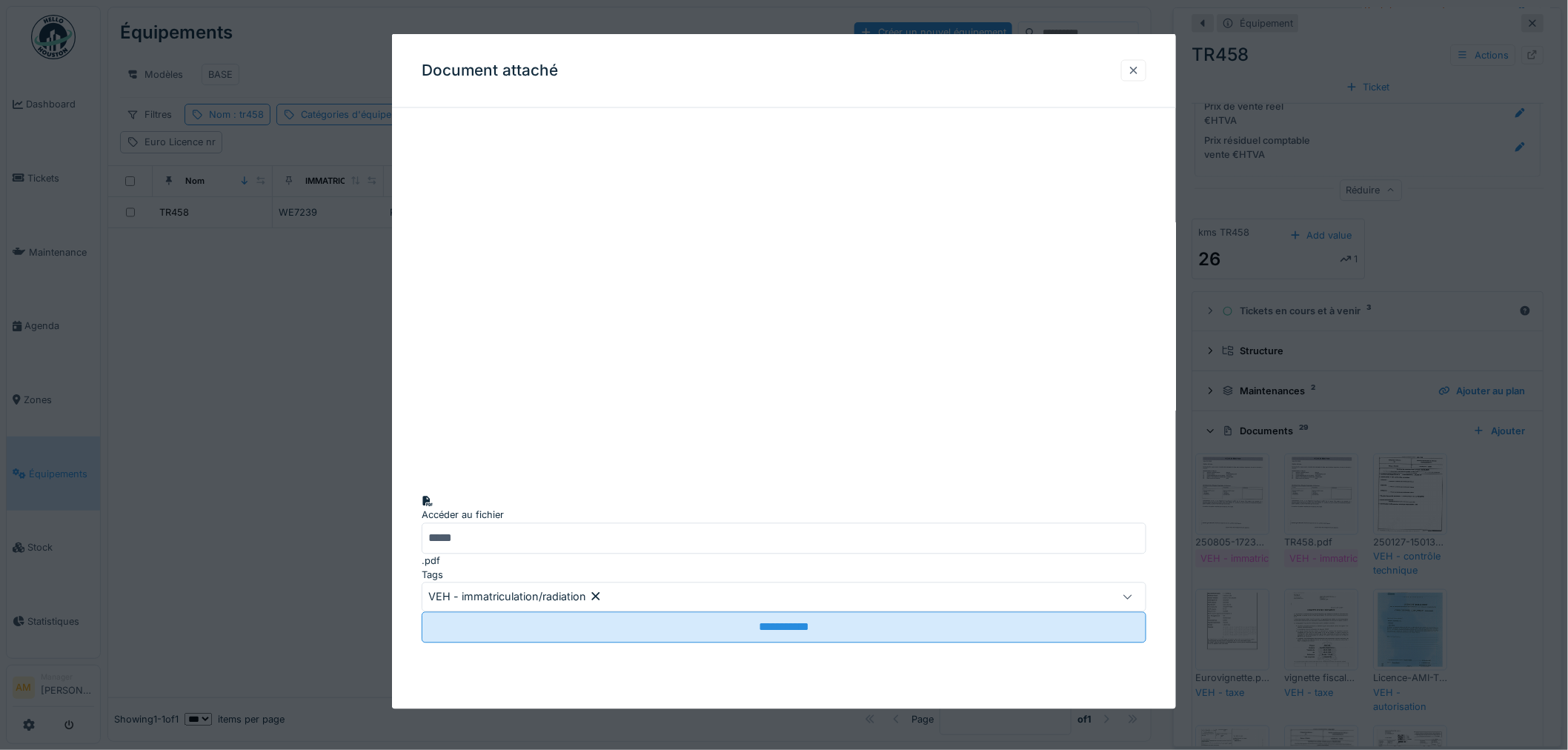
click at [1134, 69] on div at bounding box center [1134, 70] width 12 height 14
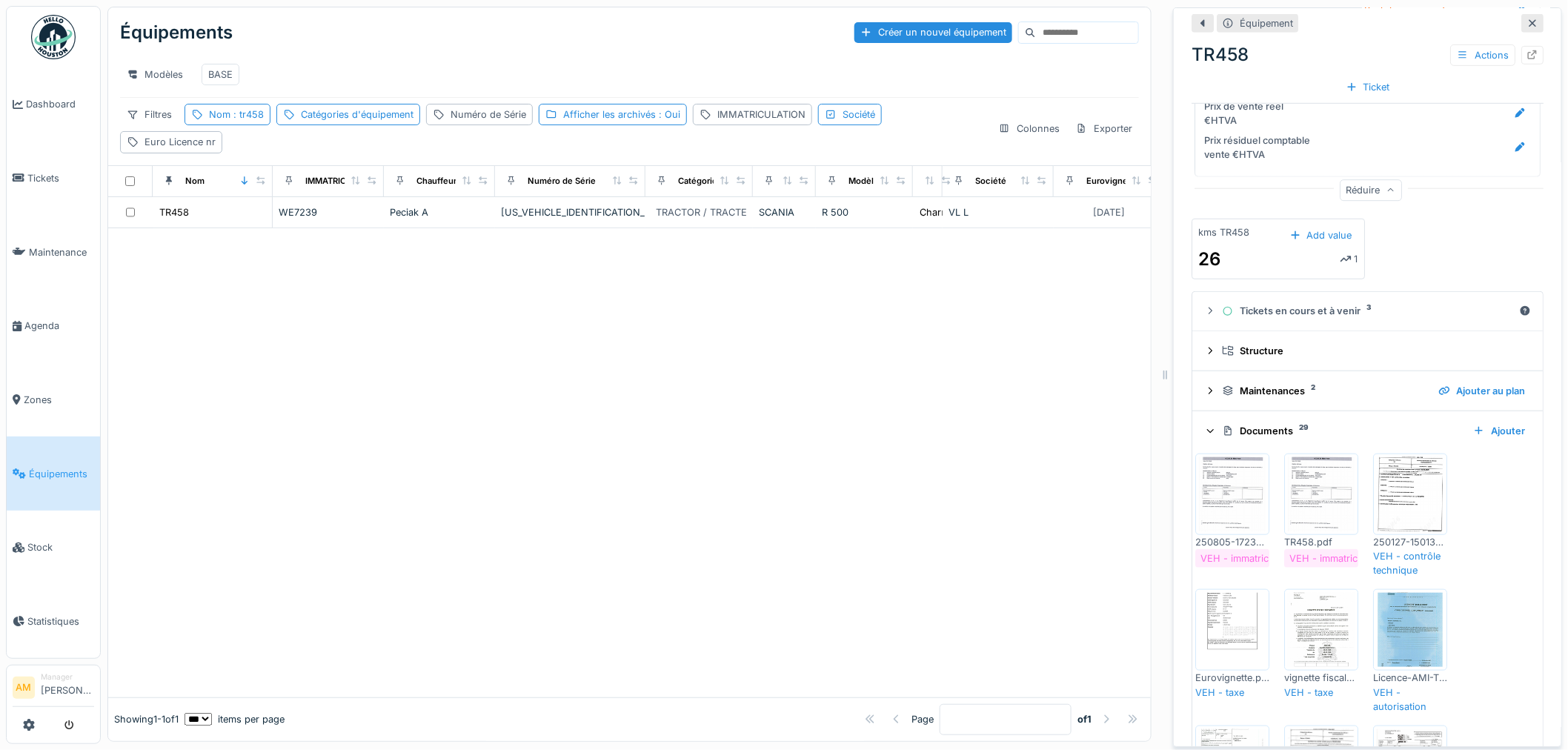
click at [1221, 608] on img at bounding box center [1232, 630] width 66 height 74
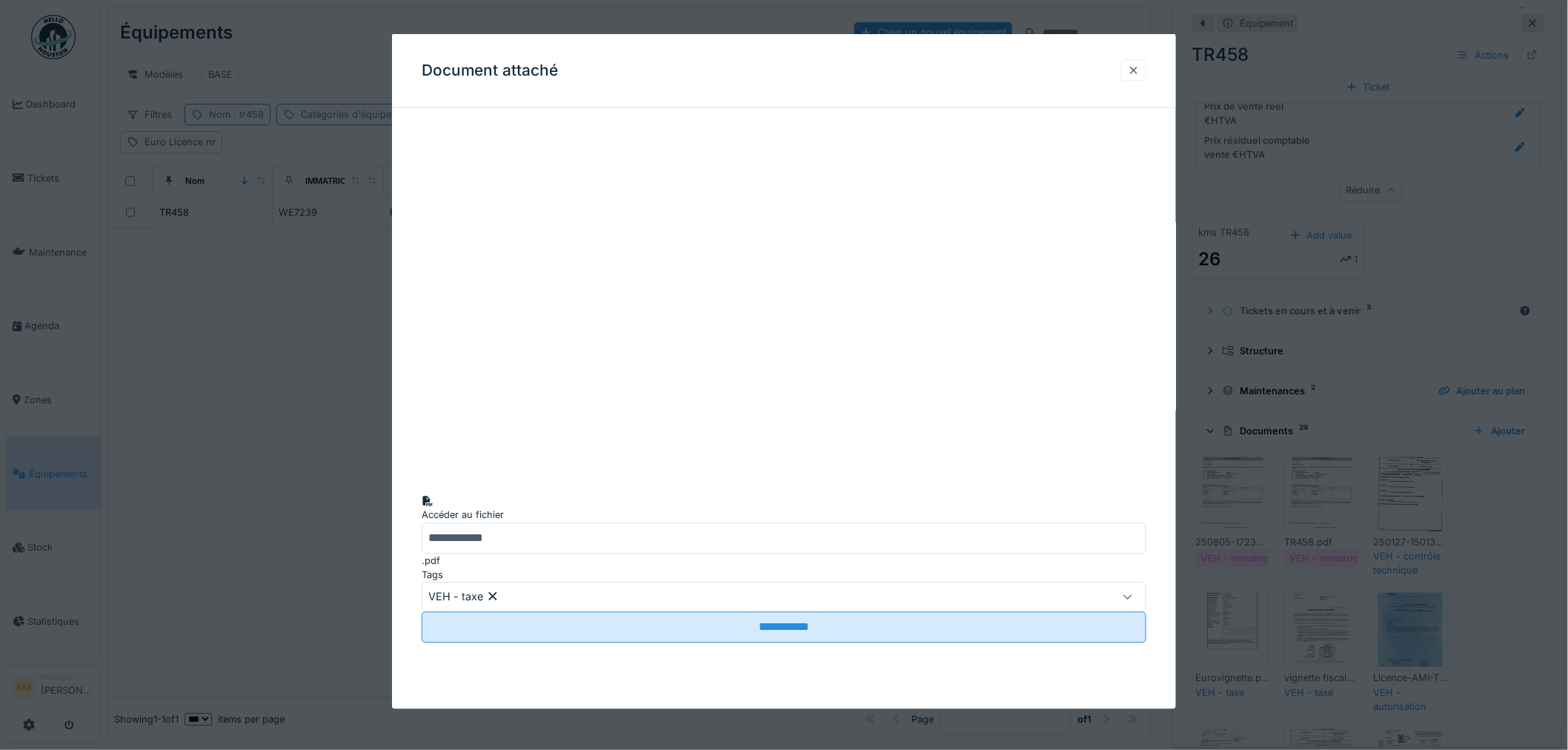
click at [1140, 71] on div at bounding box center [1134, 70] width 12 height 14
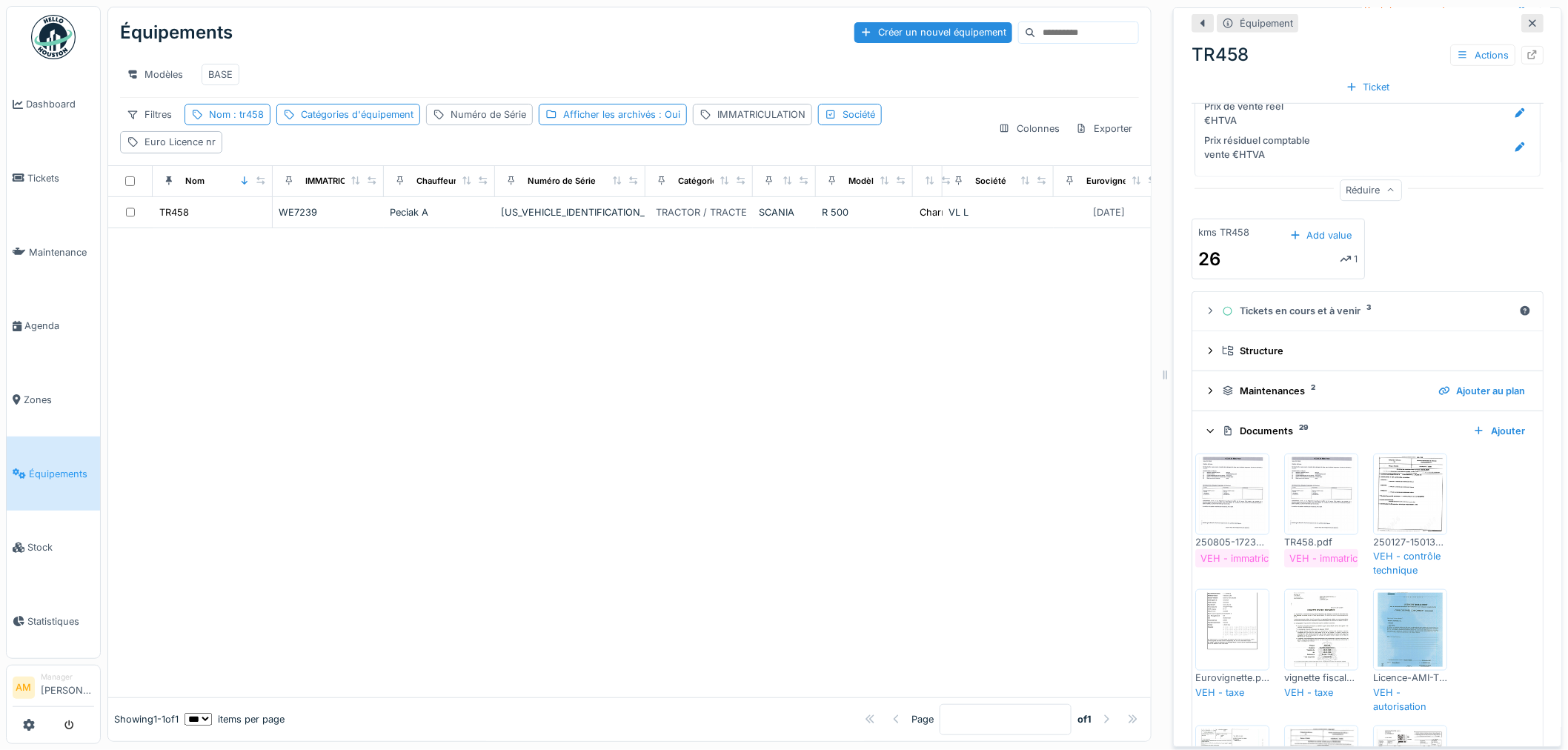
click at [1231, 593] on img at bounding box center [1232, 630] width 66 height 74
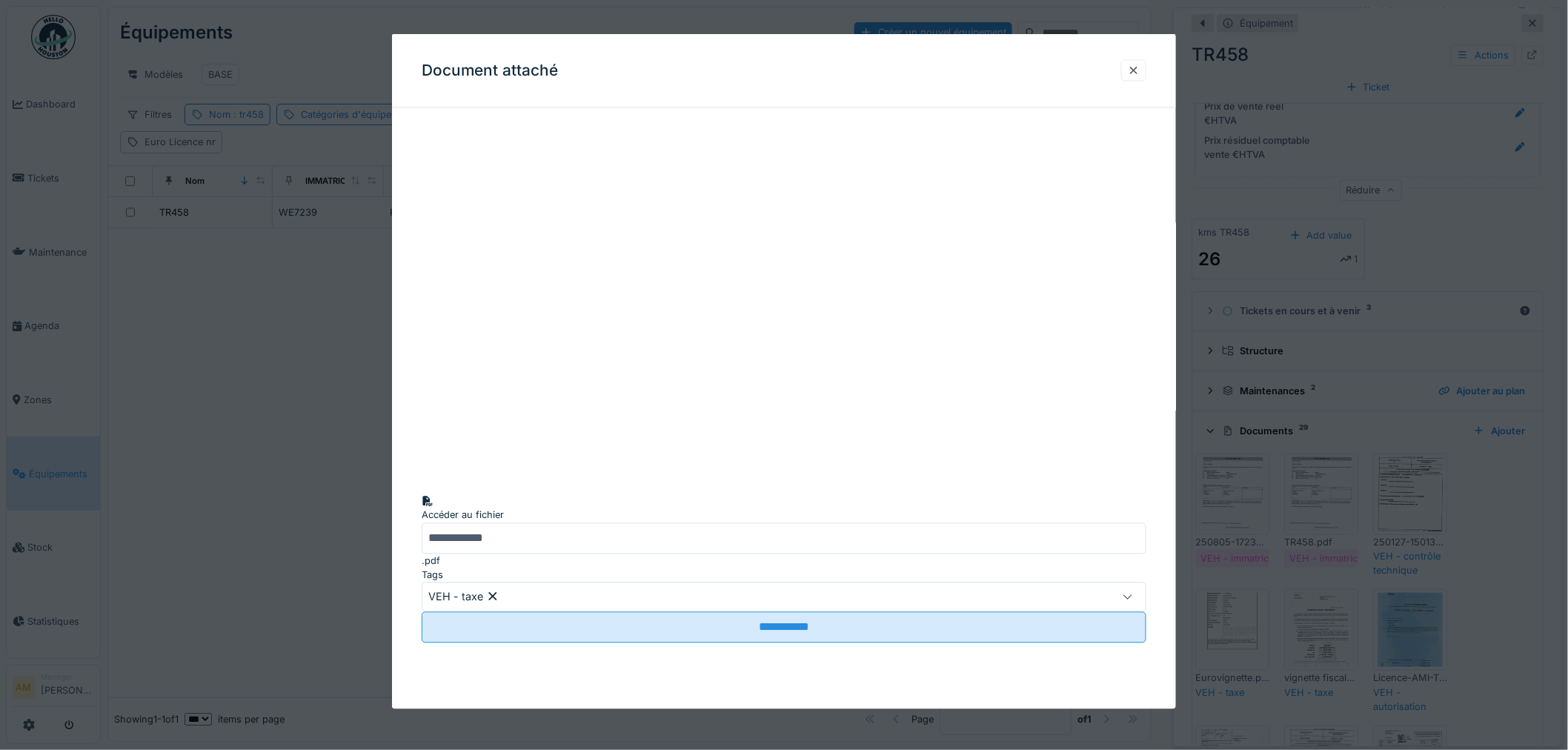
scroll to position [0, 0]
click at [1140, 74] on div at bounding box center [1134, 70] width 12 height 14
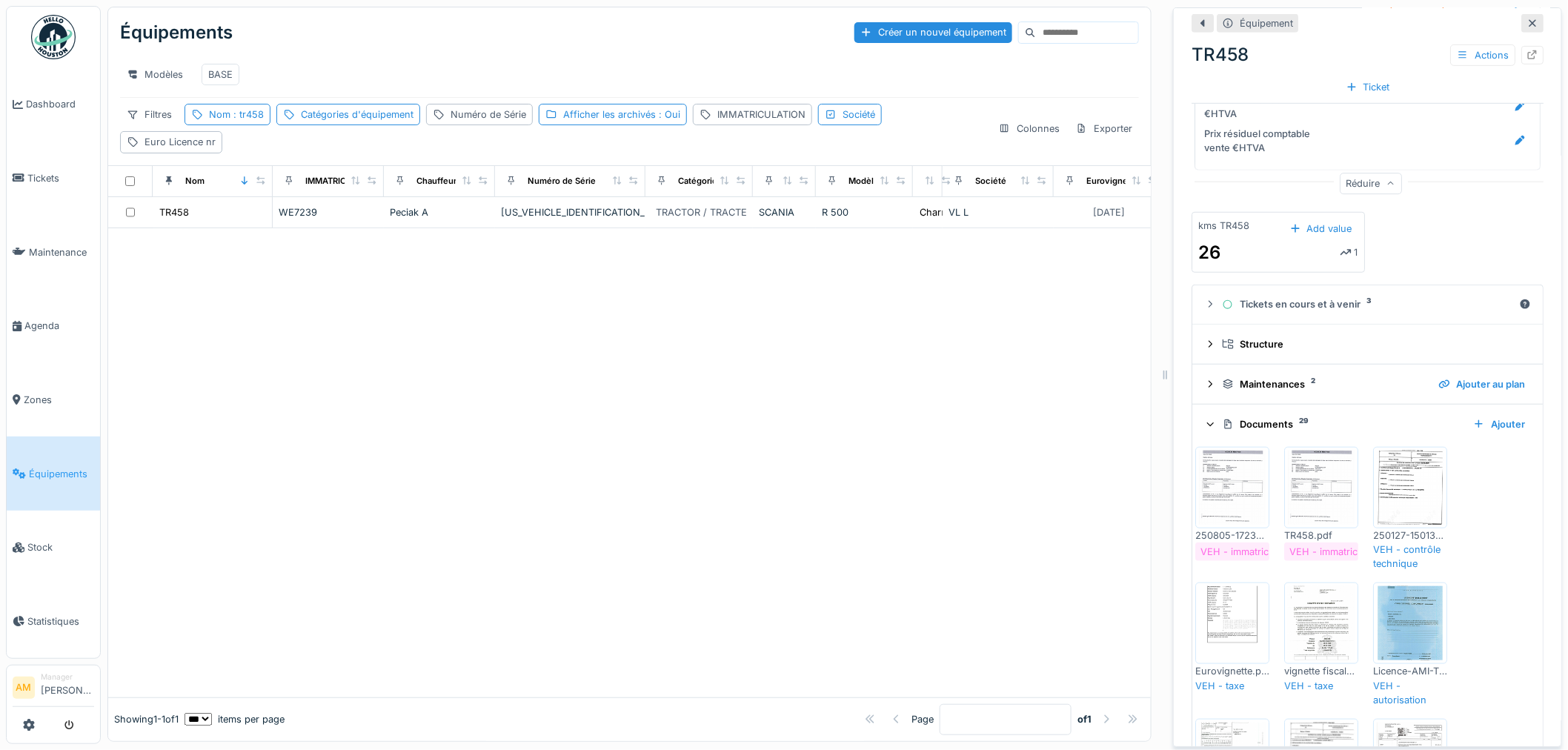
scroll to position [2917, 0]
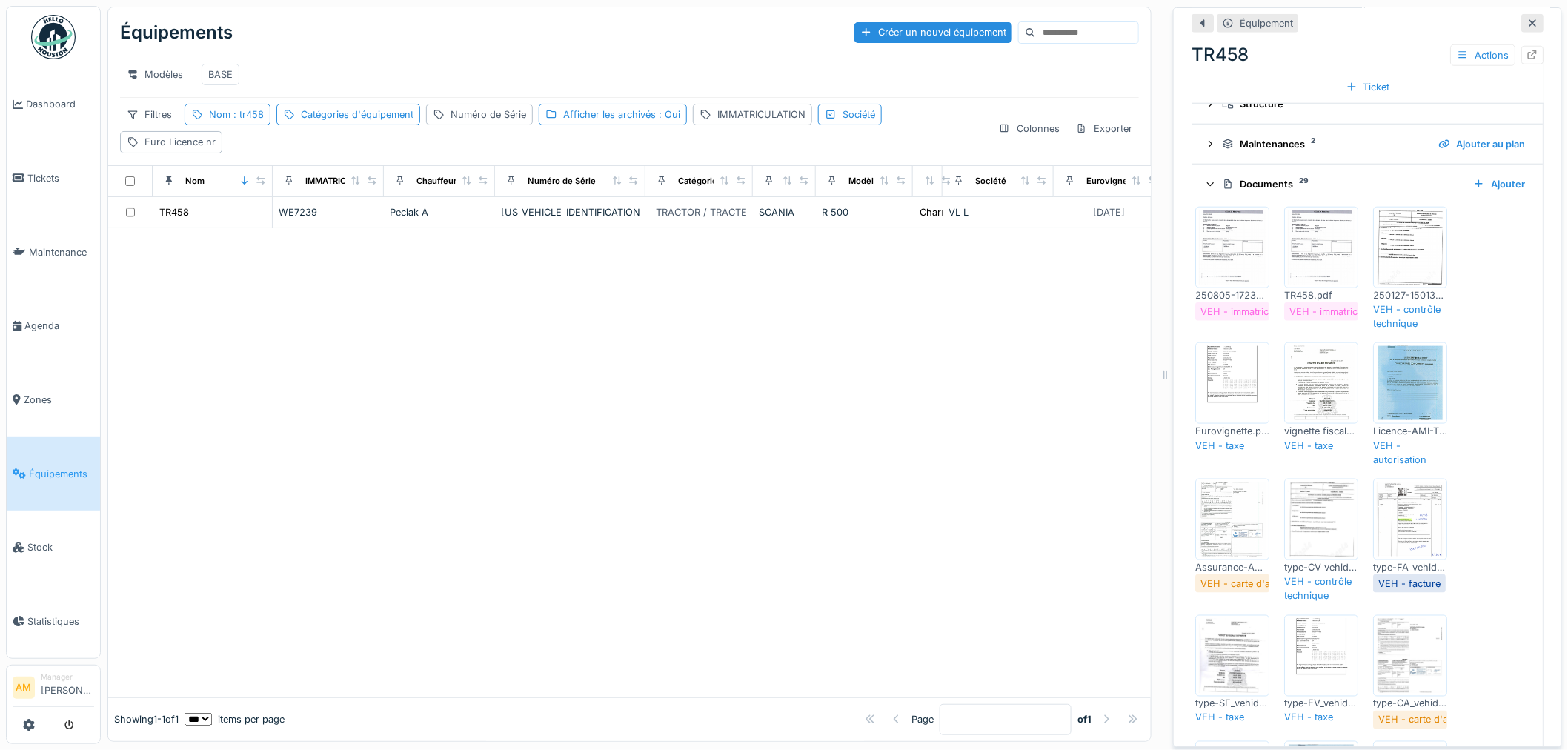
click at [1231, 245] on img at bounding box center [1232, 248] width 66 height 74
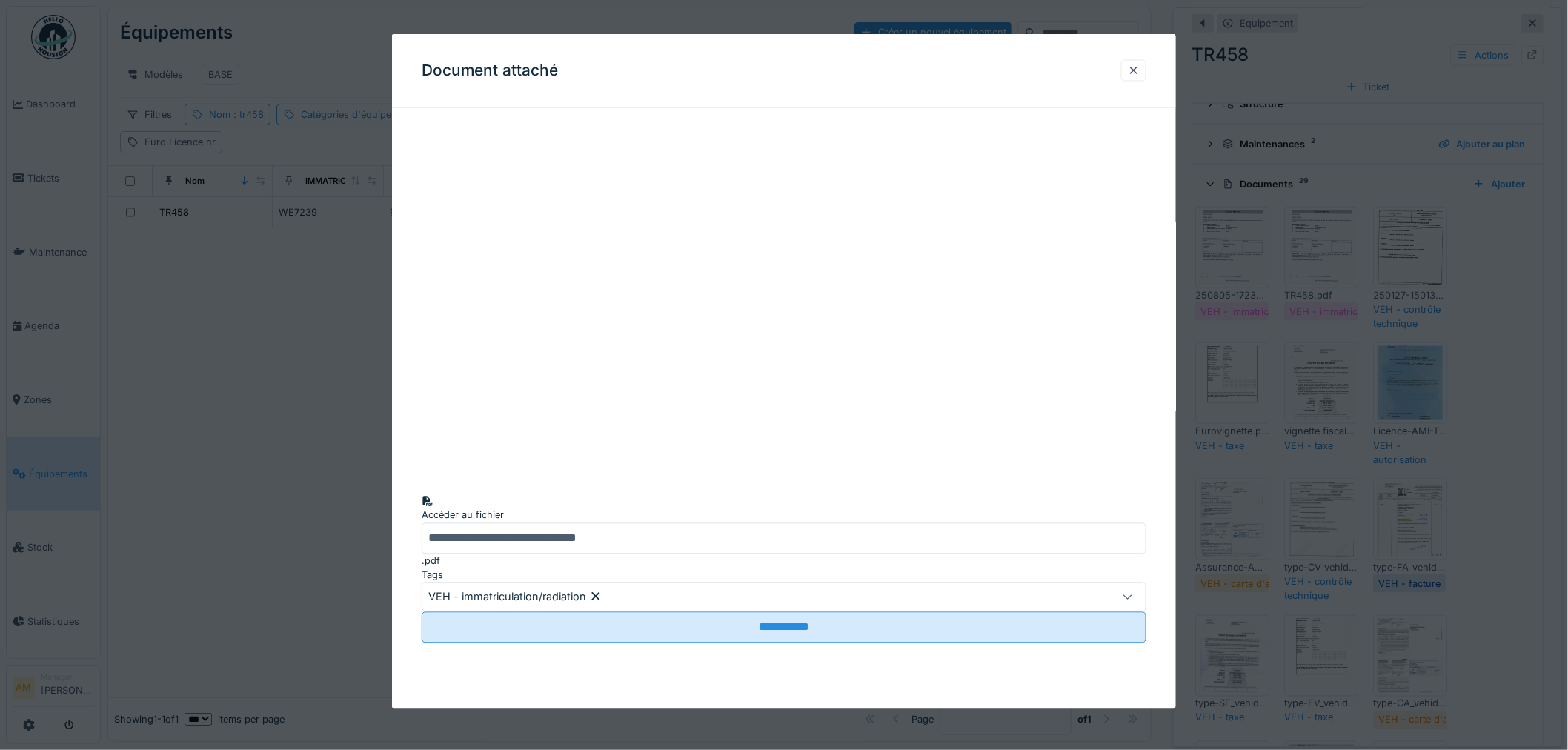
drag, startPoint x: 1147, startPoint y: 68, endPoint x: 1158, endPoint y: 74, distance: 12.5
click at [1146, 70] on div at bounding box center [1133, 70] width 25 height 22
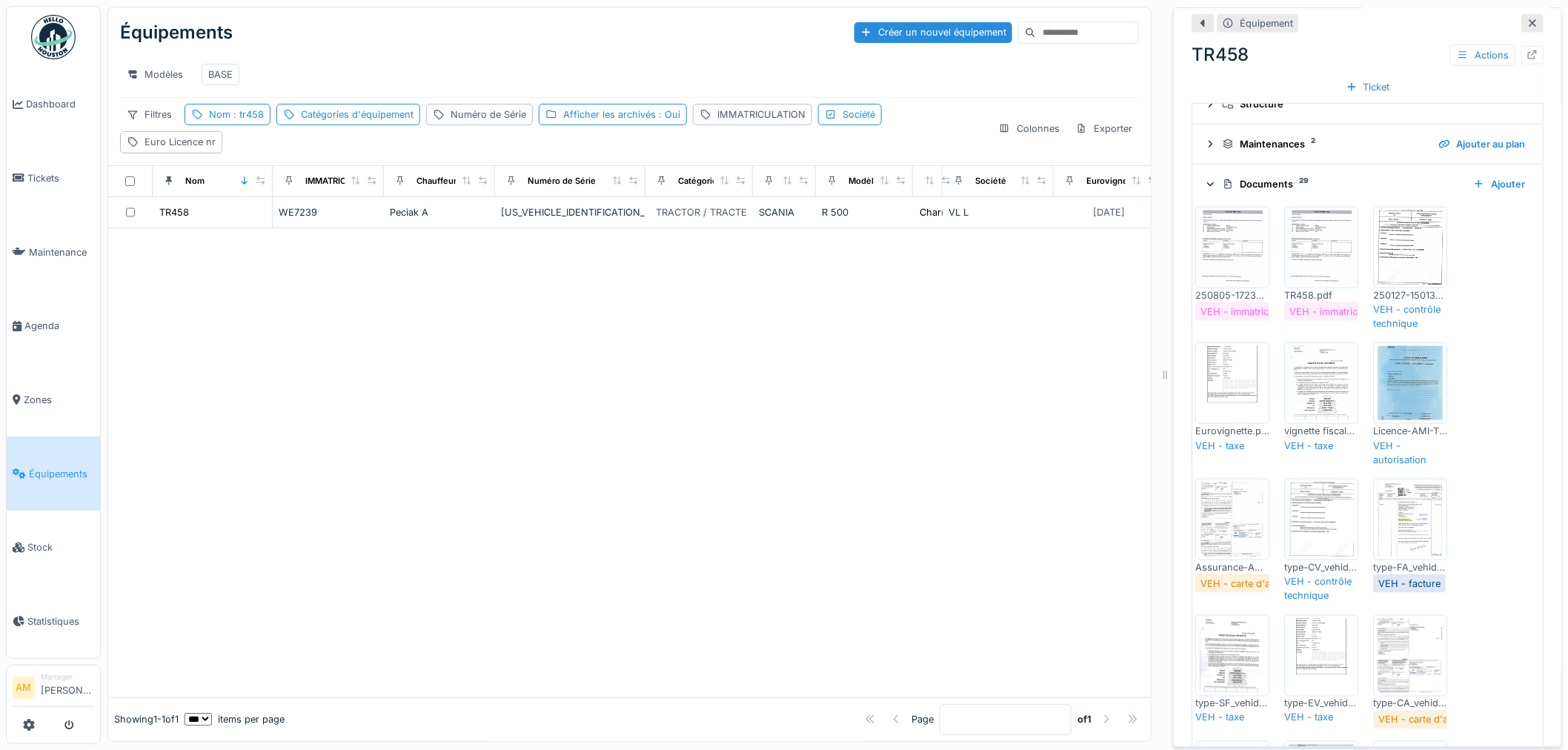
drag, startPoint x: 1215, startPoint y: 355, endPoint x: 1240, endPoint y: 356, distance: 25.0
click at [1216, 355] on img at bounding box center [1232, 383] width 66 height 74
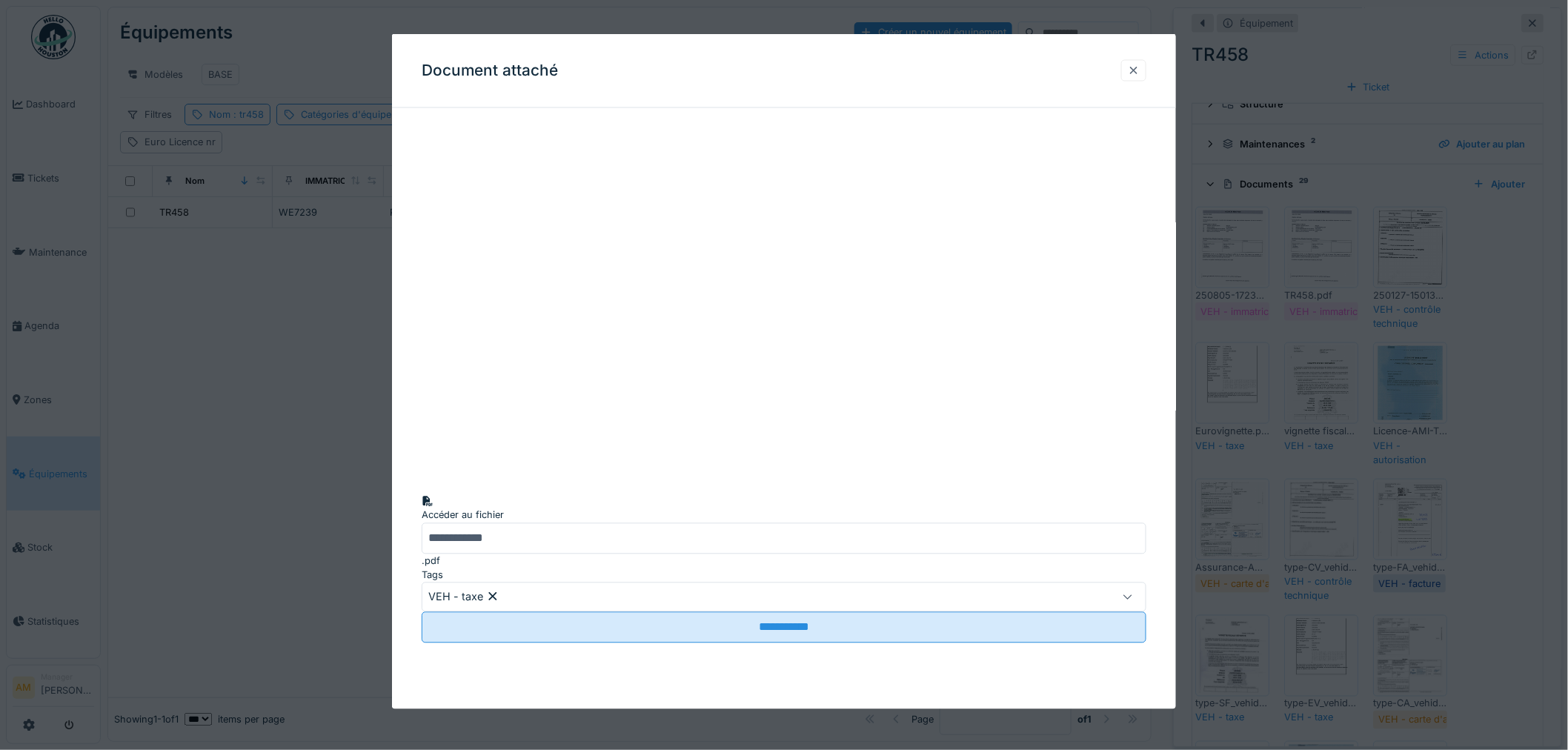
click at [1140, 66] on div at bounding box center [1134, 70] width 12 height 14
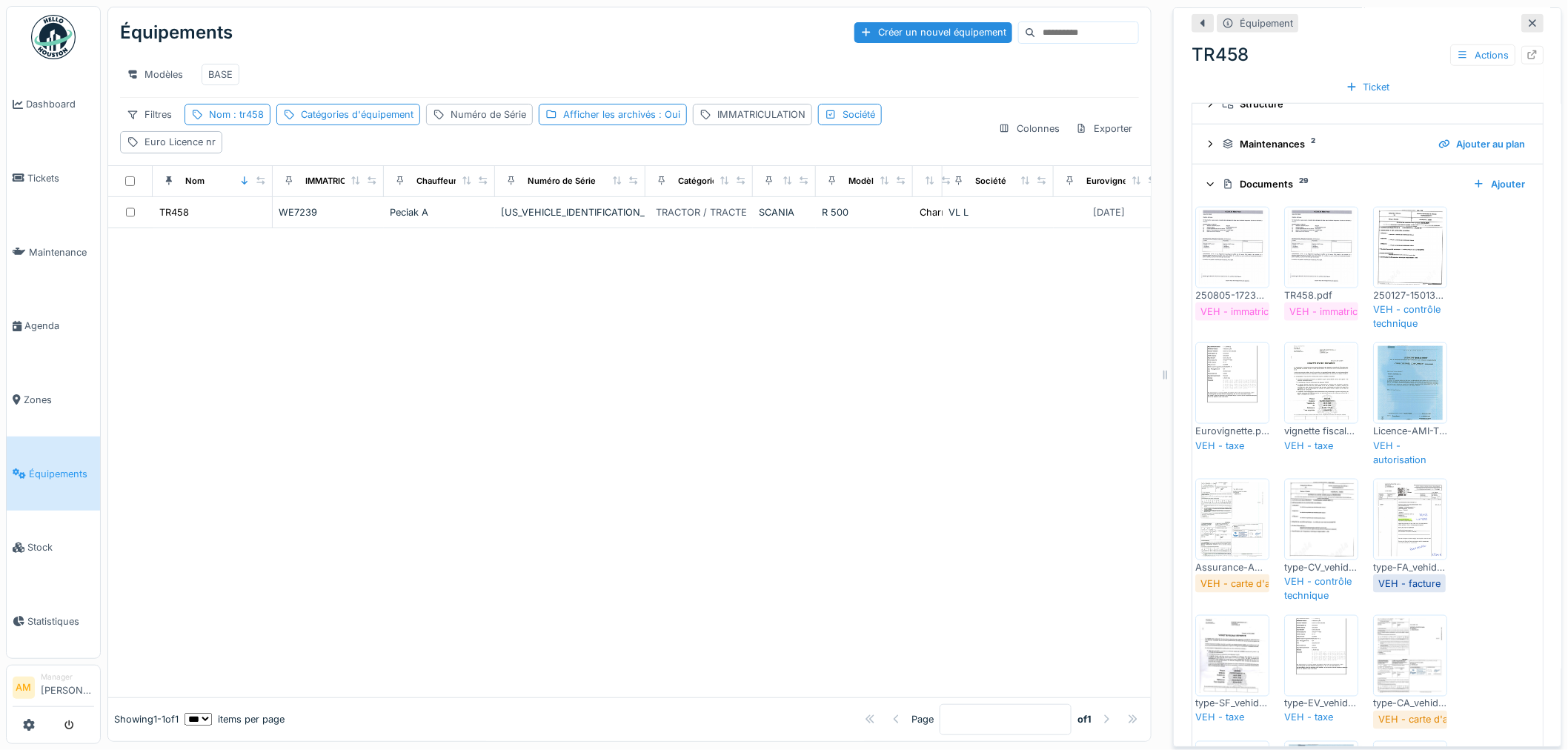
click at [1241, 253] on img at bounding box center [1232, 248] width 66 height 74
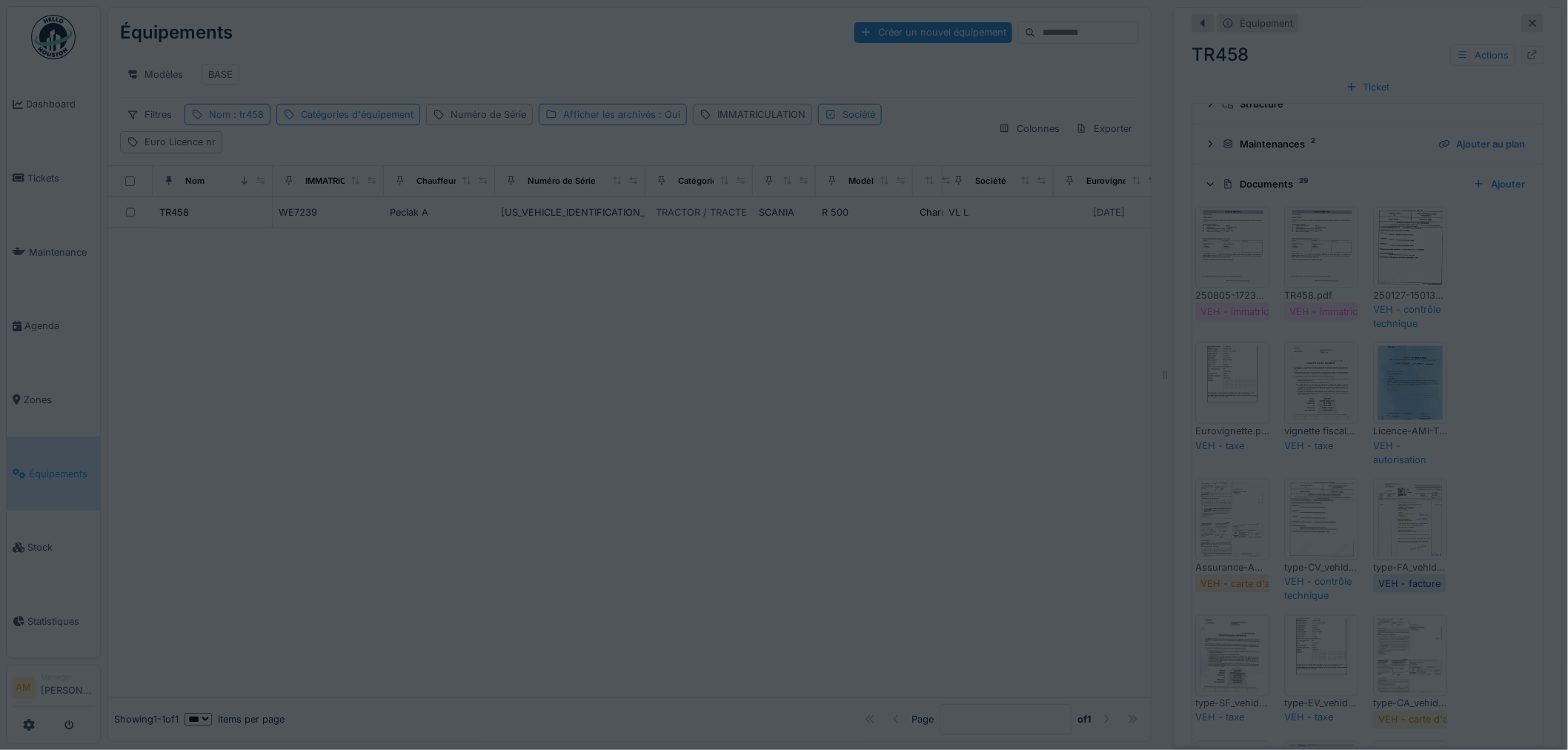
click at [1241, 253] on div at bounding box center [784, 375] width 1568 height 750
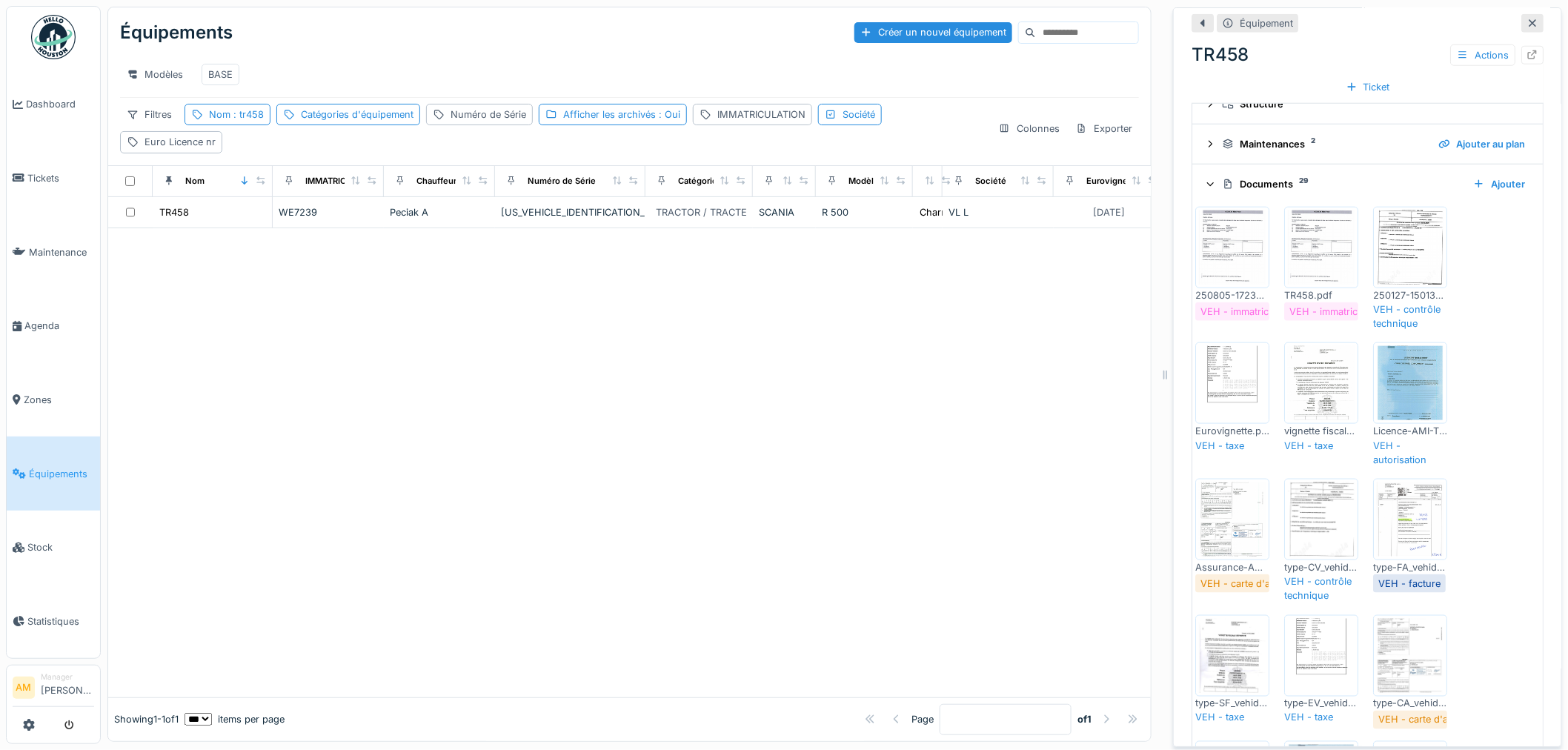
click at [1225, 260] on img at bounding box center [1232, 248] width 66 height 74
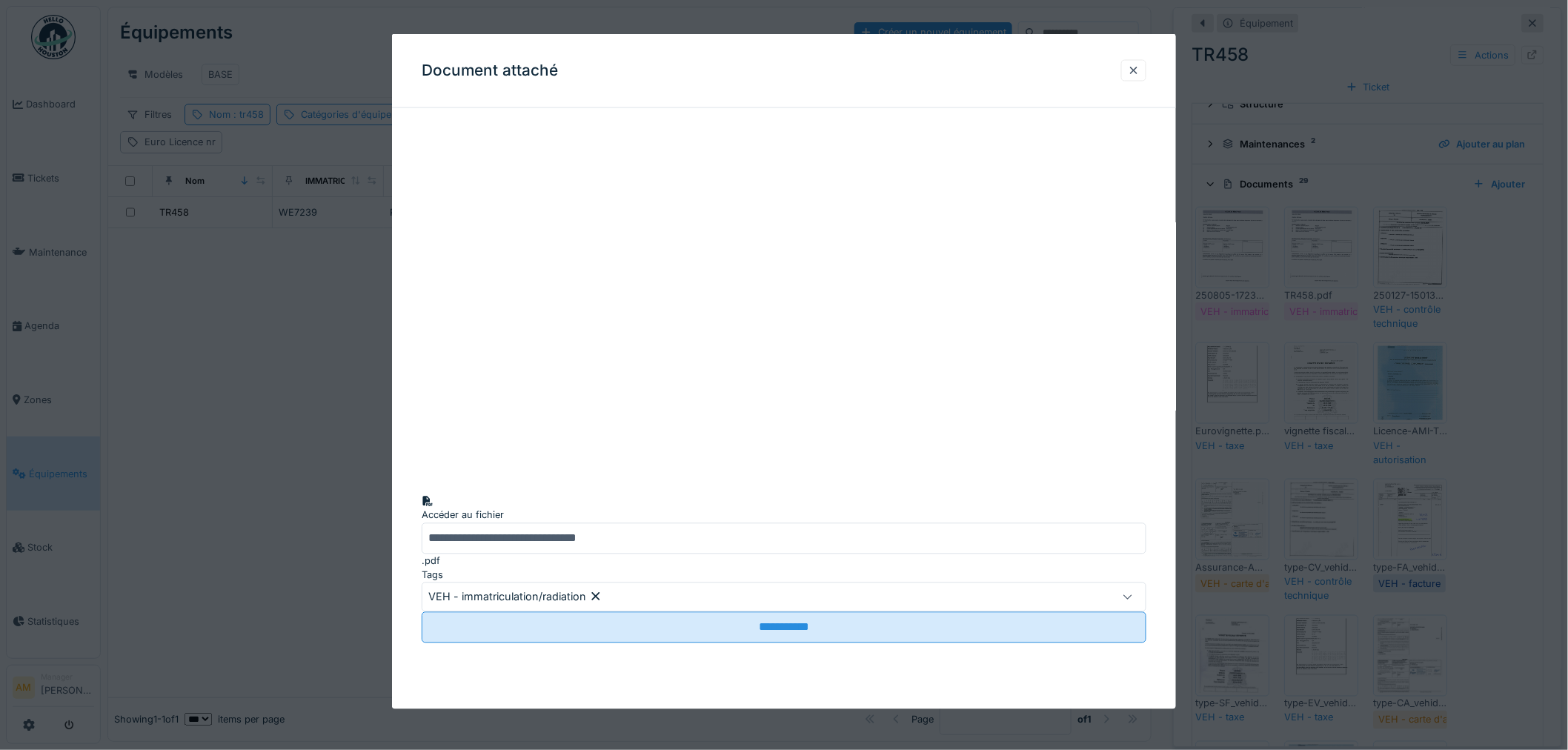
drag, startPoint x: 1142, startPoint y: 68, endPoint x: 1266, endPoint y: 29, distance: 130.0
click at [1140, 68] on div at bounding box center [1134, 70] width 12 height 14
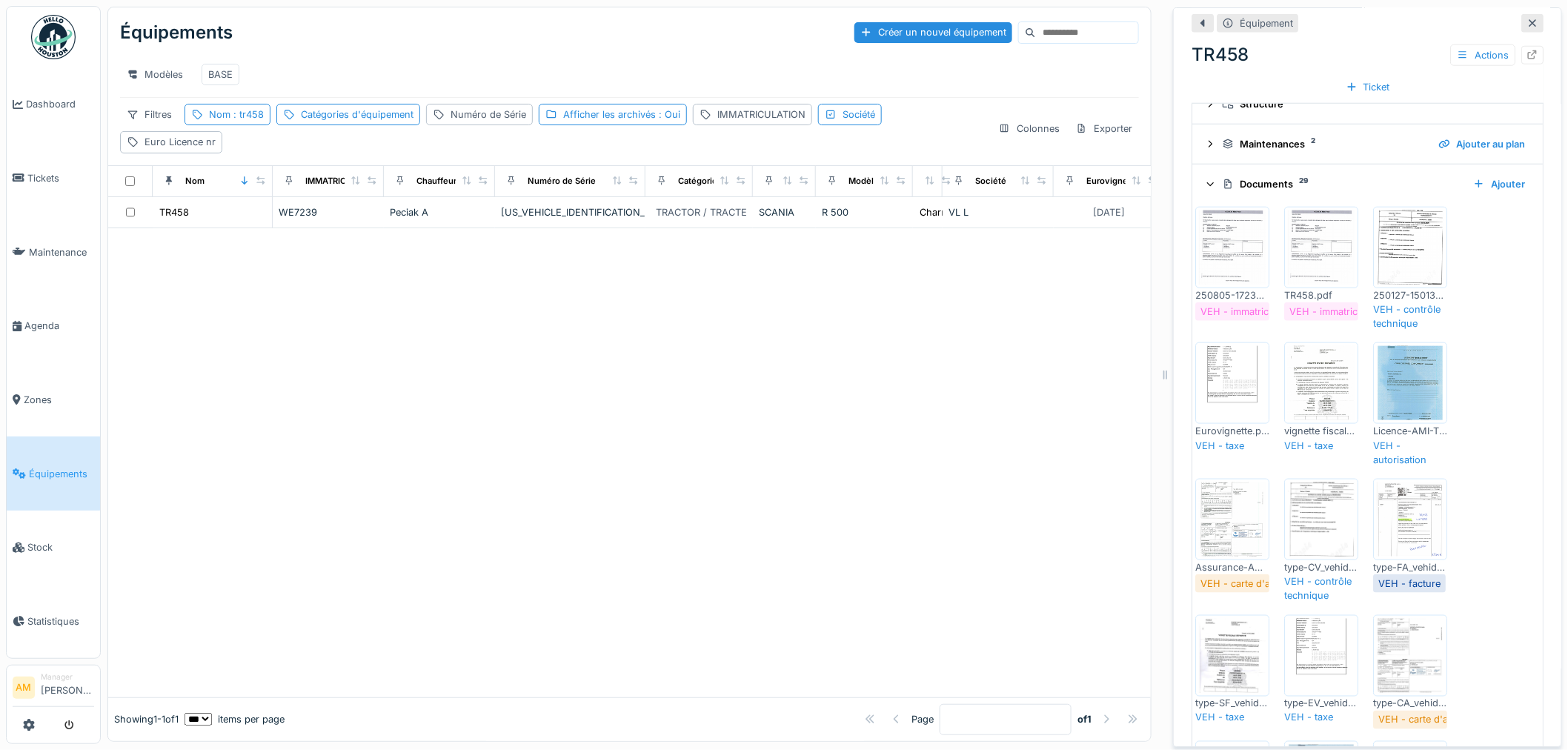
click at [497, 424] on div at bounding box center [629, 463] width 1042 height 470
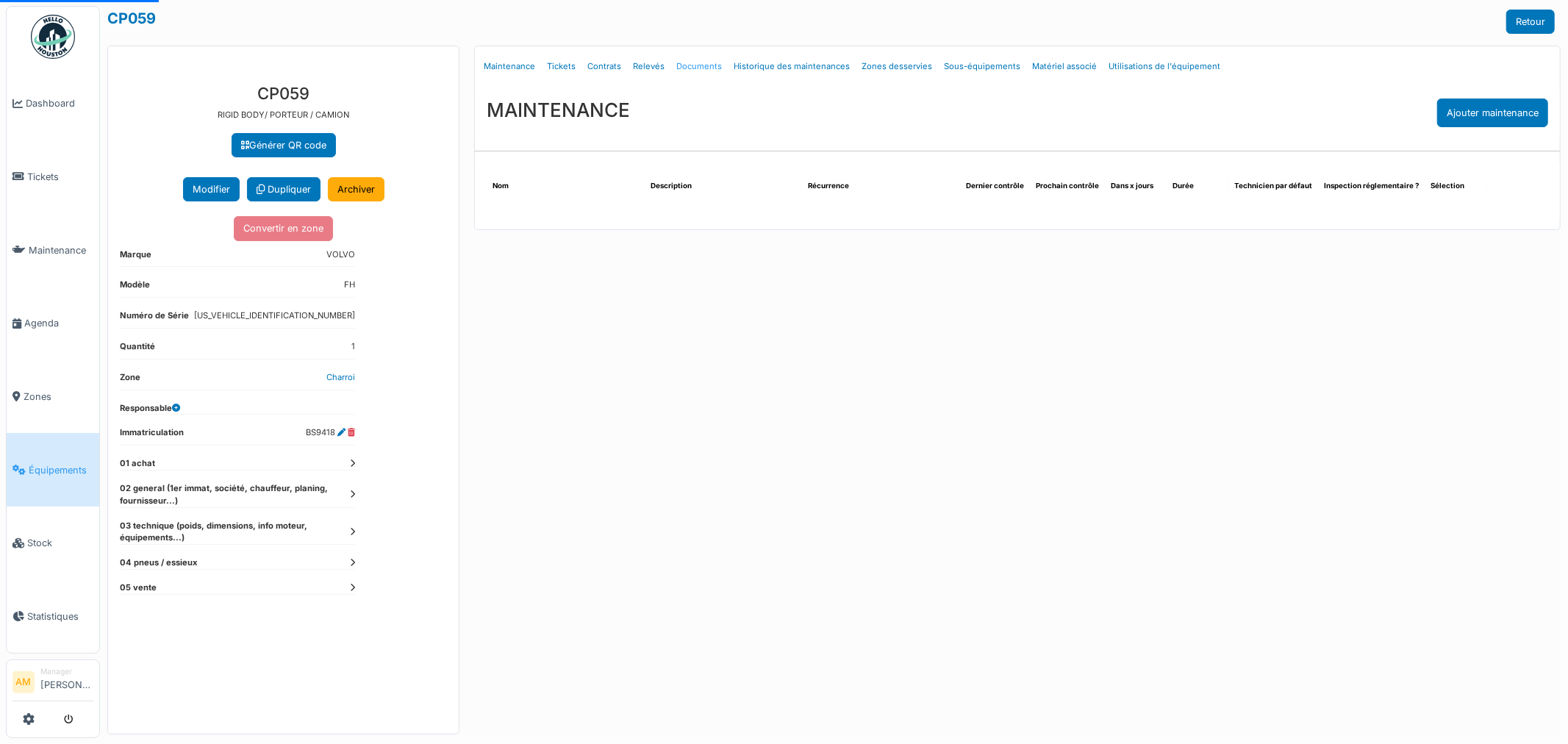
click at [684, 62] on link "Documents" at bounding box center [698, 67] width 57 height 34
select select "***"
click at [697, 69] on link "Documents" at bounding box center [698, 67] width 57 height 34
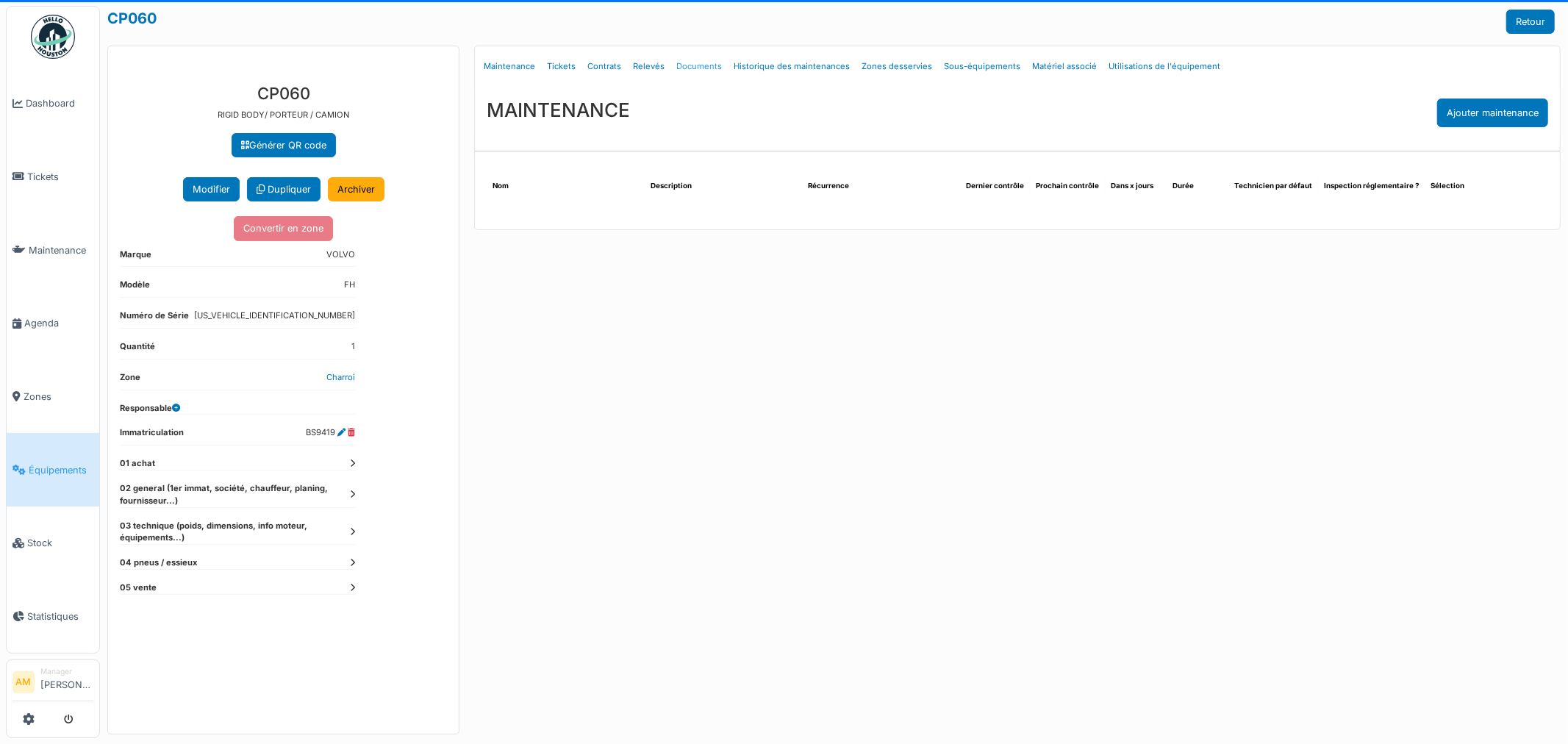
select select "***"
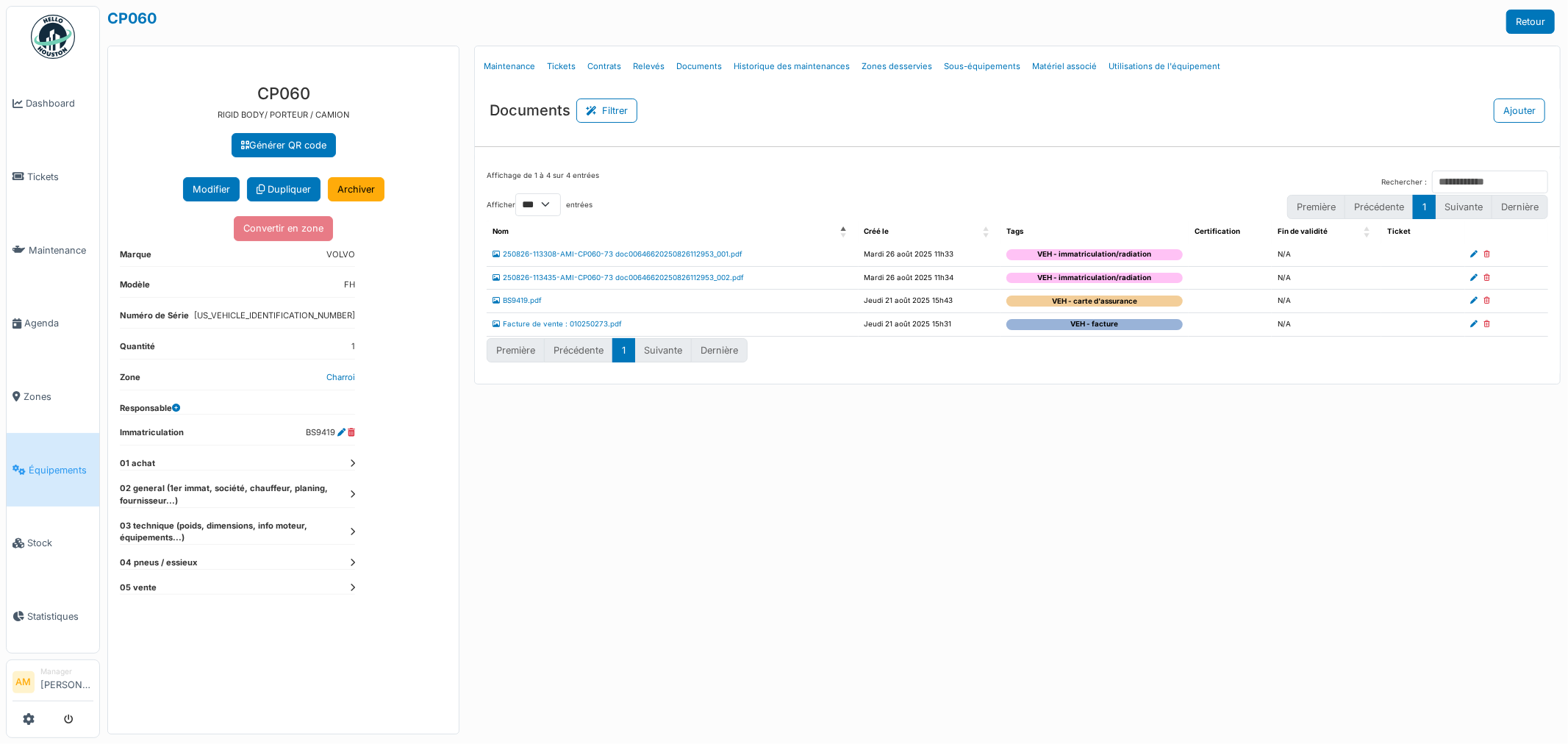
click at [1485, 254] on icon at bounding box center [1488, 254] width 7 height 8
click at [932, 252] on td "Mardi 26 août 2025 11h33" at bounding box center [930, 254] width 143 height 23
select select "***"
